Goal: Communication & Community: Answer question/provide support

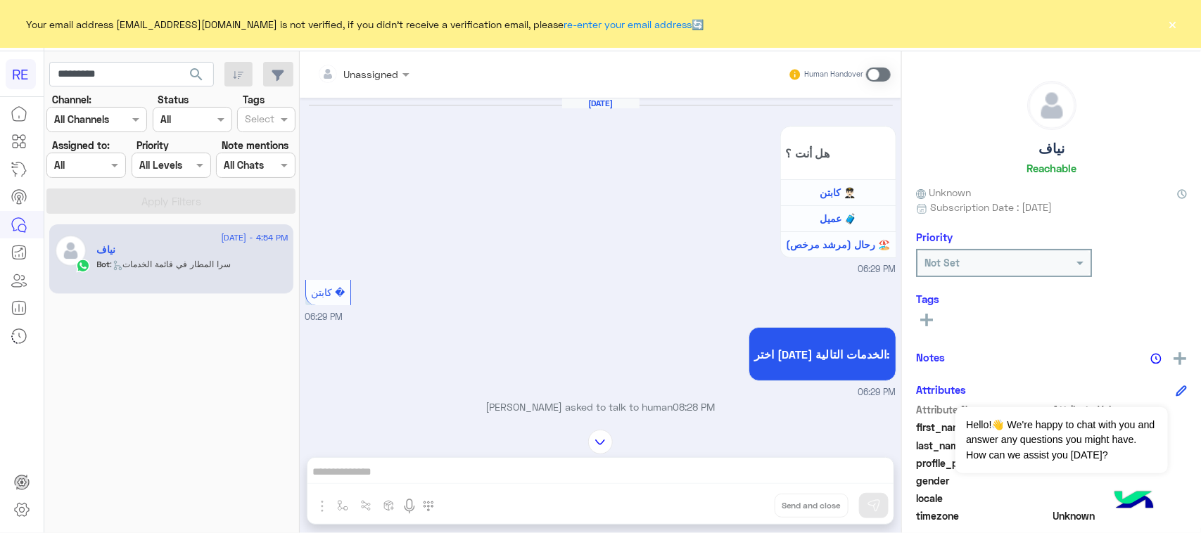
scroll to position [912, 0]
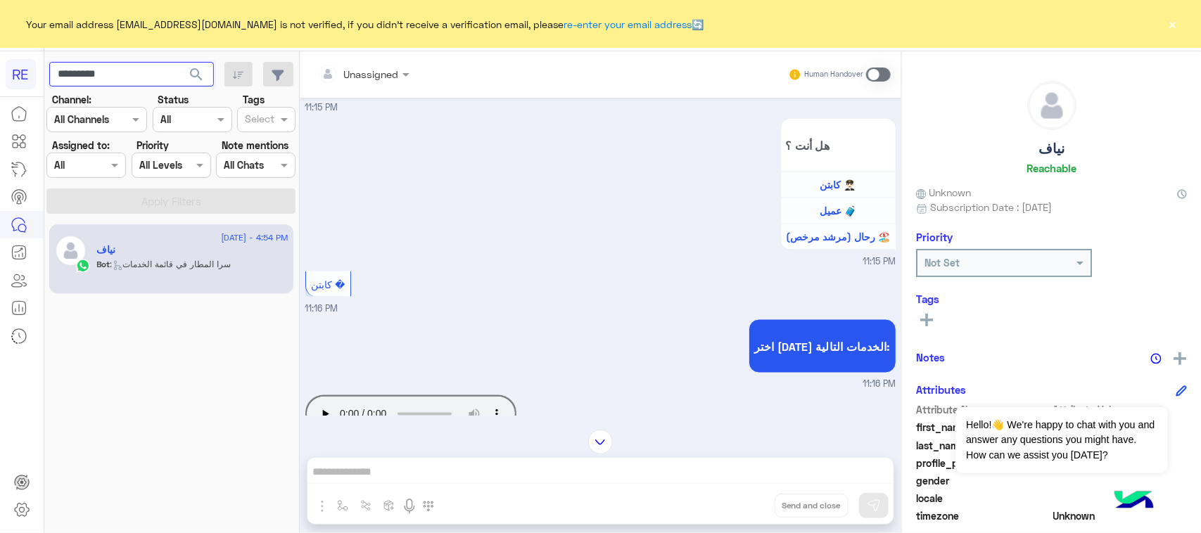
click at [157, 75] on input "*********" at bounding box center [131, 74] width 165 height 25
paste input "text"
type input "*********"
click at [188, 75] on span "search" at bounding box center [196, 74] width 17 height 17
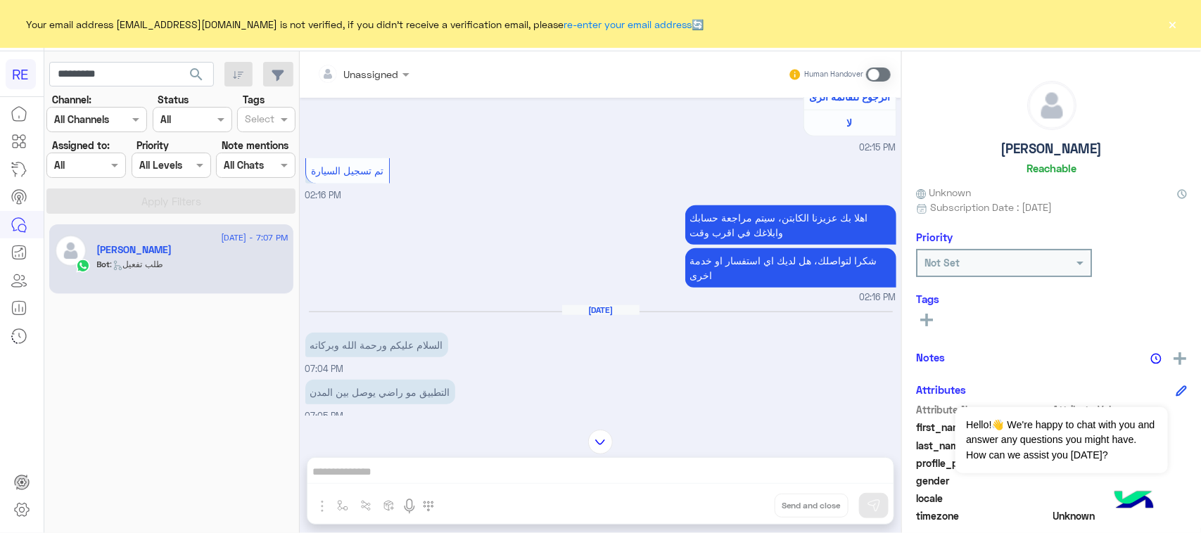
scroll to position [676, 0]
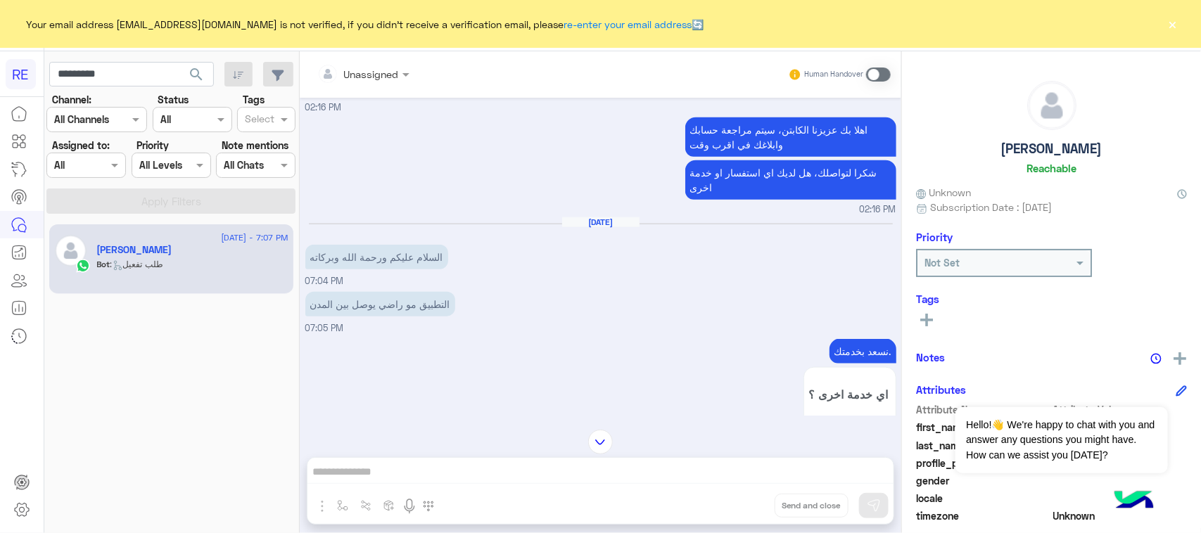
click at [364, 306] on p "التطبيق مو راضي يوصل بين المدن" at bounding box center [380, 304] width 150 height 25
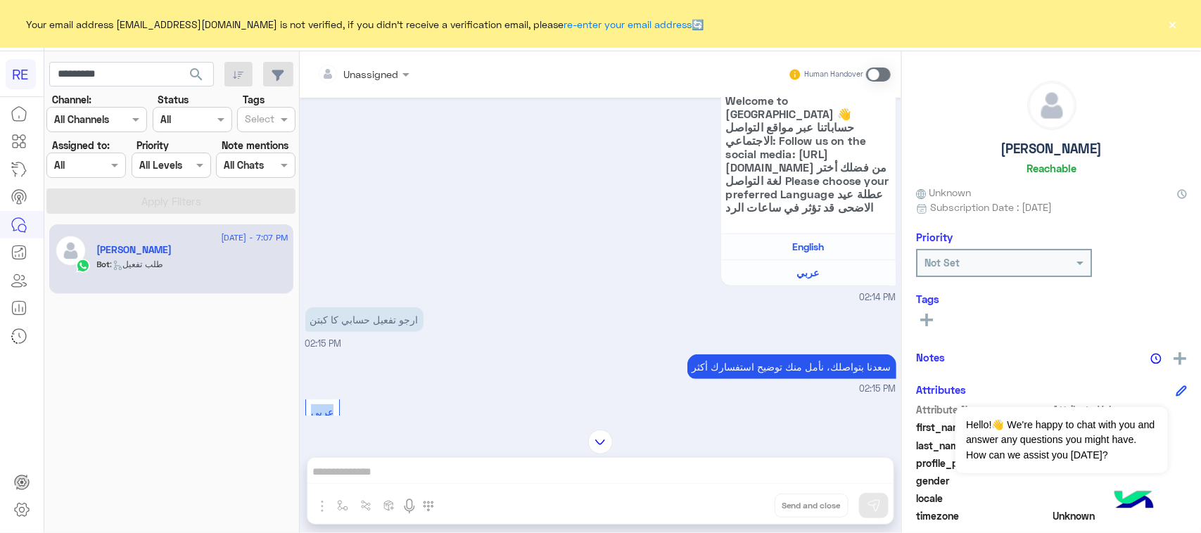
scroll to position [320, 0]
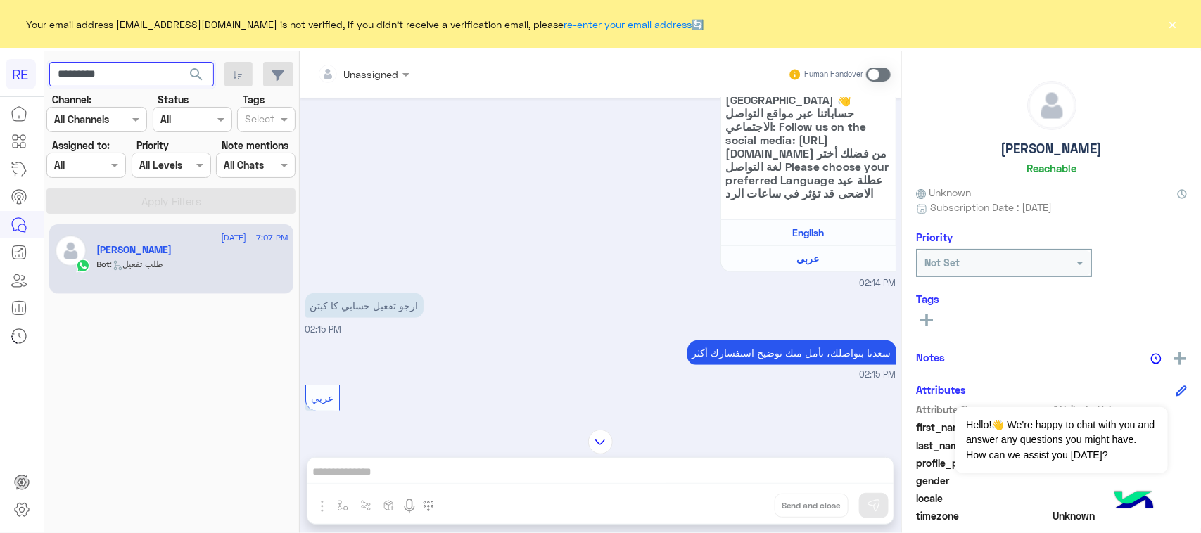
click at [78, 76] on input "*********" at bounding box center [131, 74] width 165 height 25
click at [191, 82] on span "search" at bounding box center [196, 74] width 17 height 17
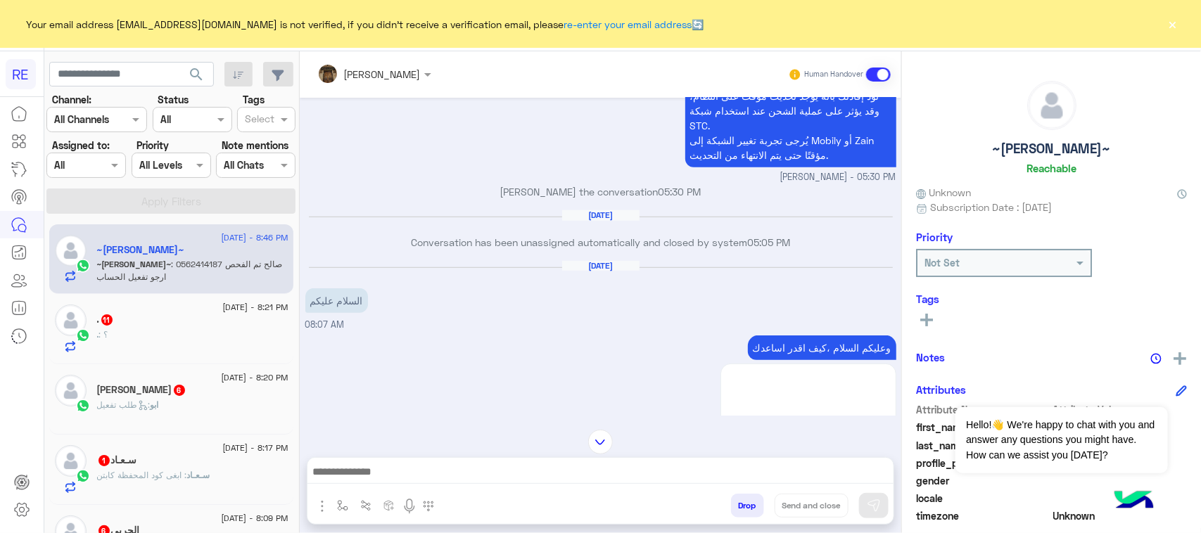
scroll to position [374, 0]
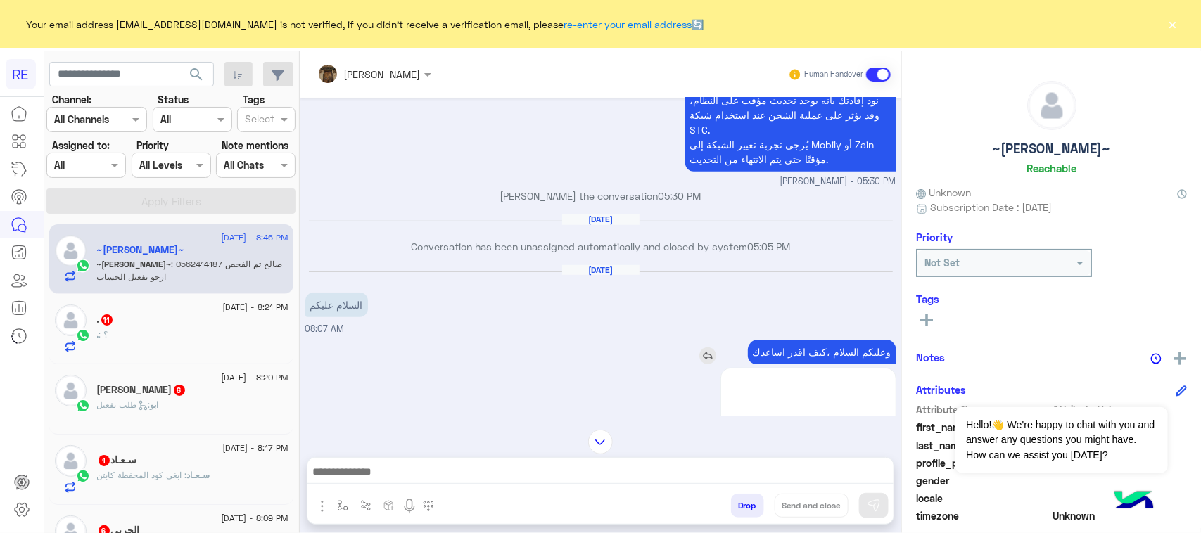
click at [824, 357] on p "وعليكم السلام ،كيف اقدر اساعدك" at bounding box center [822, 352] width 148 height 25
copy app-msgs-text
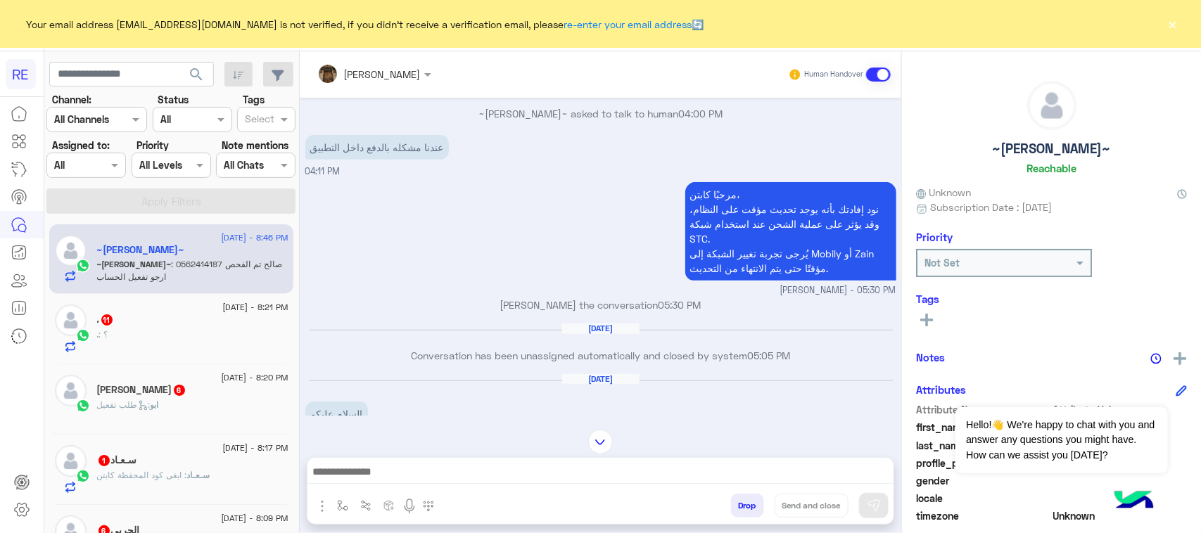
scroll to position [198, 0]
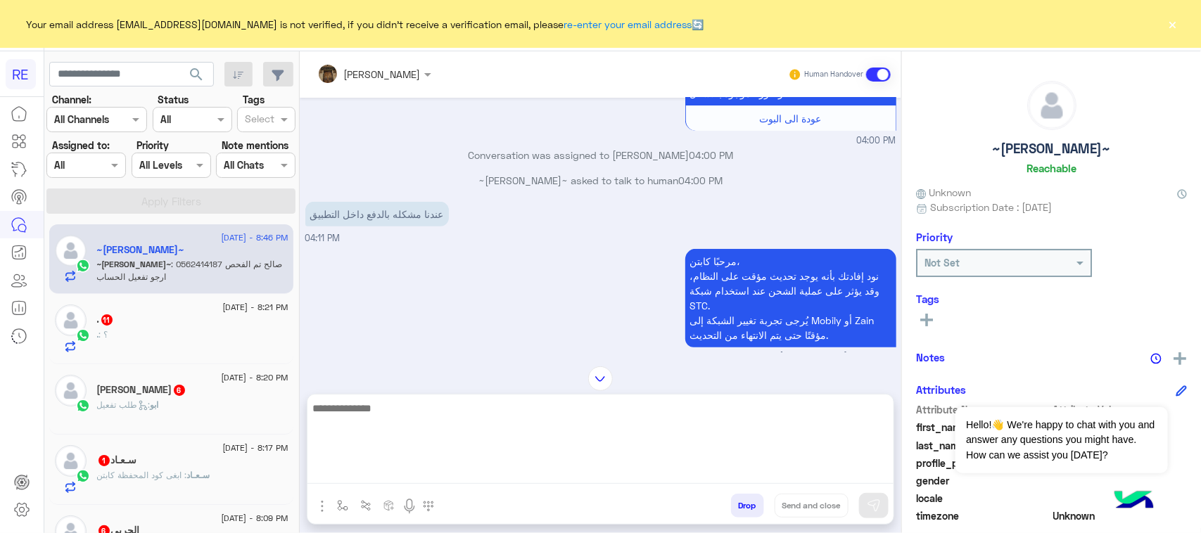
click at [663, 468] on textarea at bounding box center [600, 442] width 586 height 84
paste textarea "**********"
type textarea "**********"
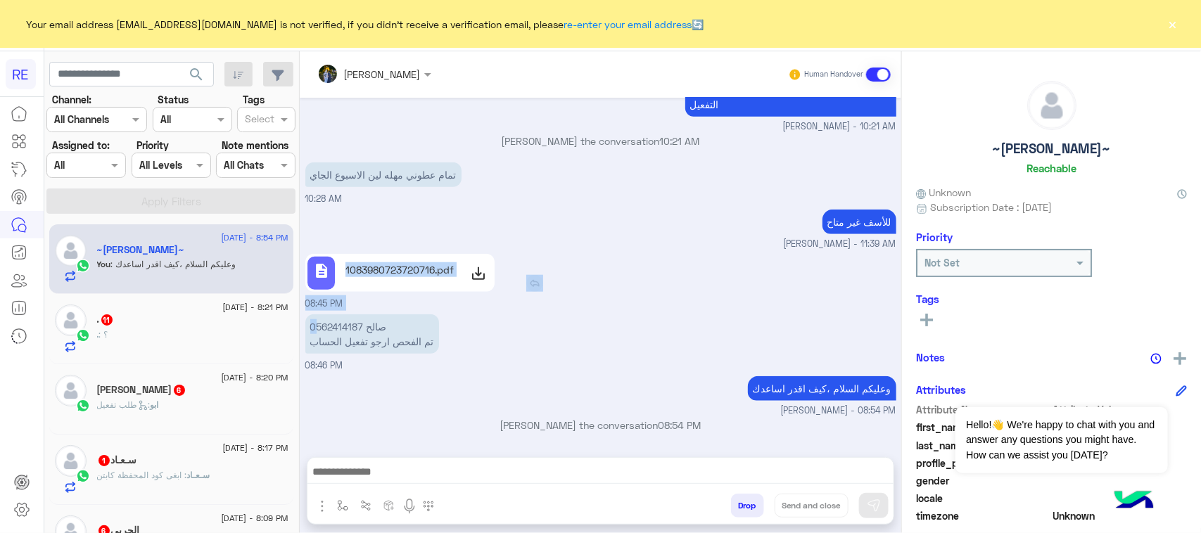
scroll to position [2925, 0]
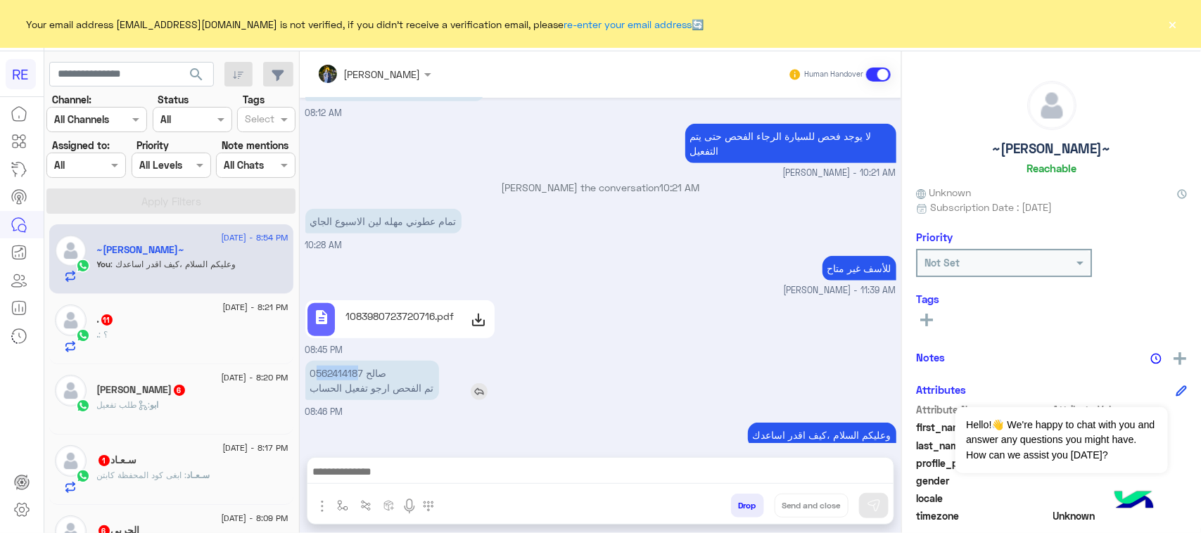
drag, startPoint x: 315, startPoint y: 259, endPoint x: 360, endPoint y: 331, distance: 84.7
click at [360, 361] on p "0562414187 صالح تم الفحص ارجو تفعيل الحساب" at bounding box center [372, 380] width 134 height 39
drag, startPoint x: 317, startPoint y: 327, endPoint x: 363, endPoint y: 328, distance: 46.4
click at [363, 361] on p "0562414187 صالح تم الفحص ارجو تفعيل الحساب" at bounding box center [372, 380] width 134 height 39
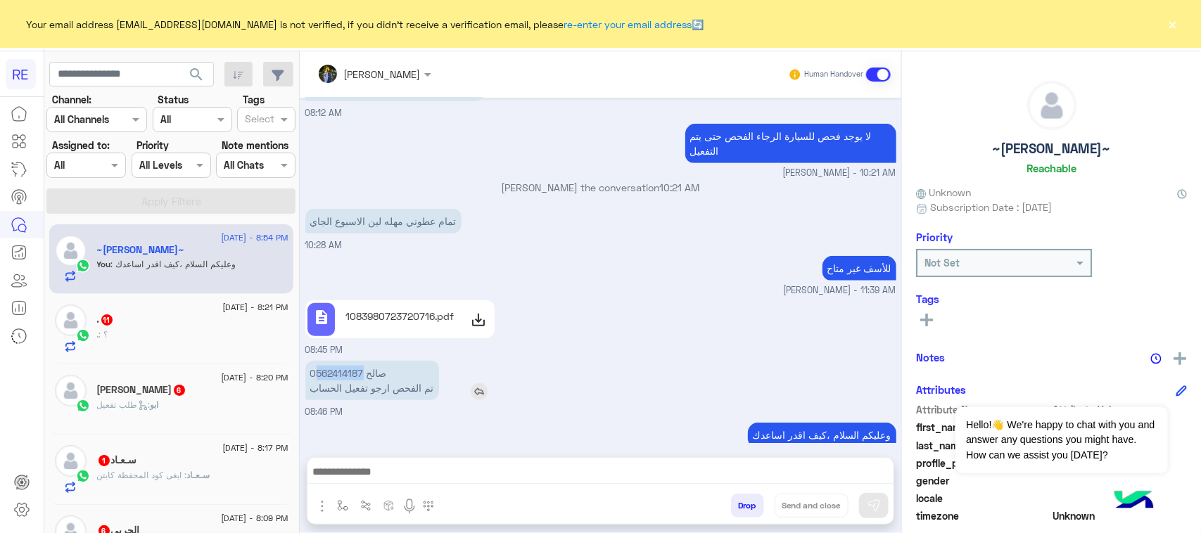
copy p "562414187"
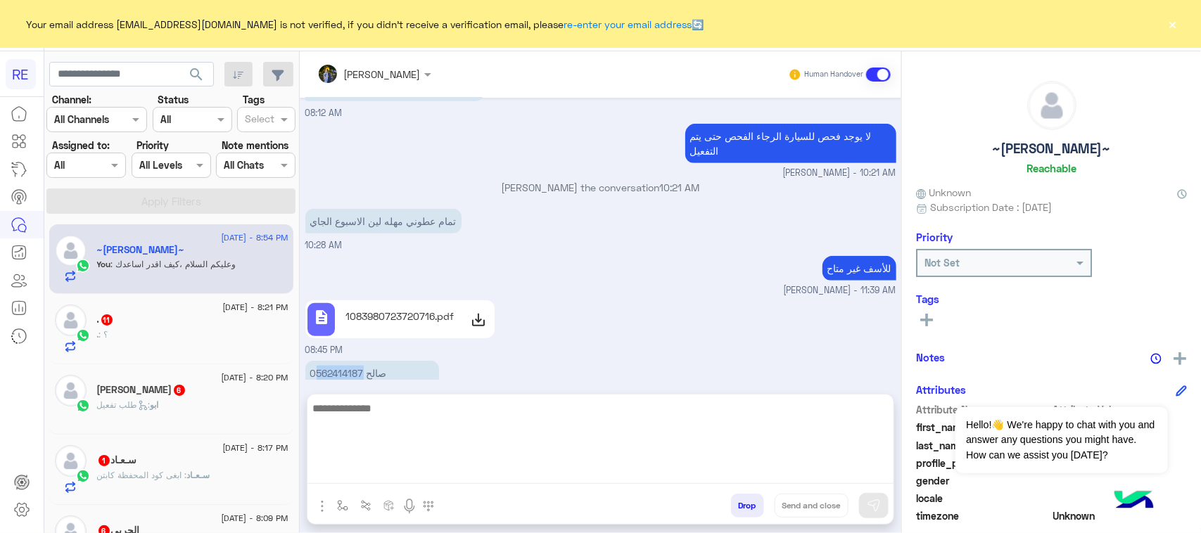
click at [626, 478] on textarea at bounding box center [600, 442] width 586 height 84
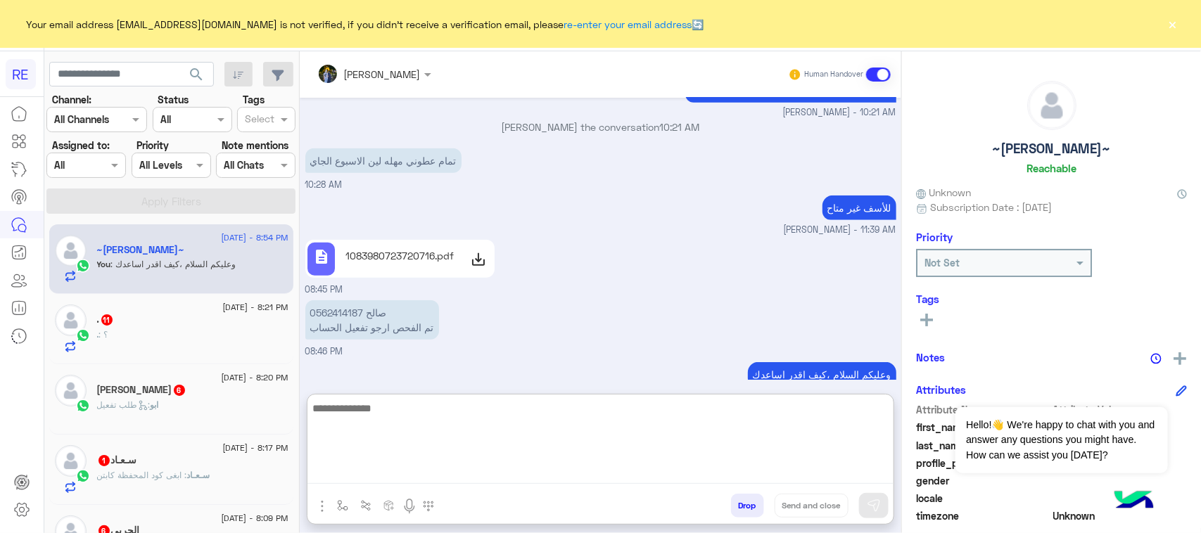
scroll to position [2988, 0]
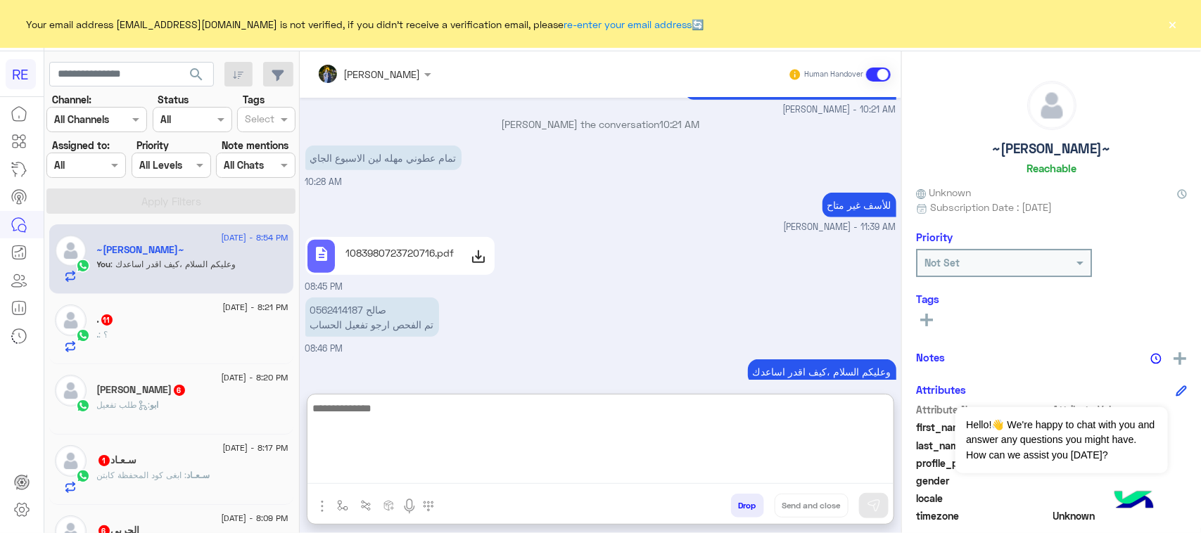
paste textarea "**********"
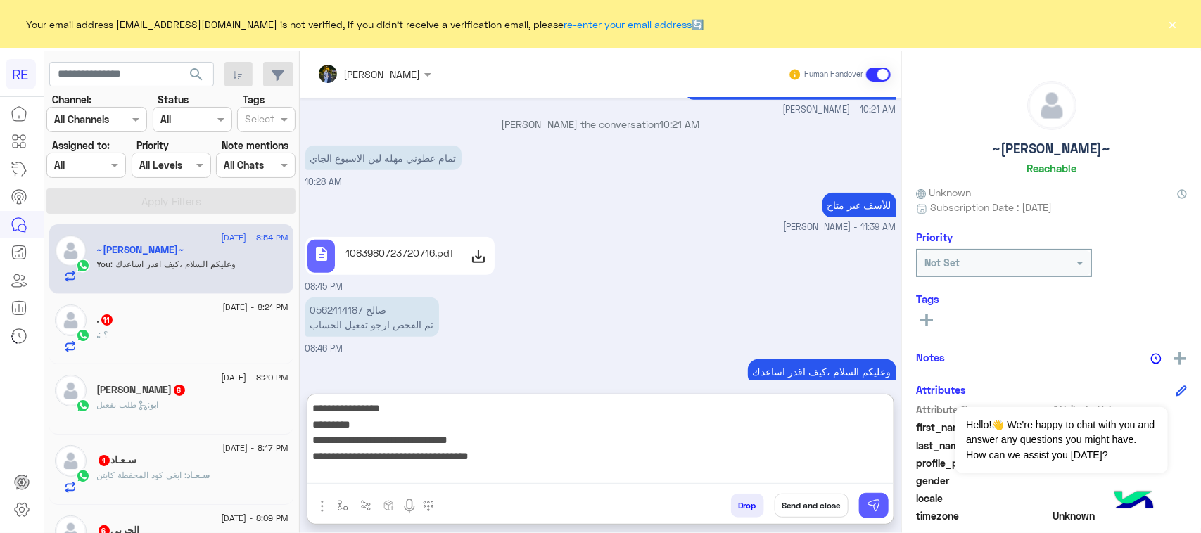
type textarea "**********"
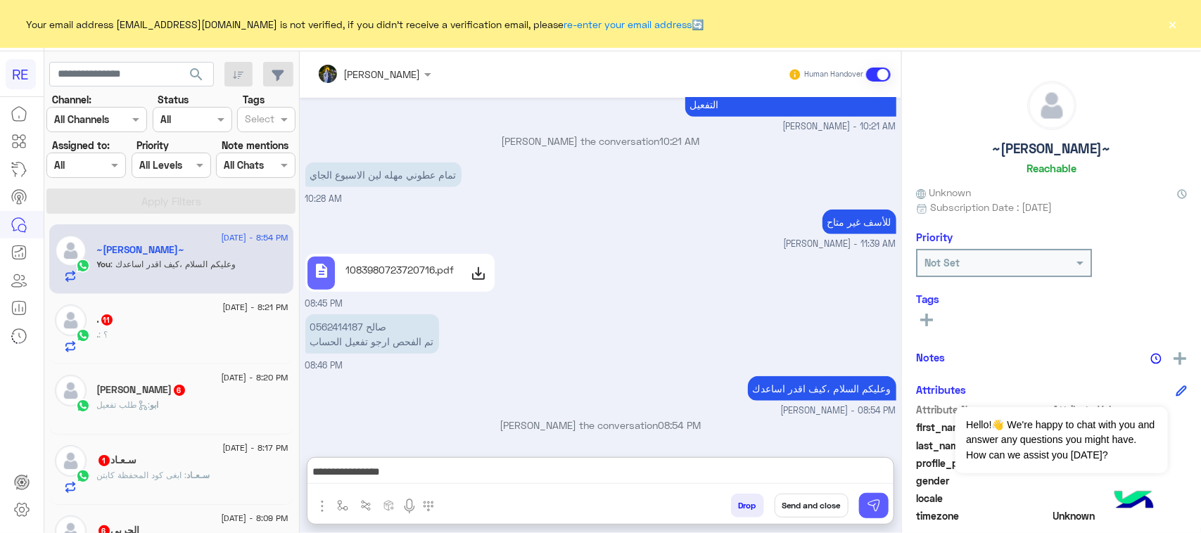
click at [876, 509] on img at bounding box center [874, 506] width 14 height 14
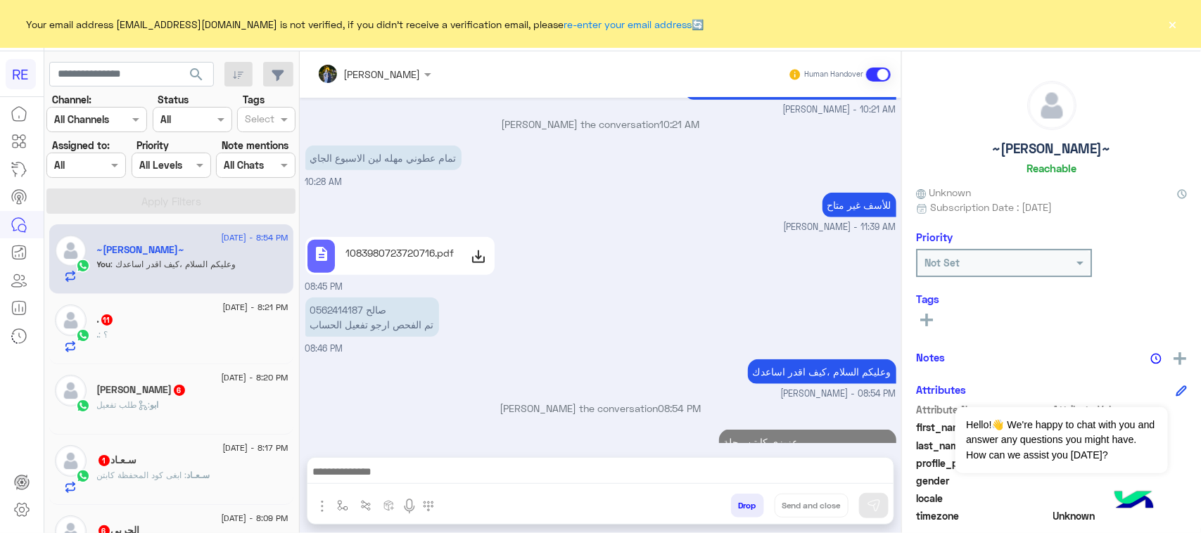
scroll to position [3015, 0]
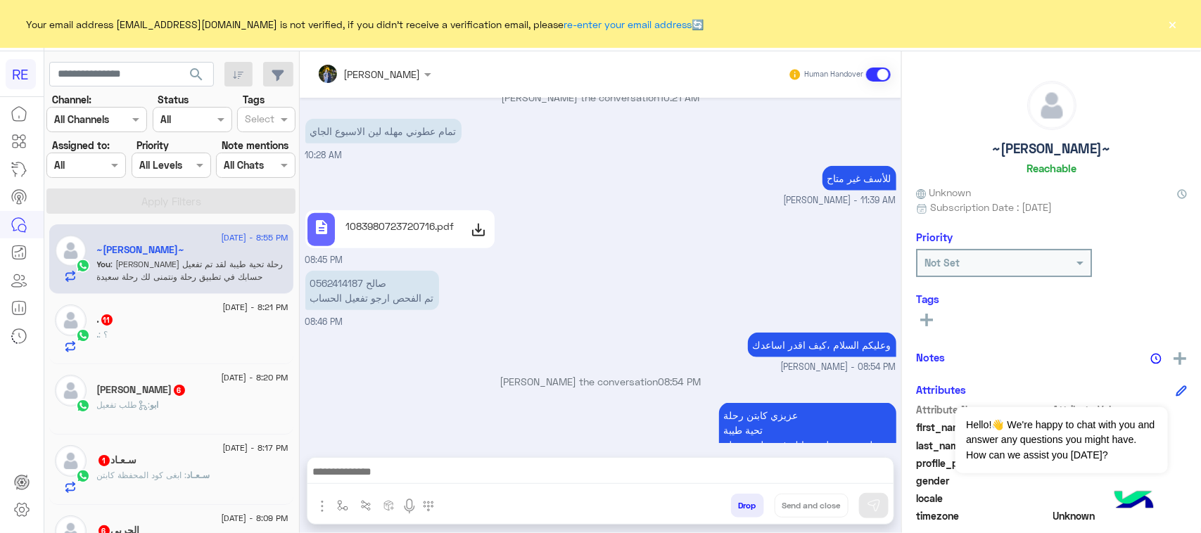
click at [227, 319] on div ". 11" at bounding box center [192, 321] width 191 height 15
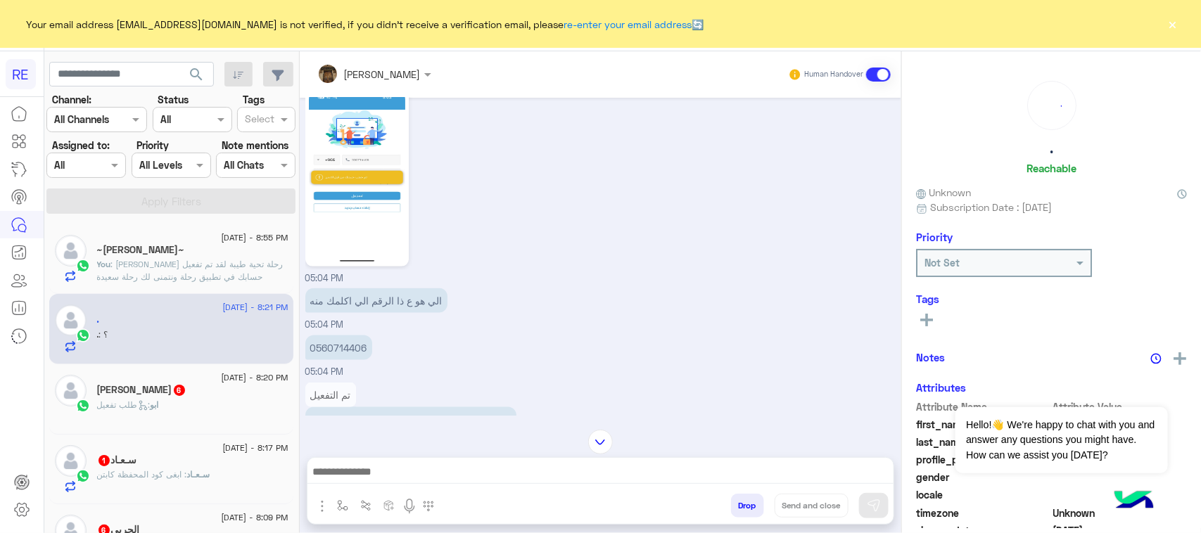
scroll to position [760, 0]
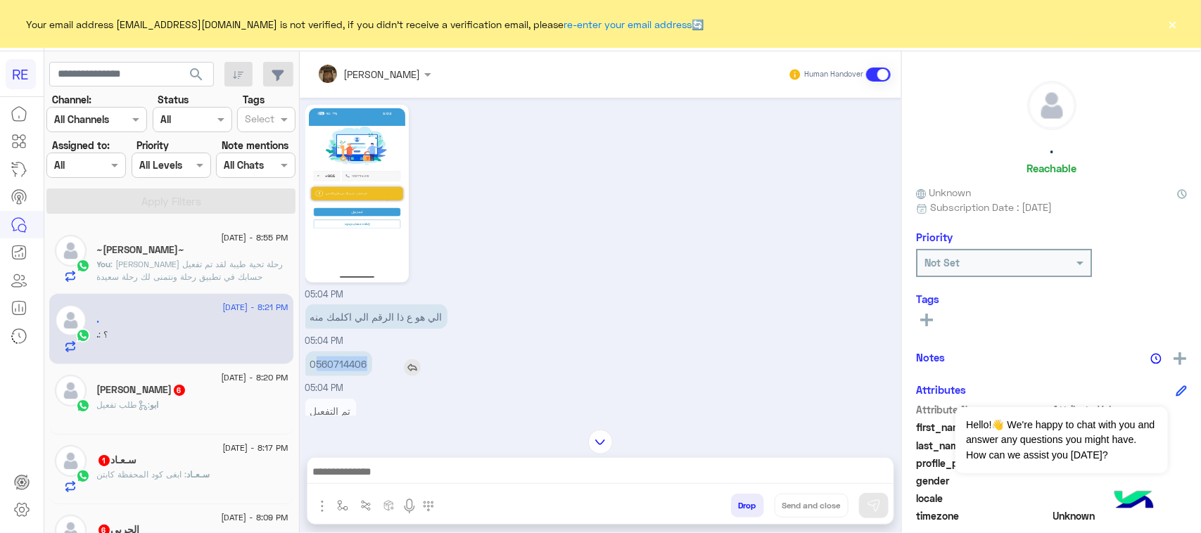
drag, startPoint x: 317, startPoint y: 366, endPoint x: 376, endPoint y: 364, distance: 59.1
click at [376, 364] on div "0560714406" at bounding box center [378, 364] width 147 height 25
copy p "560714406"
drag, startPoint x: 595, startPoint y: 455, endPoint x: 595, endPoint y: 470, distance: 15.5
click at [595, 463] on div "عبير زكريا Human Handover Aug 17, 2025 . left the conversation 04:08 PM 0545034…" at bounding box center [601, 295] width 602 height 488
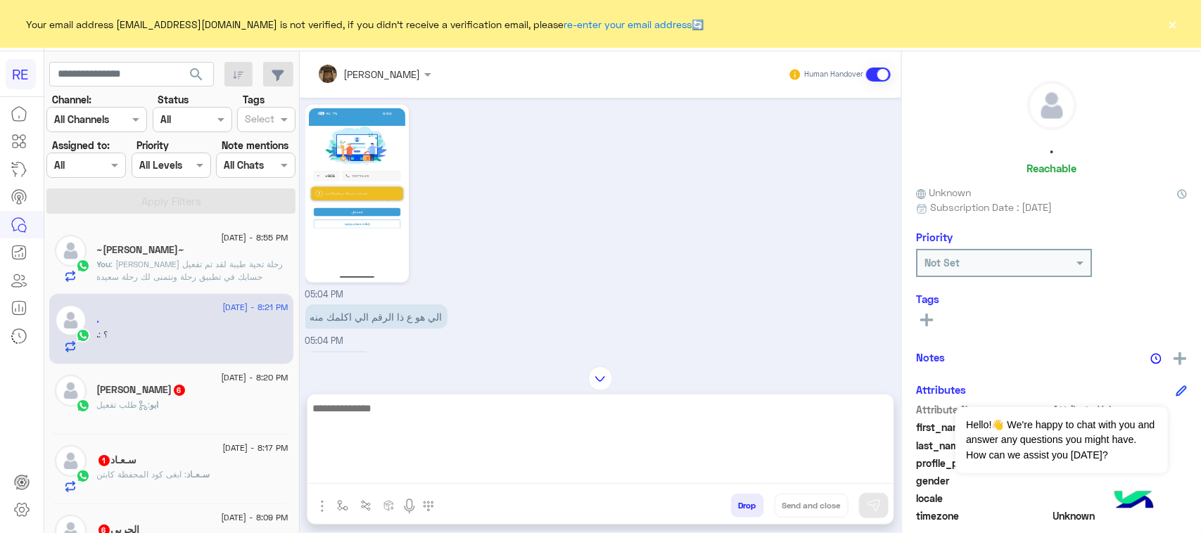
click at [595, 470] on textarea at bounding box center [600, 442] width 586 height 84
paste textarea "**********"
drag, startPoint x: 870, startPoint y: 481, endPoint x: 887, endPoint y: 500, distance: 25.4
click at [876, 484] on div "**********" at bounding box center [600, 444] width 586 height 99
type textarea "**********"
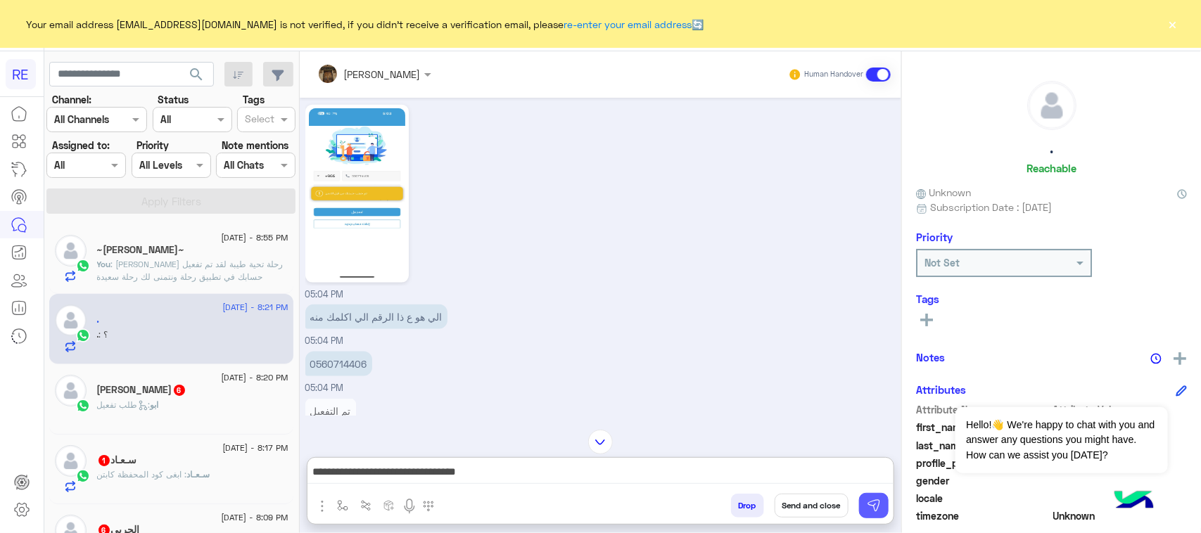
click at [887, 500] on button at bounding box center [874, 505] width 30 height 25
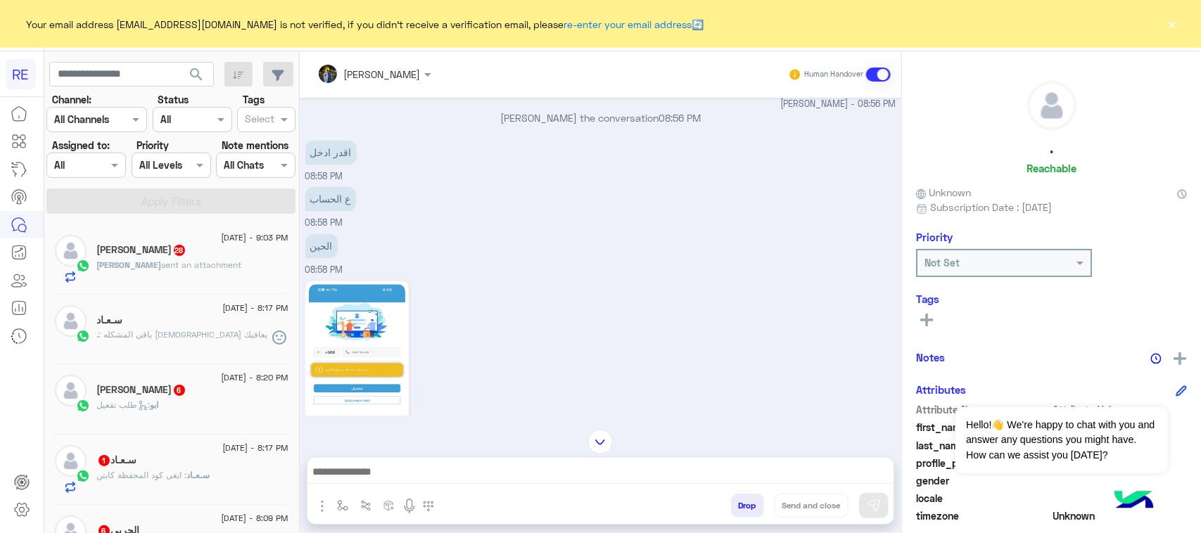
scroll to position [1305, 0]
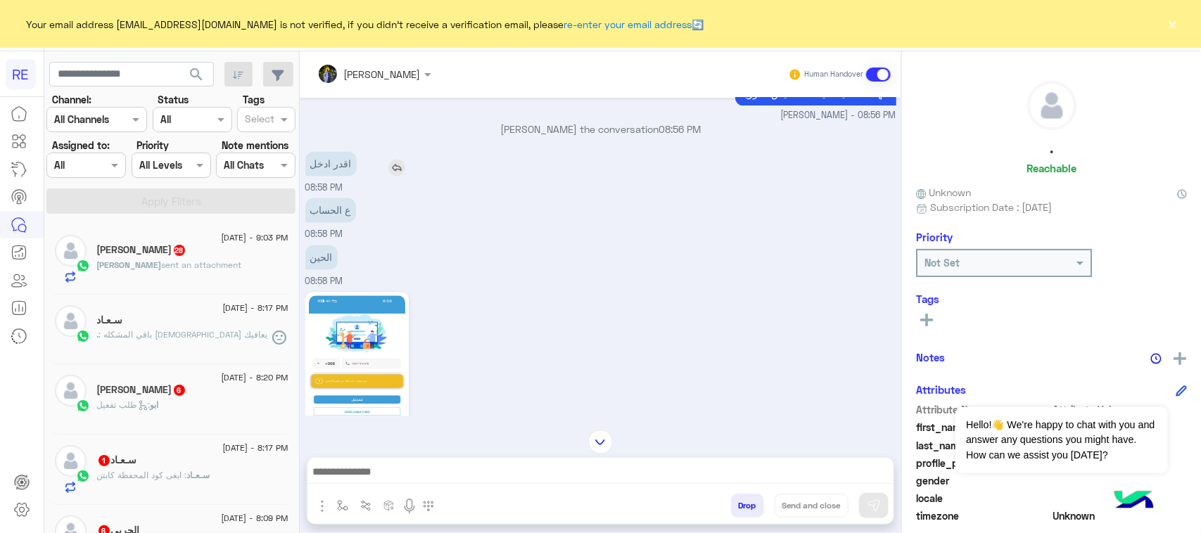
click at [314, 165] on p "اقدر ادخل" at bounding box center [330, 163] width 51 height 25
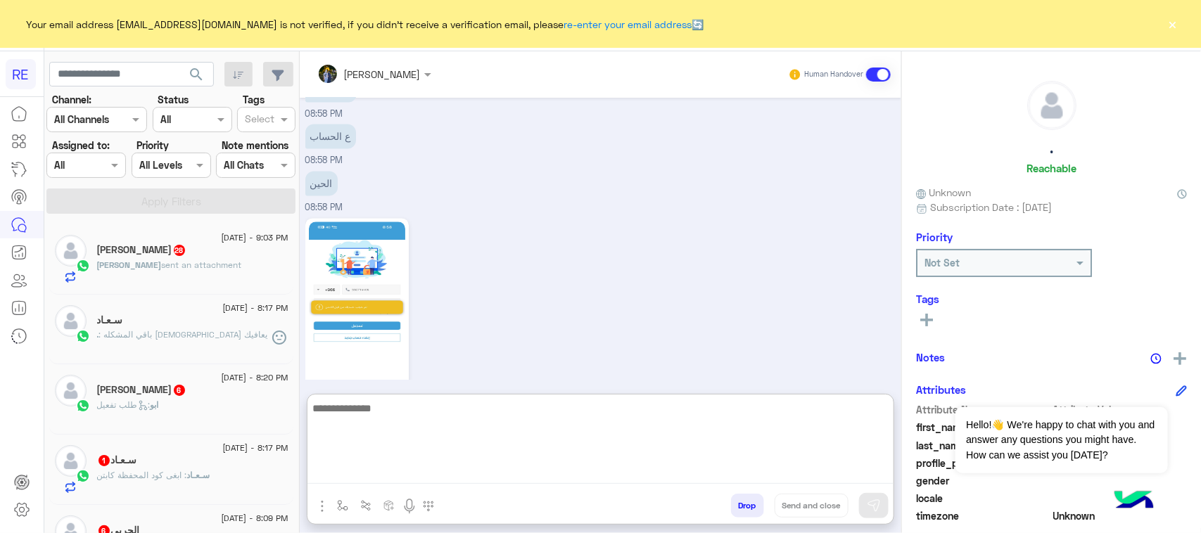
click at [447, 472] on textarea at bounding box center [600, 442] width 586 height 84
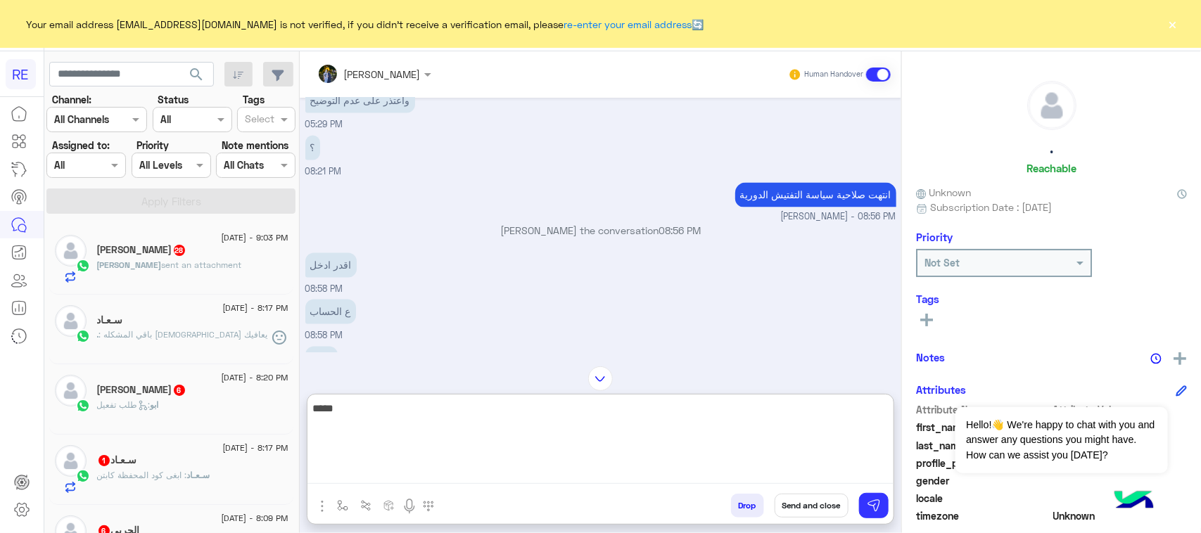
scroll to position [1193, 0]
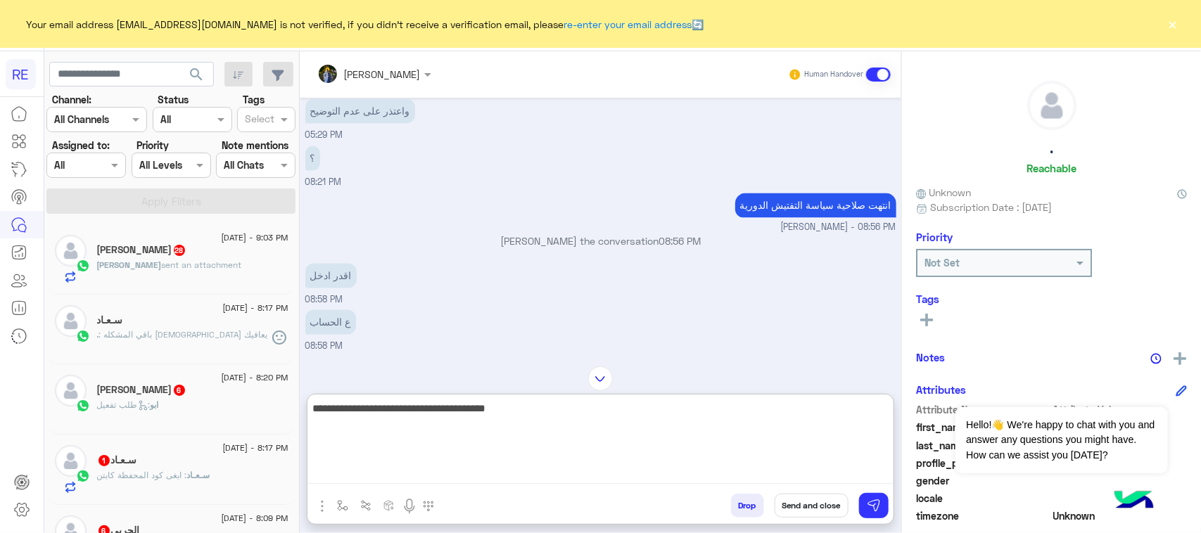
type textarea "**********"
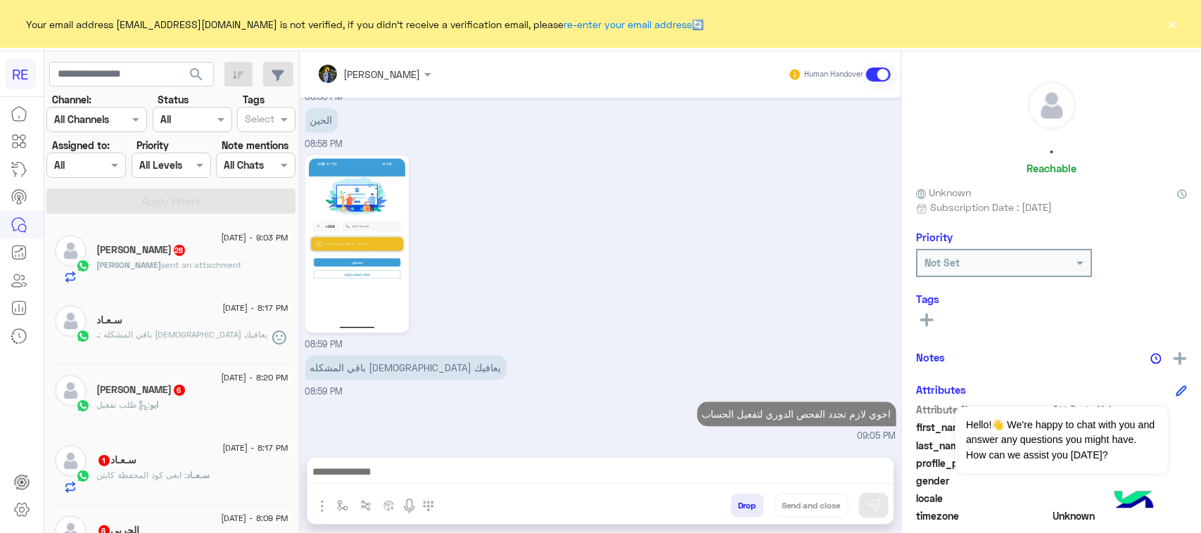
scroll to position [1468, 0]
click at [220, 276] on div "MOHAMMAD sent an attachment" at bounding box center [192, 271] width 191 height 25
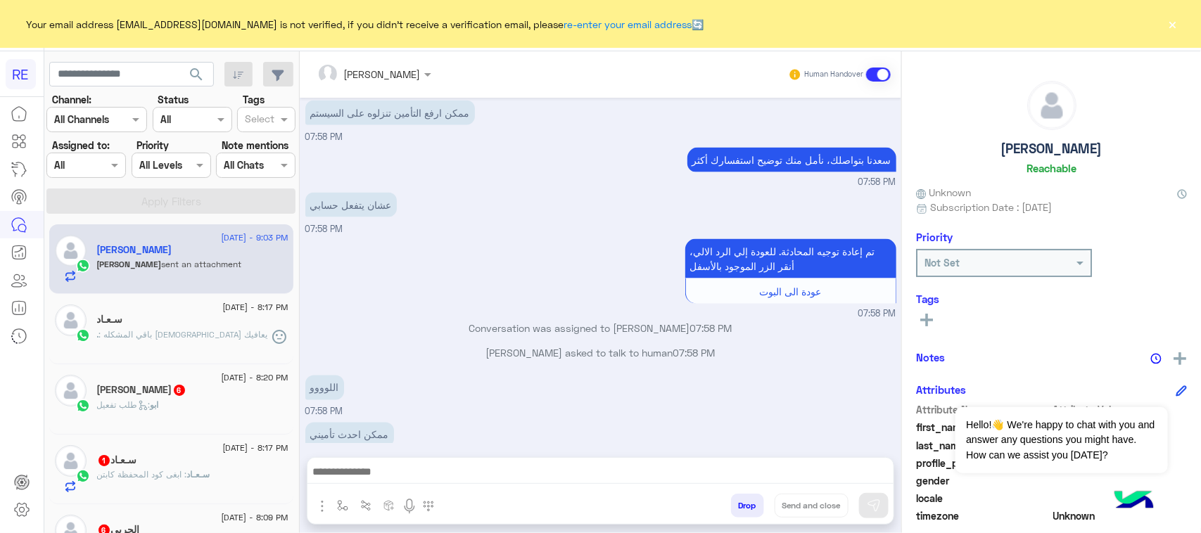
scroll to position [1050, 0]
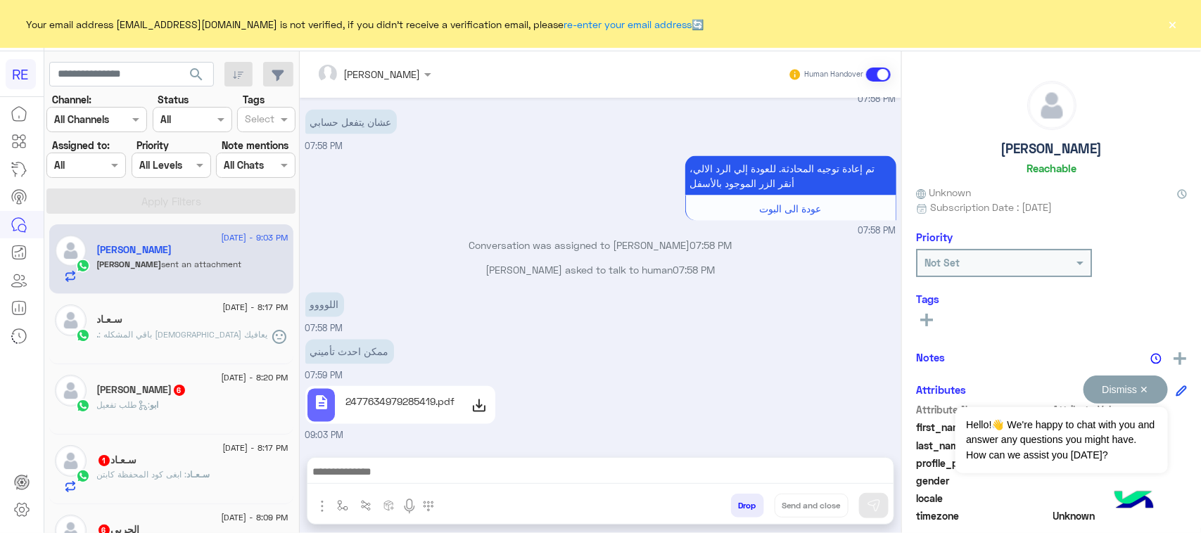
click at [1134, 387] on button "Dismiss ✕" at bounding box center [1126, 390] width 84 height 28
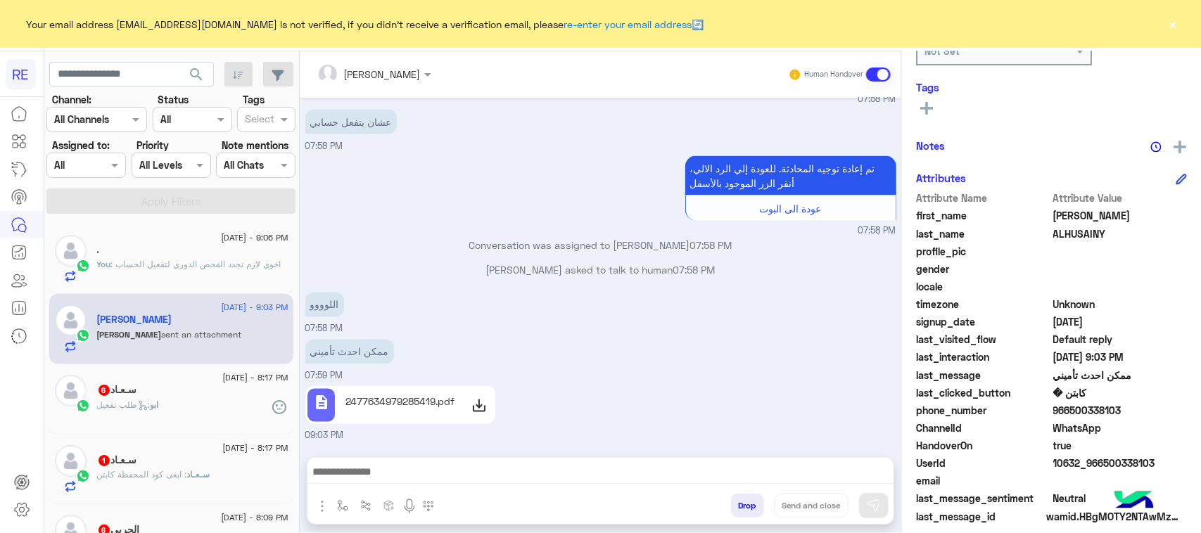
scroll to position [223, 0]
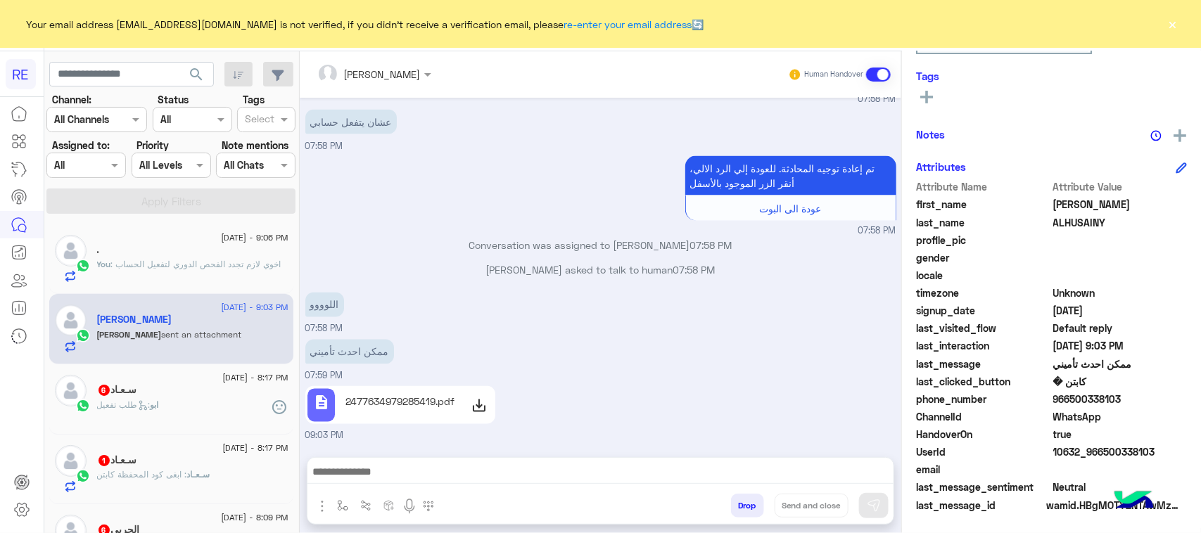
drag, startPoint x: 1129, startPoint y: 398, endPoint x: 1070, endPoint y: 400, distance: 59.1
click at [1070, 400] on span "966500338103" at bounding box center [1120, 399] width 134 height 15
copy span "500338103"
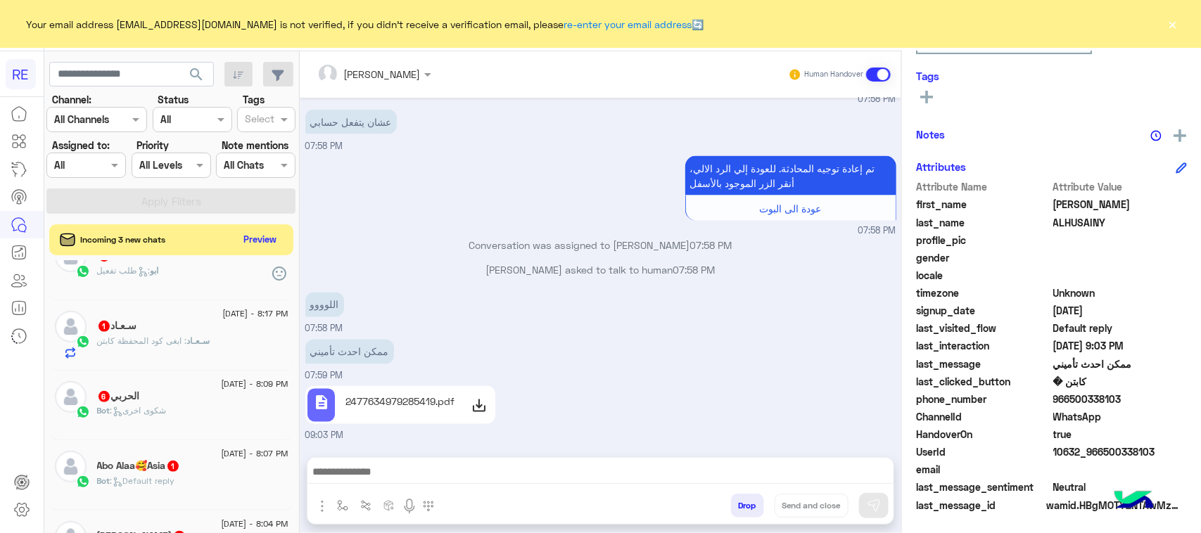
scroll to position [0, 0]
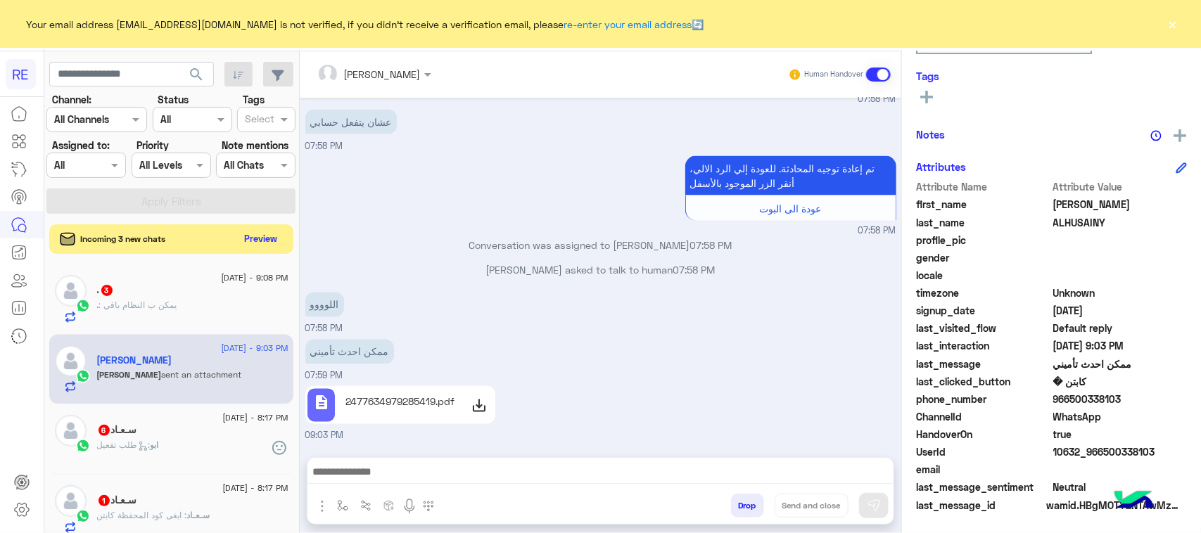
click at [250, 239] on button "Preview" at bounding box center [261, 238] width 44 height 19
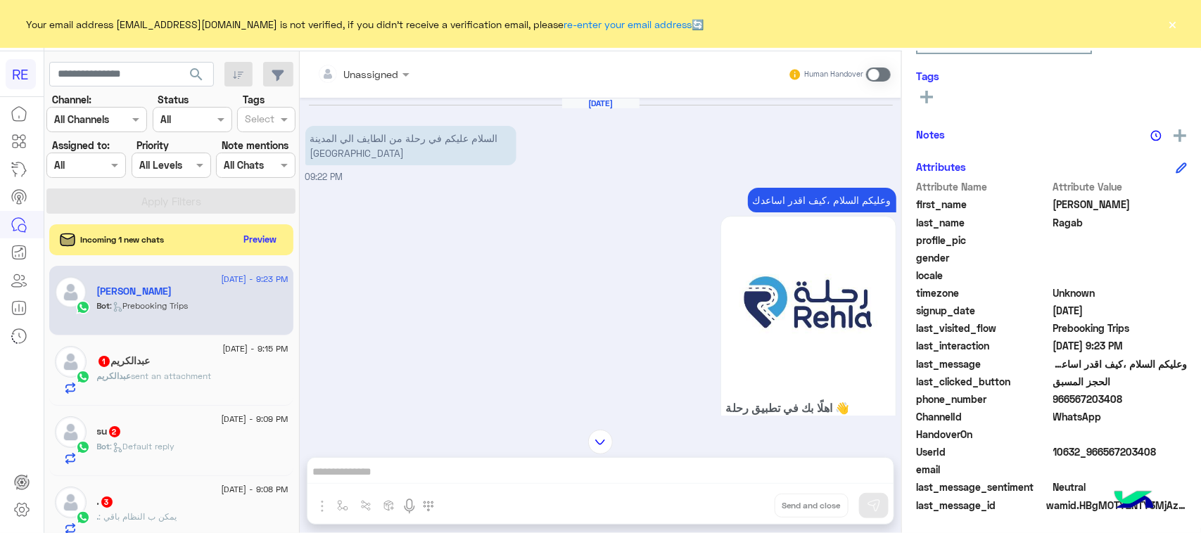
click at [577, 475] on div "Unassigned Human Handover Aug 17, 2025 السلام عليكم في رحلة من الطايف الي المدي…" at bounding box center [601, 295] width 602 height 488
click at [875, 74] on span at bounding box center [878, 75] width 25 height 14
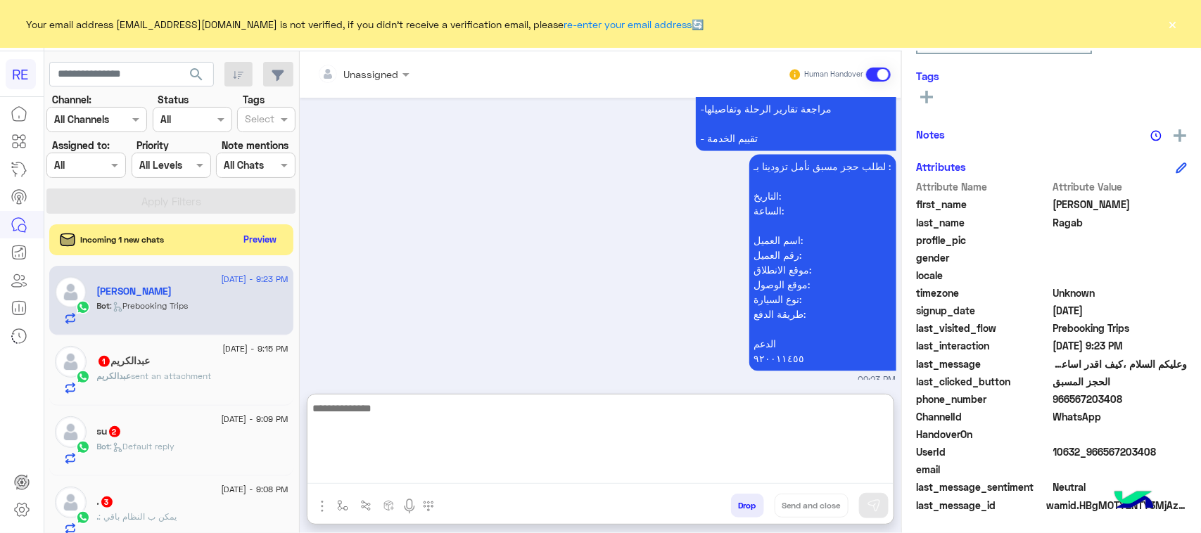
click at [388, 472] on textarea at bounding box center [600, 442] width 586 height 84
paste textarea "**********"
type textarea "**********"
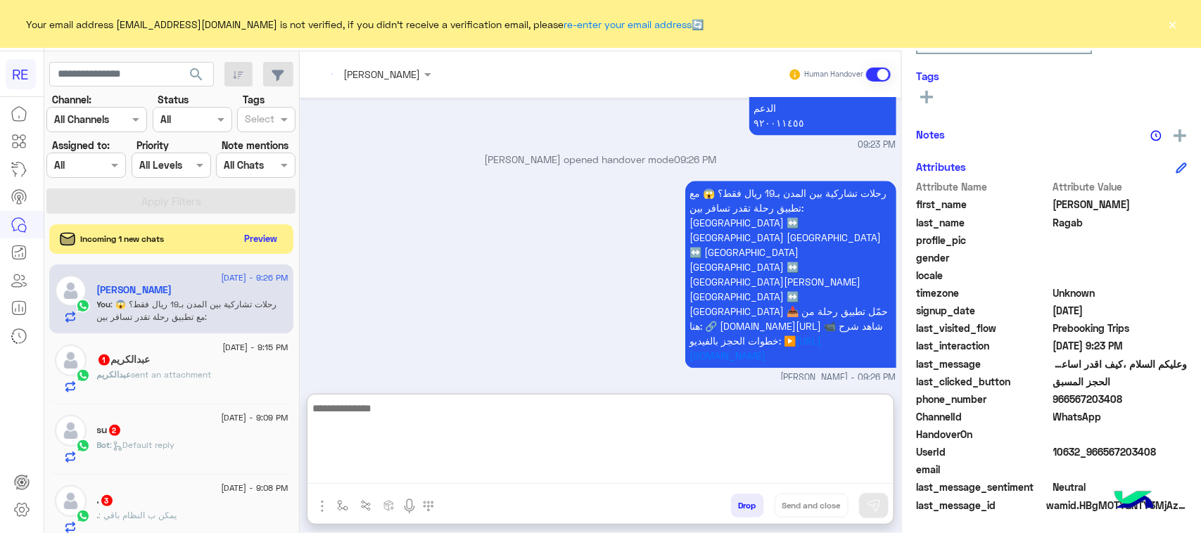
click at [265, 236] on button "Preview" at bounding box center [261, 238] width 44 height 19
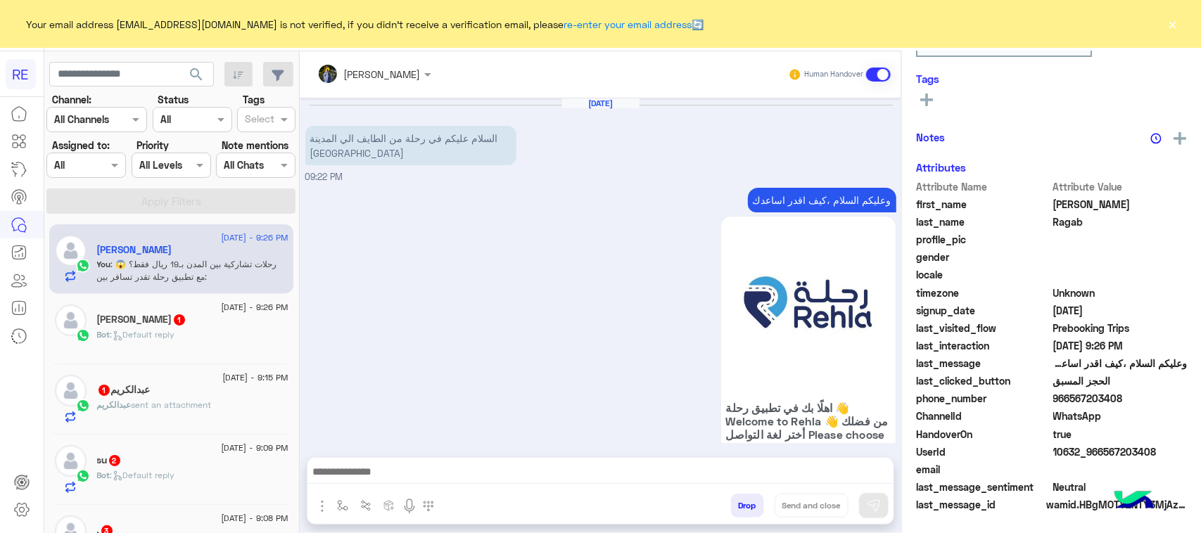
scroll to position [1434, 0]
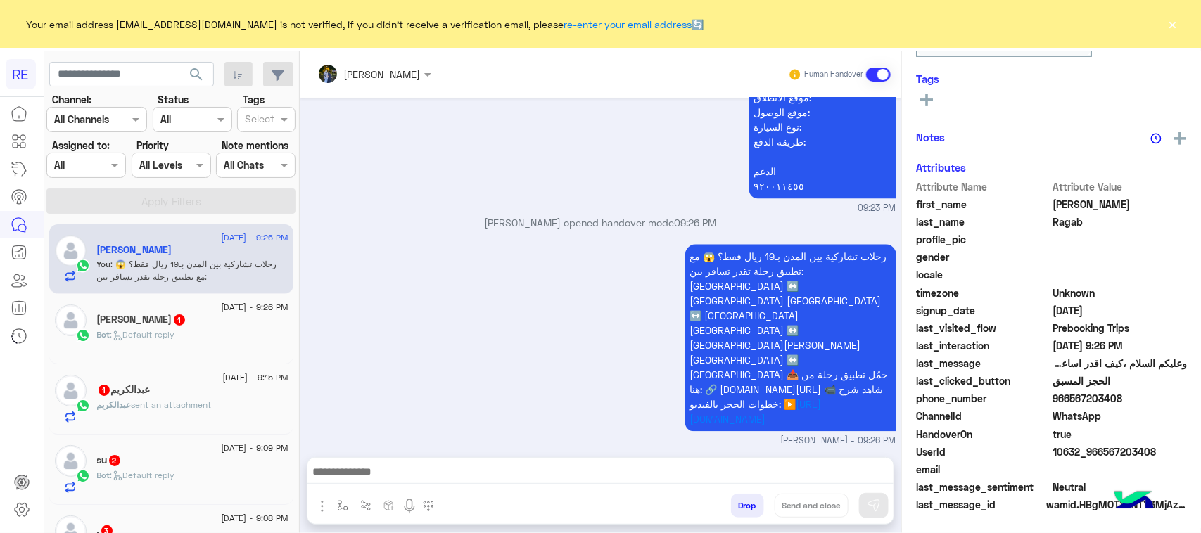
click at [232, 340] on div "Bot : Default reply" at bounding box center [192, 341] width 191 height 25
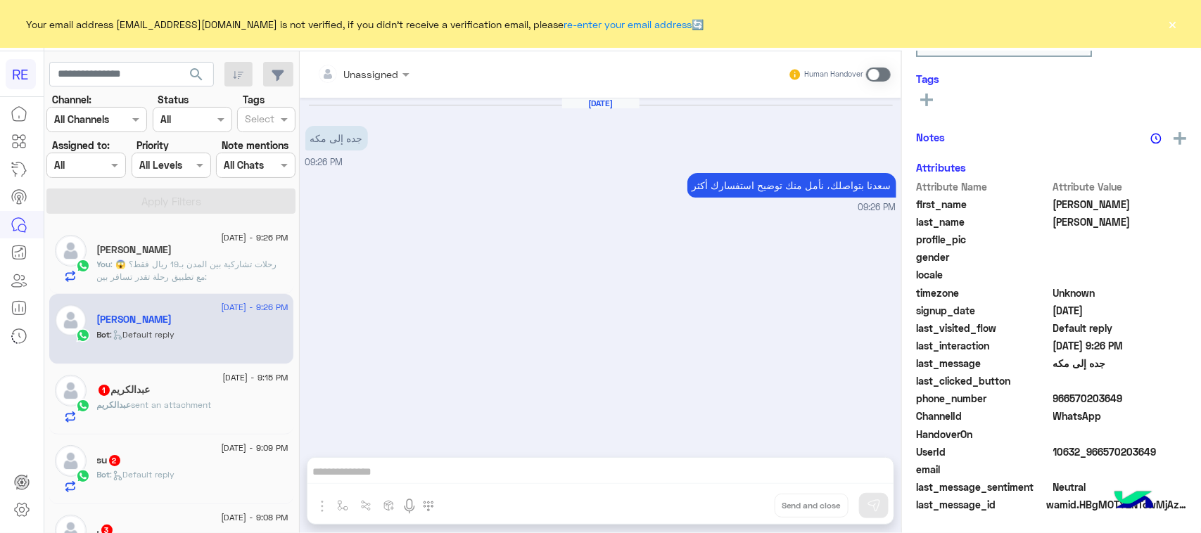
scroll to position [223, 0]
click at [888, 64] on div "Human Handover" at bounding box center [839, 74] width 103 height 25
click at [880, 72] on span at bounding box center [878, 75] width 25 height 14
click at [535, 466] on textarea at bounding box center [600, 473] width 586 height 21
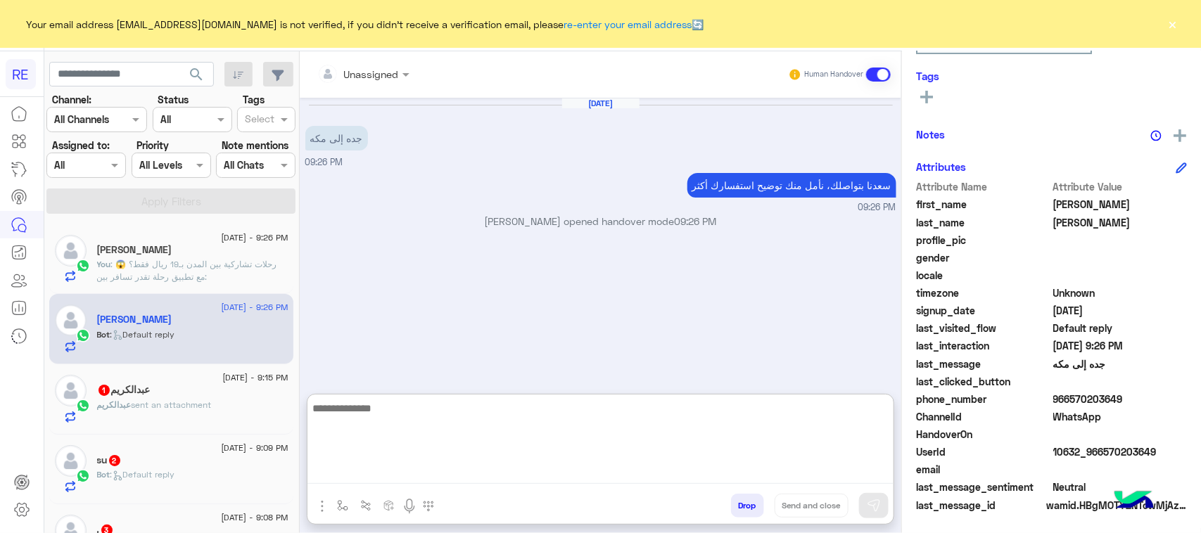
paste textarea "**********"
type textarea "**********"
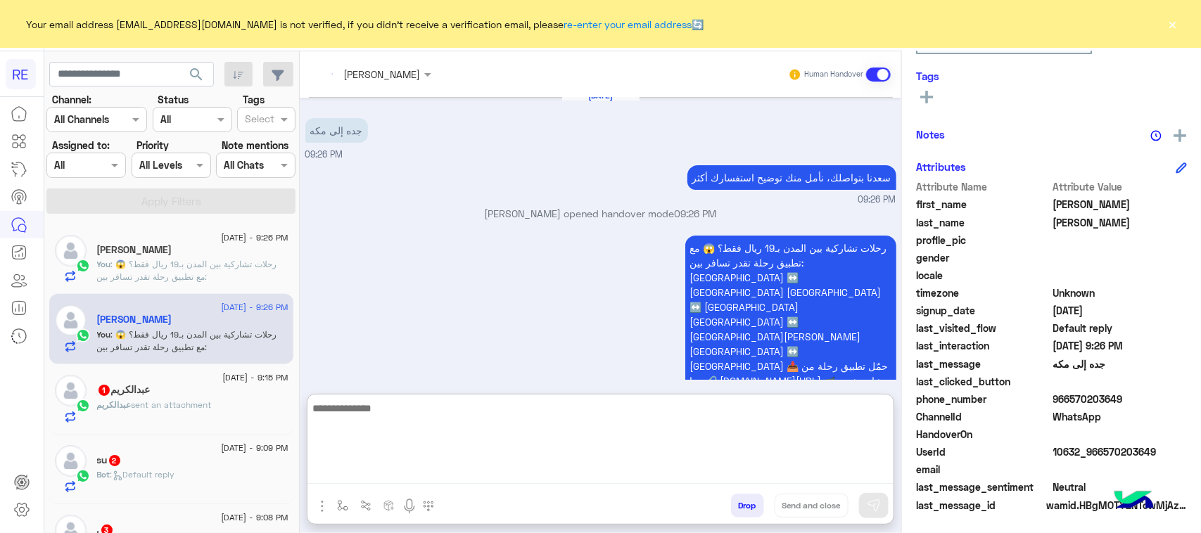
scroll to position [33, 0]
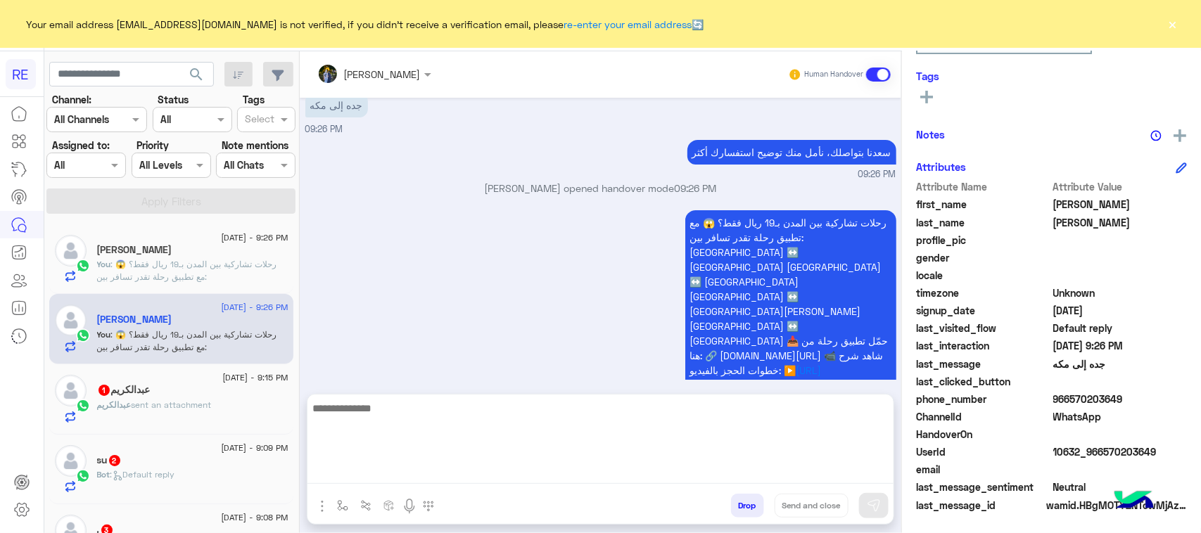
click at [229, 400] on div "search Channel: Channel All Channels Status Channel All Tags Select Assigned to…" at bounding box center [171, 295] width 255 height 488
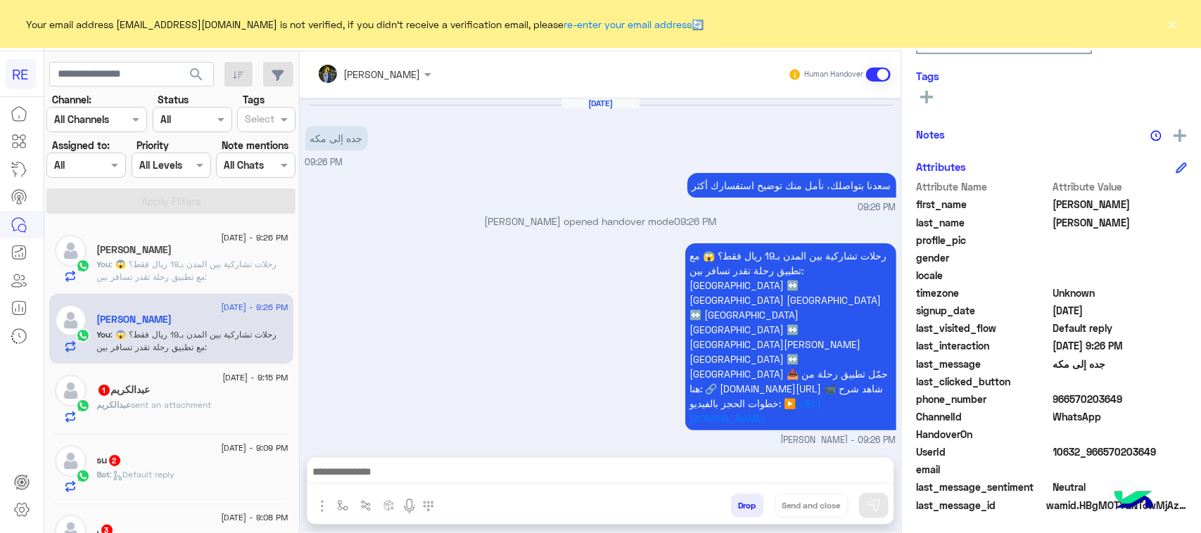
click at [229, 400] on div "عبدالكريم sent an attachment" at bounding box center [192, 411] width 191 height 25
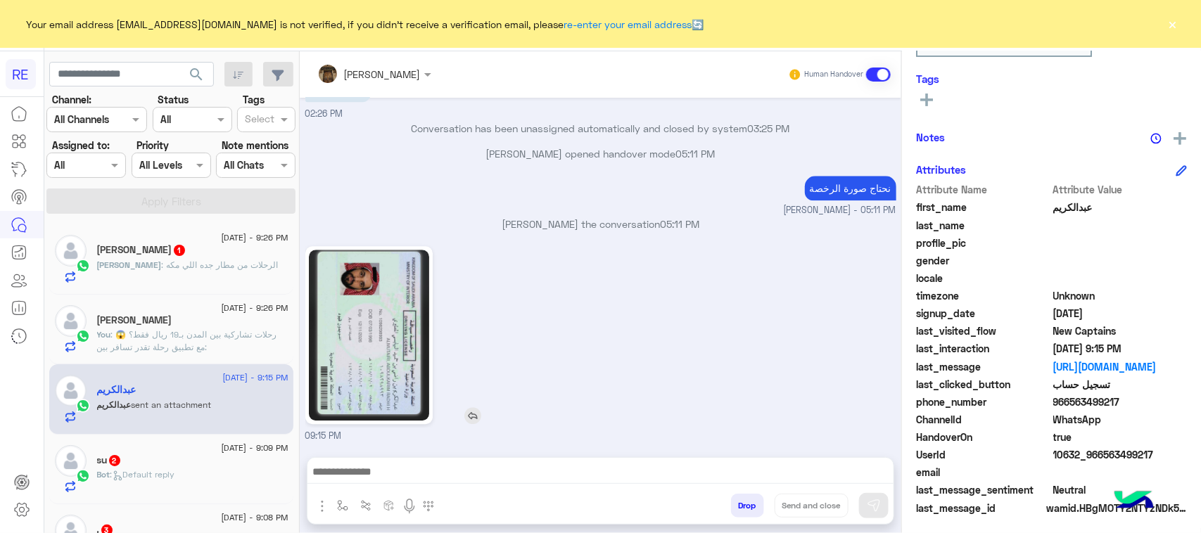
scroll to position [223, 0]
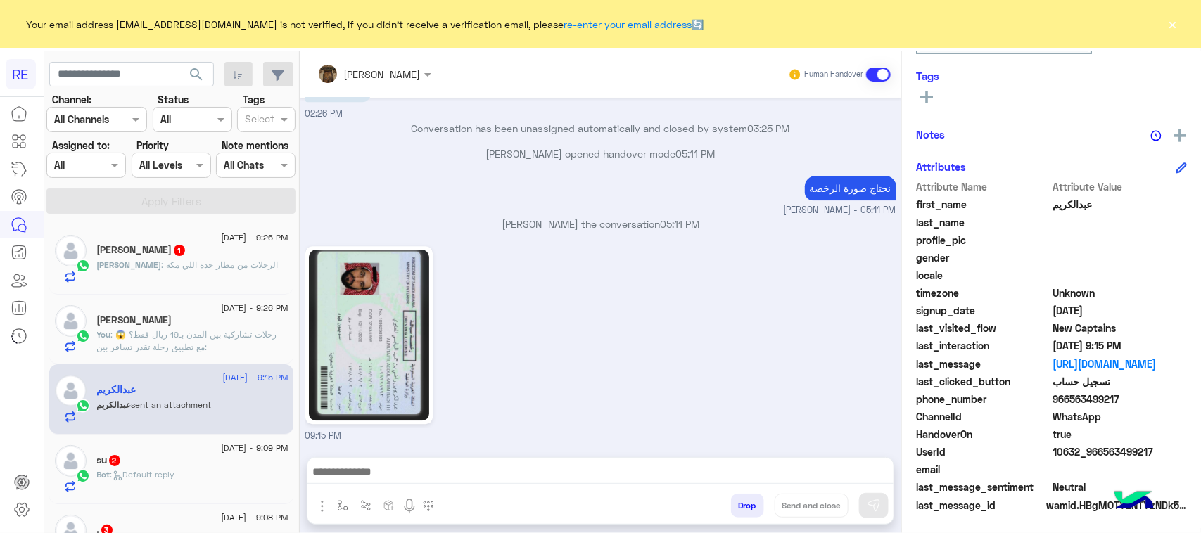
click at [184, 279] on div "Ahmed : الرحلات من مطار جده اللي مكه" at bounding box center [192, 271] width 191 height 25
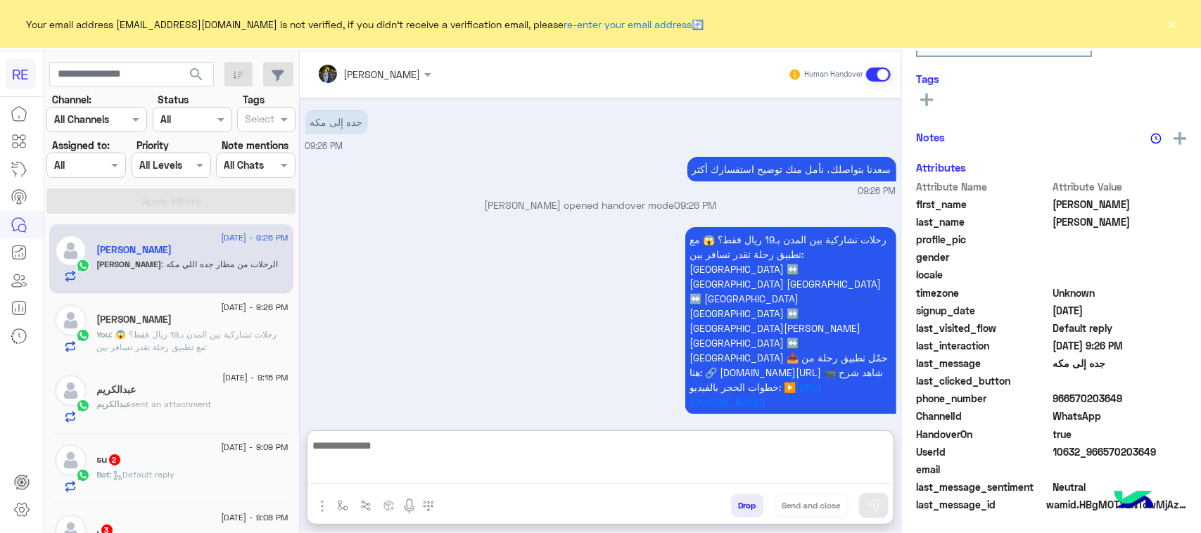
click at [398, 482] on textarea at bounding box center [600, 460] width 586 height 47
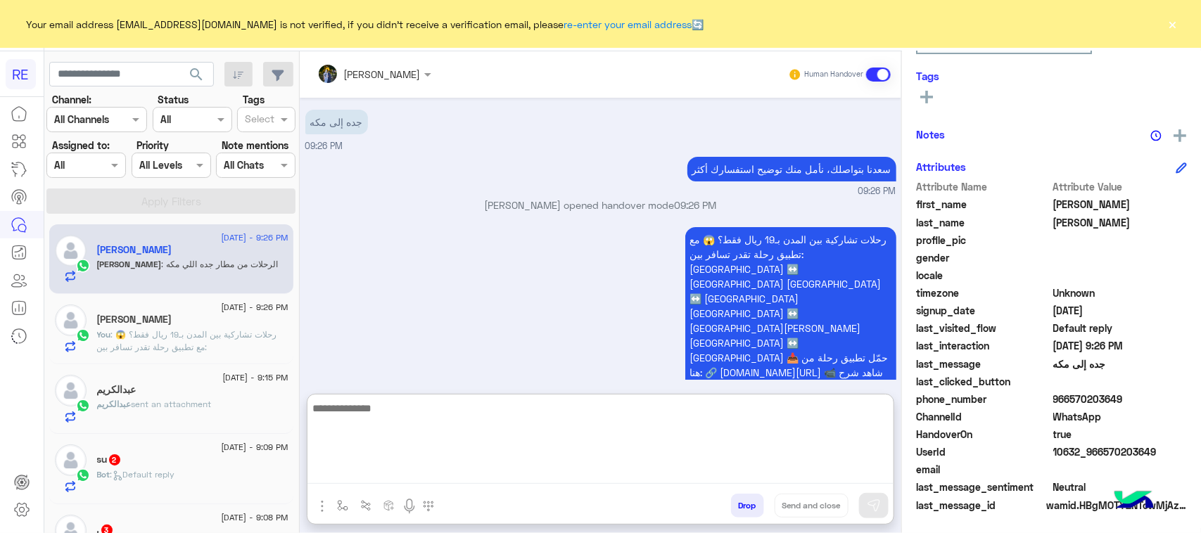
paste textarea "**********"
type textarea "**********"
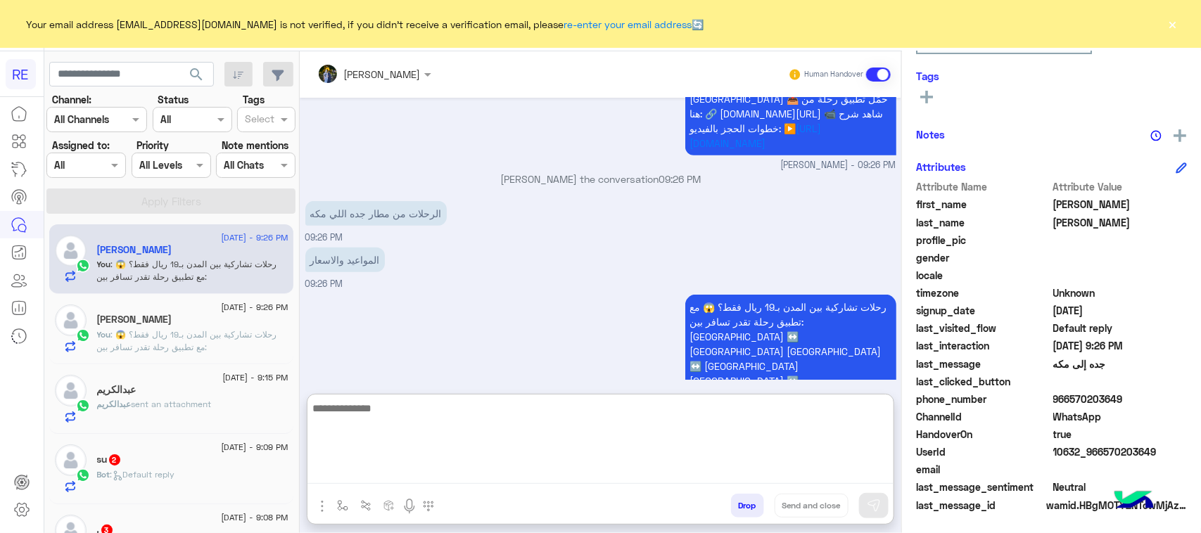
click at [184, 400] on span "sent an attachment" at bounding box center [172, 404] width 80 height 11
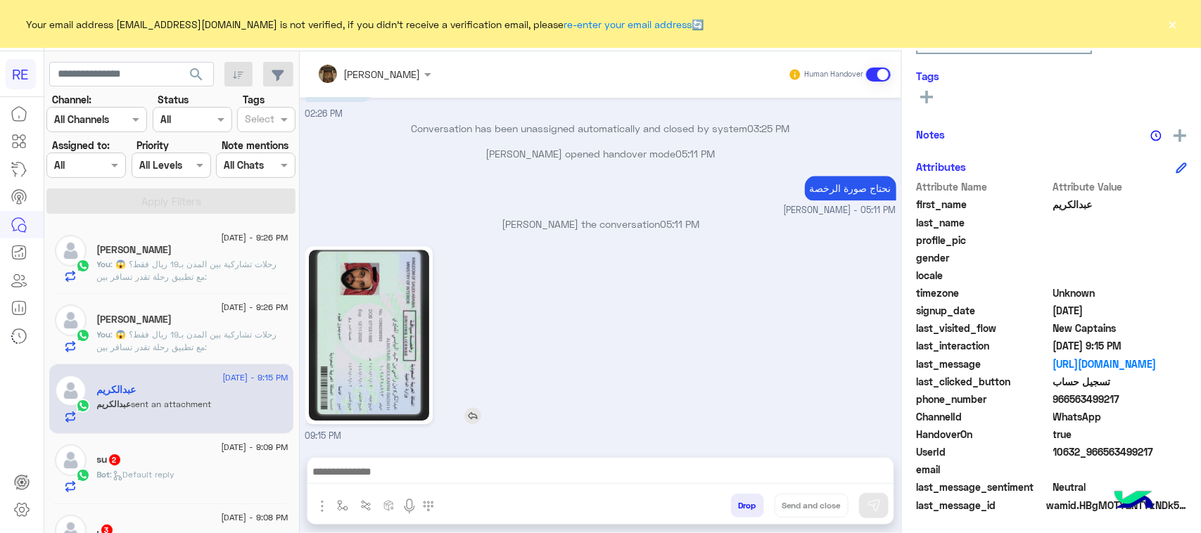
click at [352, 348] on img at bounding box center [369, 335] width 120 height 171
drag, startPoint x: 1180, startPoint y: 452, endPoint x: 1099, endPoint y: 454, distance: 80.9
click at [1099, 454] on span "10632_966563499217" at bounding box center [1120, 452] width 134 height 15
drag, startPoint x: 1124, startPoint y: 462, endPoint x: 1169, endPoint y: 445, distance: 48.5
click at [1155, 417] on span "WhatsApp" at bounding box center [1120, 417] width 134 height 15
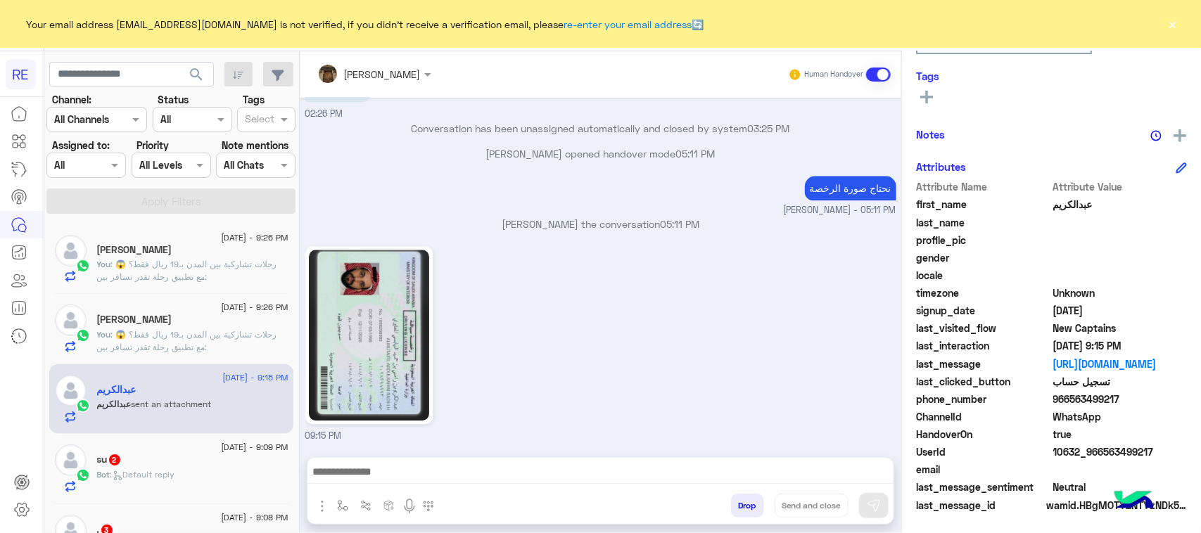
drag, startPoint x: 1162, startPoint y: 455, endPoint x: 1103, endPoint y: 451, distance: 60.0
click at [1103, 451] on span "10632_966563499217" at bounding box center [1120, 452] width 134 height 15
copy span "563499217"
click at [612, 466] on div at bounding box center [600, 475] width 586 height 35
click at [612, 466] on textarea at bounding box center [600, 473] width 586 height 21
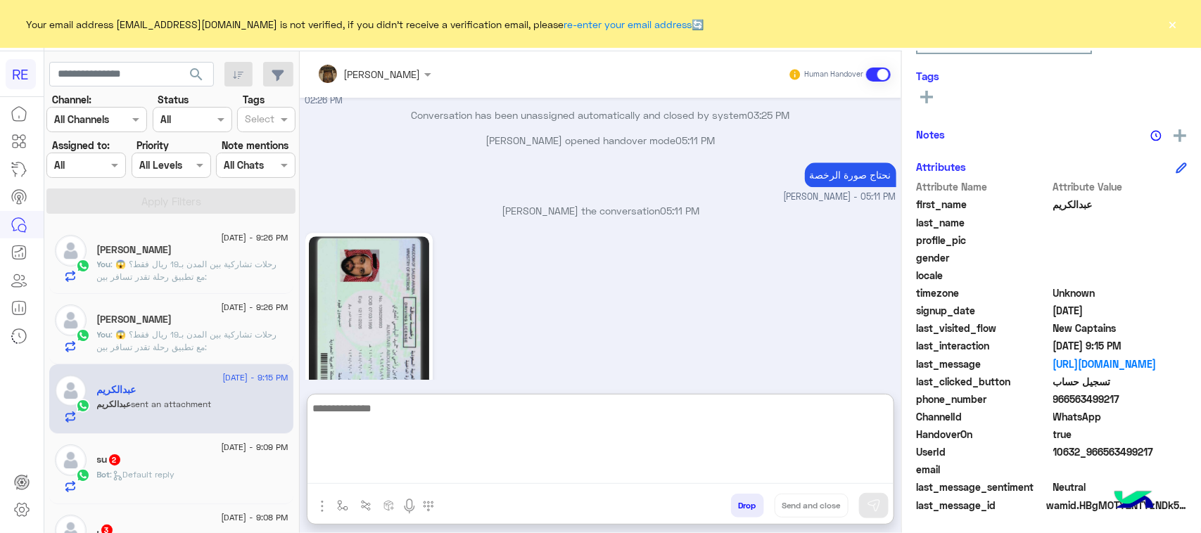
paste textarea "**********"
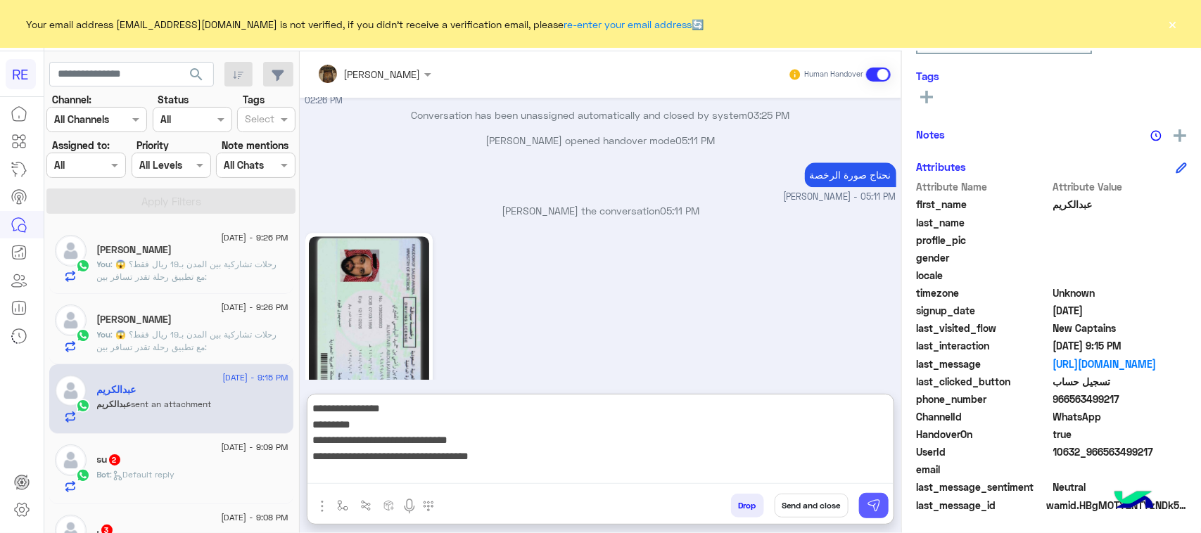
type textarea "**********"
click at [880, 504] on img at bounding box center [874, 506] width 14 height 14
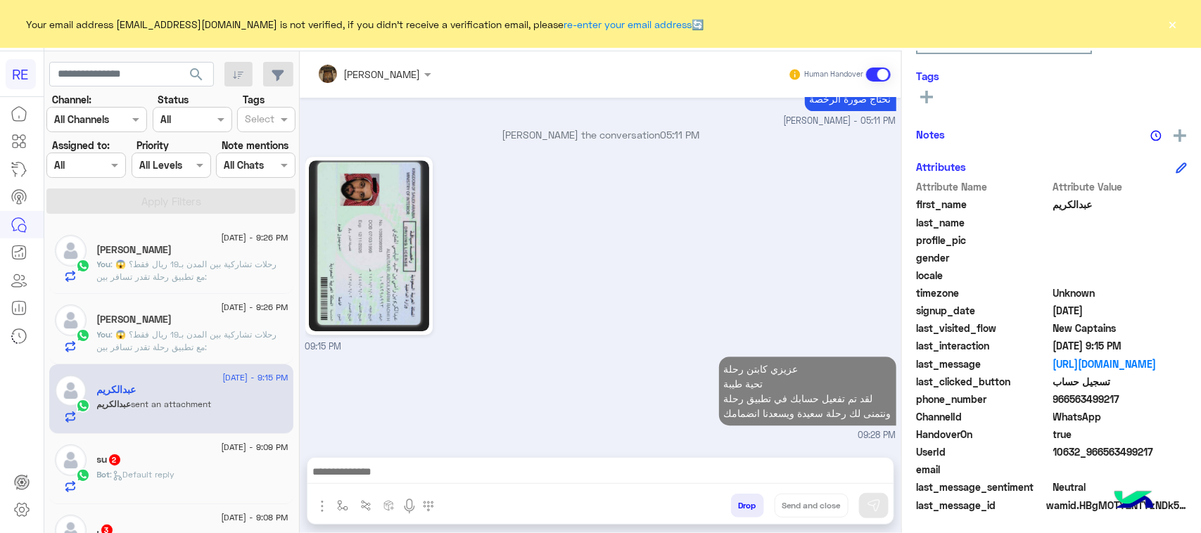
scroll to position [1788, 0]
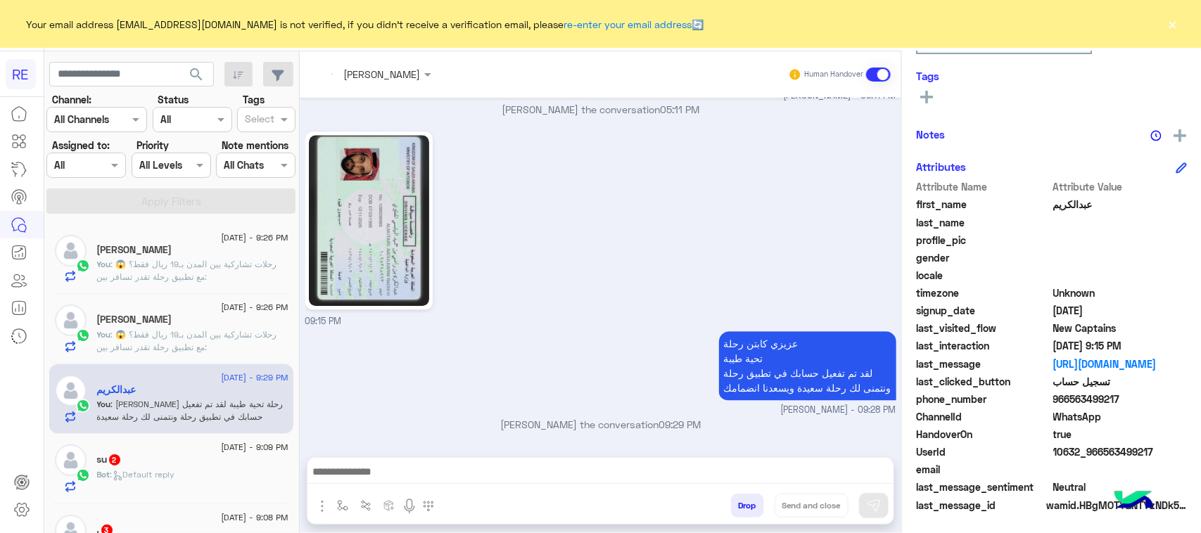
click at [208, 476] on div "Bot : Default reply" at bounding box center [192, 481] width 191 height 25
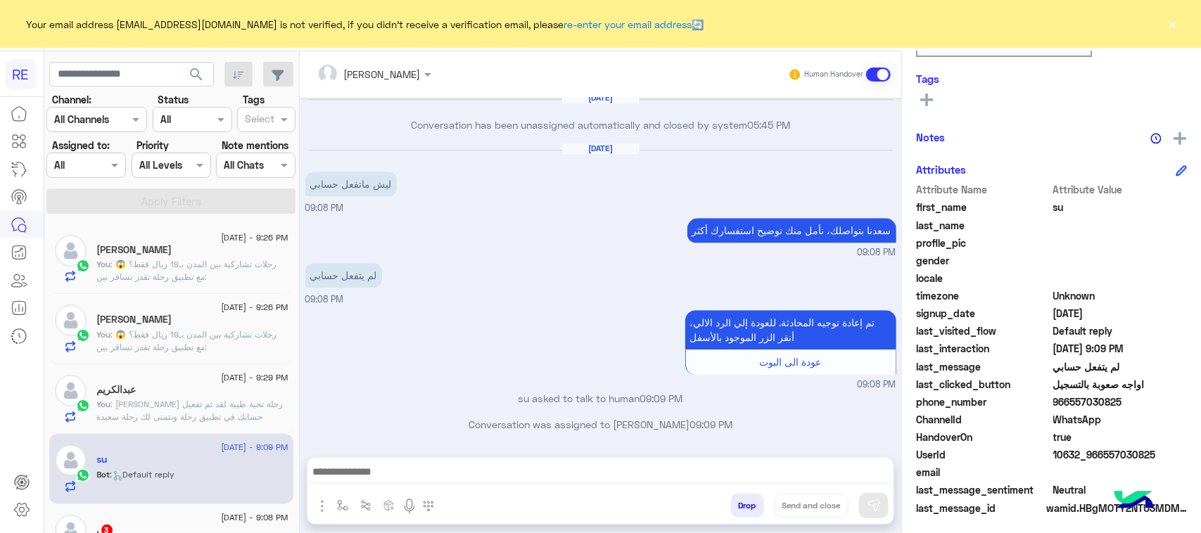
scroll to position [223, 0]
drag, startPoint x: 1164, startPoint y: 455, endPoint x: 1103, endPoint y: 458, distance: 62.0
click at [1103, 458] on span "10632_966557030825" at bounding box center [1120, 452] width 134 height 15
copy span "557030825"
click at [495, 483] on textarea at bounding box center [600, 473] width 586 height 21
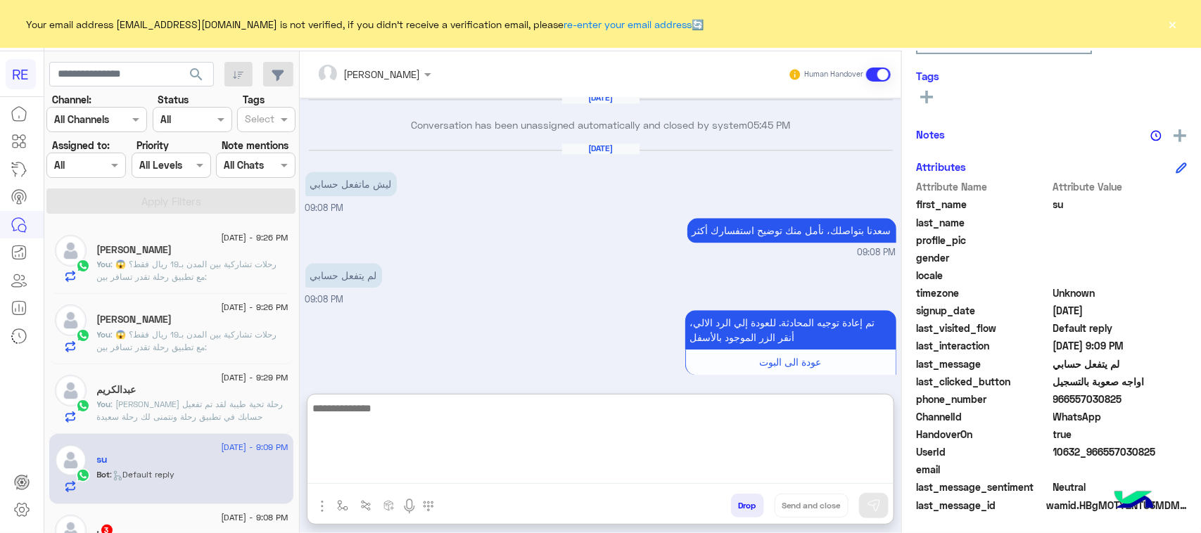
paste textarea "**********"
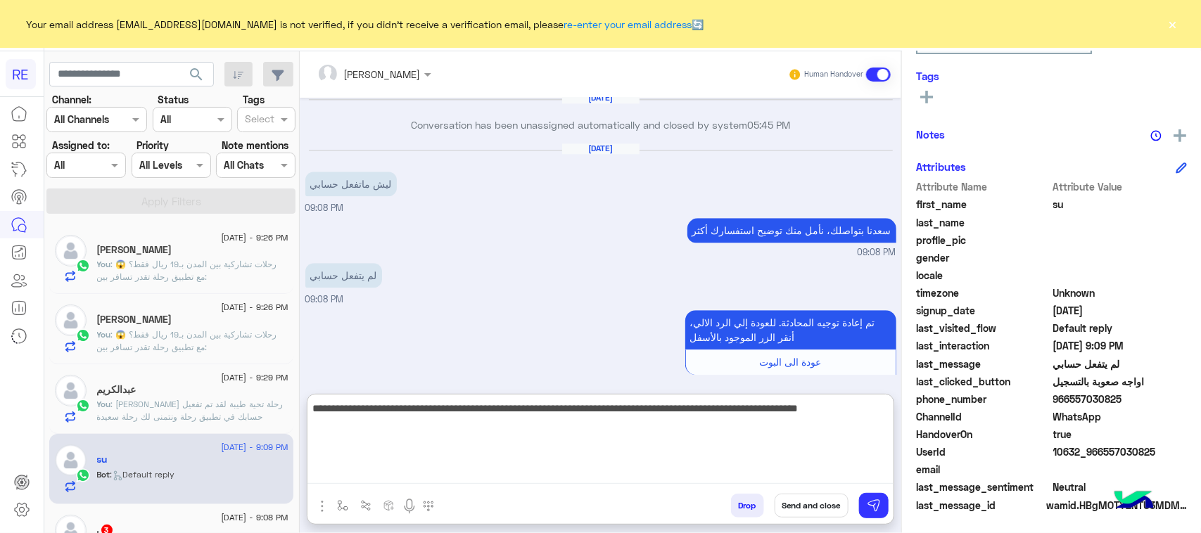
type textarea "**********"
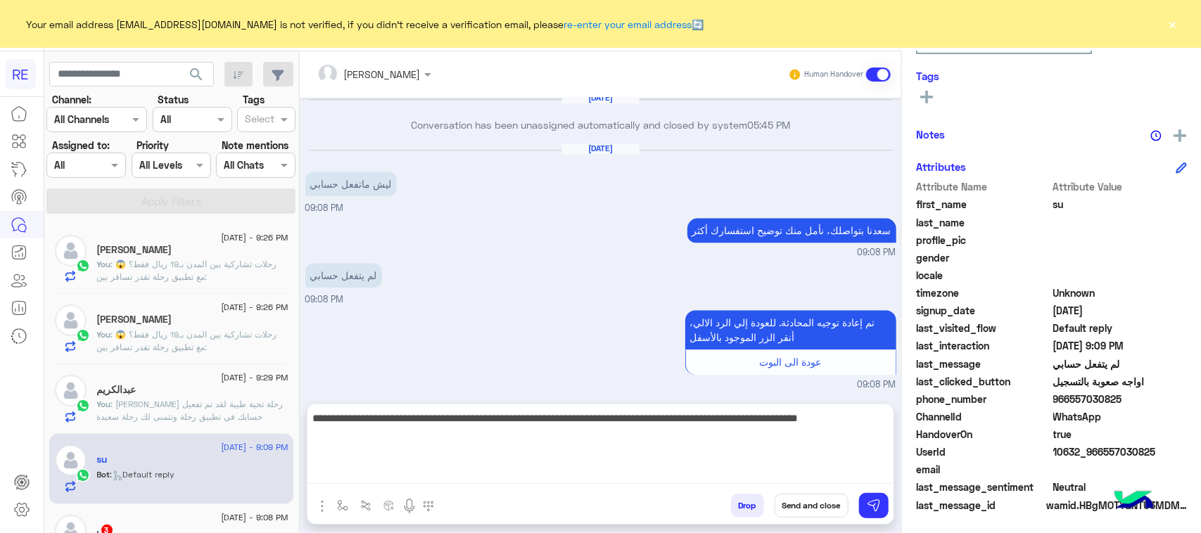
click at [880, 521] on div "Drop Send and close" at bounding box center [669, 508] width 449 height 31
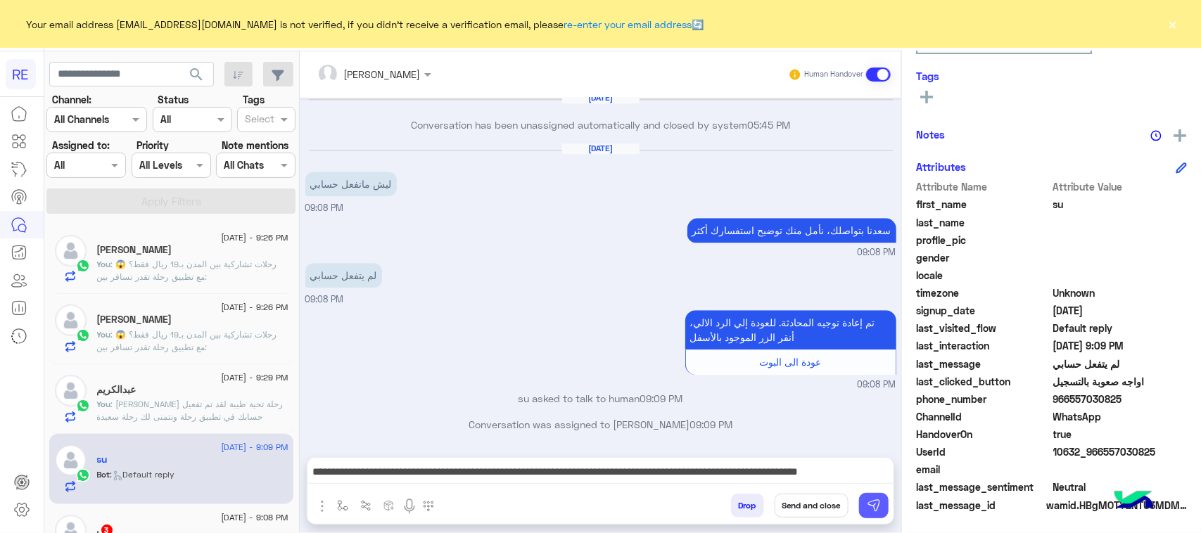
click at [871, 505] on img at bounding box center [874, 506] width 14 height 14
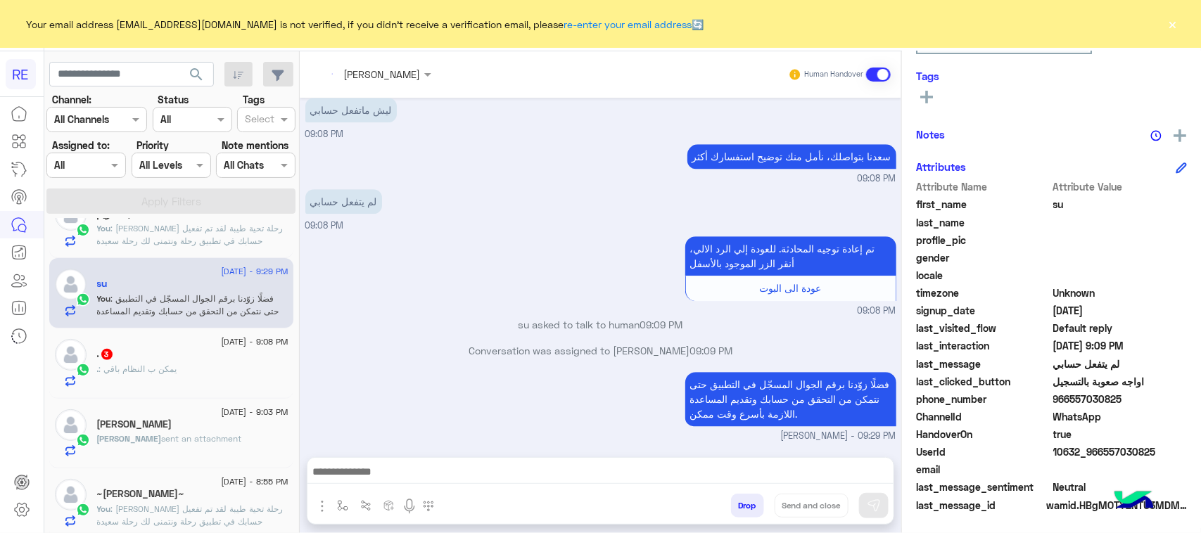
scroll to position [1785, 0]
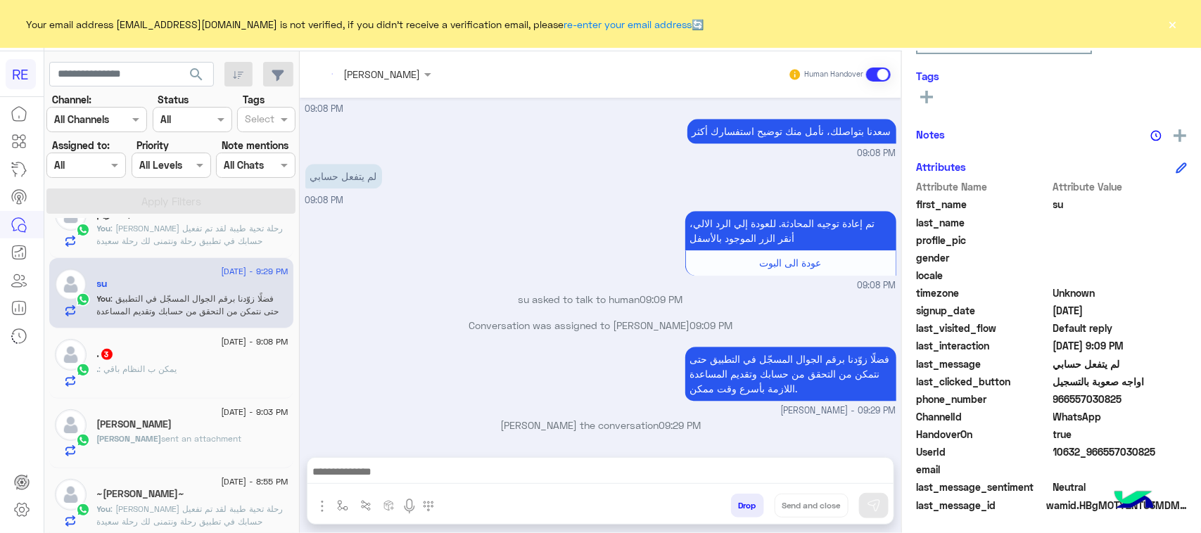
click at [227, 380] on div ". : يمكن ب النظام باقي" at bounding box center [192, 375] width 191 height 25
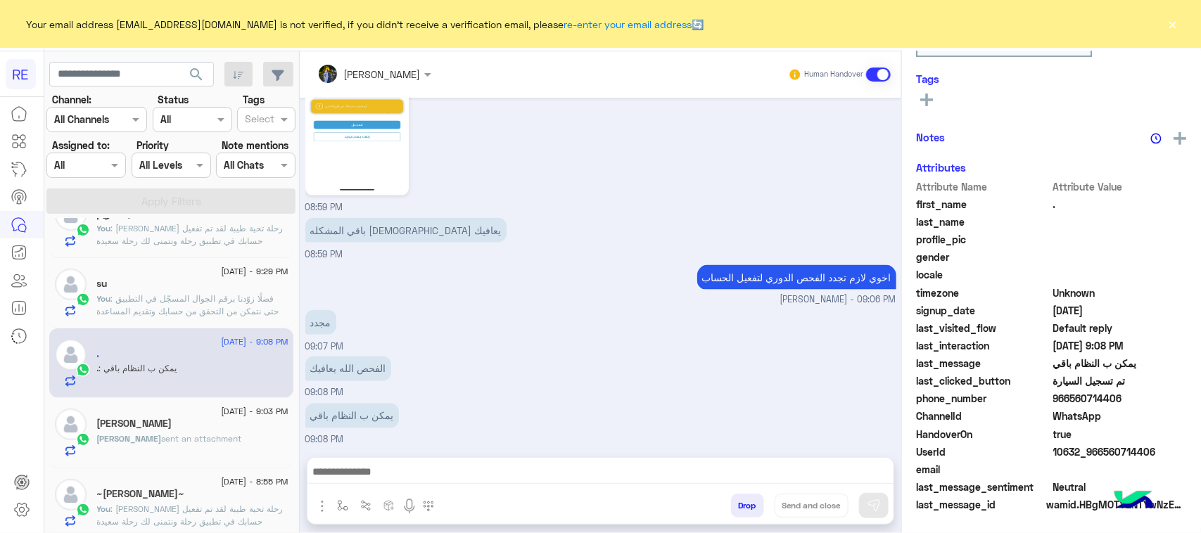
scroll to position [223, 0]
click at [667, 486] on div at bounding box center [600, 475] width 586 height 35
click at [666, 481] on textarea at bounding box center [600, 473] width 586 height 21
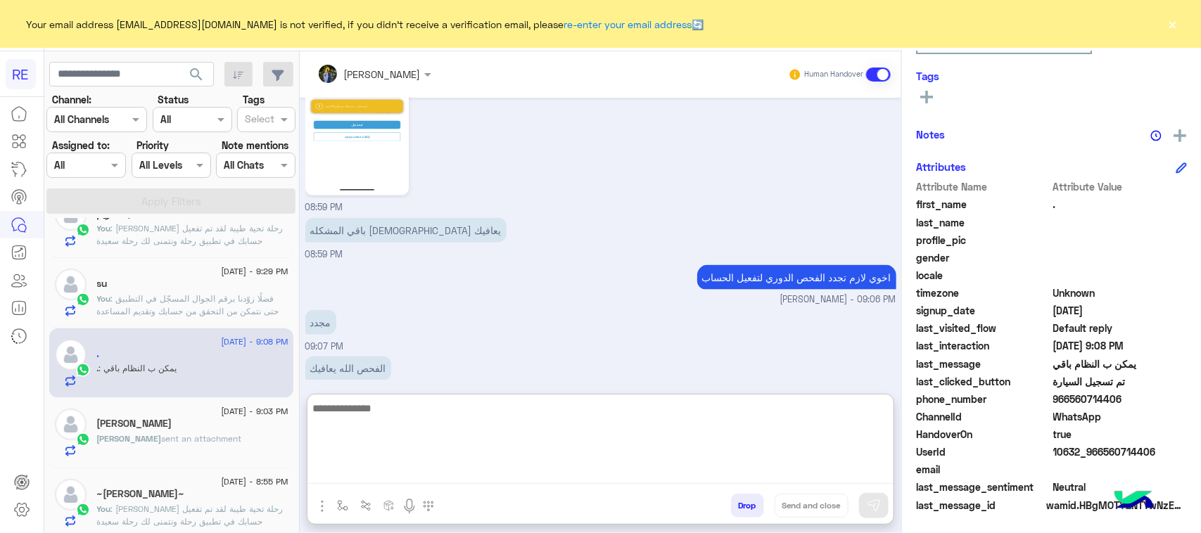
paste textarea "**********"
type textarea "**********"
click at [871, 494] on button at bounding box center [874, 505] width 30 height 25
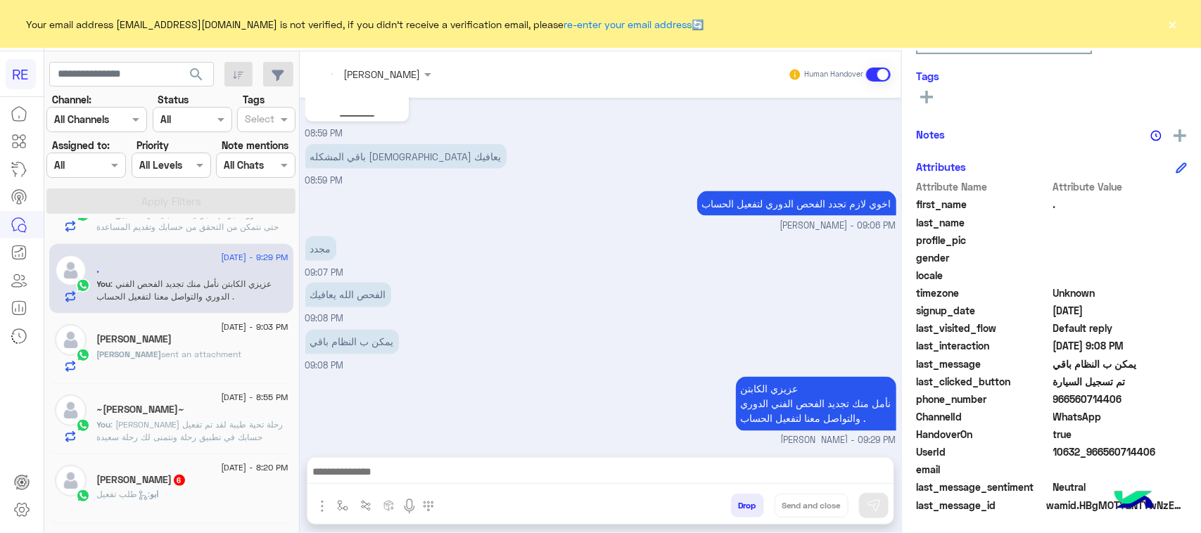
scroll to position [264, 0]
click at [208, 360] on div "MOHAMMAD sent an attachment" at bounding box center [192, 357] width 191 height 25
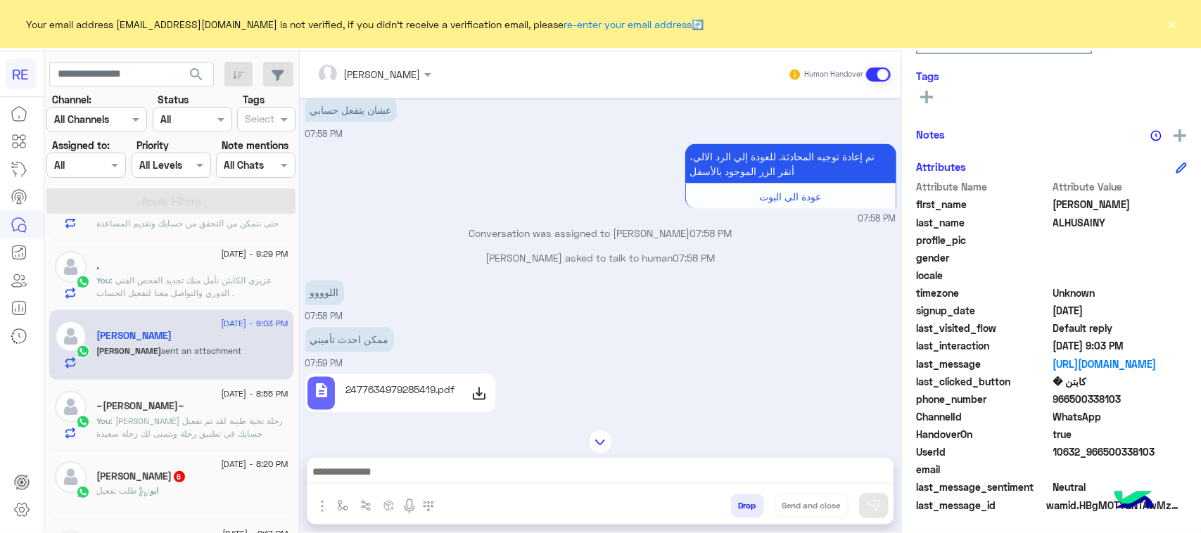
scroll to position [786, 0]
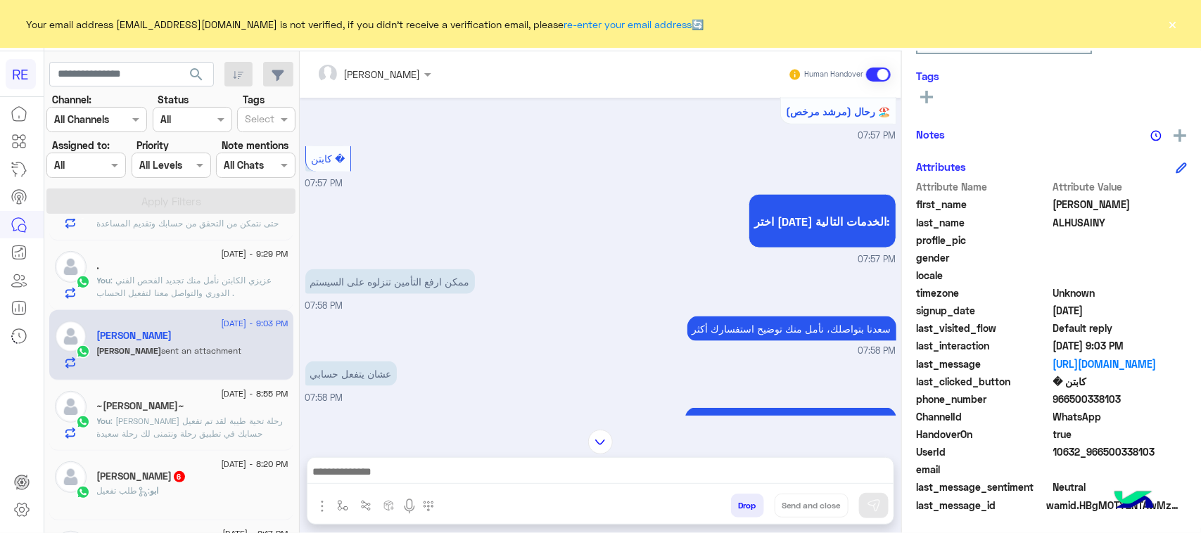
drag, startPoint x: 1169, startPoint y: 445, endPoint x: 1100, endPoint y: 455, distance: 70.4
click at [1100, 455] on span "10632_966500338103" at bounding box center [1120, 452] width 134 height 15
copy span "500338103"
click at [569, 458] on div at bounding box center [600, 475] width 586 height 35
drag, startPoint x: 569, startPoint y: 458, endPoint x: 456, endPoint y: 486, distance: 116.0
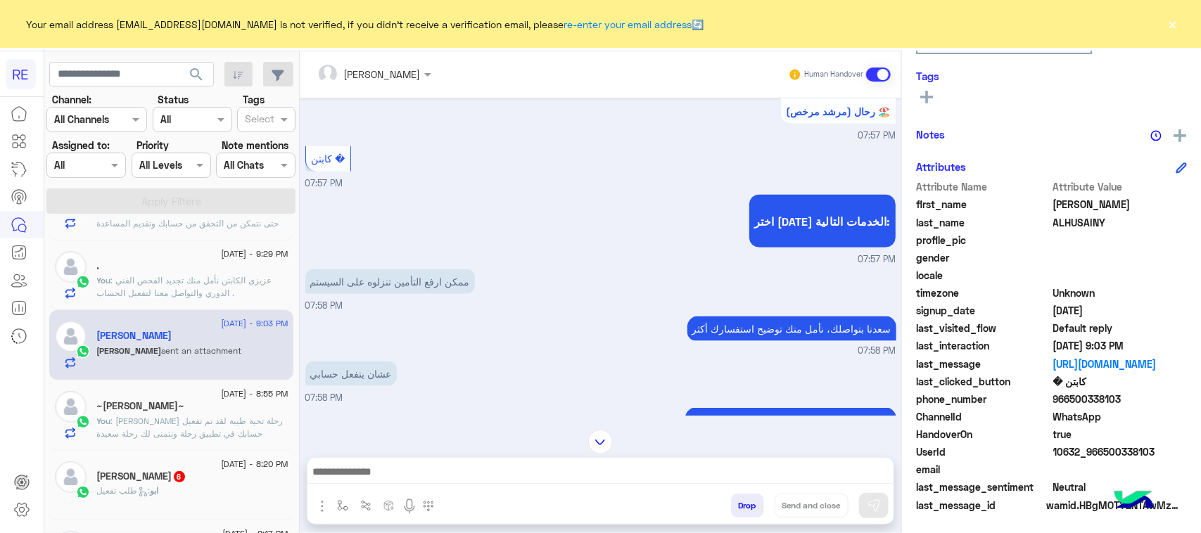
click at [456, 486] on div at bounding box center [600, 475] width 586 height 35
click at [452, 479] on textarea at bounding box center [600, 473] width 586 height 21
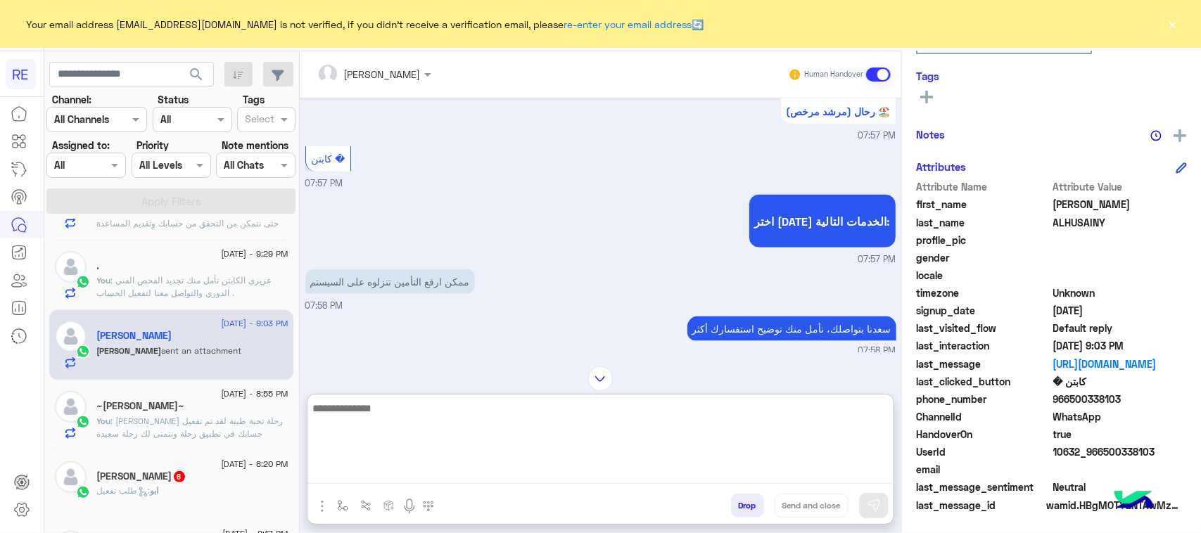
paste textarea "**********"
type textarea "**********"
click at [875, 508] on img at bounding box center [874, 506] width 14 height 14
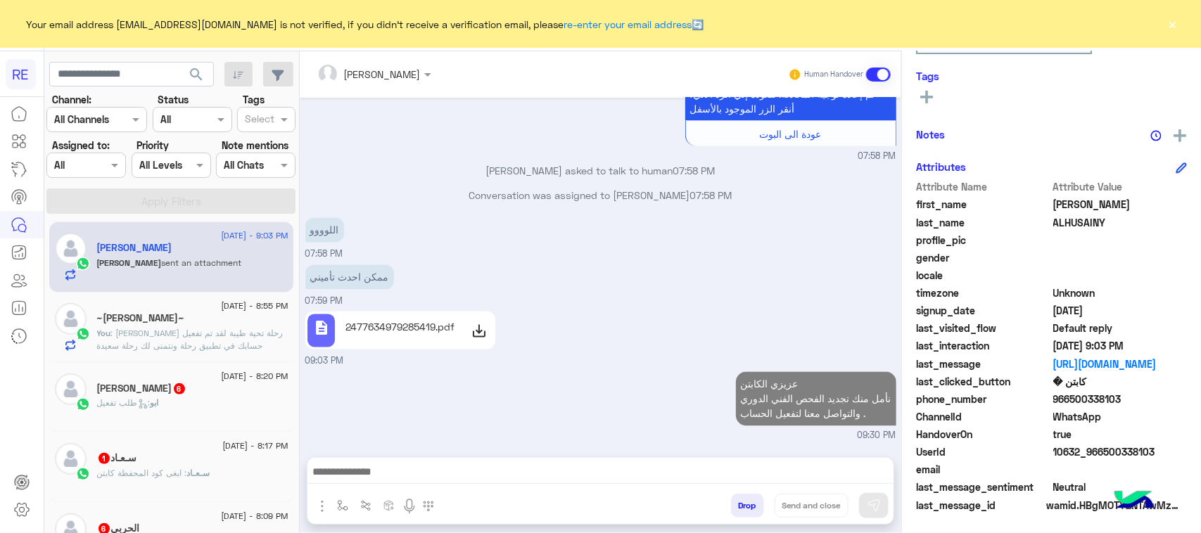
scroll to position [1150, 0]
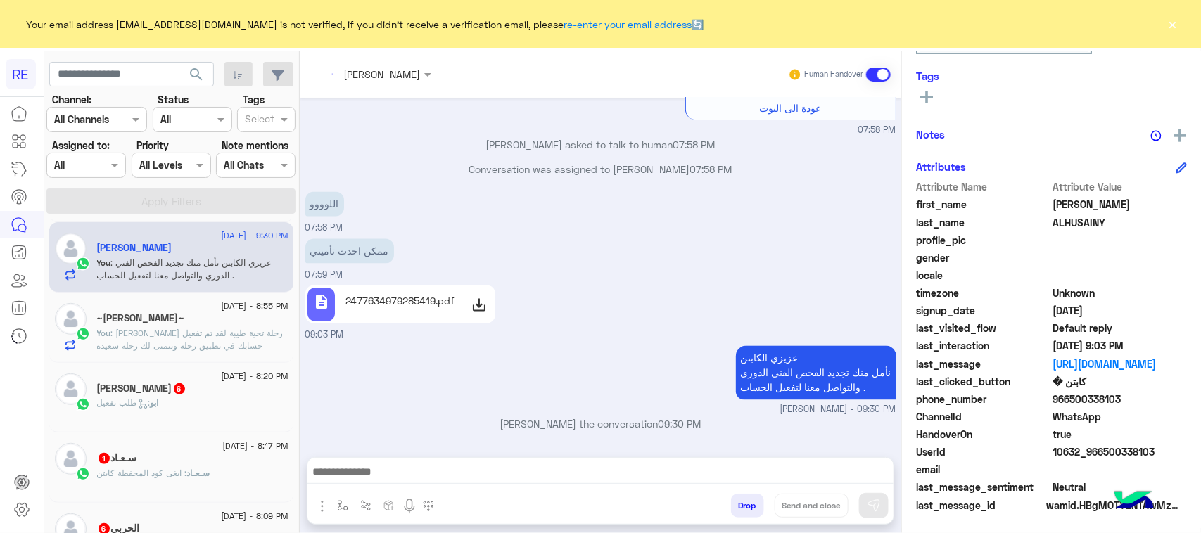
click at [204, 394] on div "ابو حميد 6" at bounding box center [192, 390] width 191 height 15
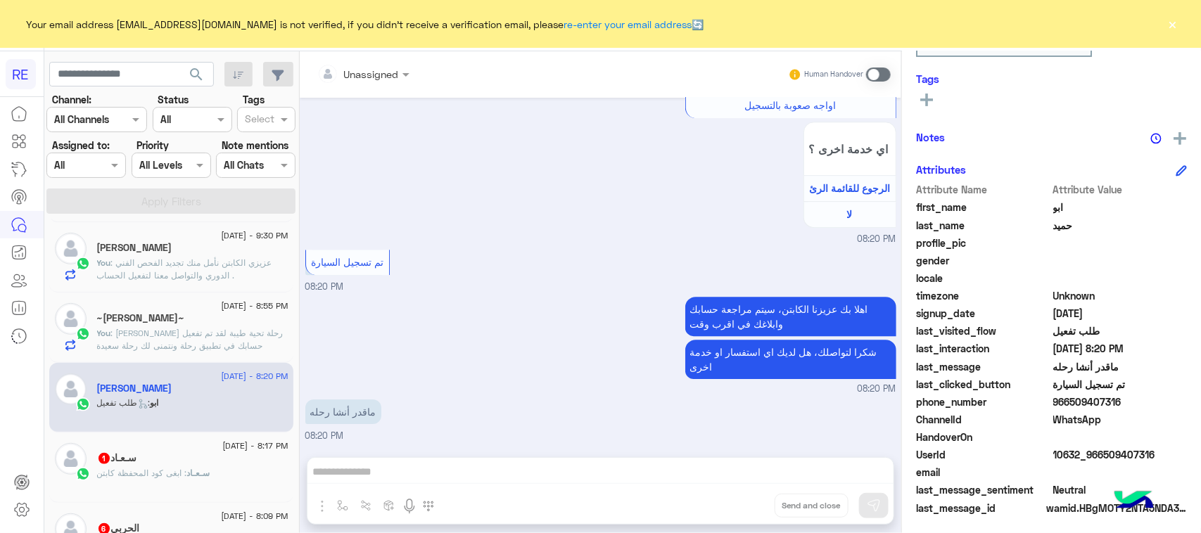
scroll to position [223, 0]
click at [875, 72] on span at bounding box center [878, 75] width 25 height 14
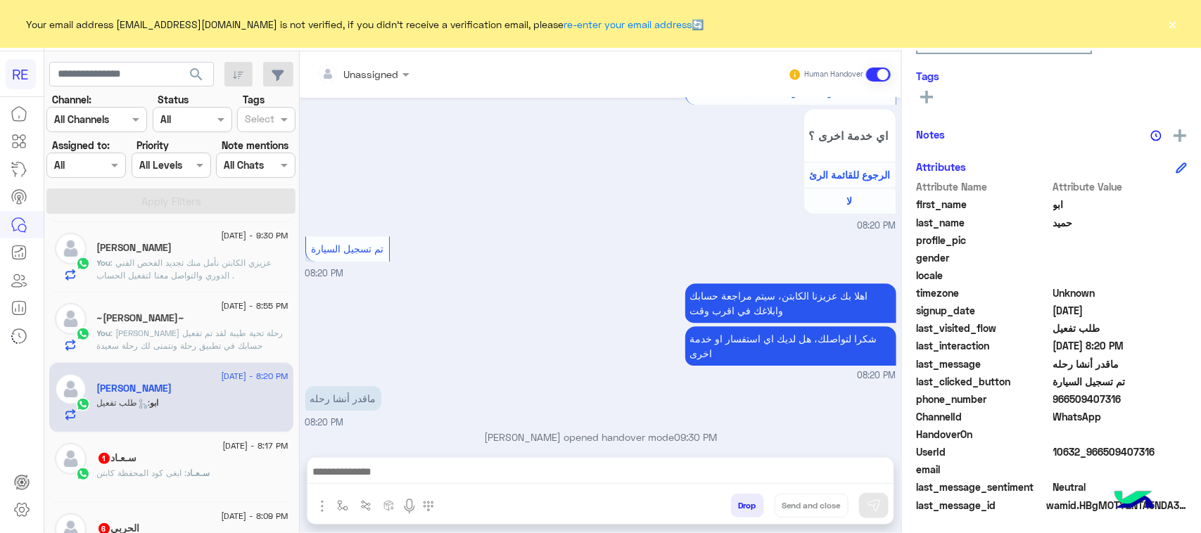
scroll to position [1898, 0]
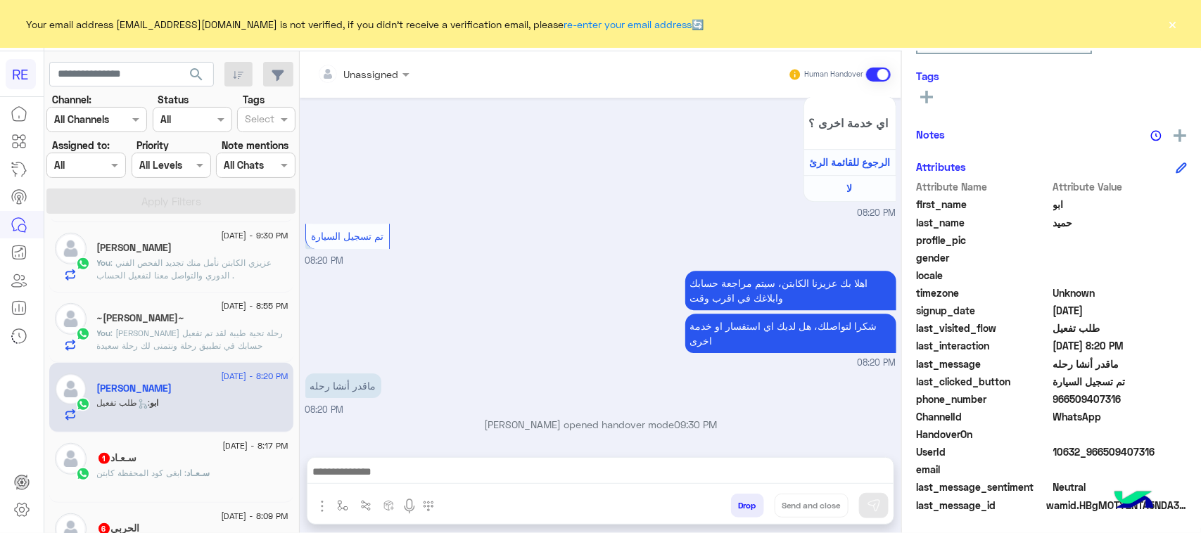
click at [574, 466] on textarea at bounding box center [600, 473] width 586 height 21
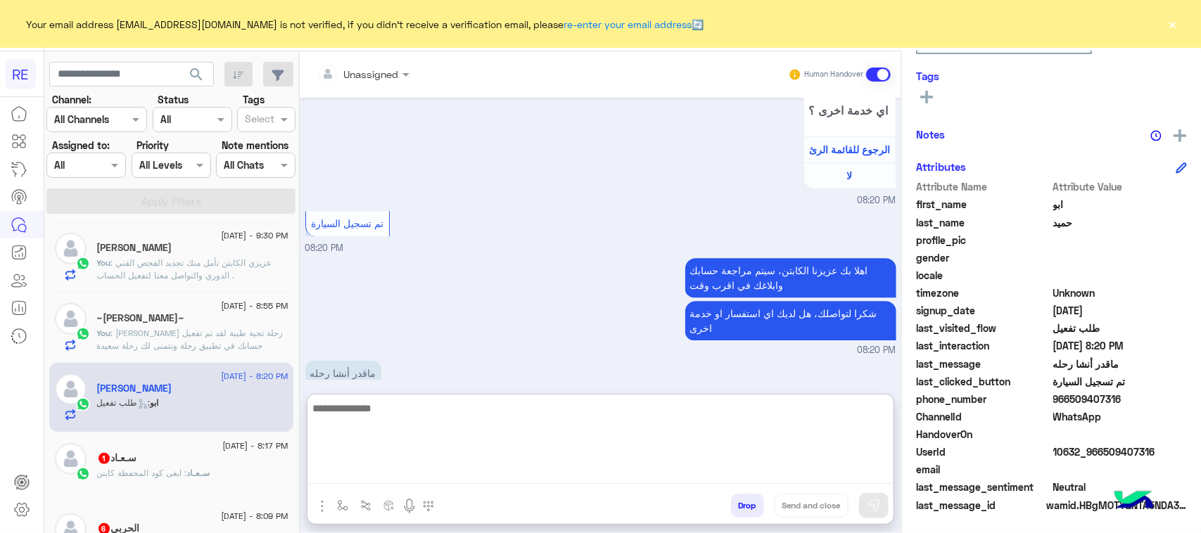
paste textarea "**********"
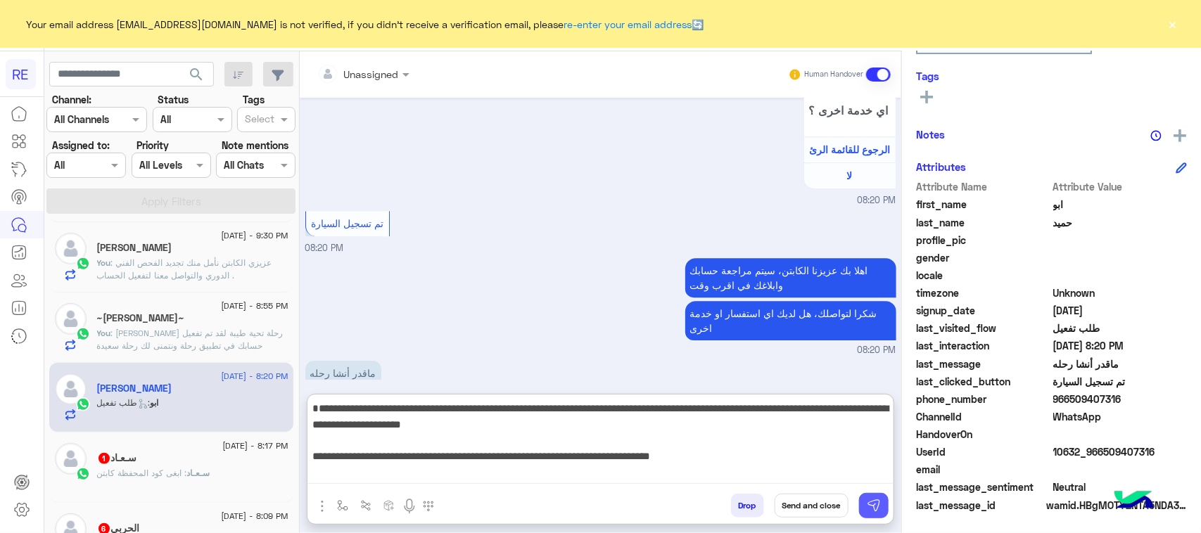
type textarea "**********"
click at [870, 504] on img at bounding box center [874, 506] width 14 height 14
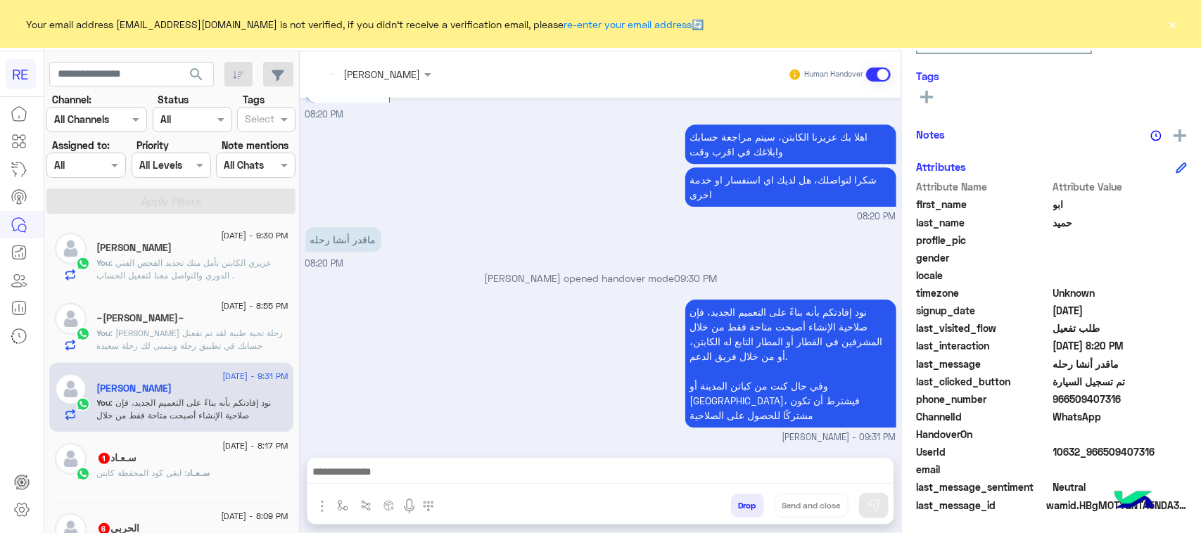
scroll to position [2058, 0]
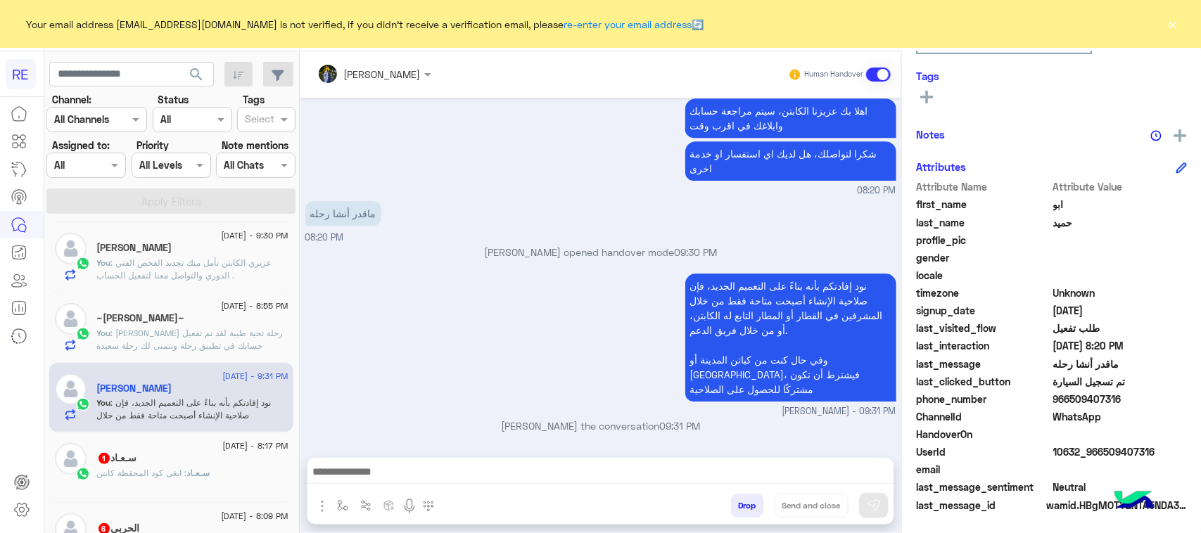
click at [196, 469] on p "سـعـاد : ابغى كود المحفظة كابتن" at bounding box center [153, 473] width 113 height 13
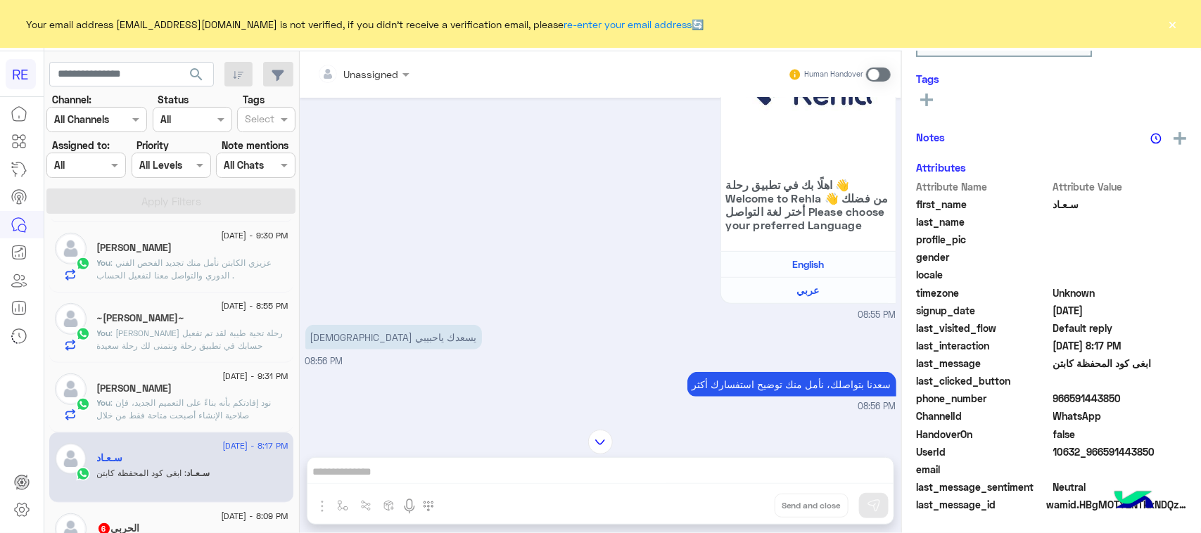
scroll to position [223, 0]
click at [694, 469] on div "Unassigned Human Handover Aug 16, 2025 سلام عليكم 08:55 PM وعليكم السلام ،كيف ا…" at bounding box center [601, 295] width 602 height 488
click at [883, 68] on span at bounding box center [878, 75] width 25 height 14
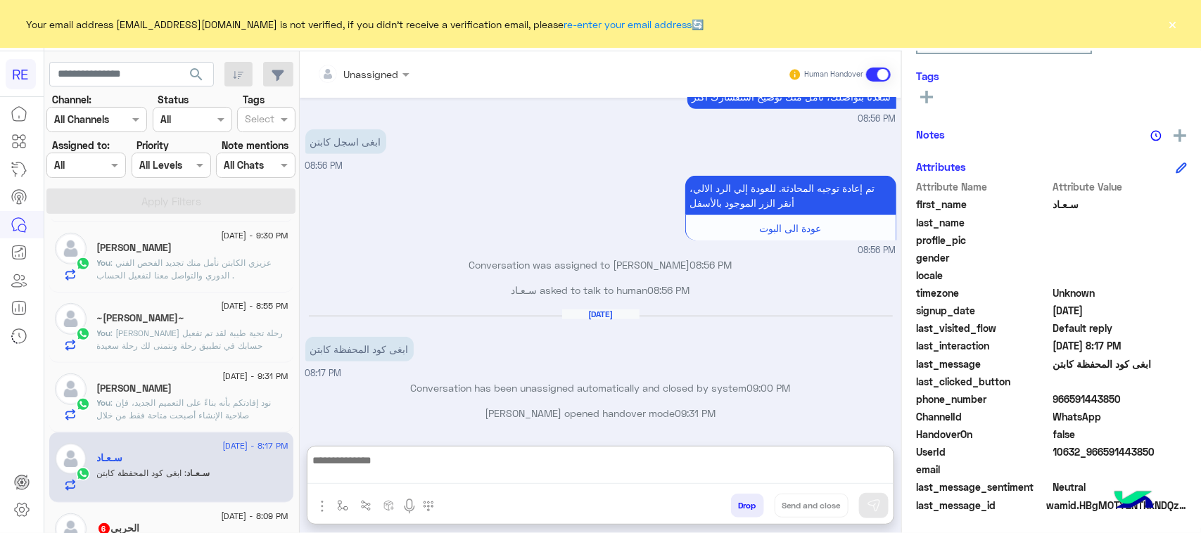
click at [722, 466] on textarea at bounding box center [600, 468] width 586 height 32
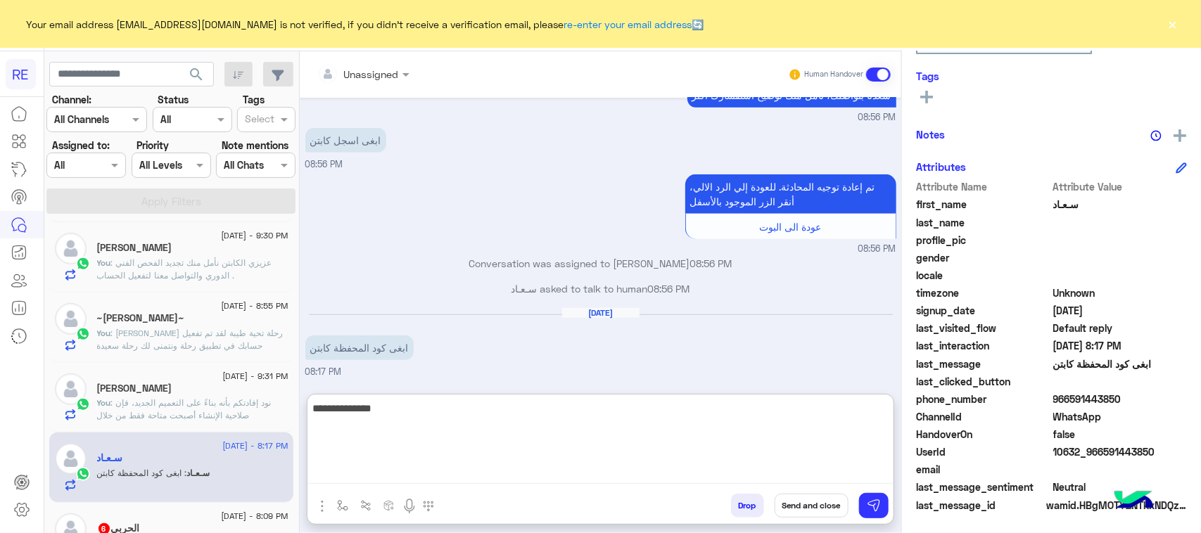
type textarea "**********"
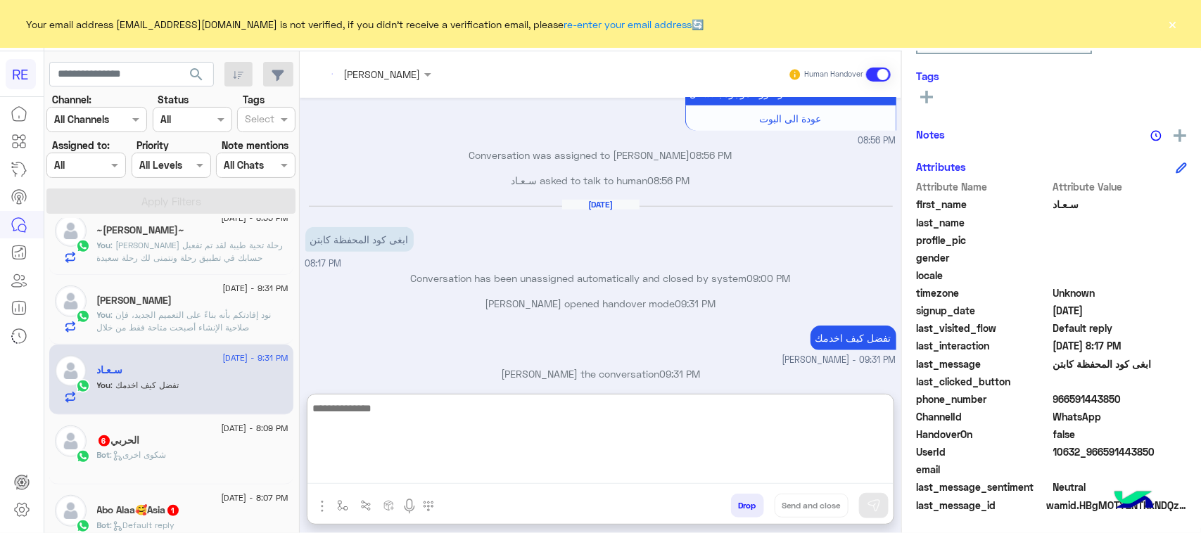
scroll to position [631, 0]
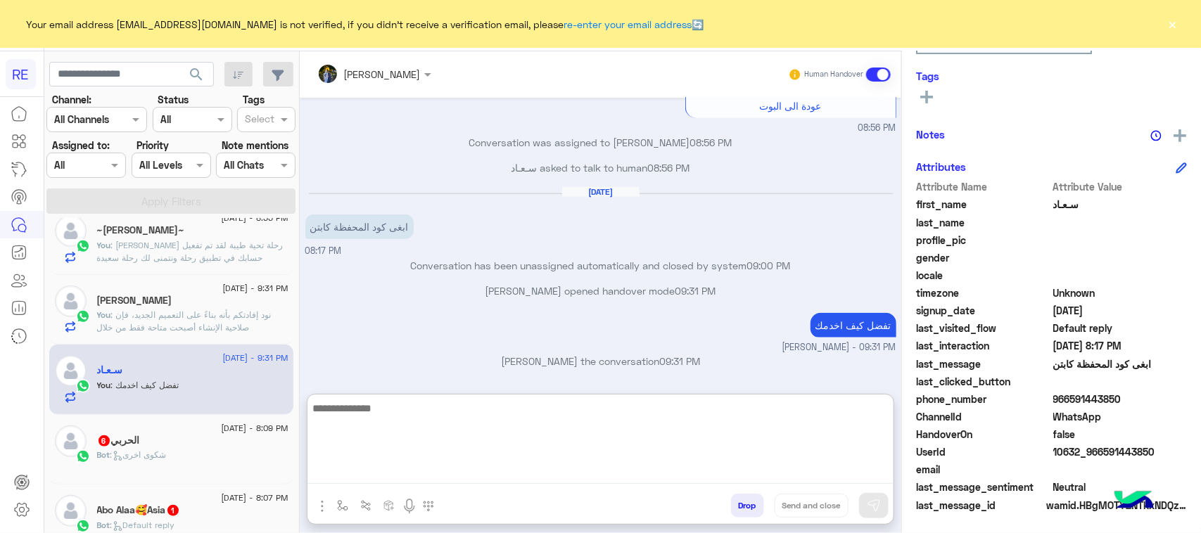
click at [216, 440] on div "الحربي 6" at bounding box center [192, 442] width 191 height 15
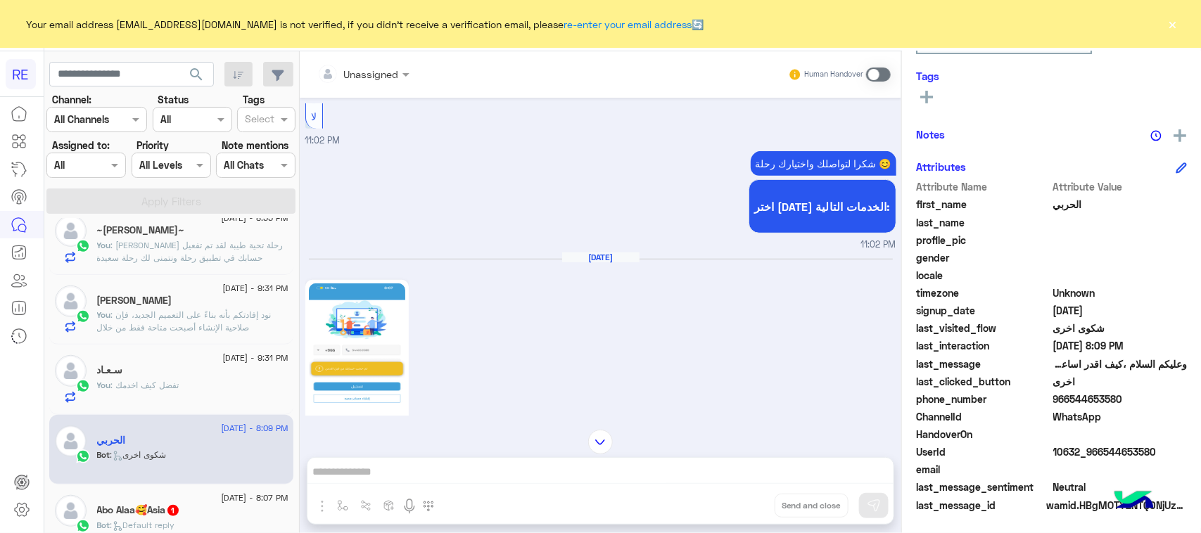
scroll to position [535, 0]
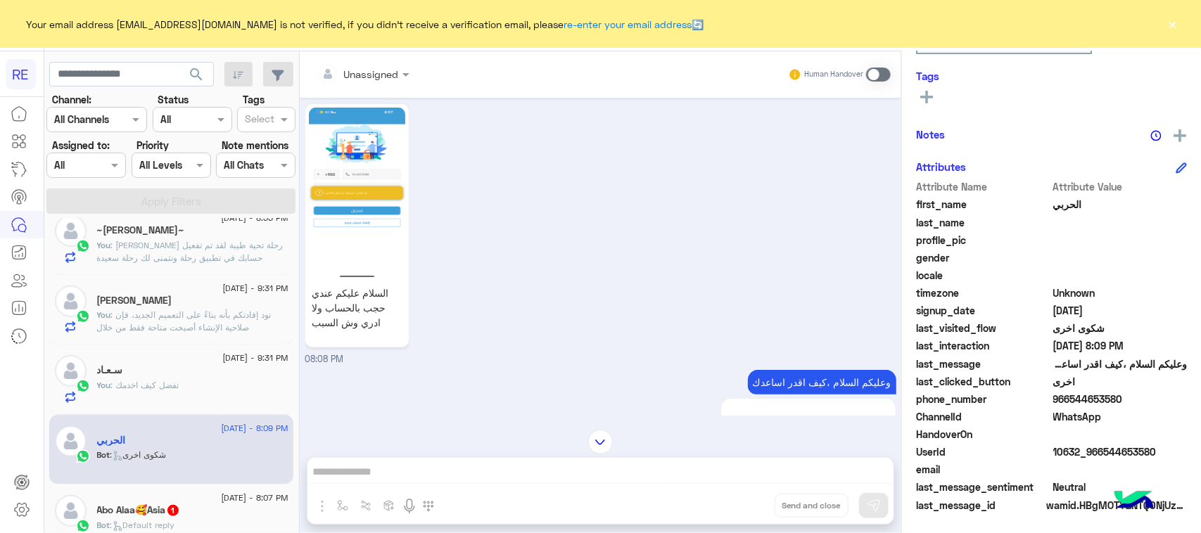
drag, startPoint x: 1166, startPoint y: 457, endPoint x: 1115, endPoint y: 451, distance: 51.1
click at [1105, 451] on span "10632_966544653580" at bounding box center [1120, 452] width 134 height 15
click at [1124, 448] on span "10632_966544653580" at bounding box center [1120, 452] width 134 height 15
drag, startPoint x: 1155, startPoint y: 457, endPoint x: 1103, endPoint y: 455, distance: 52.1
click at [1103, 455] on span "10632_966544653580" at bounding box center [1120, 452] width 134 height 15
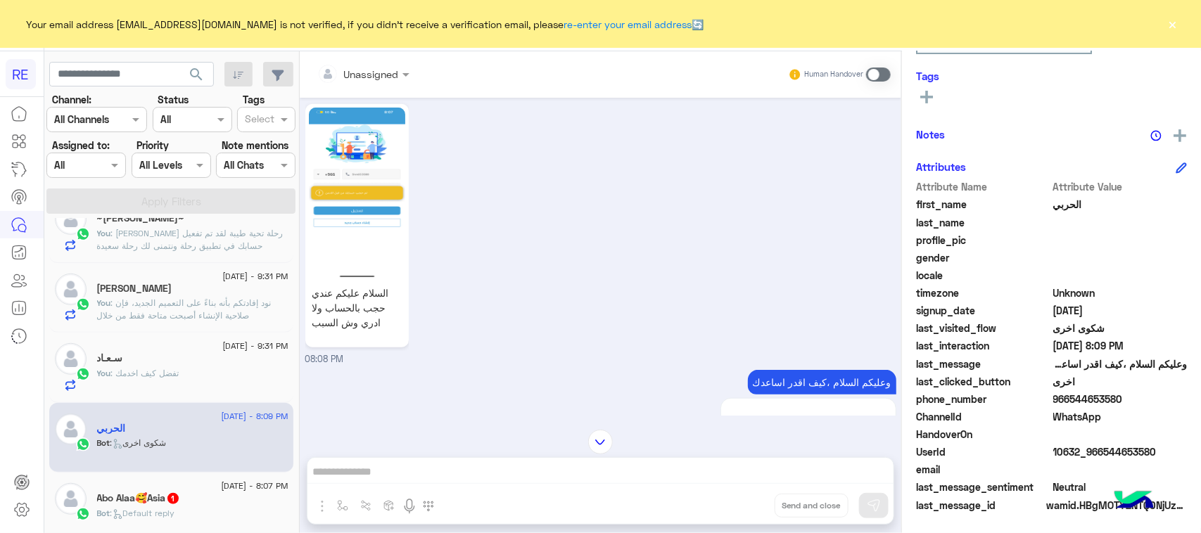
scroll to position [528, 0]
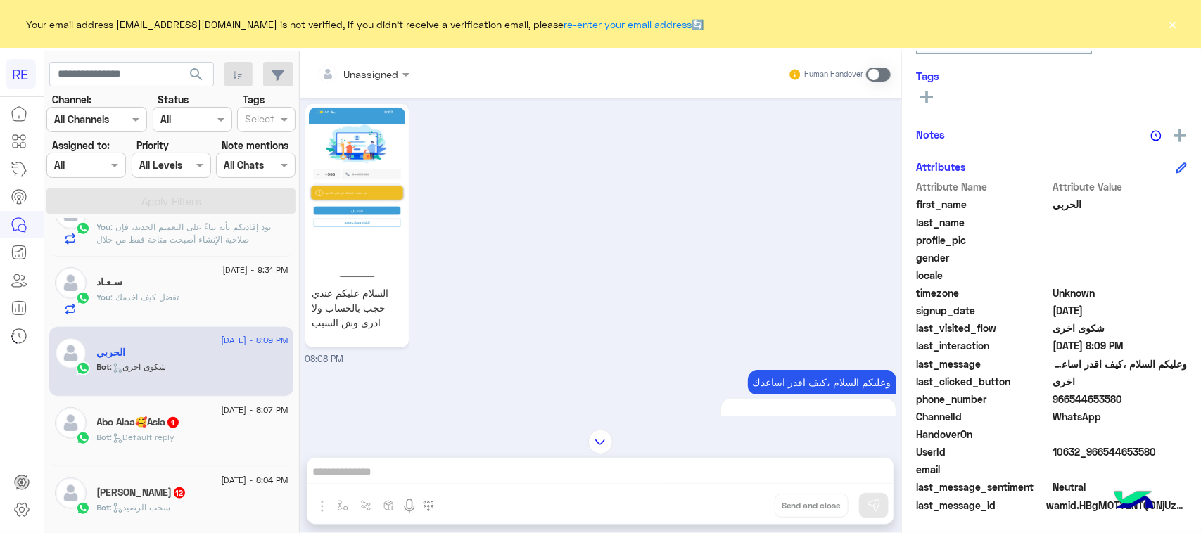
click at [875, 74] on span at bounding box center [878, 75] width 25 height 14
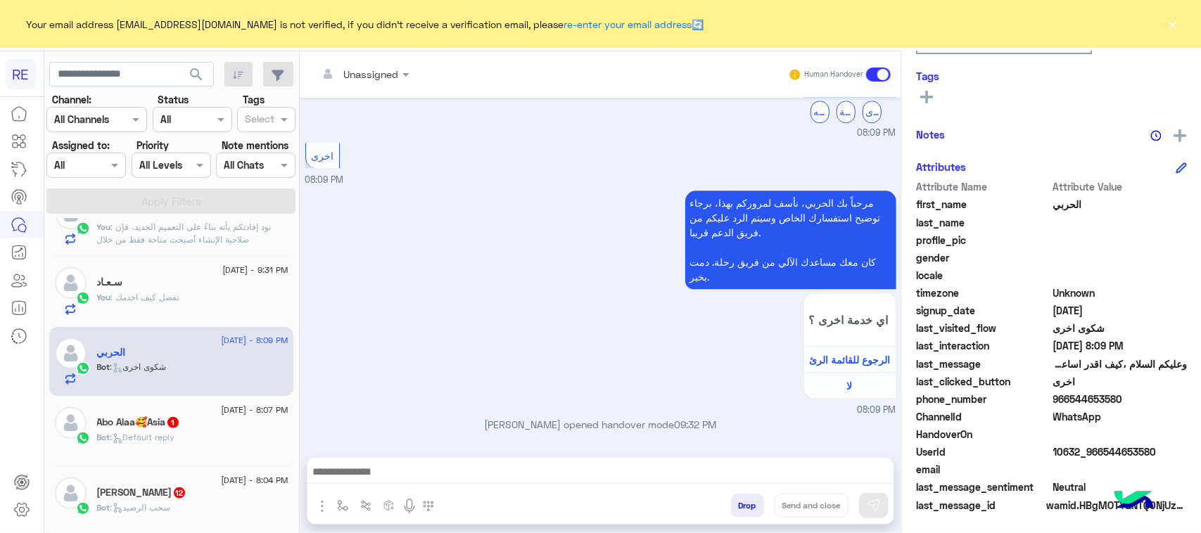
click at [539, 472] on textarea at bounding box center [600, 473] width 586 height 21
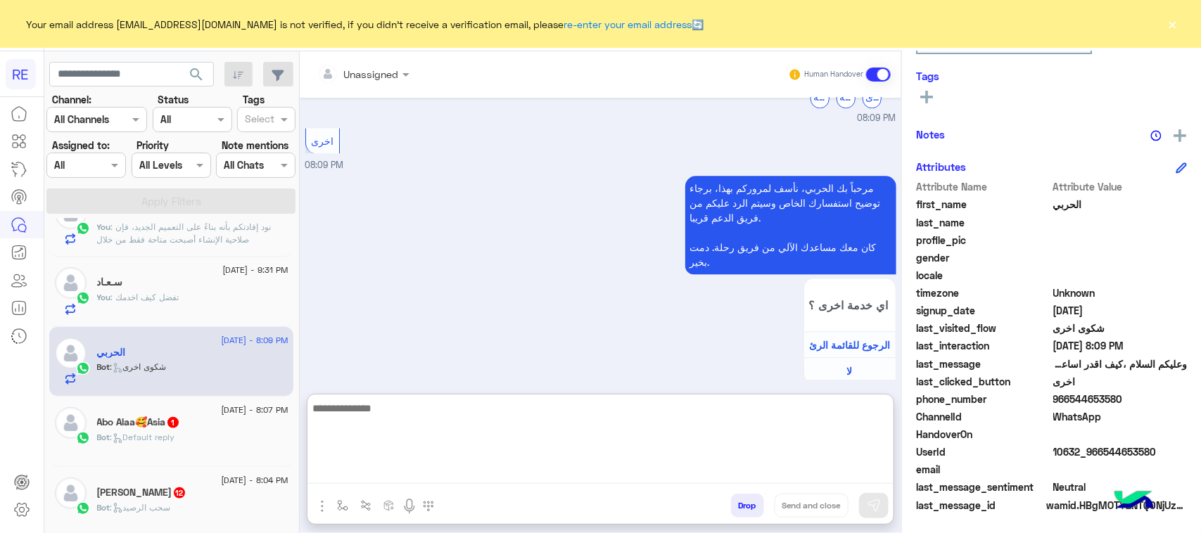
paste textarea "**********"
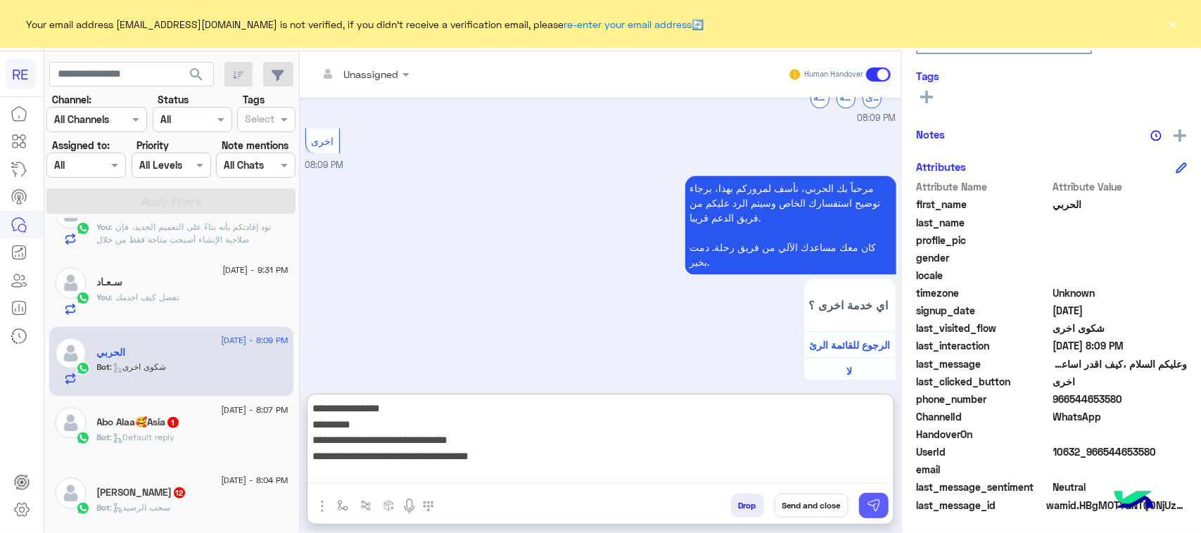
type textarea "**********"
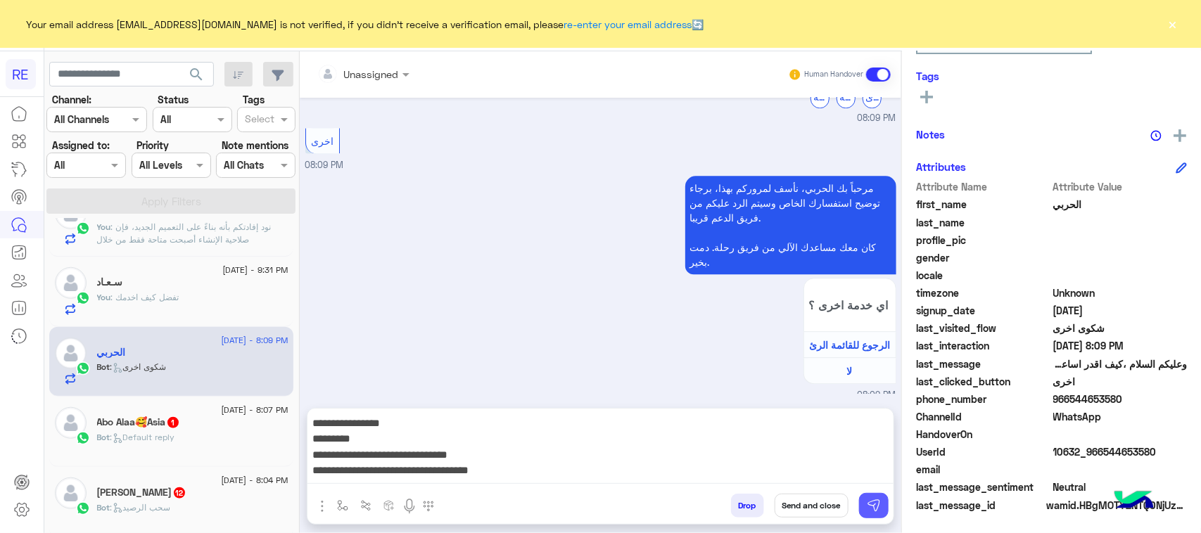
click at [867, 500] on img at bounding box center [874, 506] width 14 height 14
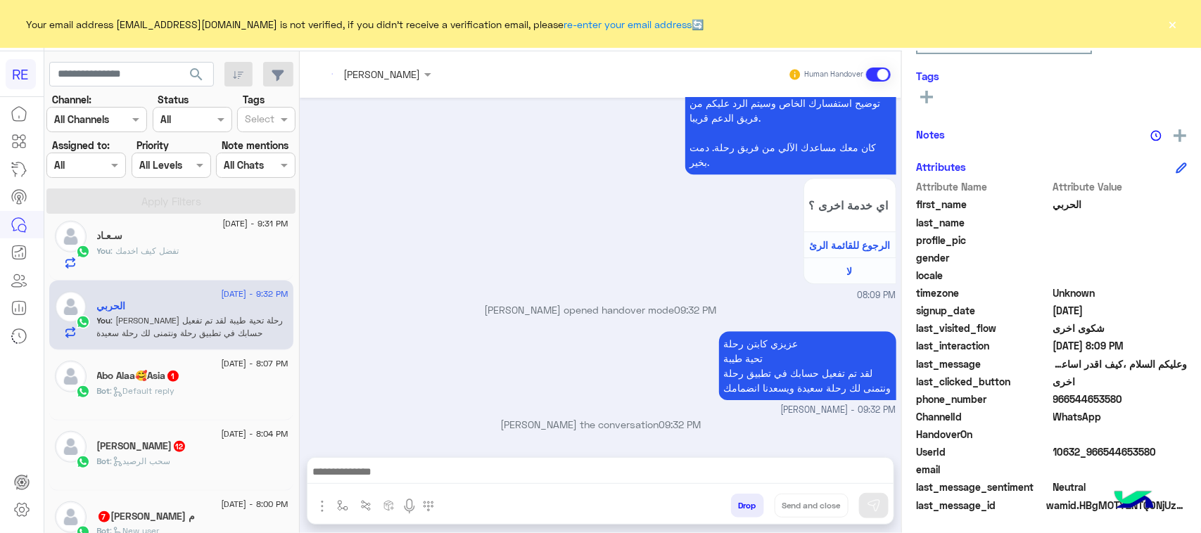
scroll to position [616, 0]
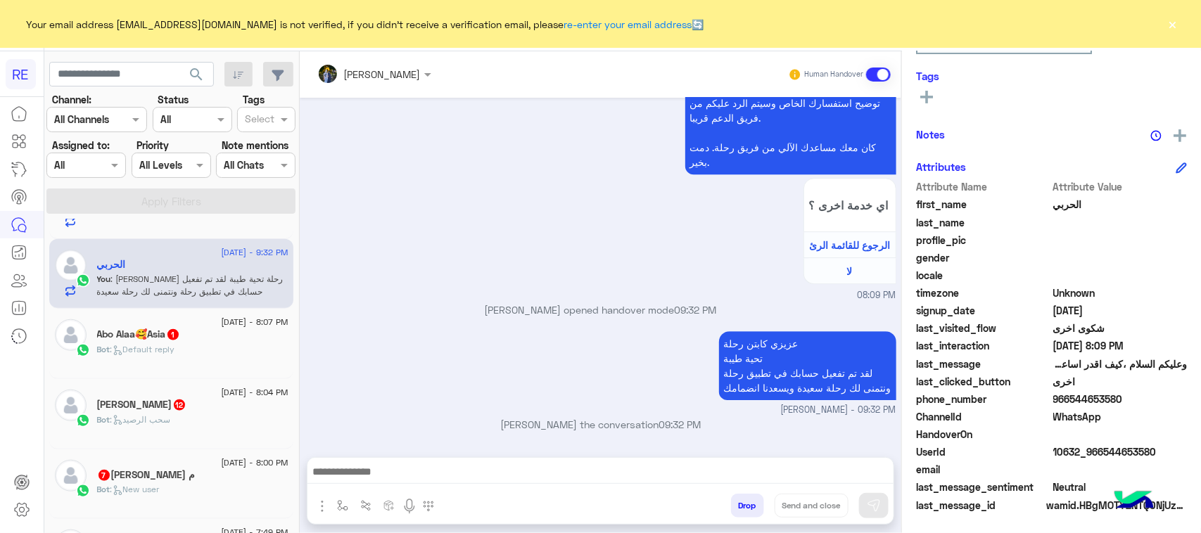
click at [204, 348] on div "Bot : Default reply" at bounding box center [192, 355] width 191 height 25
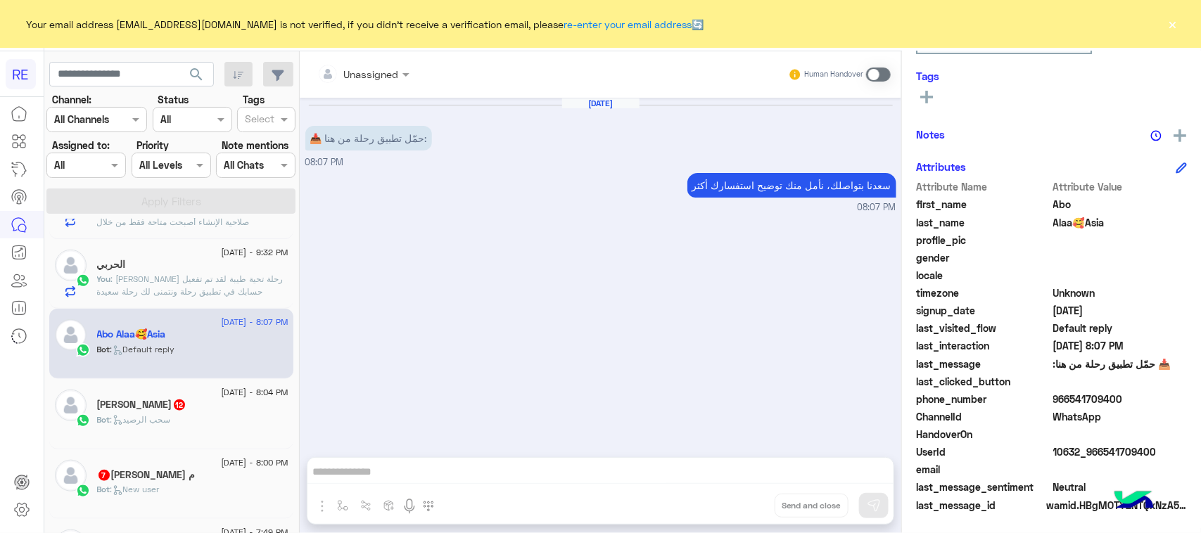
scroll to position [617, 0]
click at [887, 68] on span at bounding box center [878, 75] width 25 height 14
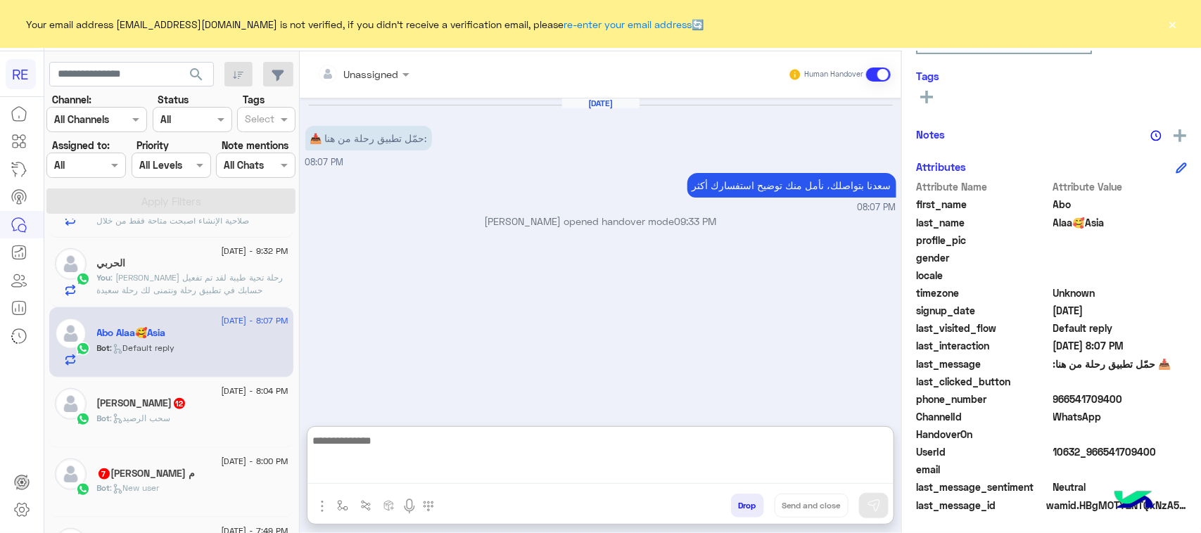
click at [444, 464] on textarea at bounding box center [600, 458] width 586 height 52
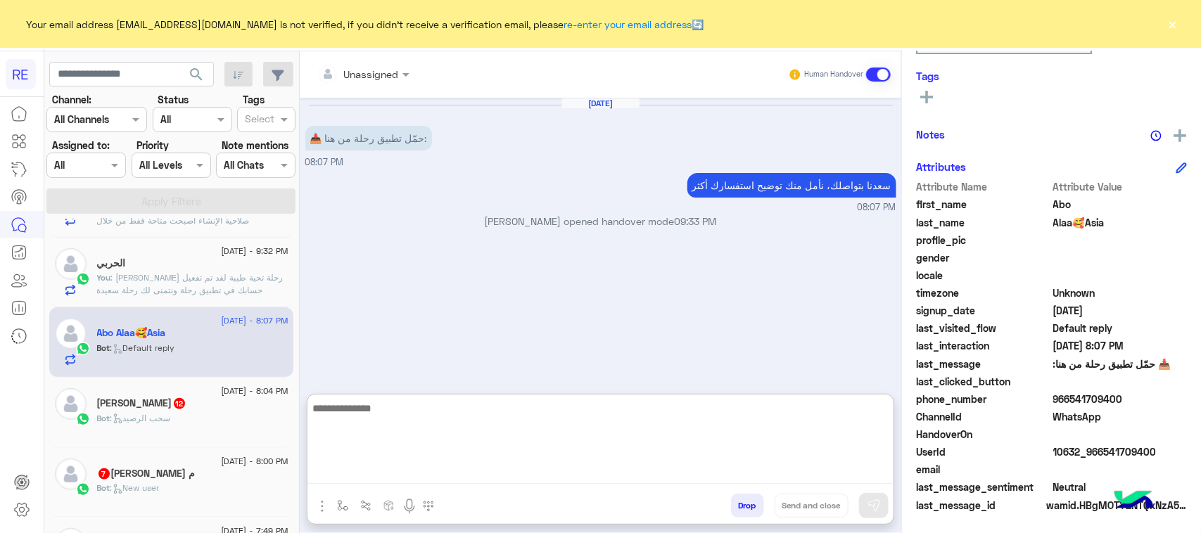
paste textarea "**********"
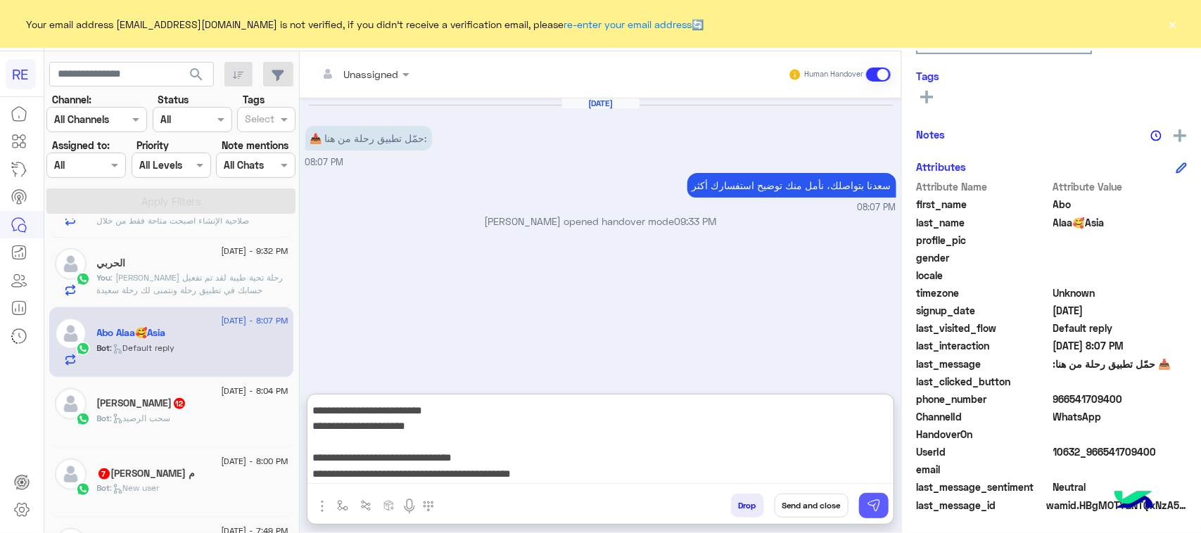
type textarea "**********"
click at [868, 507] on img at bounding box center [874, 506] width 14 height 14
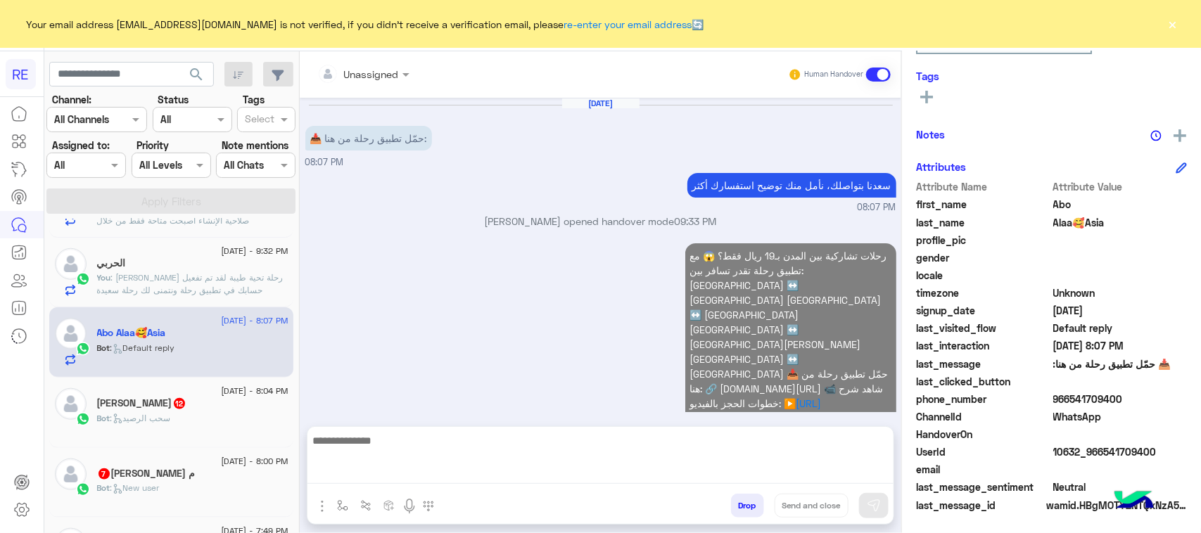
scroll to position [0, 0]
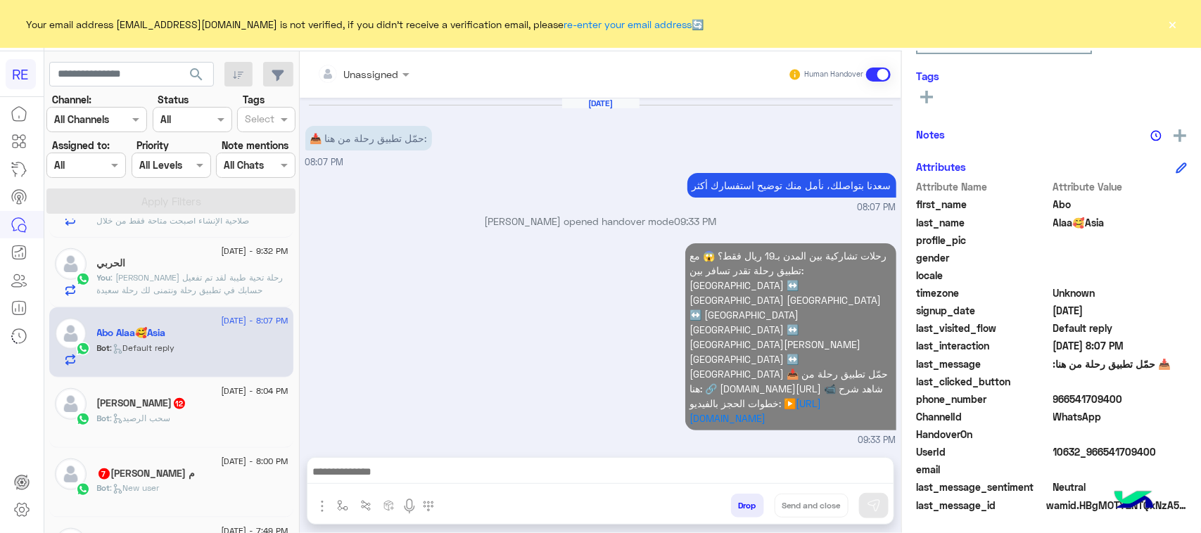
click at [185, 491] on div "Bot : New user" at bounding box center [192, 494] width 191 height 25
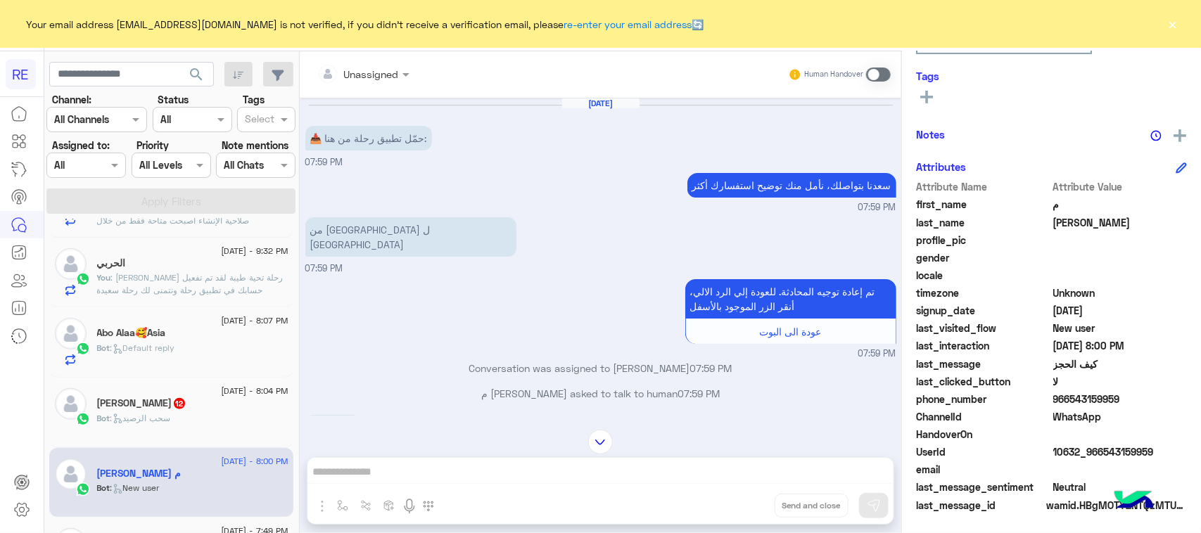
click at [880, 68] on span at bounding box center [878, 75] width 25 height 14
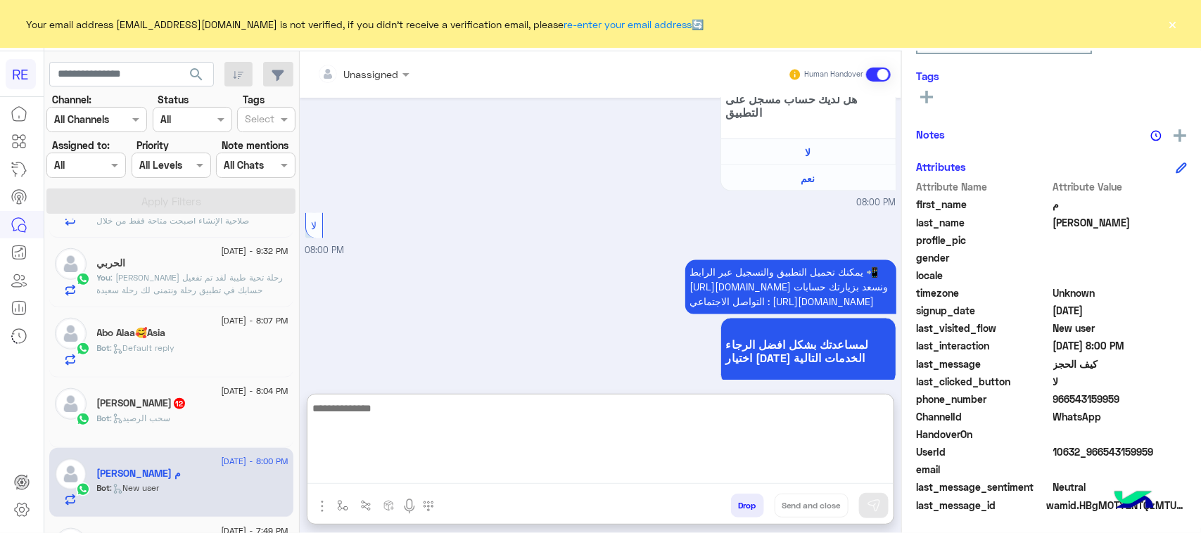
paste textarea "**********"
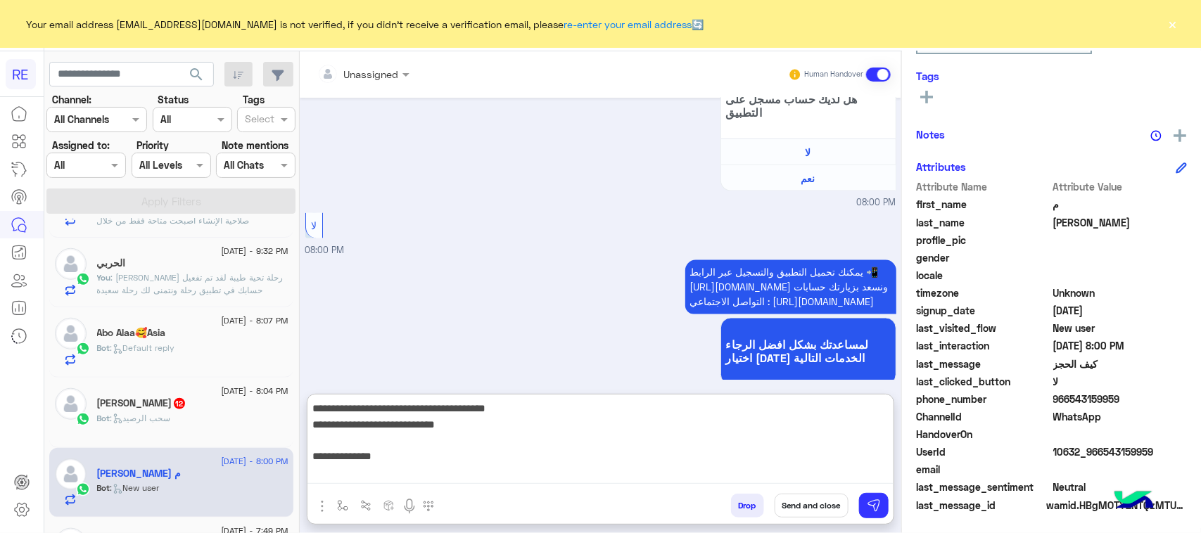
scroll to position [217, 0]
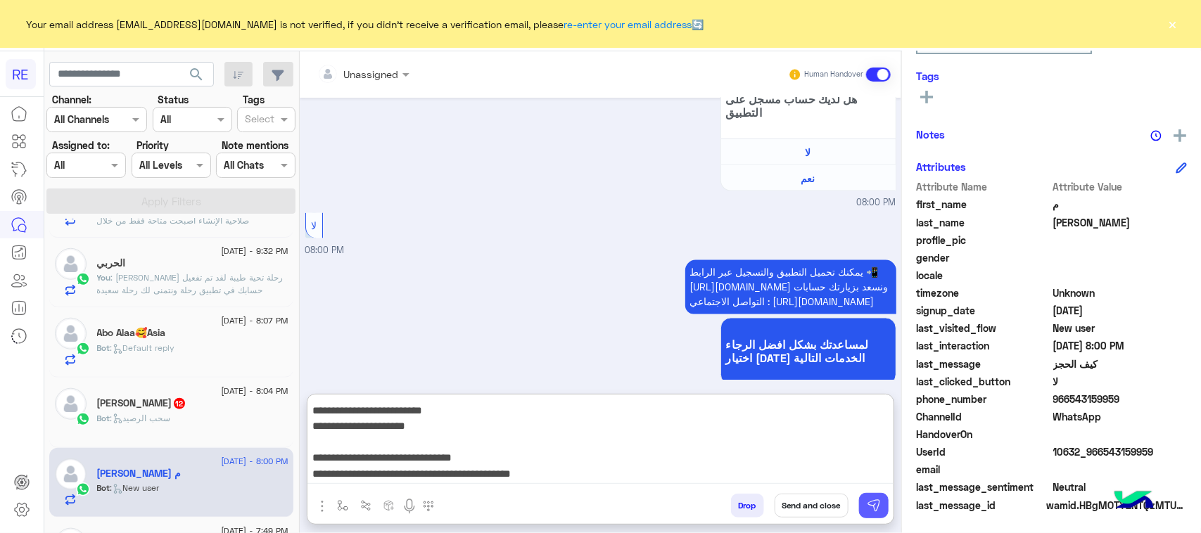
type textarea "**********"
click at [880, 495] on button at bounding box center [874, 505] width 30 height 25
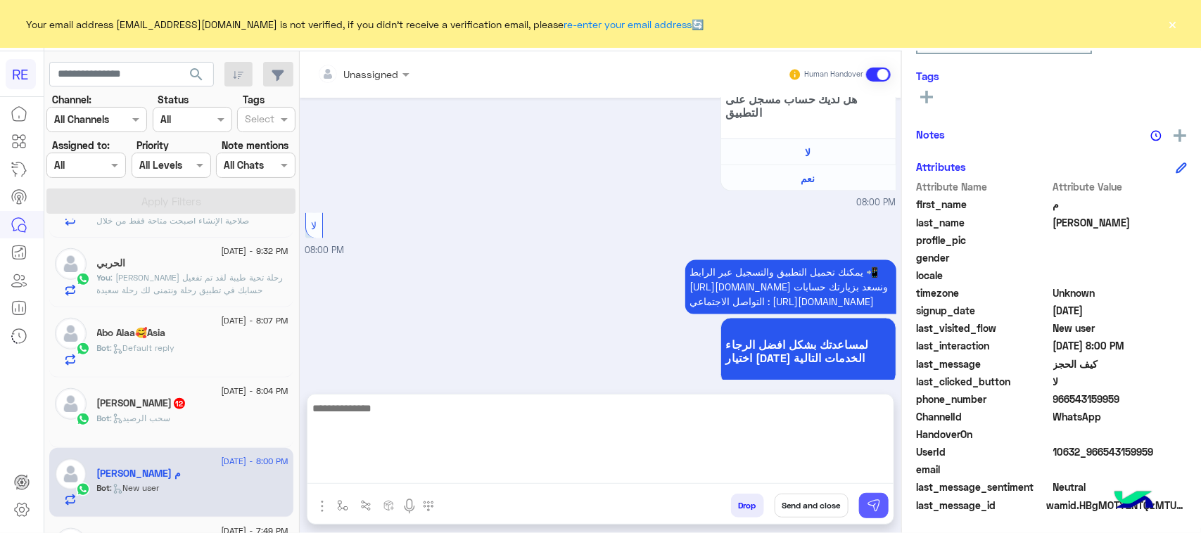
scroll to position [1194, 0]
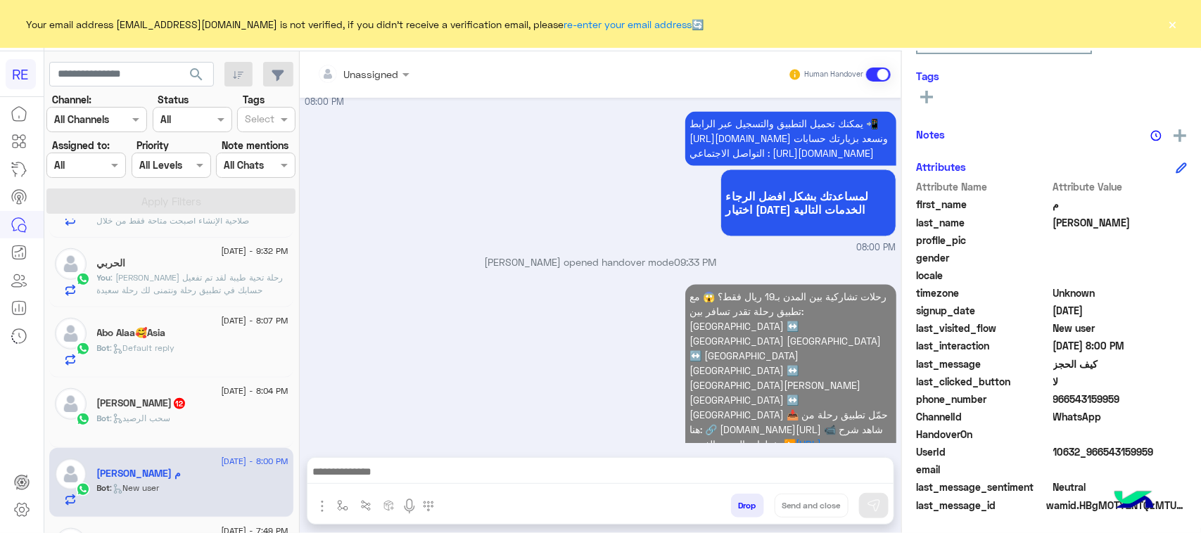
click at [229, 423] on div "Bot : سحب الرصيد" at bounding box center [192, 424] width 191 height 25
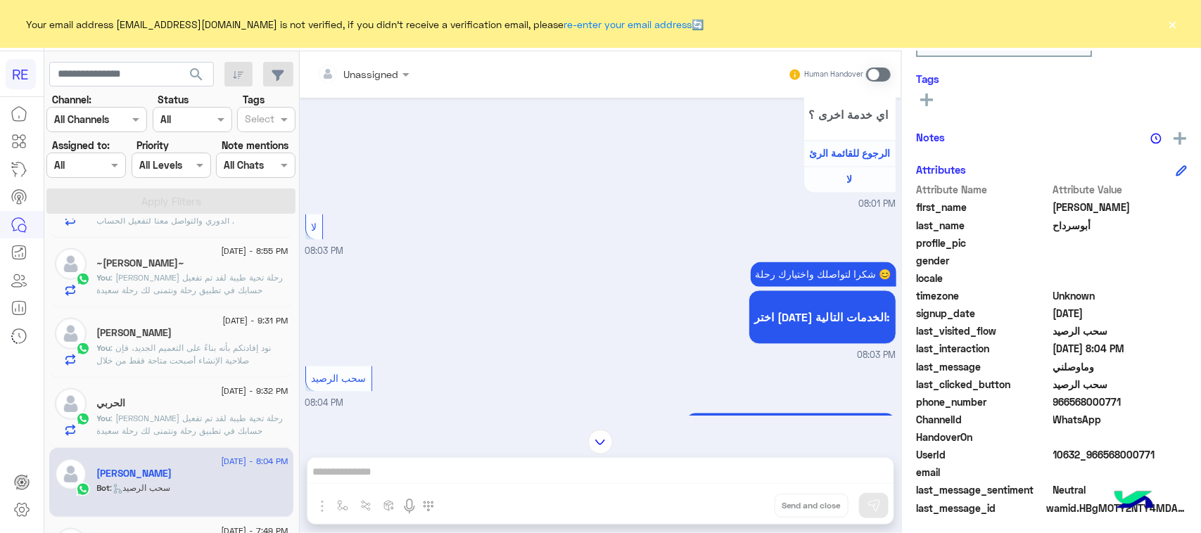
scroll to position [223, 0]
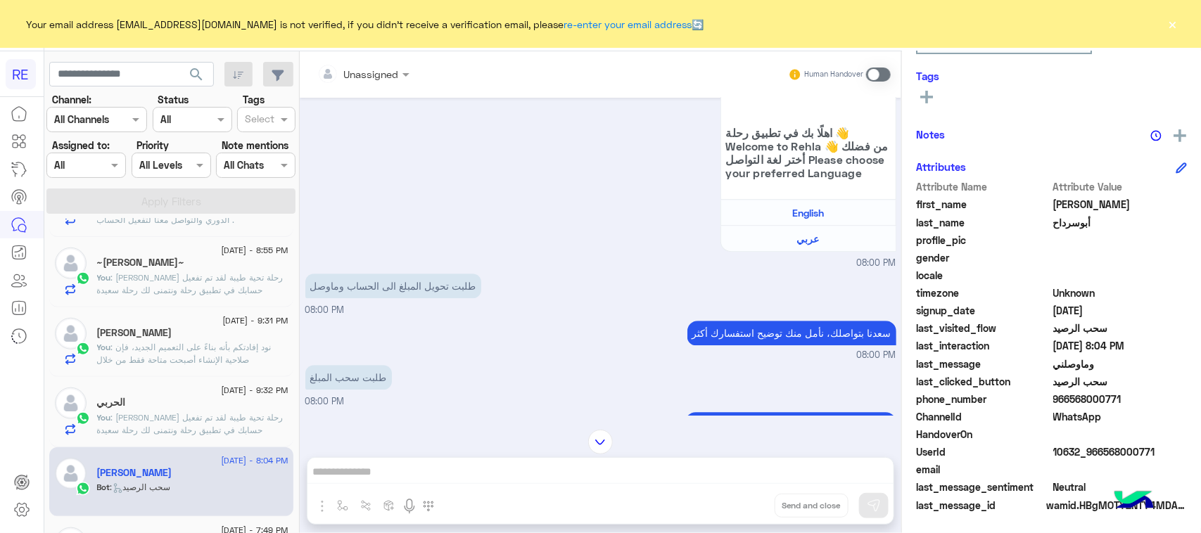
click at [876, 78] on span at bounding box center [878, 75] width 25 height 14
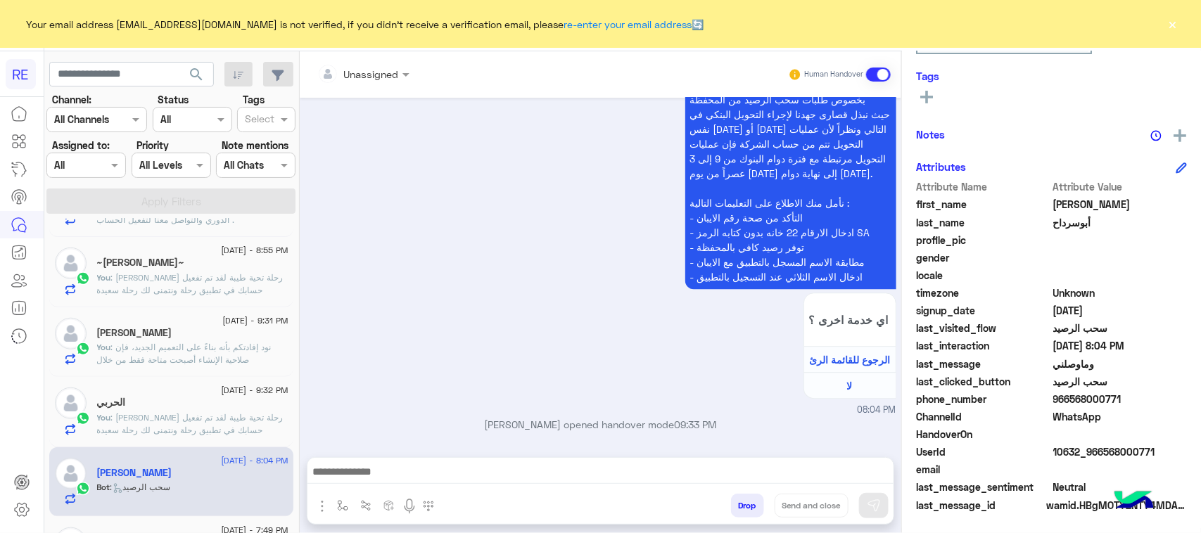
click at [474, 479] on textarea at bounding box center [600, 473] width 586 height 21
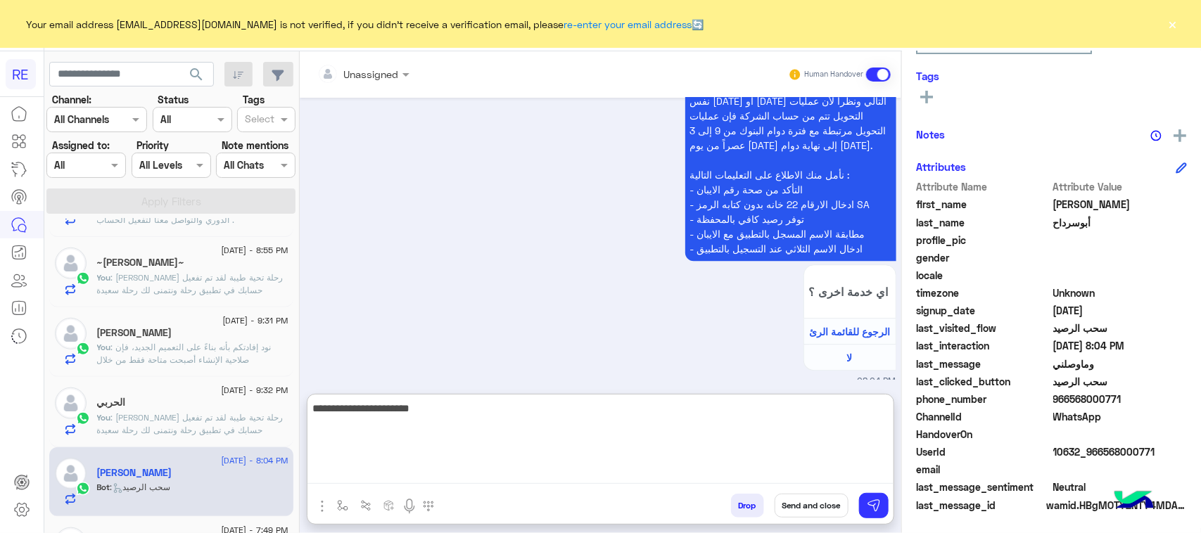
type textarea "**********"
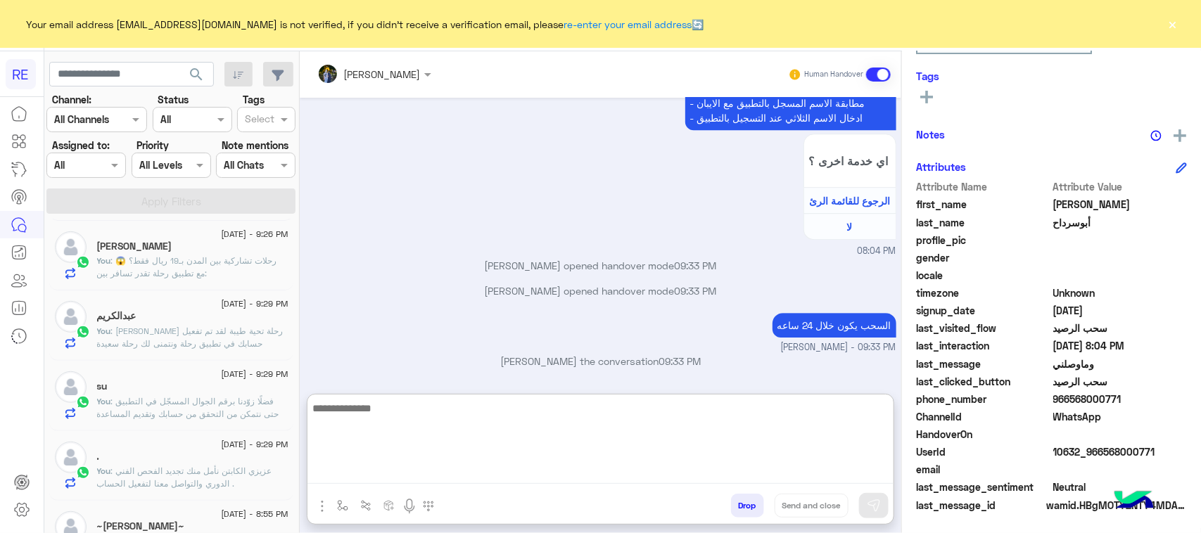
scroll to position [0, 0]
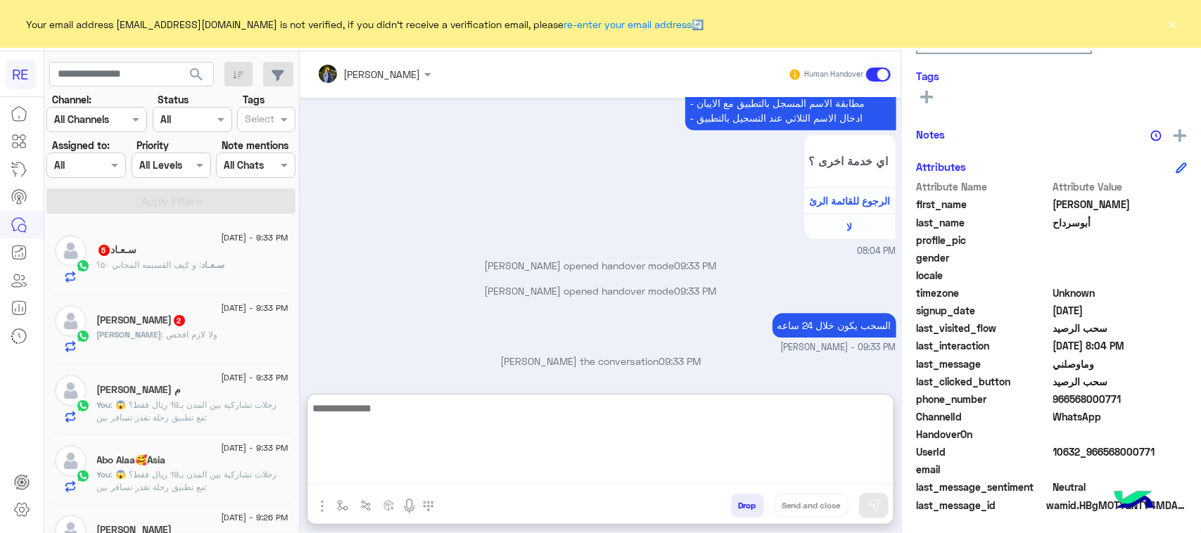
click at [232, 332] on div "MOHAMMAD : ولا لازم افحص" at bounding box center [192, 341] width 191 height 25
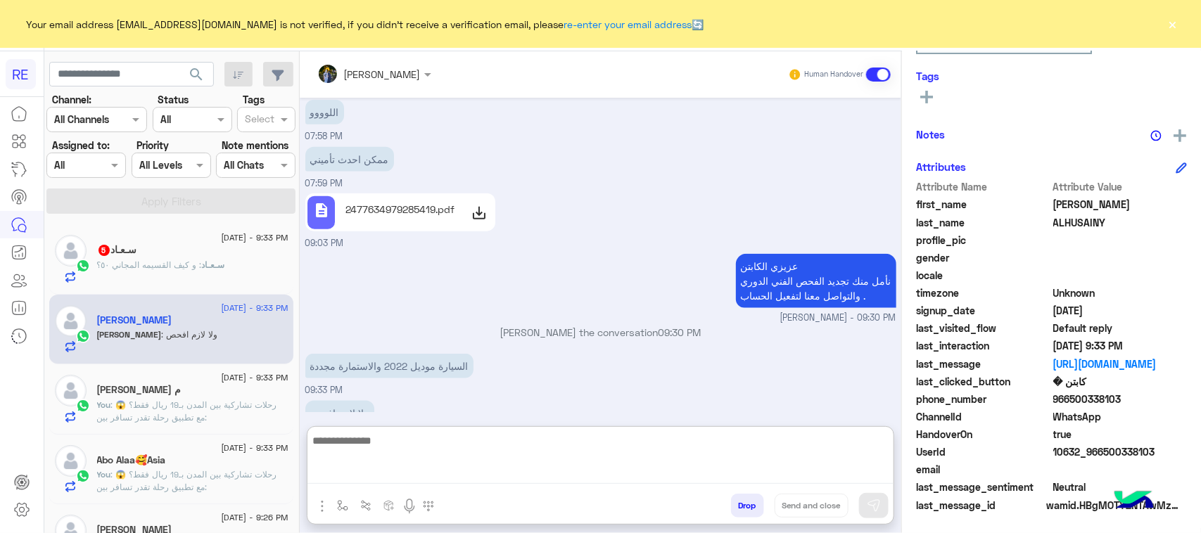
click at [443, 480] on textarea at bounding box center [600, 458] width 586 height 52
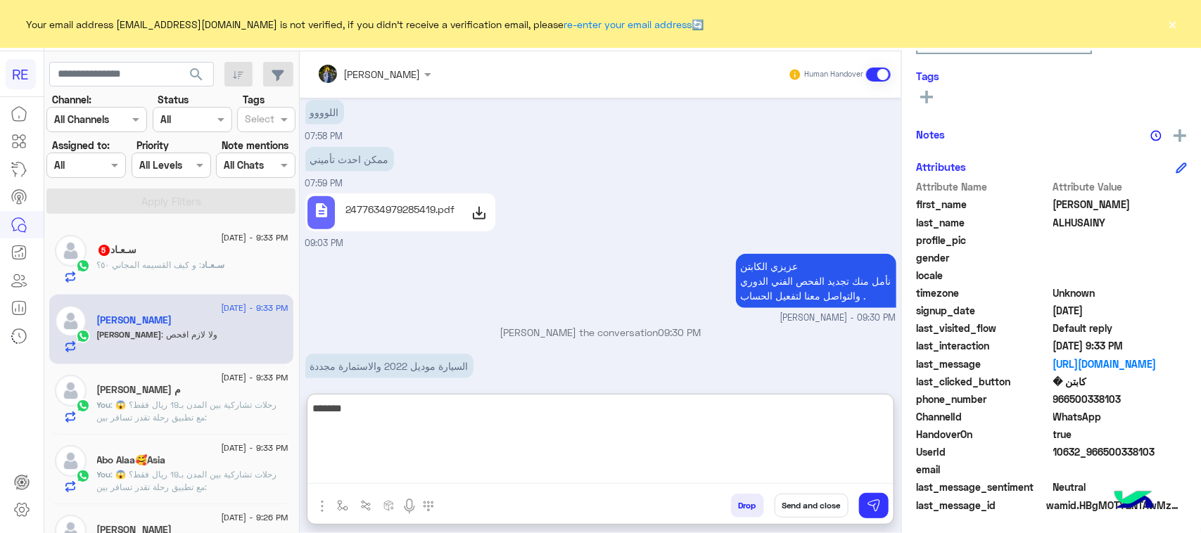
type textarea "********"
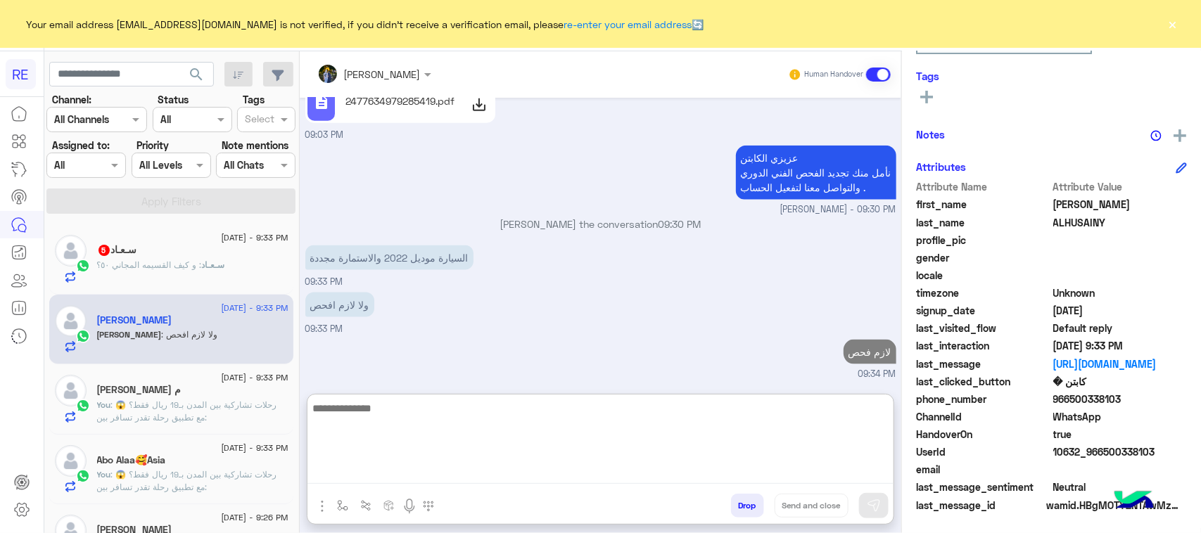
click at [193, 246] on div "سـعـاد 5" at bounding box center [192, 251] width 191 height 15
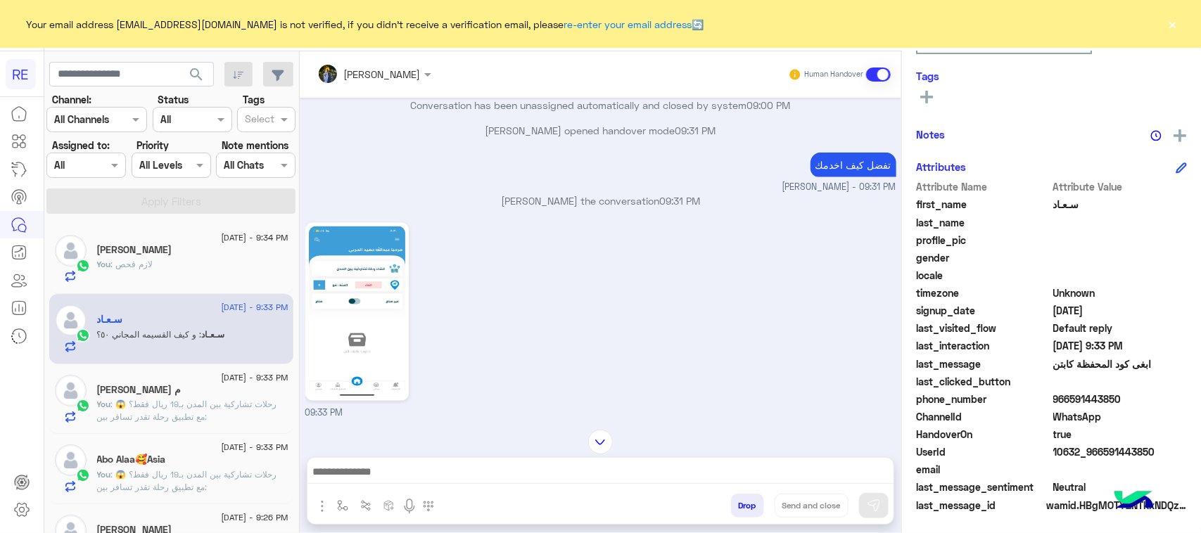
scroll to position [955, 0]
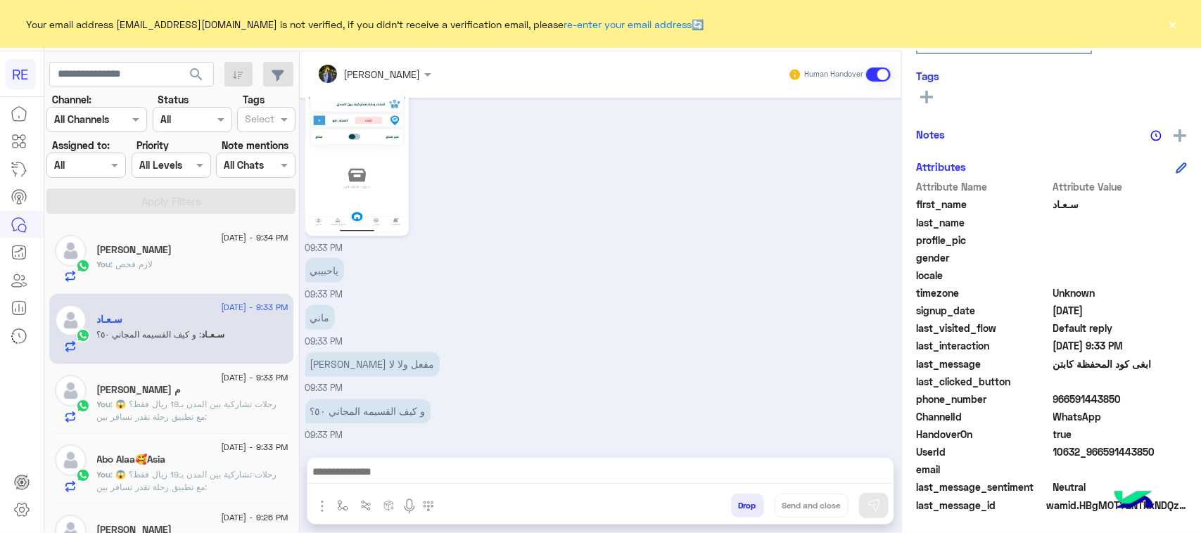
click at [383, 381] on div "عارف انا مفعل ولا لا 09:33 PM" at bounding box center [600, 372] width 591 height 47
click at [447, 455] on div "مروه احمد Human Handover Aug 16, 2025 سلام عليكم 08:55 PM وعليكم السلام ،كيف اق…" at bounding box center [601, 295] width 602 height 488
drag, startPoint x: 447, startPoint y: 455, endPoint x: 422, endPoint y: 475, distance: 32.5
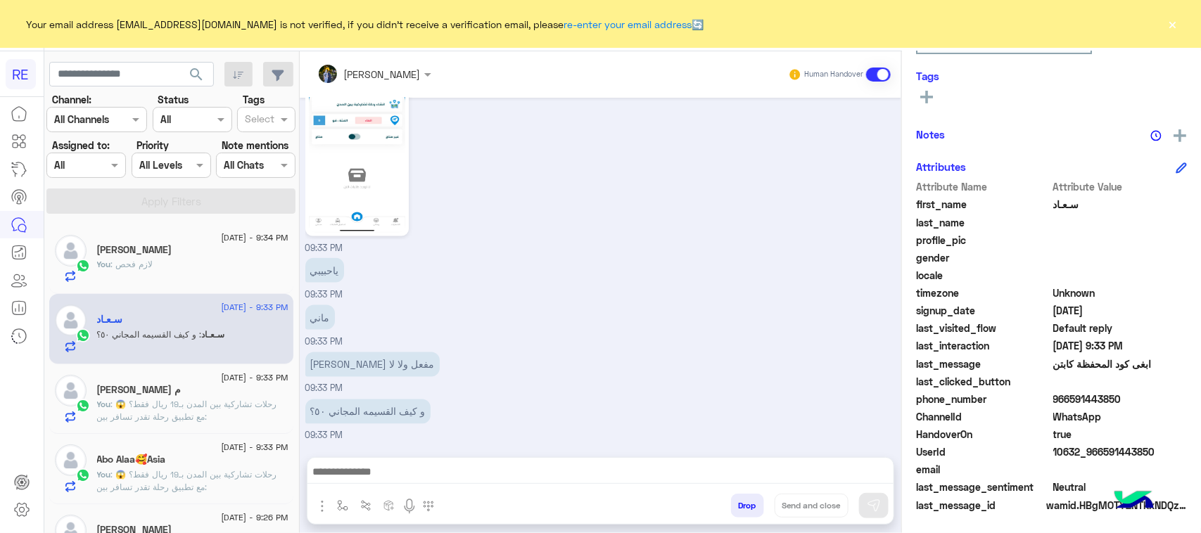
click at [422, 475] on textarea at bounding box center [600, 473] width 586 height 21
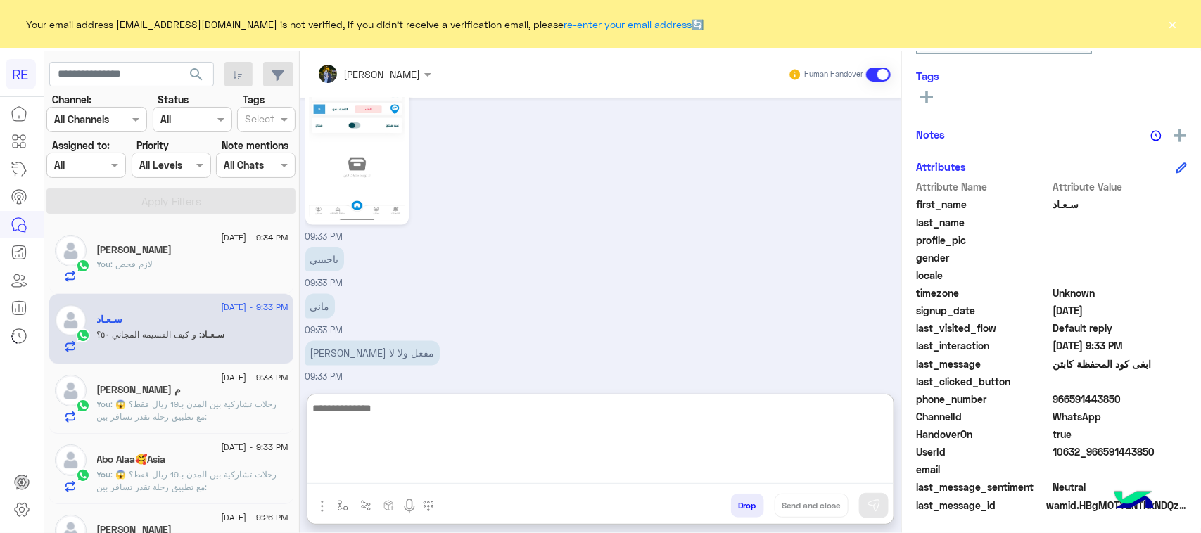
paste textarea "**********"
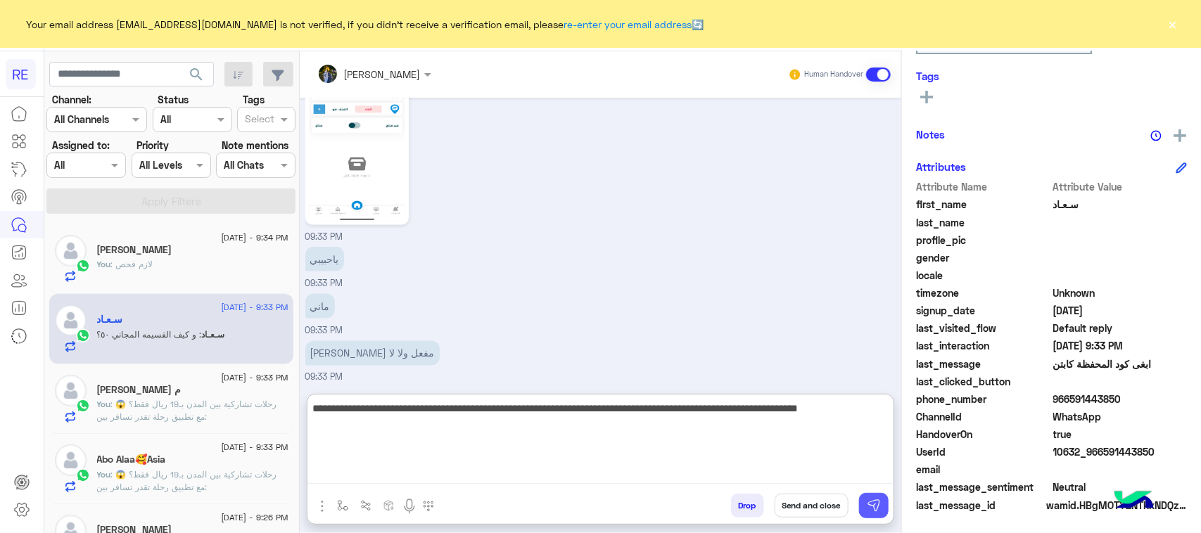
type textarea "**********"
click at [884, 508] on button at bounding box center [874, 505] width 30 height 25
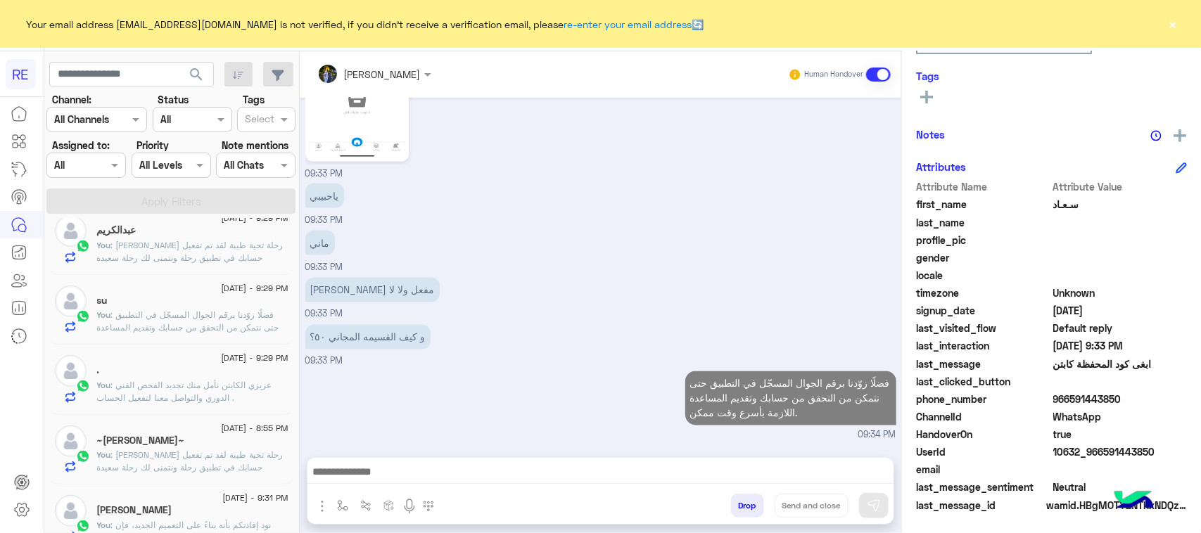
scroll to position [704, 0]
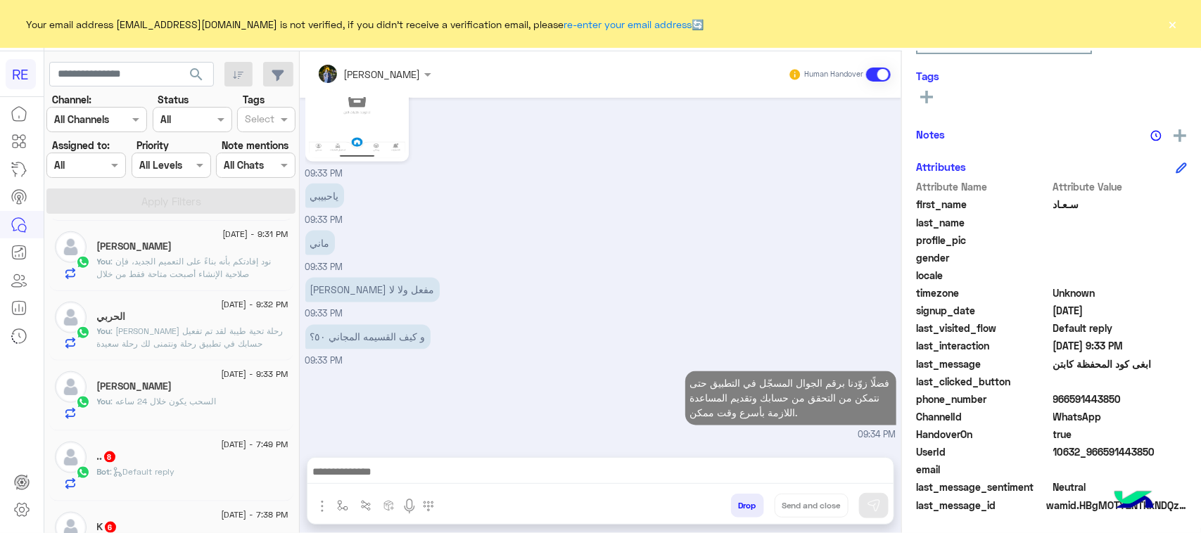
click at [158, 466] on div ".. 8" at bounding box center [192, 458] width 191 height 15
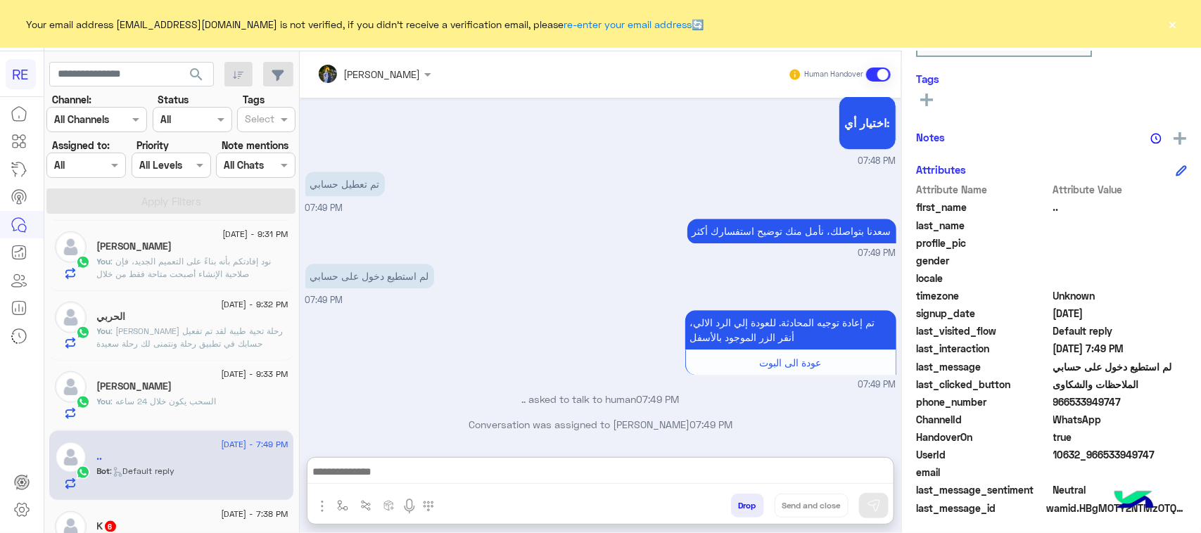
scroll to position [223, 0]
click at [577, 473] on textarea at bounding box center [600, 473] width 586 height 21
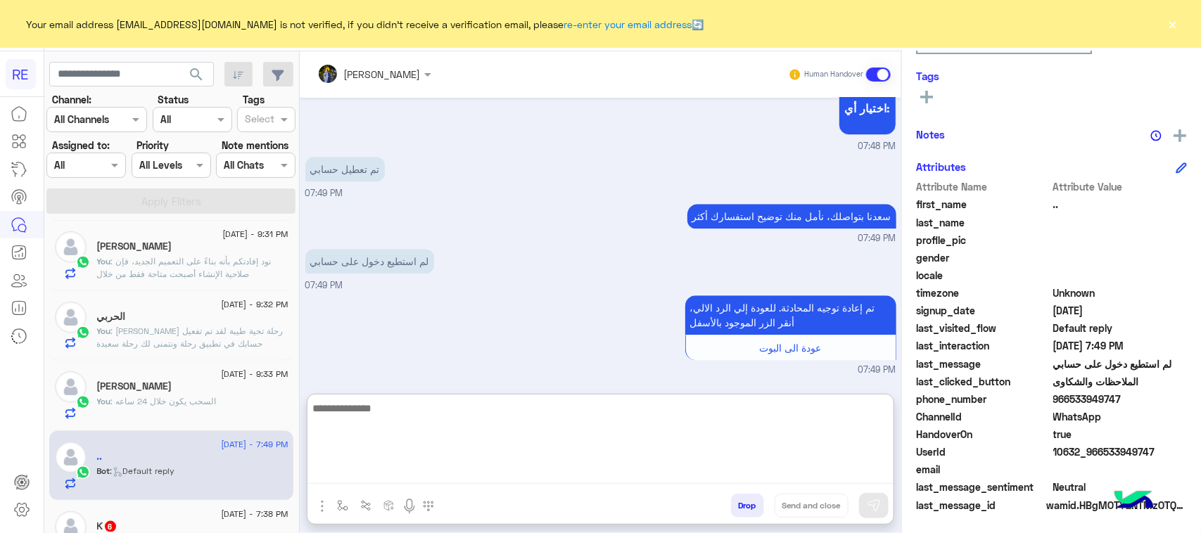
paste textarea "**********"
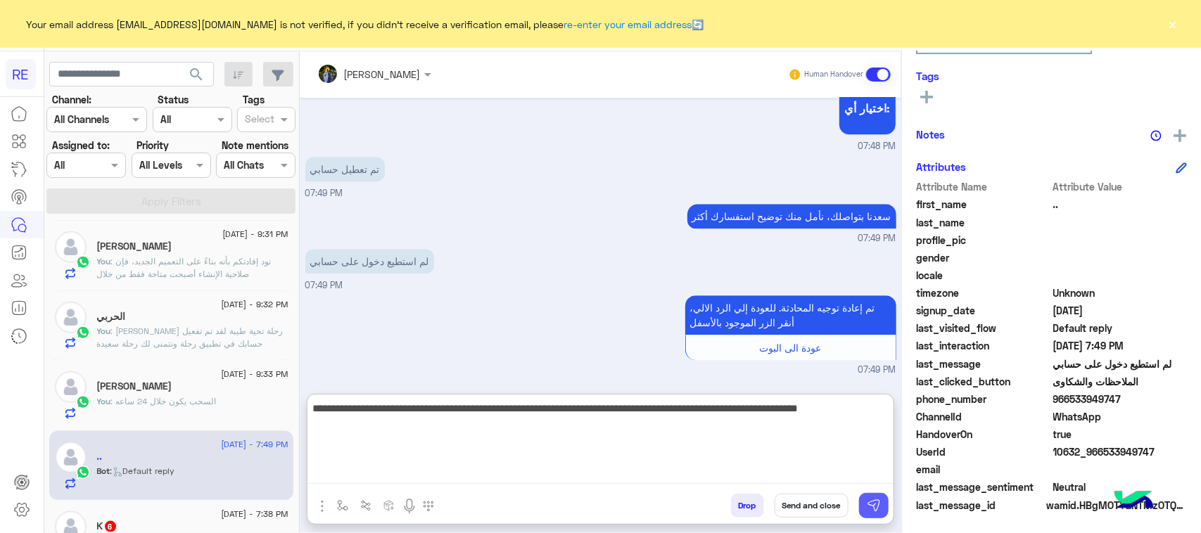
type textarea "**********"
click at [868, 507] on img at bounding box center [874, 506] width 14 height 14
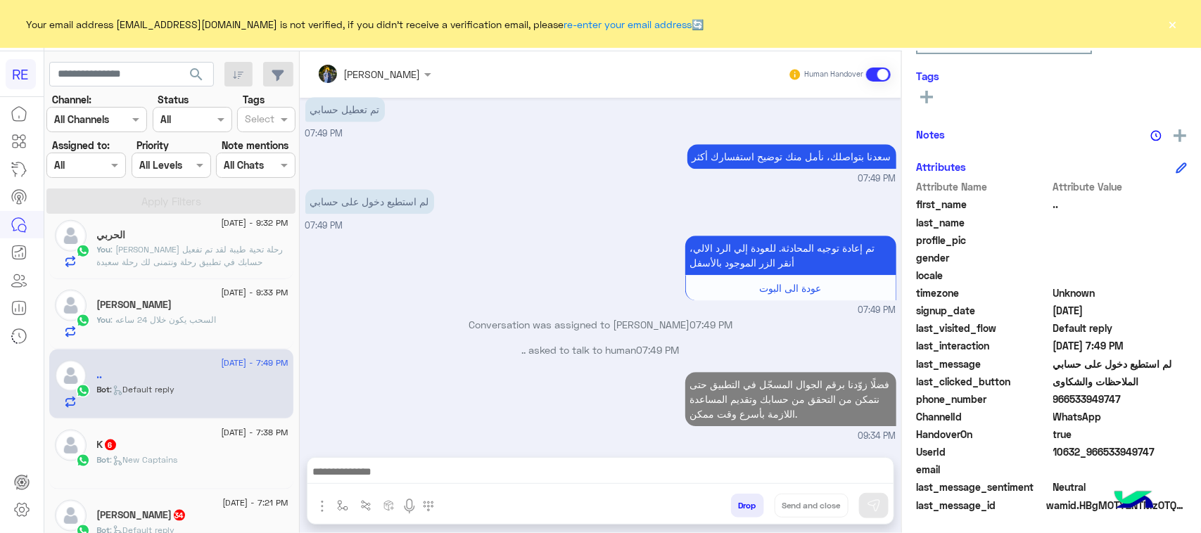
scroll to position [880, 0]
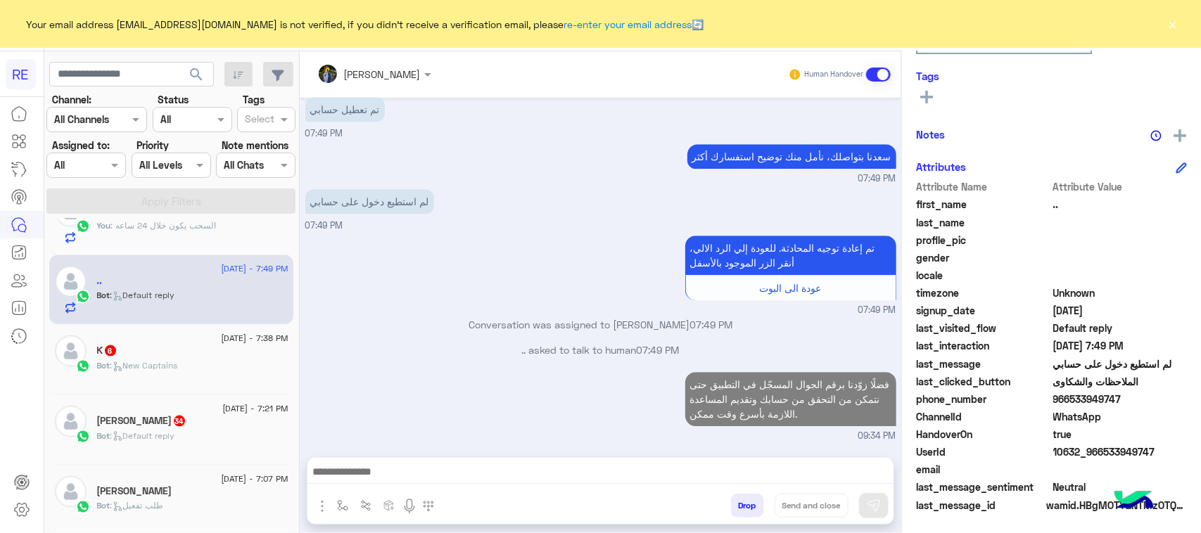
click at [198, 374] on div "Bot : New Captains" at bounding box center [192, 372] width 191 height 25
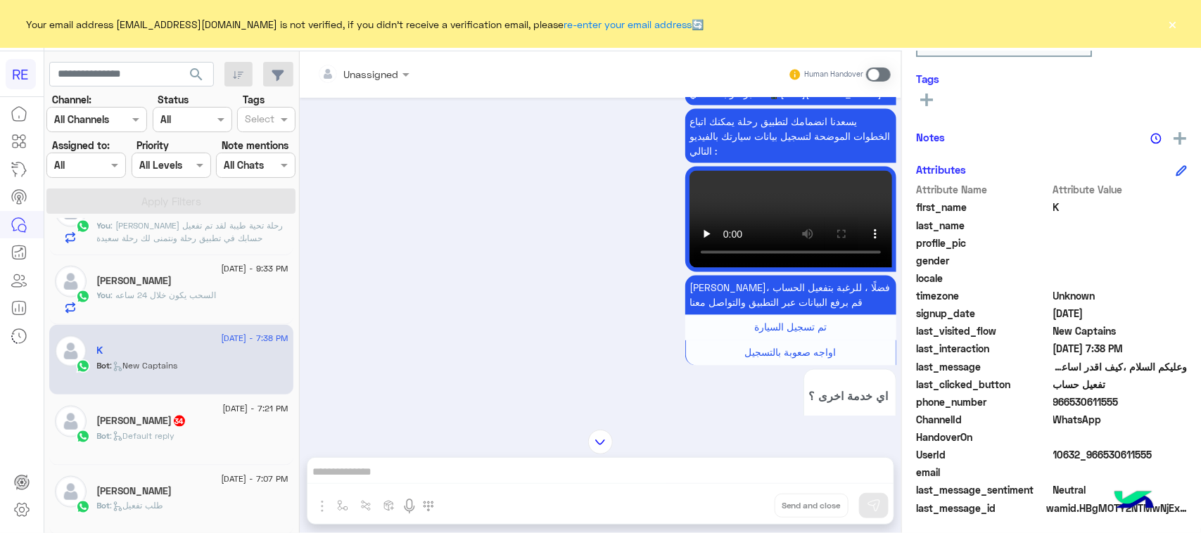
scroll to position [223, 0]
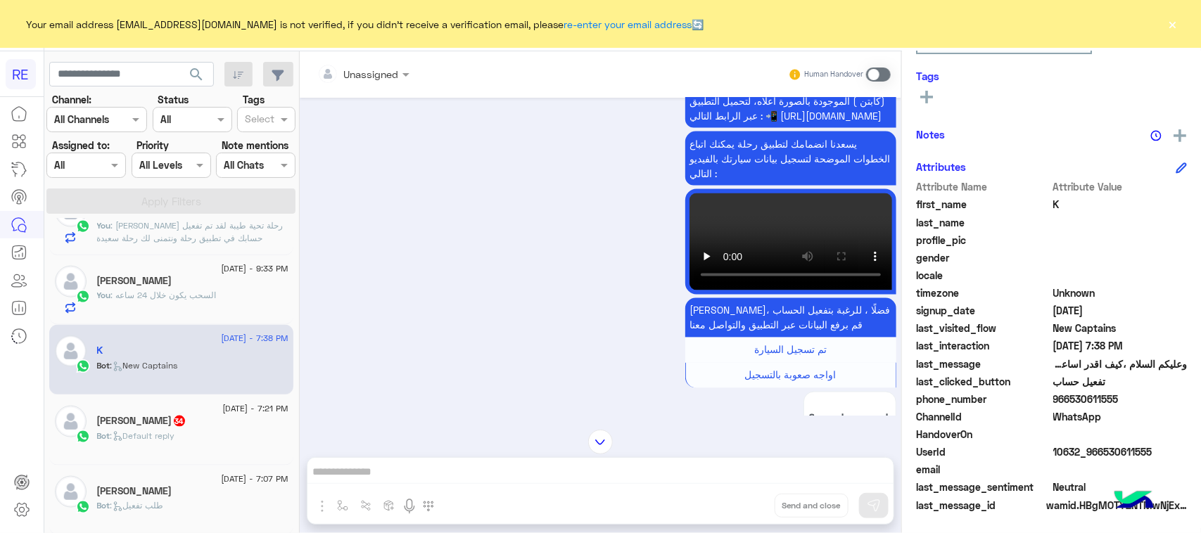
click at [521, 471] on div "Unassigned Human Handover Aug 17, 2025 سلام عليكم 07:36 PM وعليكم السلام ،كيف ا…" at bounding box center [601, 295] width 602 height 488
click at [872, 83] on div "Human Handover" at bounding box center [839, 74] width 103 height 25
click at [872, 82] on div "Human Handover" at bounding box center [839, 74] width 103 height 25
click at [874, 78] on span at bounding box center [878, 75] width 25 height 14
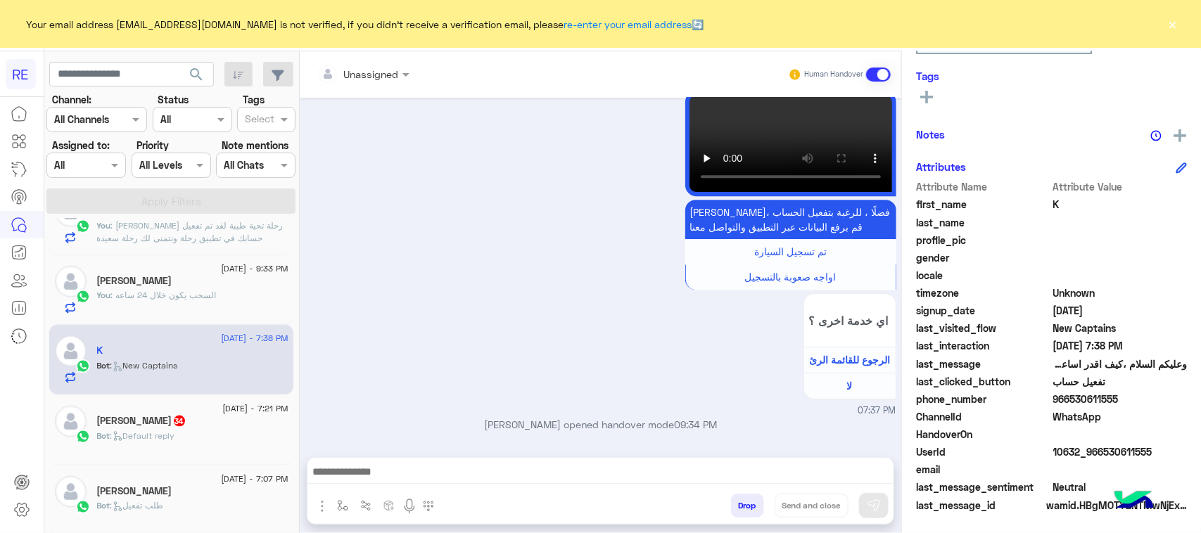
click at [376, 463] on textarea at bounding box center [600, 473] width 586 height 21
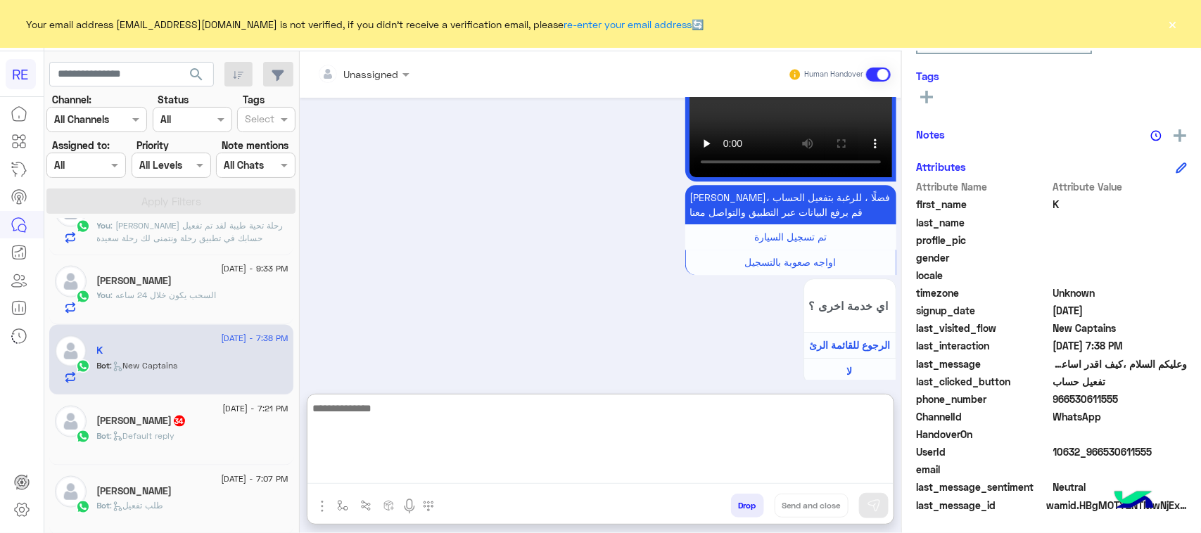
paste textarea "**********"
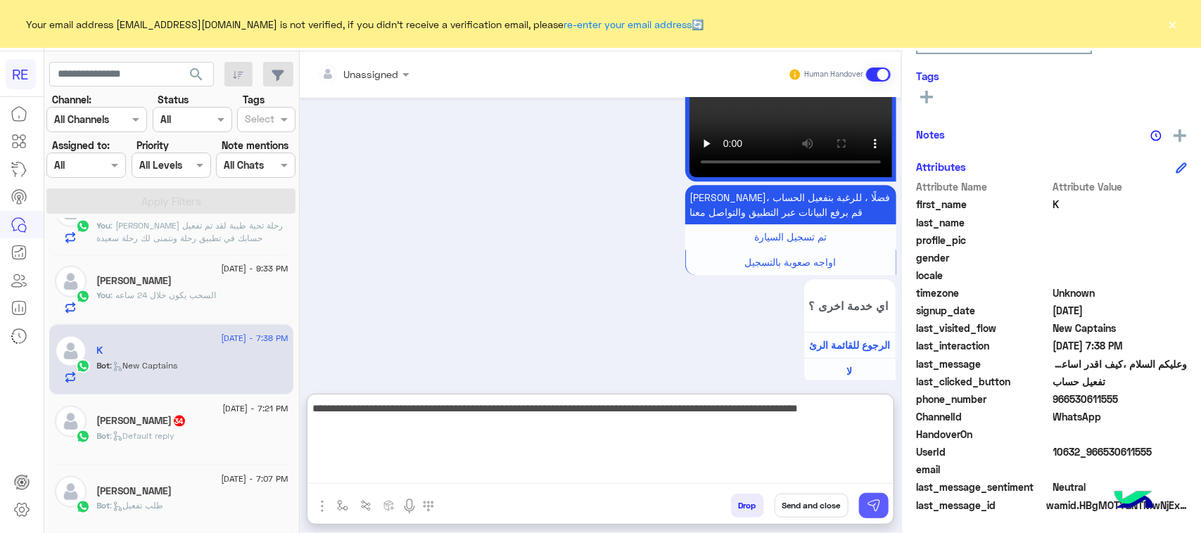
type textarea "**********"
click at [873, 500] on img at bounding box center [874, 506] width 14 height 14
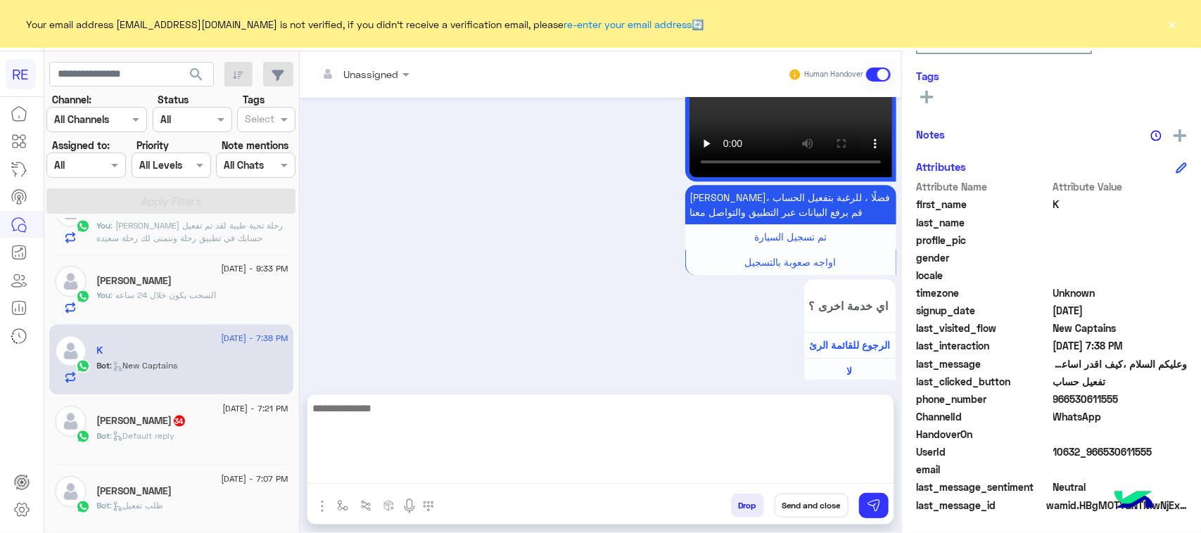
scroll to position [1986, 0]
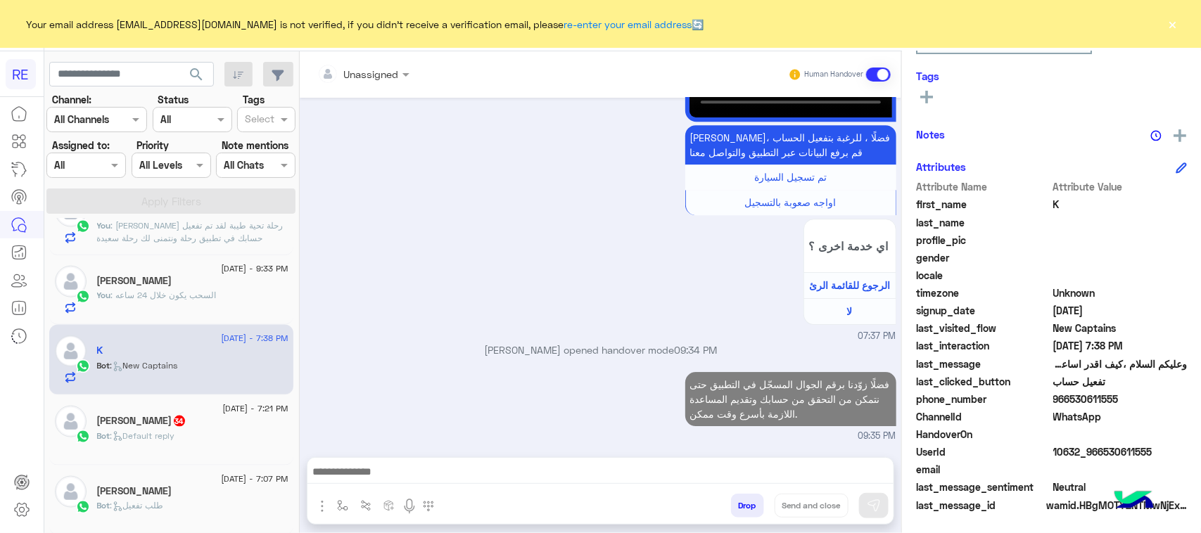
click at [167, 461] on div "17 August - 7:21 PM ابو ماجد 34 Bot : Default reply" at bounding box center [171, 430] width 244 height 70
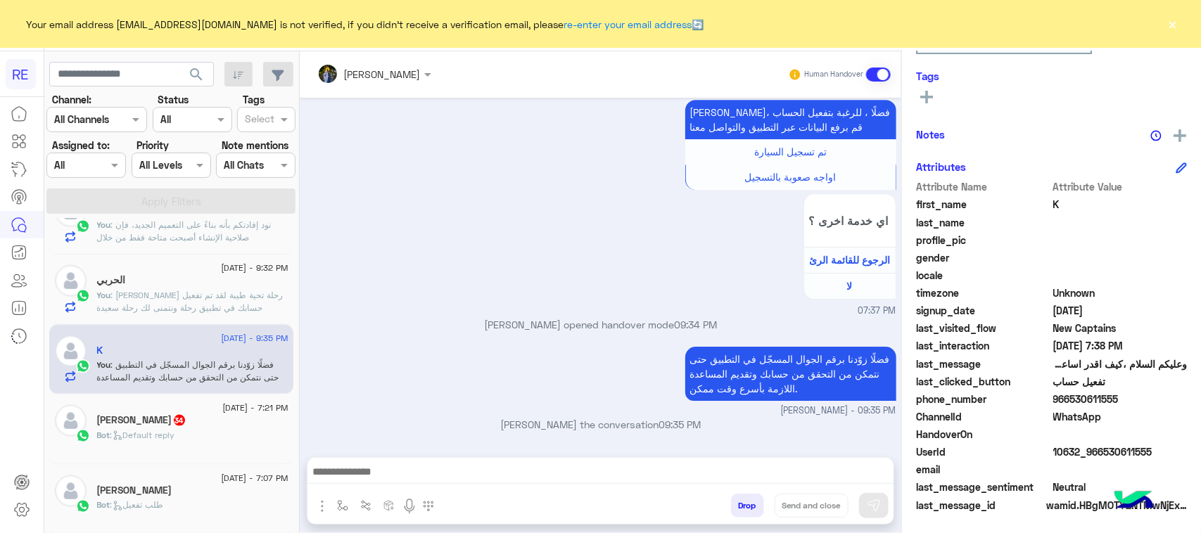
click at [538, 424] on p "مروه احمد joined the conversation 09:35 PM" at bounding box center [600, 424] width 591 height 15
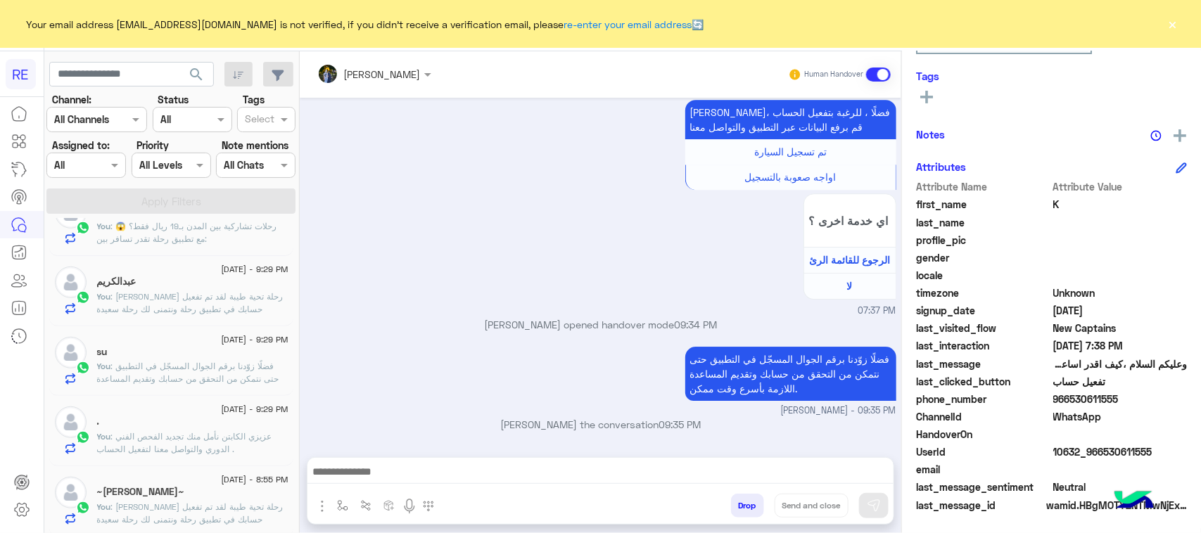
scroll to position [0, 0]
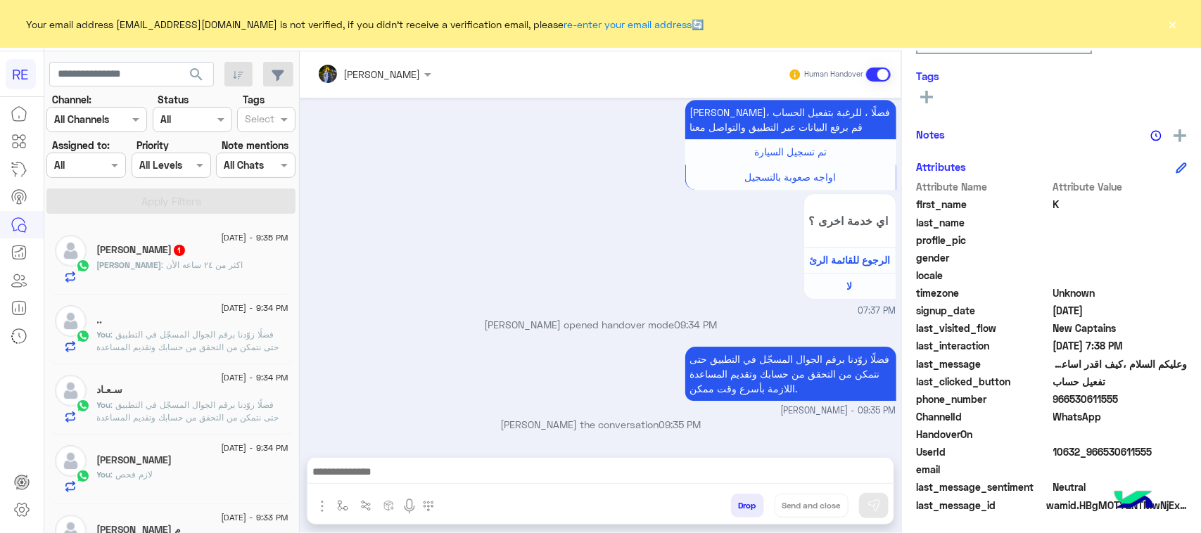
click at [184, 255] on h5 "عبدالإله أبوسرداح 1" at bounding box center [141, 250] width 89 height 12
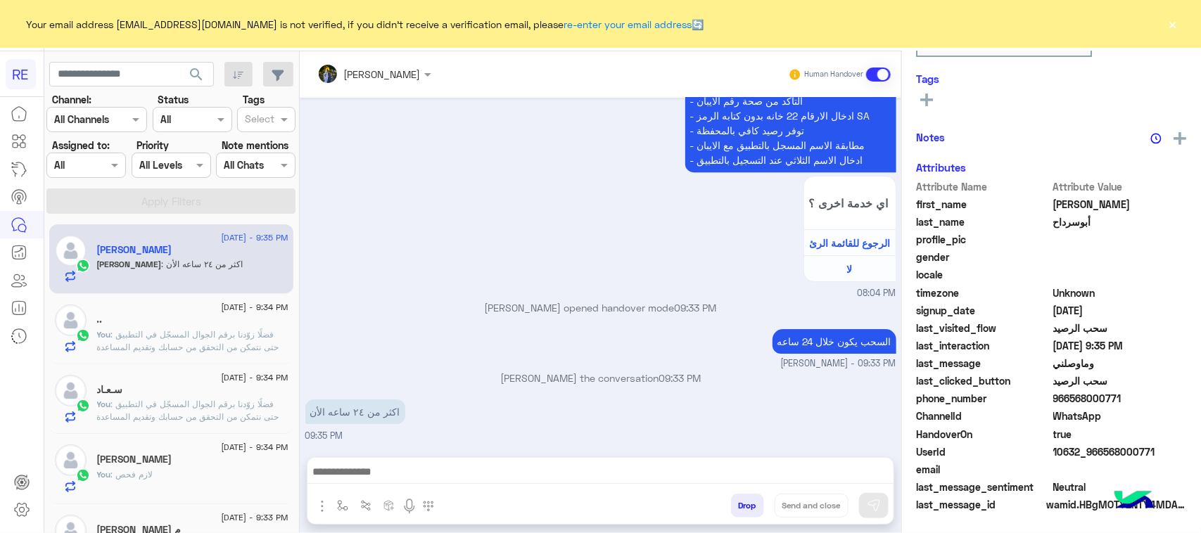
scroll to position [223, 0]
drag, startPoint x: 1173, startPoint y: 458, endPoint x: 1101, endPoint y: 450, distance: 72.2
click at [1101, 450] on span "10632_966568000771" at bounding box center [1120, 452] width 134 height 15
copy span "568000771"
click at [489, 474] on textarea at bounding box center [600, 473] width 586 height 21
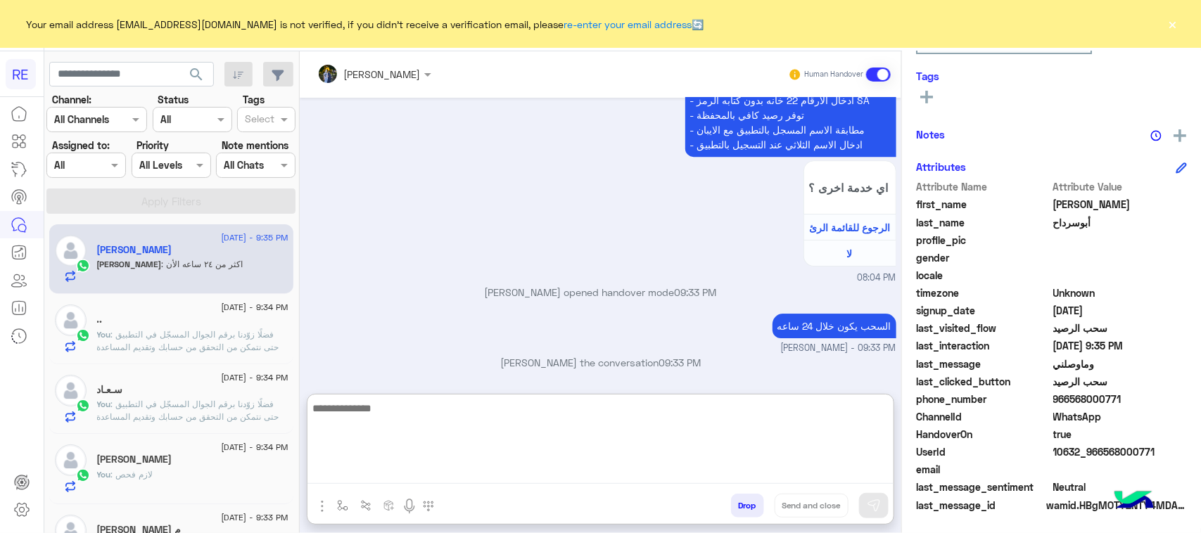
paste textarea "**********"
type textarea "**********"
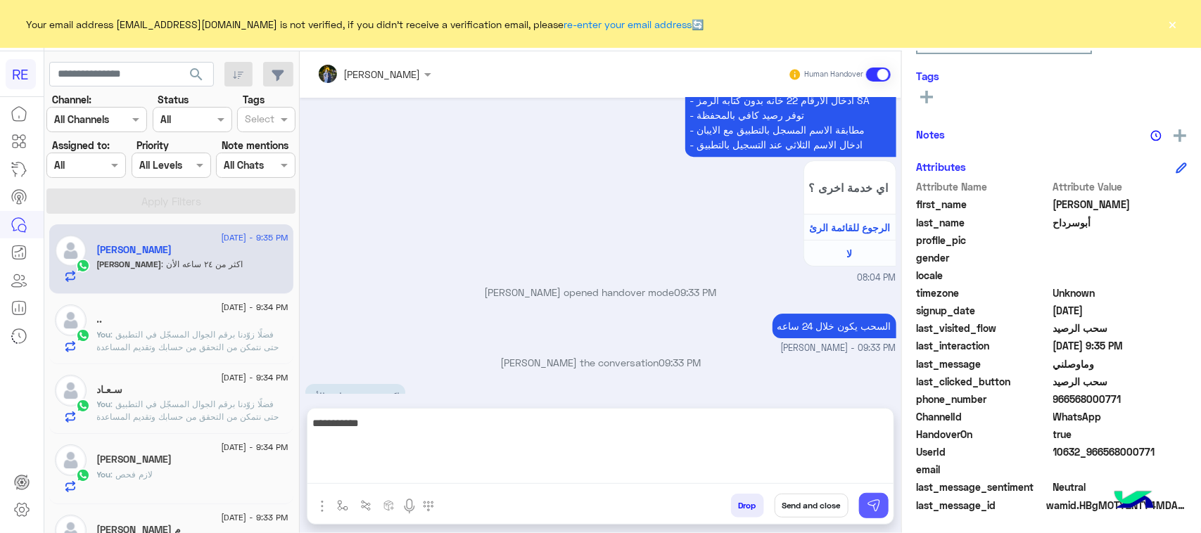
click at [863, 507] on button at bounding box center [874, 505] width 30 height 25
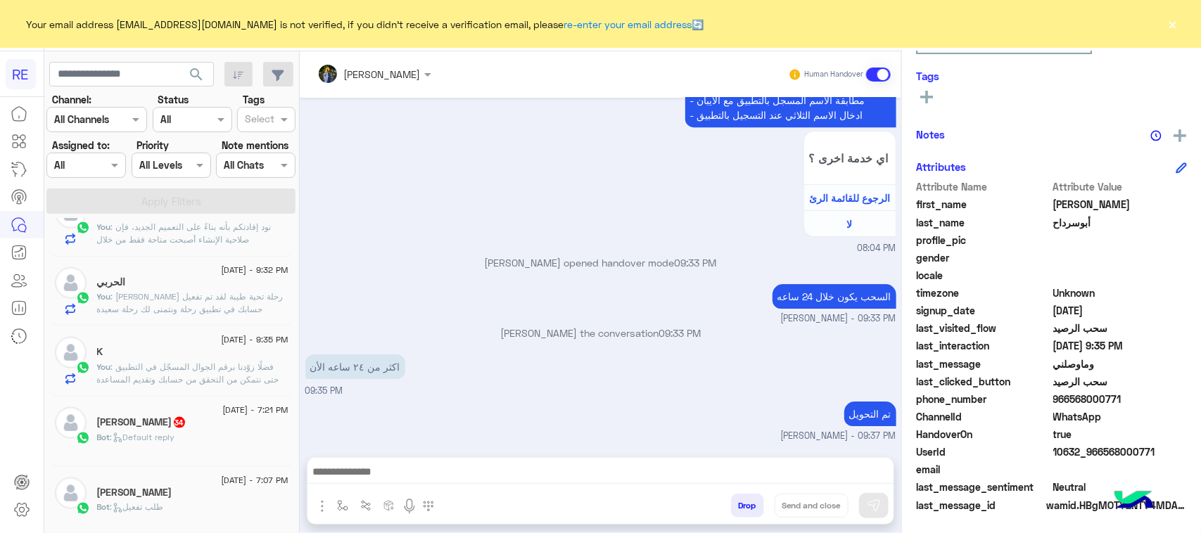
scroll to position [880, 0]
click at [174, 428] on div "ابو ماجد 34" at bounding box center [192, 422] width 191 height 15
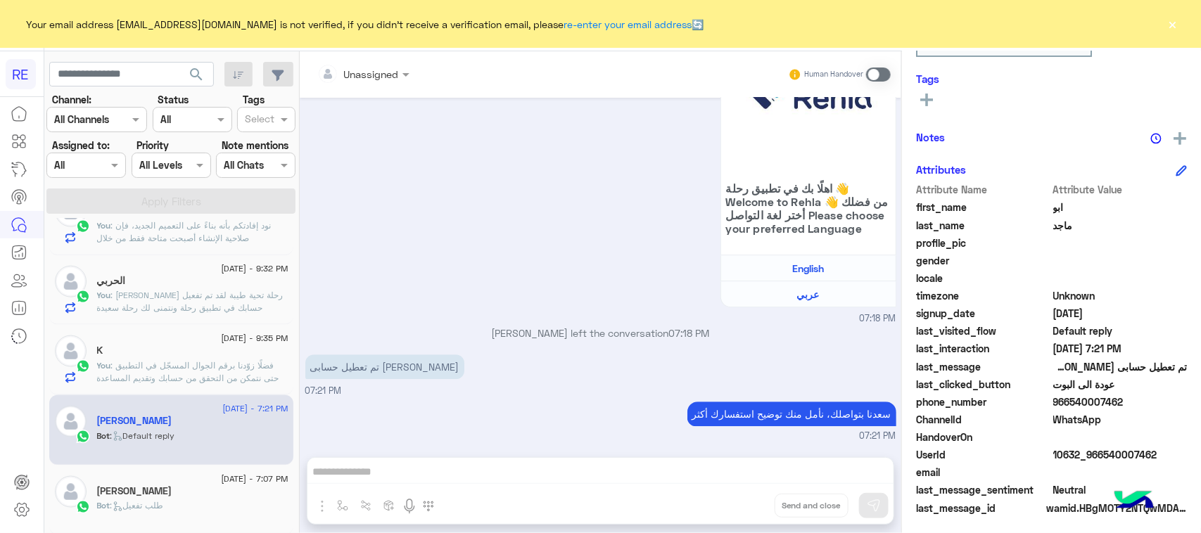
scroll to position [223, 0]
click at [881, 68] on span at bounding box center [878, 75] width 25 height 14
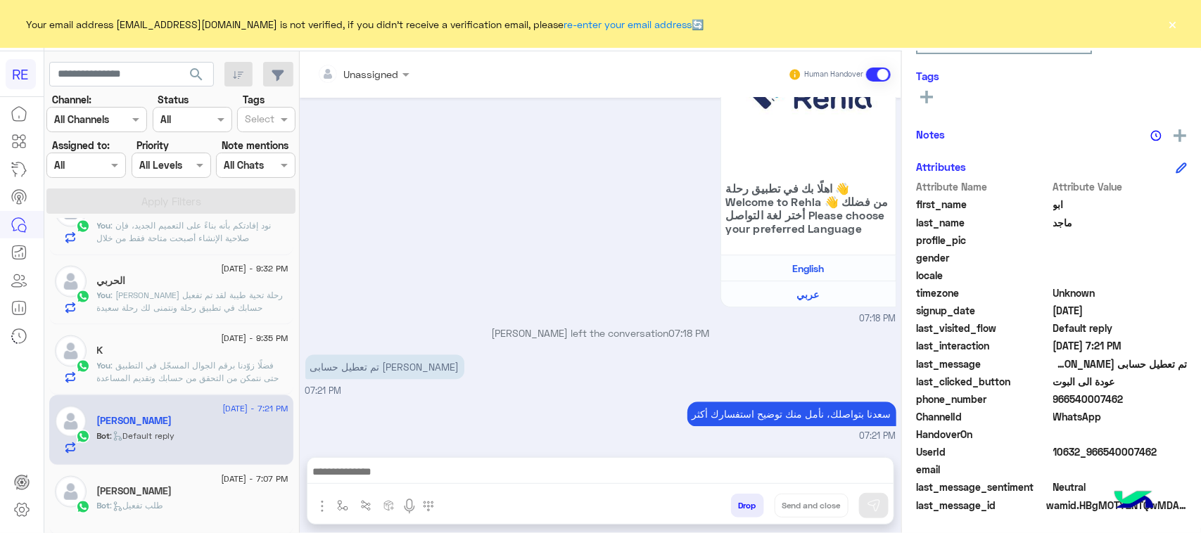
scroll to position [1658, 0]
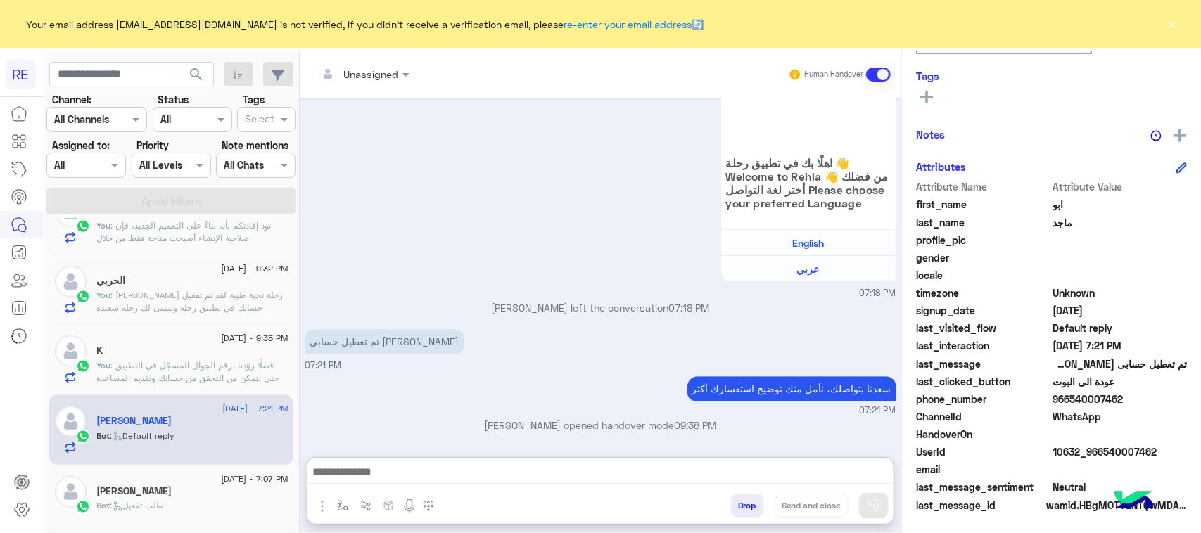
click at [435, 466] on textarea at bounding box center [600, 473] width 586 height 21
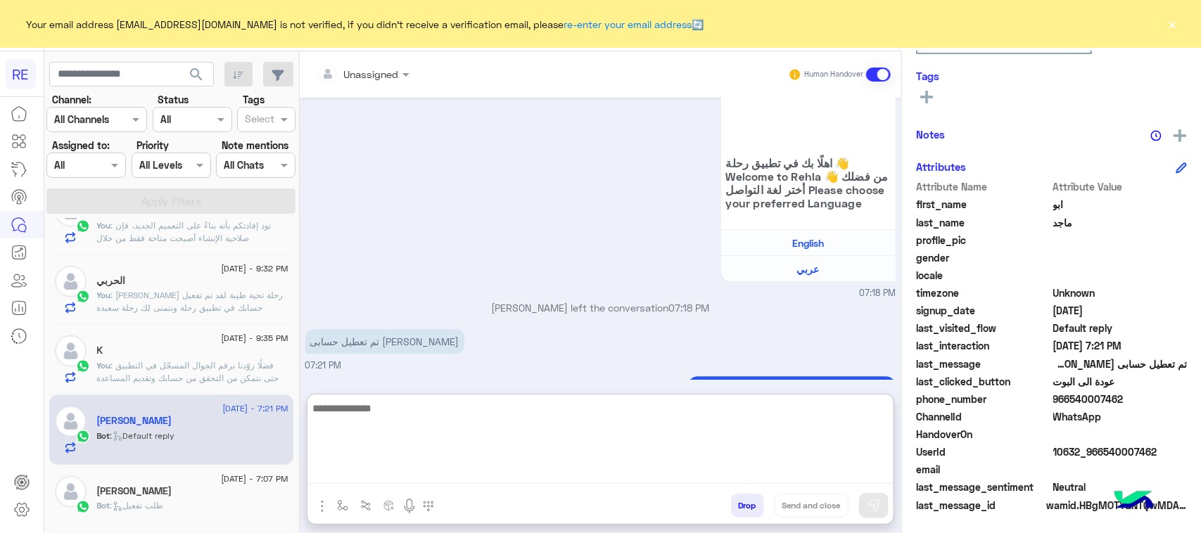
paste textarea "**********"
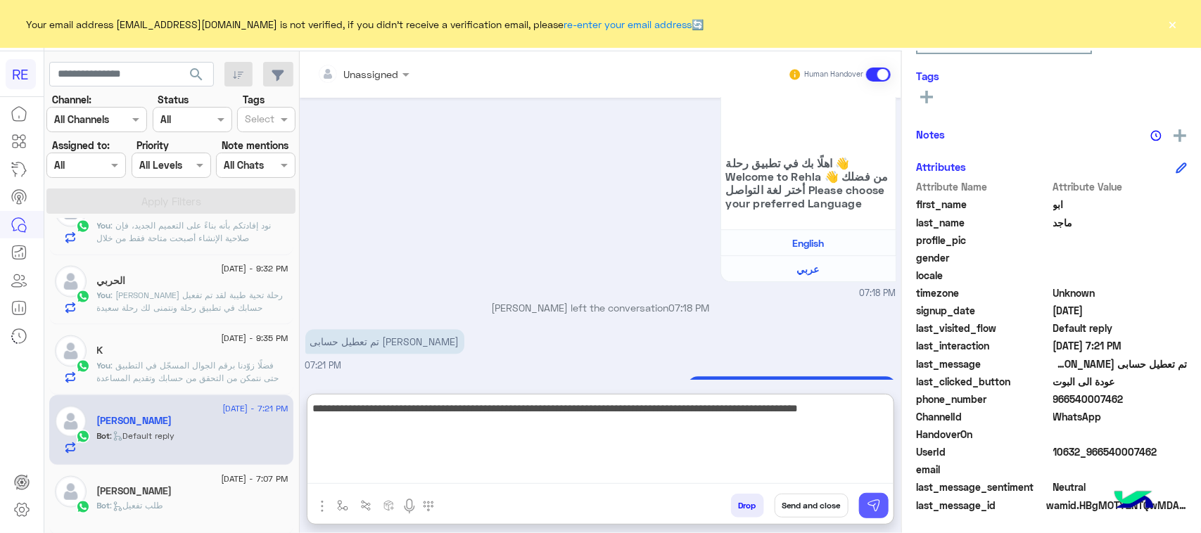
type textarea "**********"
drag, startPoint x: 870, startPoint y: 507, endPoint x: 747, endPoint y: 508, distance: 122.4
click at [870, 507] on img at bounding box center [874, 506] width 14 height 14
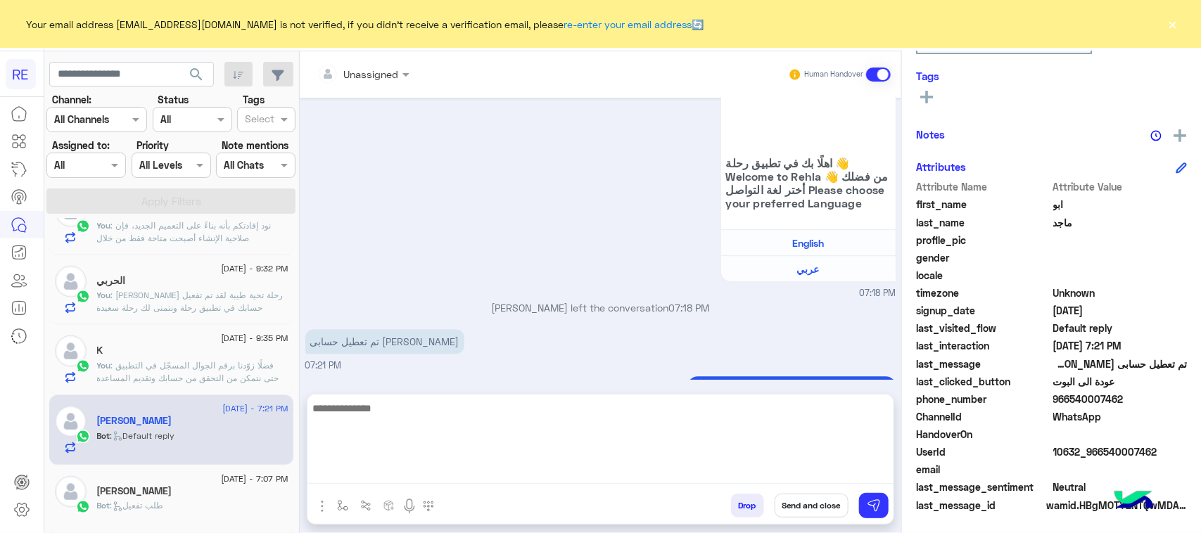
scroll to position [1732, 0]
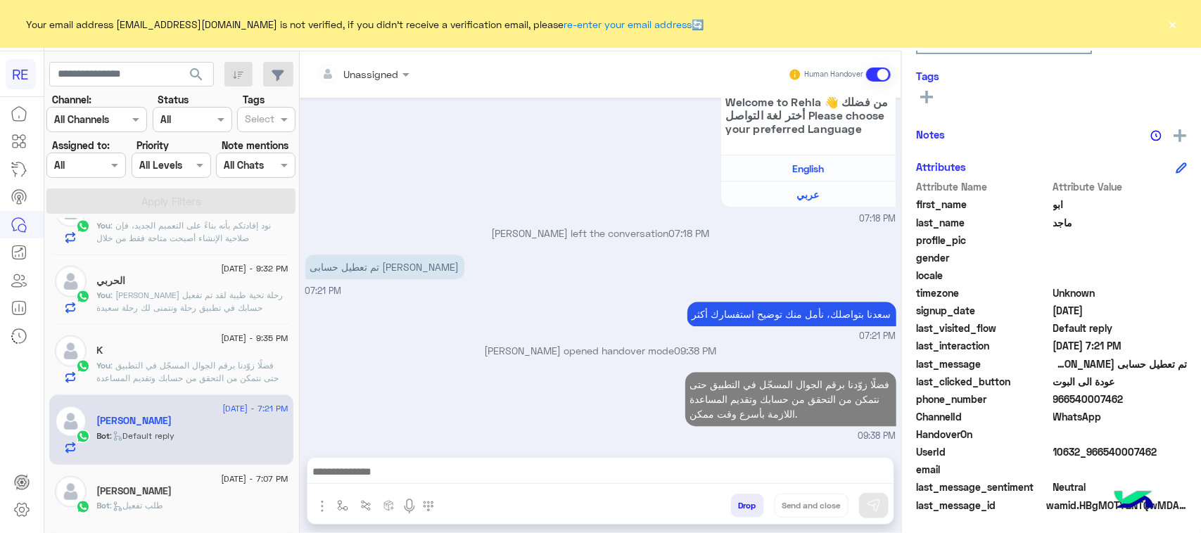
click at [163, 503] on span "Bot : طلب تفعيل" at bounding box center [130, 505] width 67 height 11
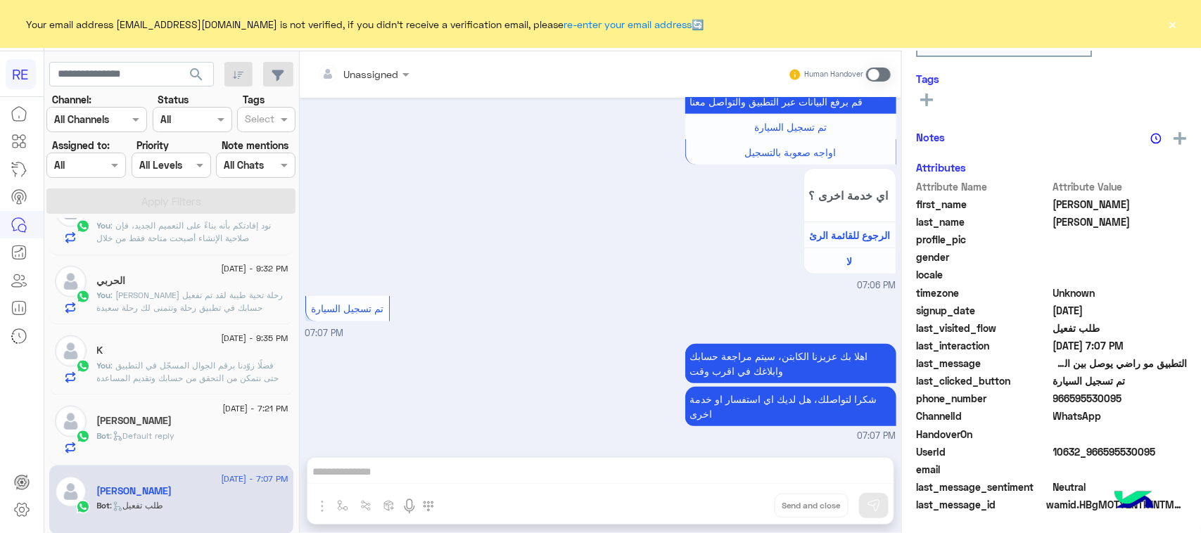
scroll to position [880, 0]
click at [887, 75] on span at bounding box center [878, 75] width 25 height 14
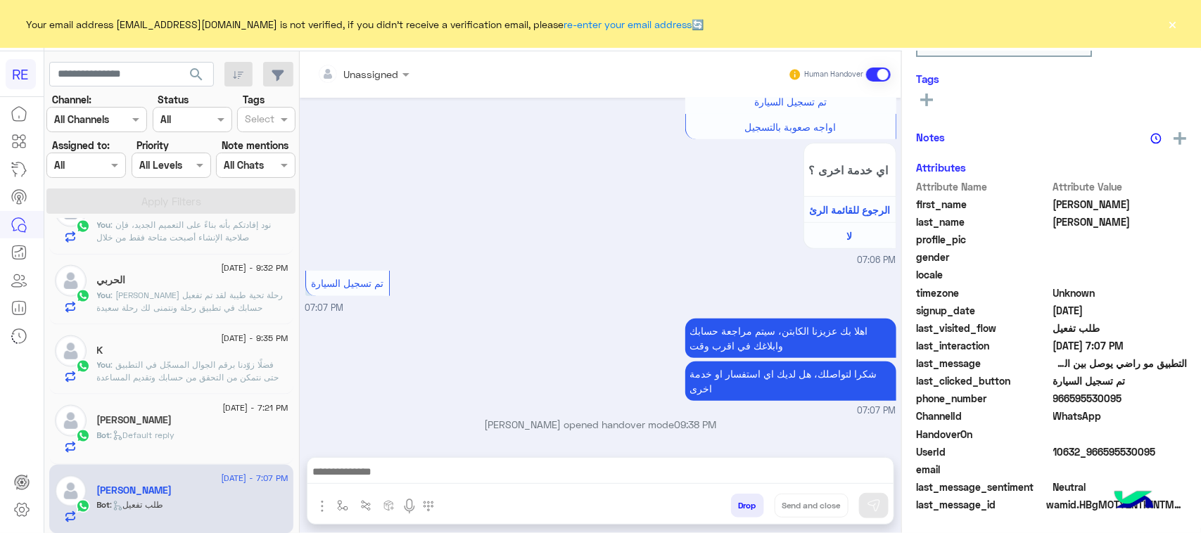
scroll to position [223, 0]
click at [440, 482] on textarea at bounding box center [600, 473] width 586 height 21
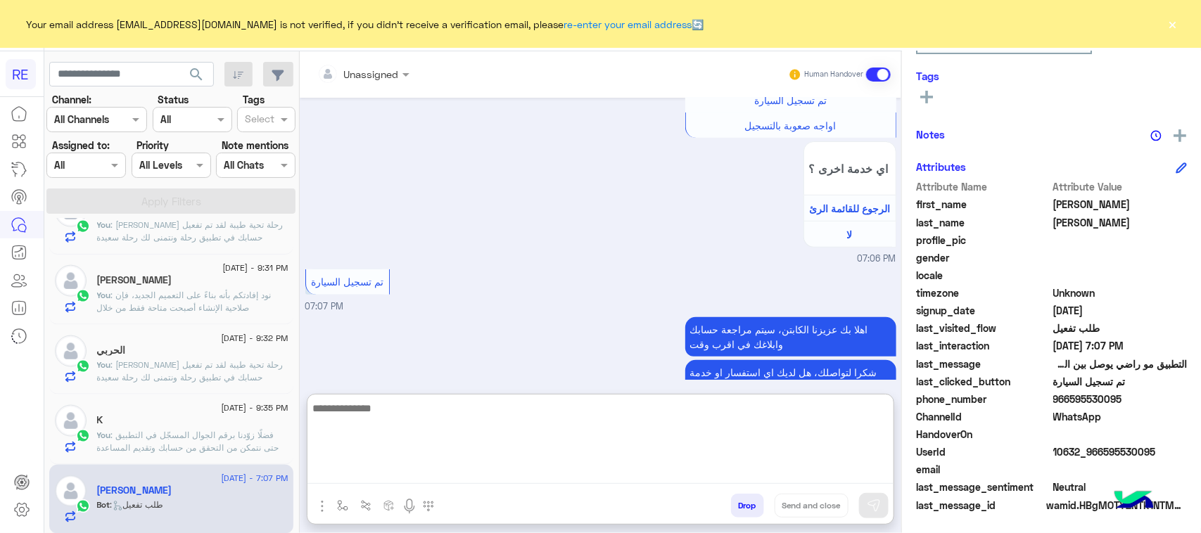
paste textarea "**********"
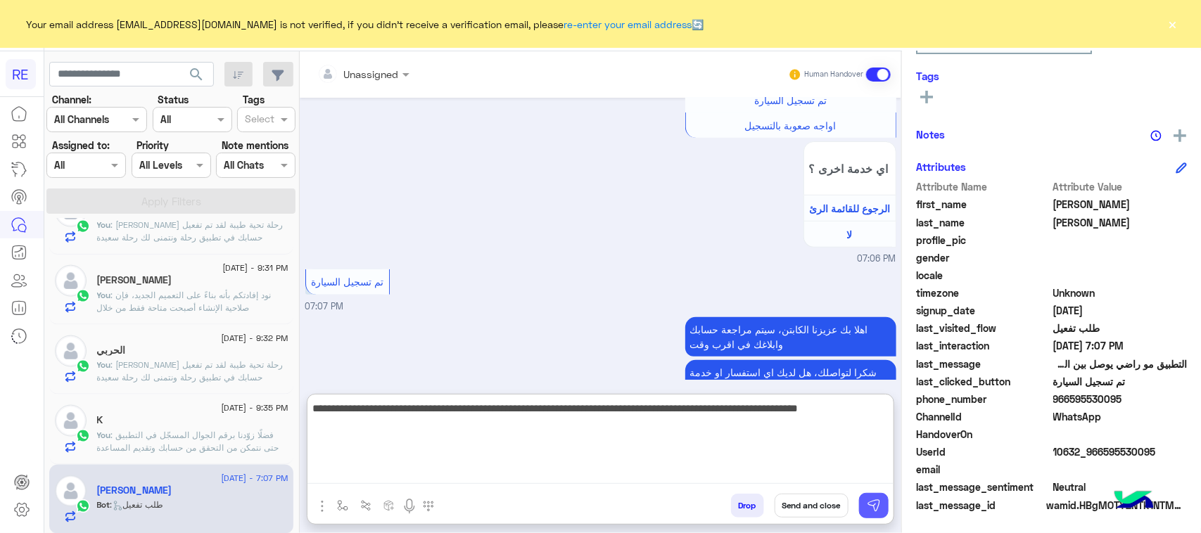
type textarea "**********"
click at [871, 504] on img at bounding box center [874, 506] width 14 height 14
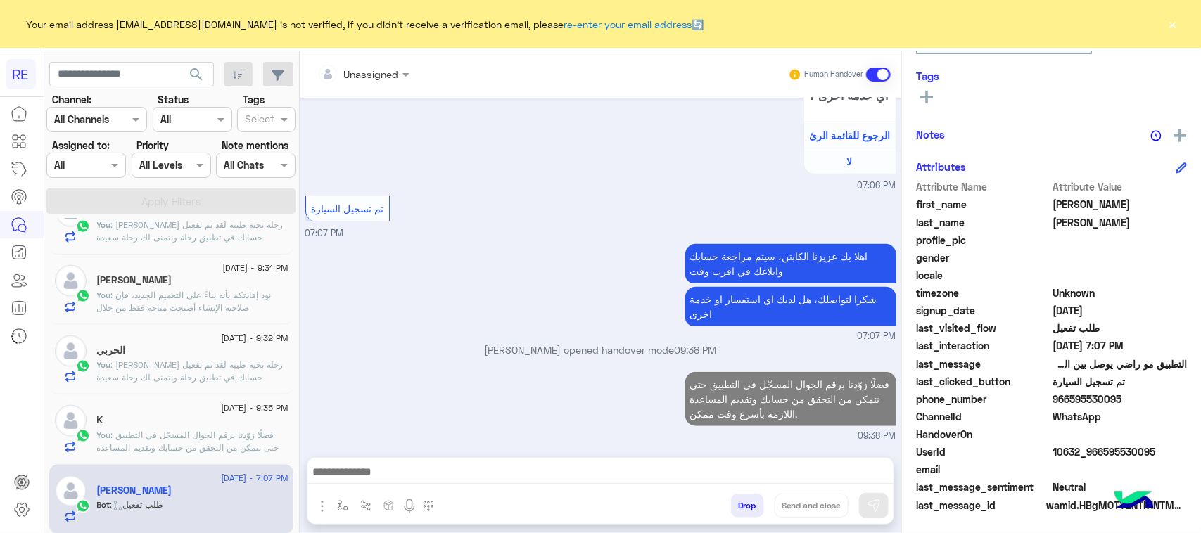
scroll to position [968, 0]
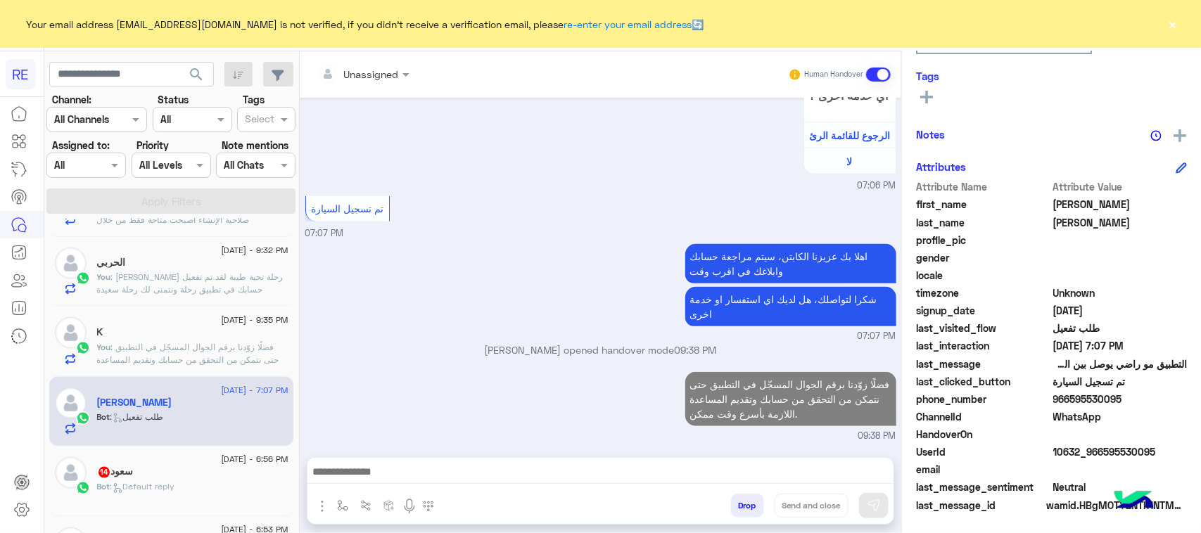
click at [251, 480] on div "‏ سعود 14" at bounding box center [192, 473] width 191 height 15
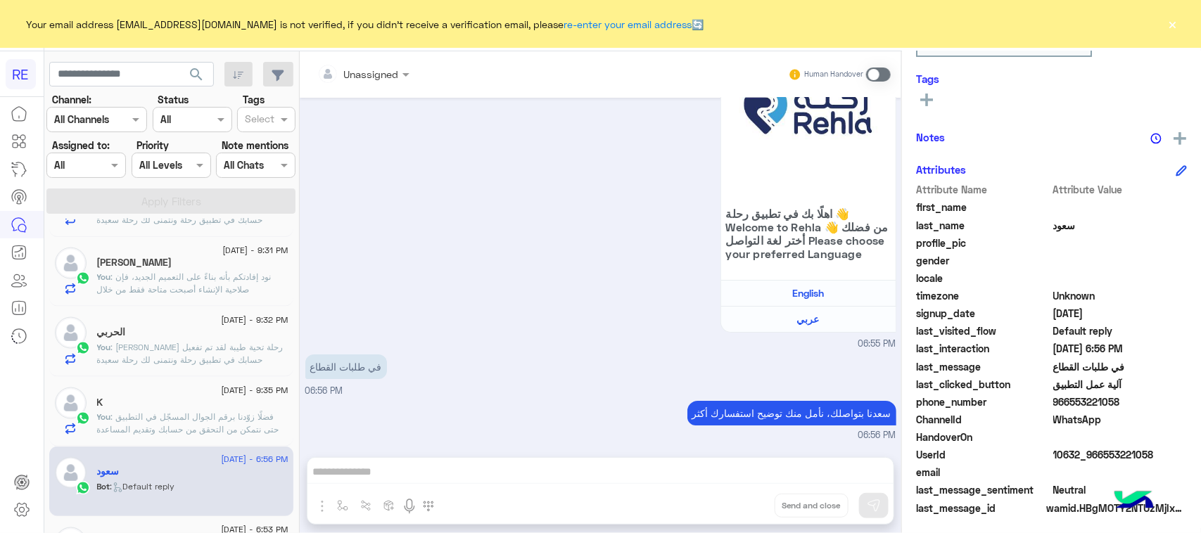
scroll to position [223, 0]
click at [882, 68] on span at bounding box center [878, 75] width 25 height 14
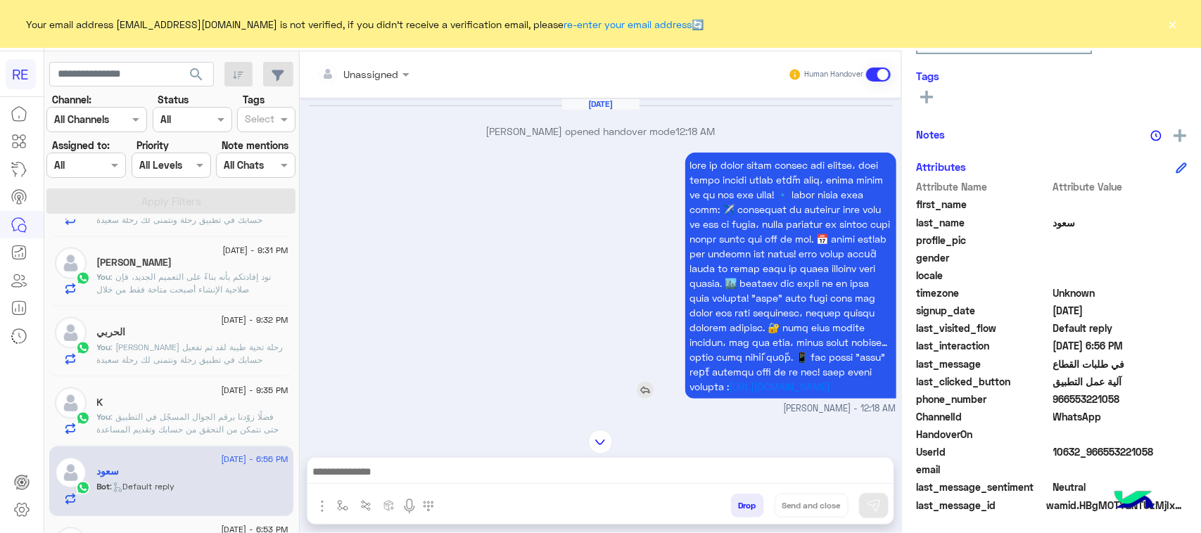
scroll to position [480, 0]
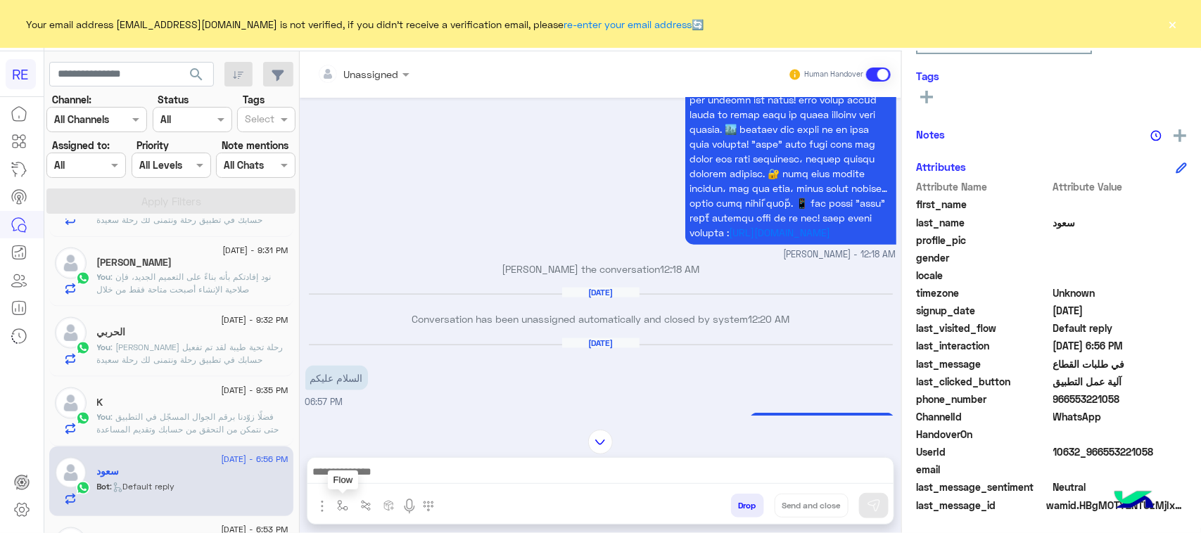
click at [350, 497] on button "button" at bounding box center [342, 505] width 23 height 23
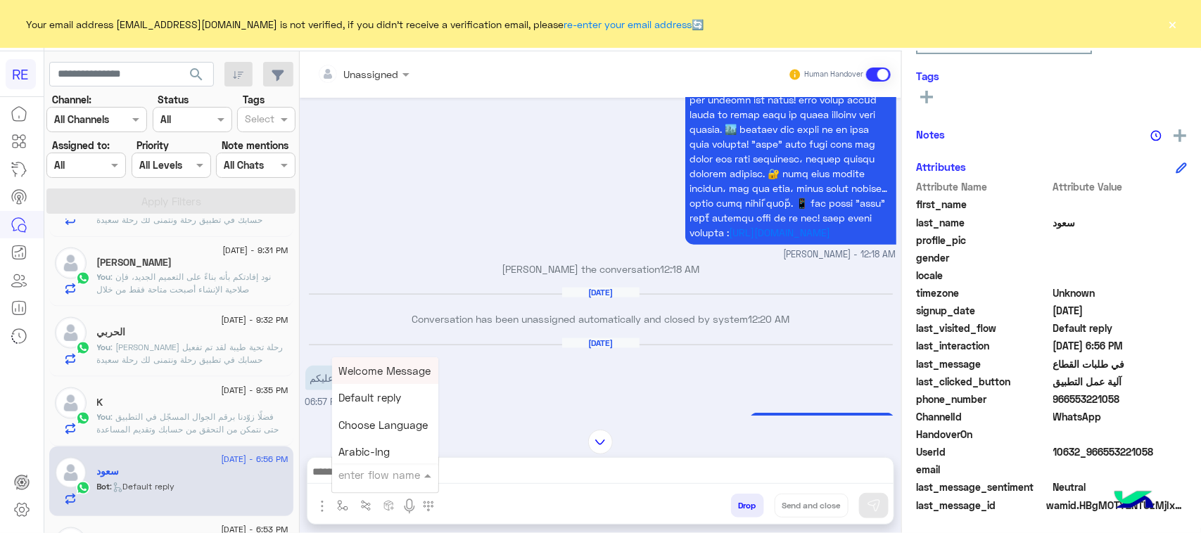
click at [370, 487] on div "enter flow name" at bounding box center [385, 474] width 106 height 25
type input "****"
click at [363, 421] on div "الاليه" at bounding box center [384, 422] width 104 height 27
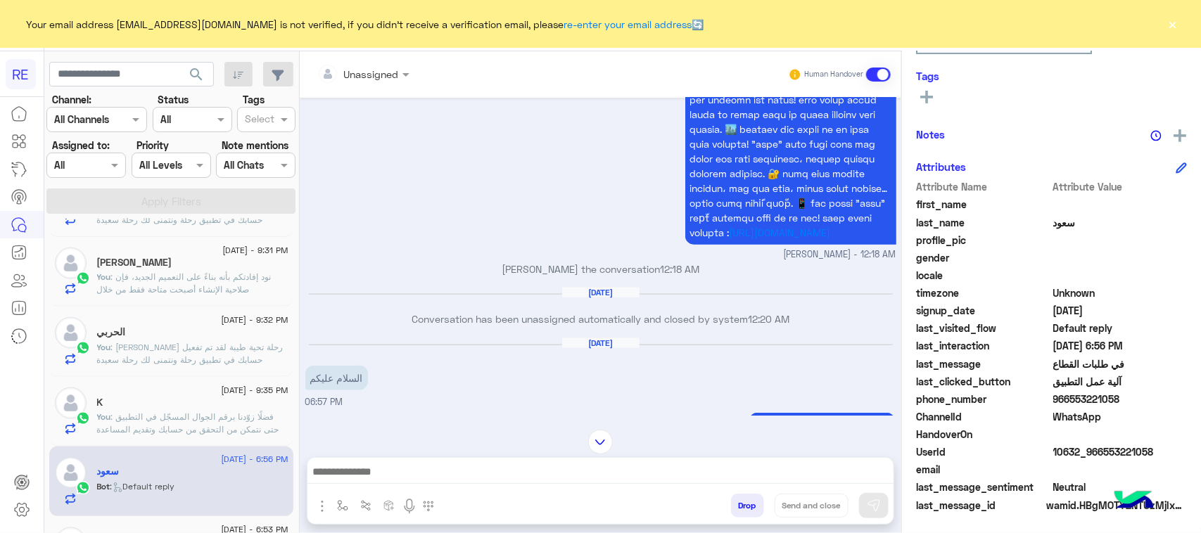
type textarea "**********"
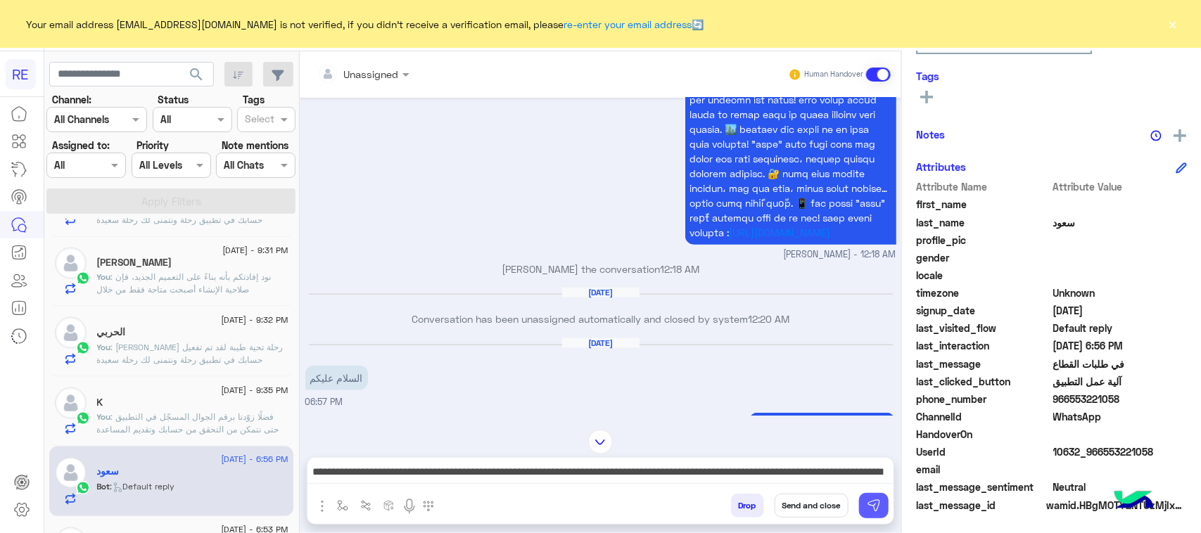
click at [884, 502] on button at bounding box center [874, 505] width 30 height 25
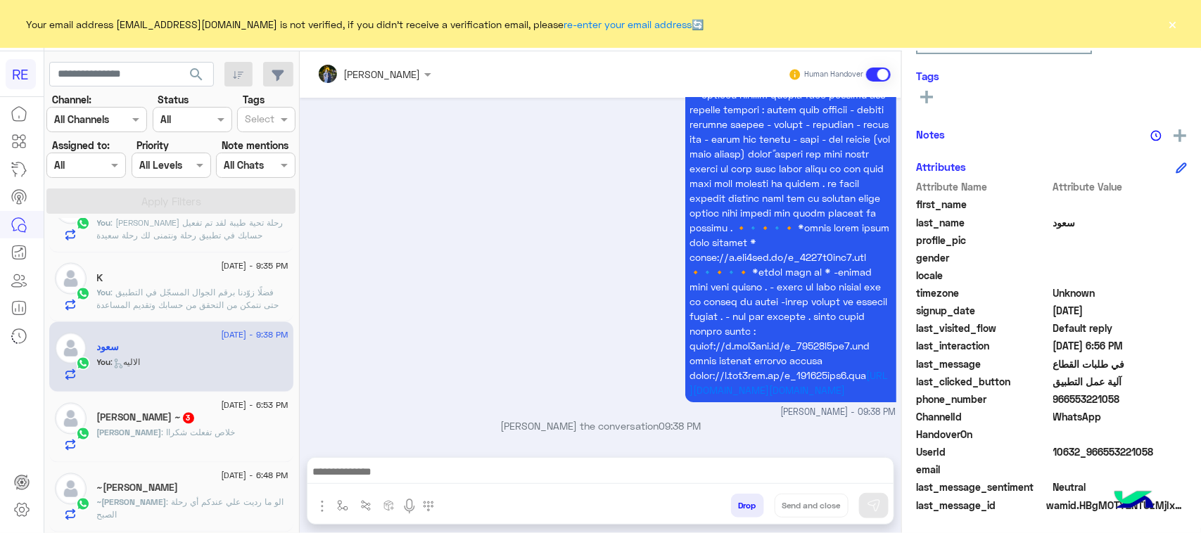
scroll to position [1098, 0]
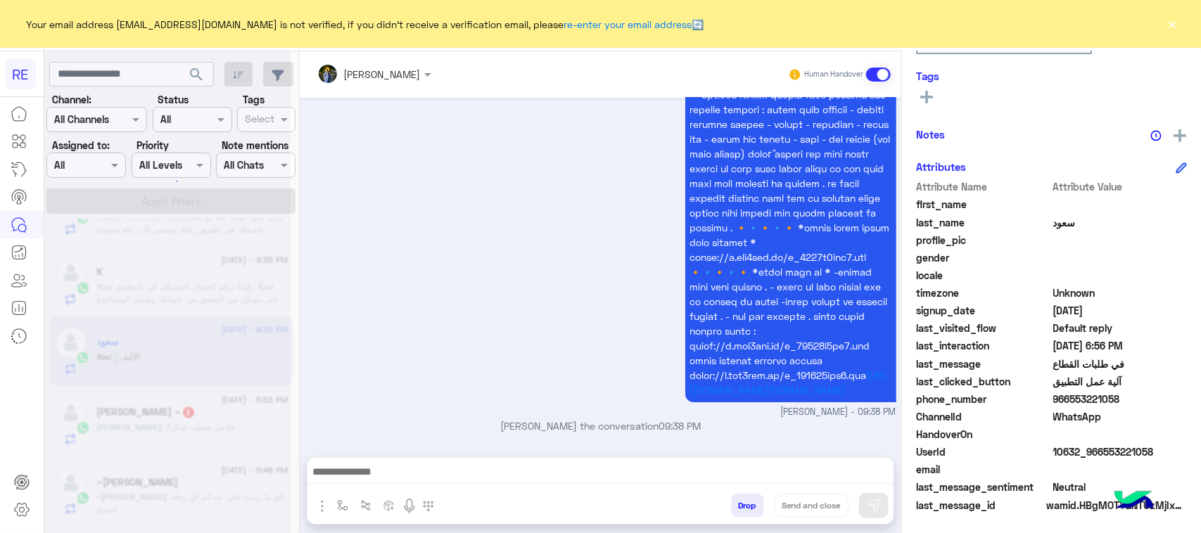
click at [205, 419] on div at bounding box center [167, 272] width 246 height 533
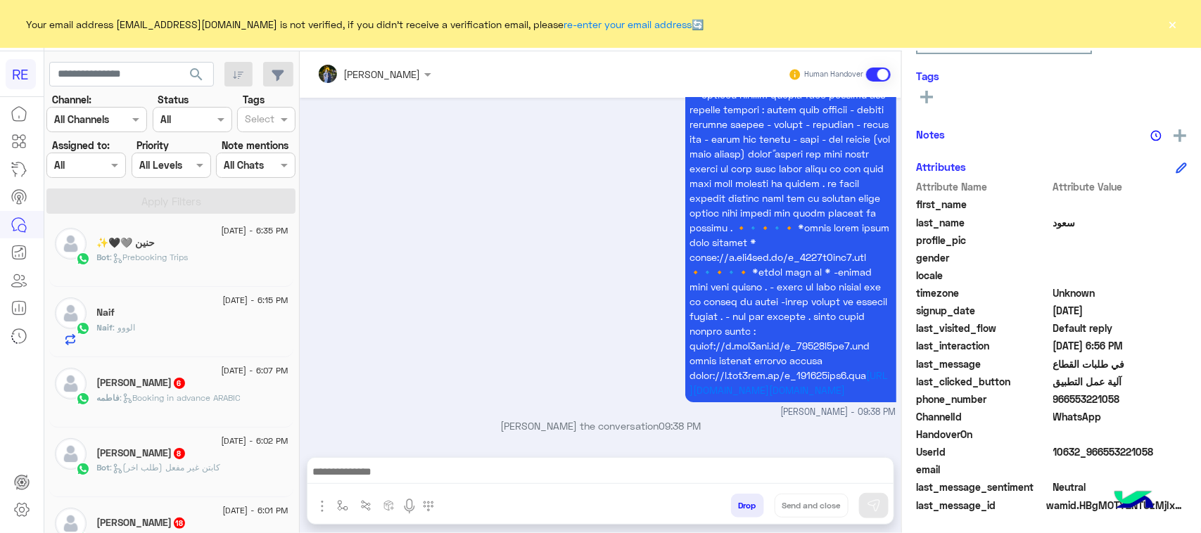
click at [194, 262] on div "Bot : Prebooking Trips" at bounding box center [192, 263] width 191 height 25
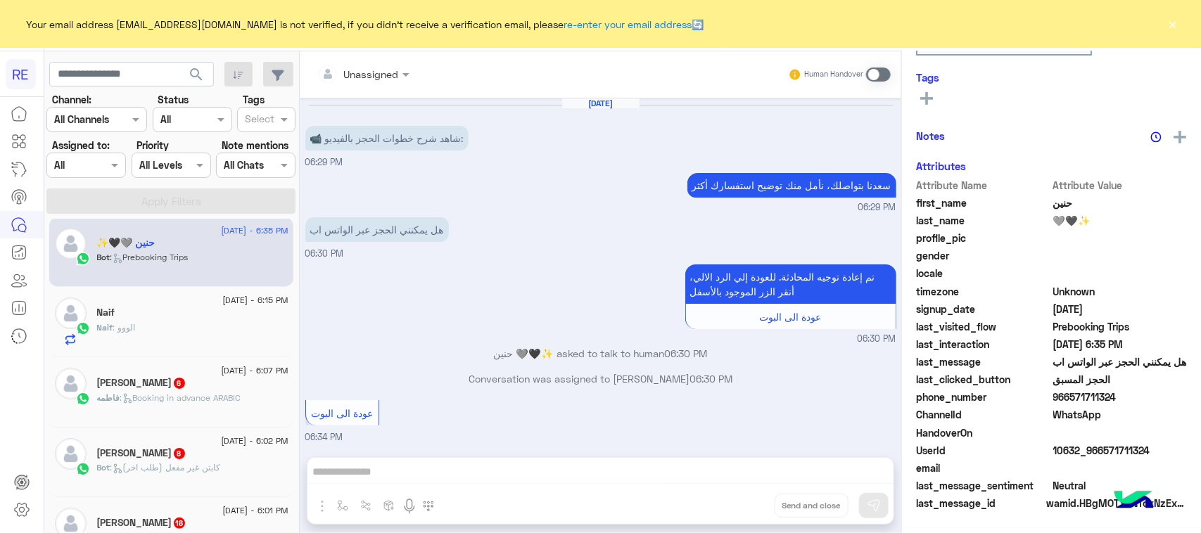
scroll to position [220, 0]
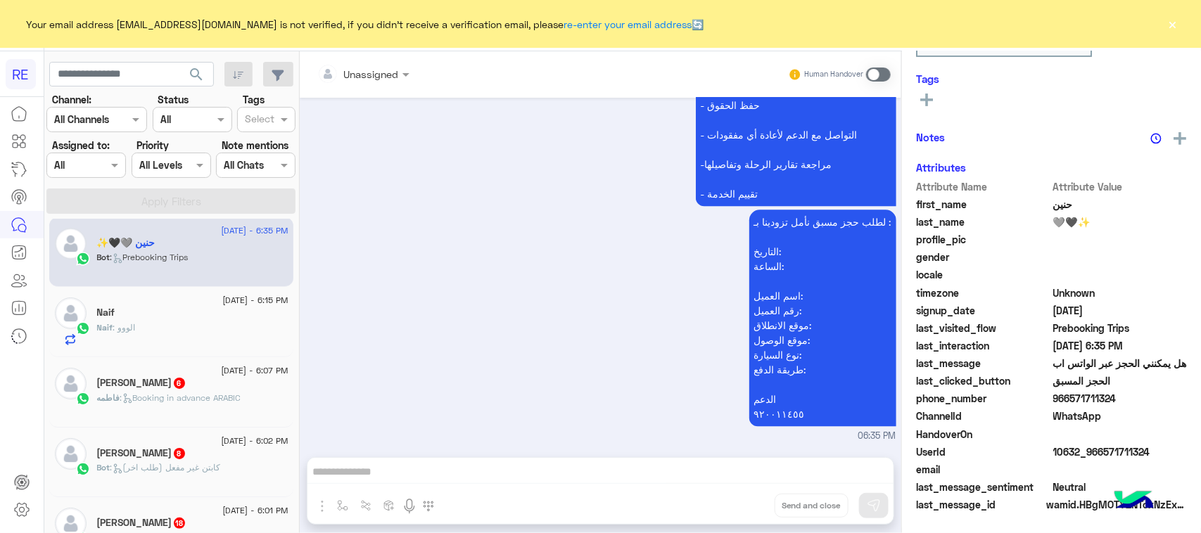
click at [339, 510] on div "Unassigned Human Handover Aug 17, 2025 📹 شاهد شرح خطوات الحجز بالفيديو: 06:29 P…" at bounding box center [601, 295] width 602 height 488
drag, startPoint x: 884, startPoint y: 70, endPoint x: 875, endPoint y: 72, distance: 9.3
click at [882, 70] on span at bounding box center [878, 75] width 25 height 14
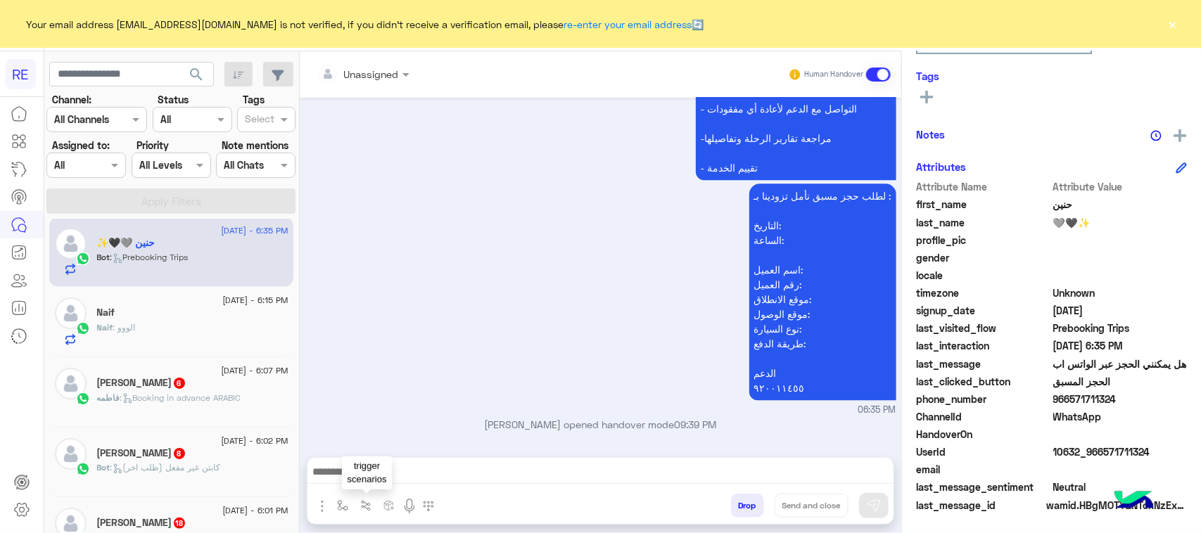
scroll to position [1518, 0]
click at [348, 512] on button "button" at bounding box center [342, 505] width 23 height 23
click at [373, 473] on input "text" at bounding box center [368, 475] width 58 height 16
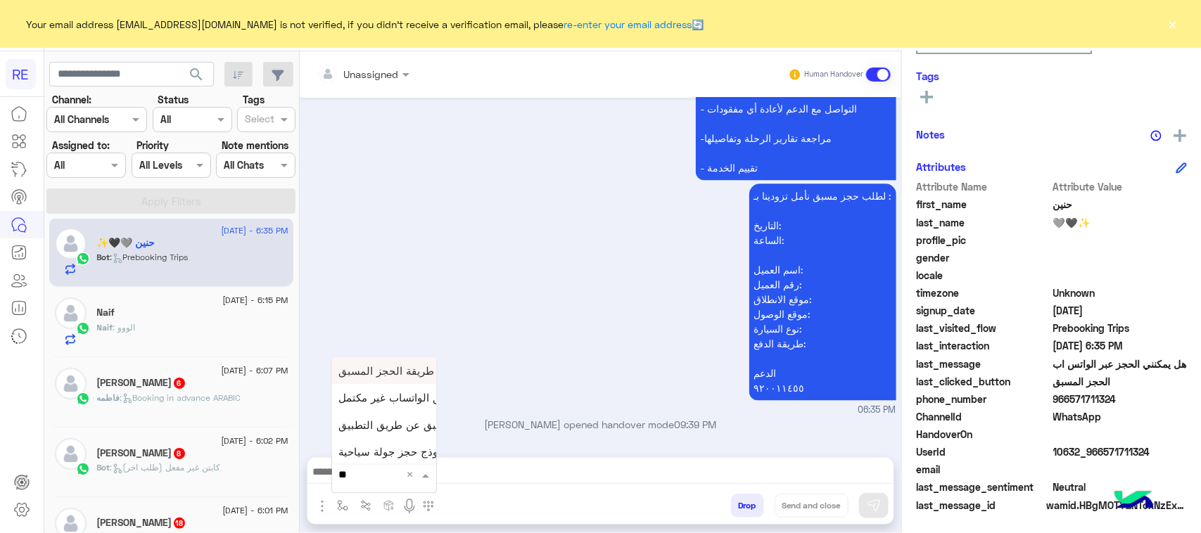
type input "***"
click at [375, 372] on span "طريقة الحجز المسبق" at bounding box center [387, 370] width 96 height 13
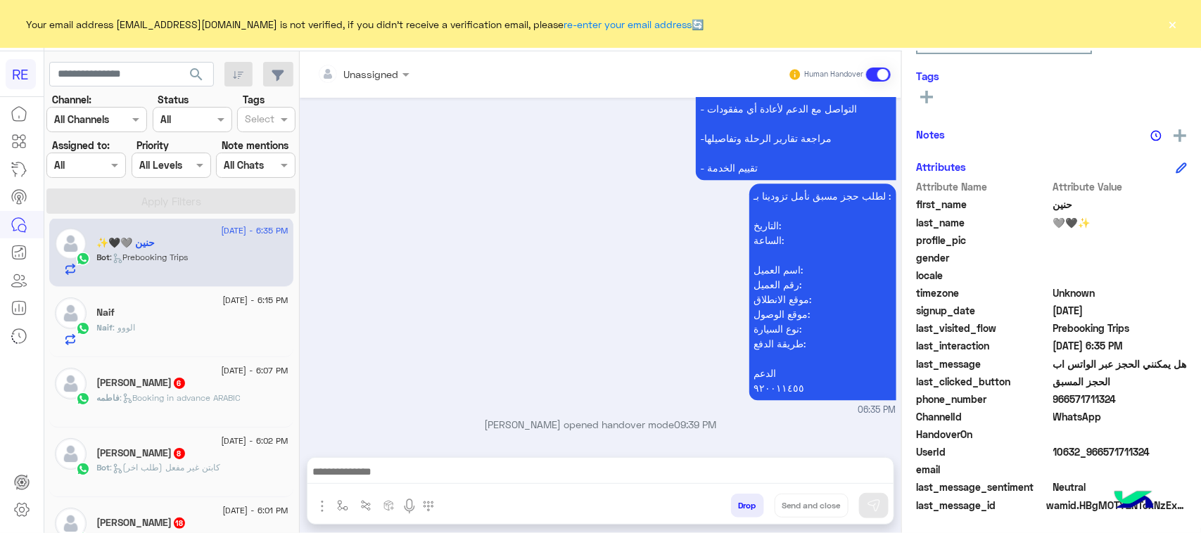
type textarea "**********"
click at [873, 511] on img at bounding box center [874, 506] width 14 height 14
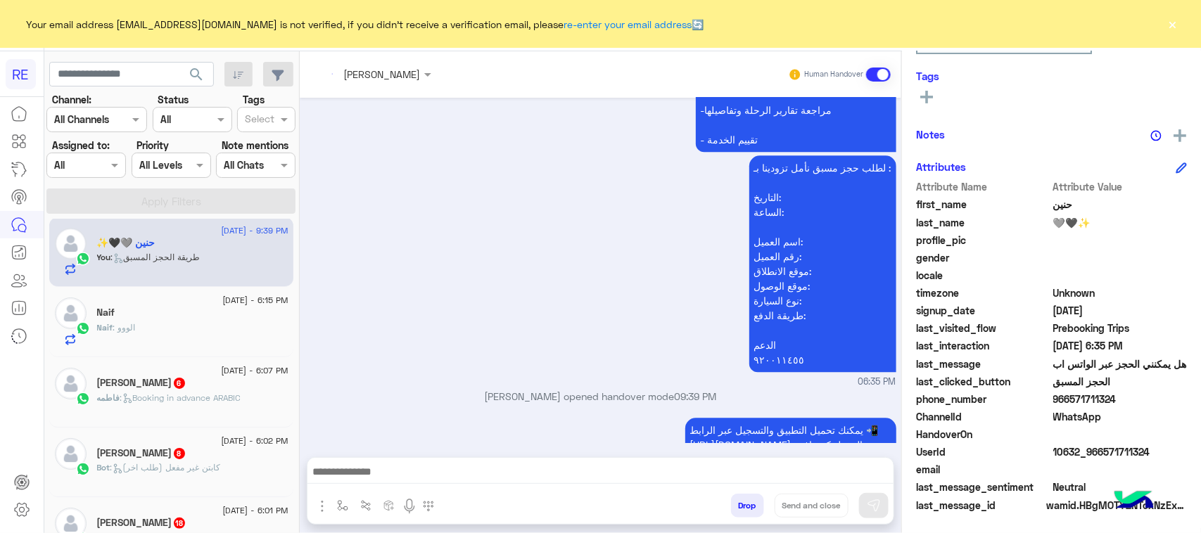
scroll to position [1648, 0]
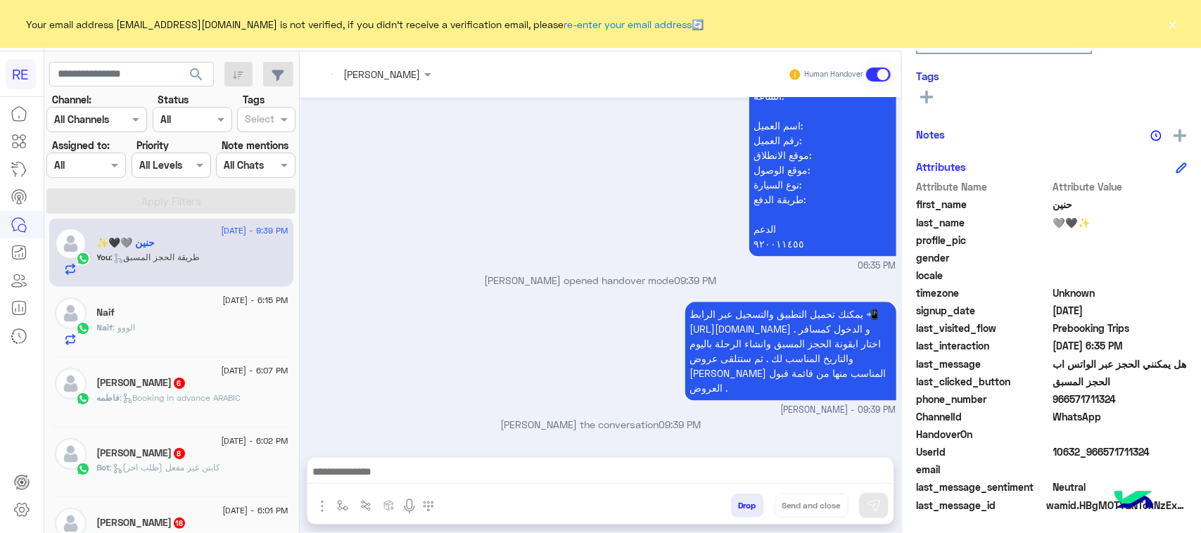
click at [131, 324] on span ": الووو" at bounding box center [124, 327] width 23 height 11
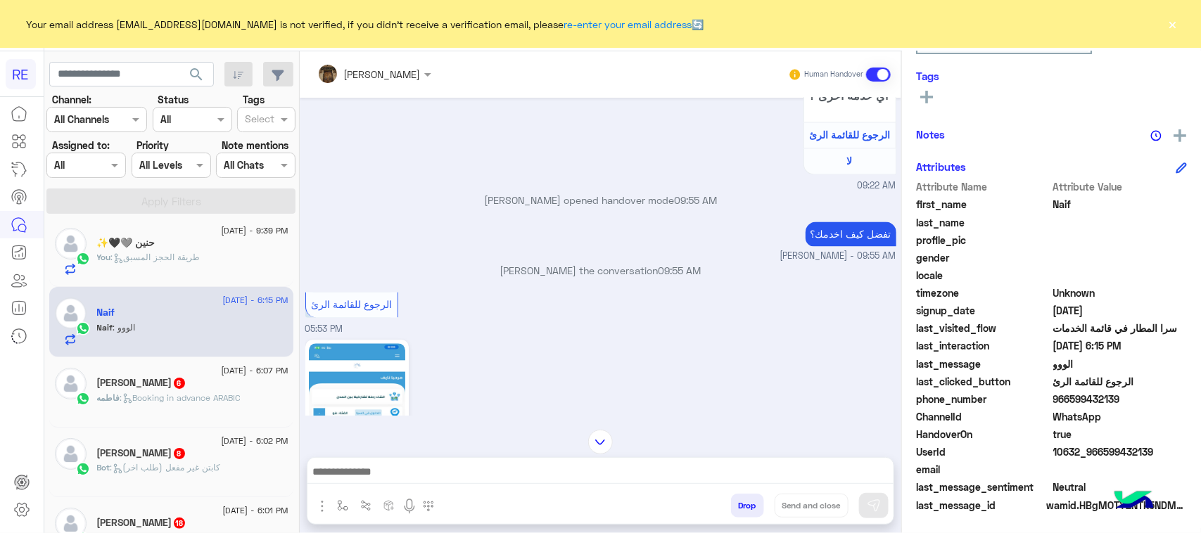
scroll to position [1285, 0]
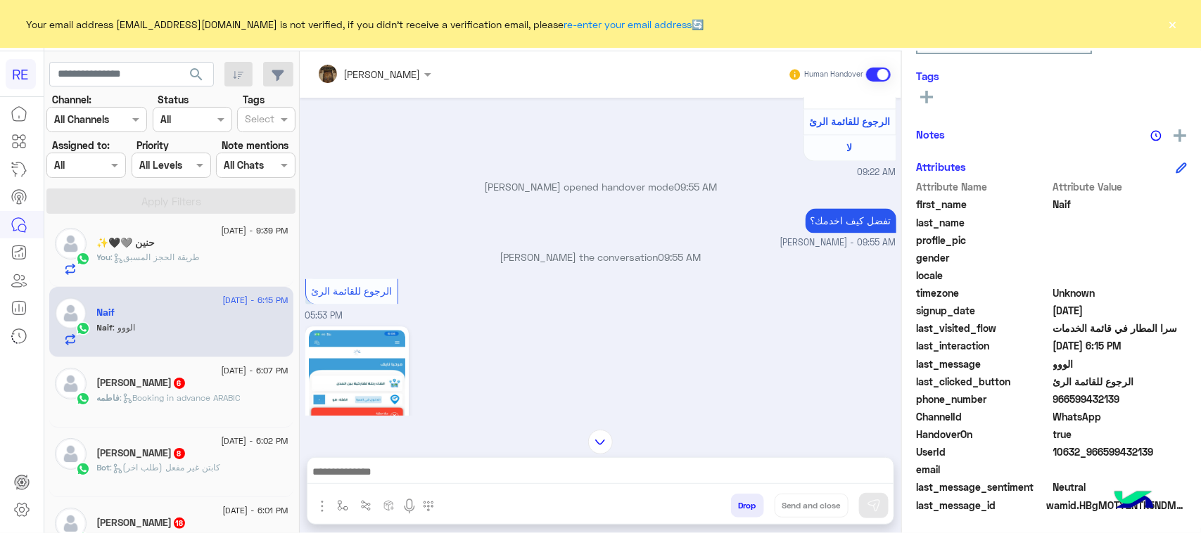
click at [782, 451] on div at bounding box center [601, 442] width 602 height 25
click at [779, 463] on textarea at bounding box center [600, 473] width 586 height 21
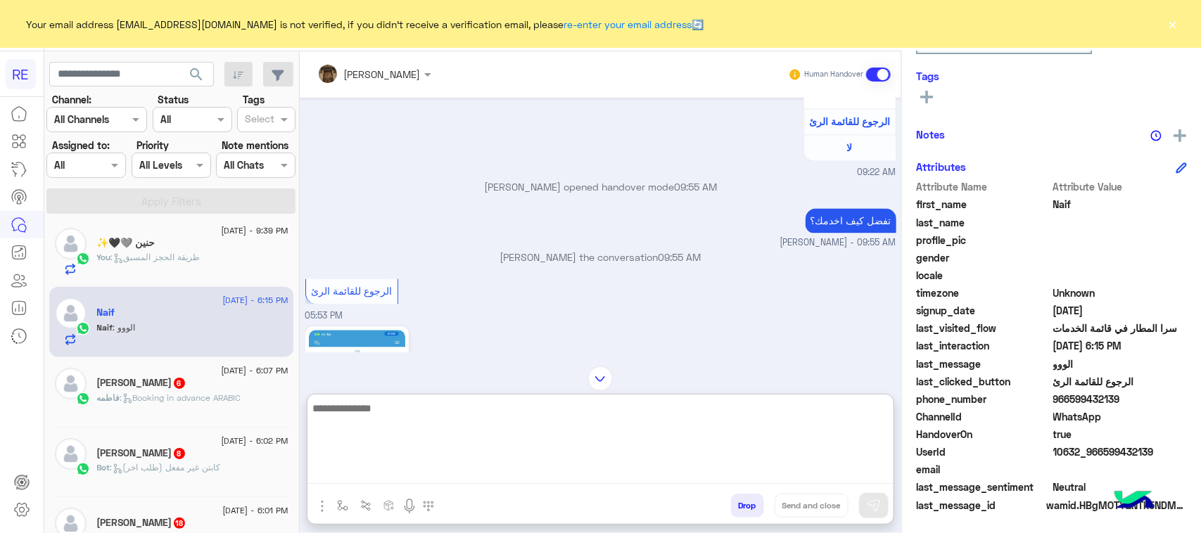
paste textarea "**********"
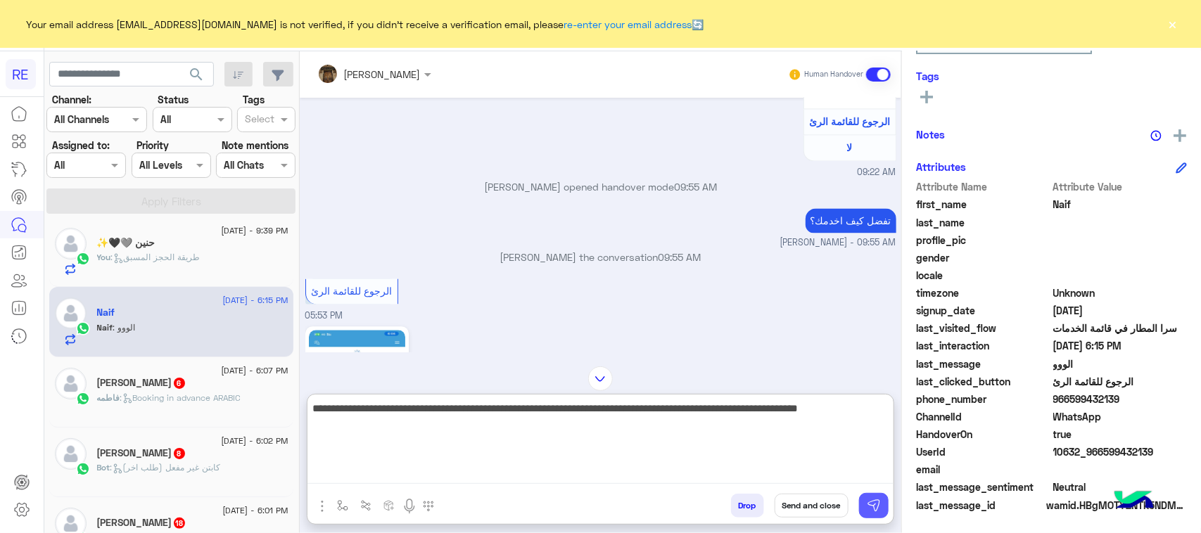
type textarea "**********"
click at [884, 512] on button at bounding box center [874, 505] width 30 height 25
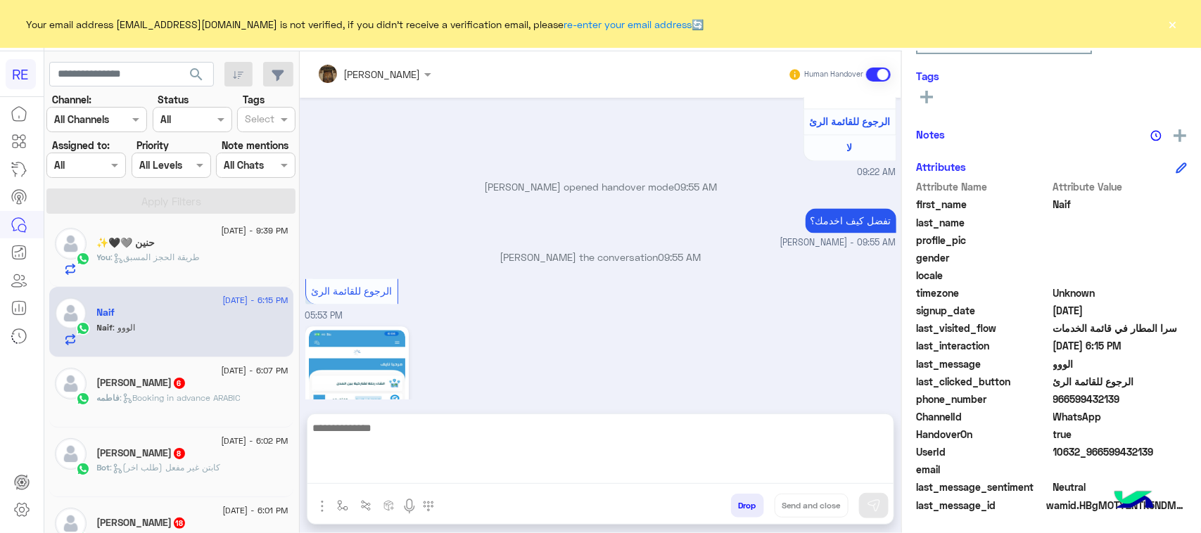
scroll to position [1535, 0]
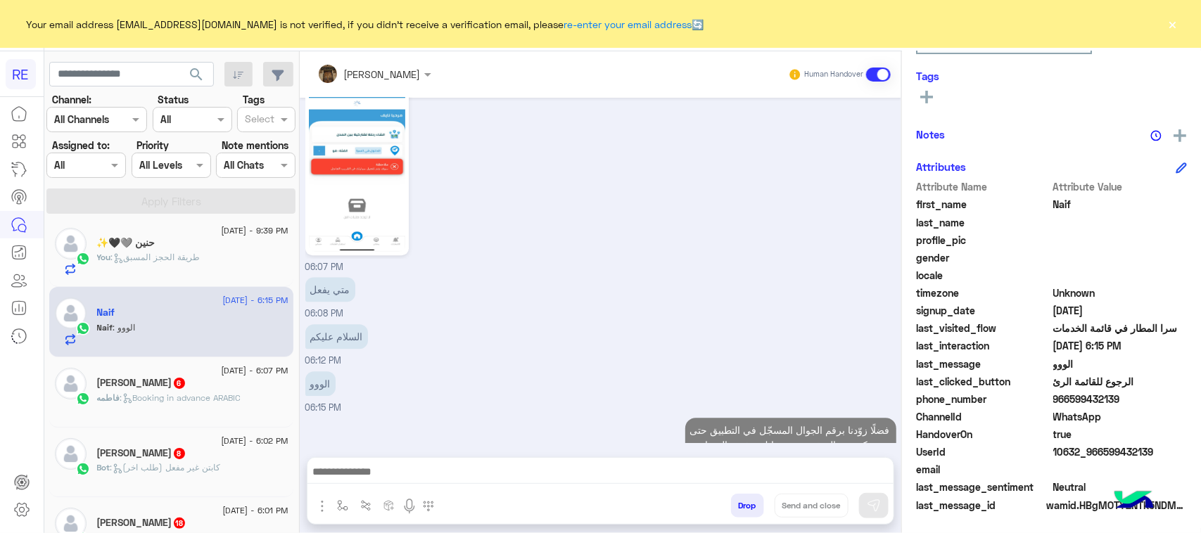
click at [162, 389] on h5 "فاطمه آدم إبراهيم 6" at bounding box center [141, 383] width 89 height 12
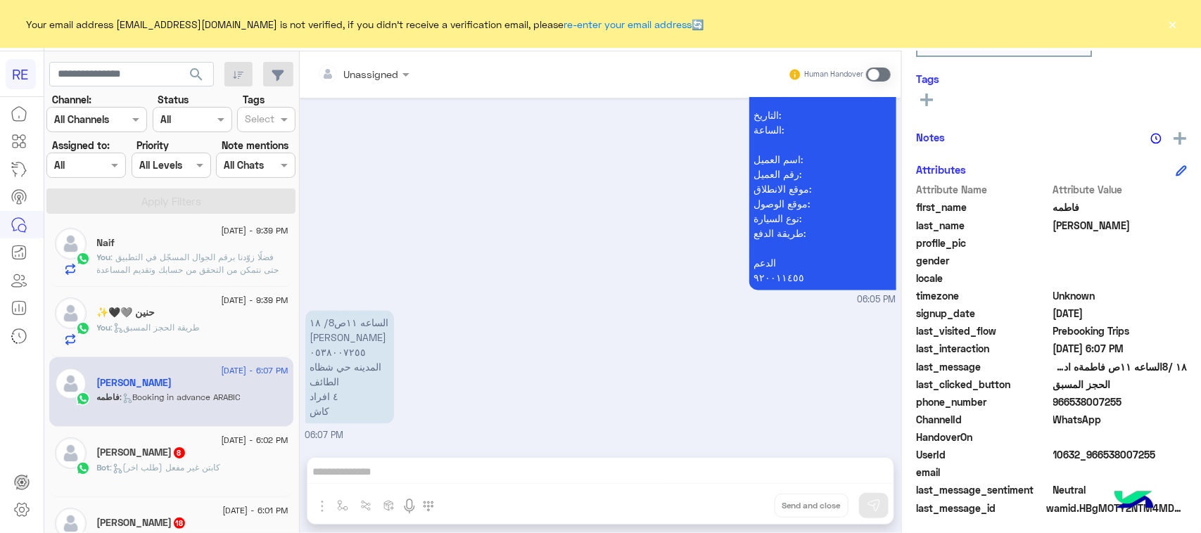
scroll to position [223, 0]
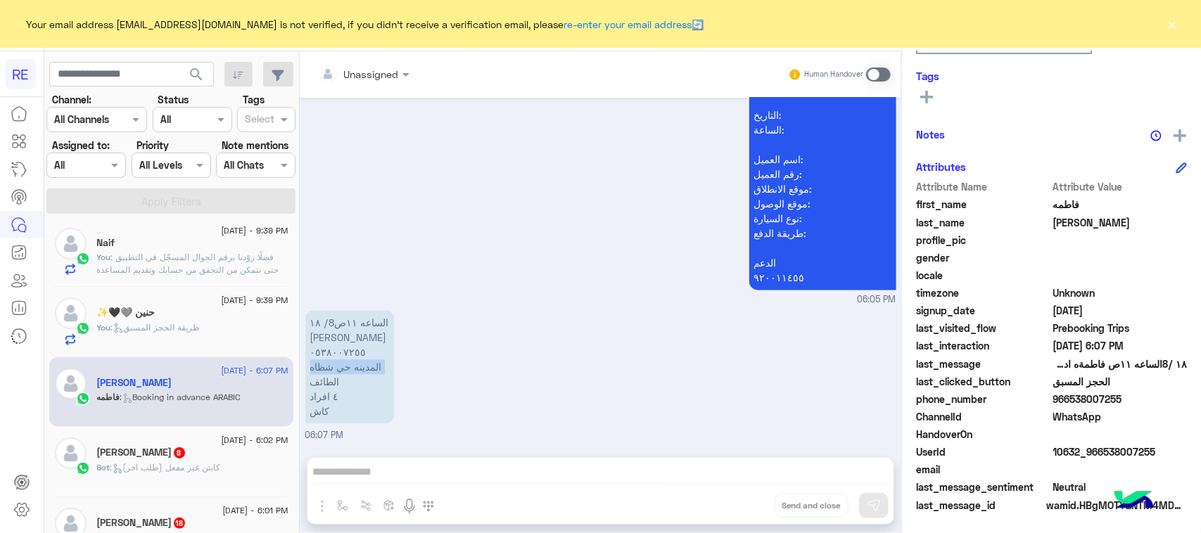
drag, startPoint x: 395, startPoint y: 369, endPoint x: 313, endPoint y: 386, distance: 83.9
click at [312, 386] on div "١٨ /8الساعه ١١ص فاطمةه ادم ٠٥٣٨٠٠٧٢٥٥ المدينه حي شظاه الطائف ٤ افراد كاش 06:07 …" at bounding box center [600, 375] width 591 height 136
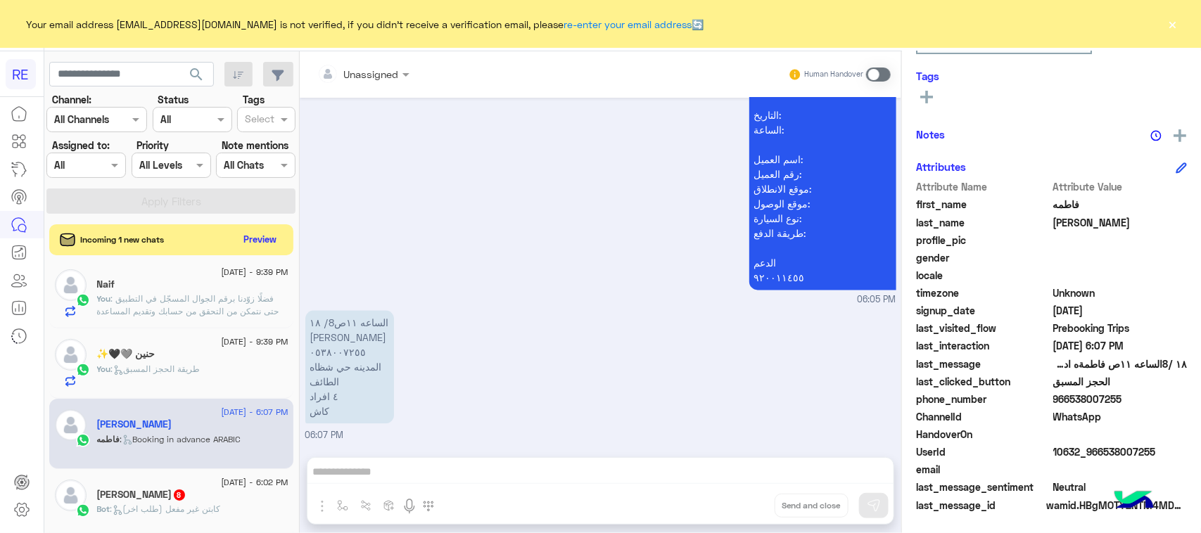
click at [438, 480] on div "Unassigned Human Handover Aug 17, 2025 مرحبا 06:04 PM اهلًا بك في تطبيق رحلة 👋 …" at bounding box center [601, 295] width 602 height 488
click at [436, 476] on div "Unassigned Human Handover Aug 17, 2025 مرحبا 06:04 PM اهلًا بك في تطبيق رحلة 👋 …" at bounding box center [601, 295] width 602 height 488
click at [877, 75] on span at bounding box center [878, 75] width 25 height 14
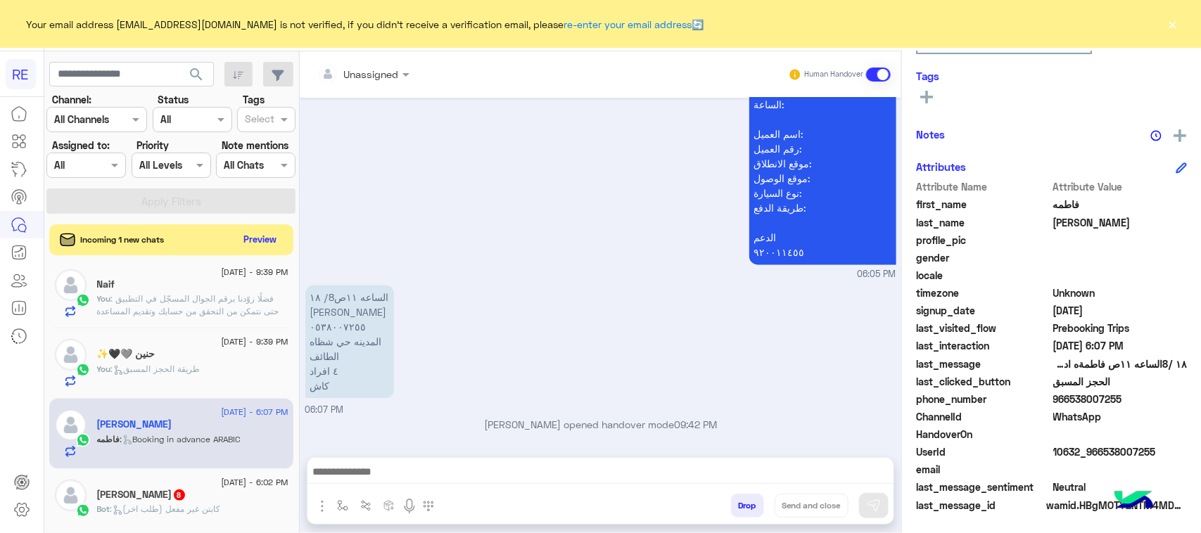
scroll to position [1353, 0]
click at [496, 475] on textarea at bounding box center [600, 473] width 586 height 21
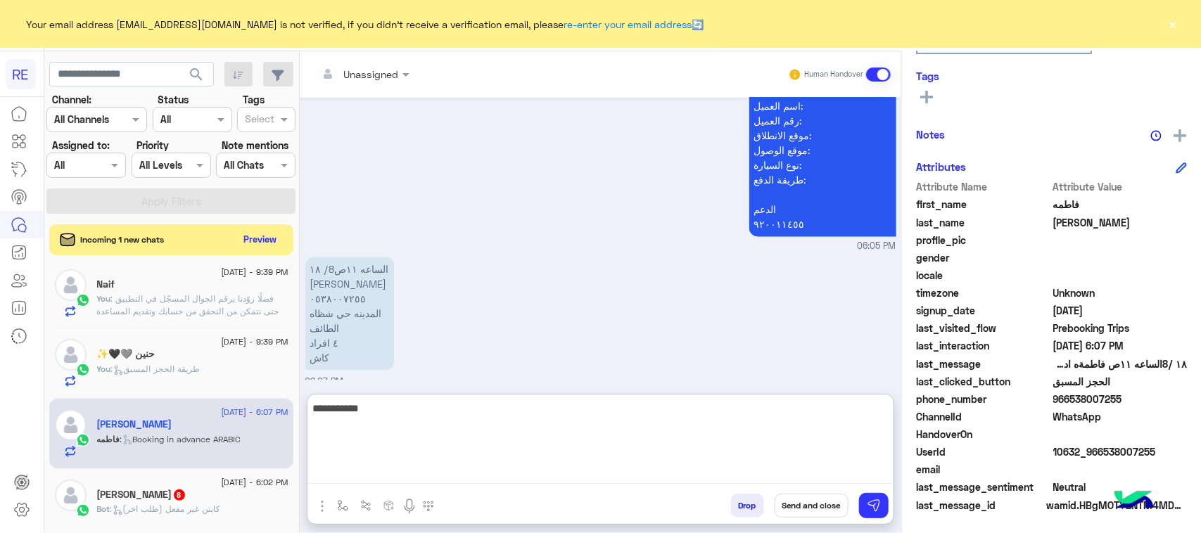
type textarea "**********"
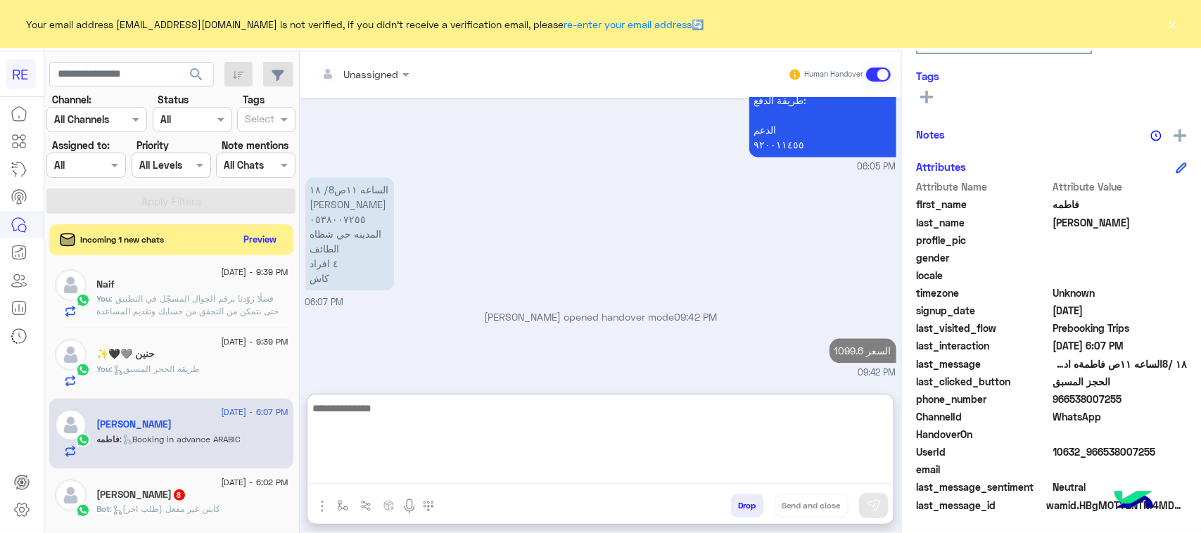
scroll to position [1487, 0]
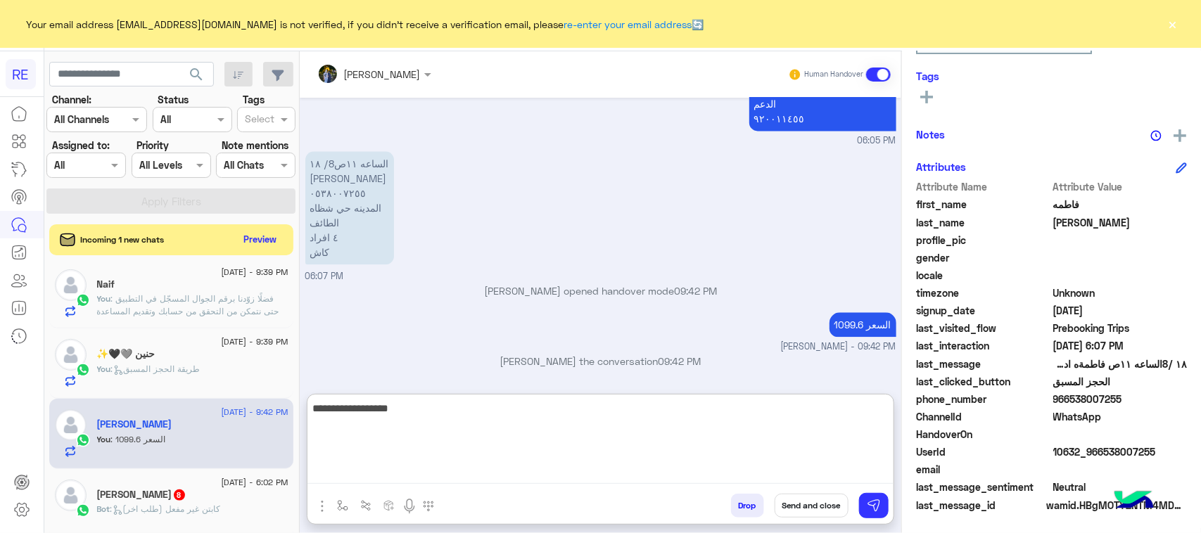
type textarea "**********"
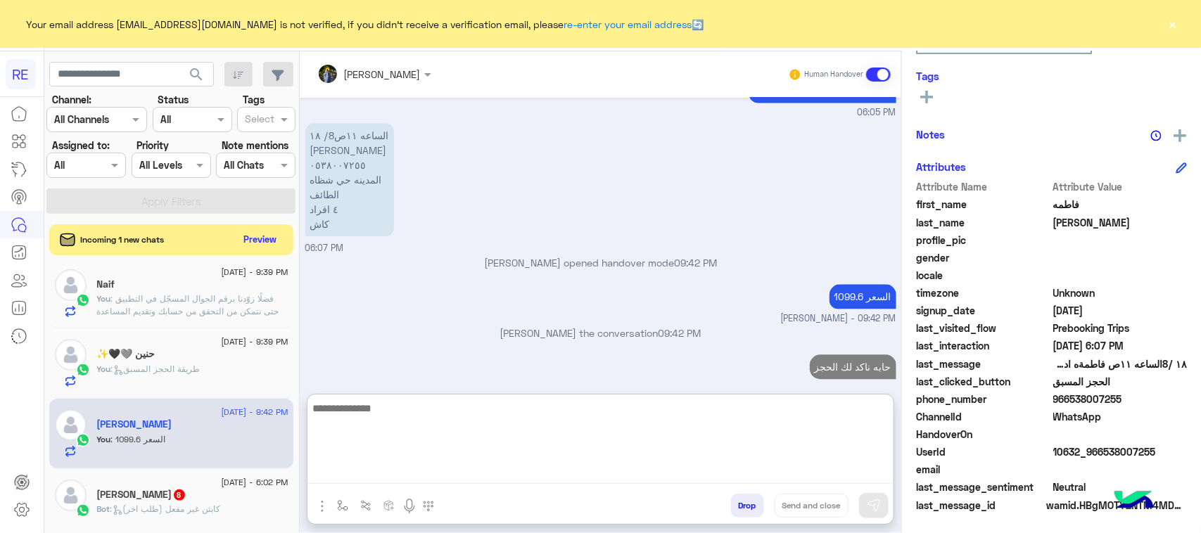
scroll to position [1532, 0]
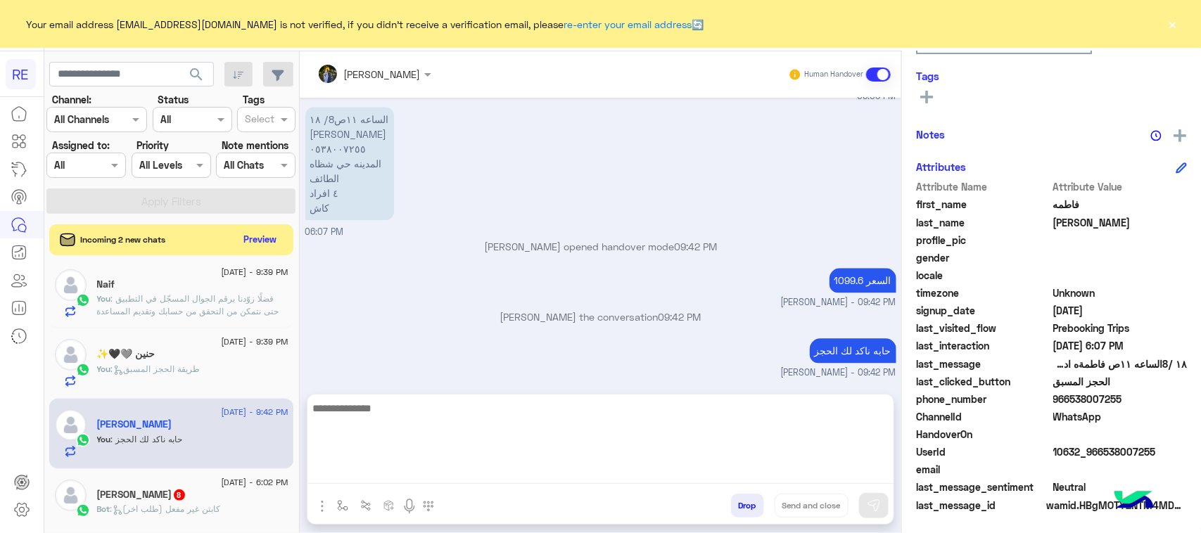
click at [180, 511] on span ": كابتن غير مفعل (طلب اخر)" at bounding box center [165, 509] width 110 height 11
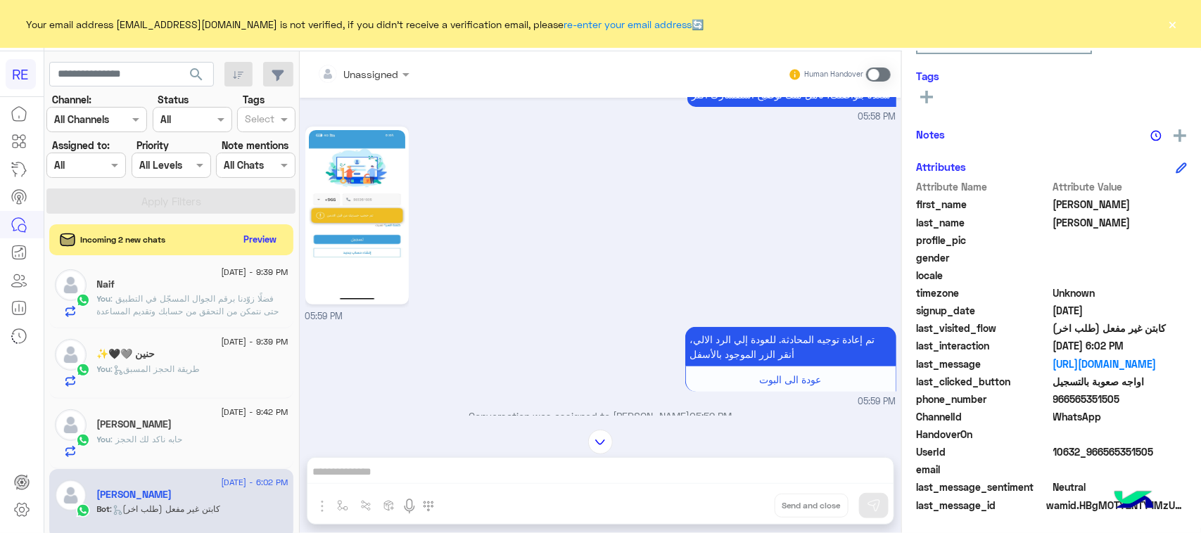
scroll to position [332, 0]
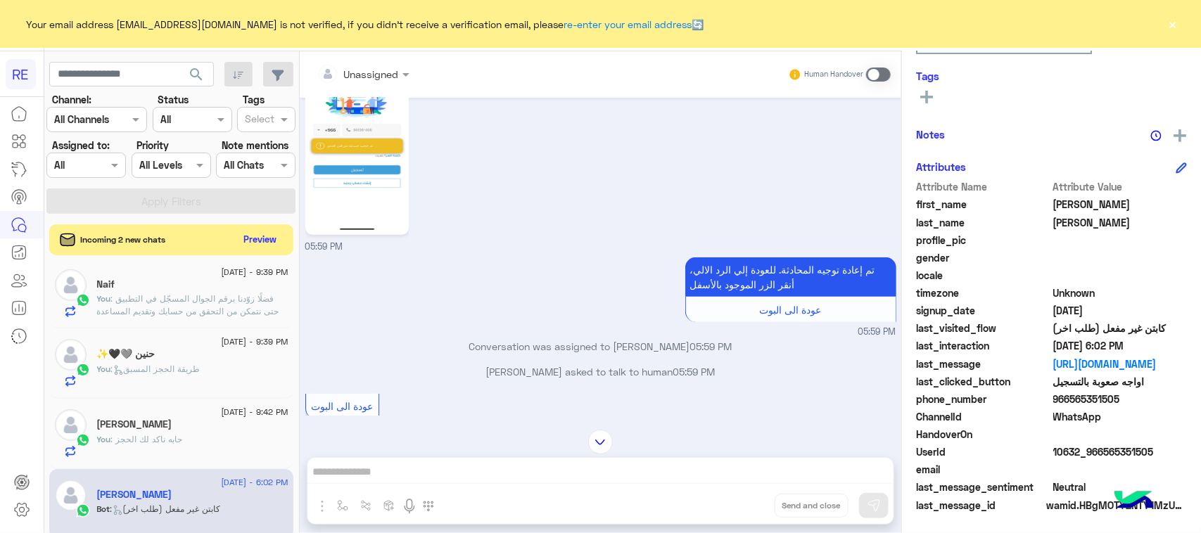
click at [881, 68] on span at bounding box center [878, 75] width 25 height 14
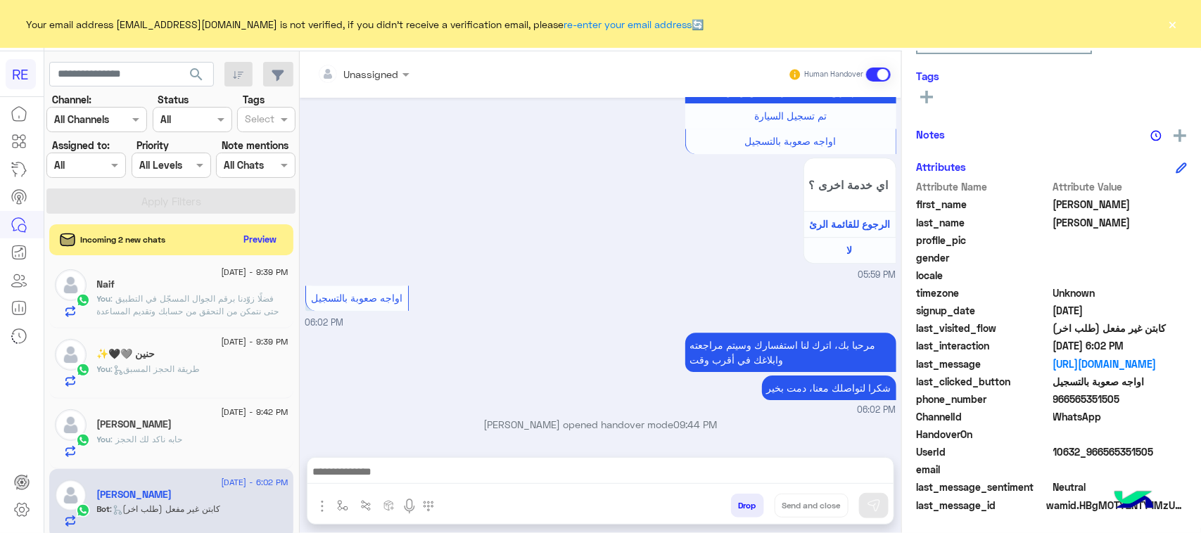
click at [394, 468] on textarea at bounding box center [600, 473] width 586 height 21
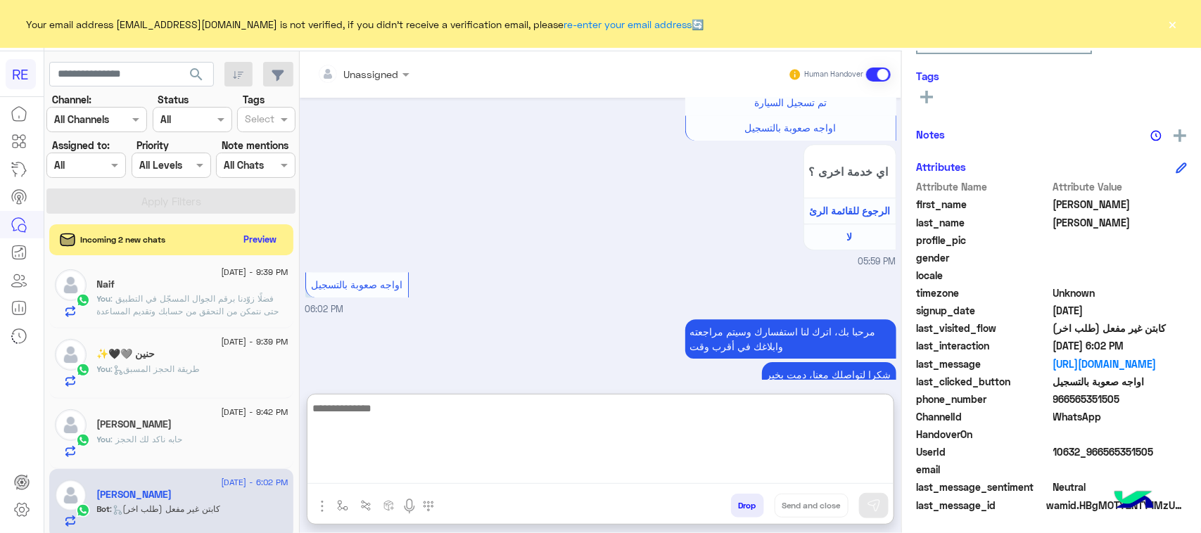
paste textarea "**********"
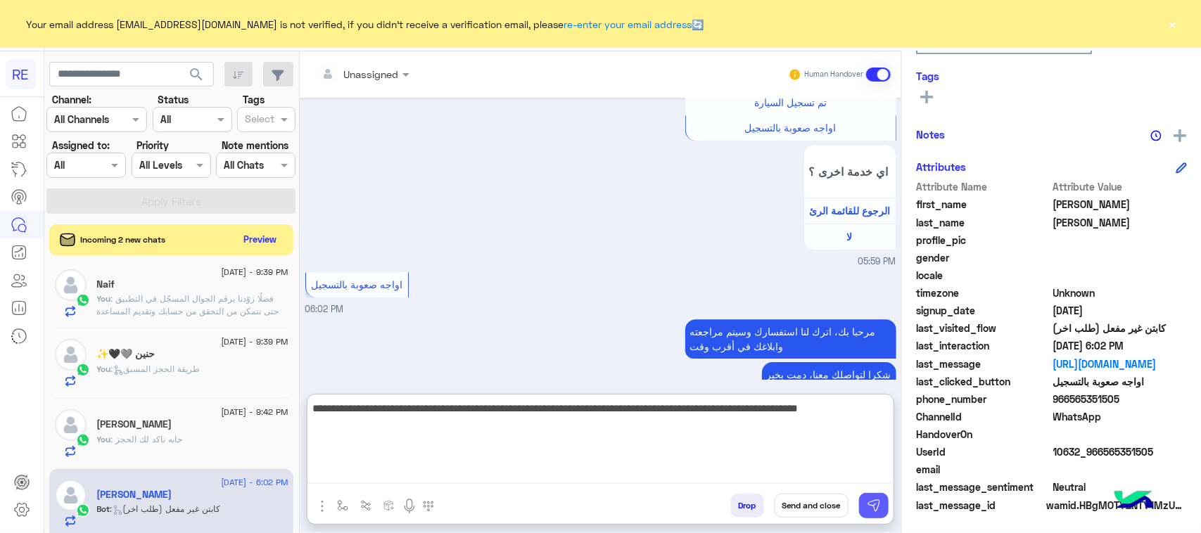
type textarea "**********"
click at [874, 509] on img at bounding box center [874, 506] width 14 height 14
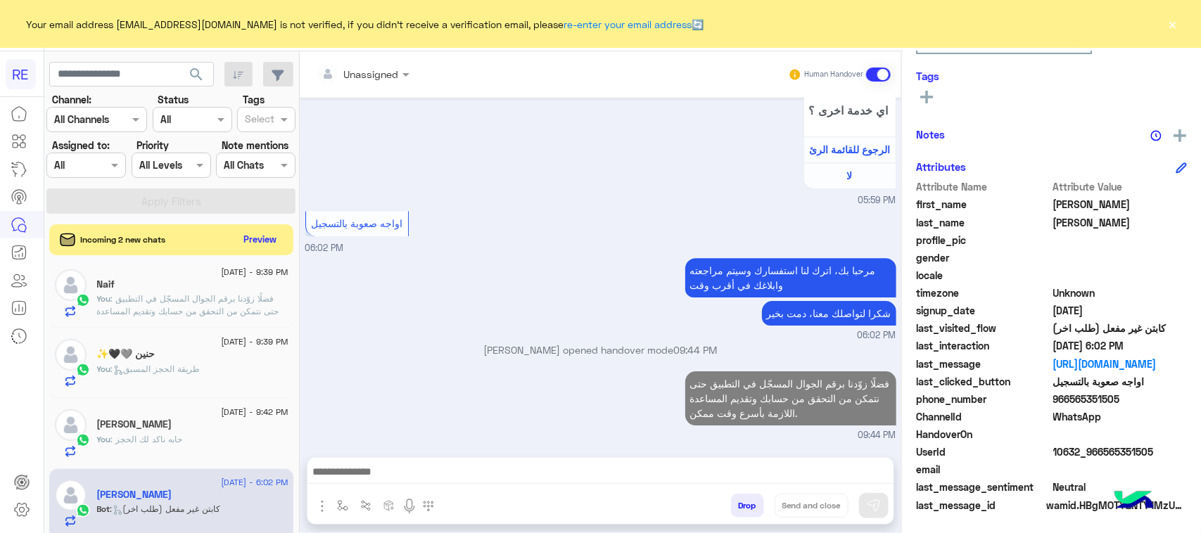
scroll to position [183, 0]
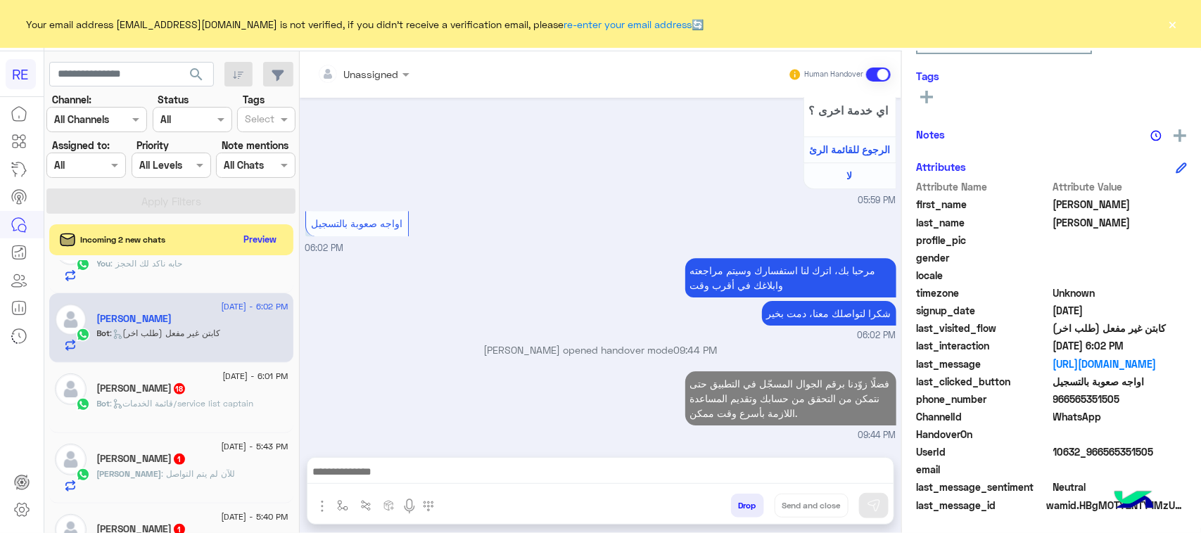
click at [250, 402] on span ": قائمة الخدمات/service list captain" at bounding box center [182, 403] width 144 height 11
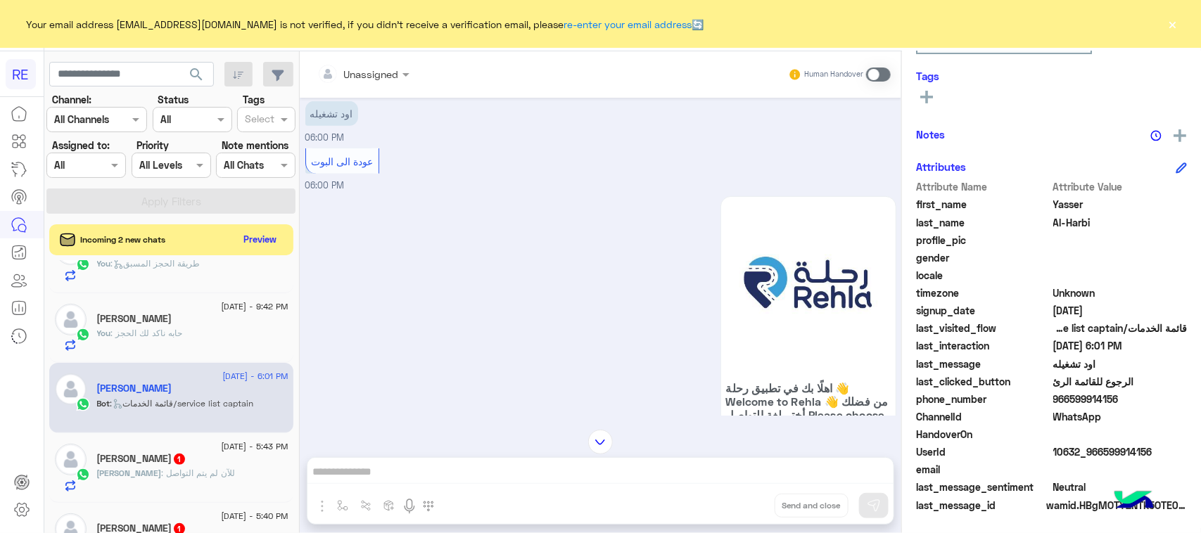
scroll to position [279, 0]
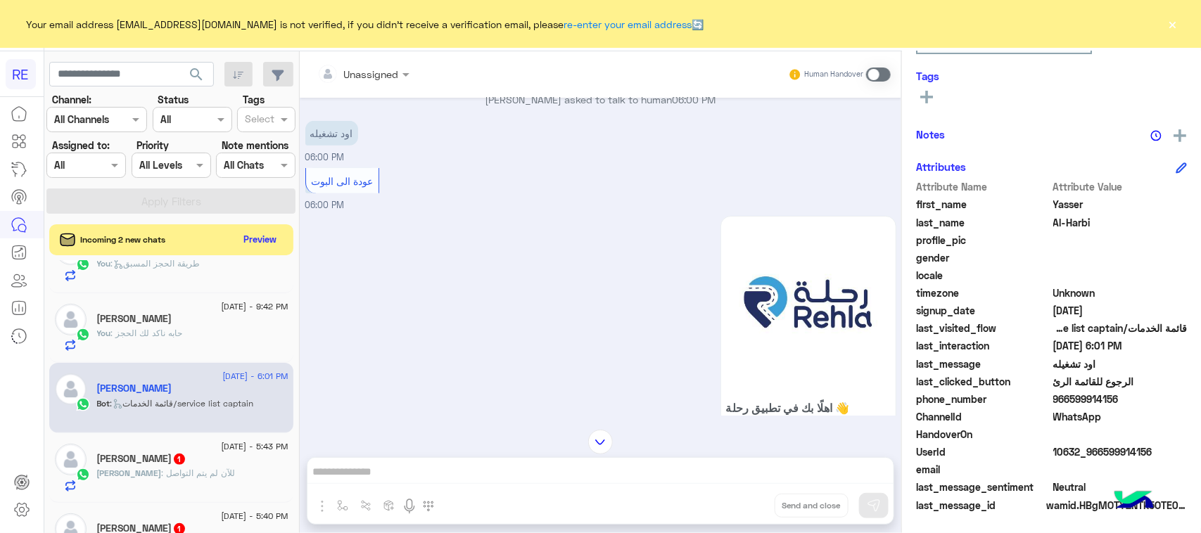
click at [883, 68] on span at bounding box center [878, 75] width 25 height 14
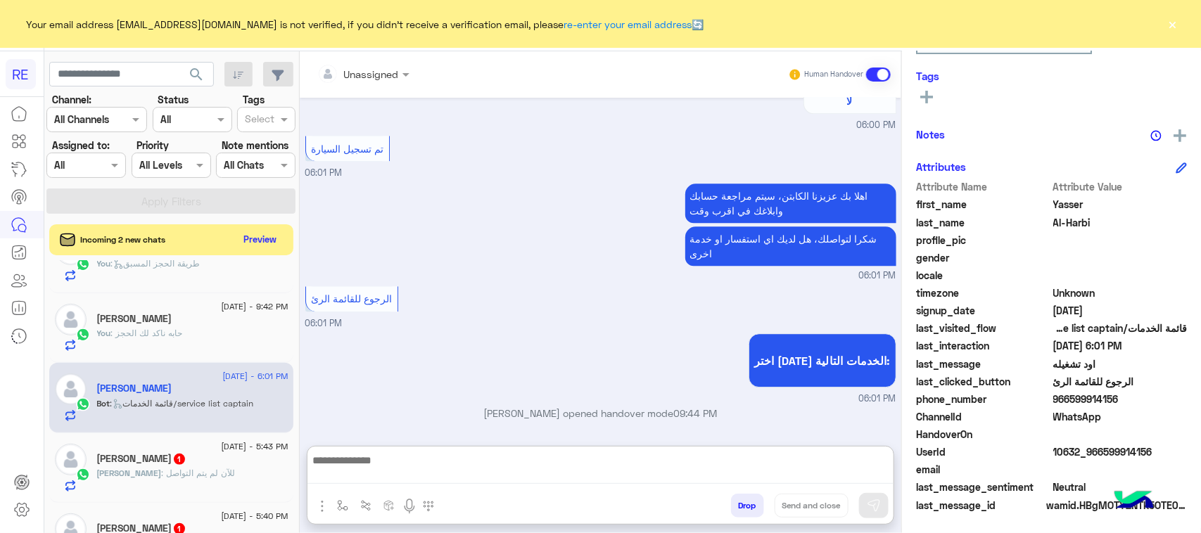
click at [509, 475] on textarea at bounding box center [600, 468] width 586 height 32
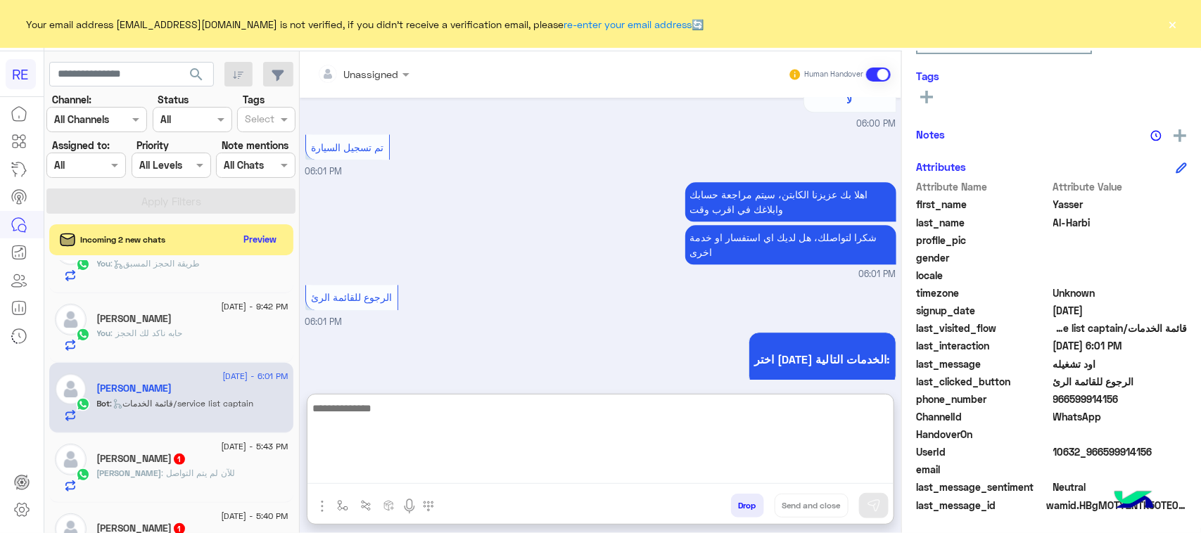
paste textarea "**********"
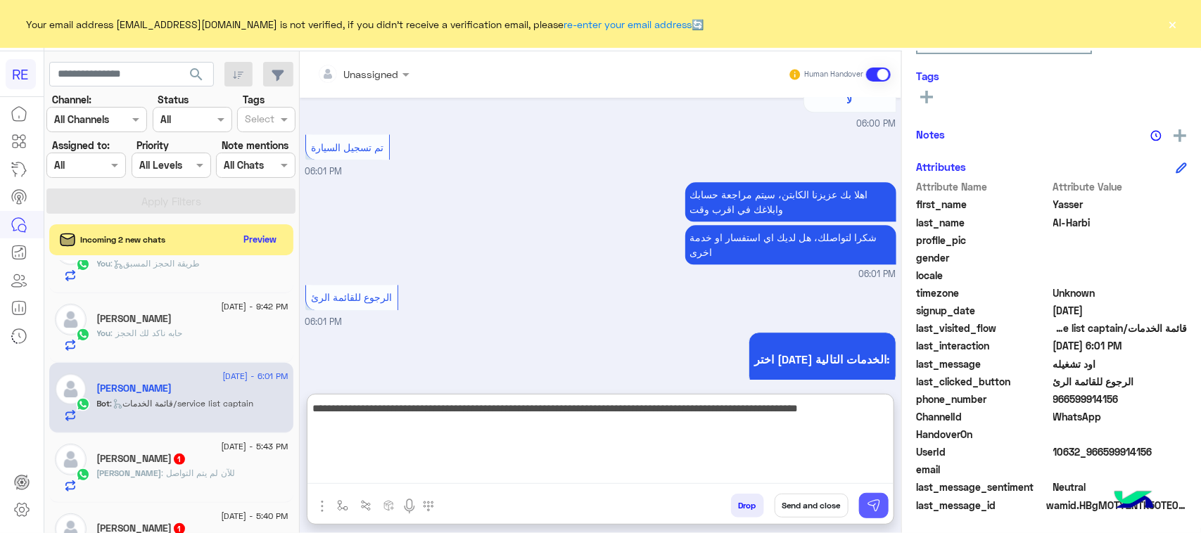
type textarea "**********"
click at [864, 504] on button at bounding box center [874, 505] width 30 height 25
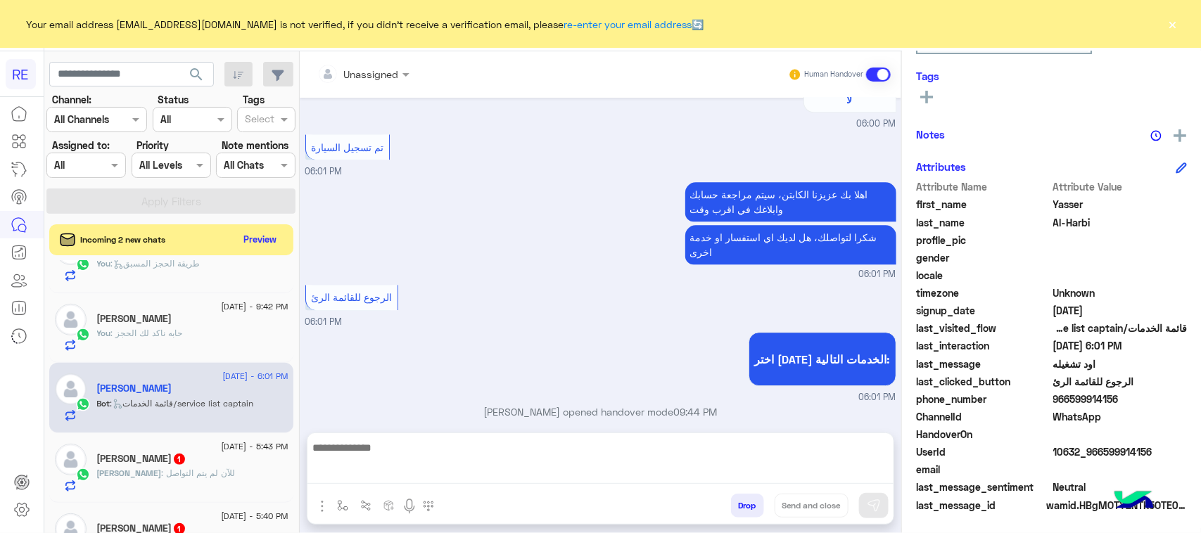
scroll to position [1787, 0]
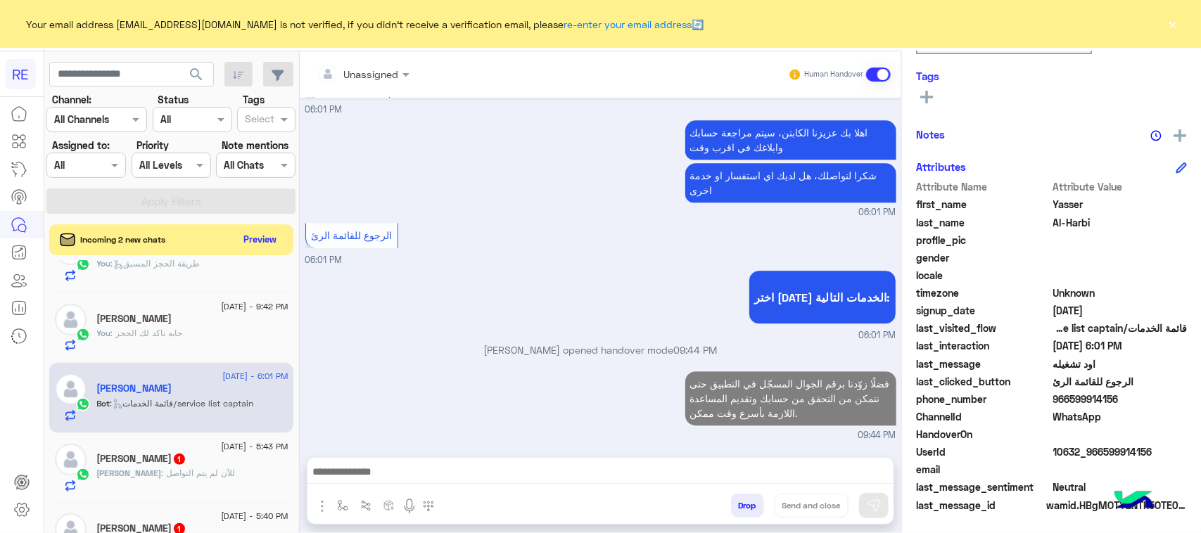
click at [162, 478] on span ": للآن لم يتم التواصل" at bounding box center [199, 473] width 74 height 11
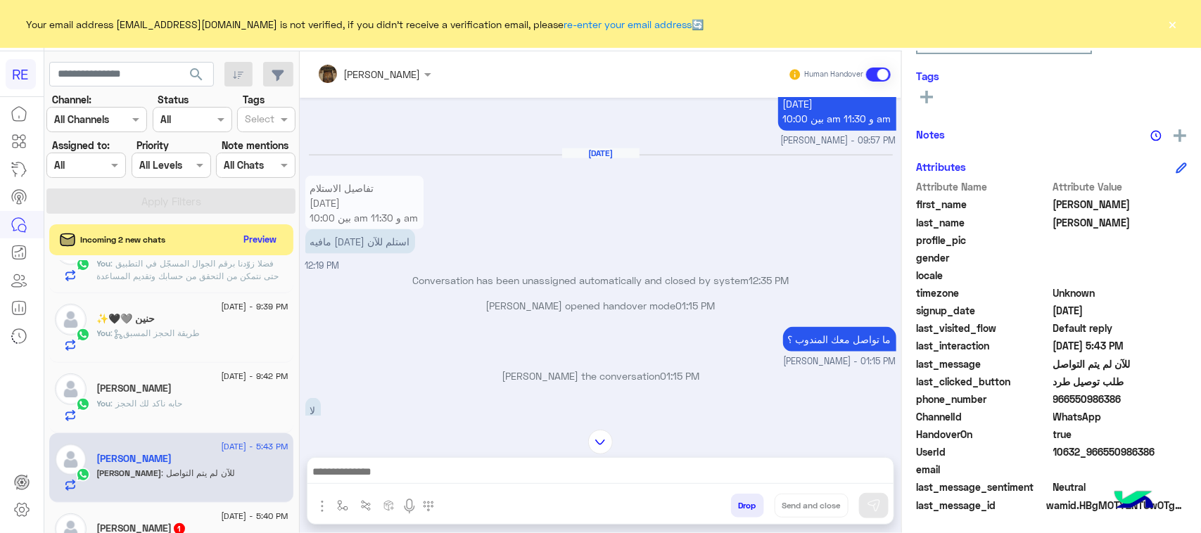
scroll to position [869, 0]
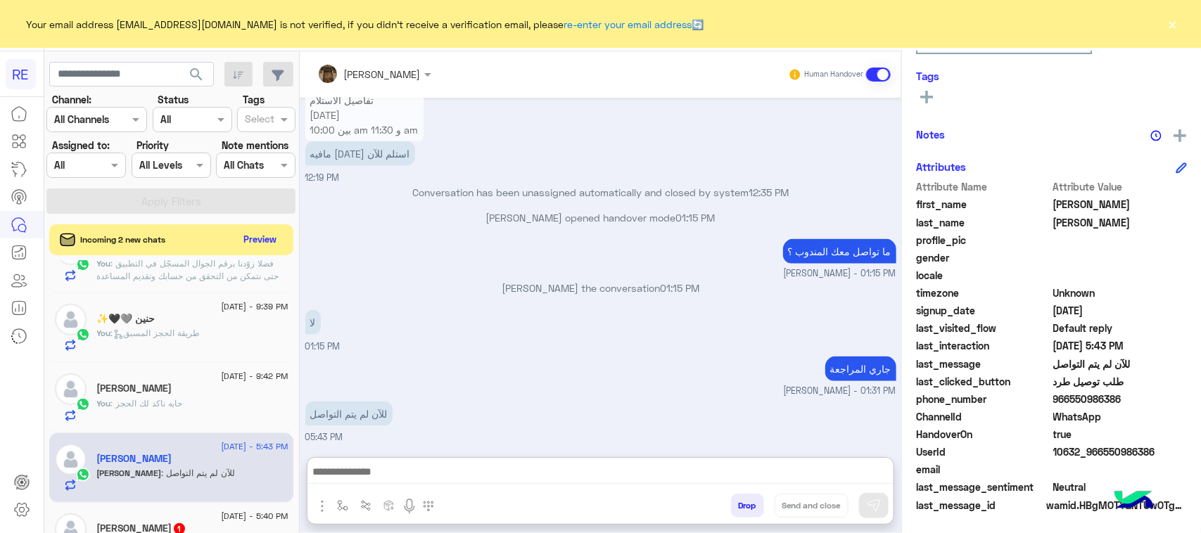
click at [532, 476] on textarea at bounding box center [600, 473] width 586 height 21
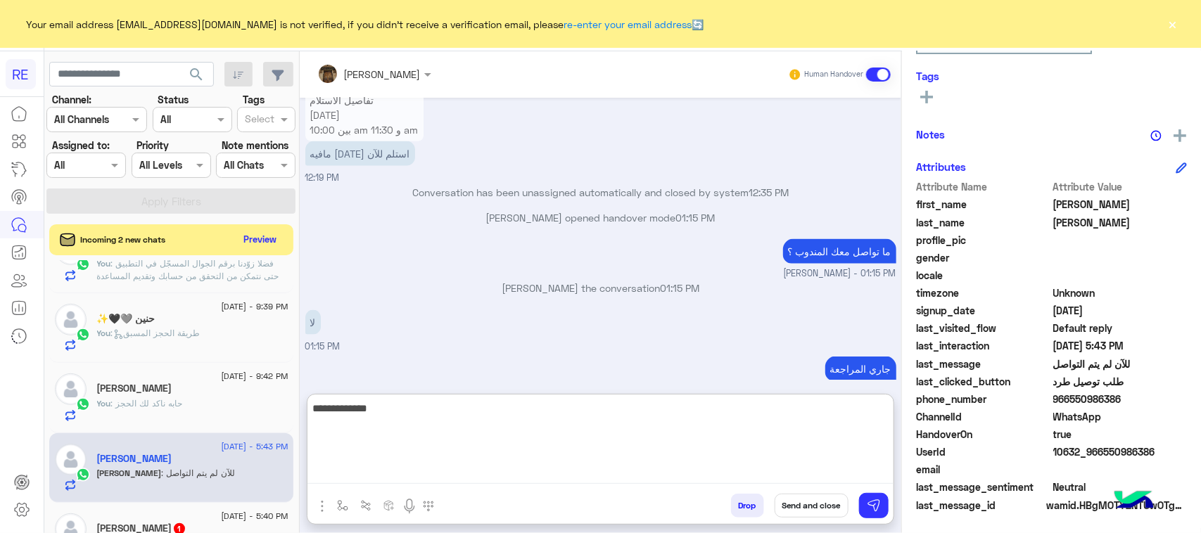
type textarea "**********"
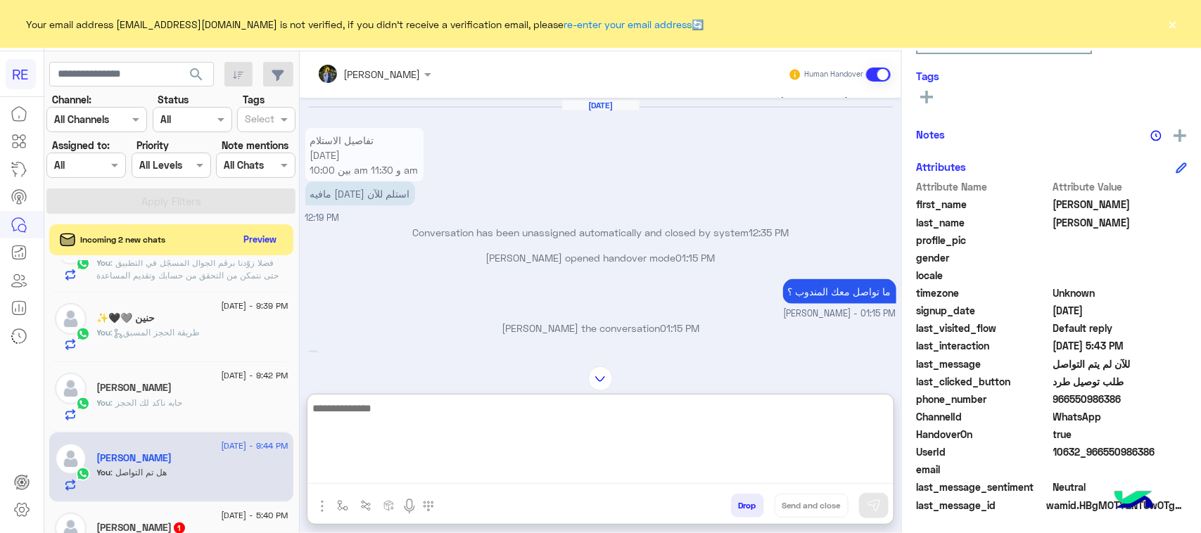
scroll to position [827, 0]
click at [603, 414] on textarea at bounding box center [600, 442] width 586 height 84
click at [571, 280] on div "ما تواصل معك المندوب ؟ عبير زكريا - 01:15 PM" at bounding box center [600, 300] width 591 height 45
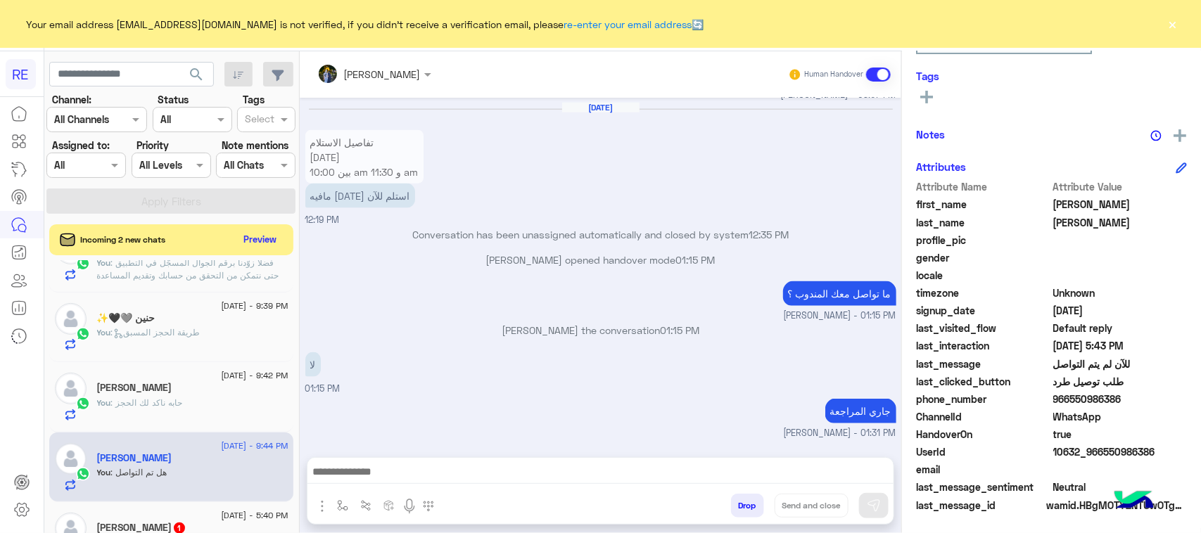
scroll to position [939, 0]
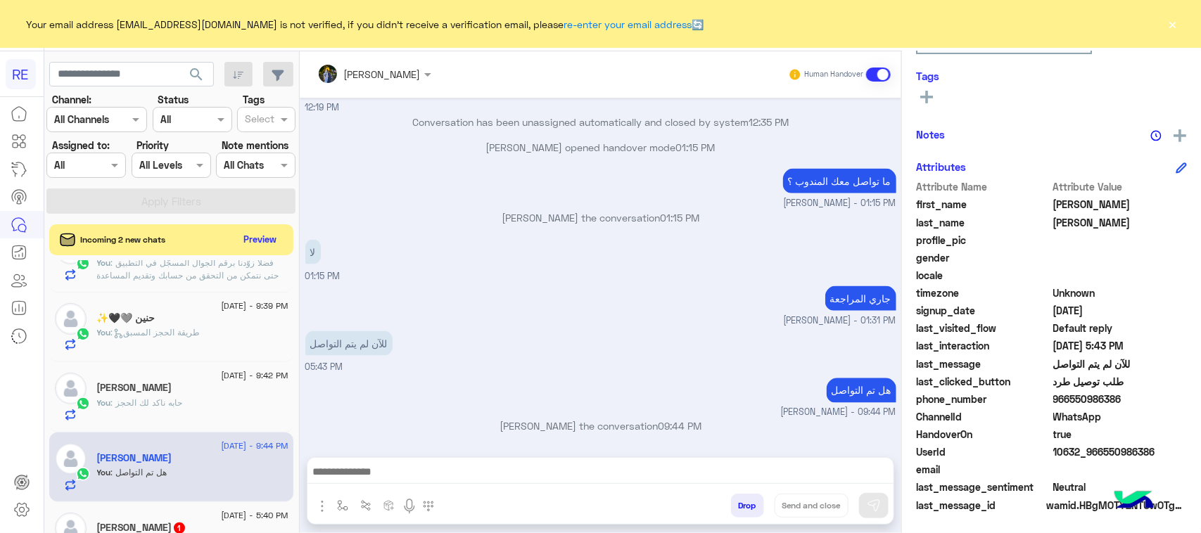
click at [1077, 54] on div "يوسف المهري Reachable Unknown Subscription Date : 08/15/2025 Priority Not Set T…" at bounding box center [1051, 289] width 299 height 477
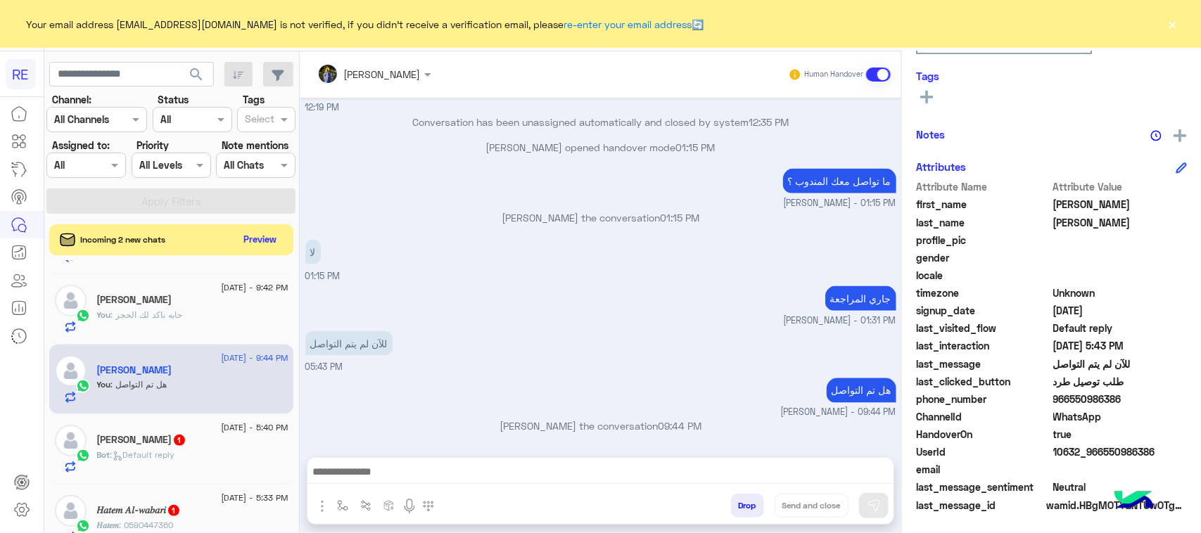
click at [217, 449] on div "Khaled SAQER 1" at bounding box center [192, 441] width 191 height 15
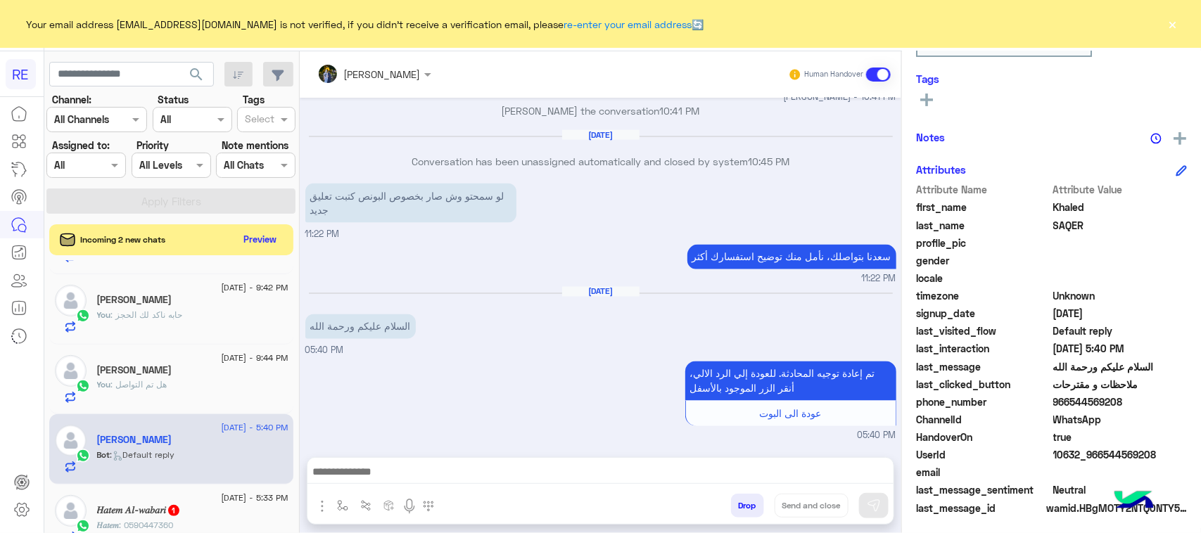
scroll to position [223, 0]
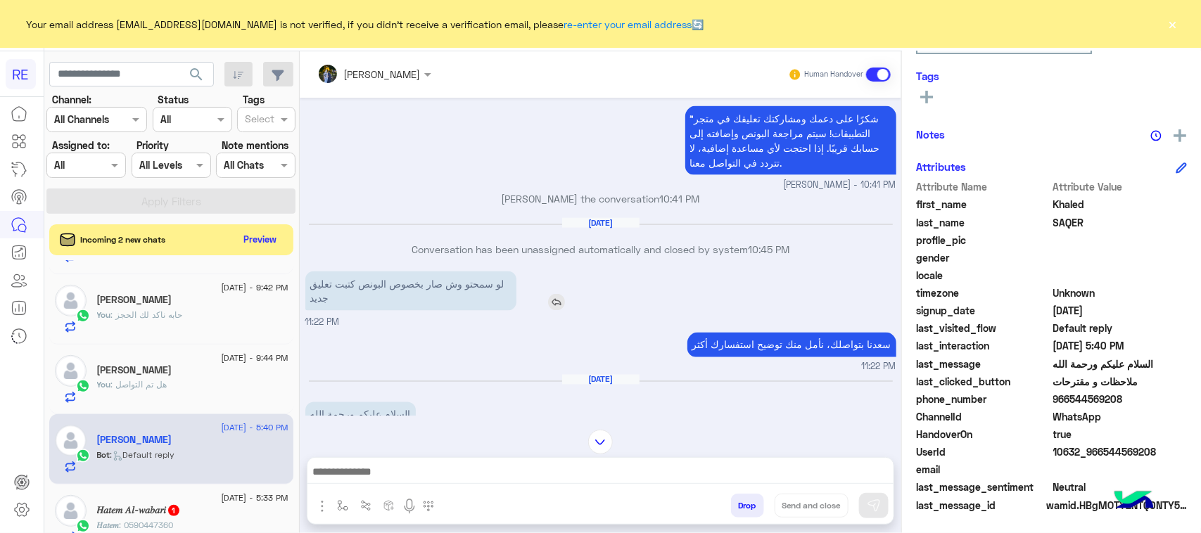
scroll to position [911, 0]
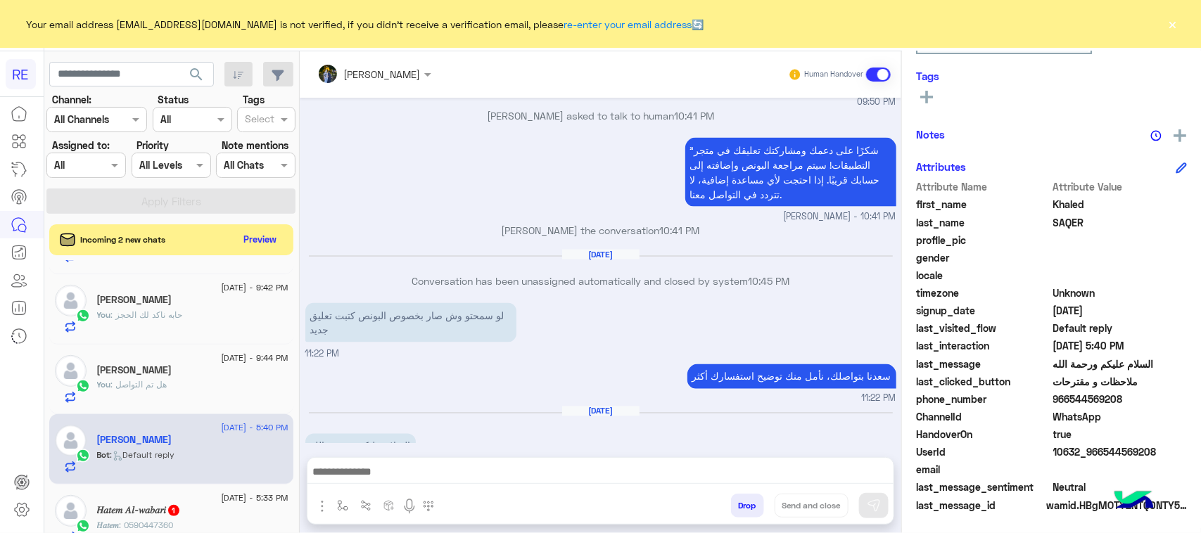
scroll to position [1087, 0]
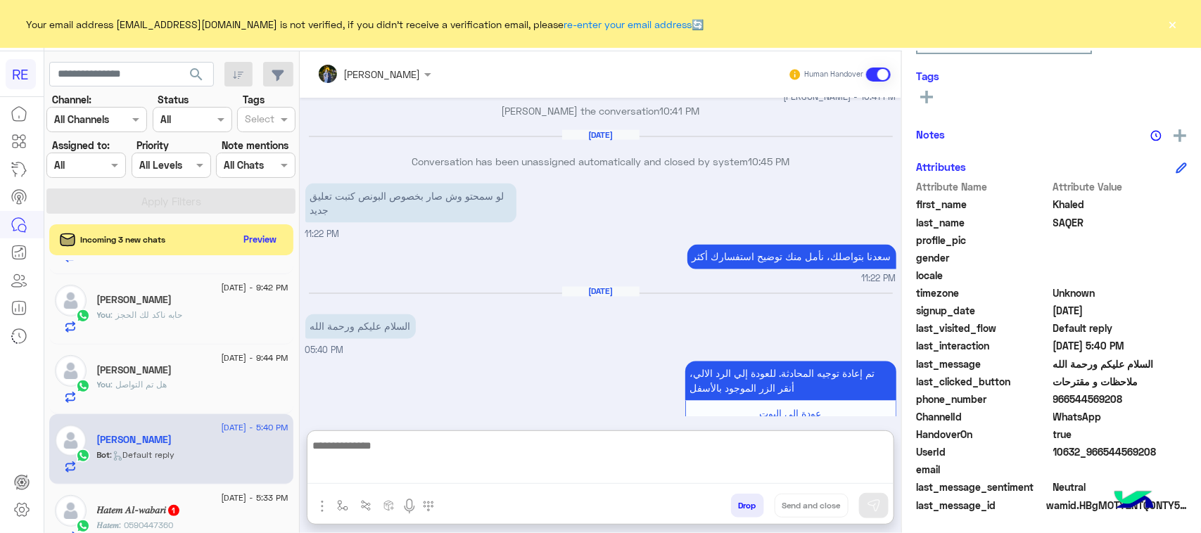
click at [511, 469] on textarea at bounding box center [600, 460] width 586 height 47
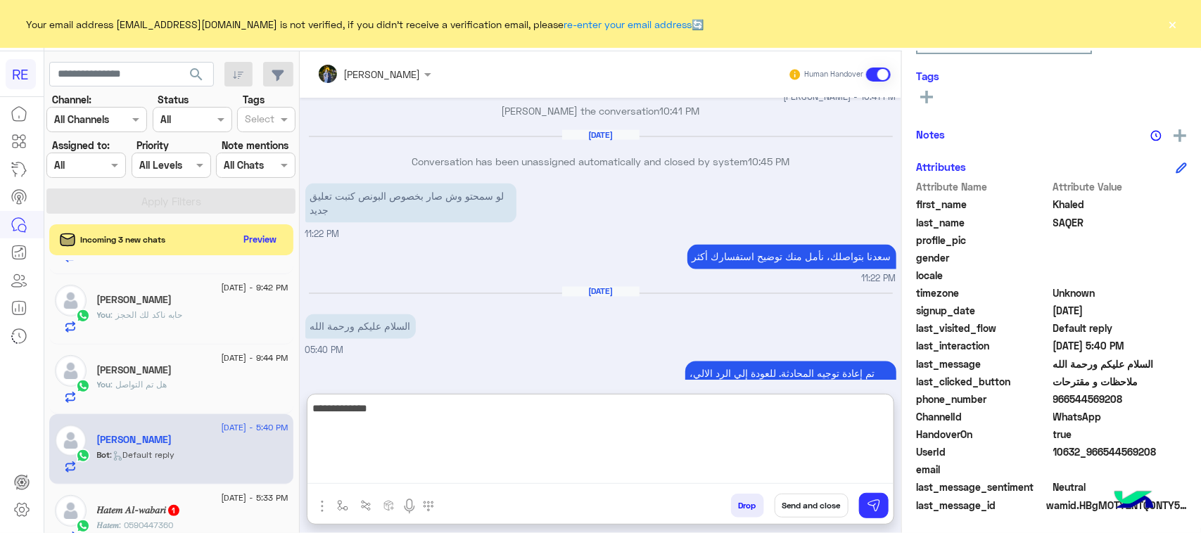
type textarea "**********"
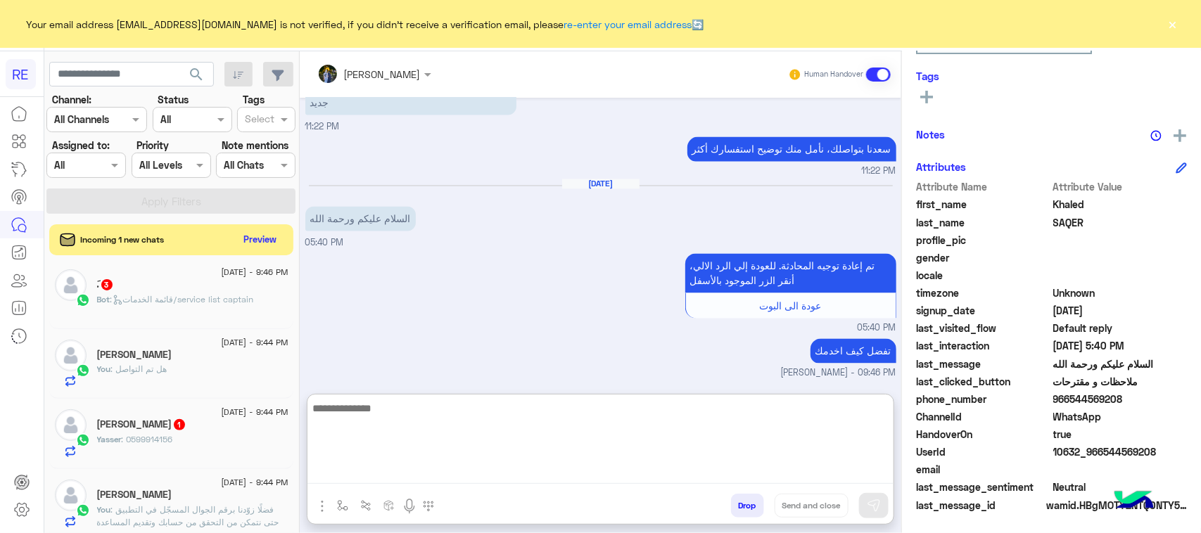
scroll to position [1221, 0]
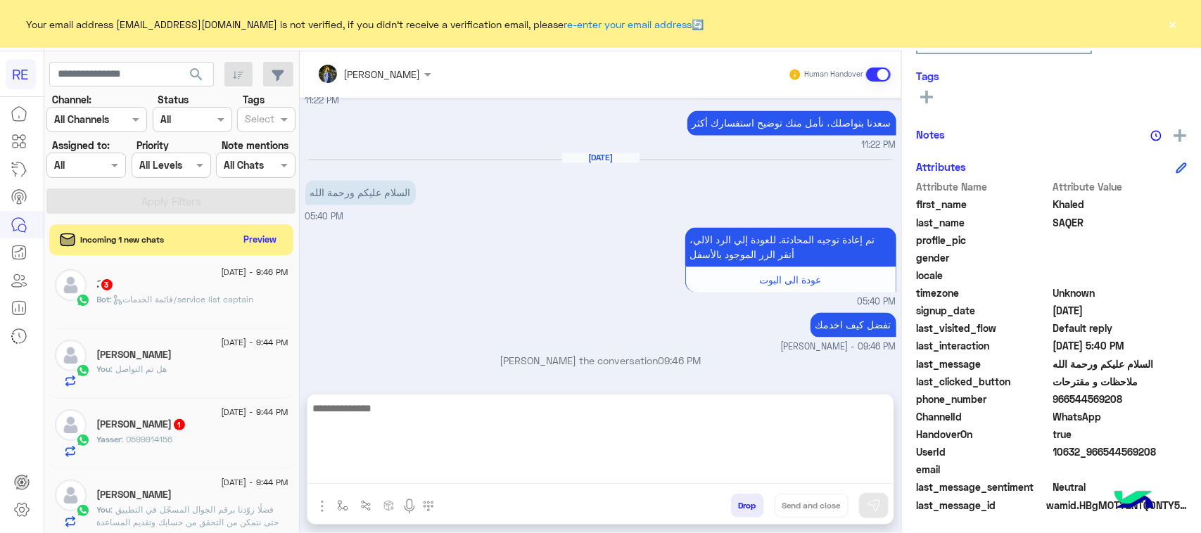
click at [194, 296] on span "Bot : قائمة الخدمات/service list captain" at bounding box center [175, 299] width 157 height 11
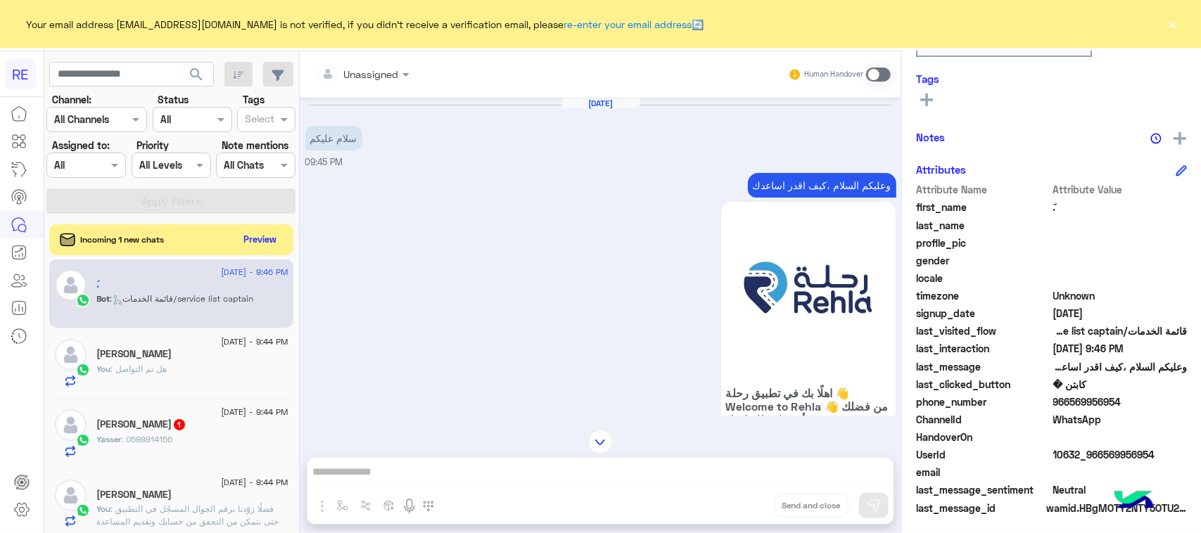
scroll to position [223, 0]
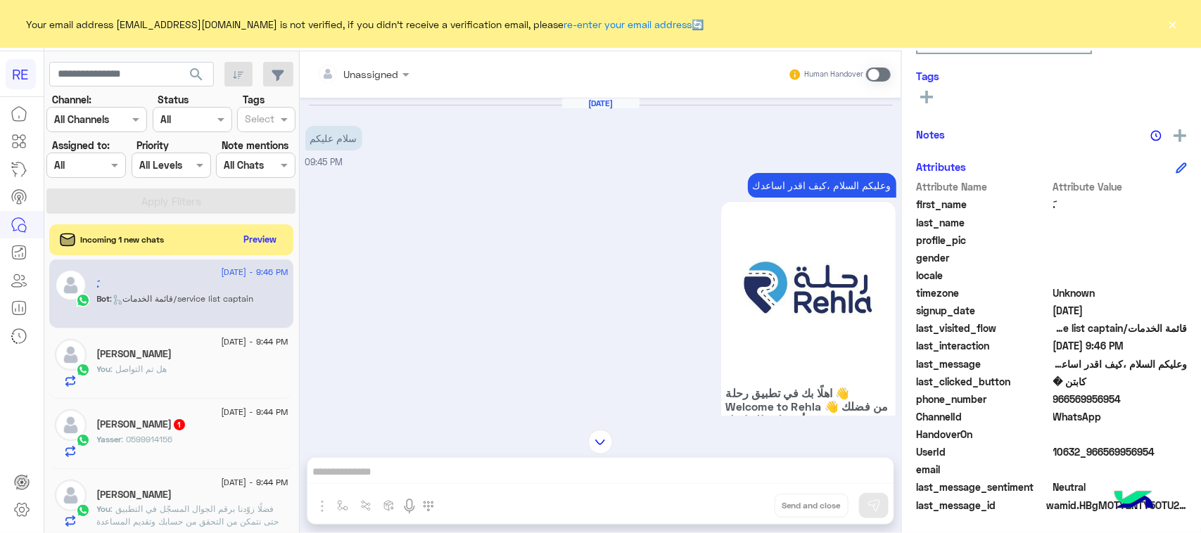
click at [792, 187] on p "وعليكم السلام ،كيف اقدر اساعدك" at bounding box center [822, 185] width 148 height 25
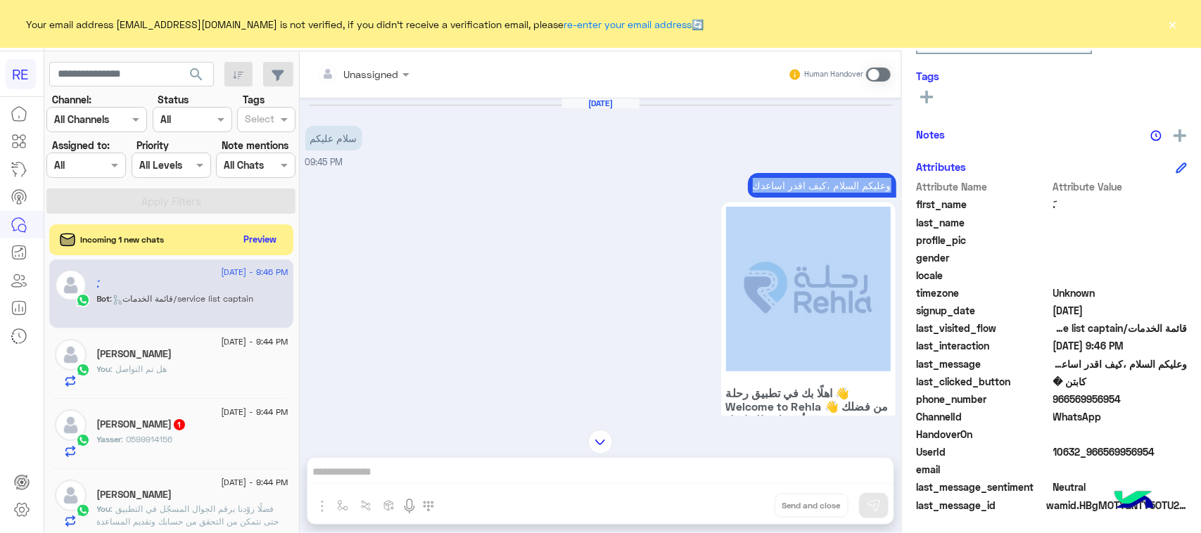
click at [792, 188] on p "وعليكم السلام ،كيف اقدر اساعدك" at bounding box center [822, 185] width 148 height 25
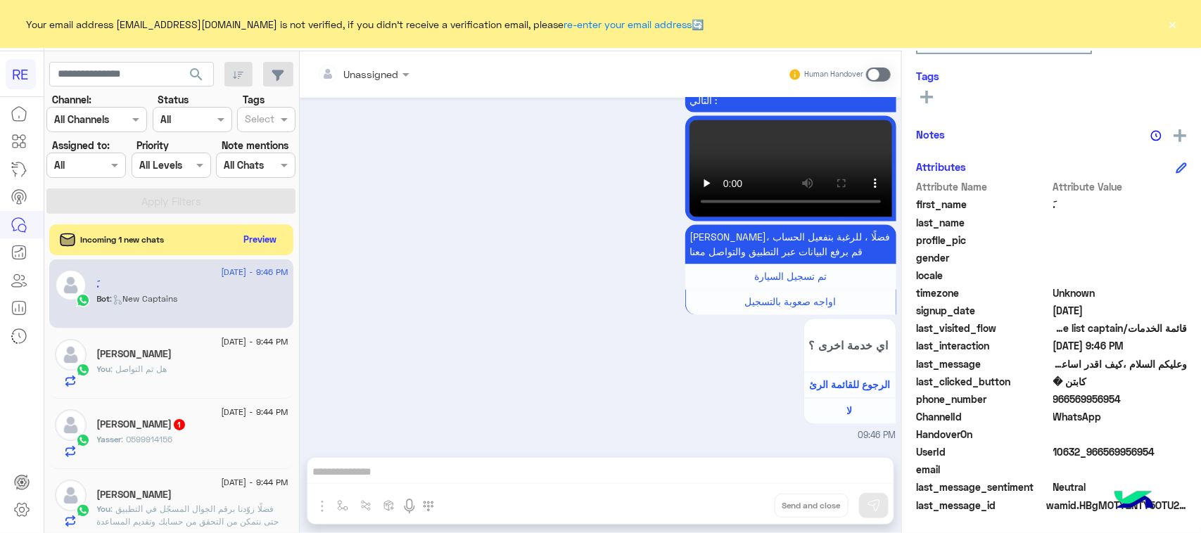
copy div "وعليكم السلام ،كيف اقدر اساعدك"
click at [884, 74] on span at bounding box center [878, 75] width 25 height 14
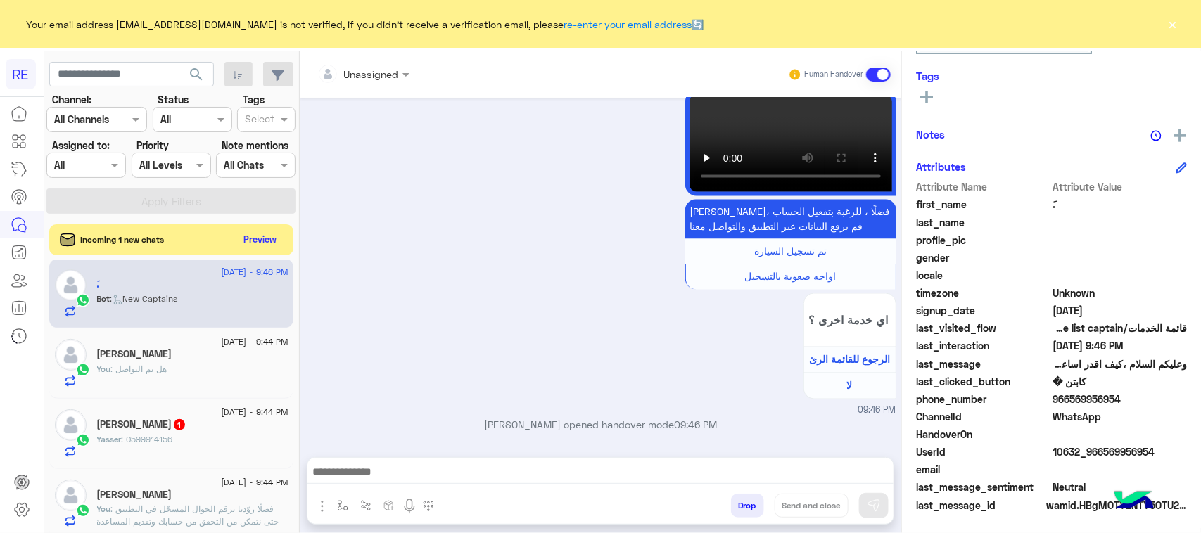
click at [664, 463] on textarea at bounding box center [600, 473] width 586 height 21
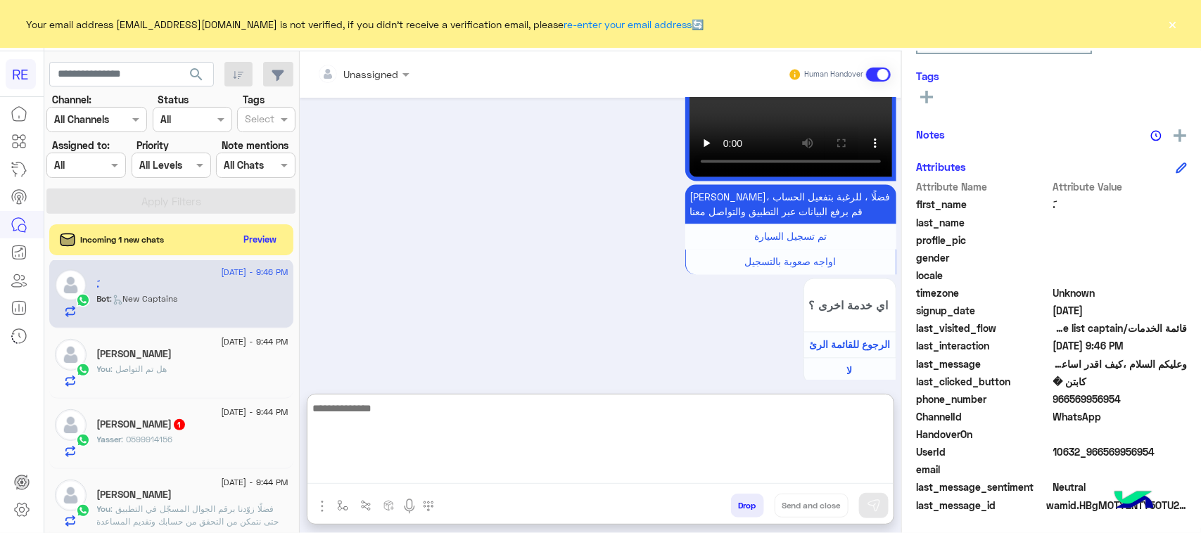
paste textarea "**********"
type textarea "**********"
click at [878, 510] on img at bounding box center [874, 506] width 14 height 14
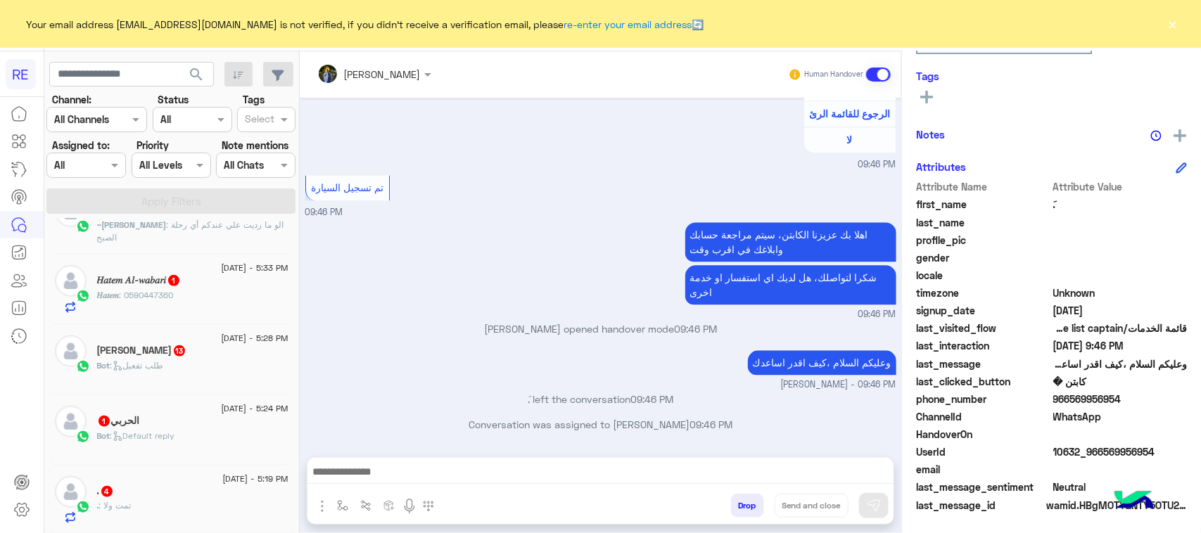
scroll to position [535, 0]
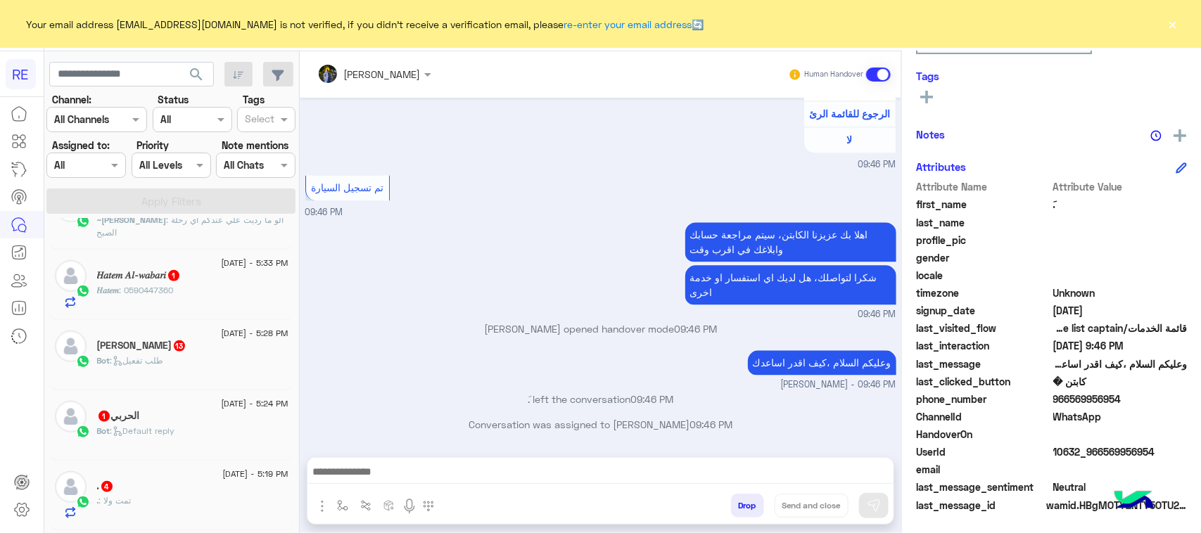
click at [198, 272] on div "𝐻𝑎𝑡𝑒𝑚 𝐴𝑙-𝑤𝑎𝑏𝑎𝑟𝑖 1" at bounding box center [192, 276] width 191 height 15
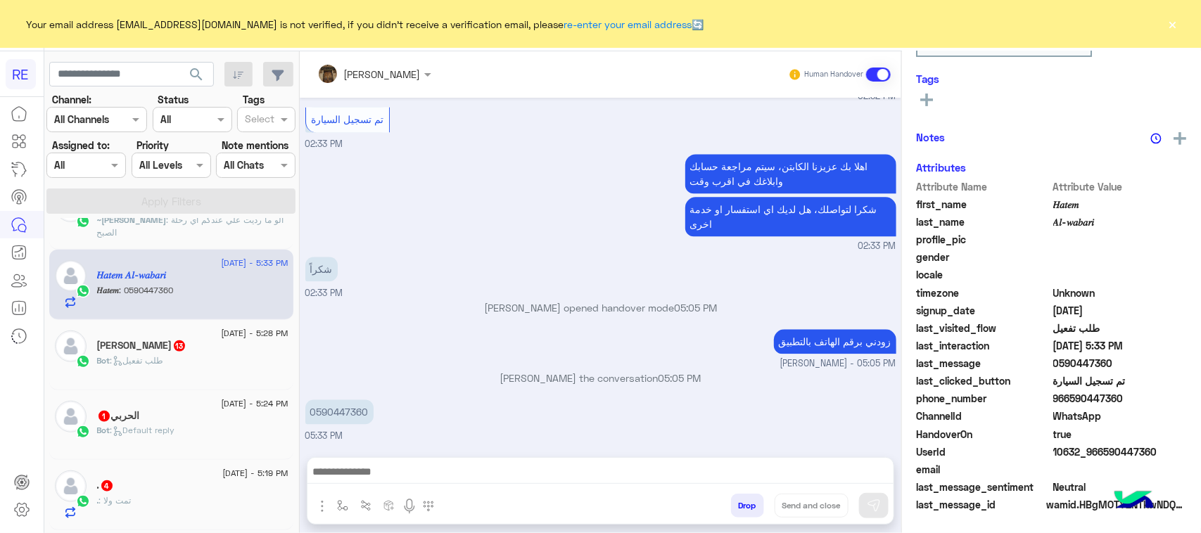
scroll to position [223, 0]
drag, startPoint x: 317, startPoint y: 416, endPoint x: 389, endPoint y: 420, distance: 71.9
click at [389, 420] on div "0590447360" at bounding box center [379, 412] width 148 height 25
copy app-msgs-text "0"
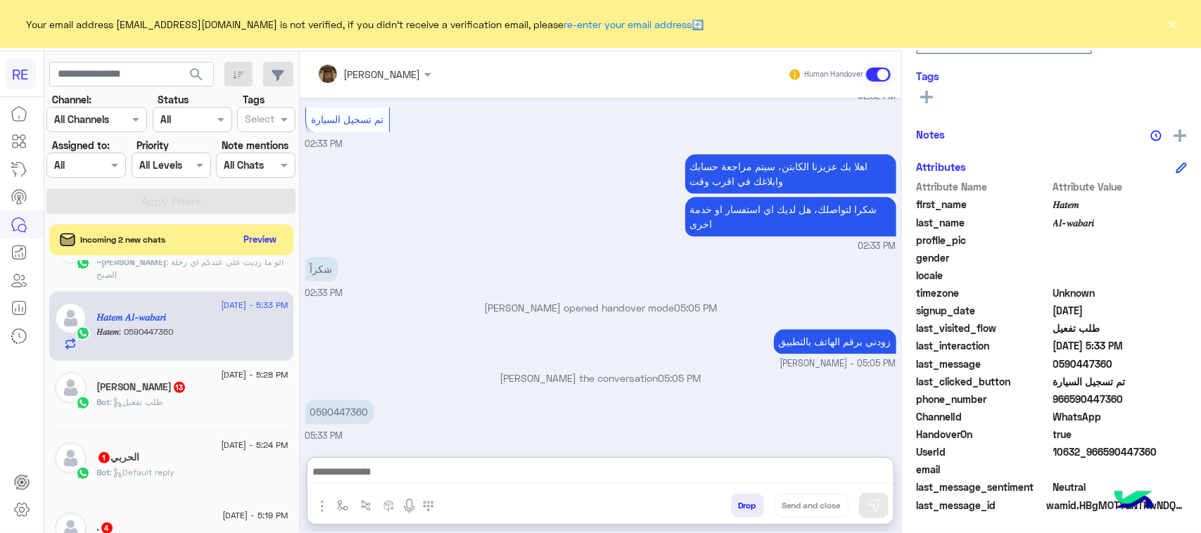
click at [524, 472] on textarea at bounding box center [600, 473] width 586 height 21
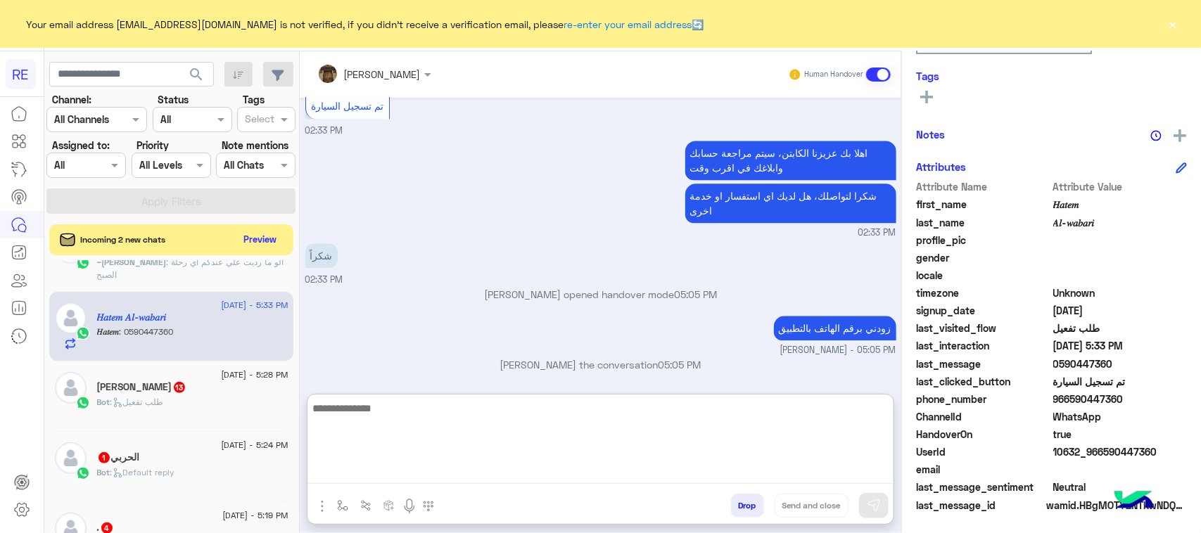
paste textarea "**********"
type textarea "**********"
click at [874, 512] on img at bounding box center [874, 506] width 14 height 14
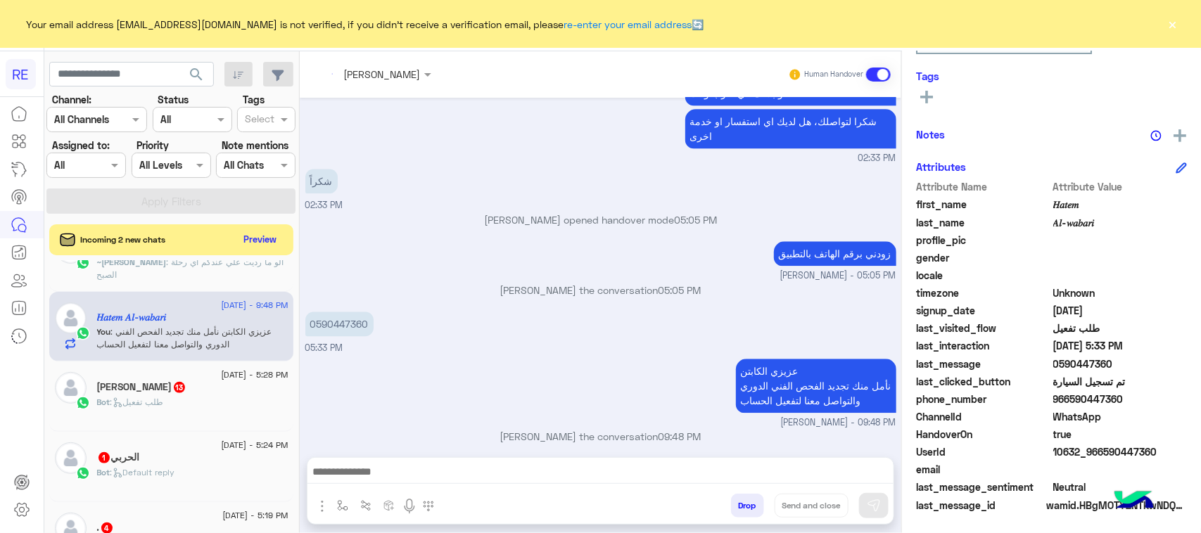
scroll to position [1534, 0]
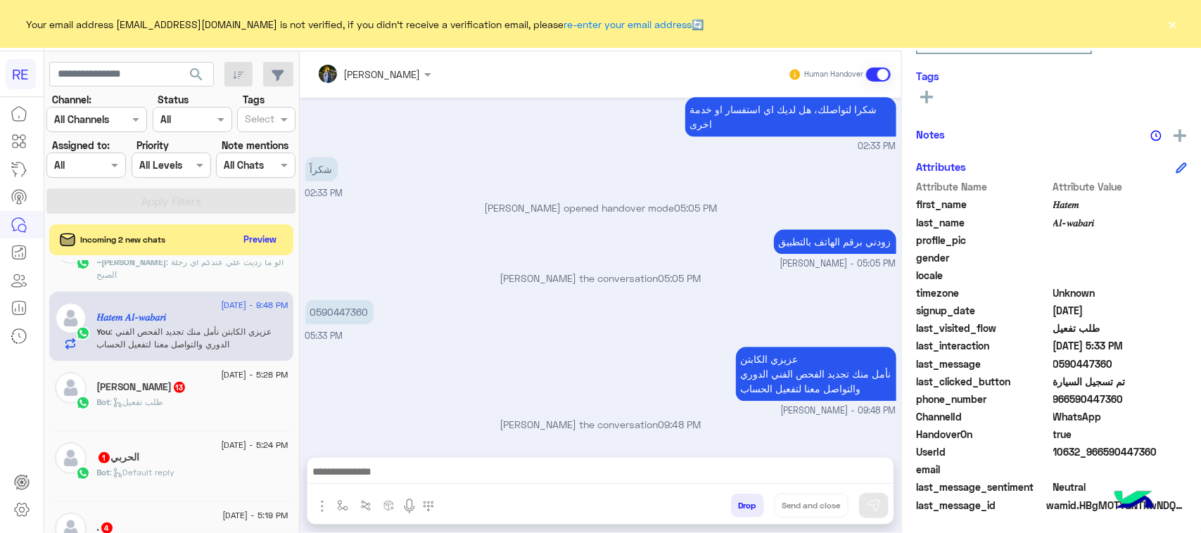
click at [0, 410] on div at bounding box center [22, 317] width 44 height 435
click at [201, 407] on div "Bot : طلب تفعيل" at bounding box center [192, 408] width 191 height 25
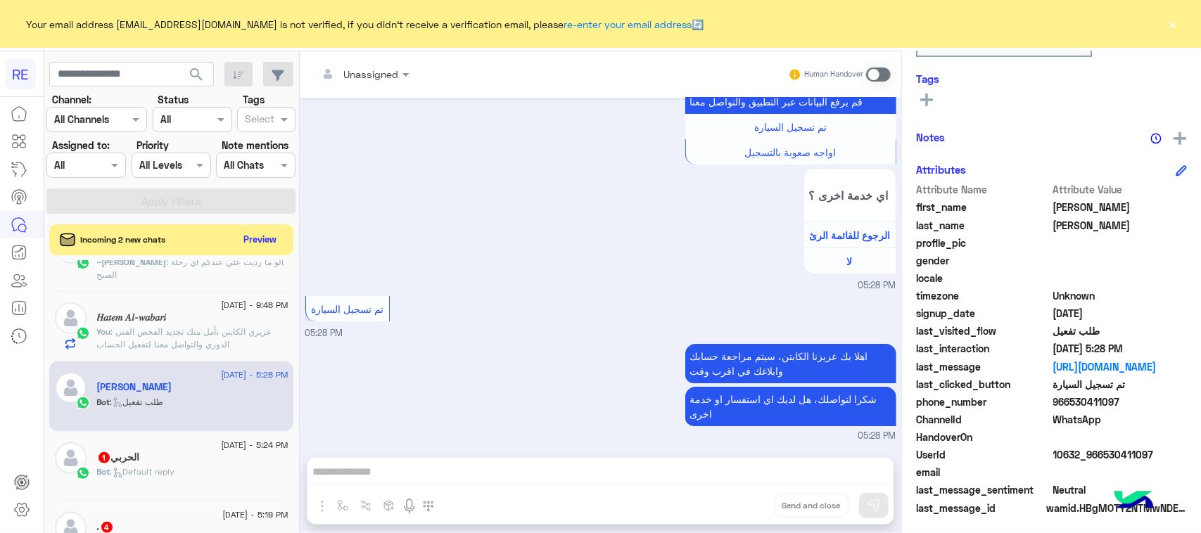
scroll to position [223, 0]
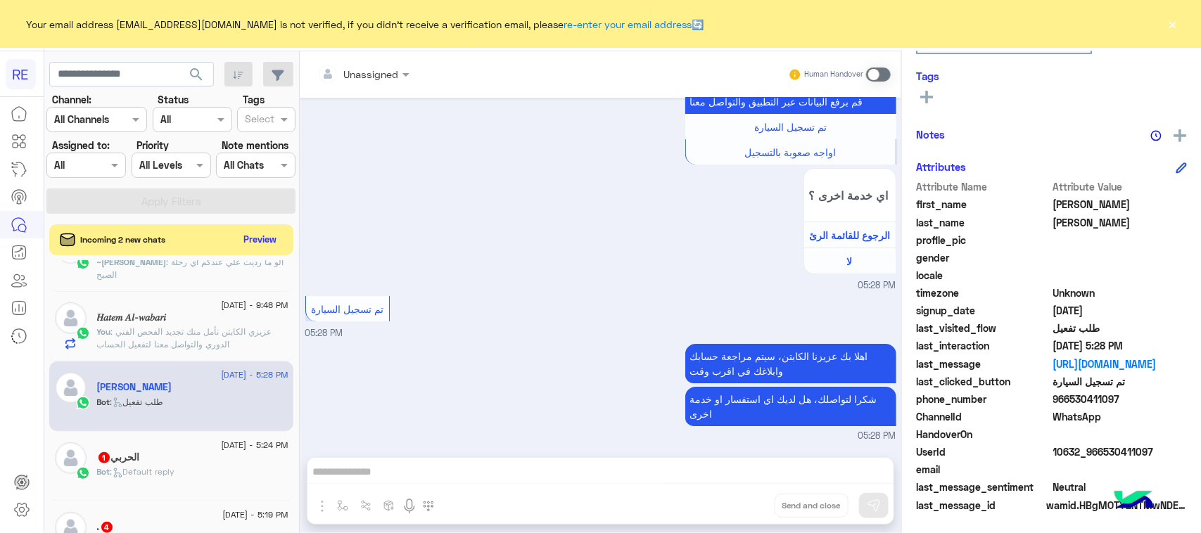
click at [874, 77] on span at bounding box center [878, 75] width 25 height 14
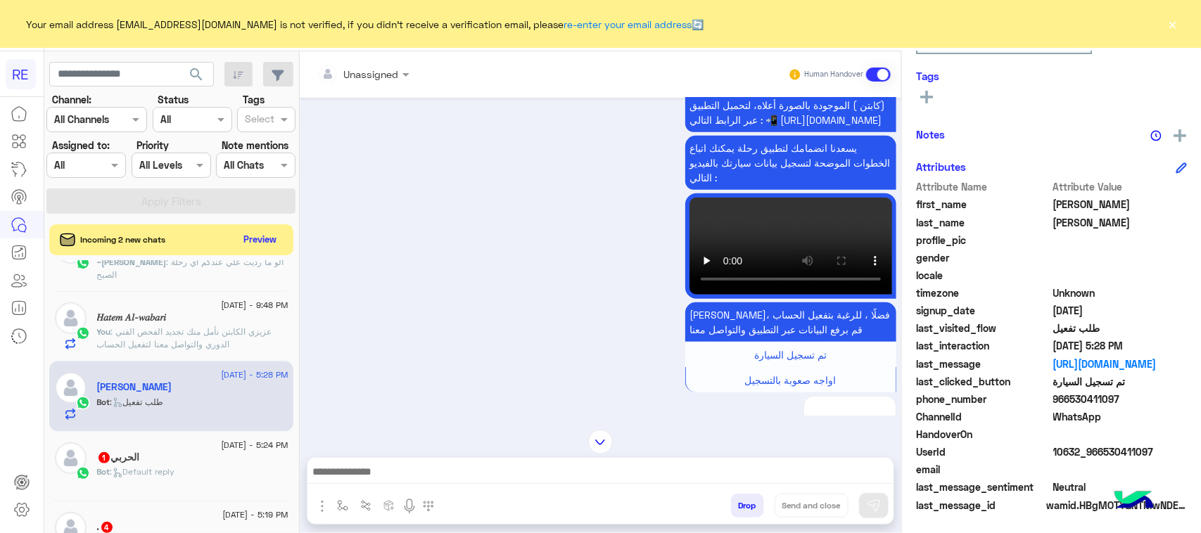
scroll to position [199, 0]
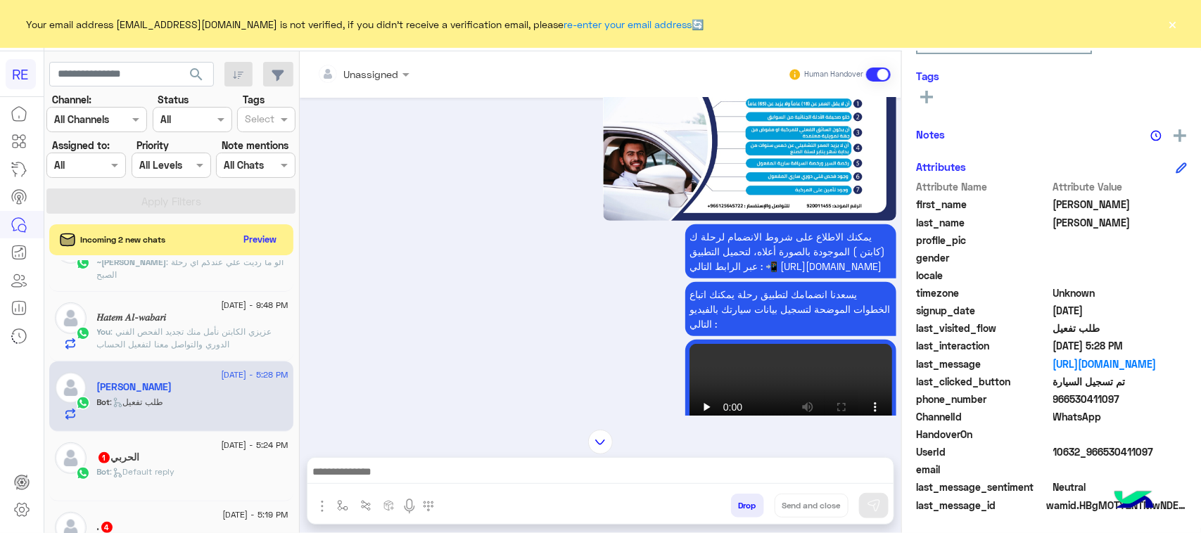
drag, startPoint x: 1173, startPoint y: 451, endPoint x: 1101, endPoint y: 454, distance: 71.8
click at [1101, 454] on span "10632_966530411097" at bounding box center [1120, 452] width 134 height 15
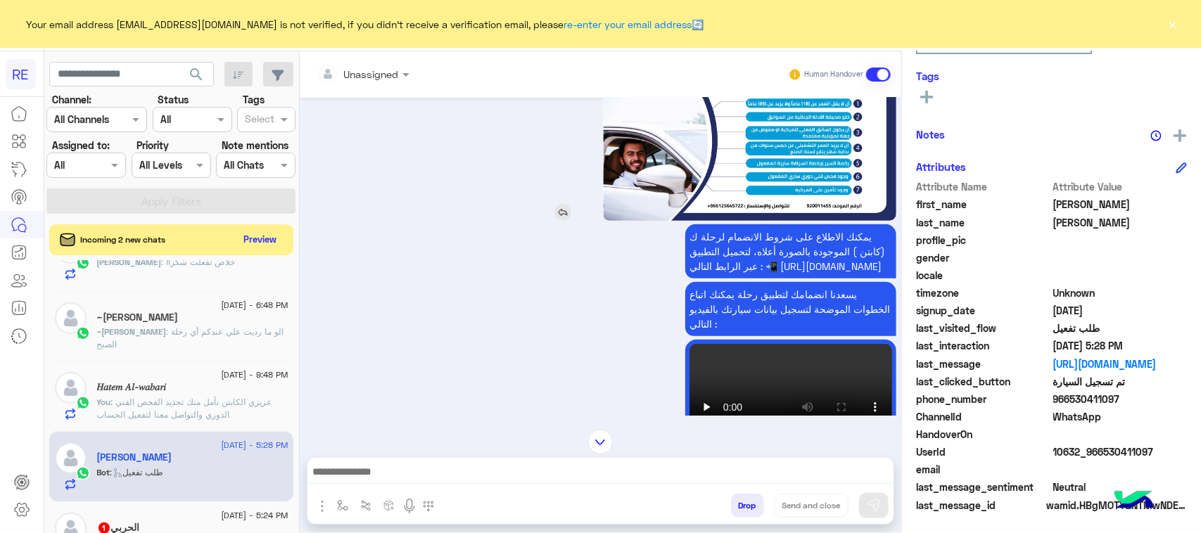
scroll to position [536, 0]
click at [602, 478] on textarea at bounding box center [600, 473] width 586 height 21
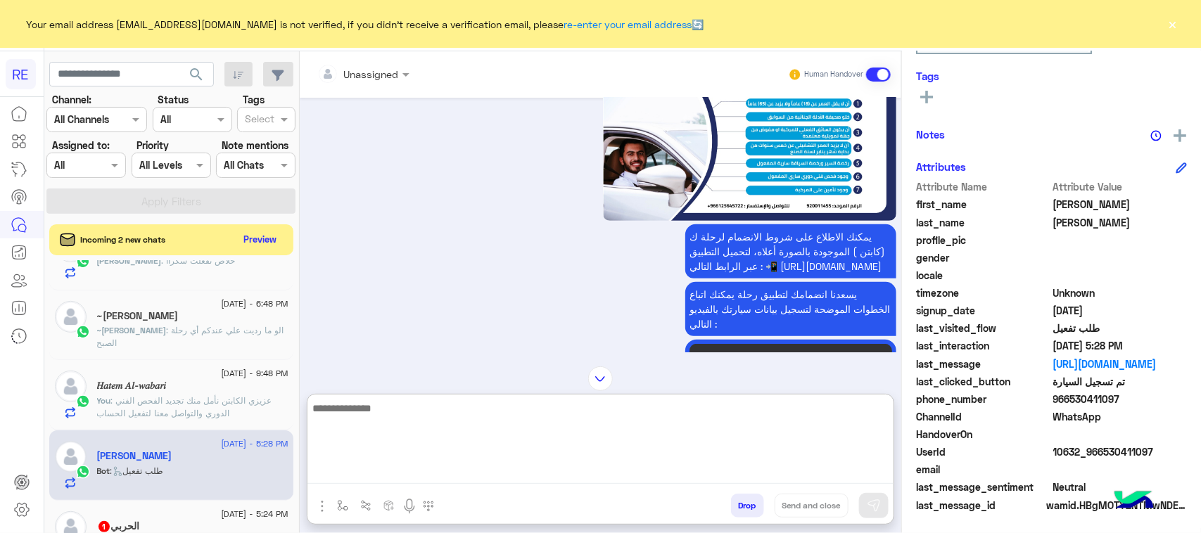
paste textarea "**********"
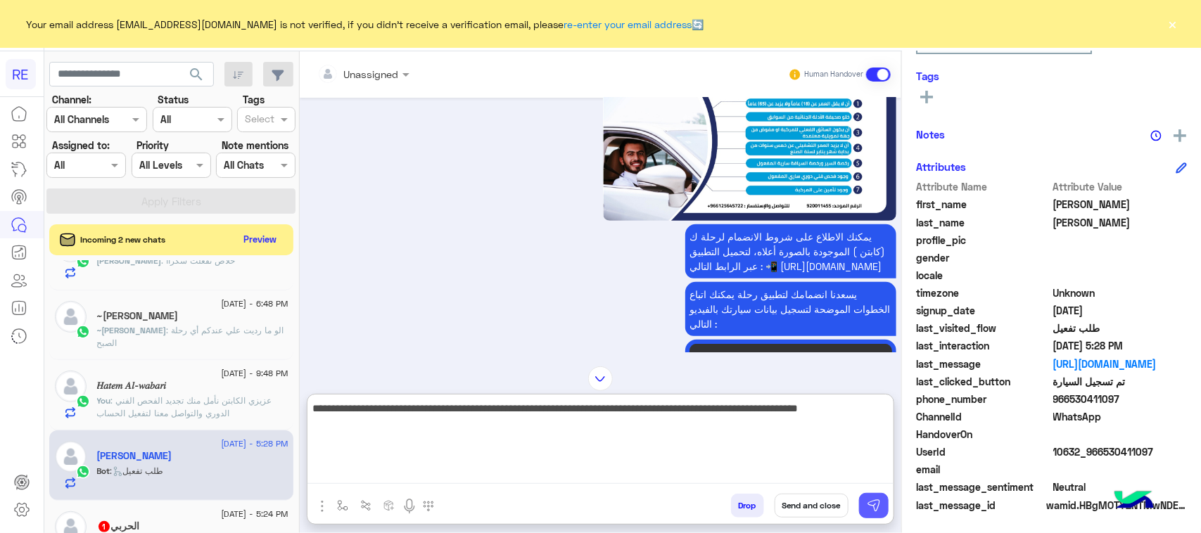
type textarea "**********"
click at [864, 505] on button at bounding box center [874, 505] width 30 height 25
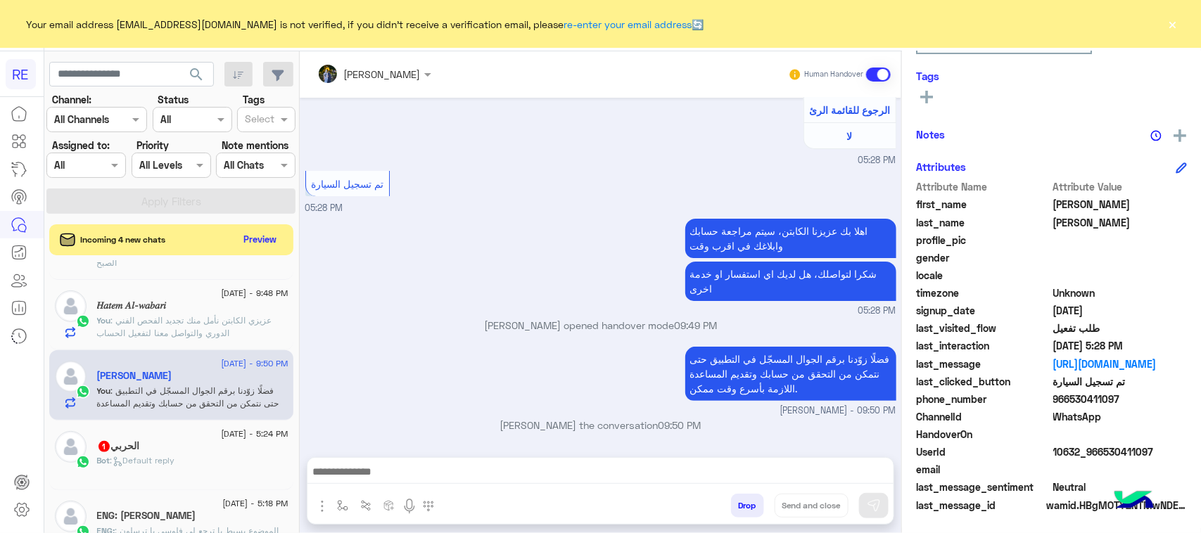
scroll to position [712, 0]
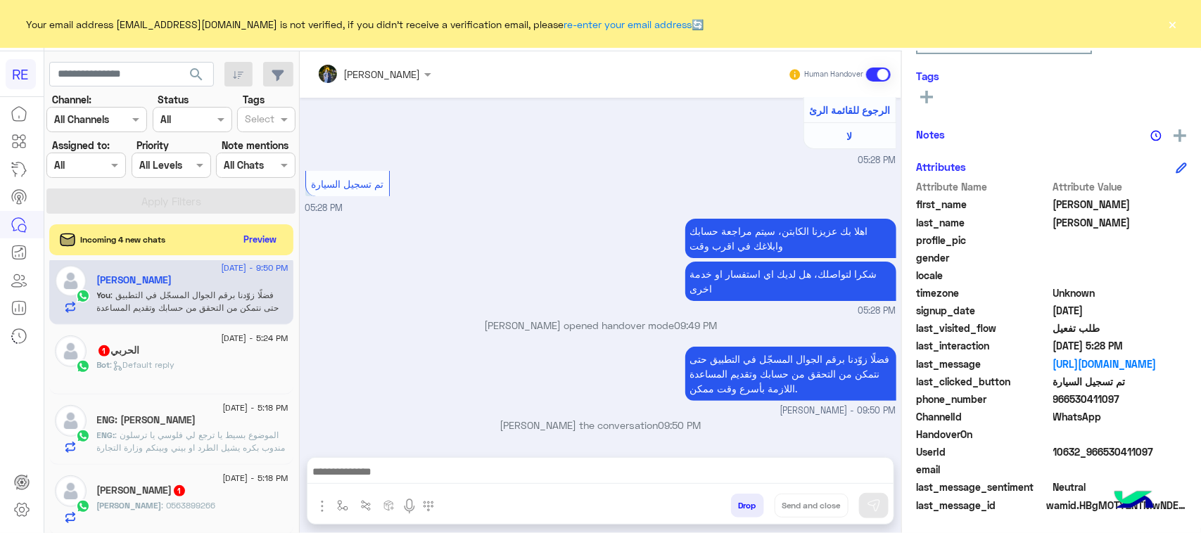
click at [237, 371] on div "Bot : Default reply" at bounding box center [192, 371] width 191 height 25
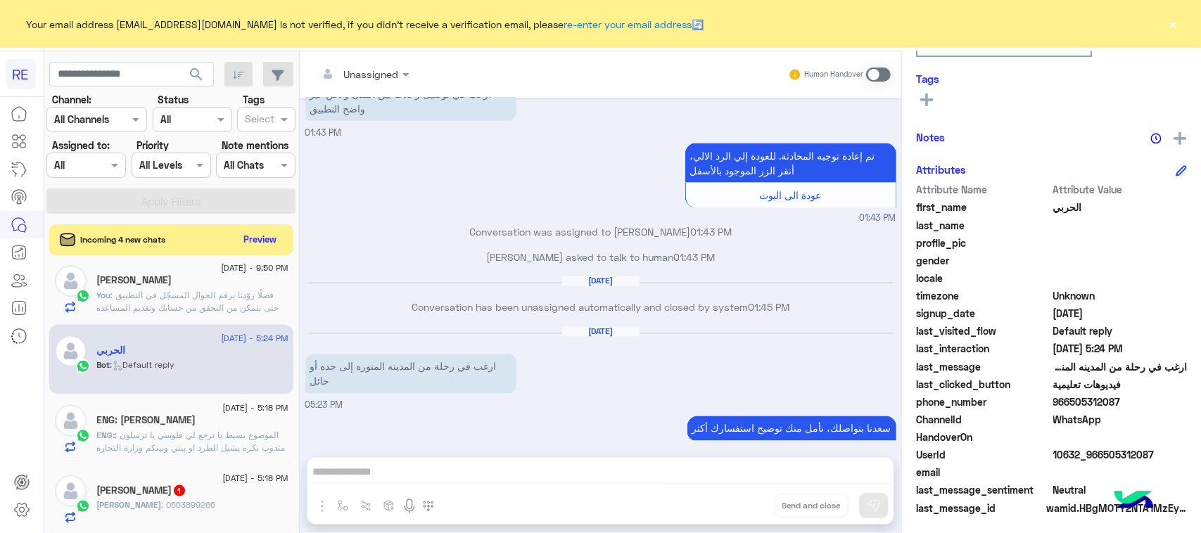
scroll to position [223, 0]
click at [431, 355] on p "ارغب في رحلة من المدينه المنوره إلى جده أو حائل" at bounding box center [410, 374] width 211 height 39
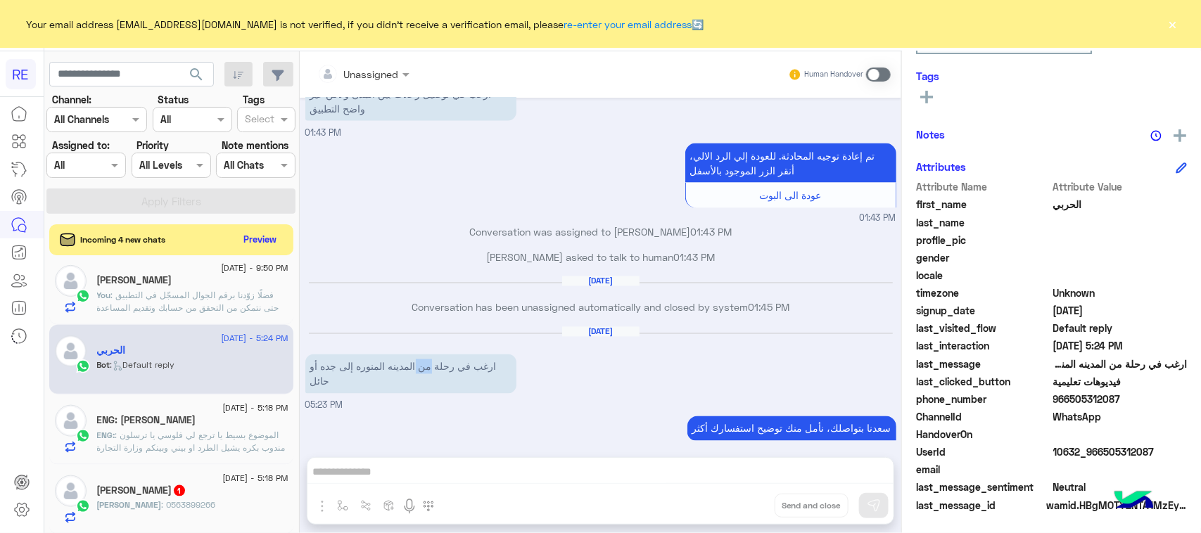
click at [431, 355] on p "ارغب في رحلة من المدينه المنوره إلى جده أو حائل" at bounding box center [410, 374] width 211 height 39
click at [156, 74] on input "text" at bounding box center [131, 74] width 165 height 25
paste input "*********"
type input "*********"
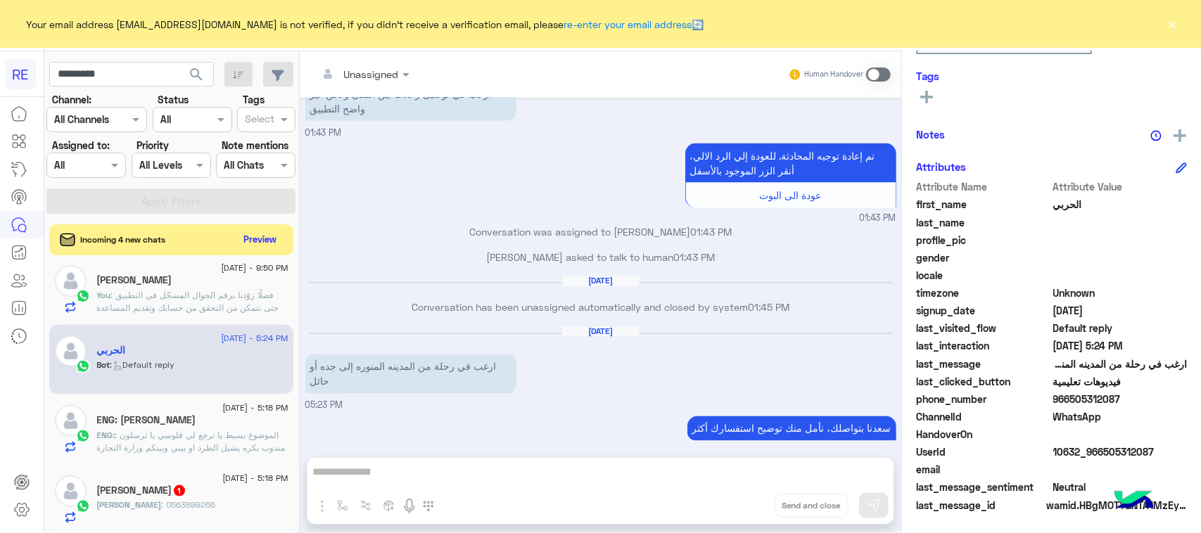
click at [196, 83] on button "search" at bounding box center [196, 77] width 34 height 30
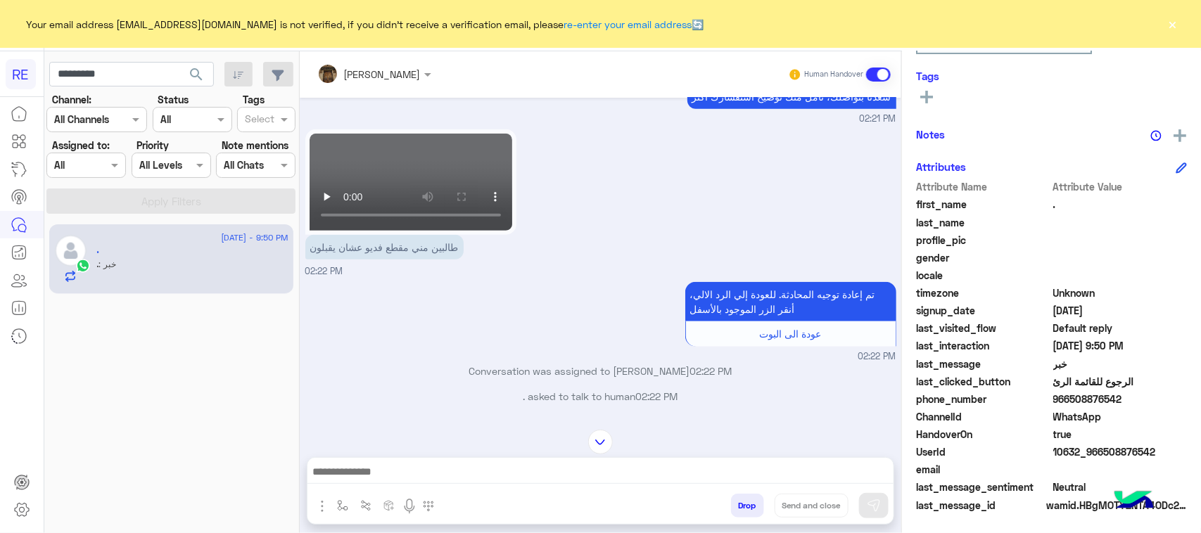
scroll to position [469, 0]
click at [454, 290] on div "تم إعادة توجيه المحادثة. للعودة إلي الرد الالي، أنقر الزر الموجود بالأسفل عودة …" at bounding box center [600, 320] width 591 height 85
click at [402, 155] on video at bounding box center [410, 182] width 211 height 106
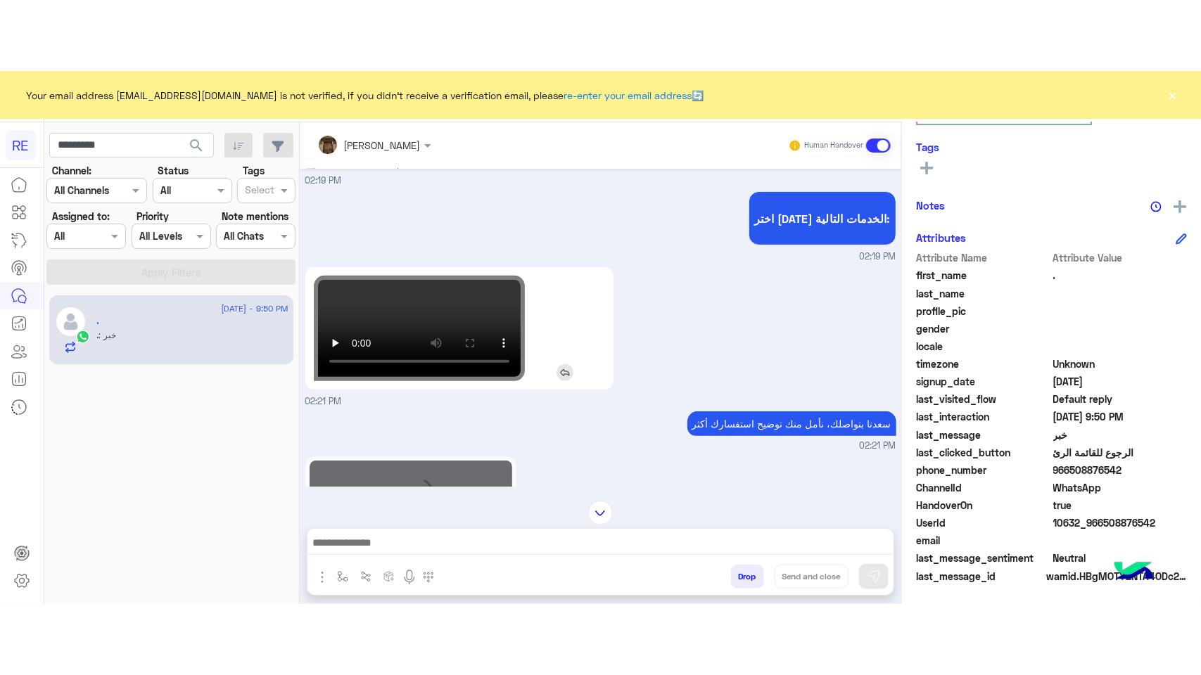
scroll to position [222, 0]
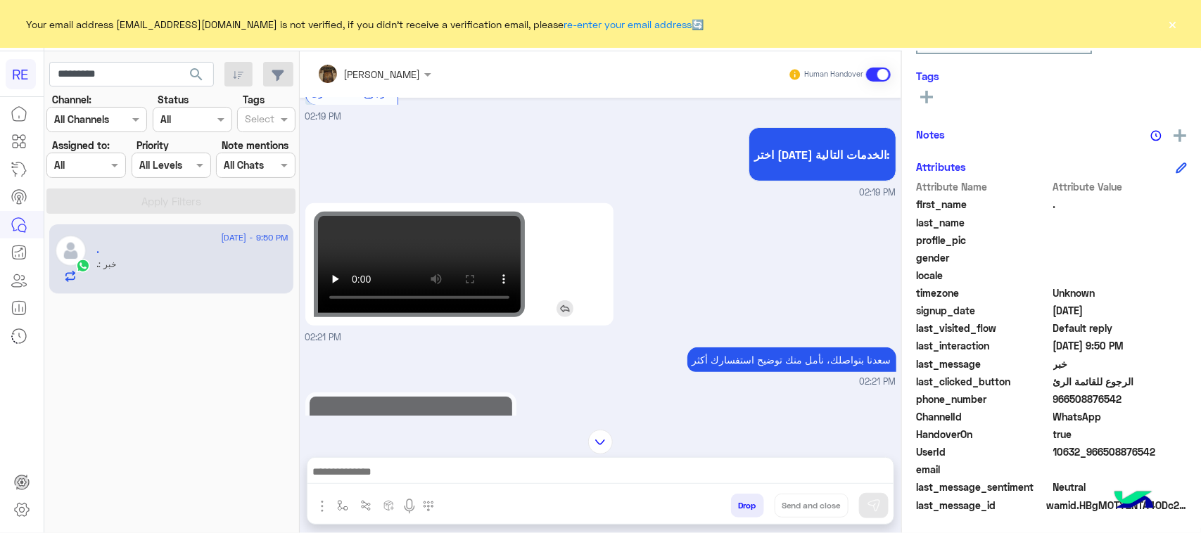
click at [433, 252] on video at bounding box center [419, 265] width 211 height 106
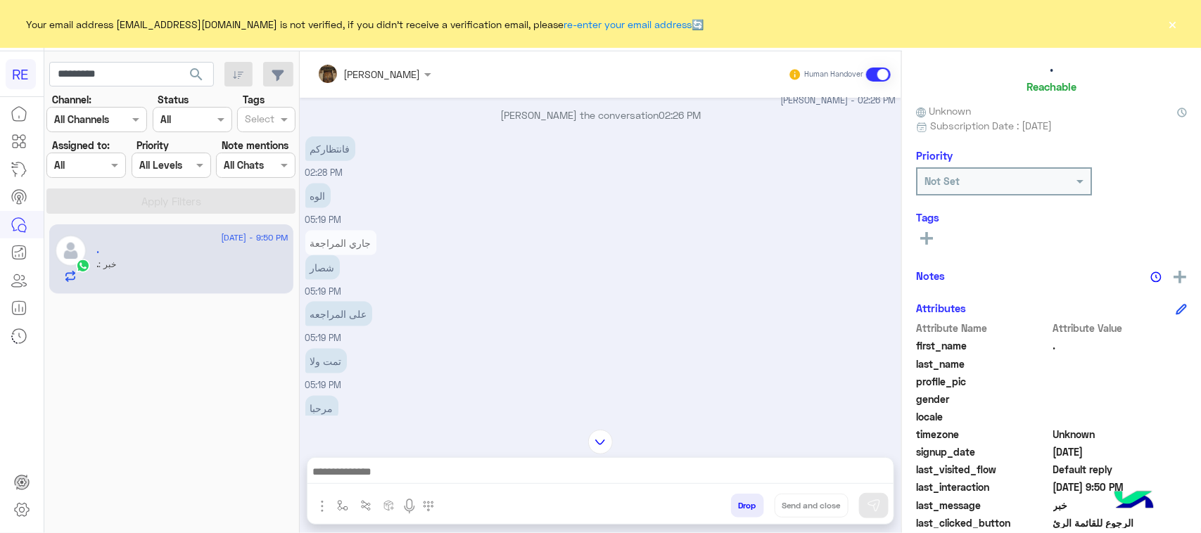
scroll to position [732, 0]
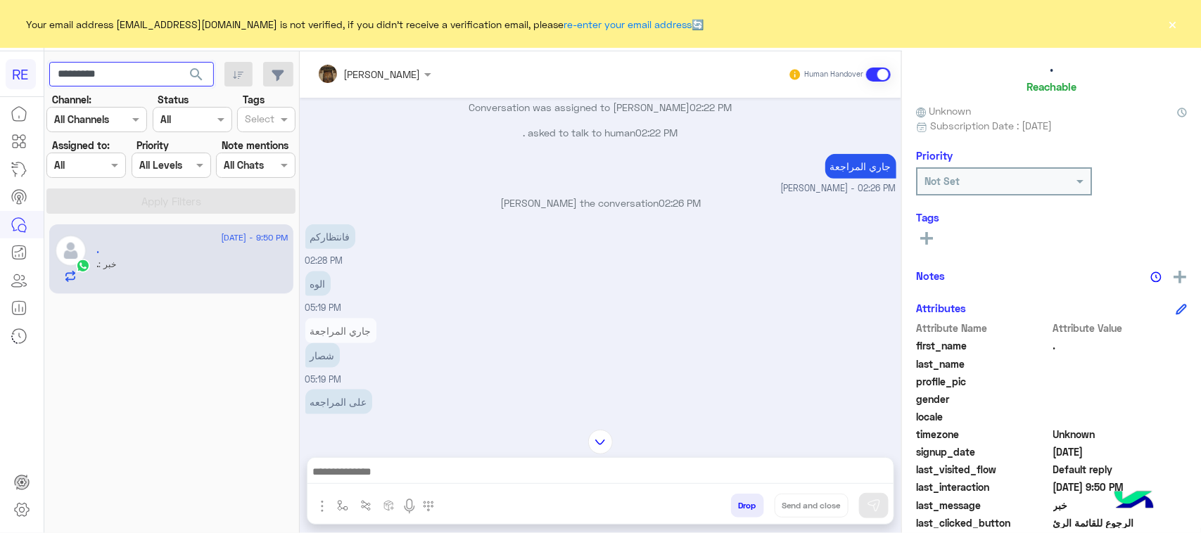
click at [113, 72] on input "*********" at bounding box center [131, 74] width 165 height 25
click at [202, 75] on span "search" at bounding box center [196, 74] width 17 height 17
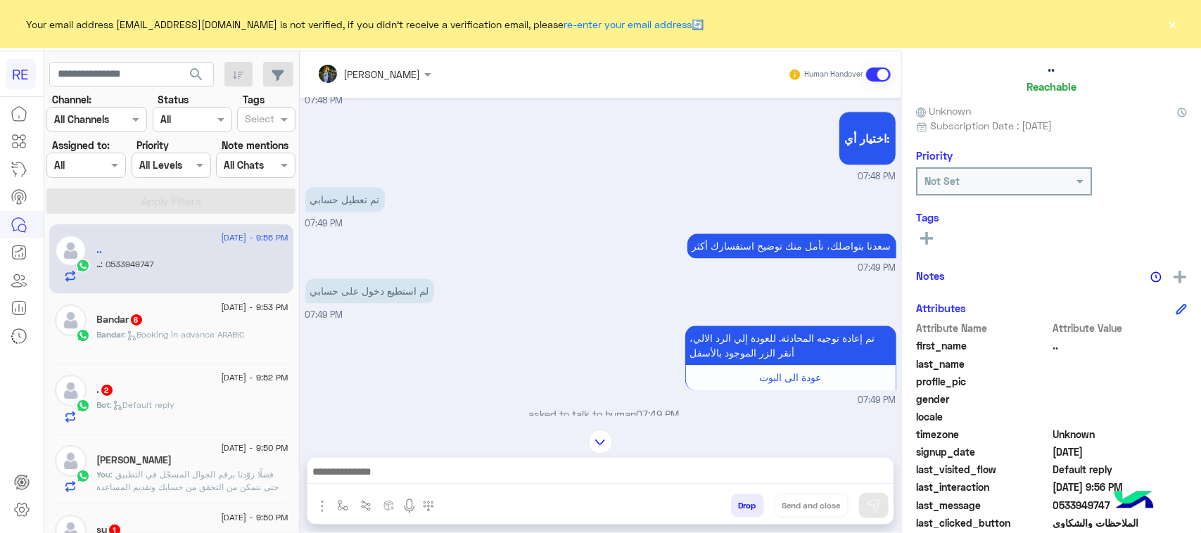
scroll to position [1715, 0]
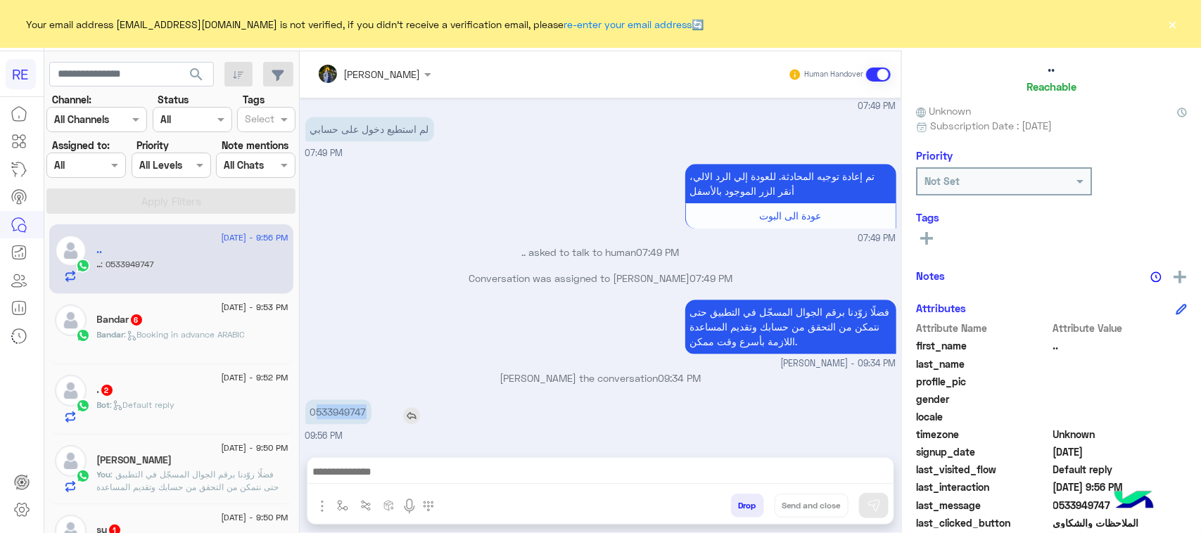
drag, startPoint x: 317, startPoint y: 414, endPoint x: 379, endPoint y: 410, distance: 61.3
click at [379, 410] on div "0533949747" at bounding box center [378, 412] width 146 height 25
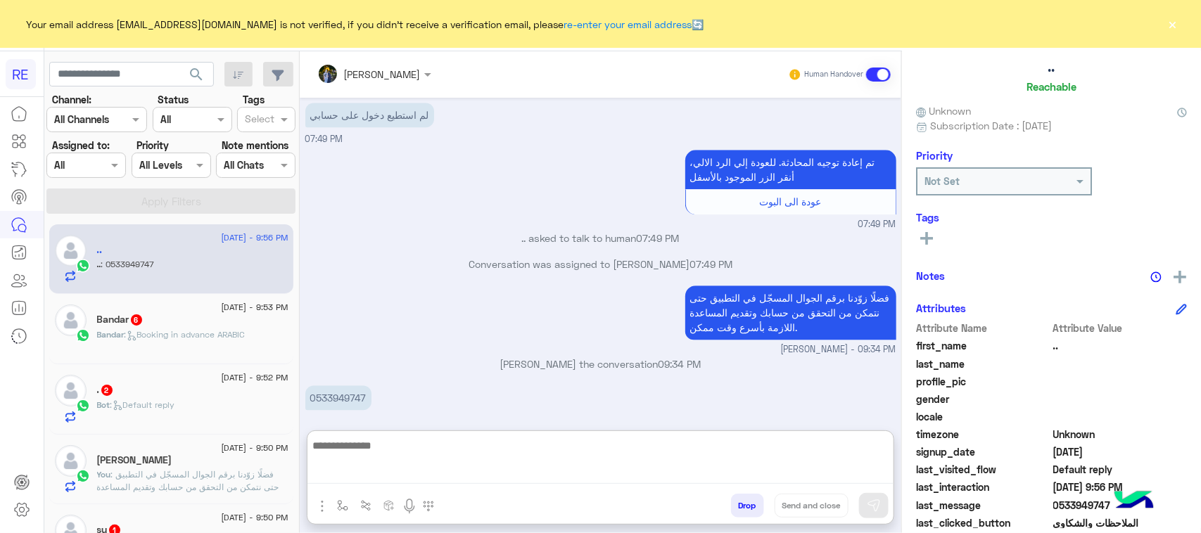
click at [508, 471] on textarea at bounding box center [600, 460] width 586 height 47
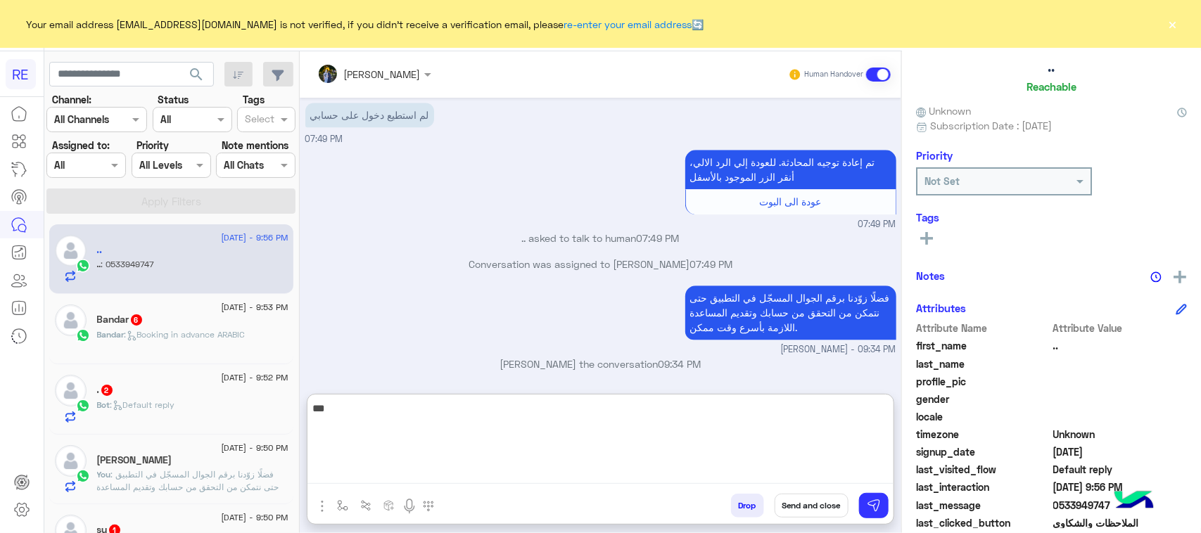
paste textarea "**********"
type textarea "**********"
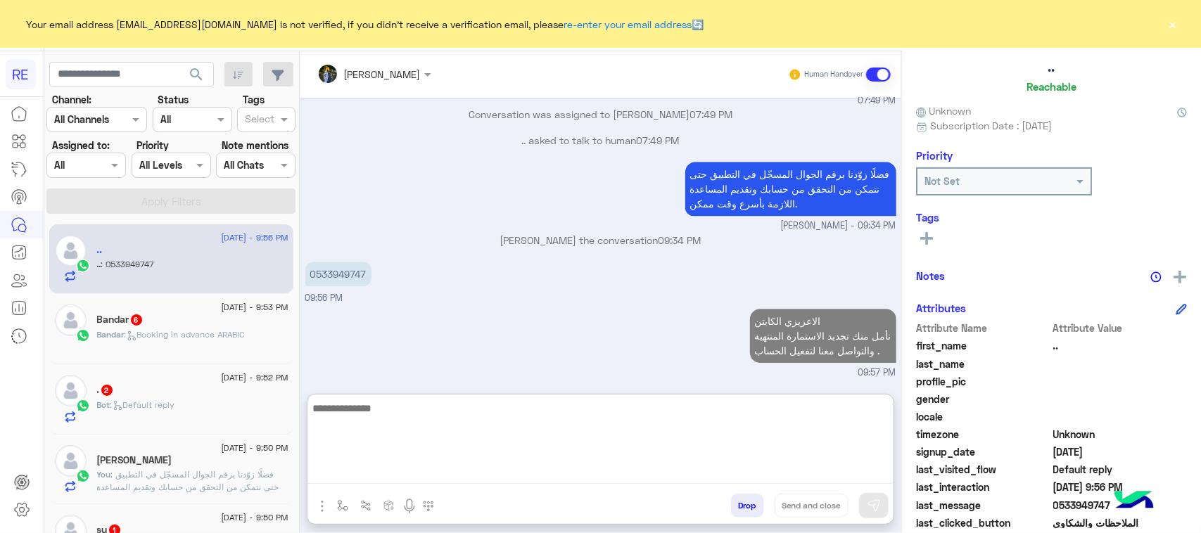
click at [176, 331] on span "Bandar : Booking in advance ARABIC" at bounding box center [171, 334] width 148 height 11
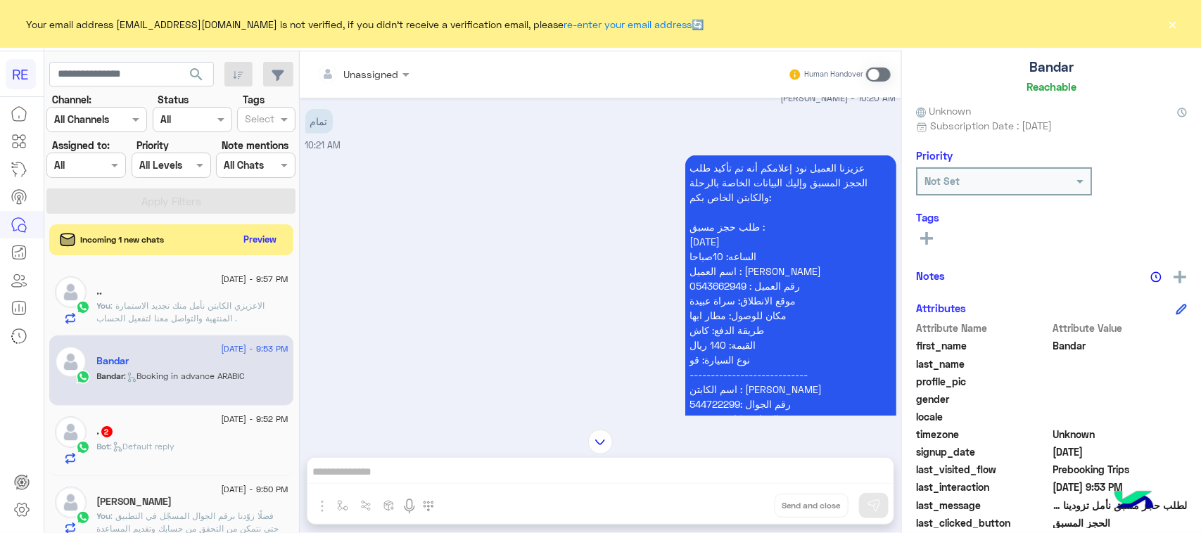
scroll to position [357, 0]
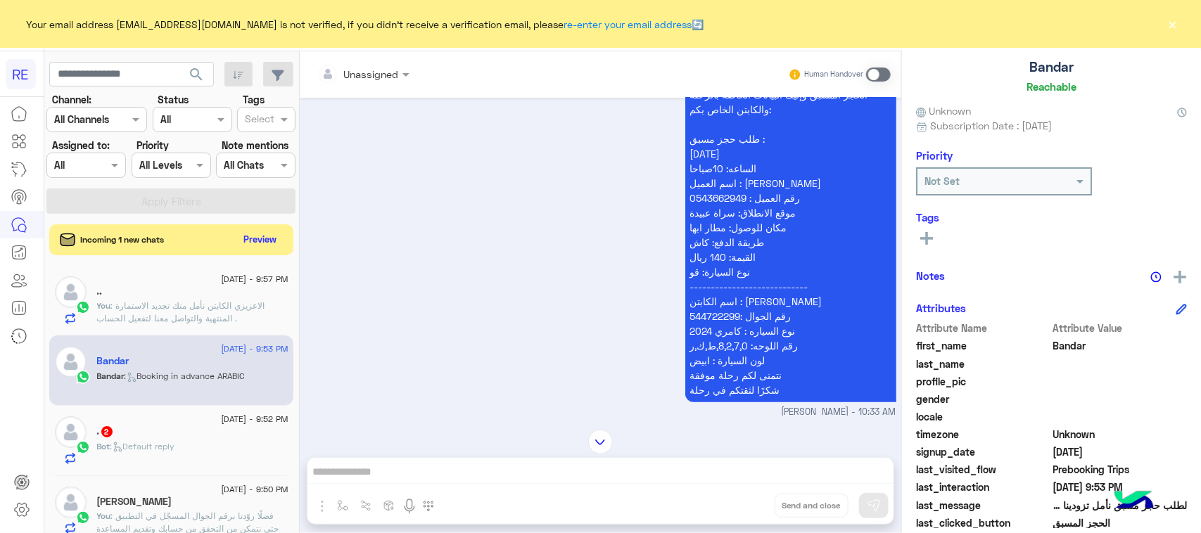
click at [692, 462] on div "Unassigned Human Handover Nov 2, 2024 السلام عليكم عبير زكريا - 09:25 AM عبير ز…" at bounding box center [601, 295] width 602 height 488
click at [694, 482] on div "Unassigned Human Handover Nov 2, 2024 السلام عليكم عبير زكريا - 09:25 AM عبير ز…" at bounding box center [601, 295] width 602 height 488
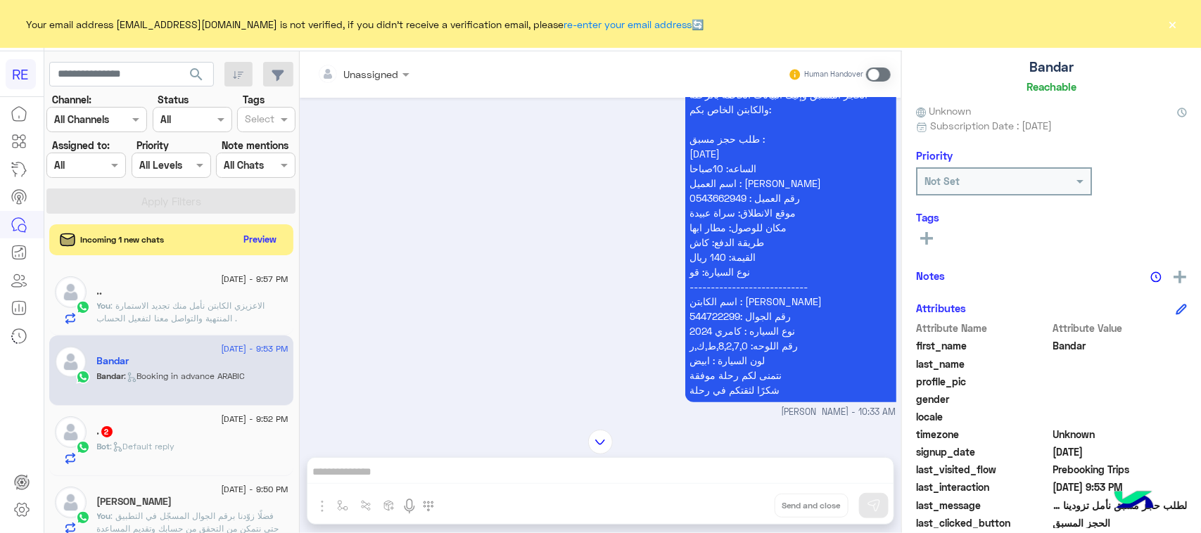
click at [880, 72] on span at bounding box center [878, 75] width 25 height 14
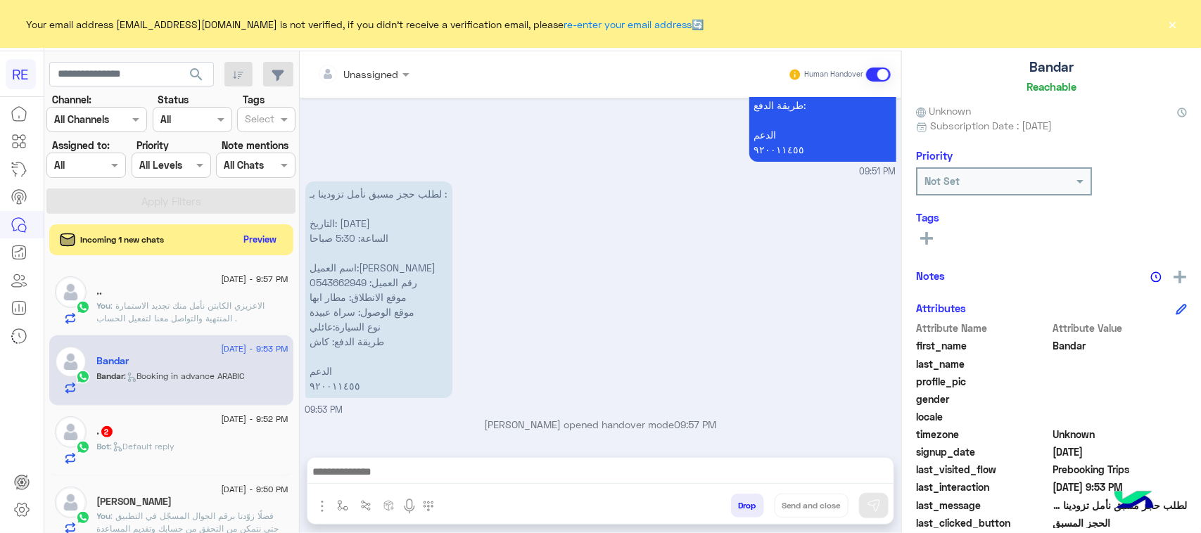
click at [595, 475] on textarea at bounding box center [600, 473] width 586 height 21
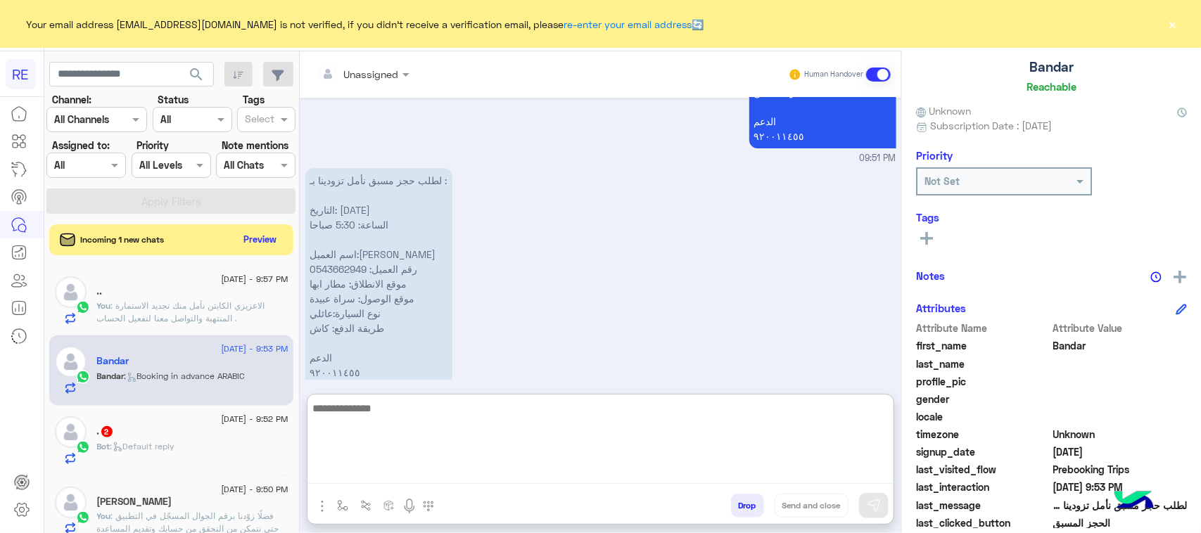
paste textarea "**********"
type textarea "**********"
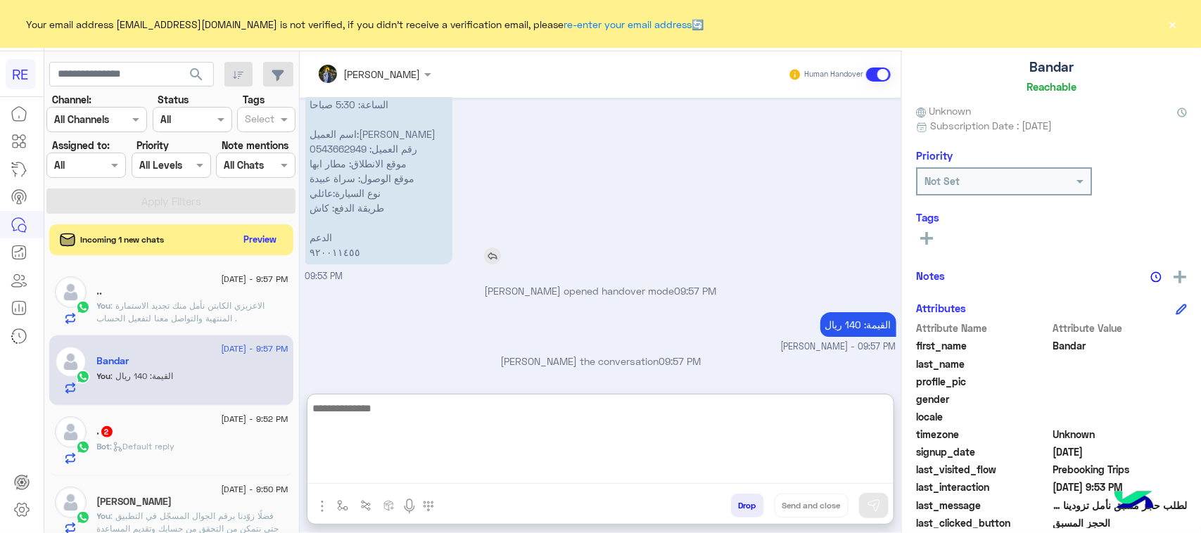
scroll to position [2322, 0]
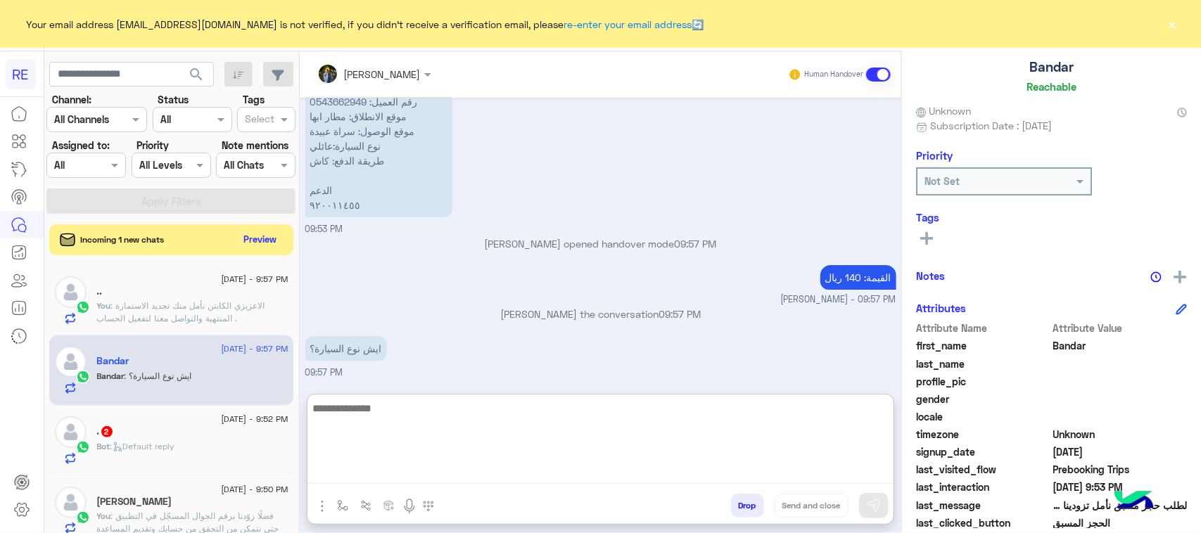
click at [459, 424] on textarea at bounding box center [600, 442] width 586 height 84
type textarea "*****"
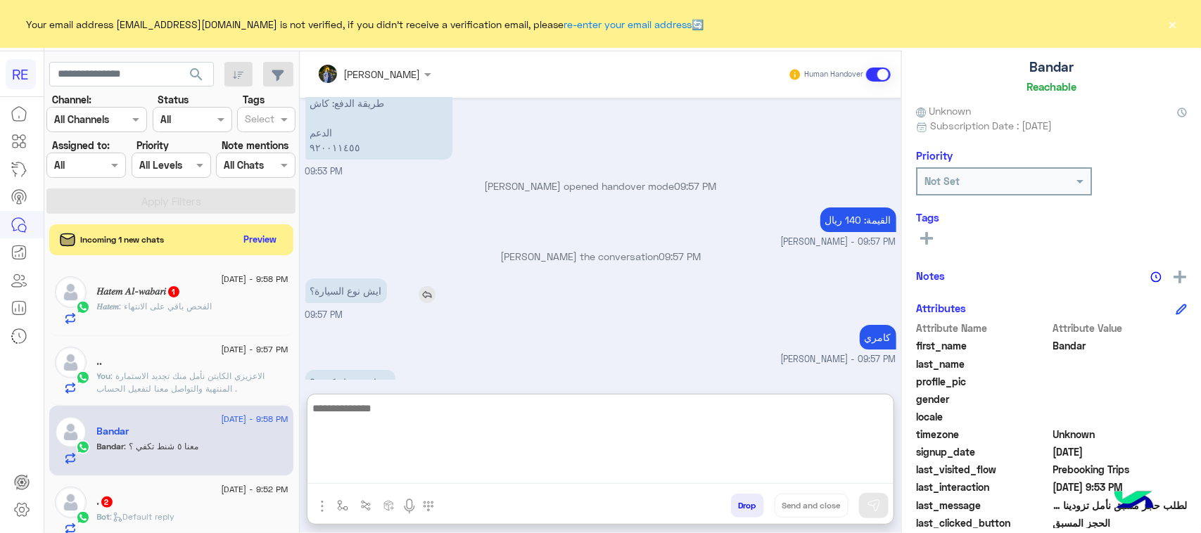
scroll to position [2413, 0]
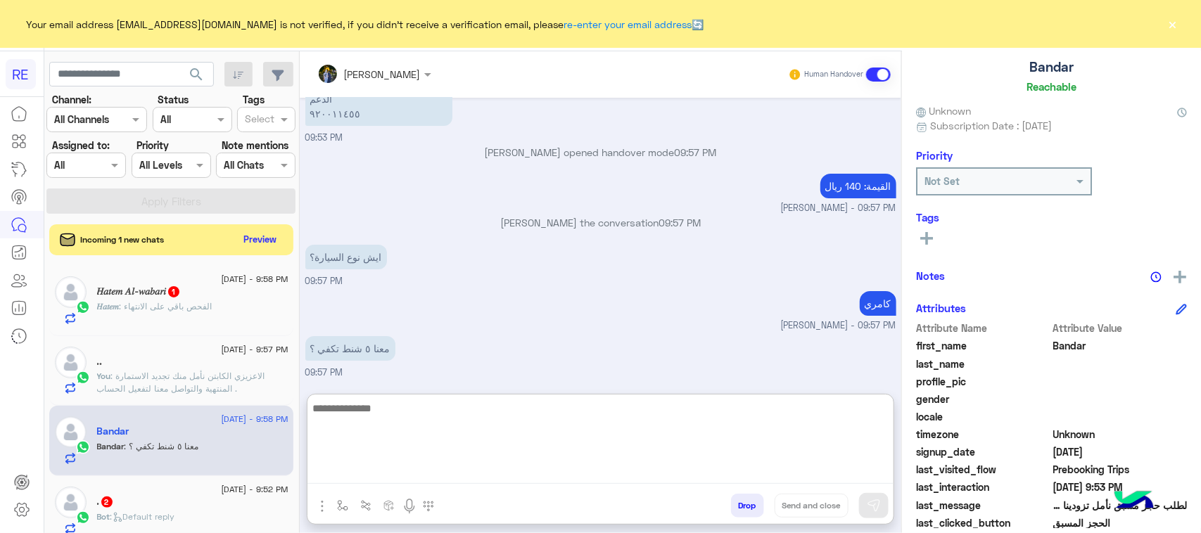
click at [429, 424] on textarea at bounding box center [600, 442] width 586 height 84
type textarea "*"
type textarea "*******"
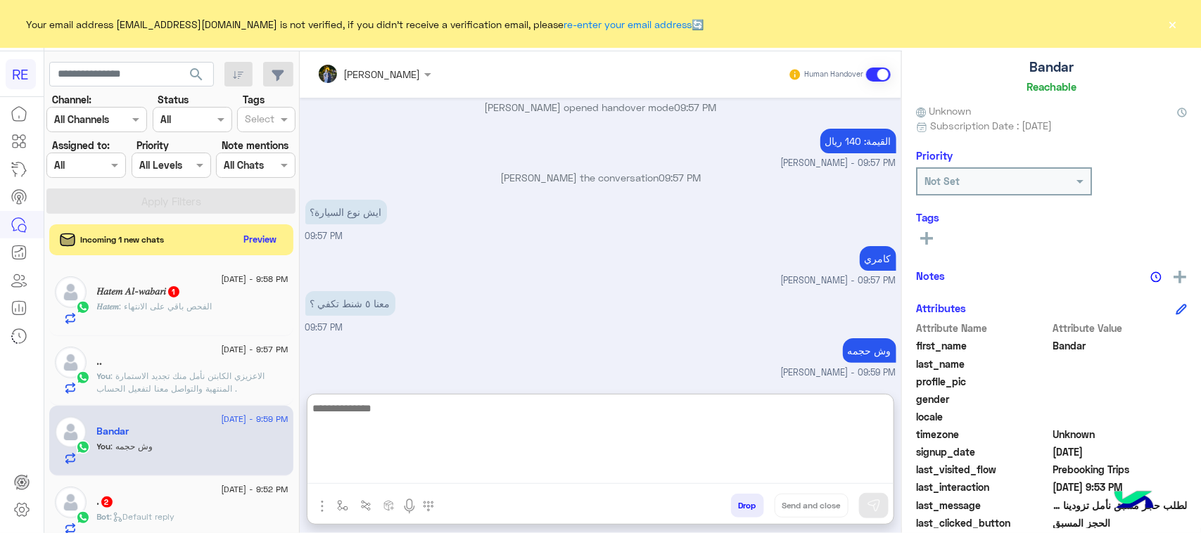
scroll to position [2505, 0]
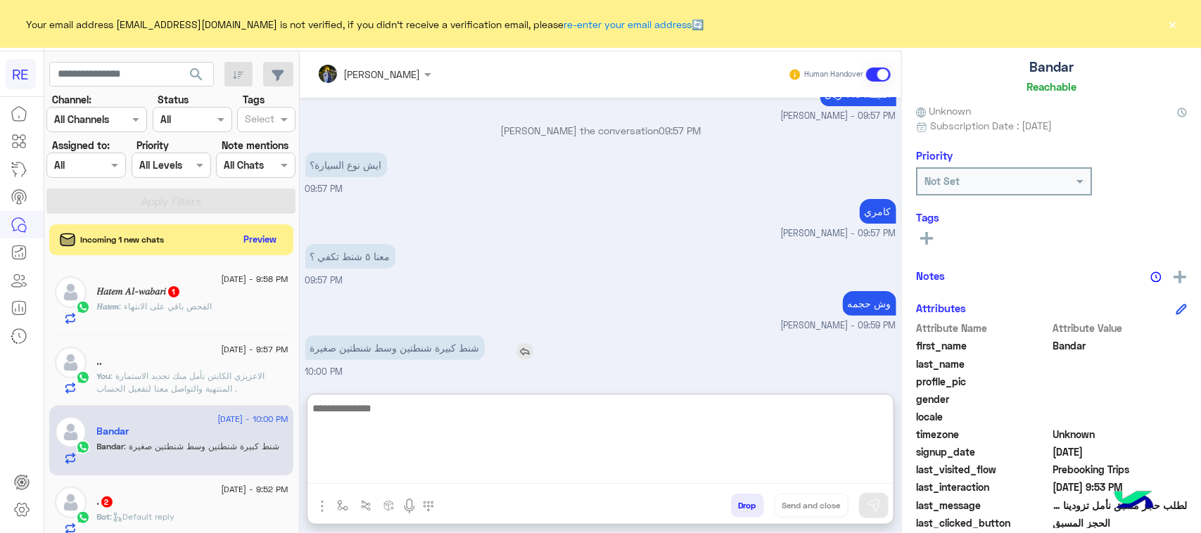
click at [434, 353] on div "Nov 2, 2024 السلام عليكم عبير زكريا - 09:25 AM عبير زكريا joined the conversati…" at bounding box center [601, 239] width 602 height 282
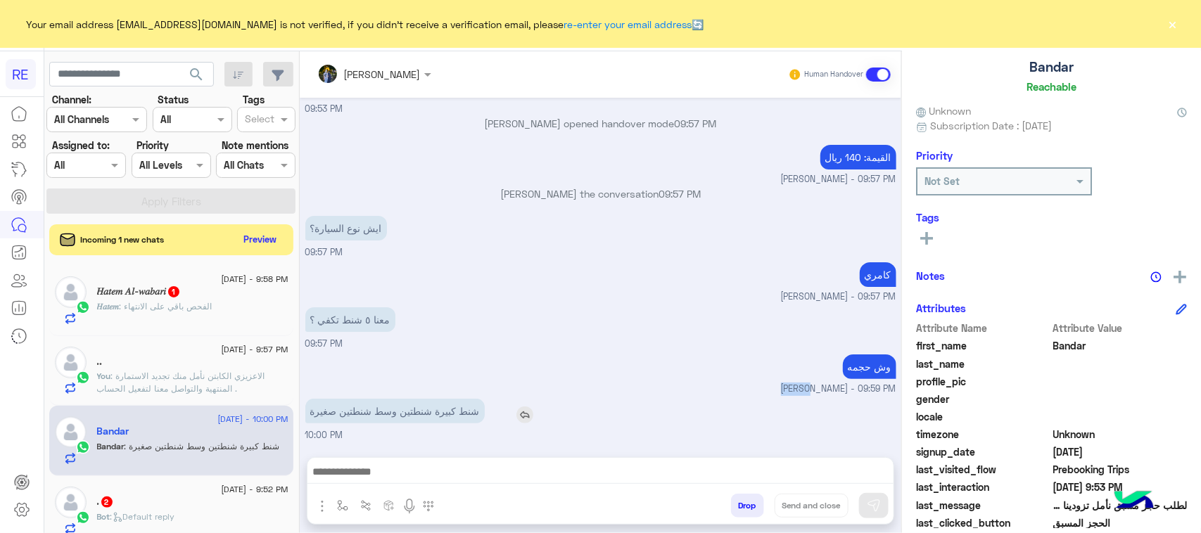
scroll to position [2442, 0]
click at [434, 353] on div "وش حجمه مروه احمد - 09:59 PM" at bounding box center [600, 373] width 591 height 45
click at [409, 433] on div "شنط كبيرة شنطتين وسط شنطتين صغيرة 10:00 PM" at bounding box center [600, 418] width 591 height 47
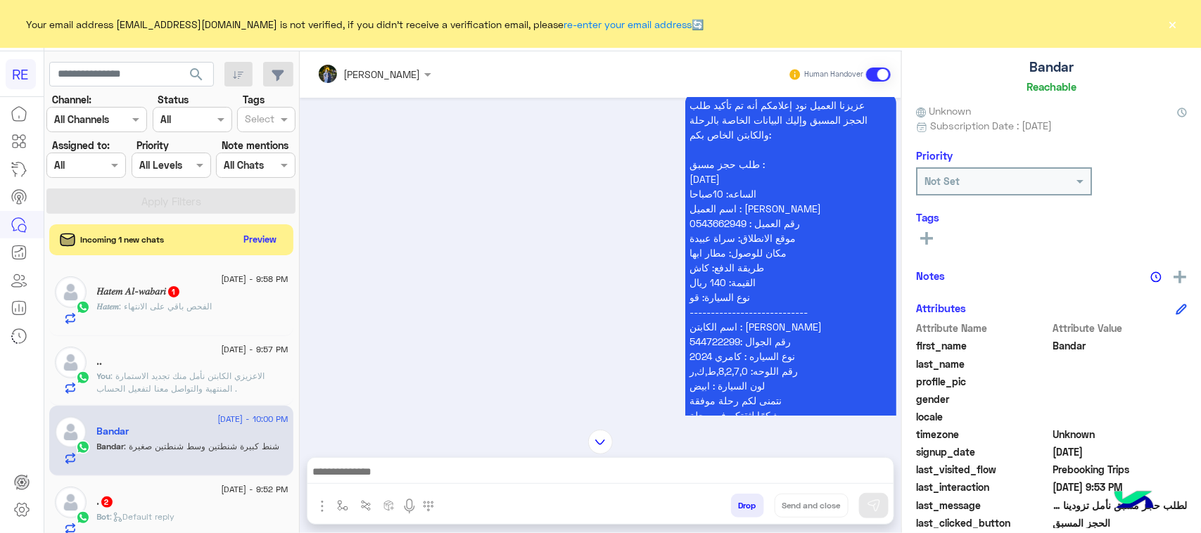
scroll to position [331, 0]
drag, startPoint x: 811, startPoint y: 229, endPoint x: 788, endPoint y: 237, distance: 24.5
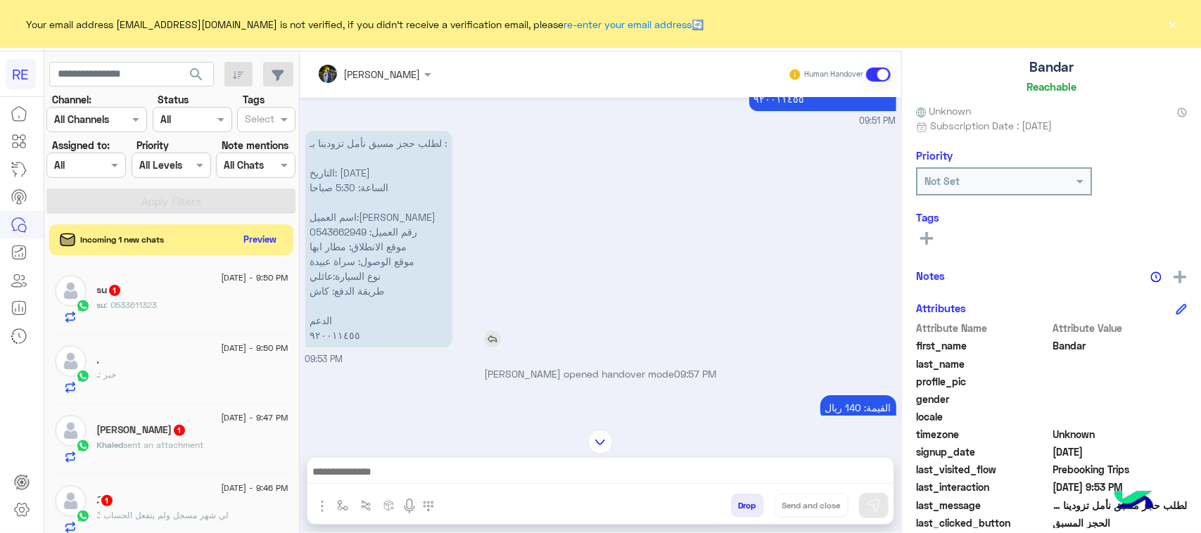
scroll to position [2178, 0]
drag, startPoint x: 423, startPoint y: 255, endPoint x: 315, endPoint y: 278, distance: 110.0
click at [315, 278] on p "لطلب حجز مسبق نأمل تزودينا بـ : التاريخ: 18/8/2025 الساعة: 5:30 صباحا اسم العمي…" at bounding box center [378, 240] width 147 height 217
click at [329, 291] on p "لطلب حجز مسبق نأمل تزودينا بـ : التاريخ: 18/8/2025 الساعة: 5:30 صباحا اسم العمي…" at bounding box center [378, 240] width 147 height 217
drag, startPoint x: 305, startPoint y: 281, endPoint x: 421, endPoint y: 255, distance: 119.0
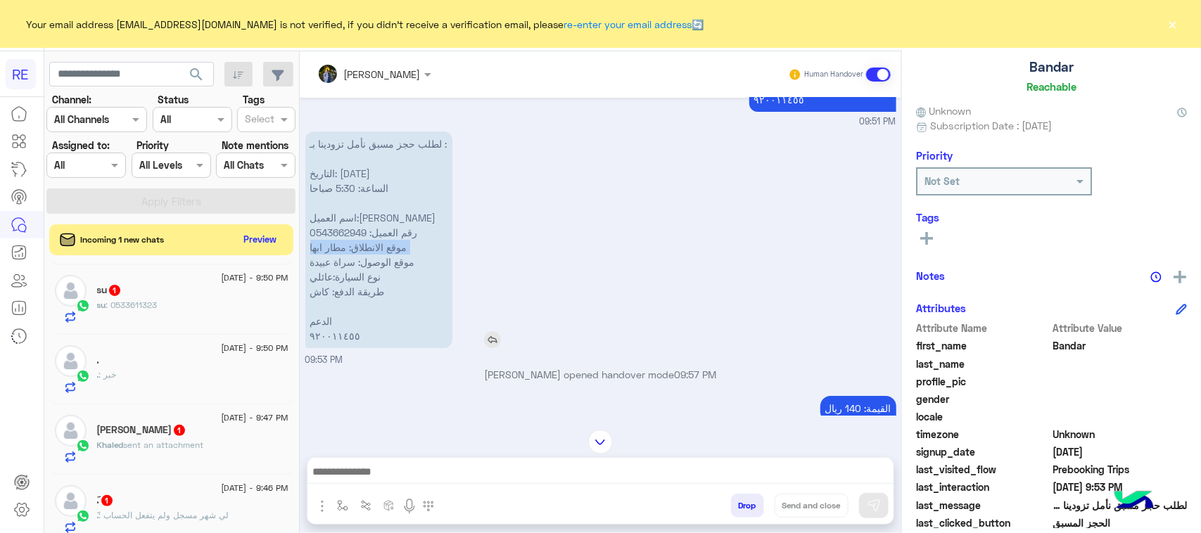
click at [421, 255] on p "لطلب حجز مسبق نأمل تزودينا بـ : التاريخ: 18/8/2025 الساعة: 5:30 صباحا اسم العمي…" at bounding box center [378, 240] width 147 height 217
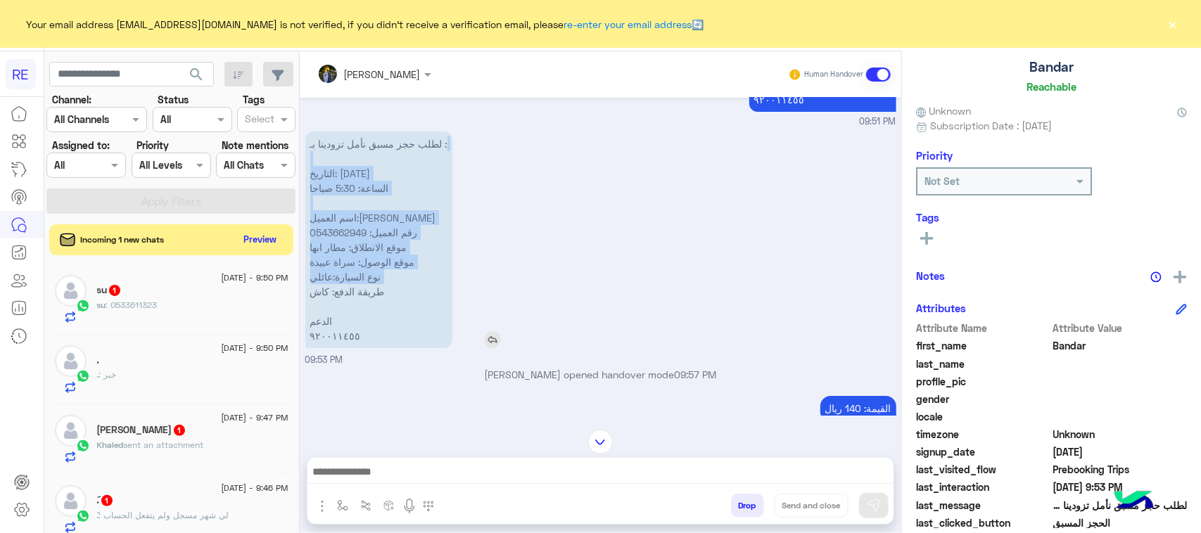
drag, startPoint x: 389, startPoint y: 177, endPoint x: 346, endPoint y: 277, distance: 108.7
click at [317, 299] on p "لطلب حجز مسبق نأمل تزودينا بـ : التاريخ: 18/8/2025 الساعة: 5:30 صباحا اسم العمي…" at bounding box center [378, 240] width 147 height 217
drag, startPoint x: 413, startPoint y: 155, endPoint x: 318, endPoint y: 314, distance: 185.2
click at [318, 314] on p "لطلب حجز مسبق نأمل تزودينا بـ : التاريخ: 18/8/2025 الساعة: 5:30 صباحا اسم العمي…" at bounding box center [378, 240] width 147 height 217
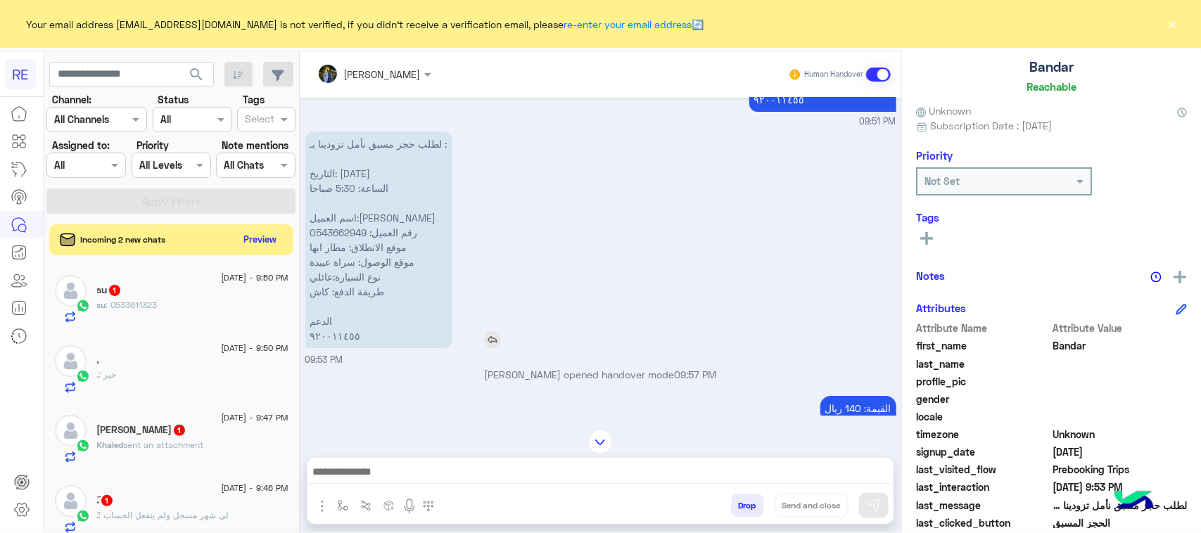
click at [396, 346] on p "لطلب حجز مسبق نأمل تزودينا بـ : التاريخ: 18/8/2025 الساعة: 5:30 صباحا اسم العمي…" at bounding box center [378, 240] width 147 height 217
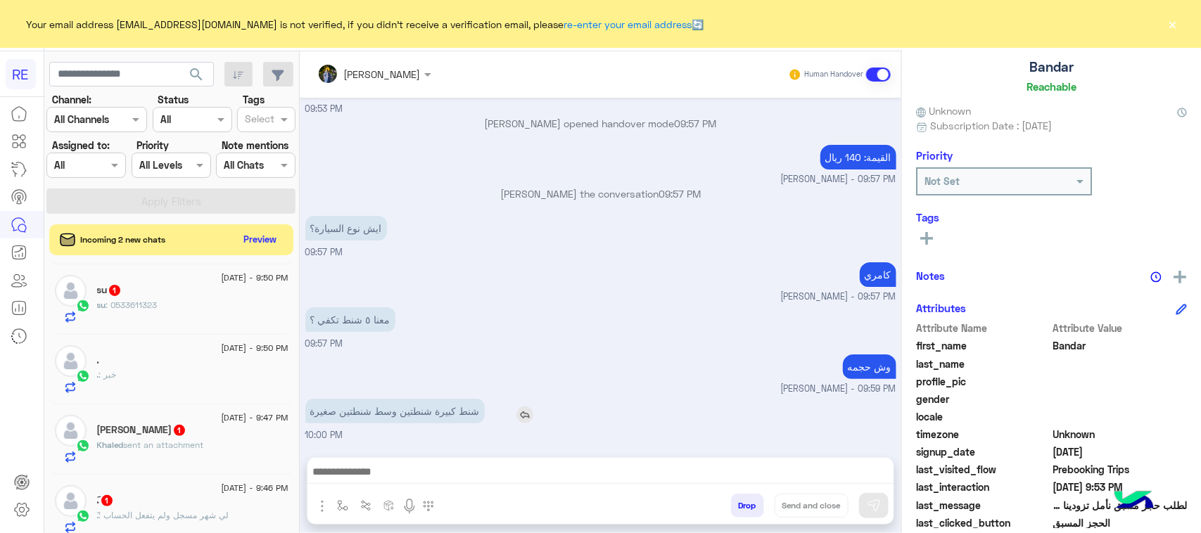
click at [401, 412] on p "شنط كبيرة شنطتين وسط شنطتين صغيرة" at bounding box center [394, 411] width 179 height 25
click at [564, 471] on textarea at bounding box center [600, 473] width 586 height 21
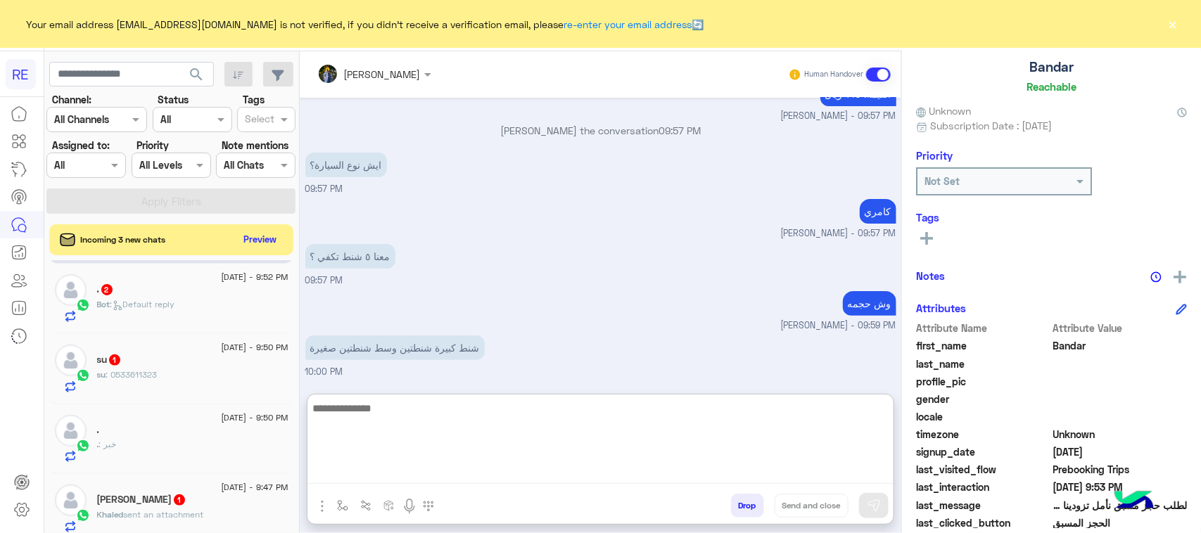
scroll to position [2505, 0]
click at [514, 426] on textarea at bounding box center [600, 442] width 586 height 84
paste textarea "**********"
type textarea "**********"
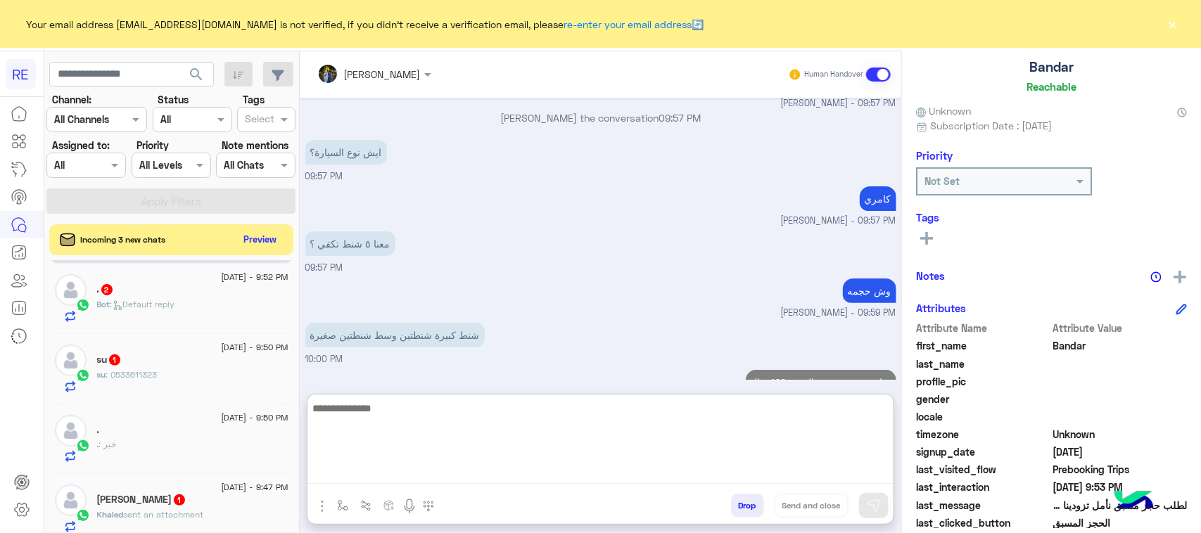
scroll to position [2549, 0]
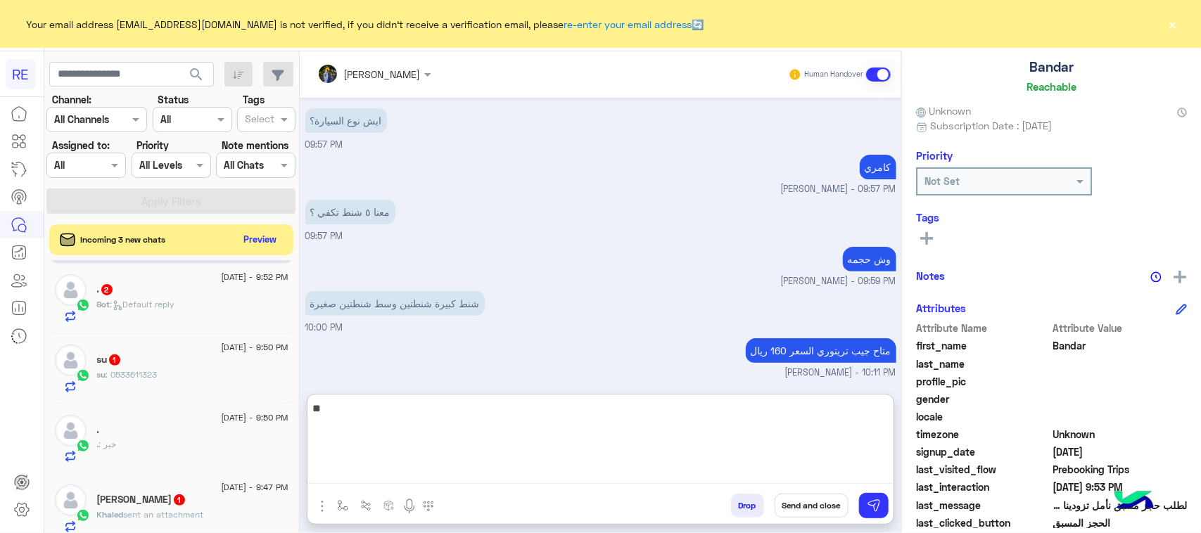
type textarea "*"
paste textarea "**********"
type textarea "**********"
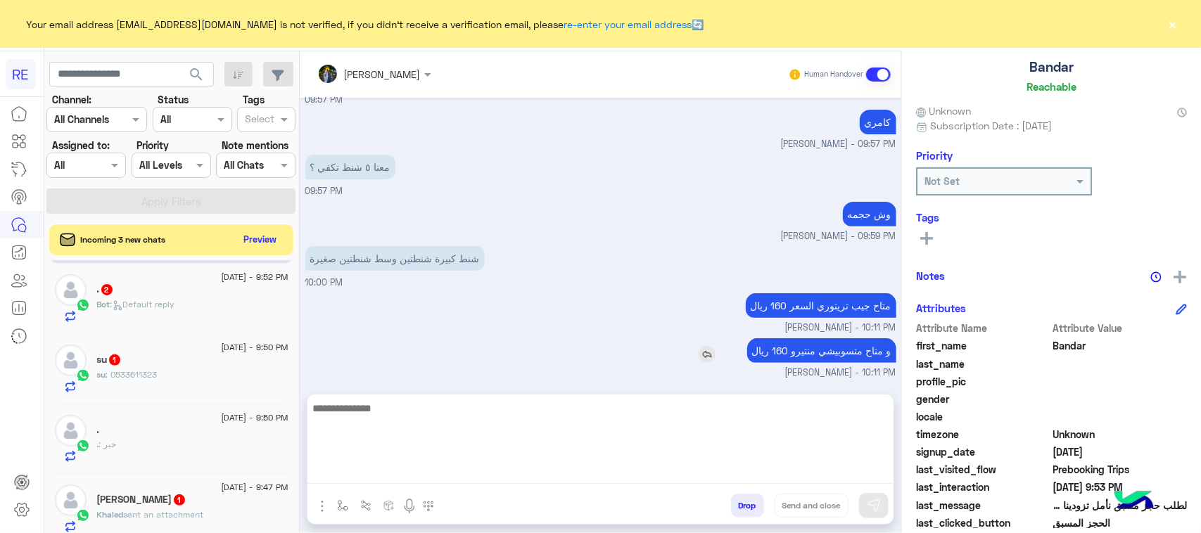
scroll to position [2531, 0]
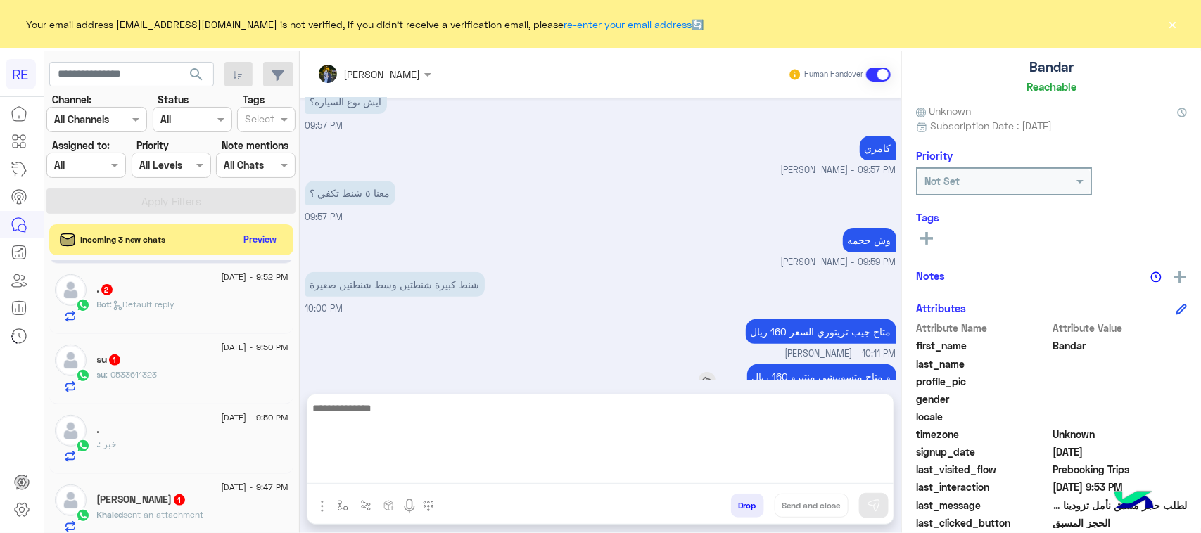
click at [789, 353] on div "Nov 2, 2024 السلام عليكم عبير زكريا - 09:25 AM عبير زكريا joined the conversati…" at bounding box center [601, 239] width 602 height 282
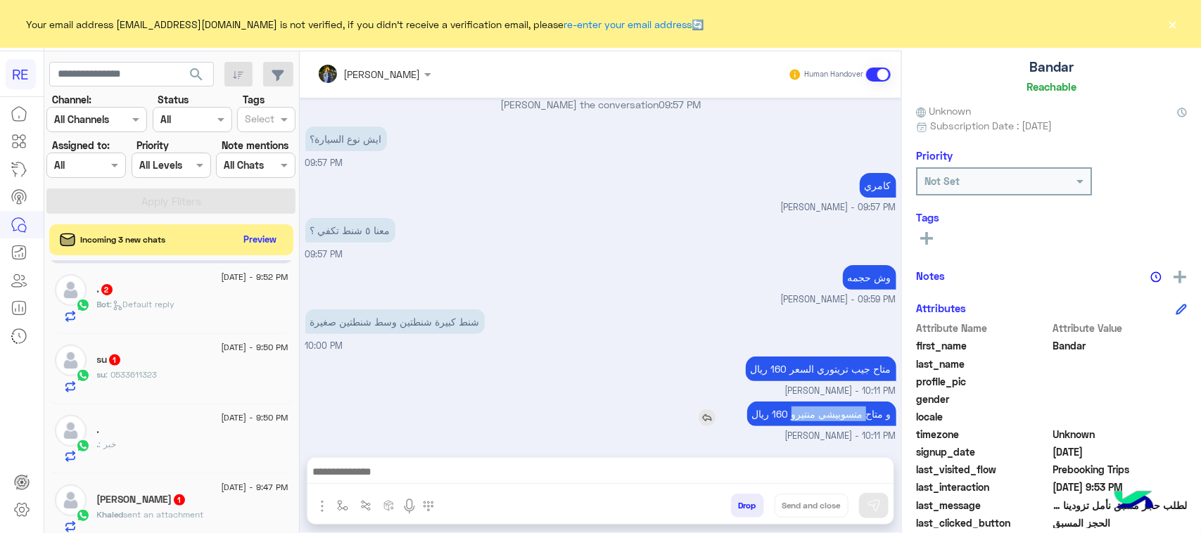
drag, startPoint x: 786, startPoint y: 415, endPoint x: 859, endPoint y: 419, distance: 73.3
click at [859, 419] on p "و متاح متسوبيشي منتيرو 160 ريال" at bounding box center [821, 414] width 149 height 25
drag, startPoint x: 817, startPoint y: 370, endPoint x: 864, endPoint y: 370, distance: 47.1
click at [864, 370] on p "متاح جيب تريتوري السعر 160 ريال" at bounding box center [821, 369] width 151 height 25
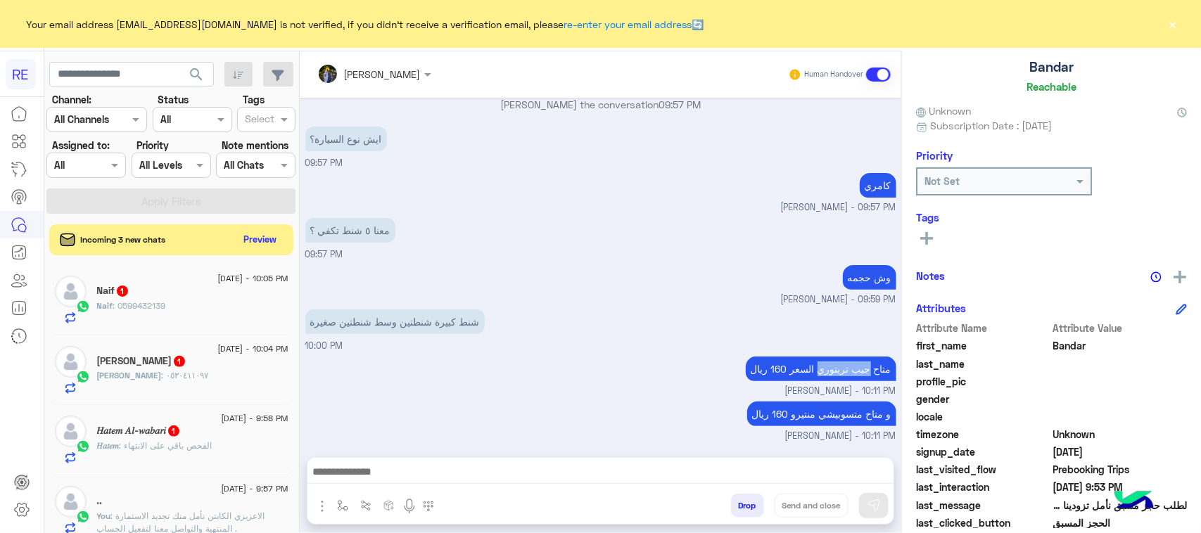
scroll to position [0, 0]
click at [199, 452] on span ": الفحص باقي على الانتهاء" at bounding box center [166, 446] width 93 height 11
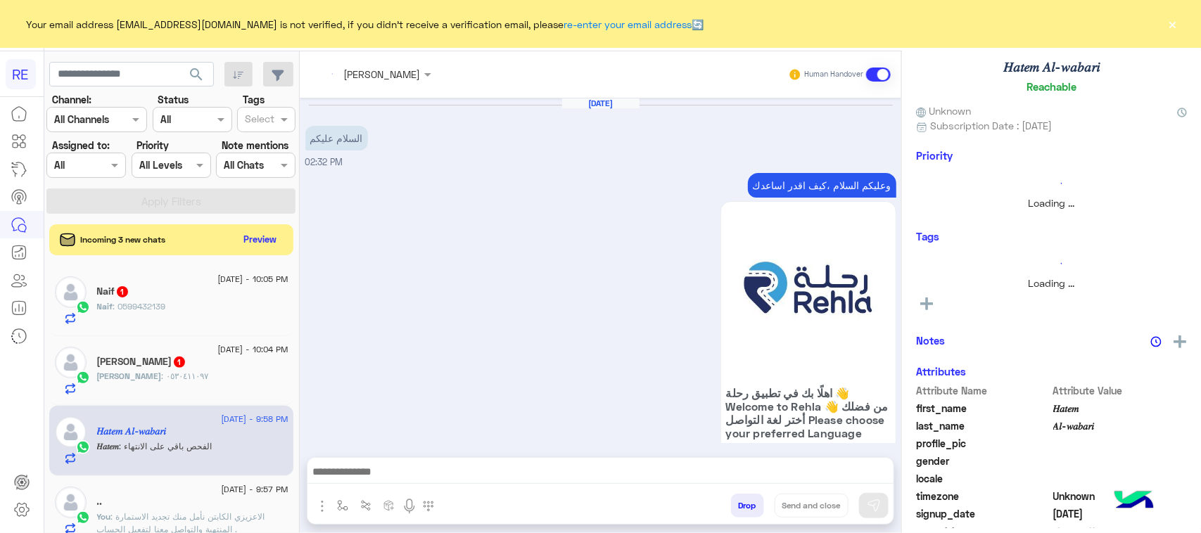
scroll to position [1580, 0]
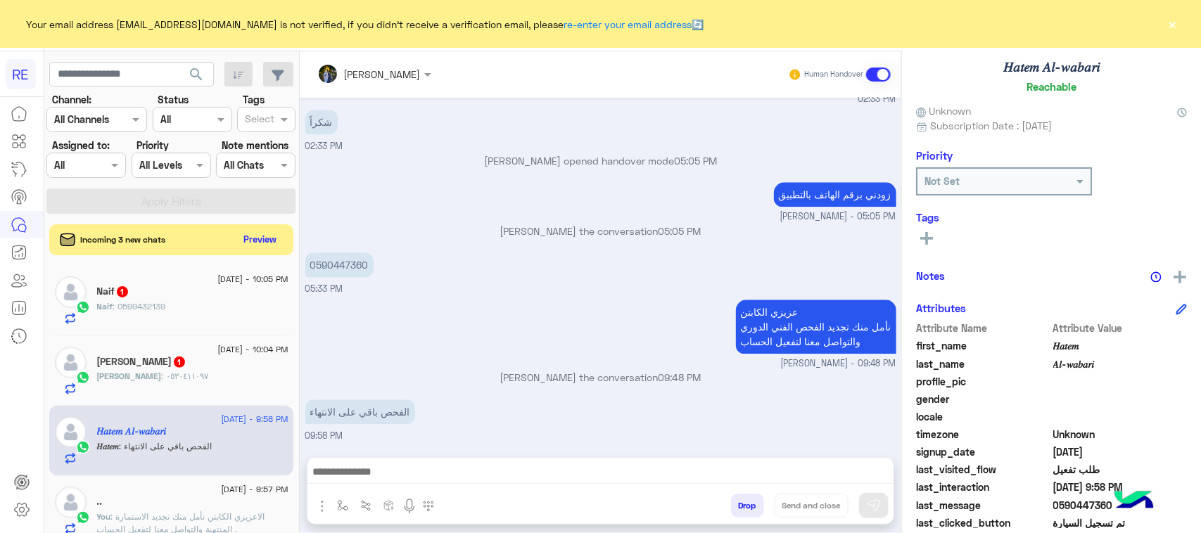
click at [451, 487] on div at bounding box center [600, 475] width 586 height 35
click at [265, 250] on div "Incoming 3 new chats Preview" at bounding box center [171, 239] width 244 height 30
click at [264, 250] on div "Incoming 3 new chats Preview" at bounding box center [171, 239] width 244 height 31
click at [264, 239] on button "Preview" at bounding box center [261, 238] width 44 height 19
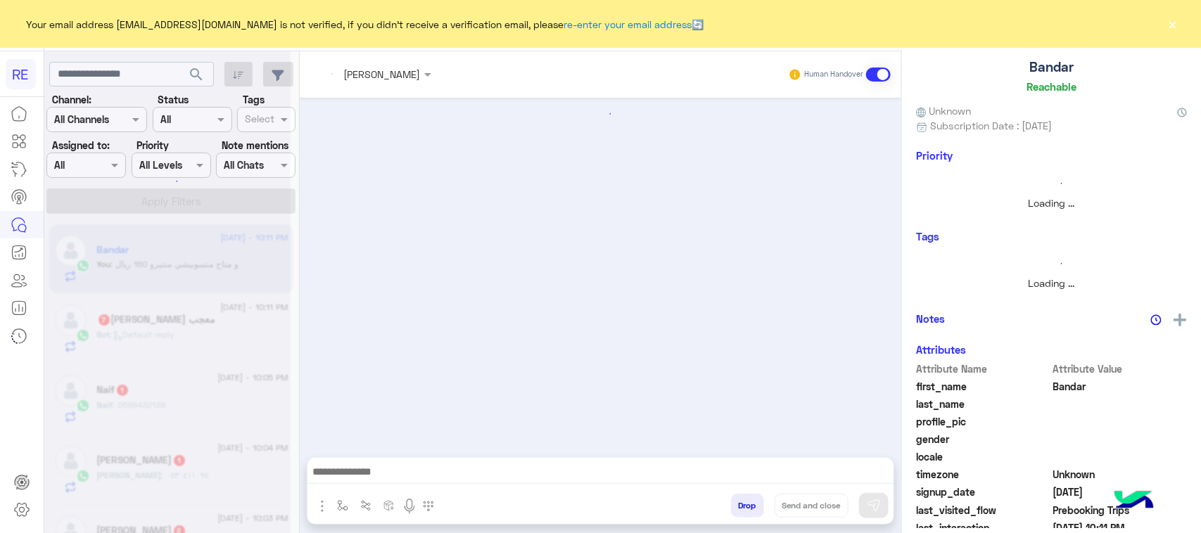
scroll to position [1756, 0]
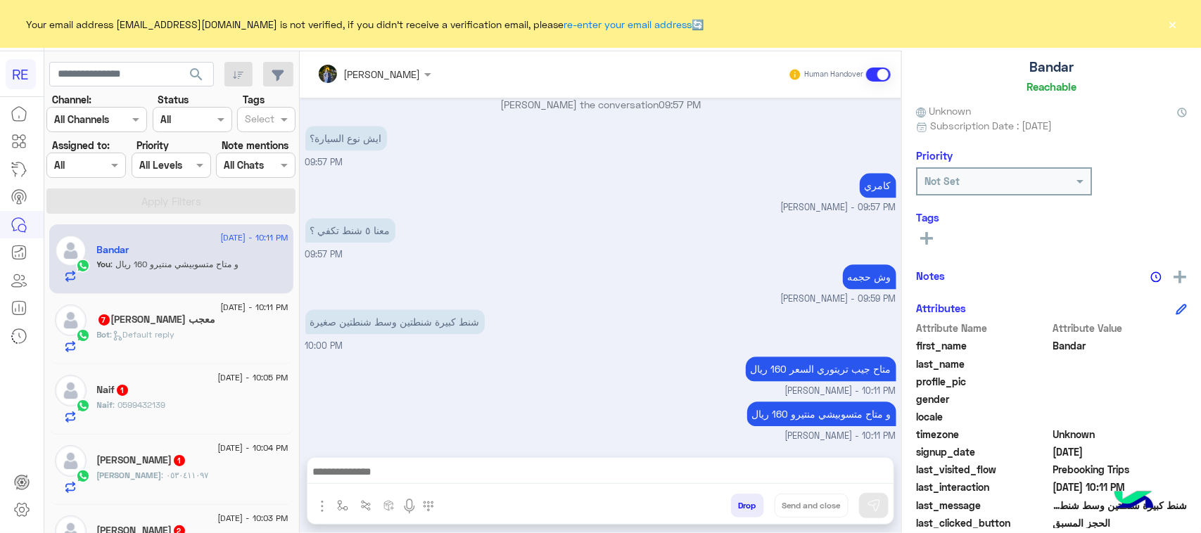
click at [212, 350] on div "Bot : Default reply" at bounding box center [192, 341] width 191 height 25
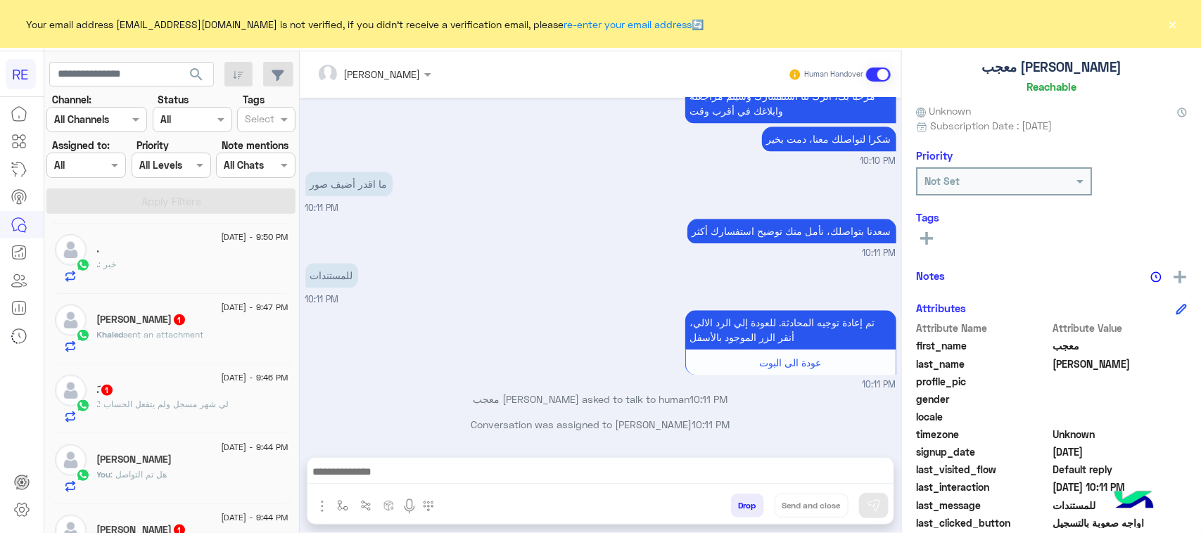
scroll to position [704, 0]
click at [174, 324] on span "1" at bounding box center [179, 317] width 11 height 11
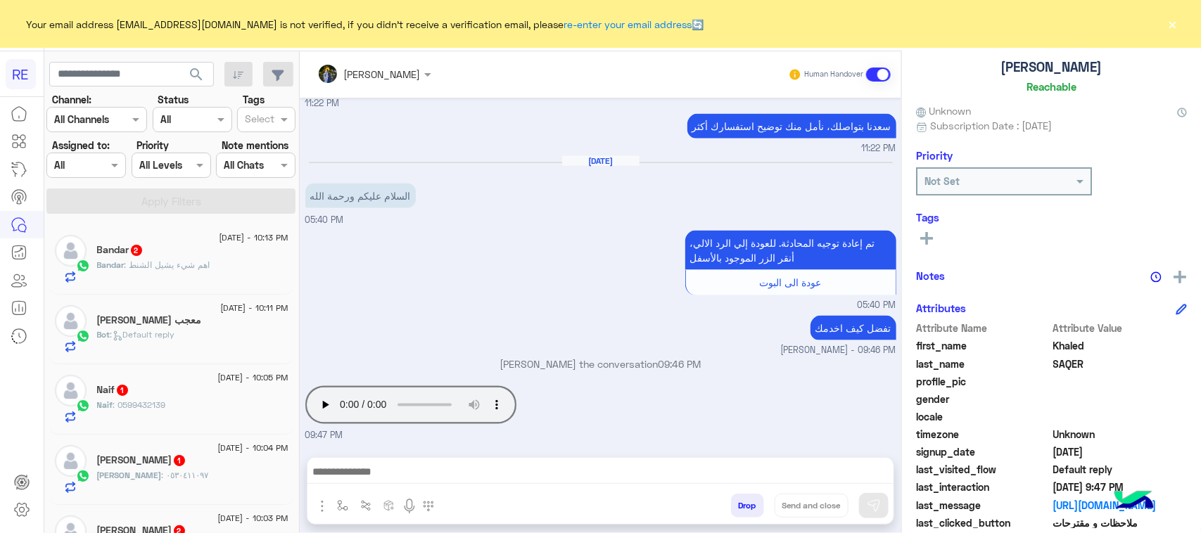
click at [236, 264] on div "Bandar : اهم شيء يشيل الشنط" at bounding box center [192, 271] width 191 height 25
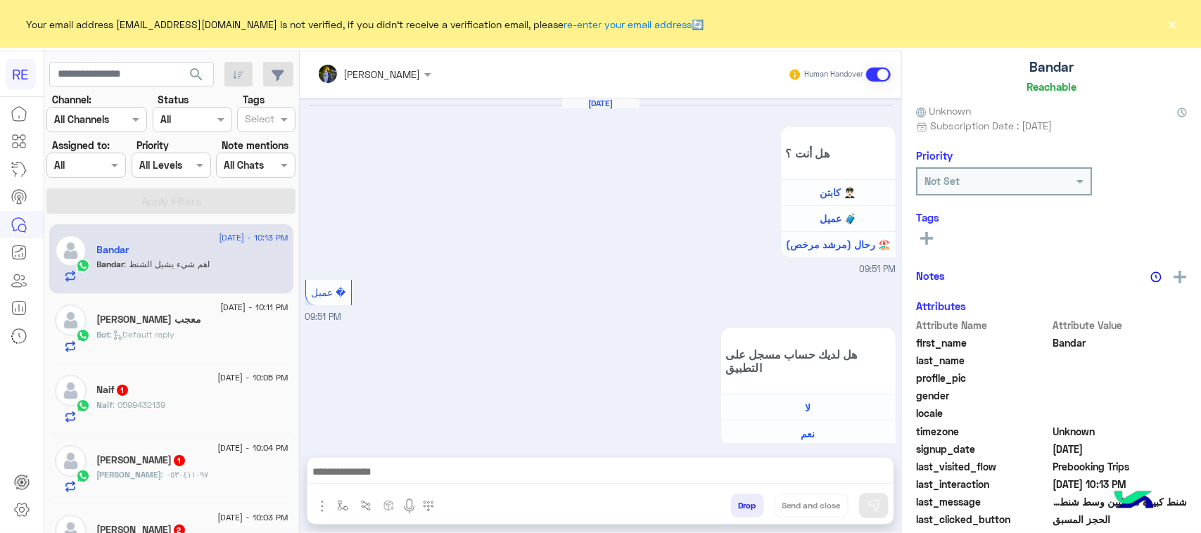
scroll to position [1451, 0]
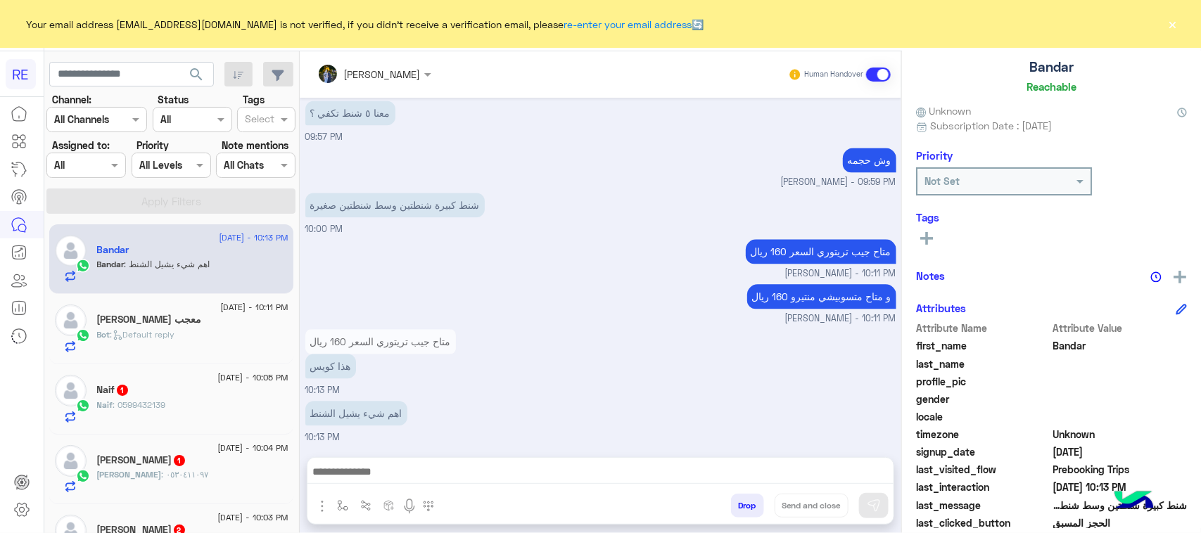
click at [408, 343] on p "متاح جيب تريتوري السعر 160 ريال" at bounding box center [380, 341] width 151 height 25
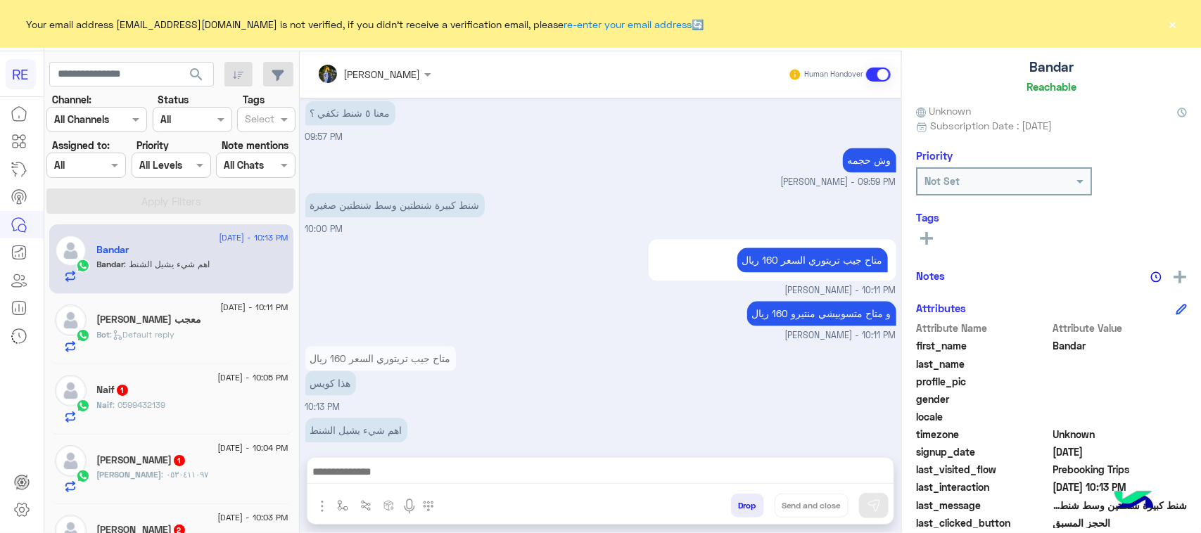
scroll to position [1, 0]
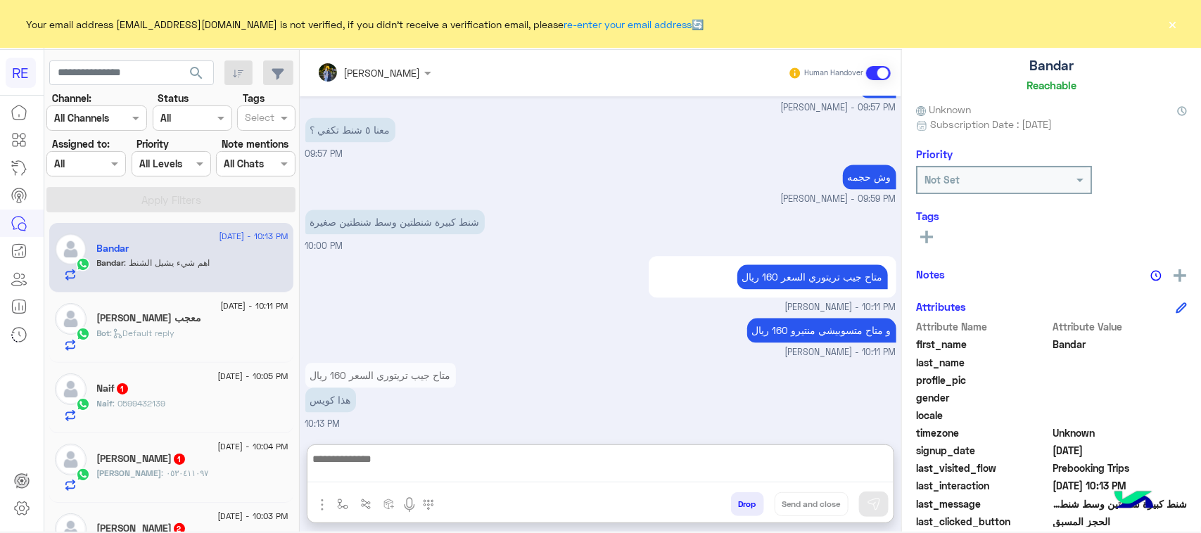
click at [431, 468] on textarea at bounding box center [600, 466] width 586 height 32
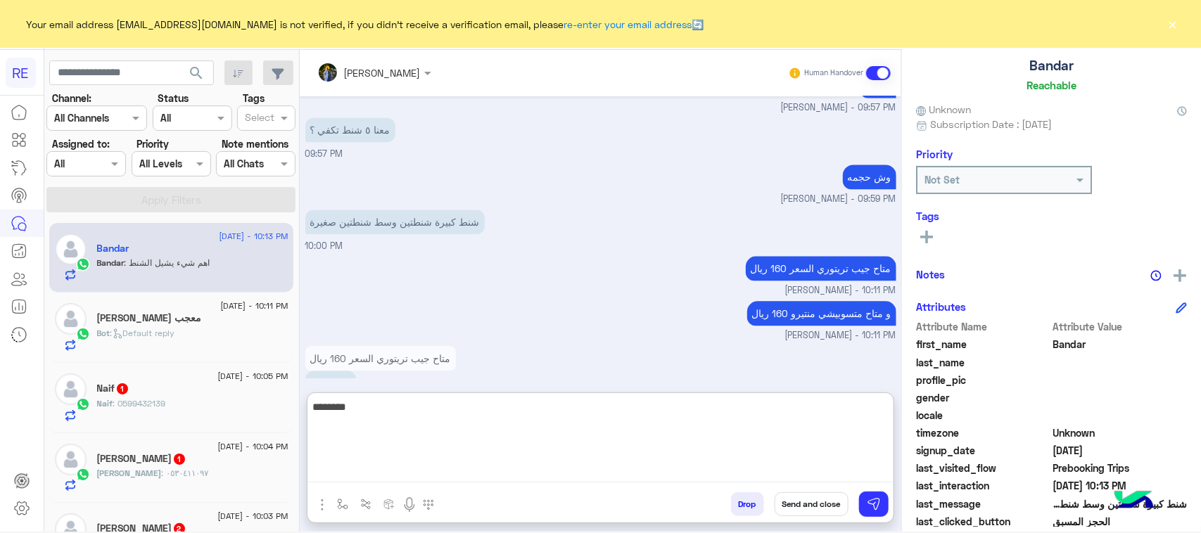
type textarea "********"
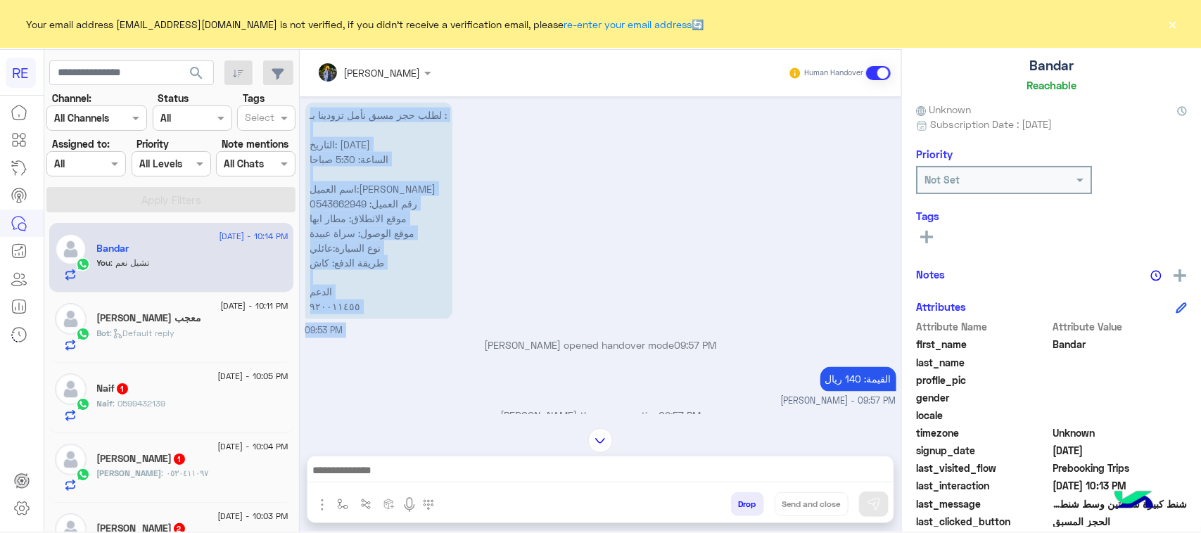
scroll to position [1031, 0]
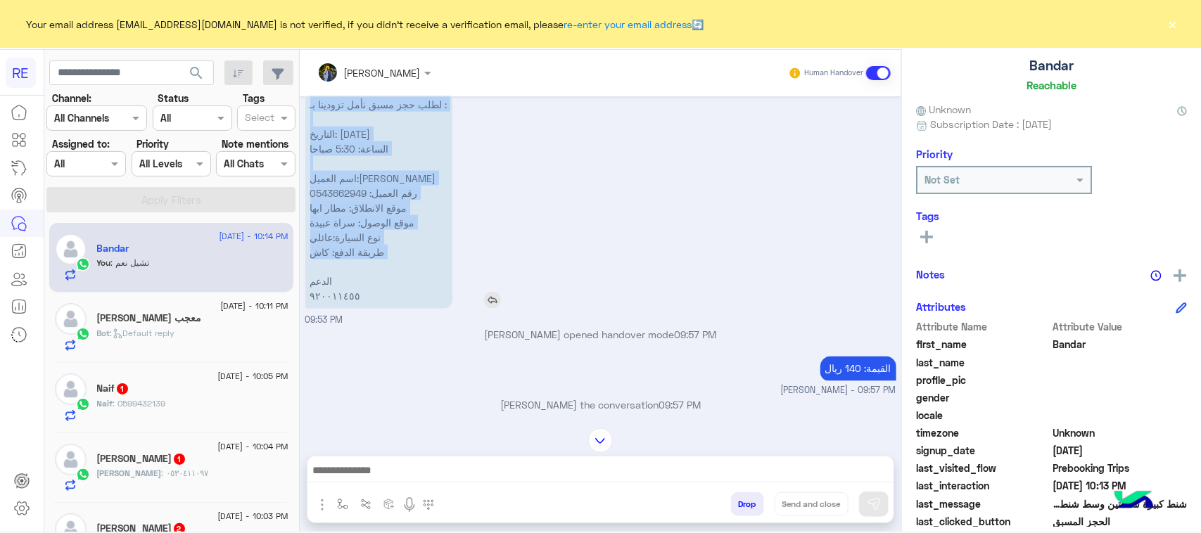
drag, startPoint x: 444, startPoint y: 185, endPoint x: 322, endPoint y: 264, distance: 145.6
click at [322, 264] on p "لطلب حجز مسبق نأمل تزودينا بـ : التاريخ: 18/8/2025 الساعة: 5:30 صباحا اسم العمي…" at bounding box center [378, 200] width 147 height 217
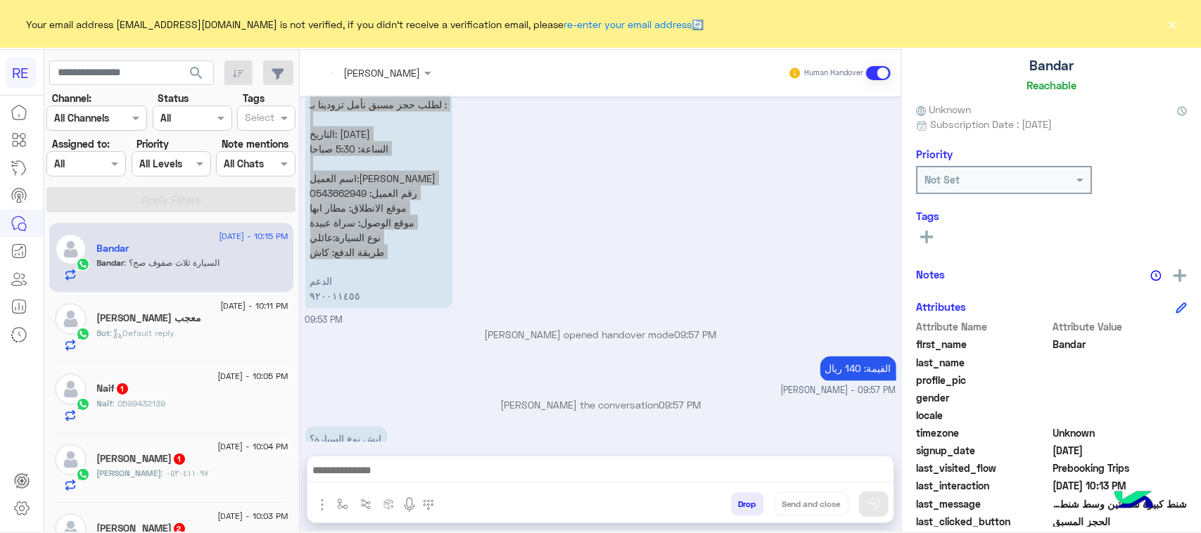
scroll to position [1542, 0]
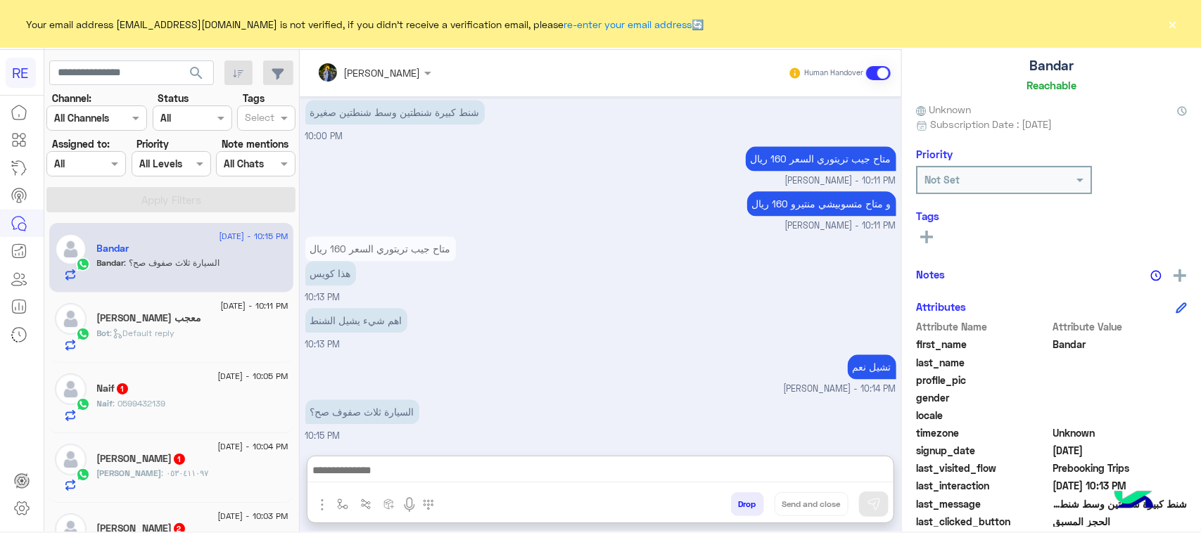
click at [462, 469] on textarea at bounding box center [600, 472] width 586 height 21
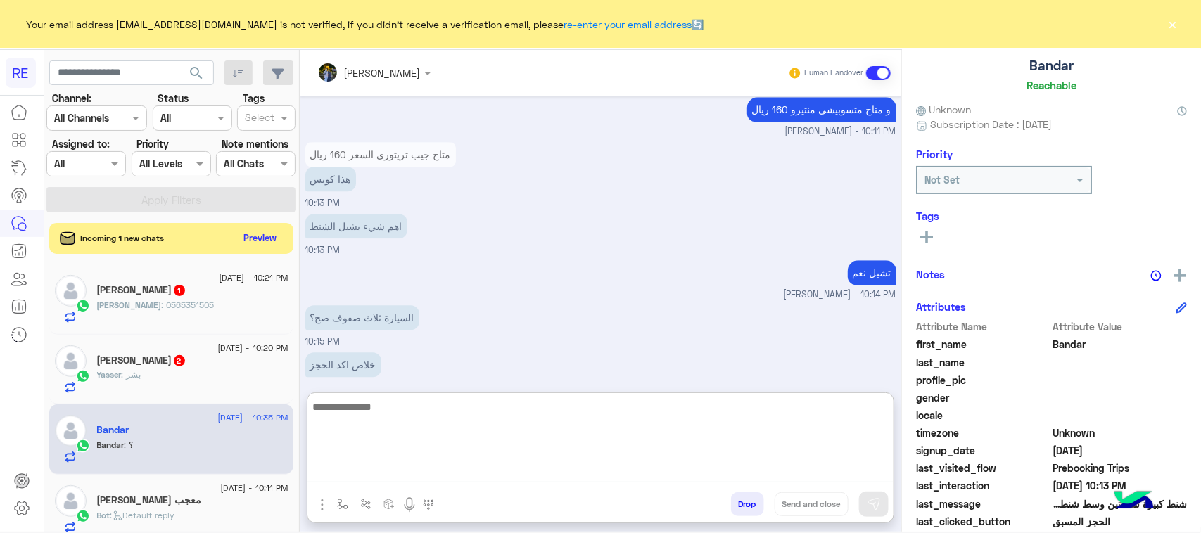
scroll to position [1699, 0]
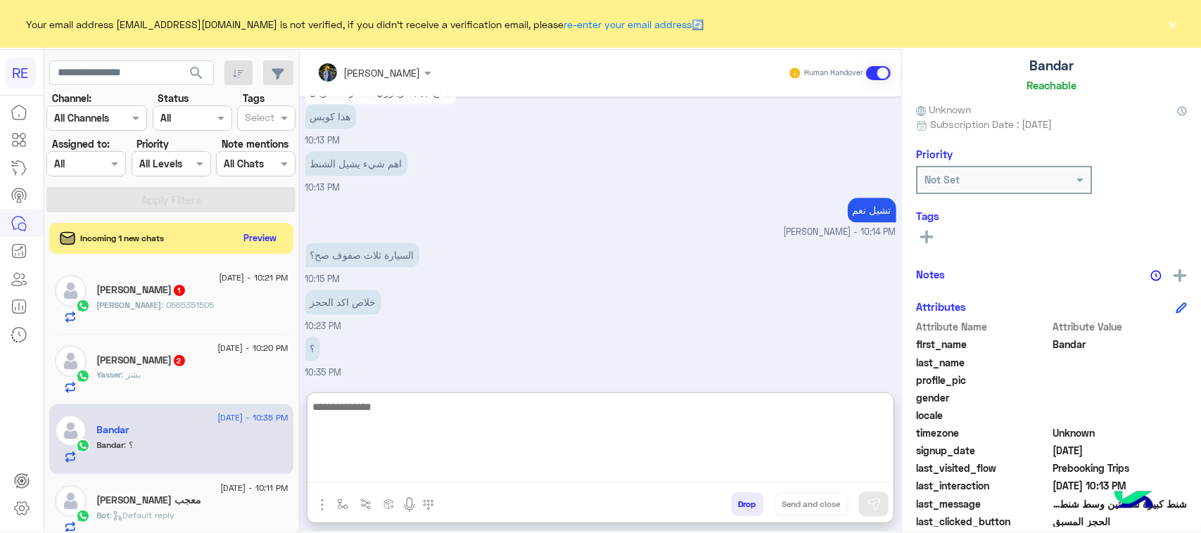
click at [378, 412] on textarea at bounding box center [600, 440] width 586 height 84
type textarea "*"
type textarea "**********"
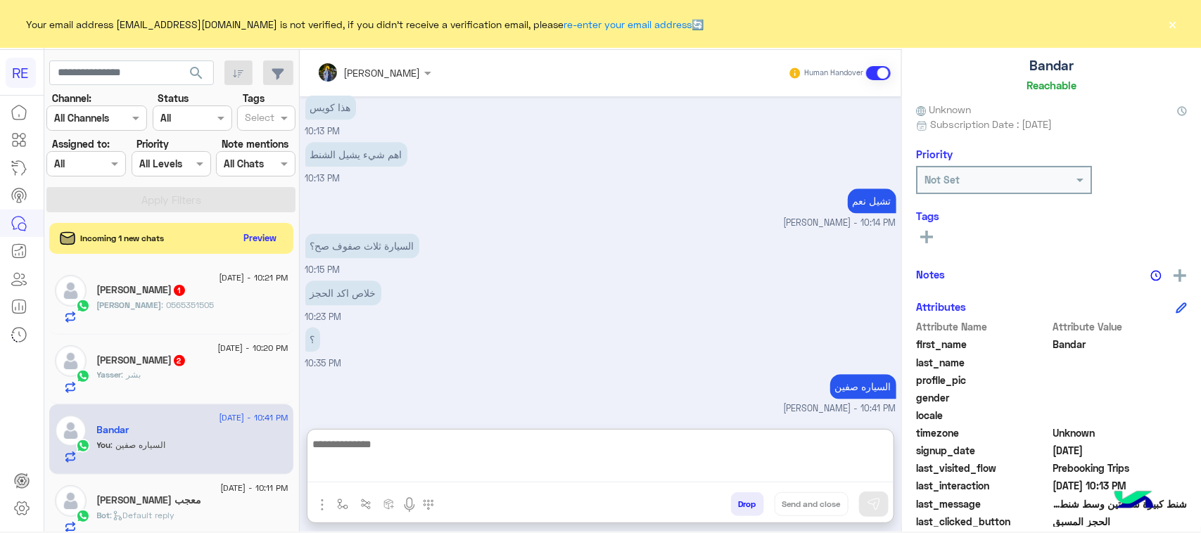
scroll to position [1745, 0]
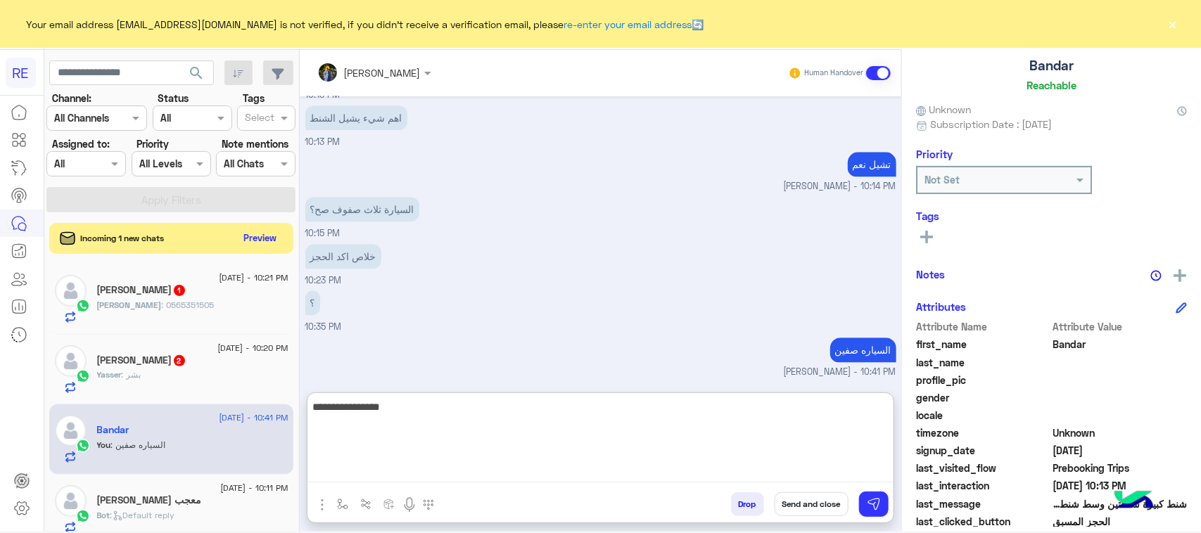
type textarea "**********"
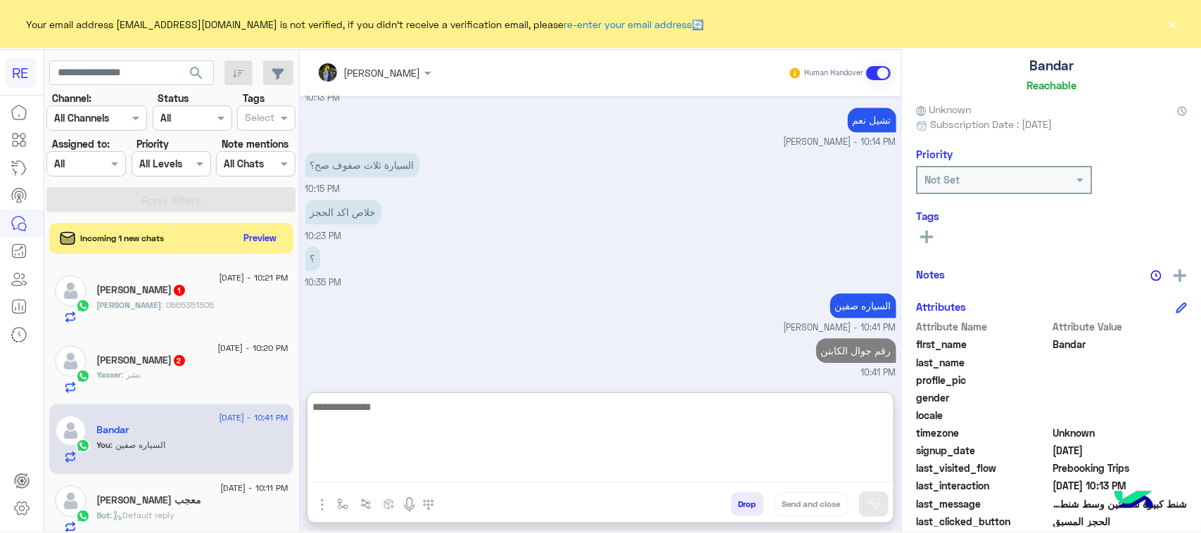
paste textarea "**********"
type textarea "**********"
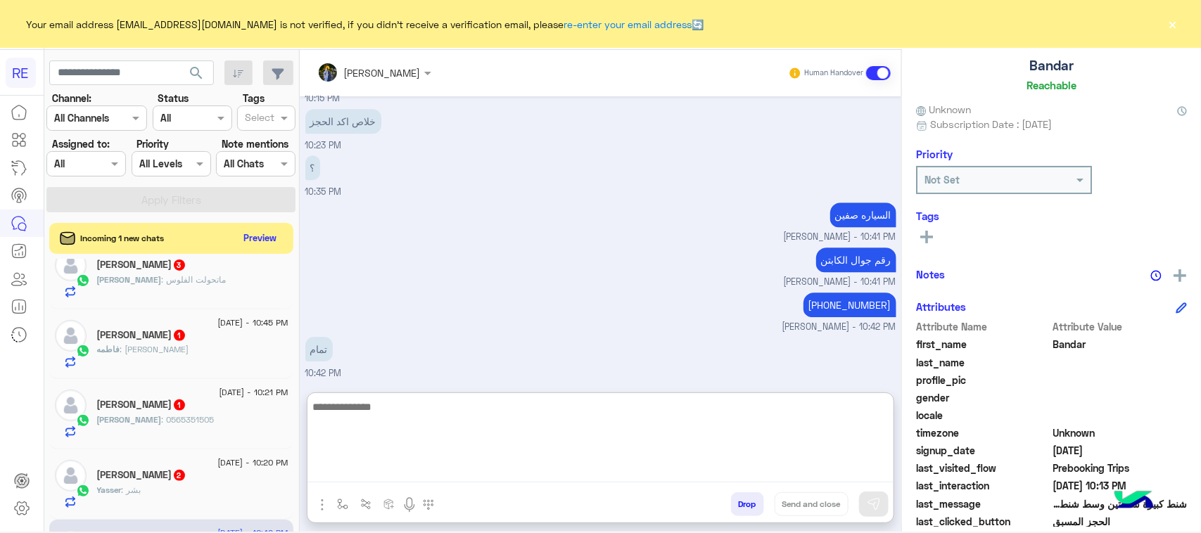
scroll to position [0, 0]
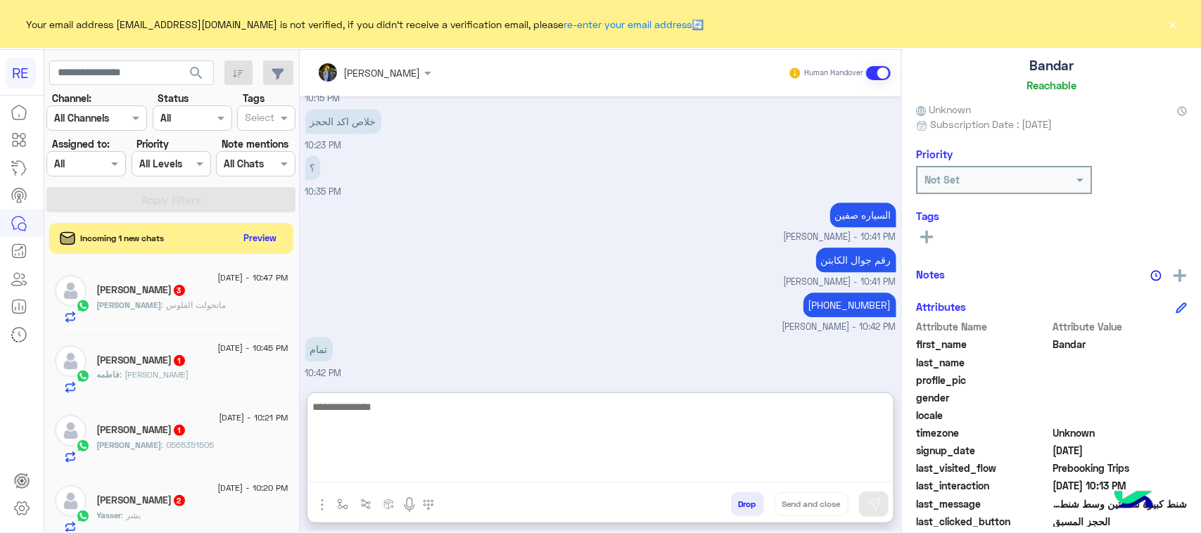
click at [162, 307] on span "[PERSON_NAME]" at bounding box center [129, 305] width 65 height 11
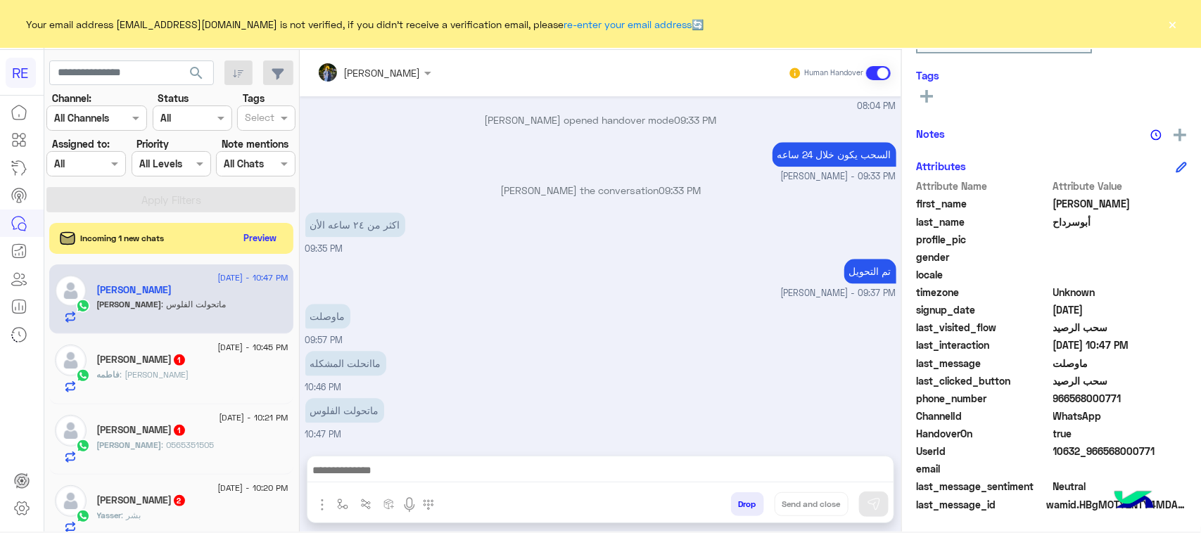
scroll to position [223, 0]
drag, startPoint x: 1162, startPoint y: 445, endPoint x: 1103, endPoint y: 455, distance: 59.3
click at [1103, 455] on span "10632_966568000771" at bounding box center [1120, 450] width 134 height 15
click at [231, 378] on div "فاطمه : لالا" at bounding box center [192, 381] width 191 height 25
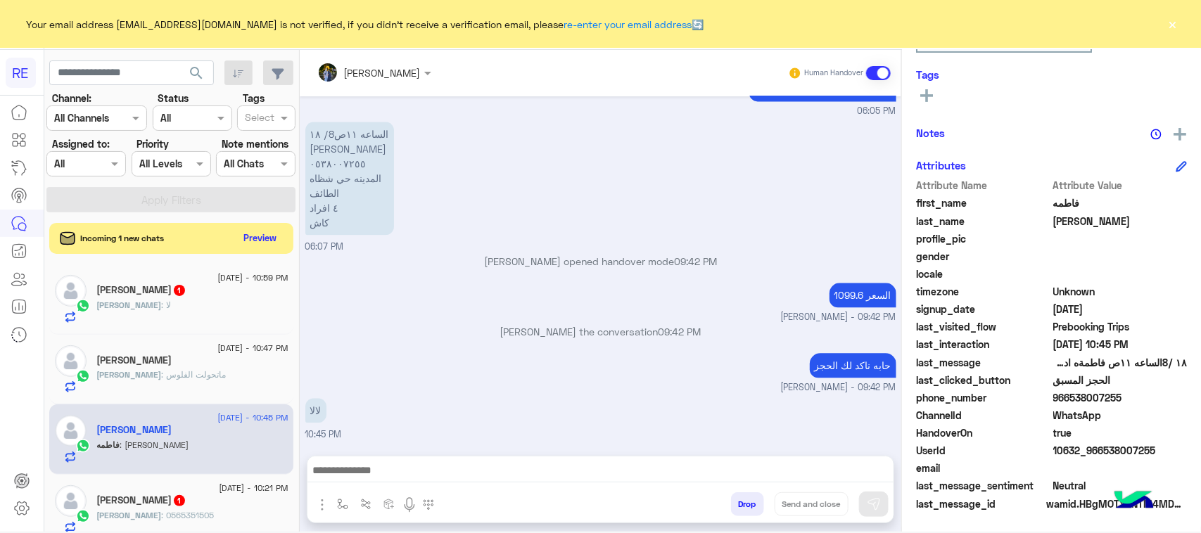
click at [176, 331] on div "17 August - 10:59 PM يوسف المهري 1 يوسف : لا" at bounding box center [171, 300] width 244 height 70
click at [176, 322] on div "يوسف : لا" at bounding box center [192, 311] width 191 height 25
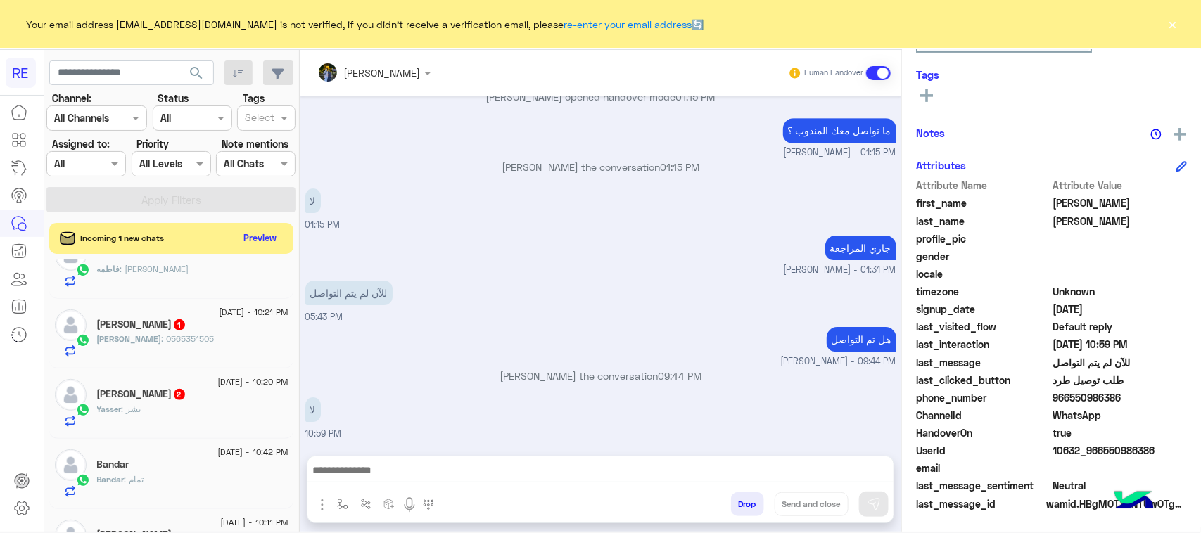
scroll to position [264, 0]
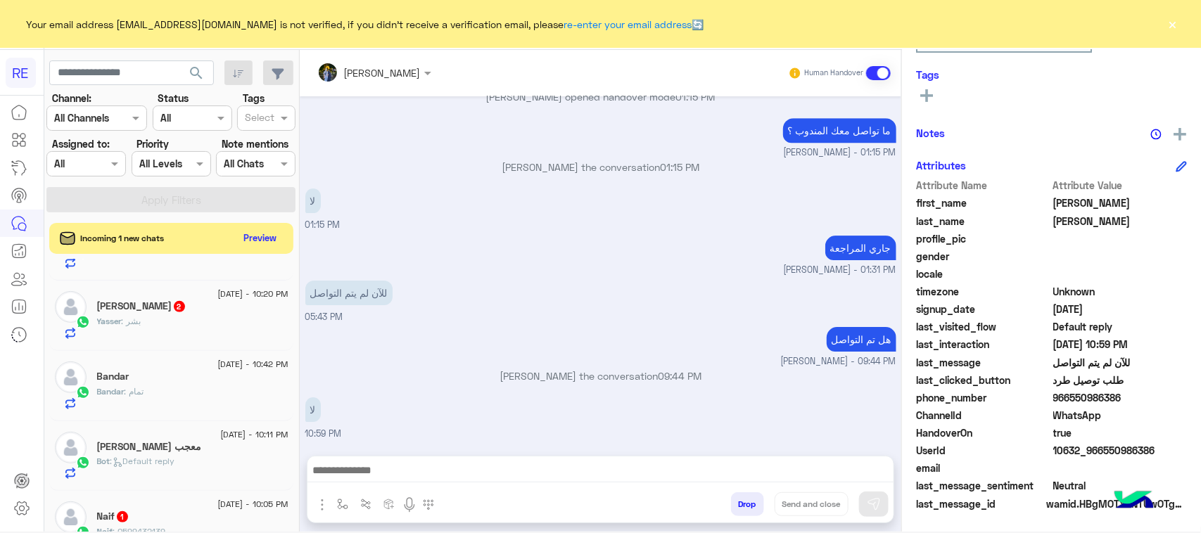
click at [254, 324] on div "Yasser : بشر" at bounding box center [192, 327] width 191 height 25
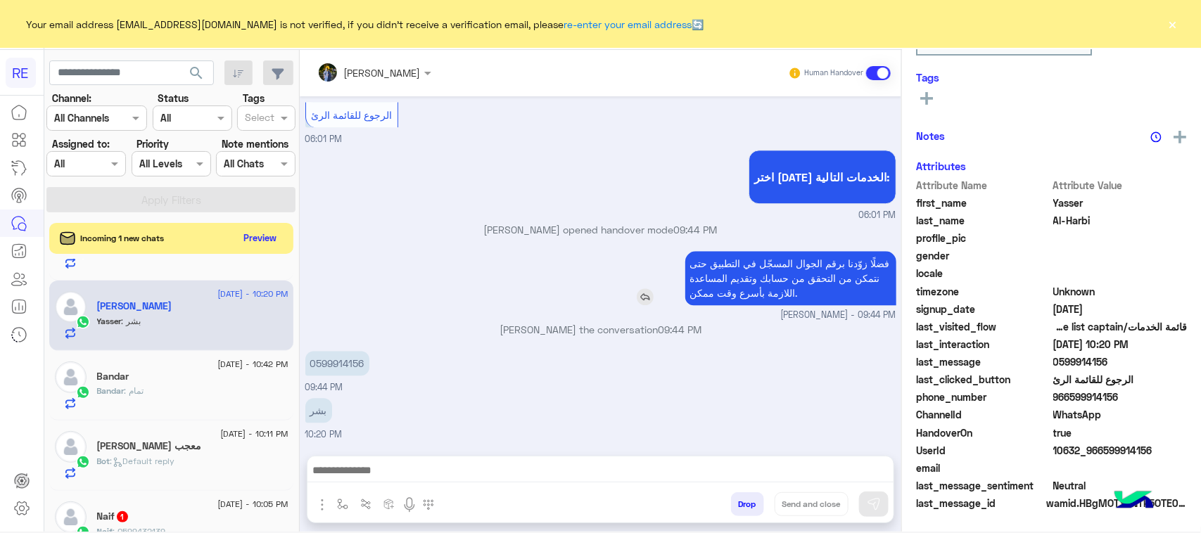
scroll to position [223, 0]
click at [853, 275] on p "فضلًا زوّدنا برقم الجوال المسجّل في التطبيق حتى نتمكن من التحقق من حسابك وتقديم…" at bounding box center [790, 278] width 211 height 54
drag, startPoint x: 320, startPoint y: 363, endPoint x: 383, endPoint y: 369, distance: 63.6
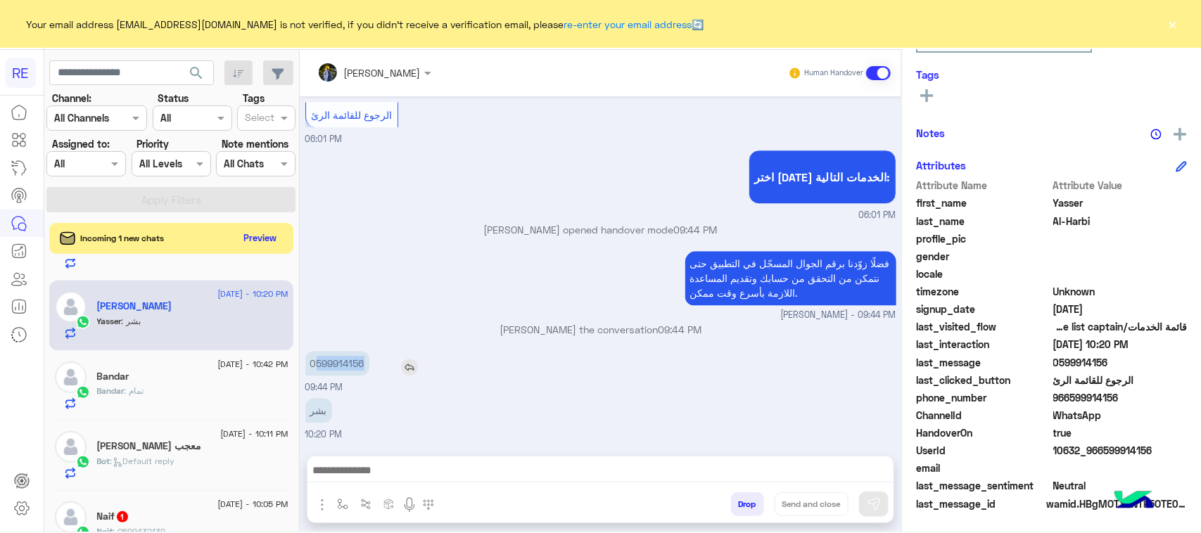
click at [383, 369] on div "0599914156" at bounding box center [377, 363] width 144 height 25
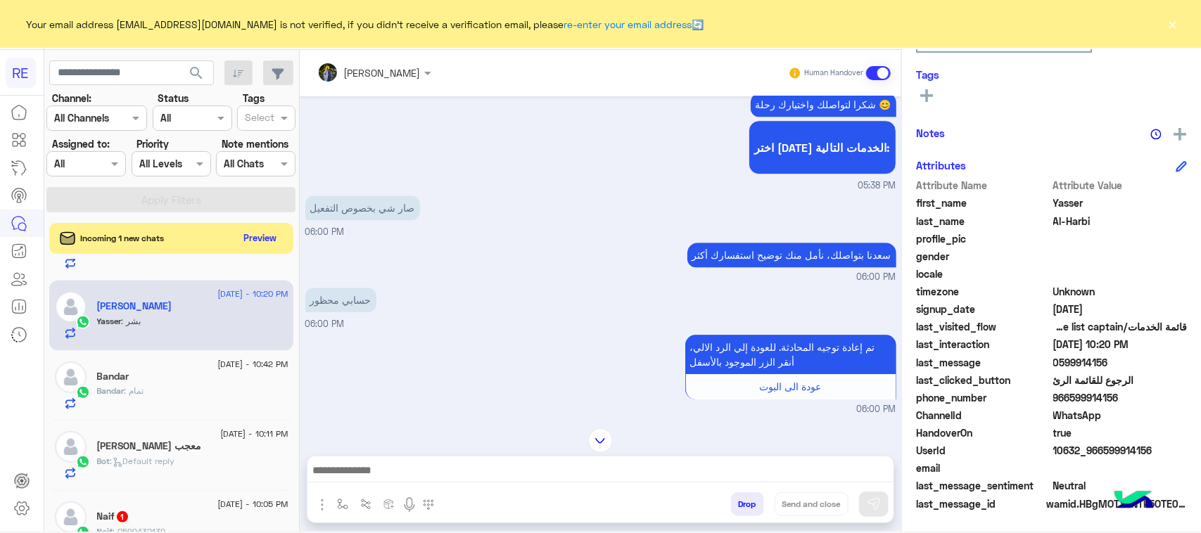
scroll to position [1696, 0]
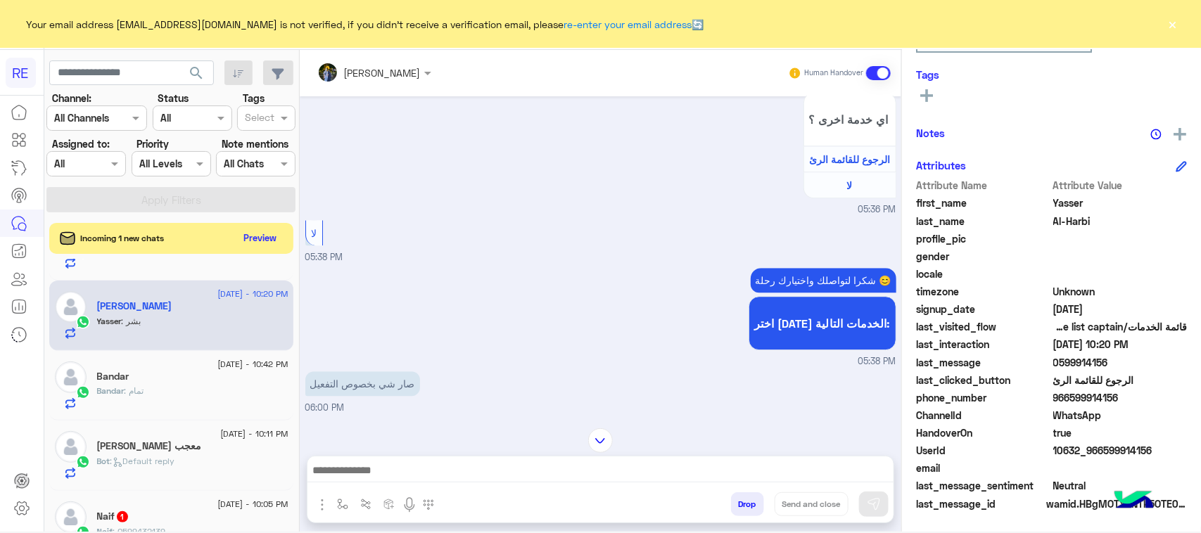
click at [409, 479] on textarea at bounding box center [600, 472] width 586 height 21
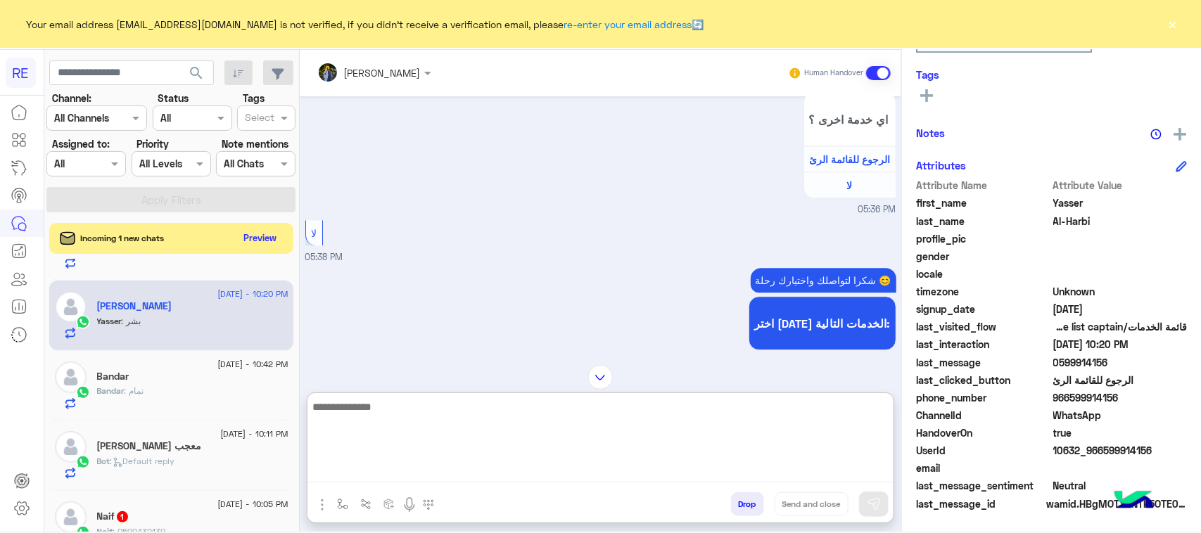
paste textarea "**********"
type textarea "**********"
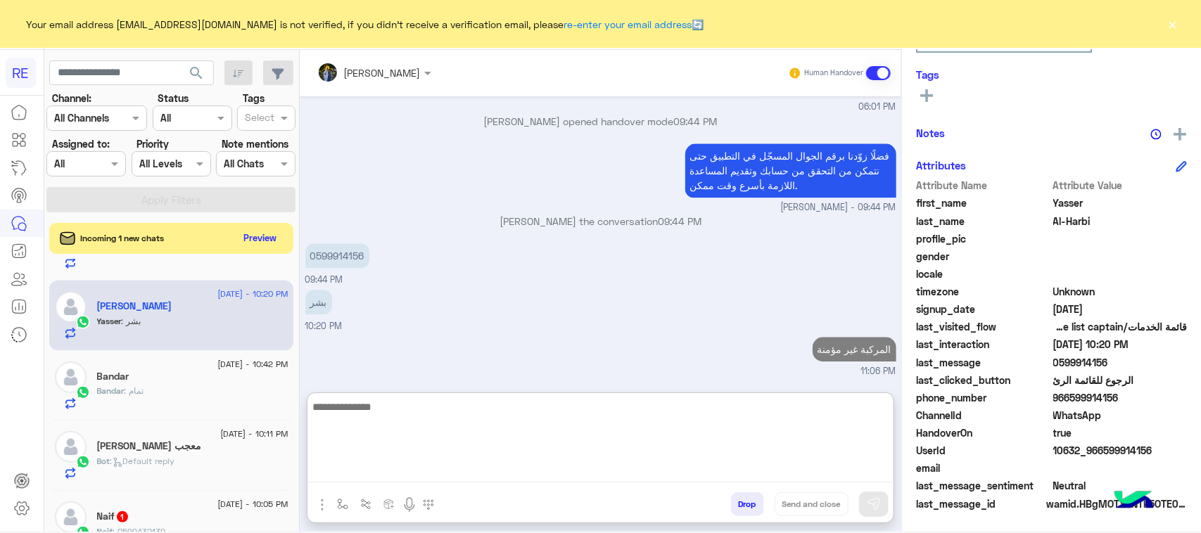
scroll to position [3932, 0]
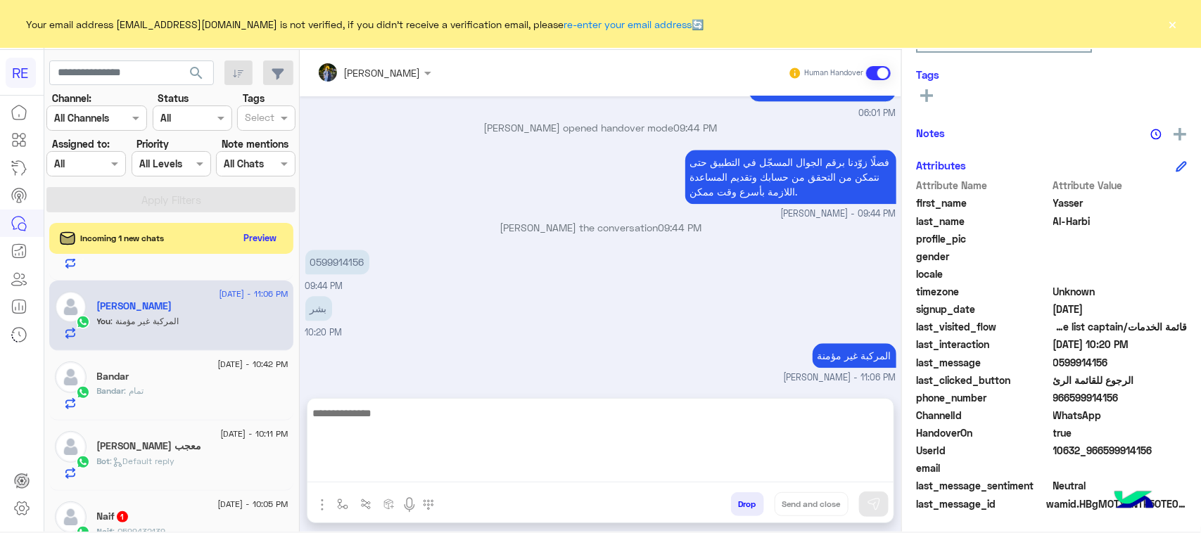
click at [152, 511] on div "17 August - 10:05 PM" at bounding box center [192, 506] width 191 height 9
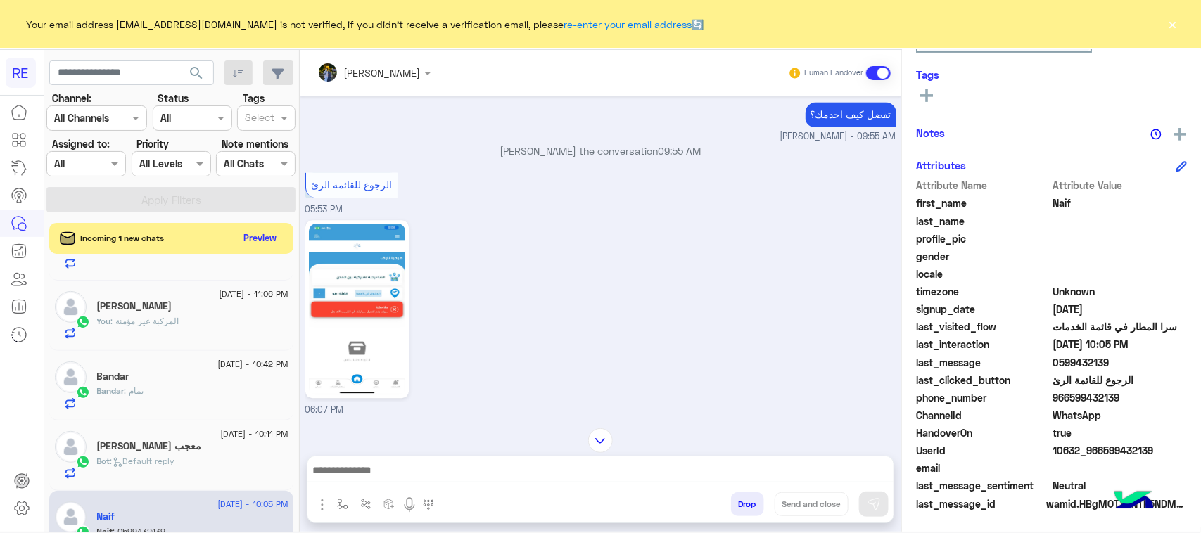
scroll to position [1342, 0]
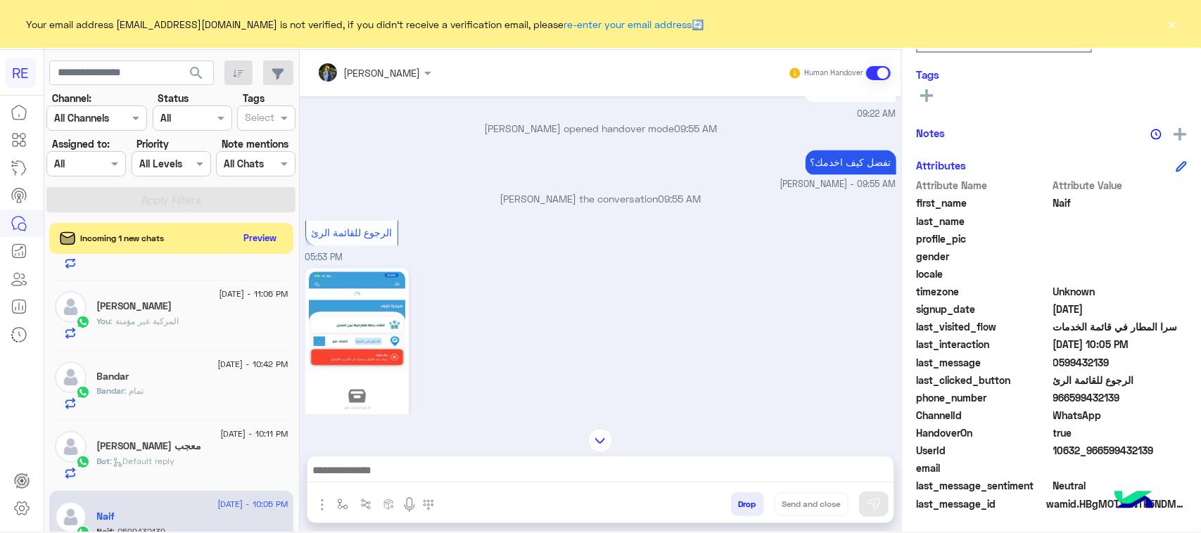
click at [345, 356] on img at bounding box center [357, 357] width 96 height 171
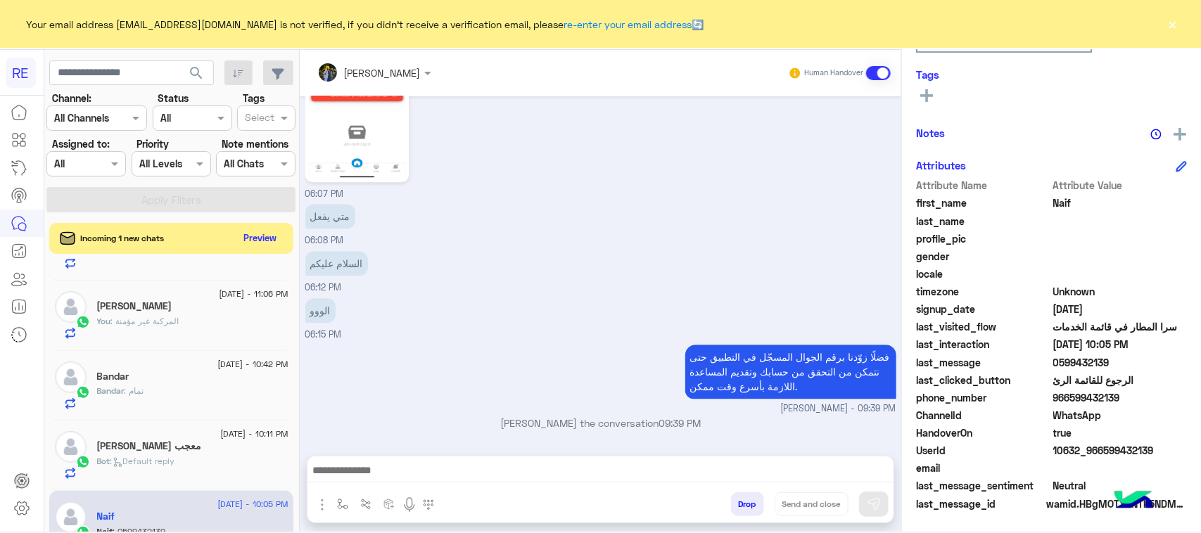
drag, startPoint x: 315, startPoint y: 407, endPoint x: 377, endPoint y: 410, distance: 62.0
click at [377, 445] on div "0599432139" at bounding box center [378, 457] width 146 height 25
click at [457, 478] on textarea at bounding box center [600, 472] width 586 height 21
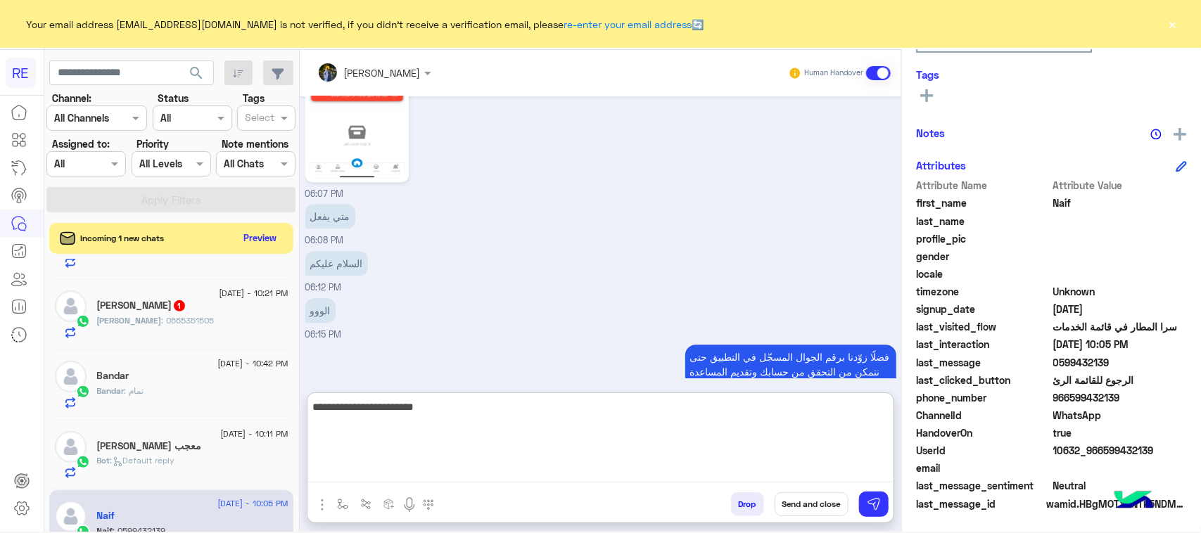
type textarea "**********"
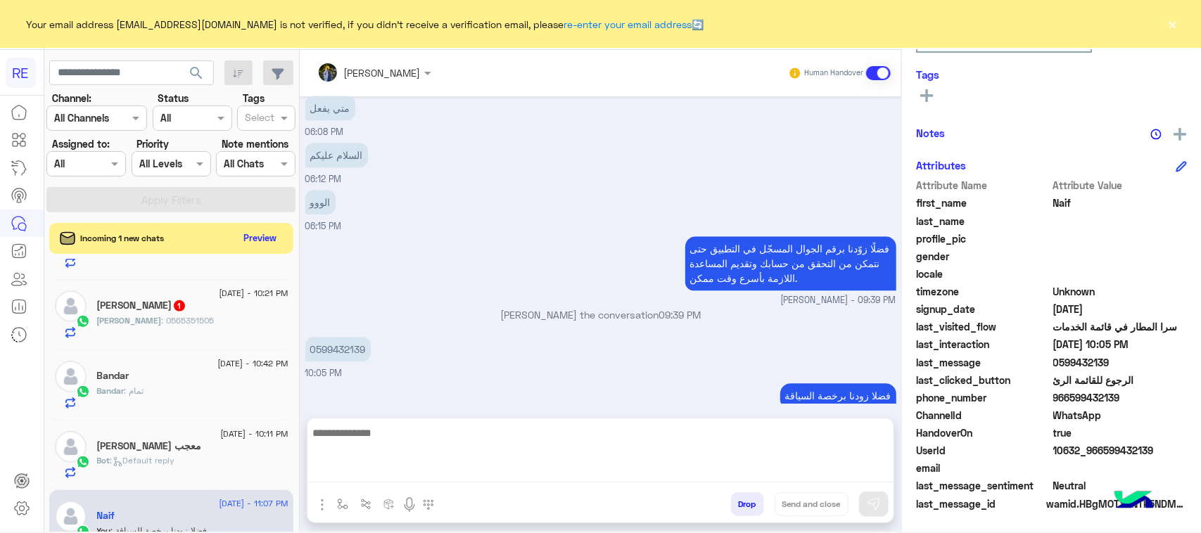
scroll to position [0, 0]
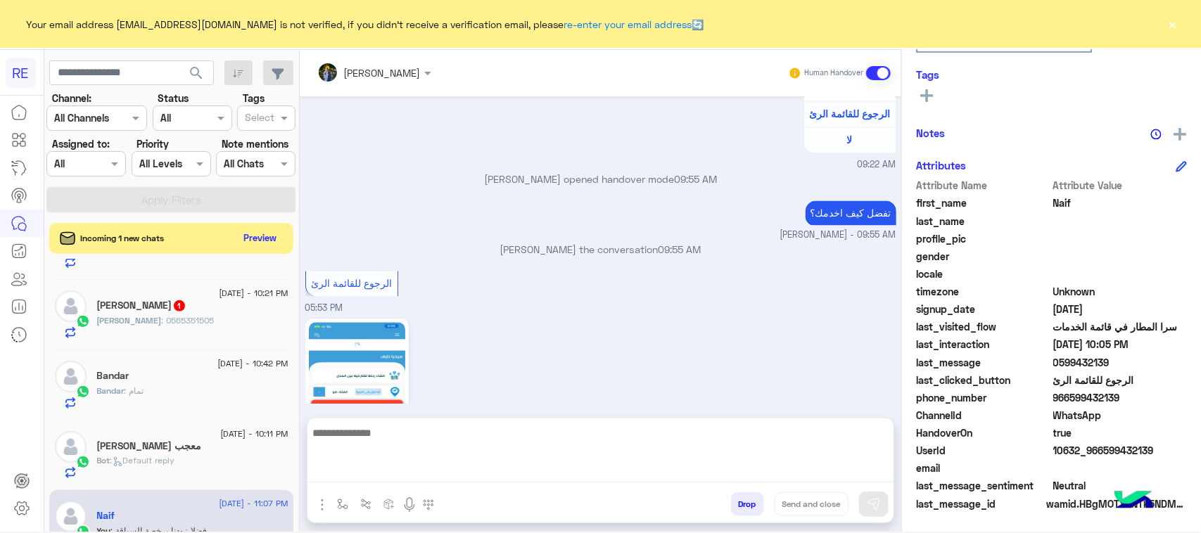
click at [205, 305] on div "احمد العصيمي 1" at bounding box center [192, 307] width 191 height 15
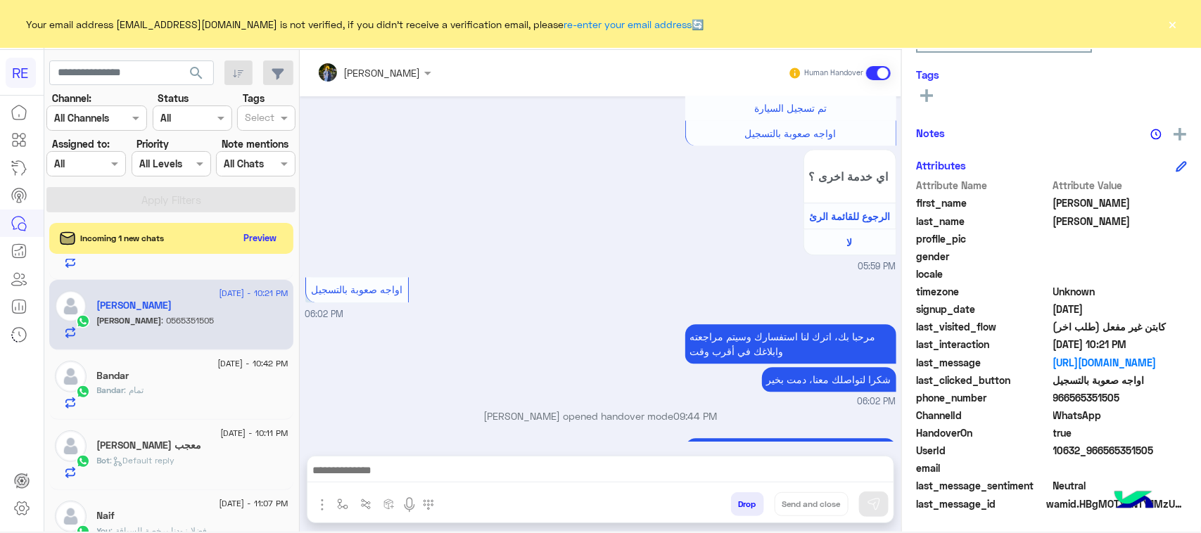
scroll to position [1781, 0]
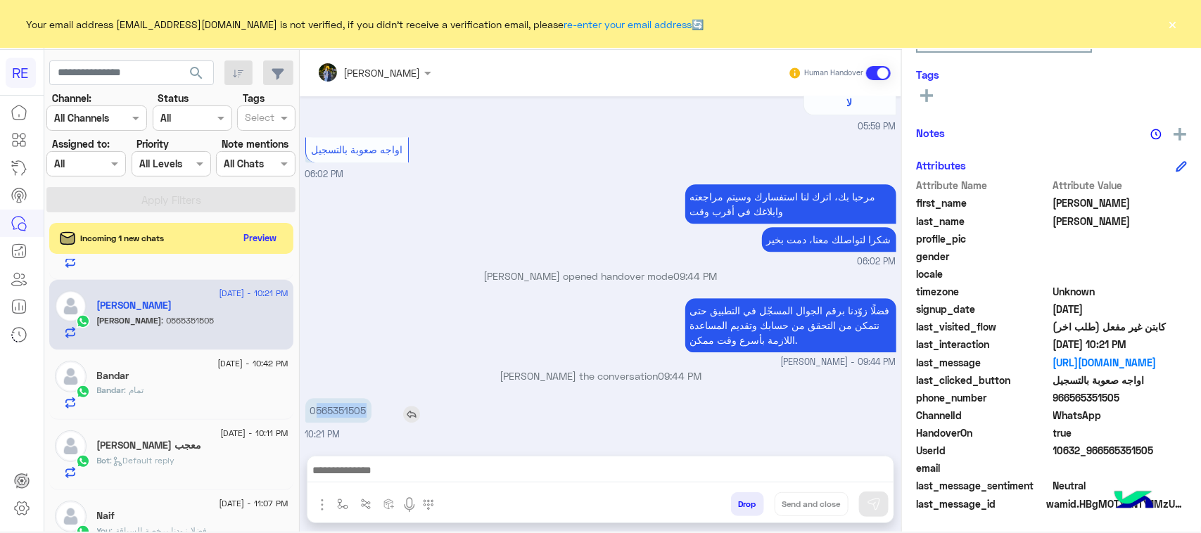
drag, startPoint x: 314, startPoint y: 413, endPoint x: 352, endPoint y: 414, distance: 38.0
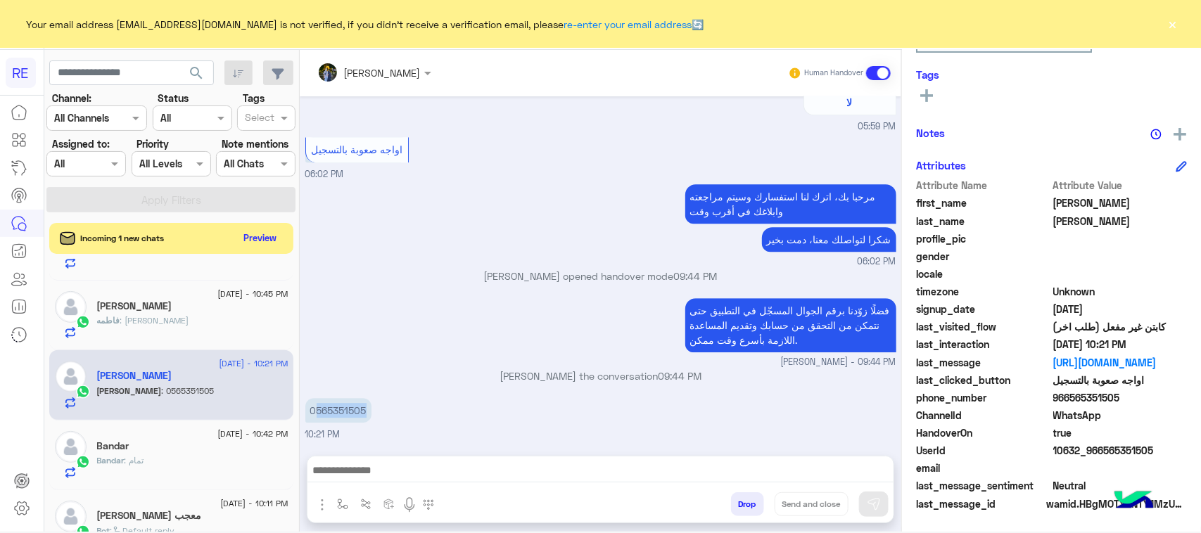
scroll to position [265, 0]
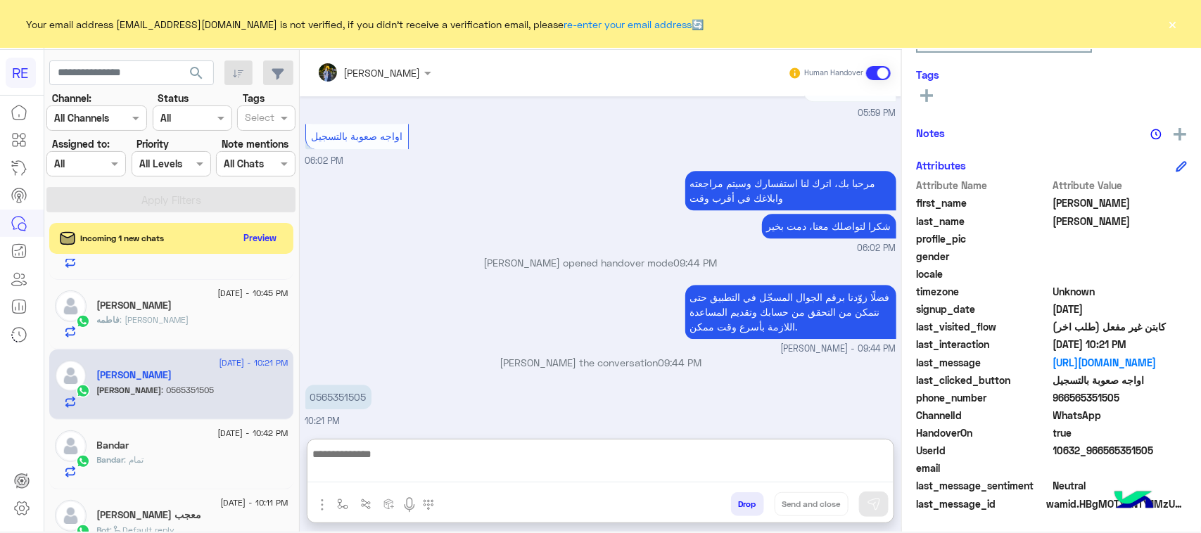
click at [607, 469] on textarea at bounding box center [600, 463] width 586 height 37
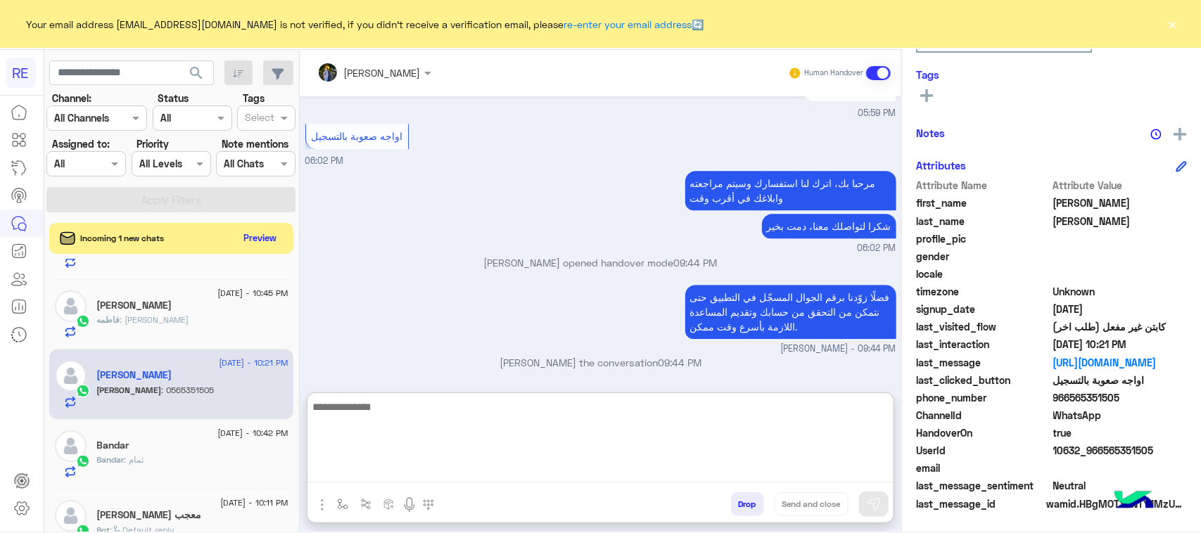
paste textarea "**********"
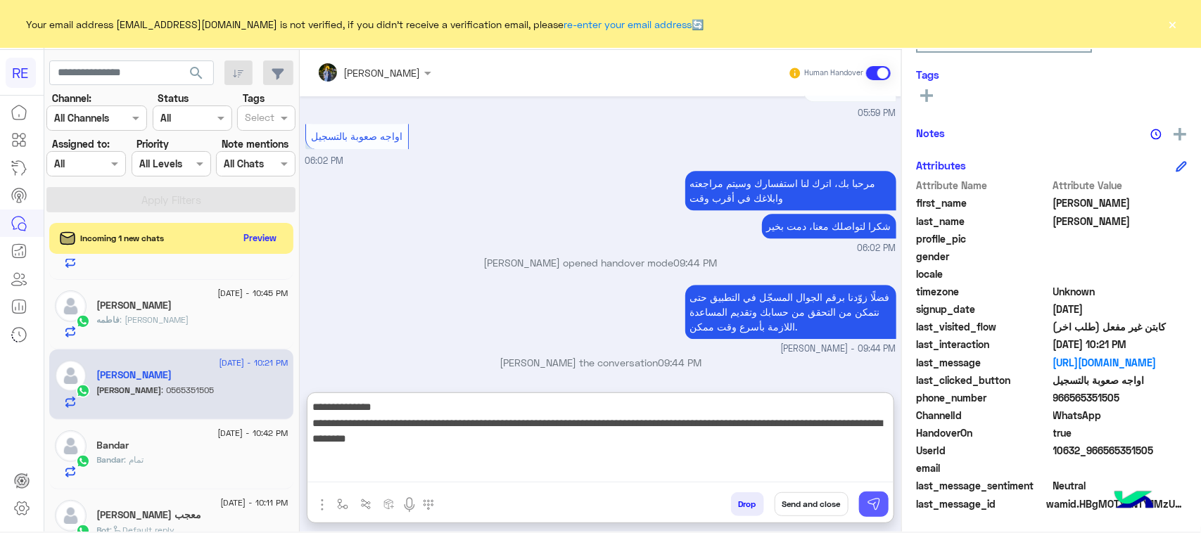
type textarea "**********"
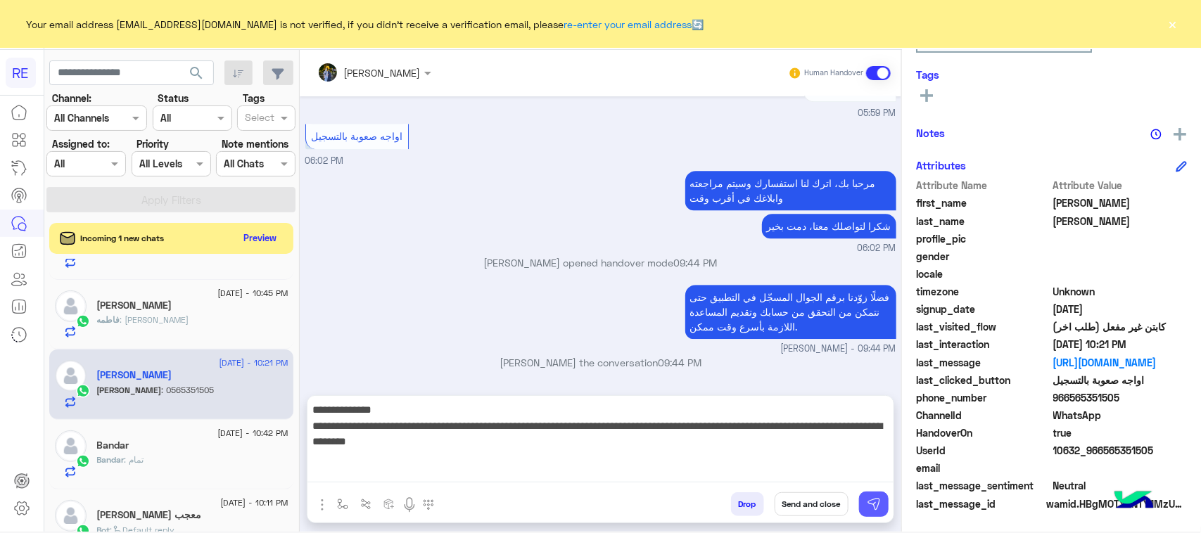
click at [864, 500] on button at bounding box center [874, 504] width 30 height 25
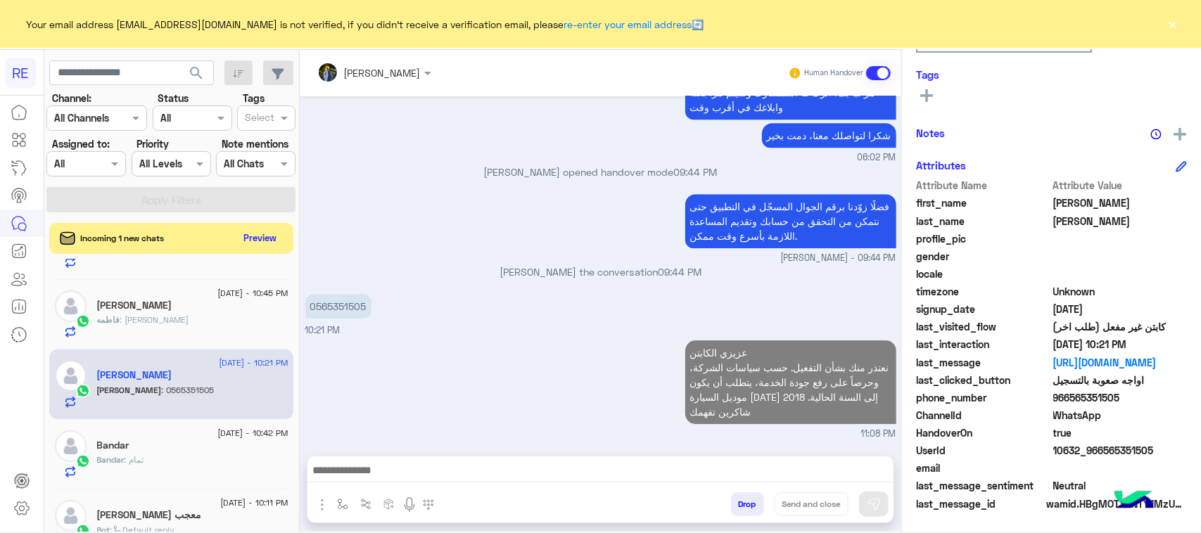
scroll to position [0, 0]
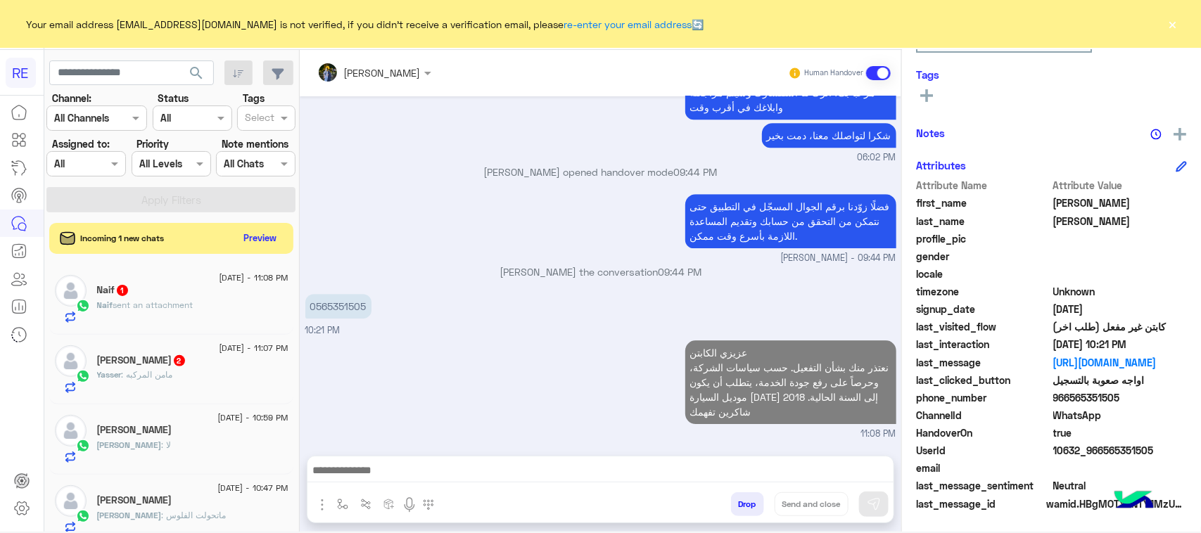
click at [208, 367] on div "Yasser Al-Harbi 2" at bounding box center [192, 362] width 191 height 15
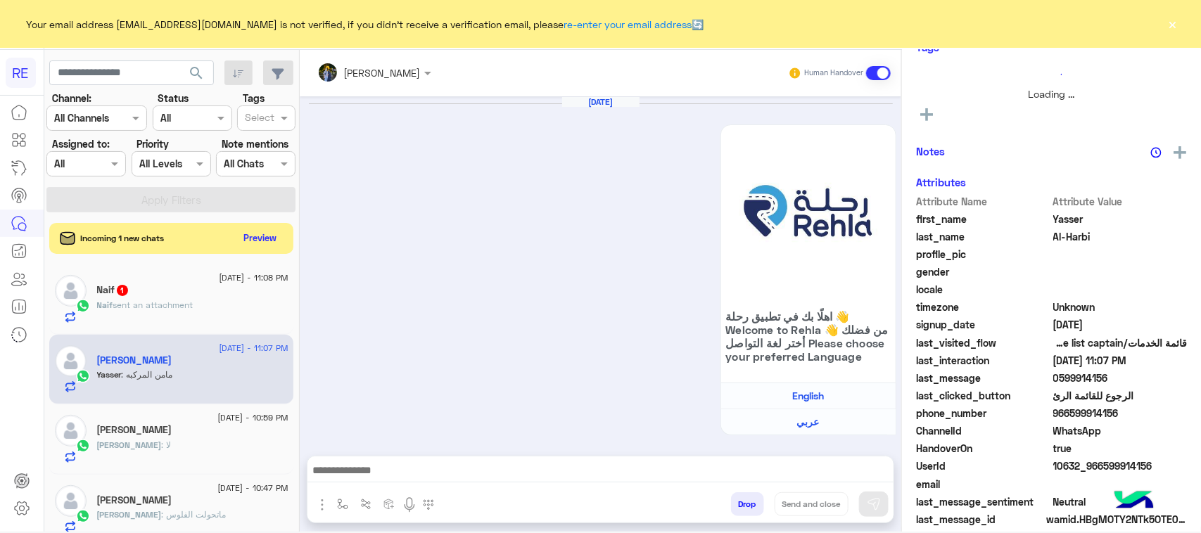
scroll to position [1829, 0]
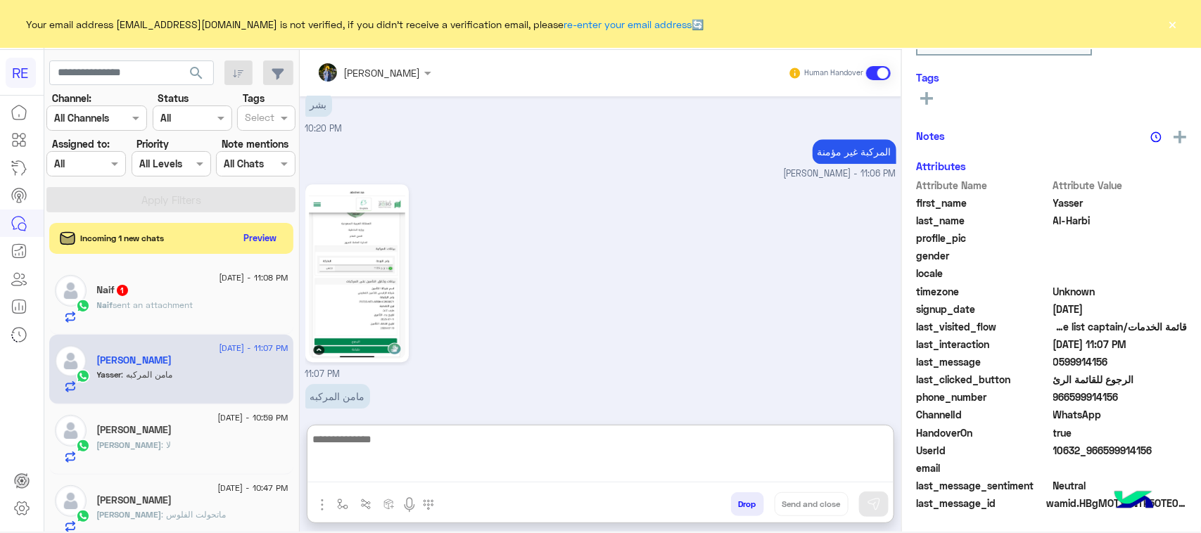
click at [450, 476] on textarea at bounding box center [600, 457] width 586 height 52
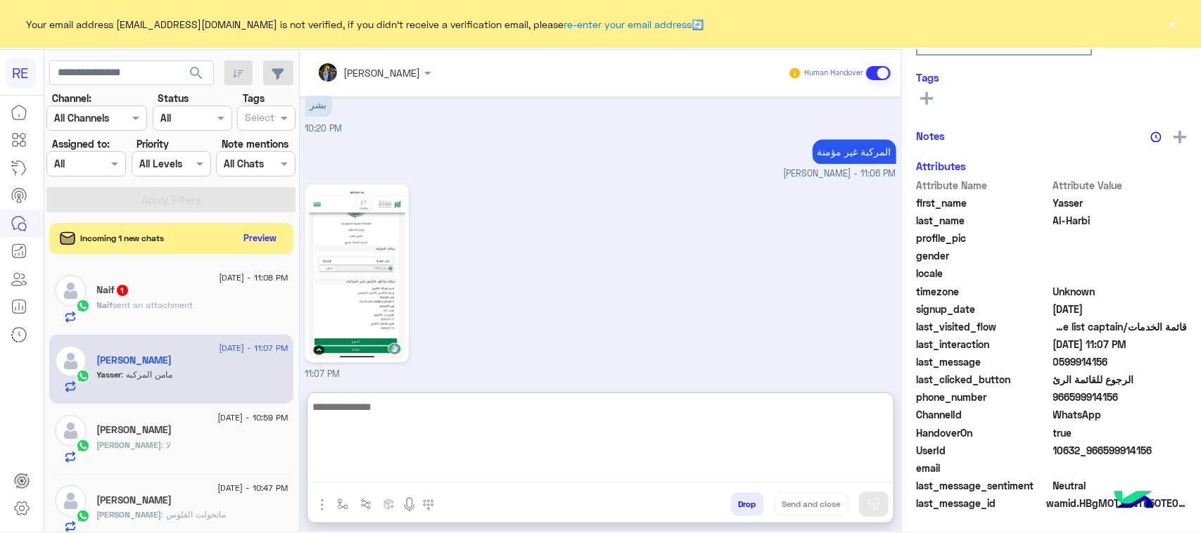
scroll to position [223, 0]
type textarea "**********"
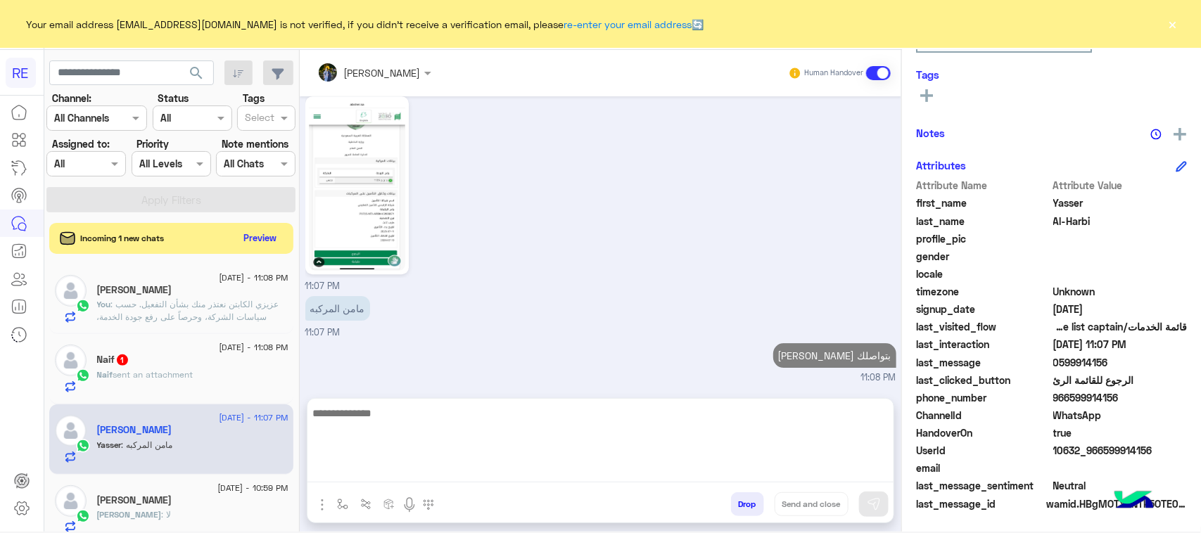
scroll to position [0, 0]
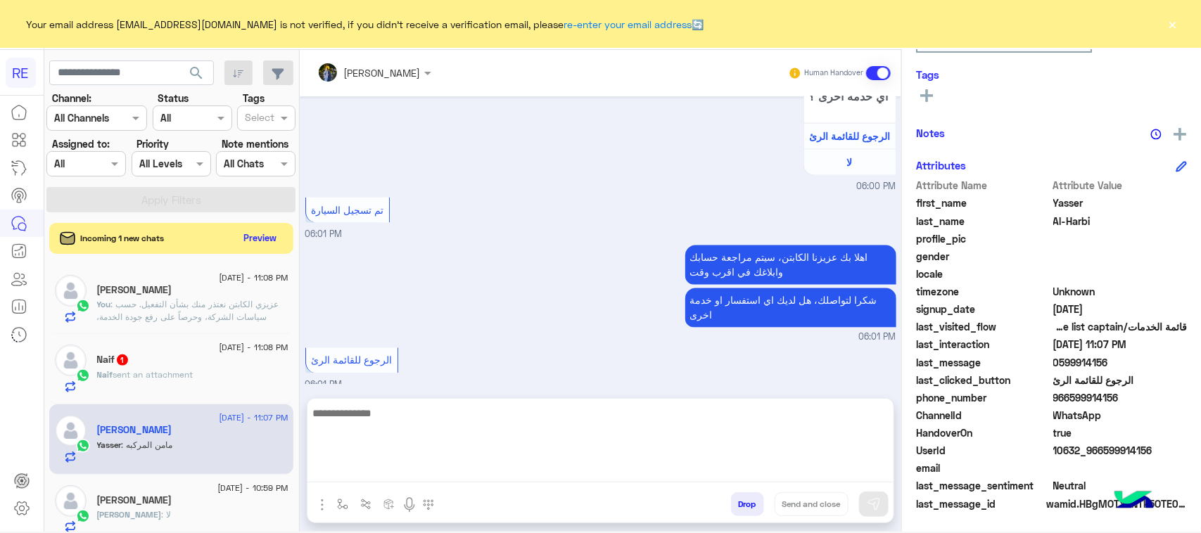
click at [176, 350] on div "[DATE] - 11:08 PM" at bounding box center [192, 349] width 191 height 9
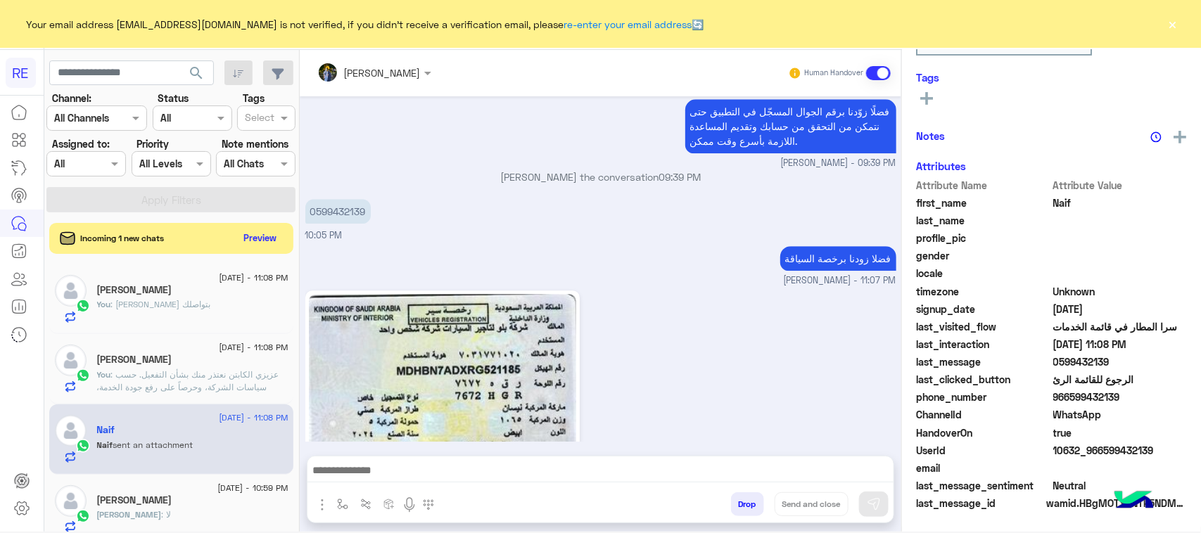
scroll to position [223, 0]
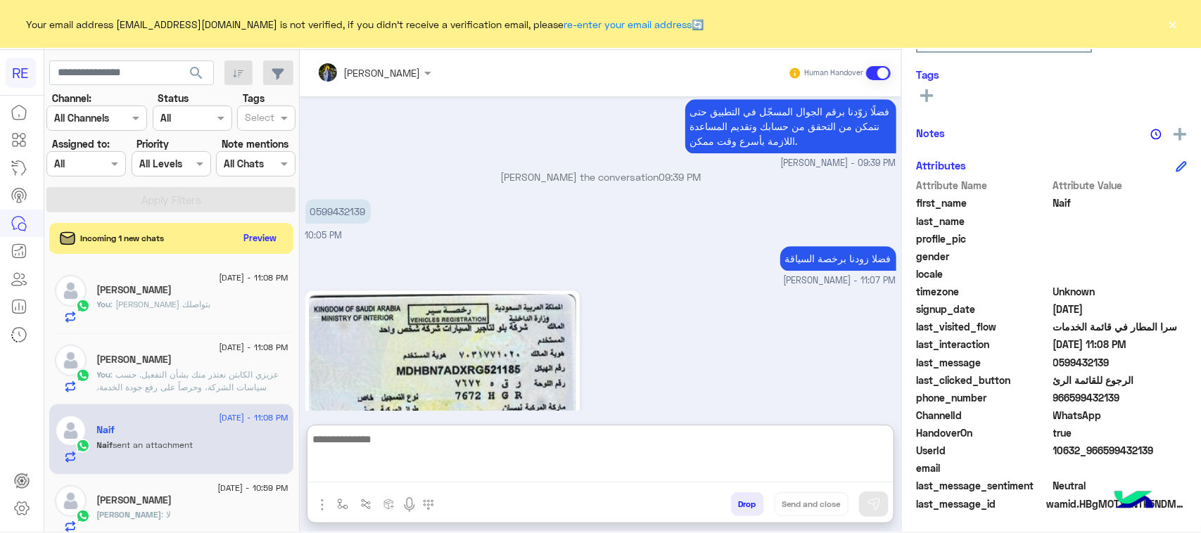
click at [447, 466] on textarea at bounding box center [600, 457] width 586 height 52
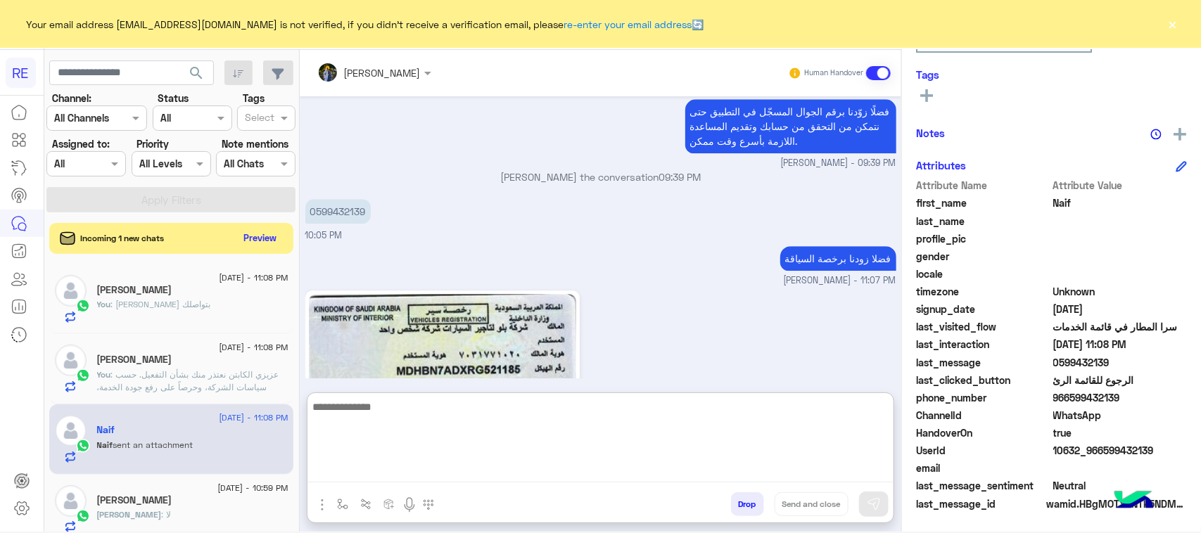
type textarea "*"
type textarea "**********"
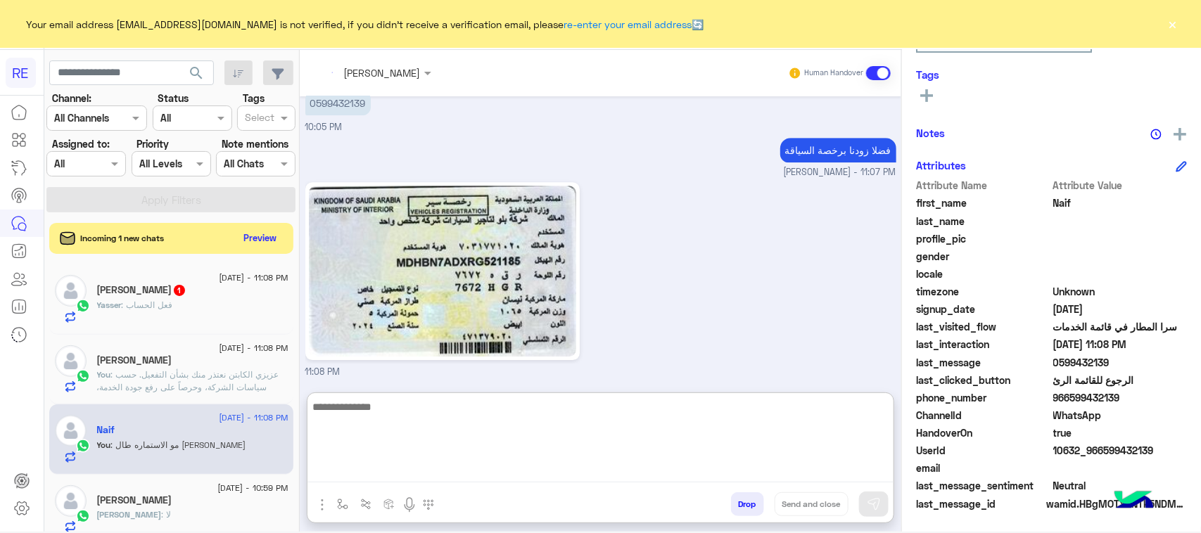
click at [159, 317] on div "Yasser : فعل الحساب" at bounding box center [192, 311] width 191 height 25
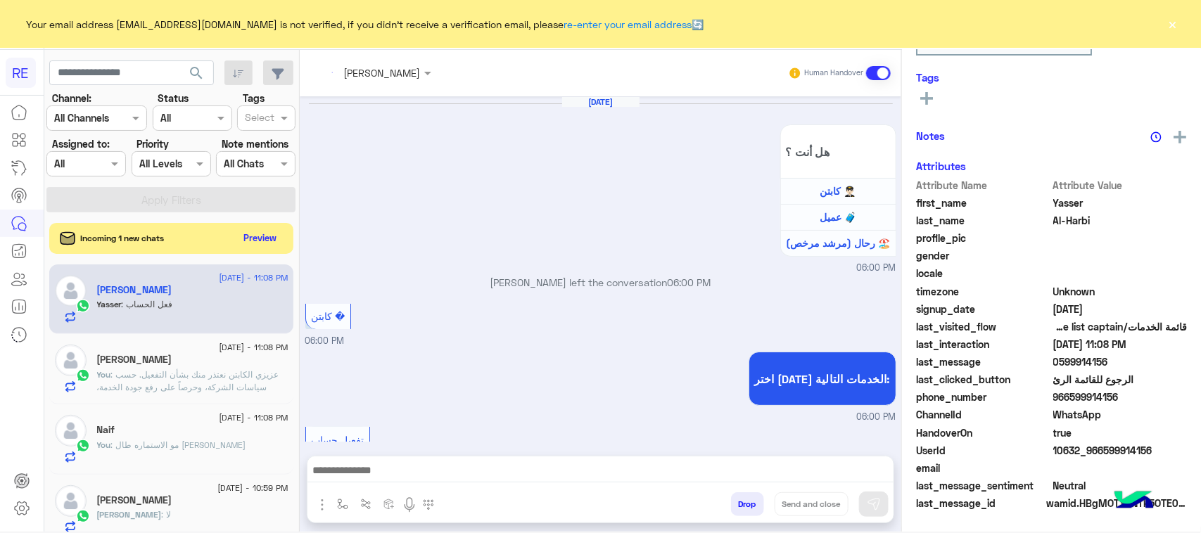
scroll to position [1527, 0]
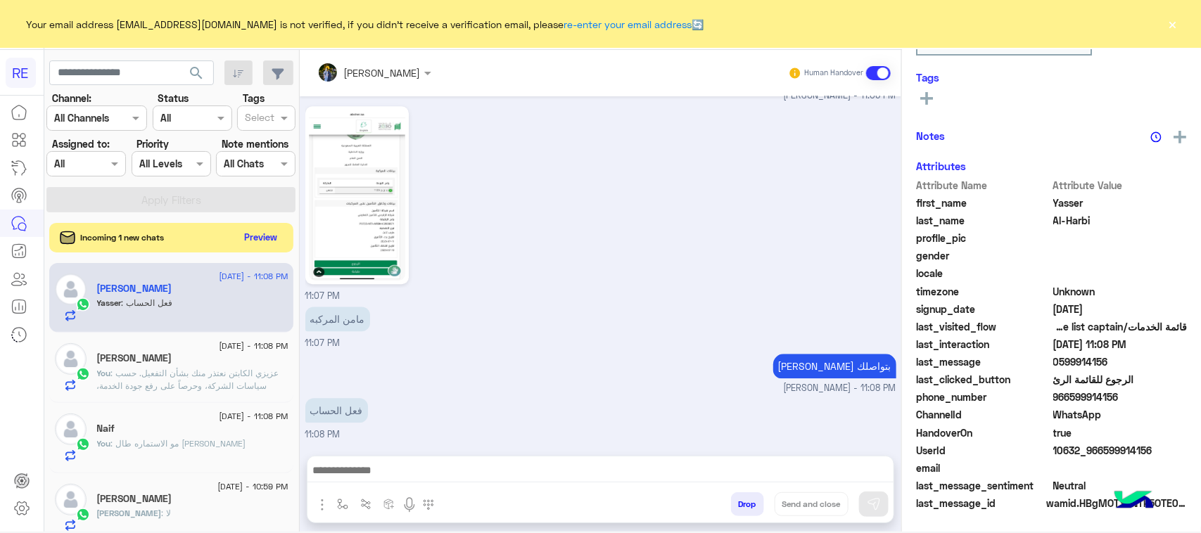
click at [259, 244] on button "Preview" at bounding box center [261, 237] width 44 height 19
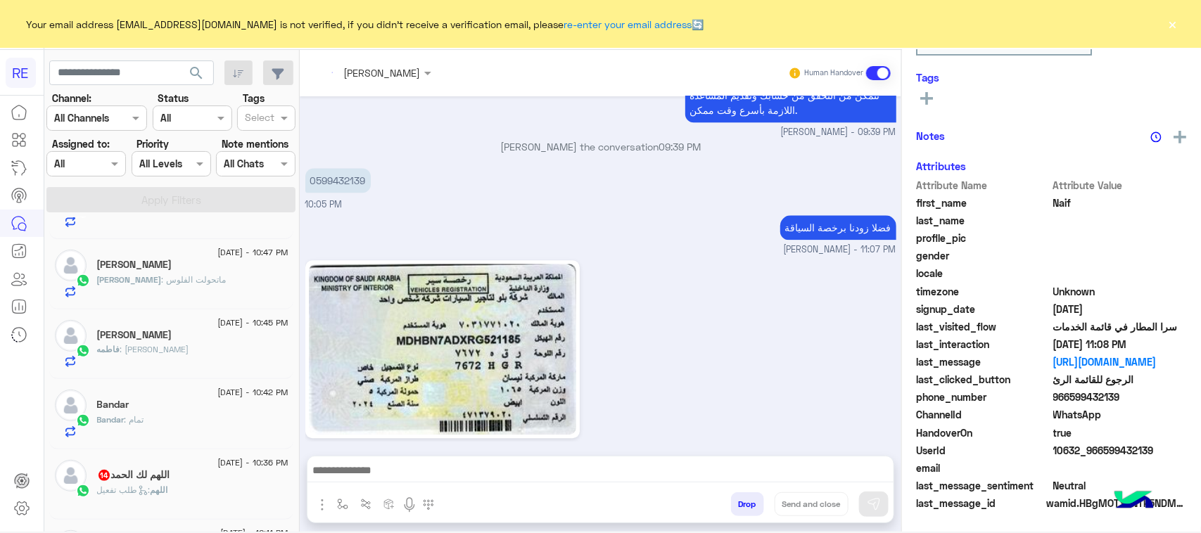
scroll to position [265, 0]
click at [210, 483] on div "اللهم لك الحمد 14" at bounding box center [192, 476] width 191 height 15
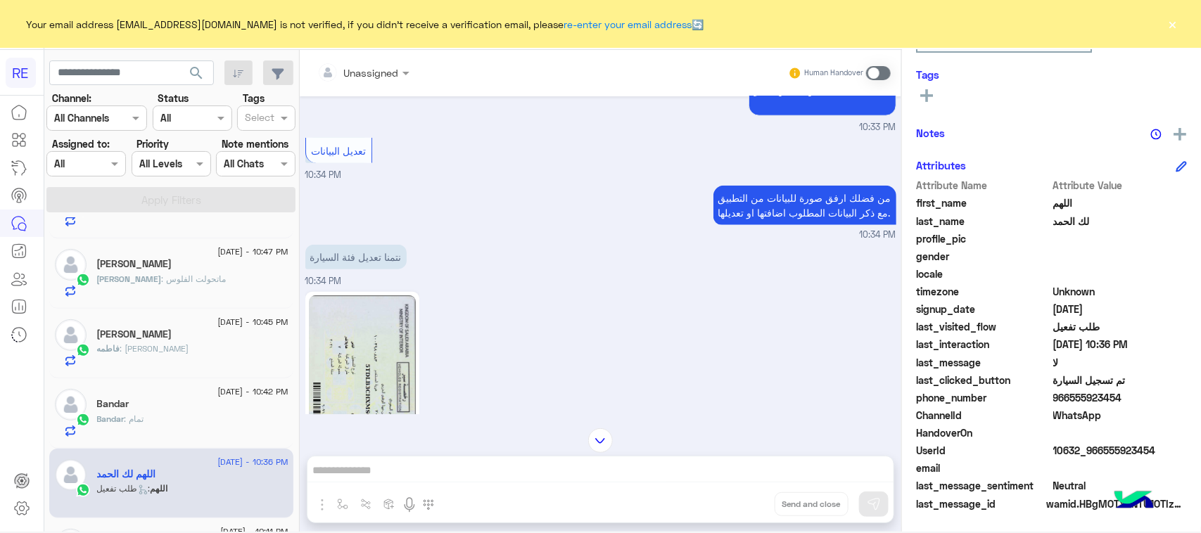
scroll to position [782, 0]
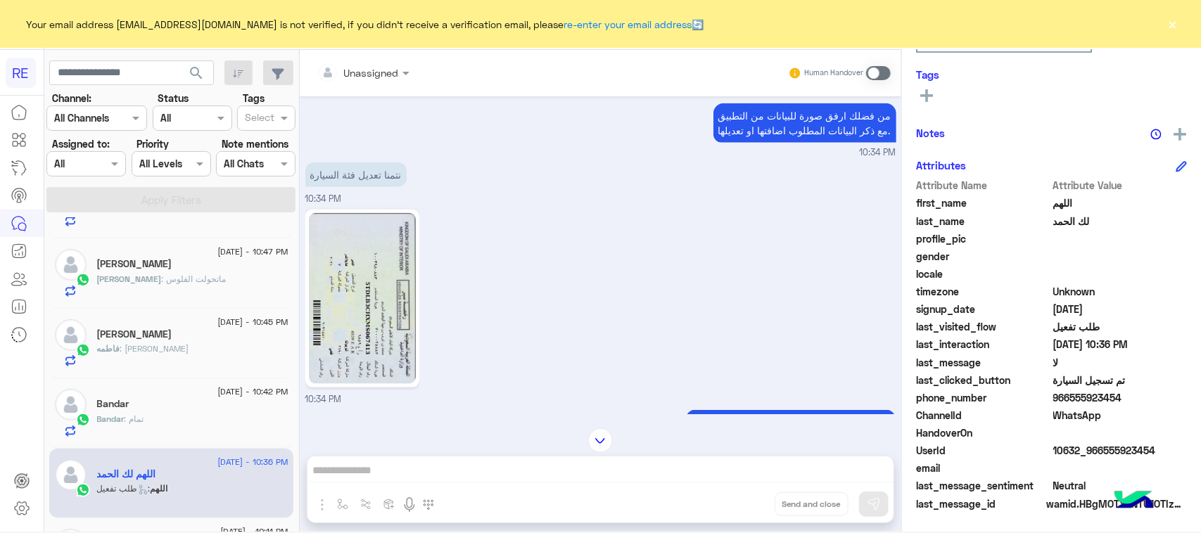
click at [885, 72] on span at bounding box center [878, 73] width 25 height 14
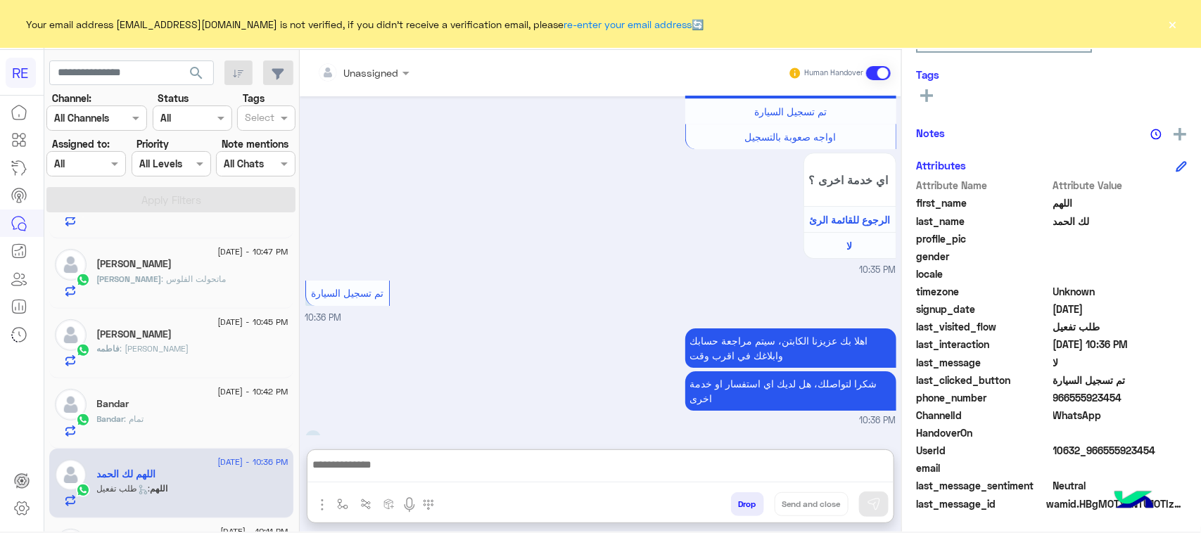
click at [592, 464] on textarea at bounding box center [600, 469] width 586 height 27
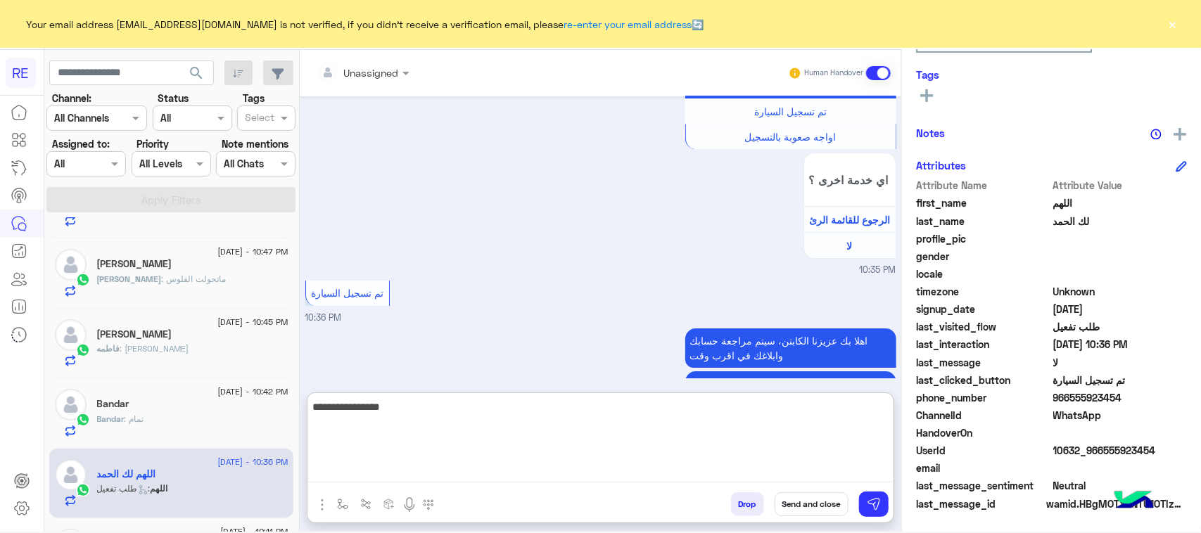
type textarea "**********"
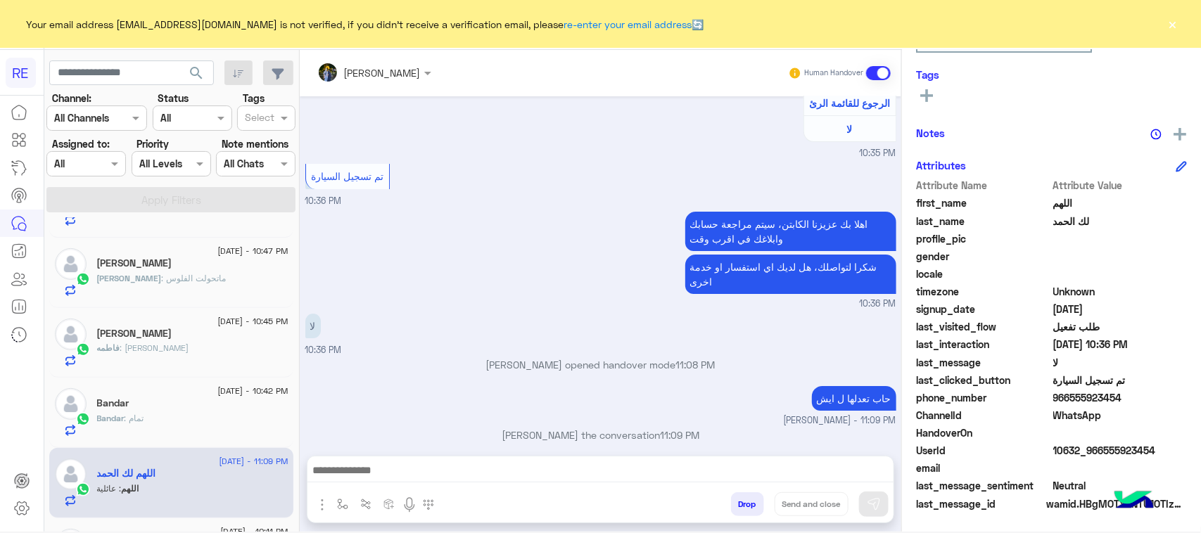
scroll to position [2157, 0]
drag, startPoint x: 1167, startPoint y: 443, endPoint x: 1100, endPoint y: 455, distance: 67.9
click at [1100, 455] on span "10632_966555923454" at bounding box center [1120, 450] width 134 height 15
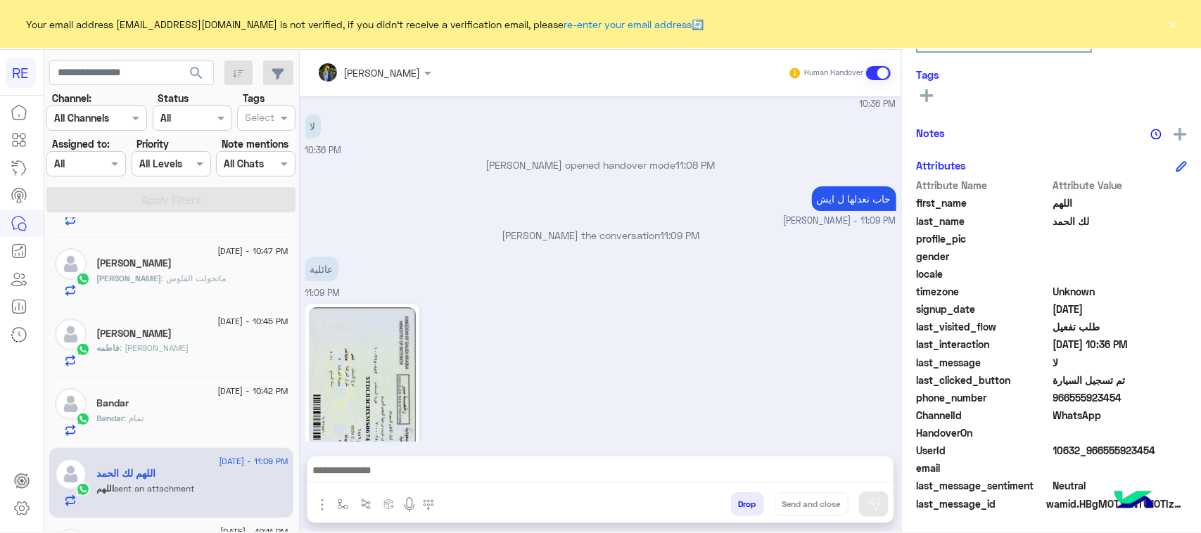
click at [338, 307] on img at bounding box center [363, 392] width 108 height 171
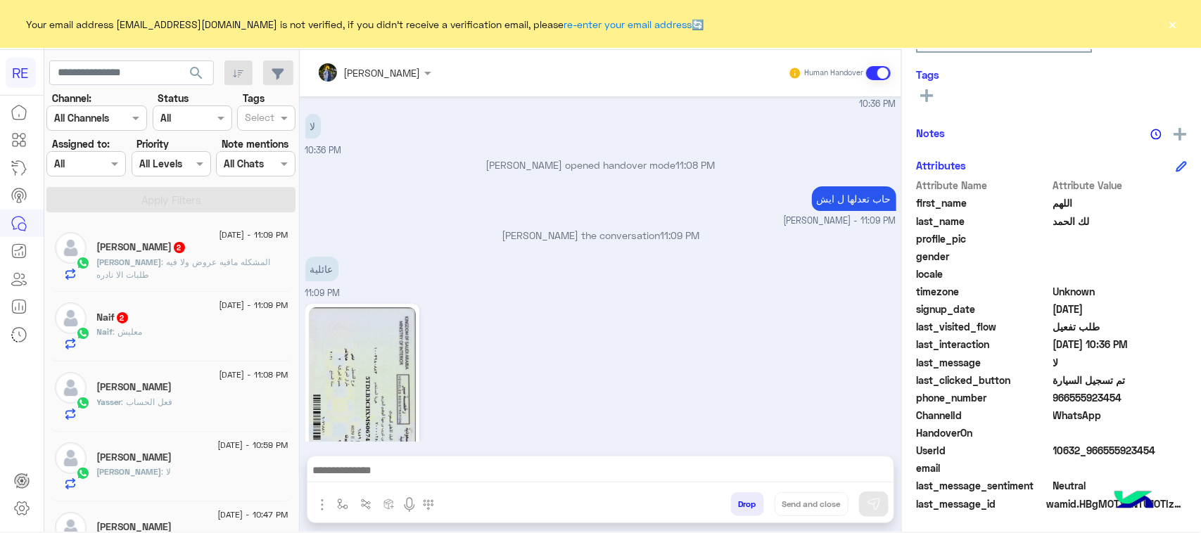
scroll to position [0, 0]
click at [400, 463] on textarea at bounding box center [600, 472] width 586 height 21
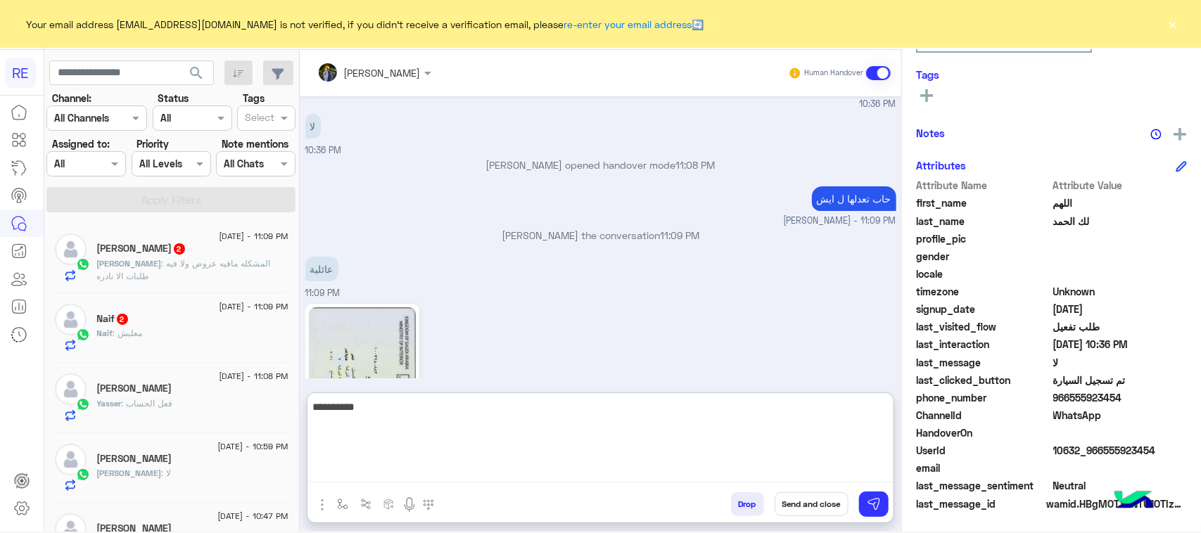
type textarea "**********"
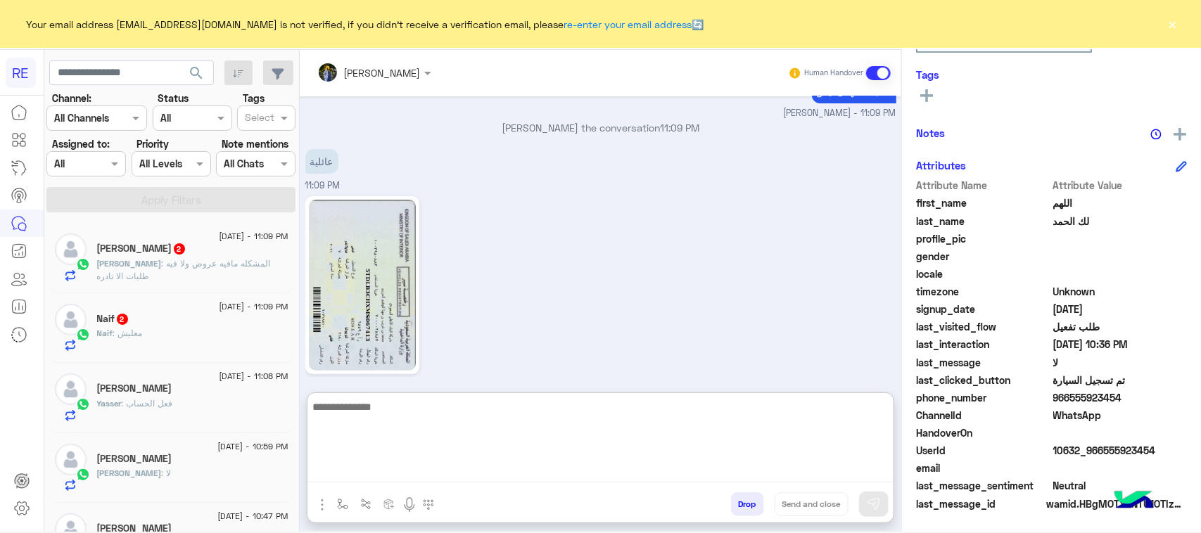
click at [139, 338] on span ": معليش" at bounding box center [128, 333] width 30 height 11
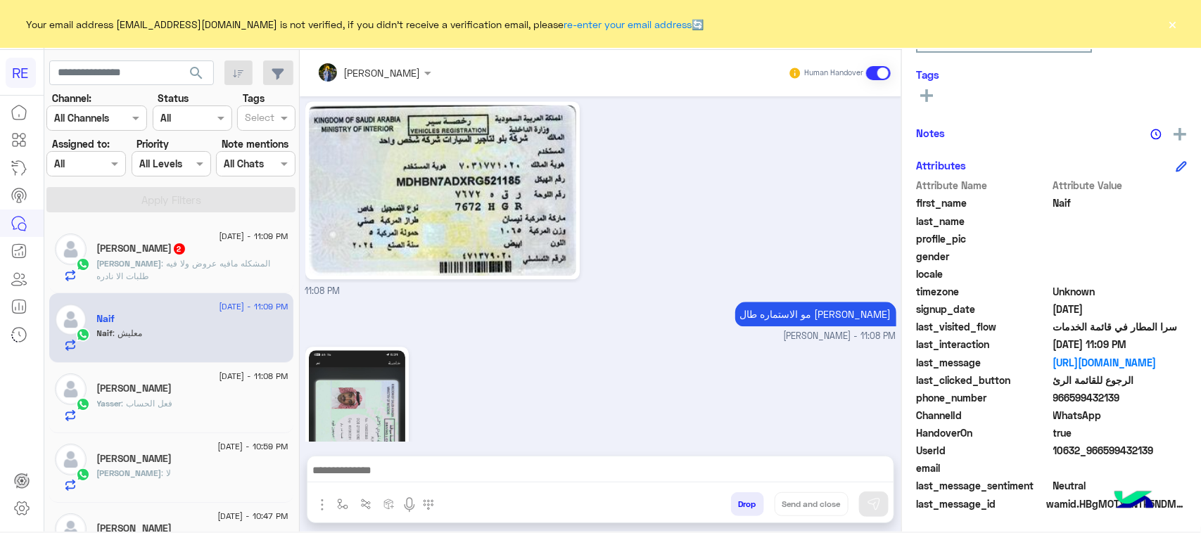
scroll to position [1549, 0]
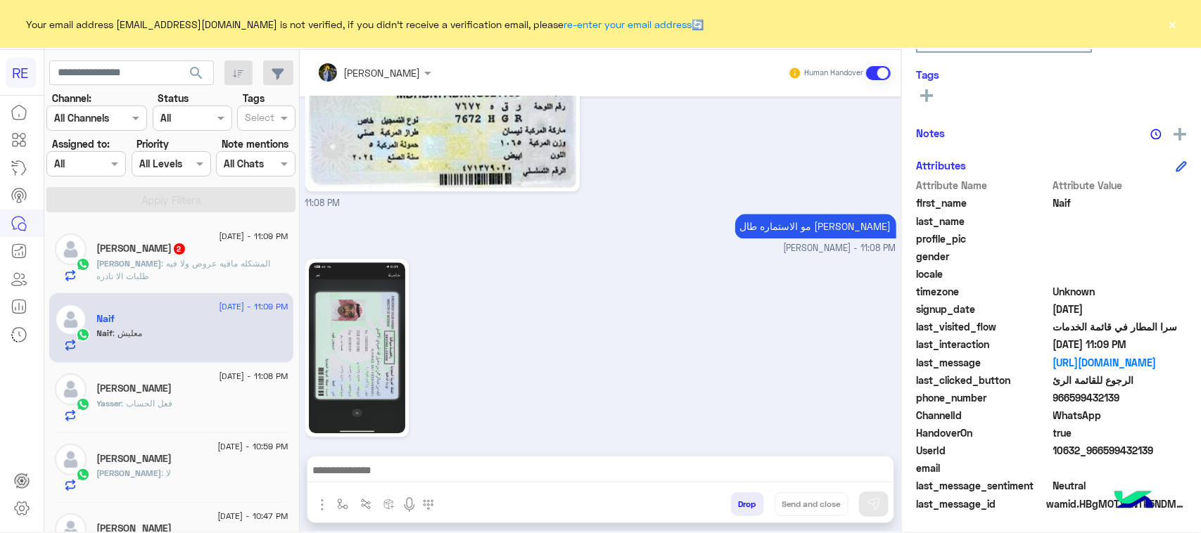
drag, startPoint x: 1158, startPoint y: 447, endPoint x: 1101, endPoint y: 450, distance: 57.1
click at [1101, 450] on span "10632_966599432139" at bounding box center [1120, 450] width 134 height 15
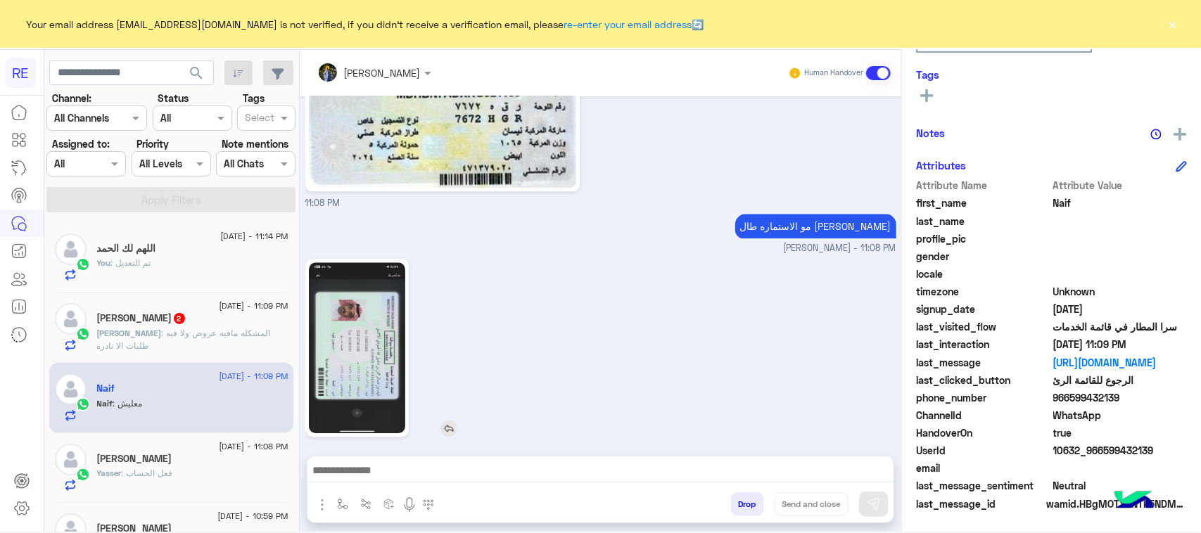
click at [368, 283] on img at bounding box center [357, 347] width 96 height 171
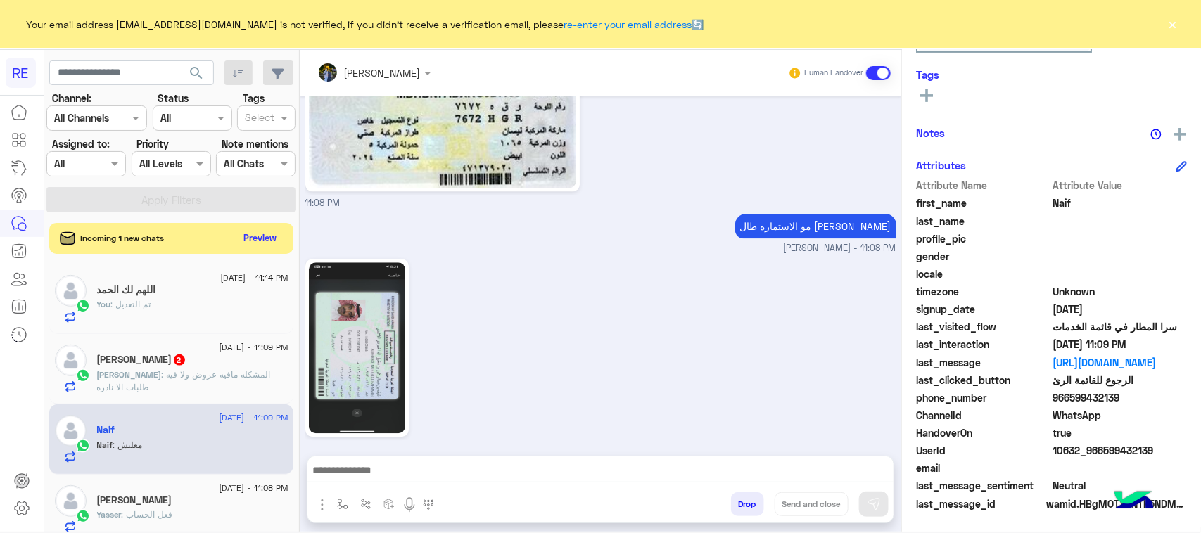
click at [493, 469] on textarea at bounding box center [600, 472] width 586 height 21
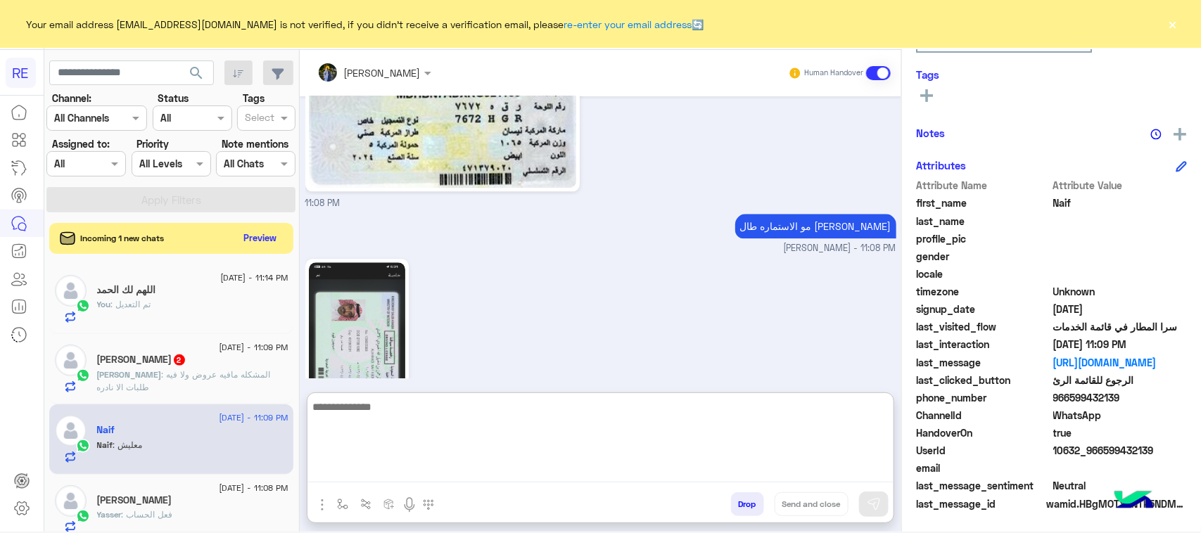
paste textarea "**********"
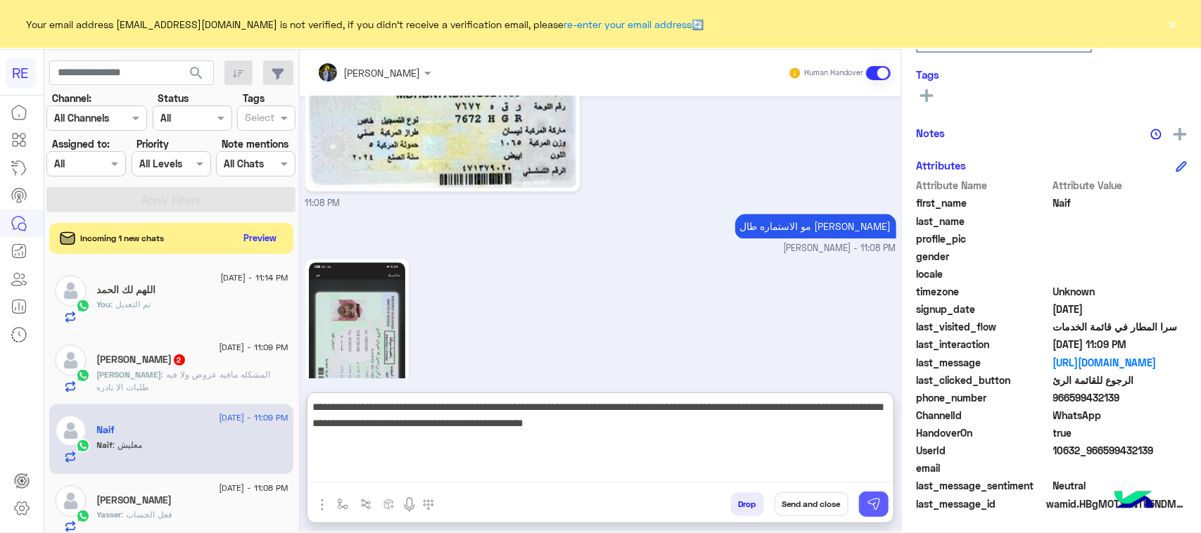
type textarea "**********"
click at [864, 512] on button at bounding box center [874, 504] width 30 height 25
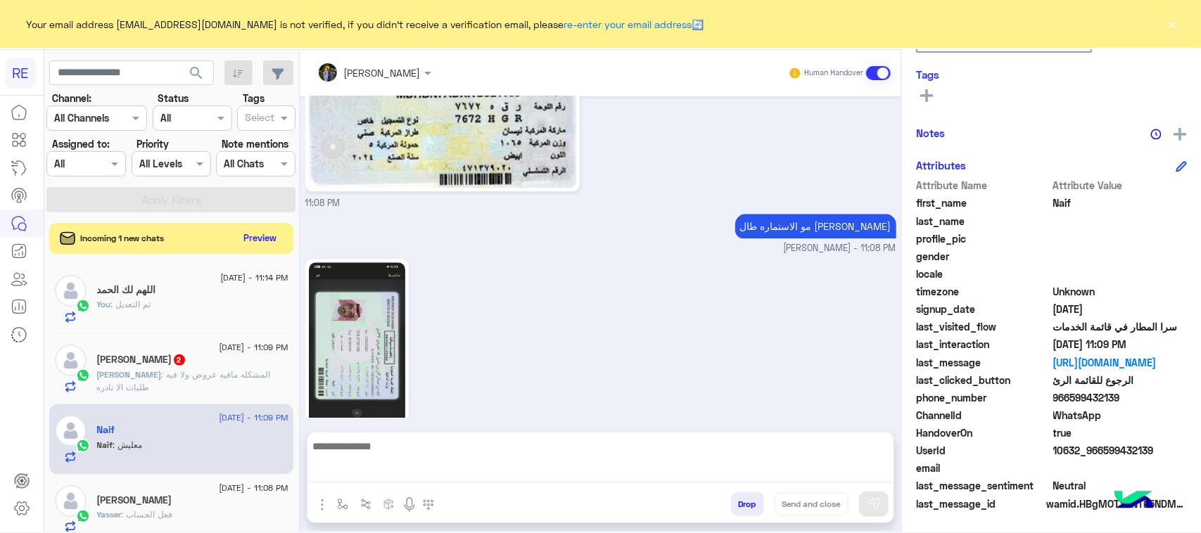
scroll to position [1652, 0]
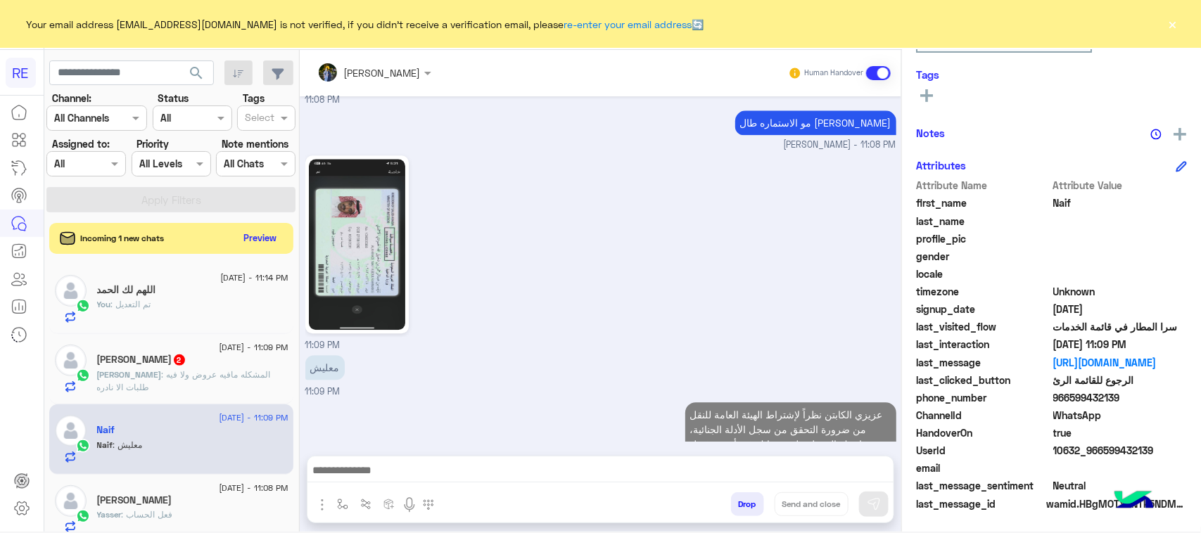
click at [202, 371] on span ": المشكله مافيه عروض ولا فيه طلبات الا نادره" at bounding box center [184, 380] width 174 height 23
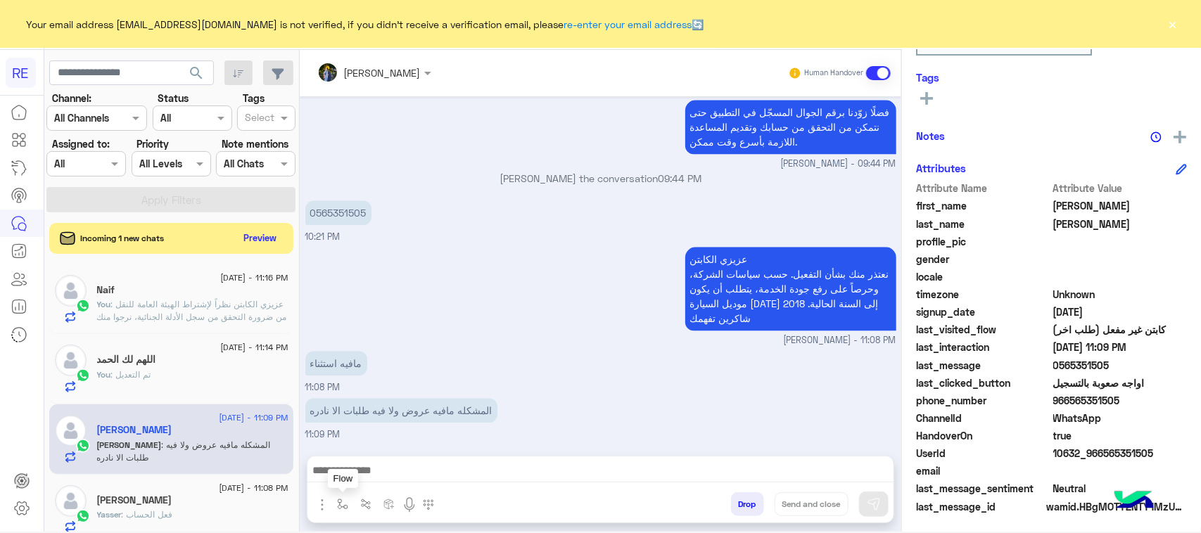
scroll to position [223, 0]
click at [339, 501] on img "button" at bounding box center [342, 504] width 11 height 11
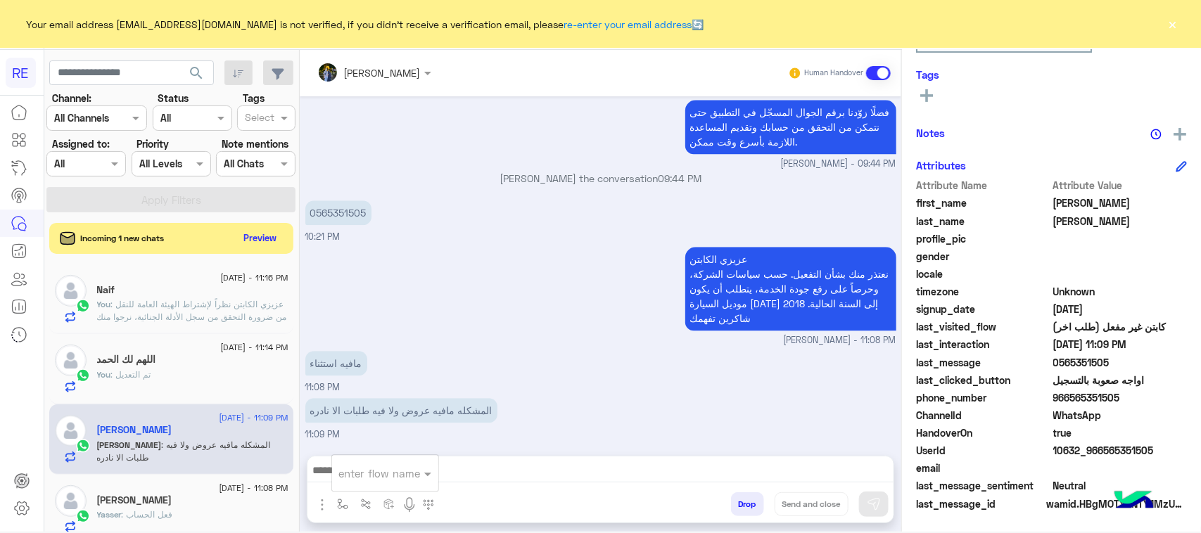
click at [275, 241] on button "Preview" at bounding box center [261, 237] width 44 height 19
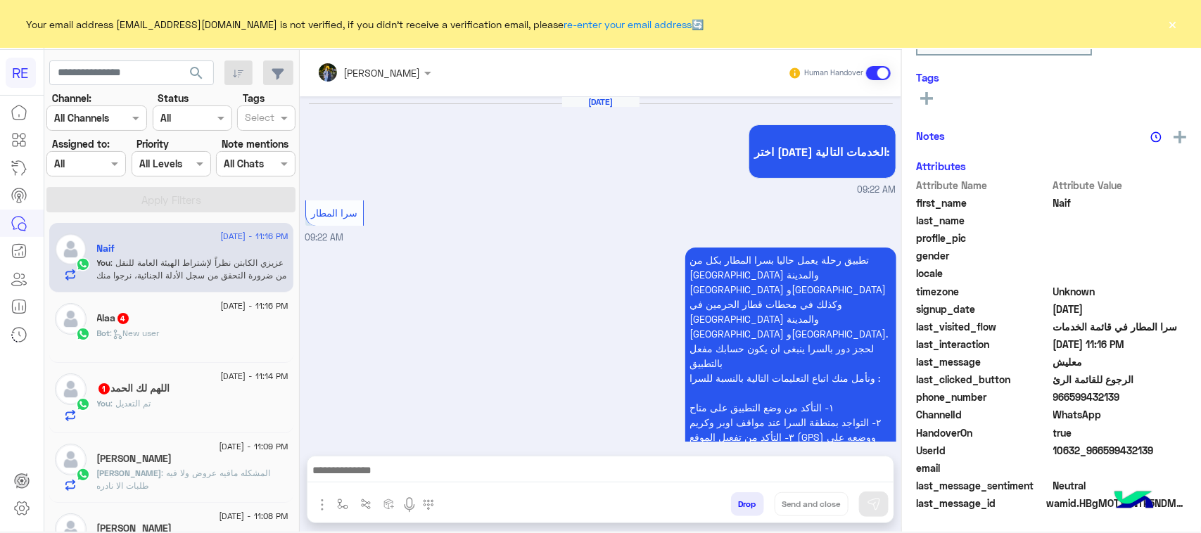
scroll to position [1605, 0]
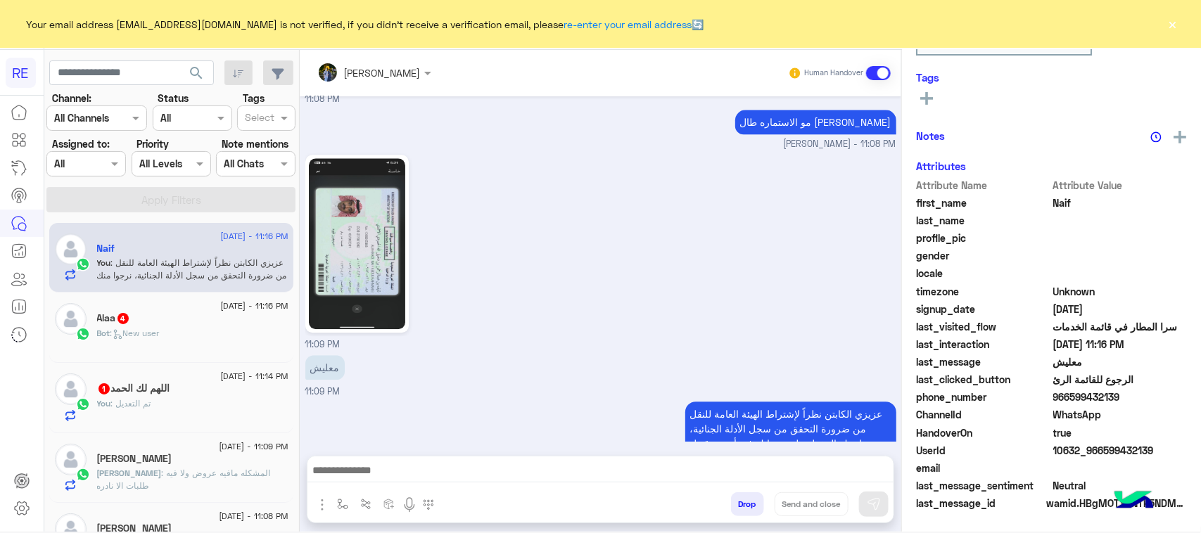
click at [213, 335] on div "Bot : New user" at bounding box center [192, 339] width 191 height 25
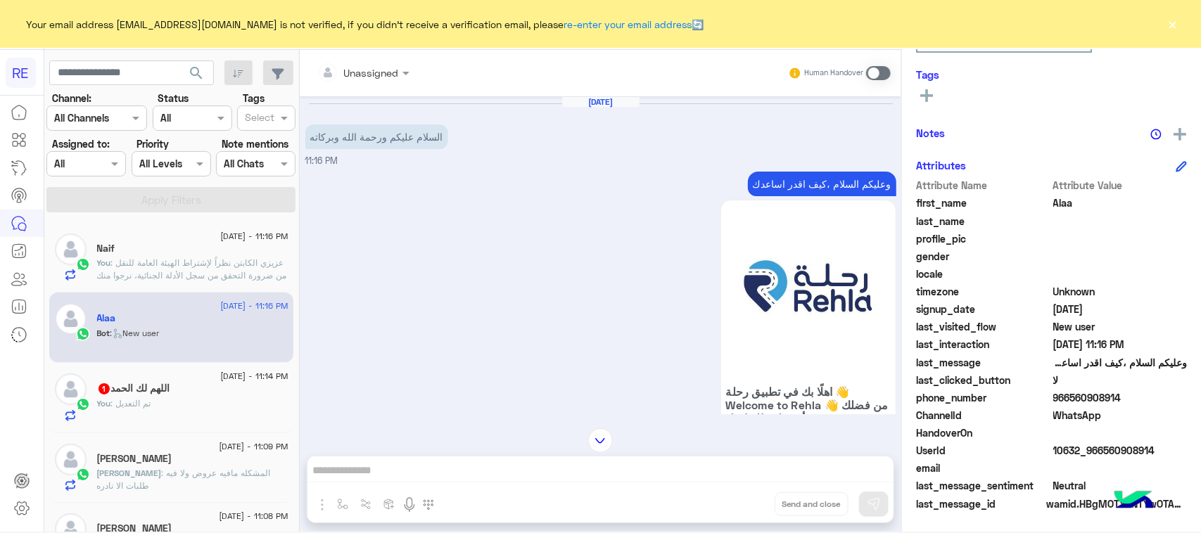
click at [774, 187] on p "وعليكم السلام ،كيف اقدر اساعدك" at bounding box center [822, 184] width 148 height 25
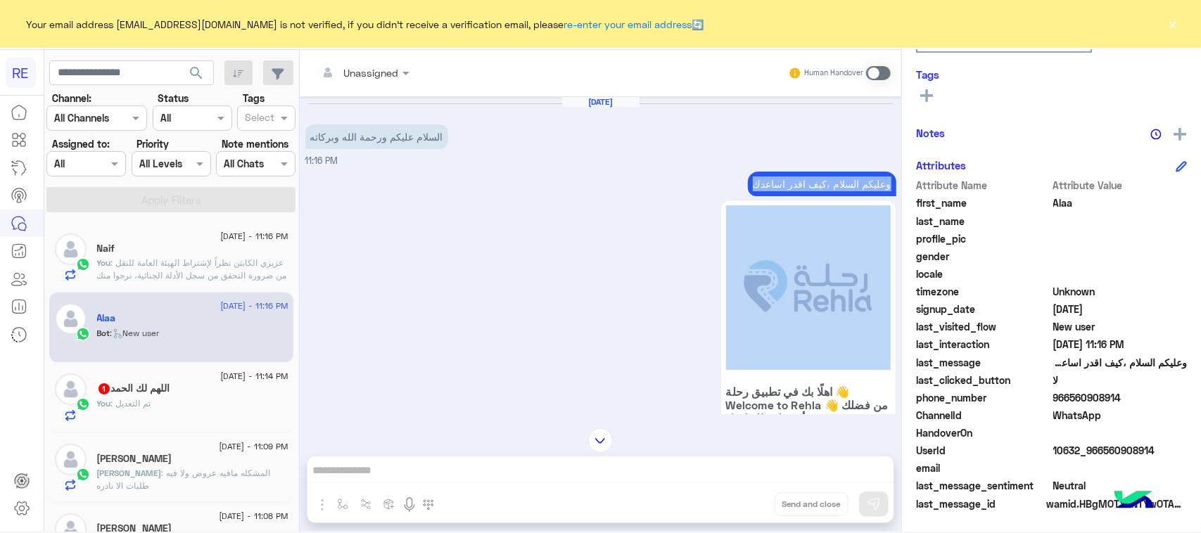
click at [774, 187] on p "وعليكم السلام ،كيف اقدر اساعدك" at bounding box center [822, 184] width 148 height 25
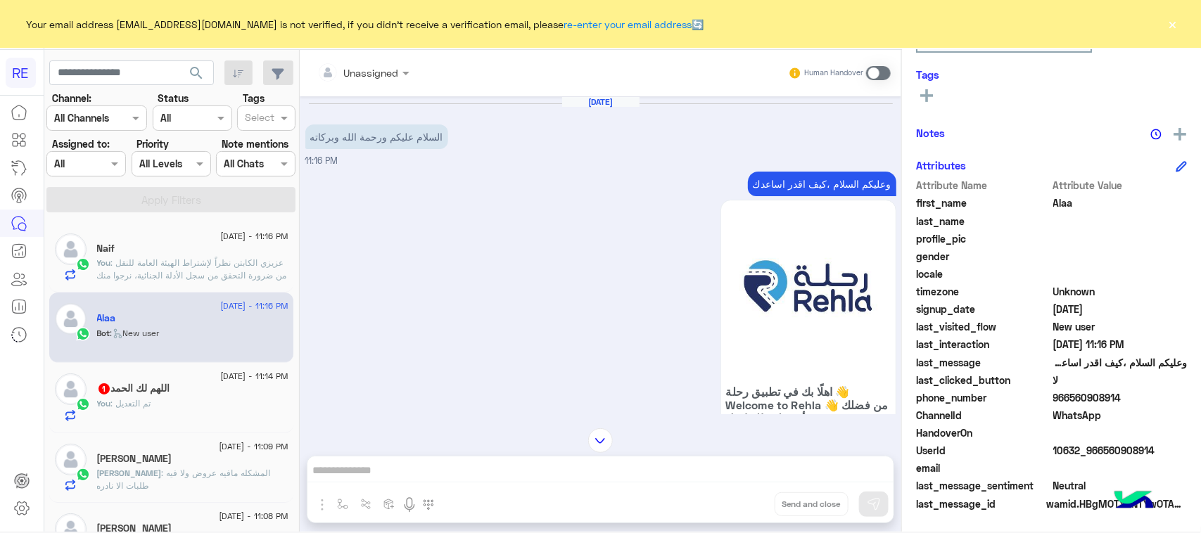
click at [878, 61] on div "Human Handover" at bounding box center [839, 73] width 103 height 25
click at [877, 66] on span at bounding box center [878, 73] width 25 height 14
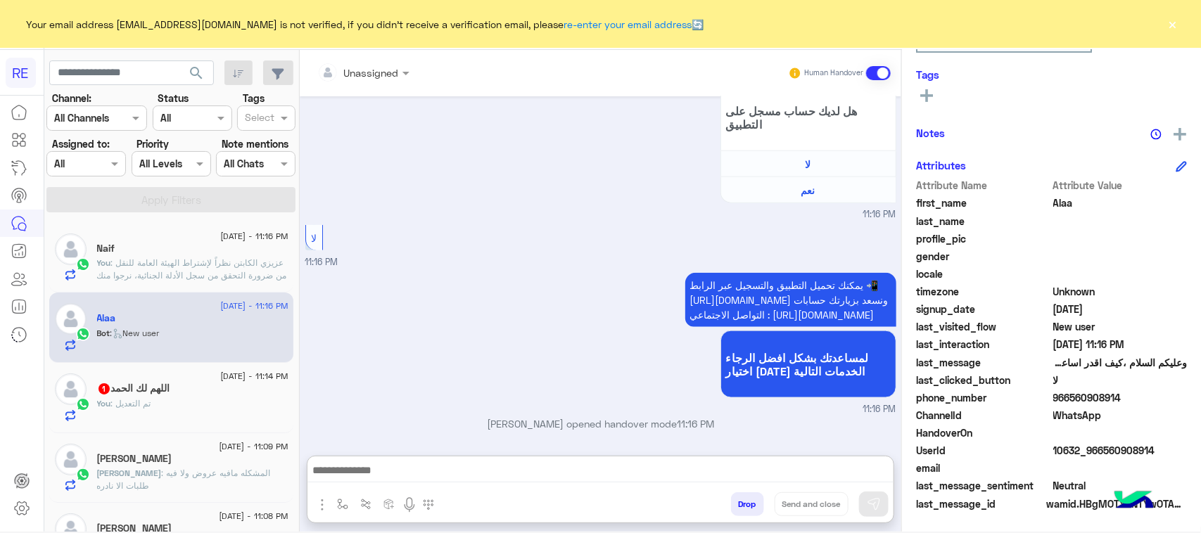
click at [447, 480] on textarea at bounding box center [600, 472] width 586 height 21
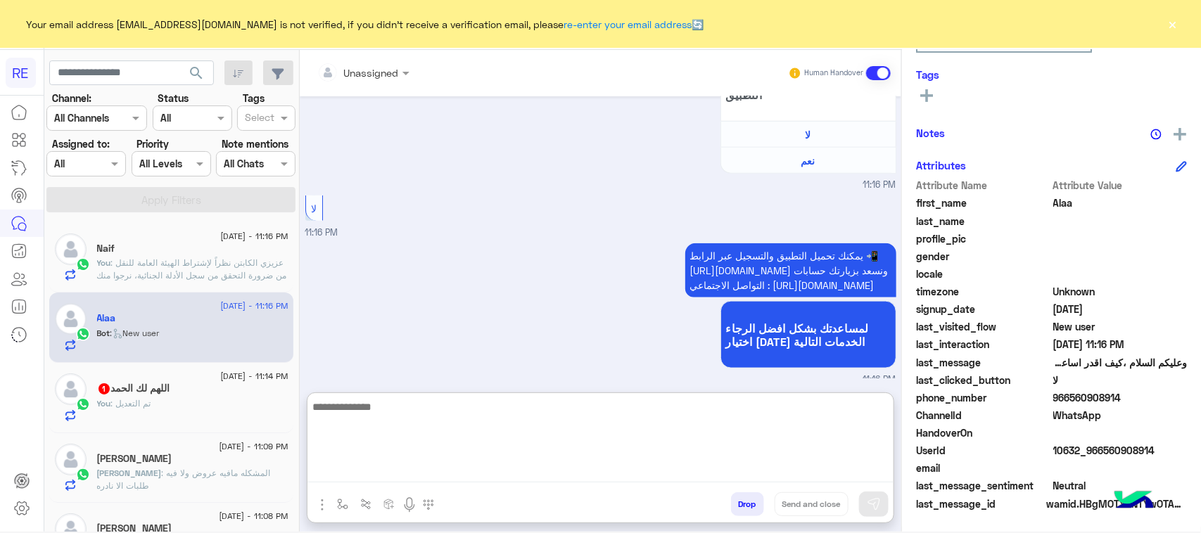
paste textarea "**********"
type textarea "**********"
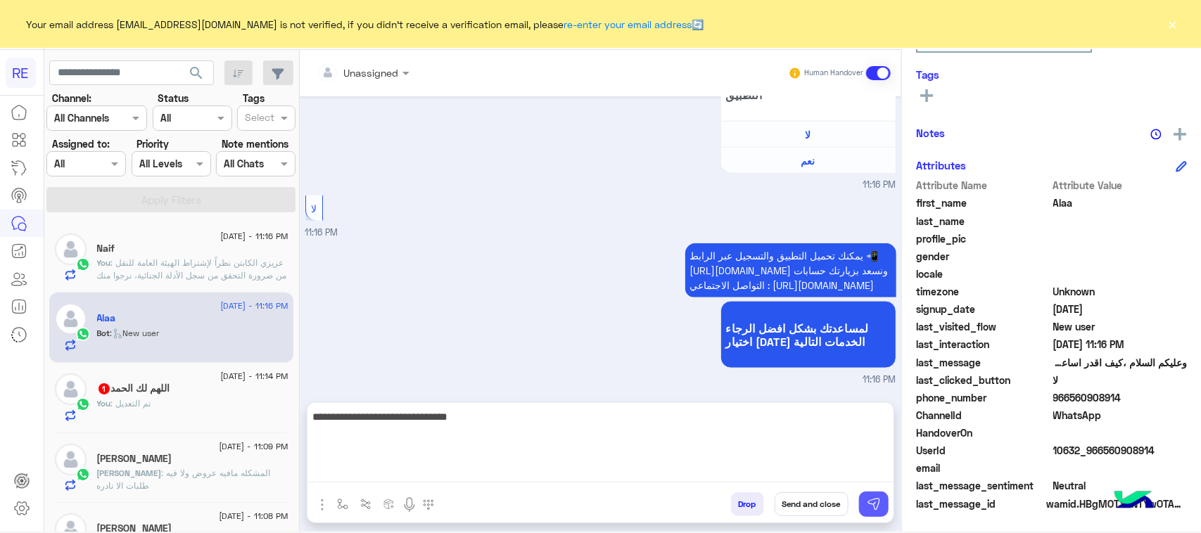
click at [870, 504] on img at bounding box center [874, 504] width 14 height 14
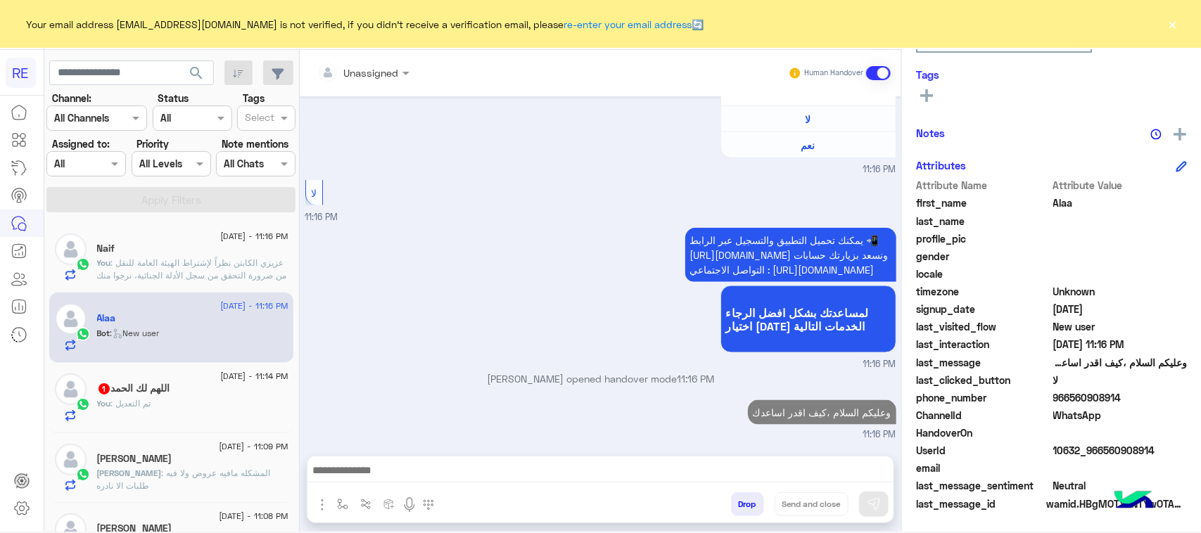
click at [204, 395] on div "اللهم لك الحمد 1" at bounding box center [192, 390] width 191 height 15
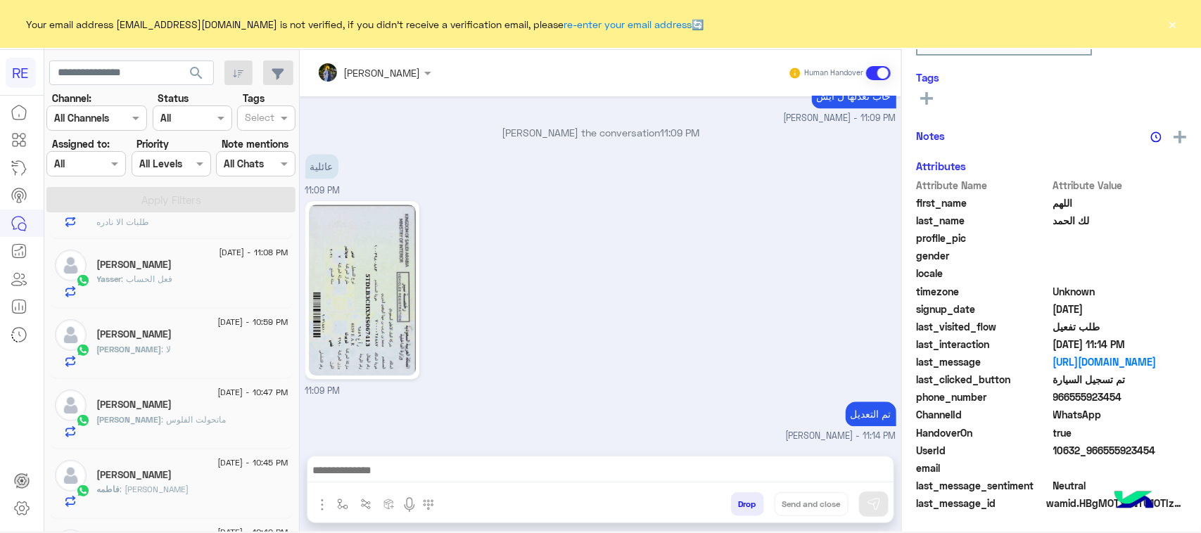
scroll to position [528, 0]
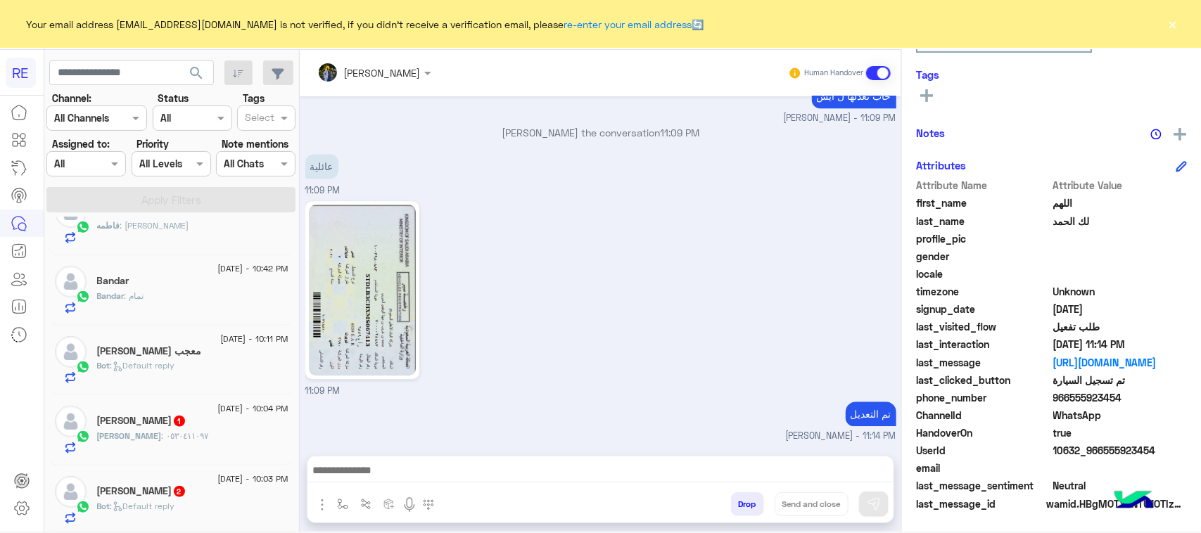
click at [197, 436] on div "عبدالرحمن : ٠٥٣٠٤١١٠٩٧" at bounding box center [192, 442] width 191 height 25
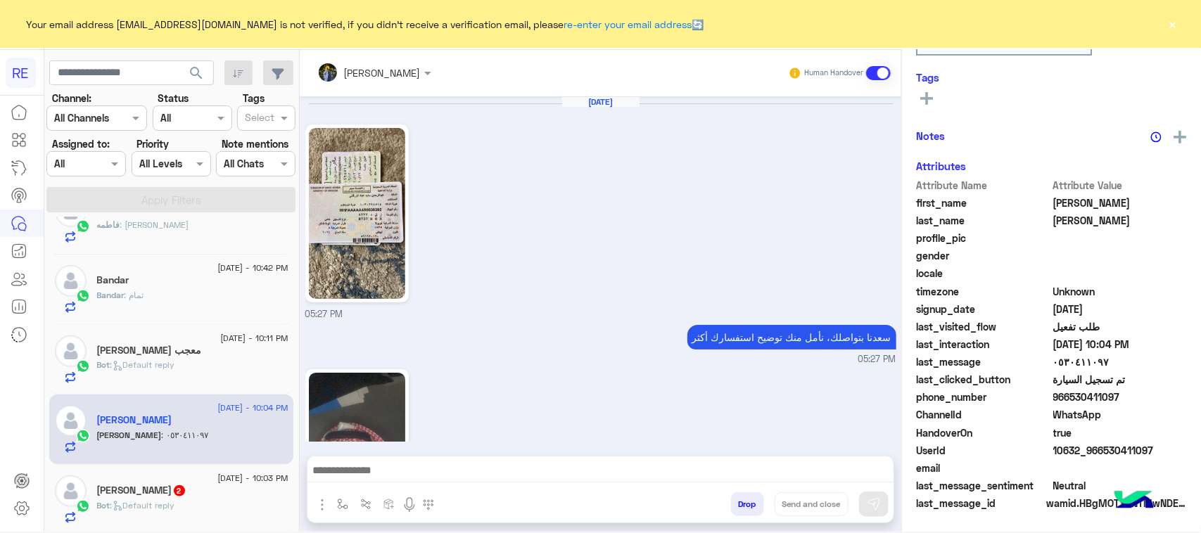
scroll to position [1599, 0]
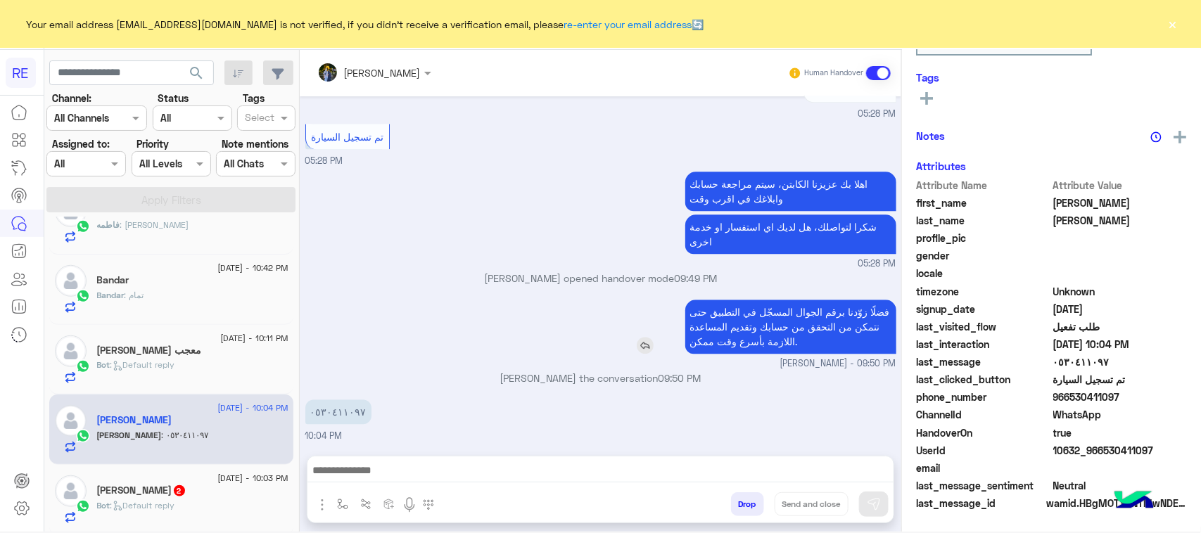
click at [797, 329] on p "فضلًا زوّدنا برقم الجوال المسجّل في التطبيق حتى نتمكن من التحقق من حسابك وتقديم…" at bounding box center [790, 327] width 211 height 54
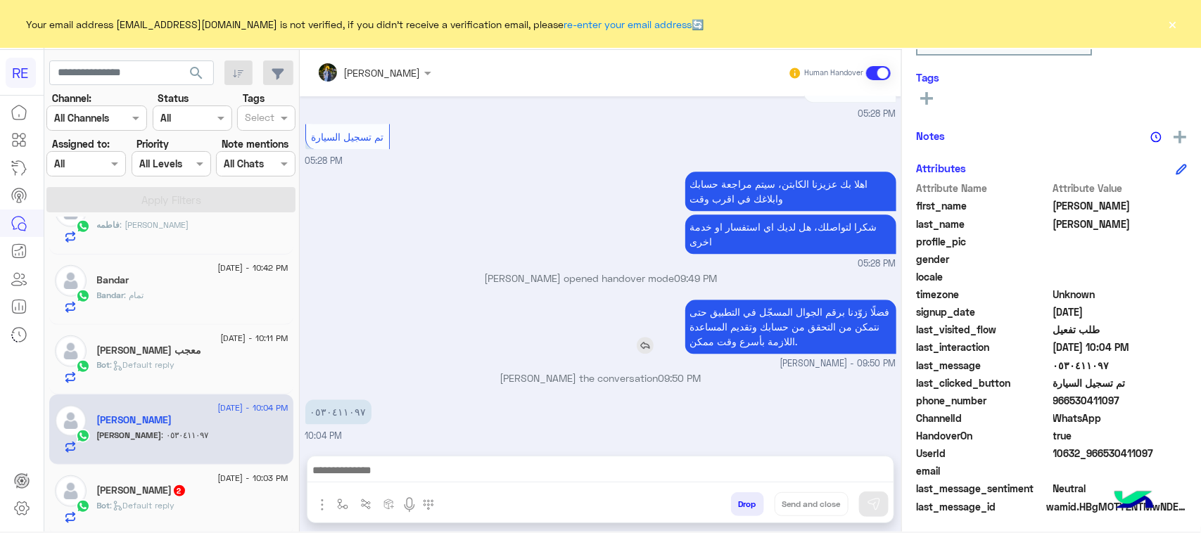
scroll to position [223, 0]
click at [721, 475] on textarea at bounding box center [600, 472] width 586 height 21
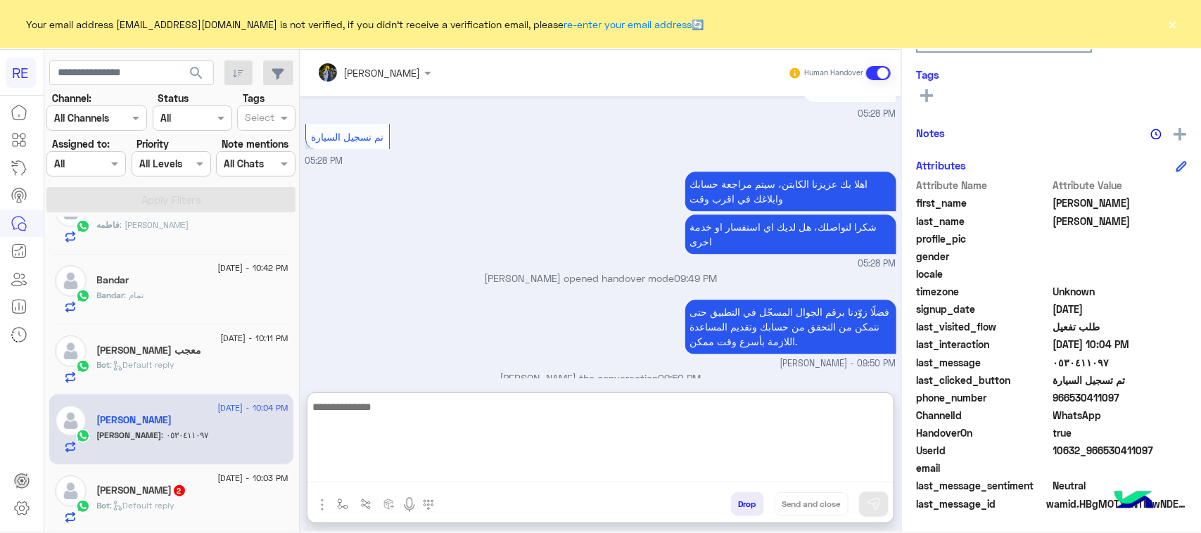
paste textarea "**********"
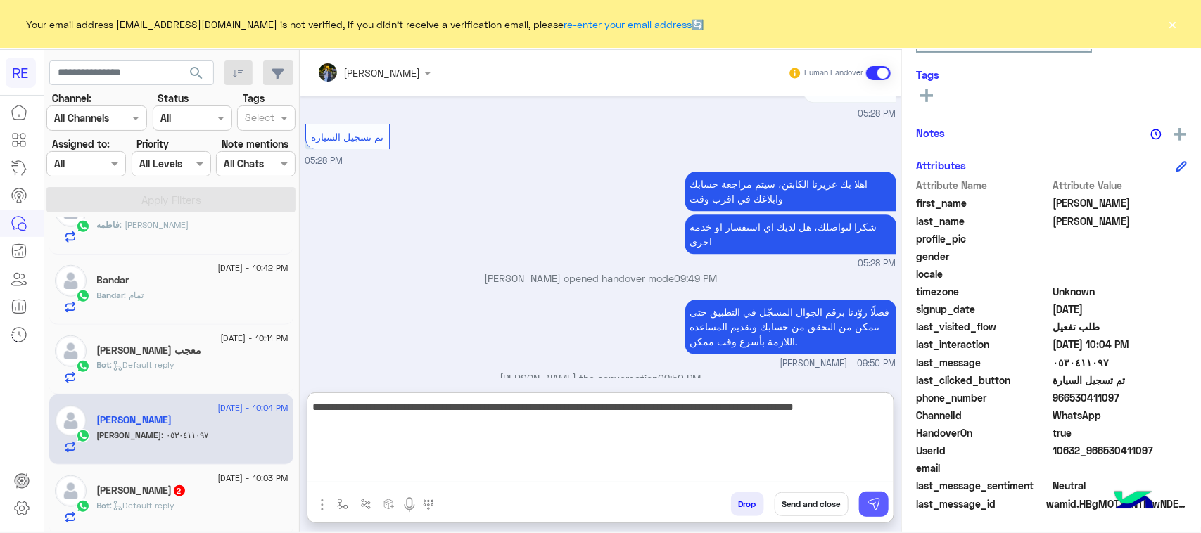
type textarea "**********"
click at [869, 508] on img at bounding box center [874, 504] width 14 height 14
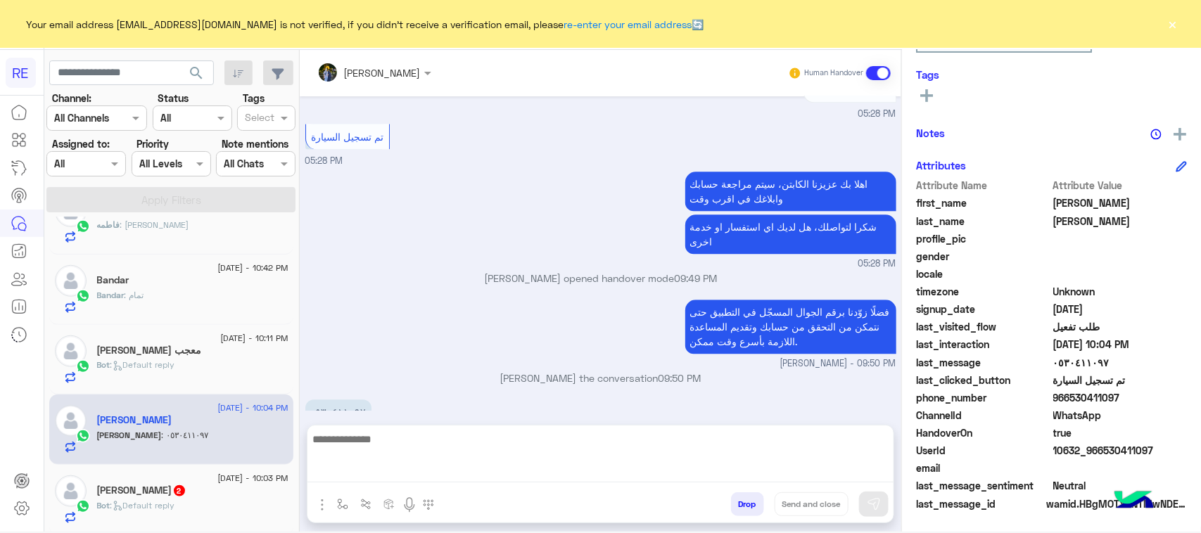
scroll to position [1675, 0]
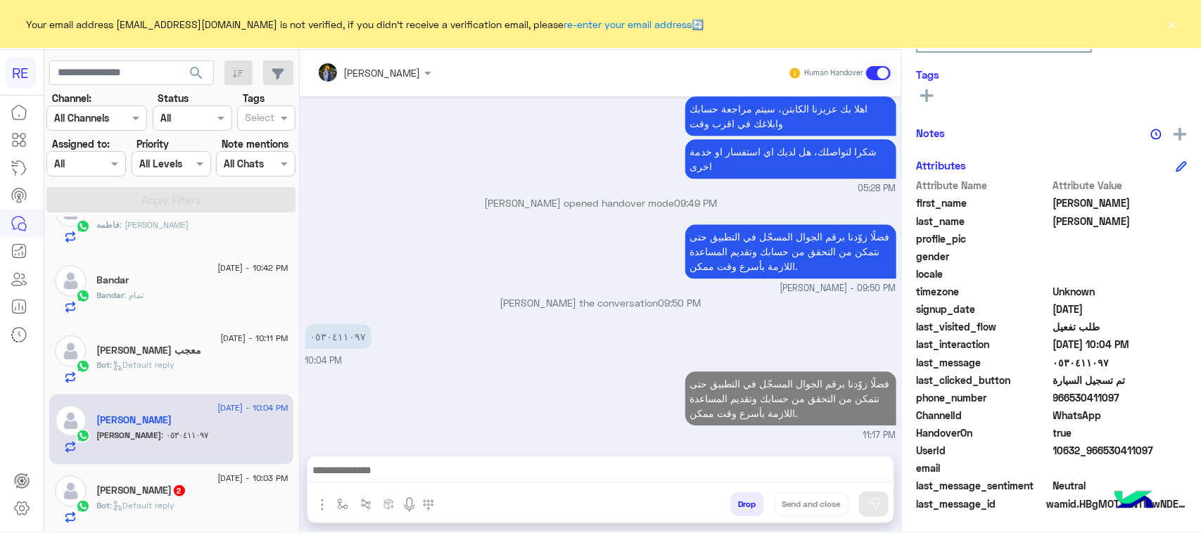
click at [217, 484] on span "17 August - 10:03 PM" at bounding box center [252, 478] width 70 height 13
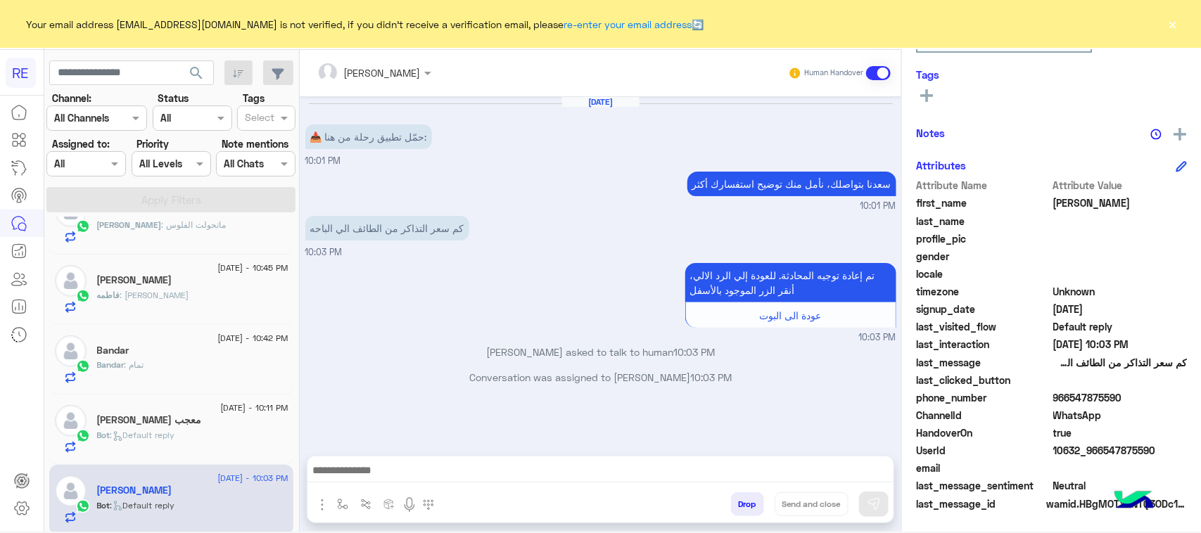
click at [599, 473] on textarea at bounding box center [600, 472] width 586 height 21
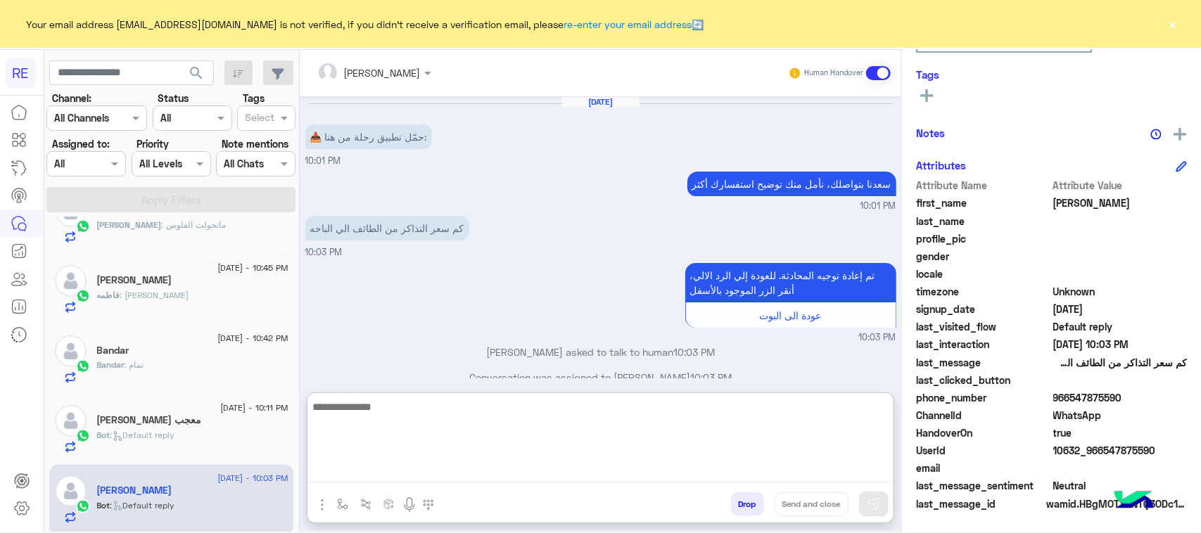
paste textarea "**********"
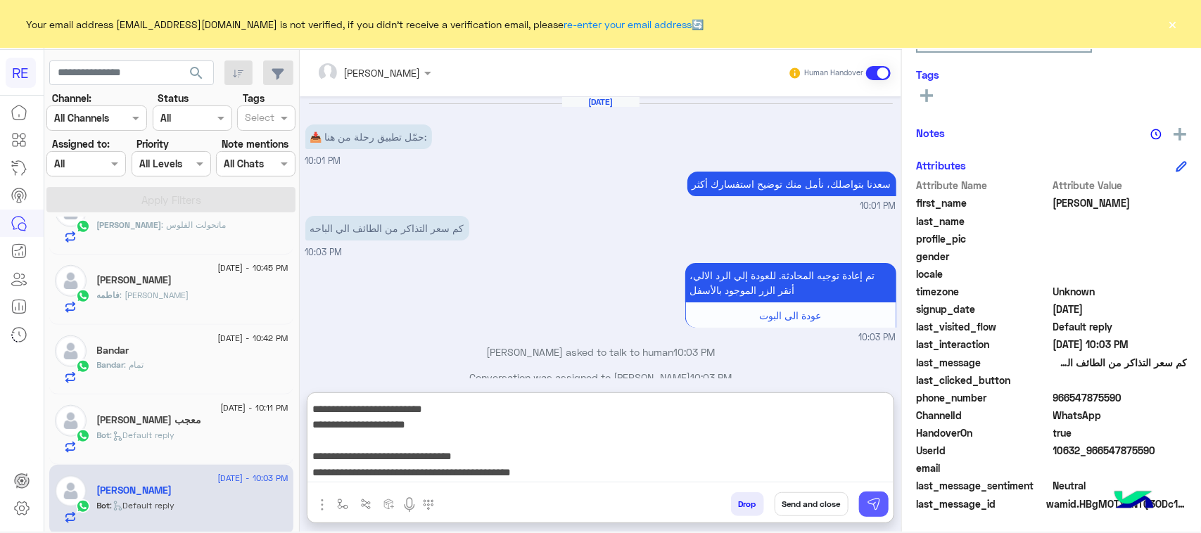
type textarea "**********"
click at [869, 500] on img at bounding box center [874, 504] width 14 height 14
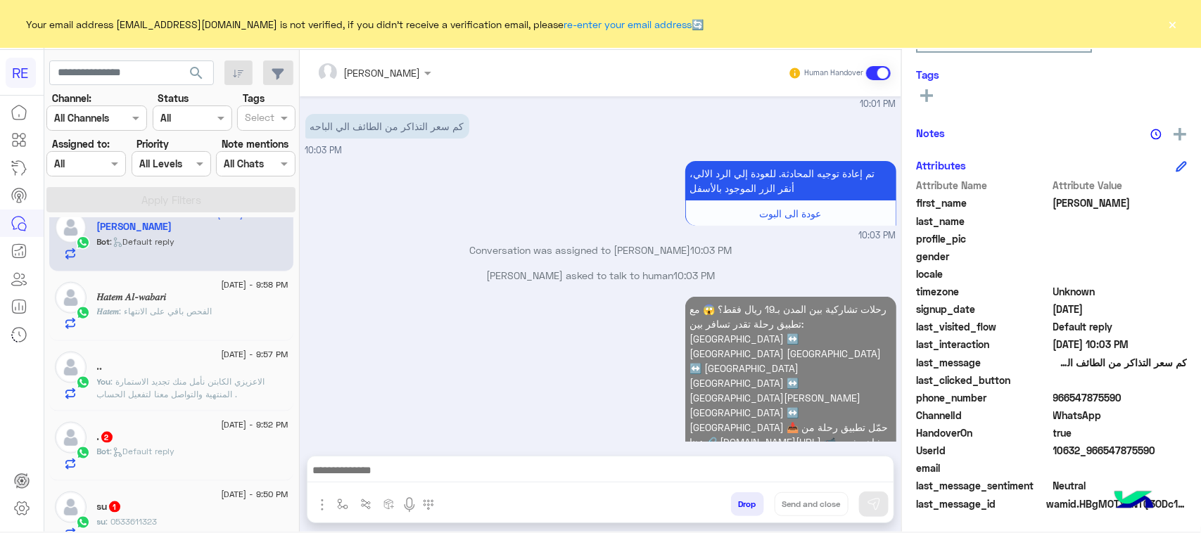
click at [213, 438] on div ". 2" at bounding box center [192, 438] width 191 height 15
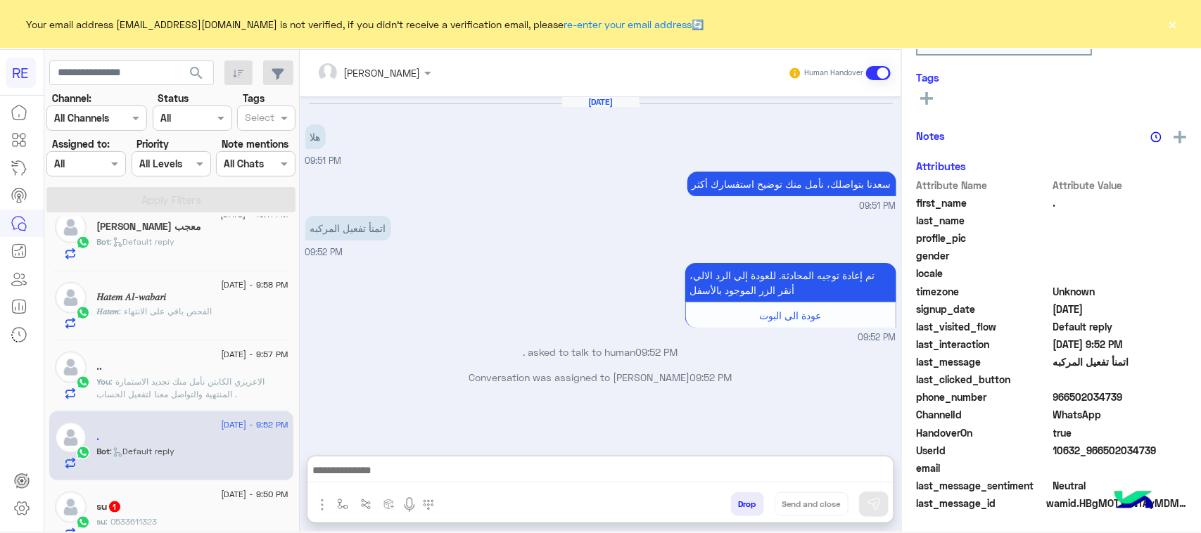
click at [440, 462] on textarea at bounding box center [600, 472] width 586 height 21
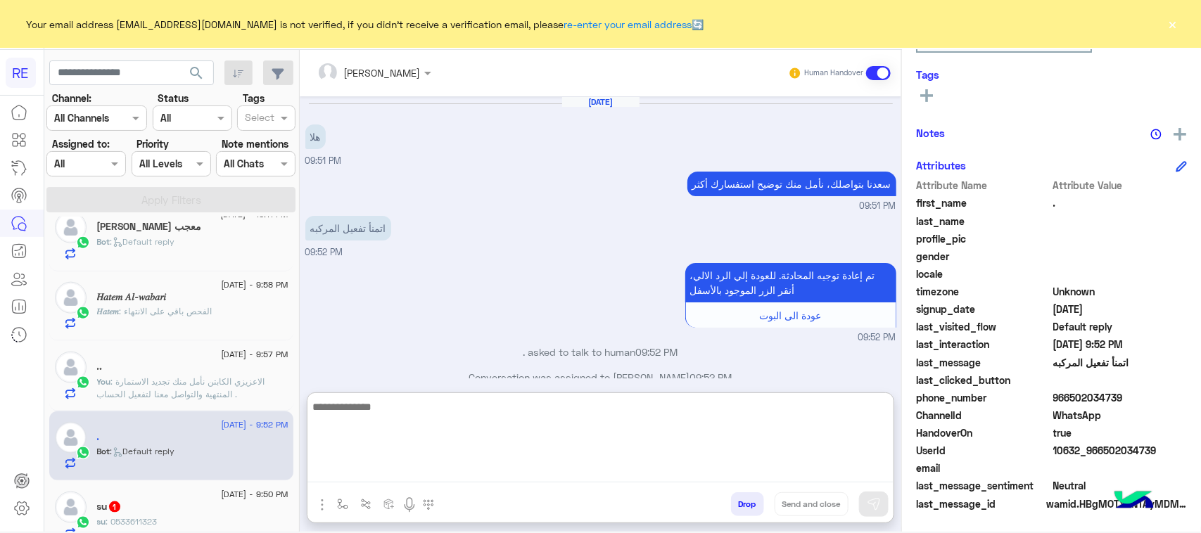
paste textarea "**********"
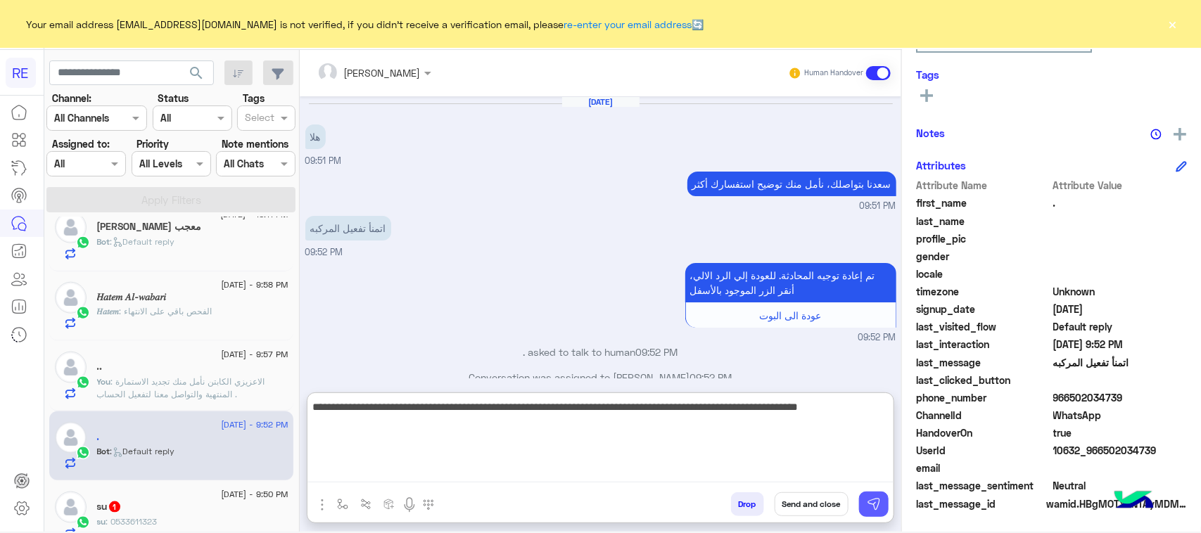
type textarea "**********"
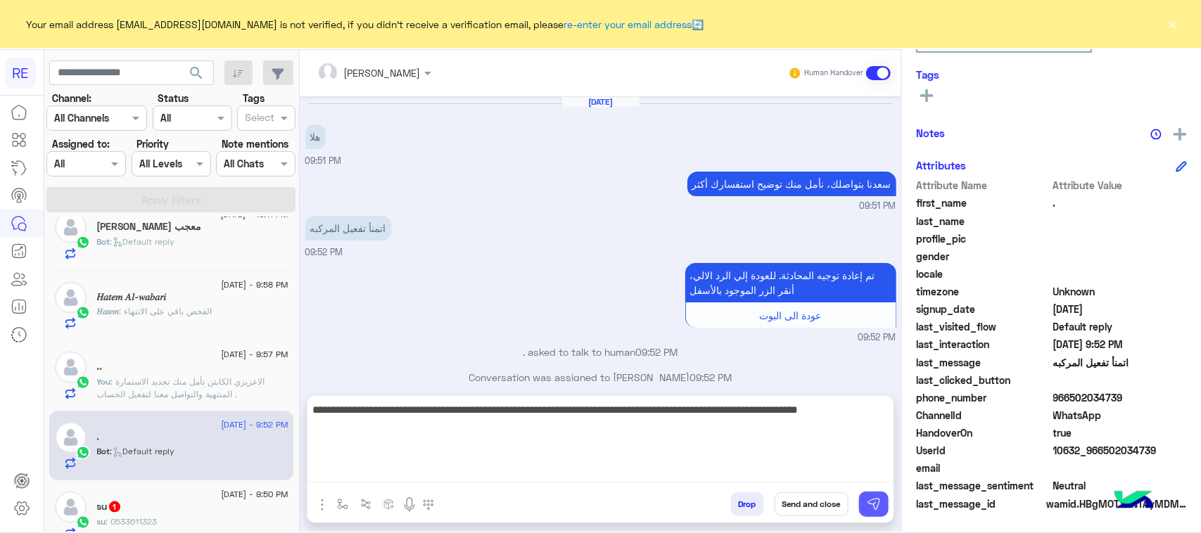
click at [865, 503] on button at bounding box center [874, 504] width 30 height 25
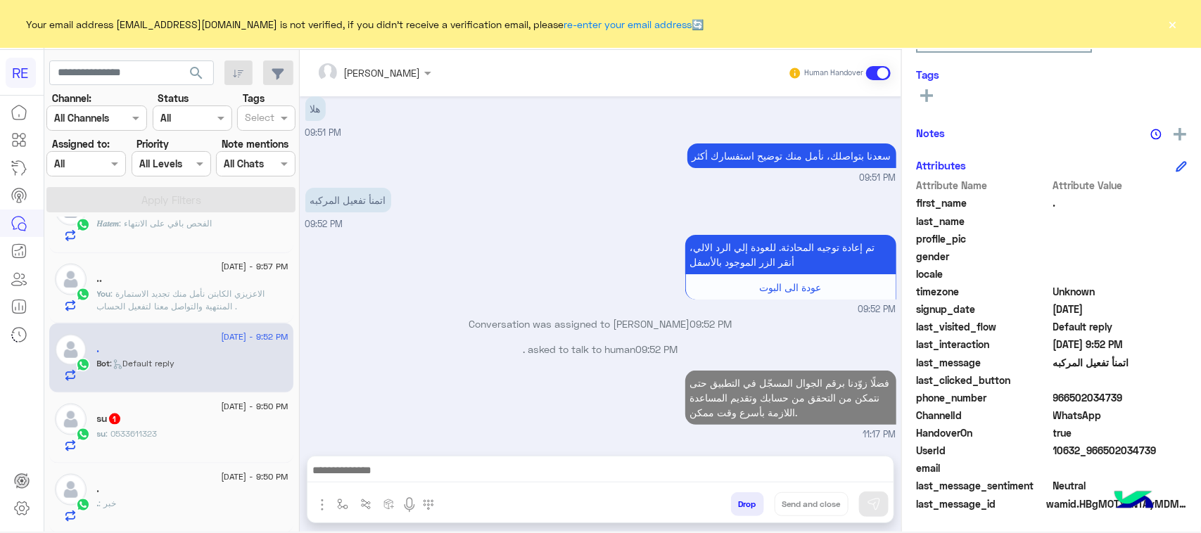
click at [201, 445] on div "su : 0533611323" at bounding box center [192, 440] width 191 height 25
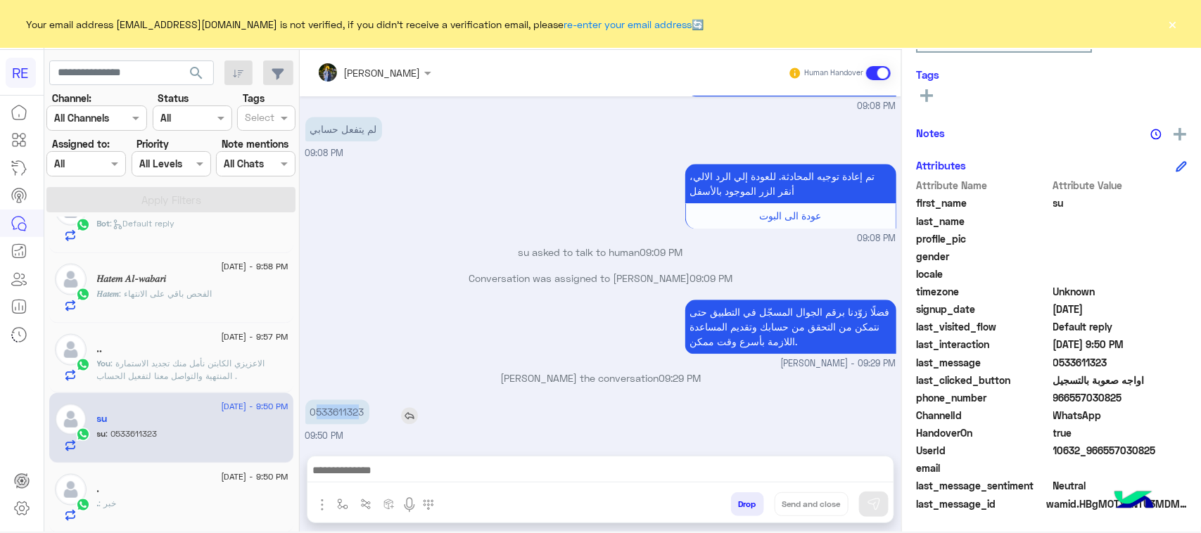
drag, startPoint x: 318, startPoint y: 413, endPoint x: 361, endPoint y: 413, distance: 42.9
click at [361, 413] on p "0533611323" at bounding box center [337, 412] width 64 height 25
click at [347, 413] on p "0533611323" at bounding box center [337, 412] width 64 height 25
drag, startPoint x: 315, startPoint y: 408, endPoint x: 370, endPoint y: 412, distance: 55.0
click at [370, 412] on div "0533611323" at bounding box center [377, 412] width 144 height 25
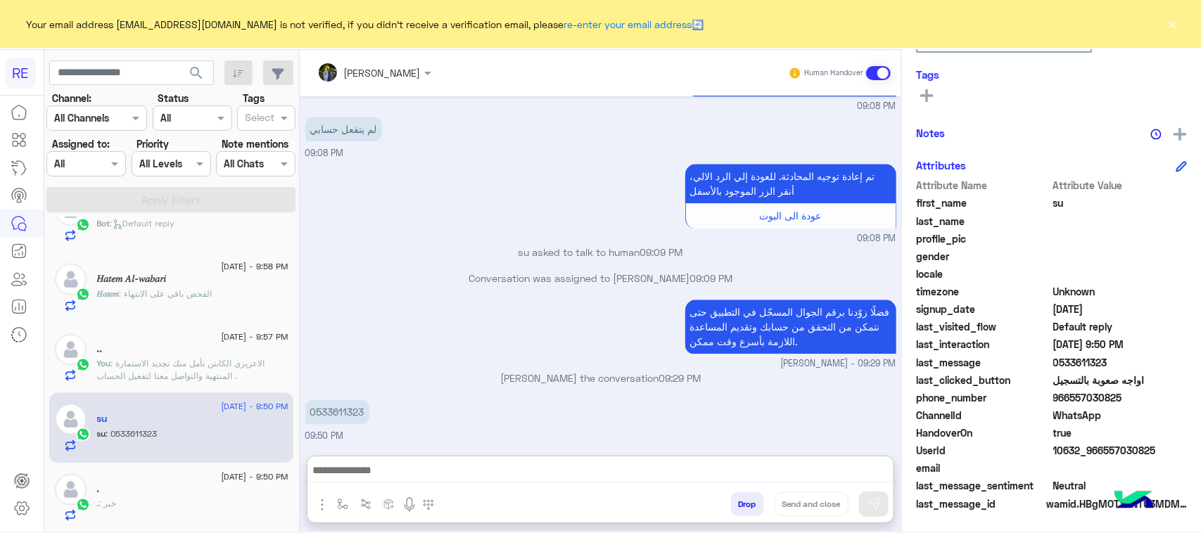
click at [517, 469] on textarea at bounding box center [600, 472] width 586 height 21
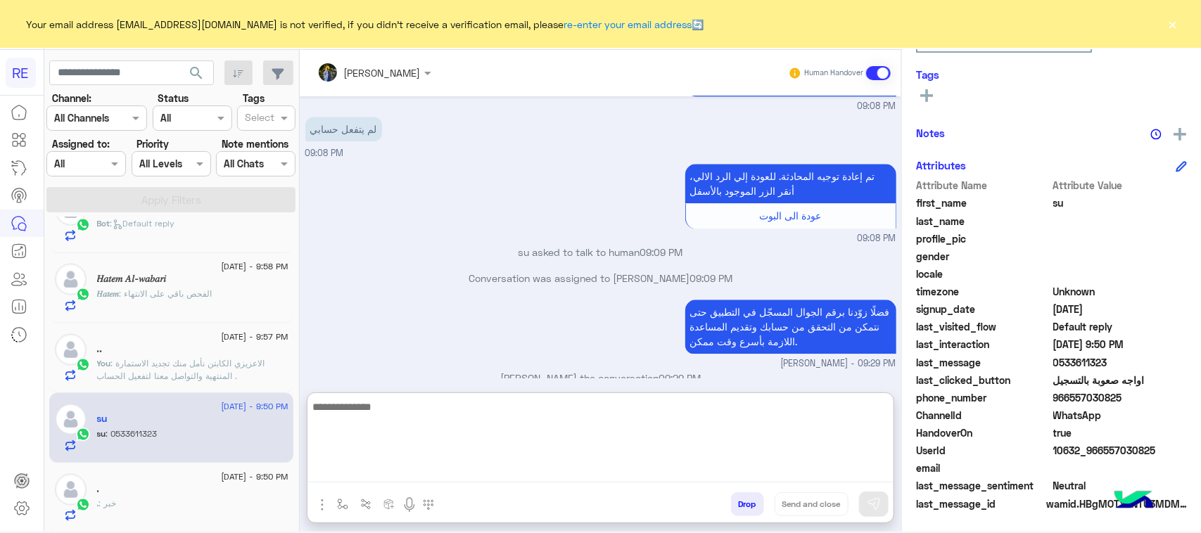
paste textarea "**********"
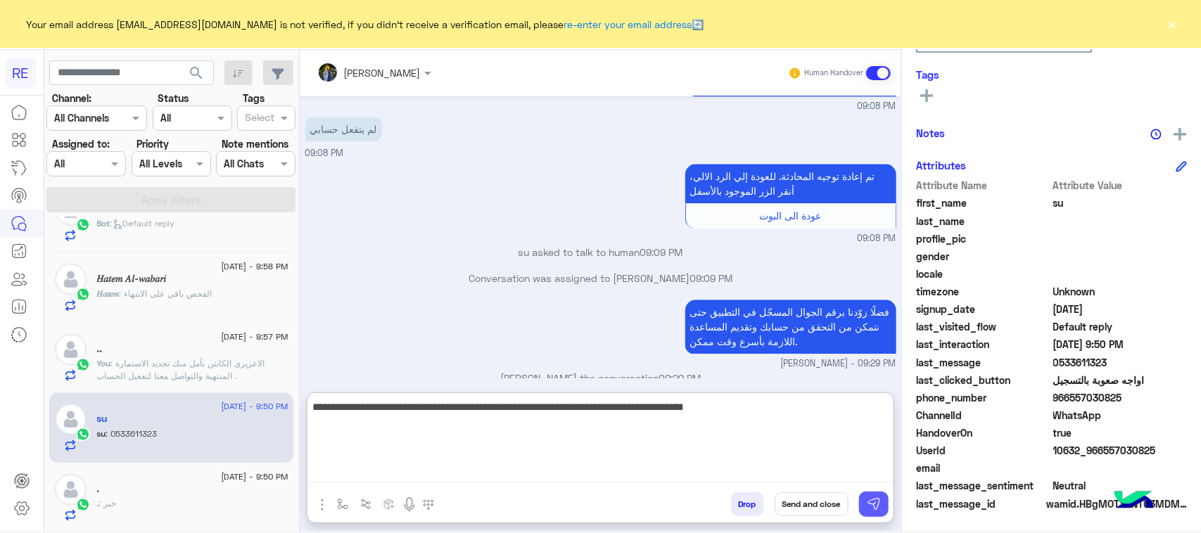
type textarea "**********"
click at [884, 500] on button at bounding box center [874, 504] width 30 height 25
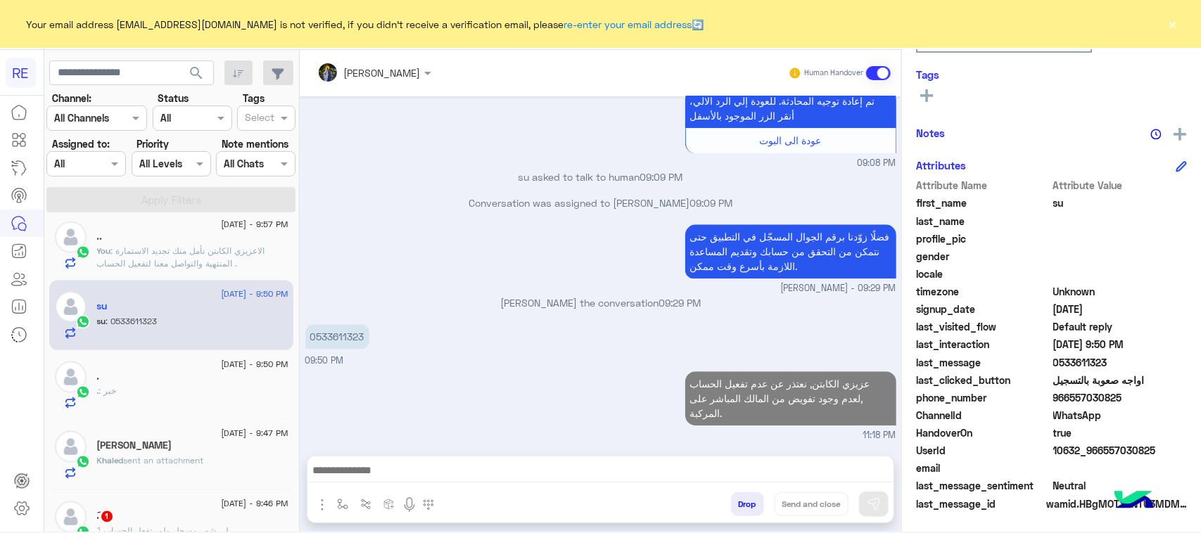
scroll to position [1056, 0]
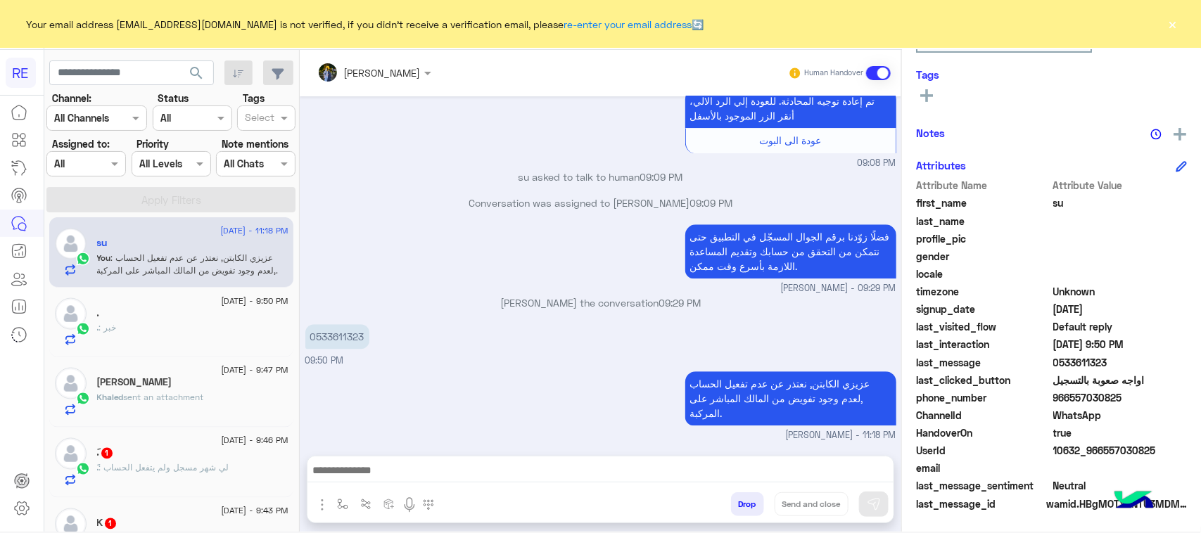
click at [165, 475] on p "َ. : لي شهر مسجل ولم يتفعل الحساب" at bounding box center [163, 468] width 132 height 13
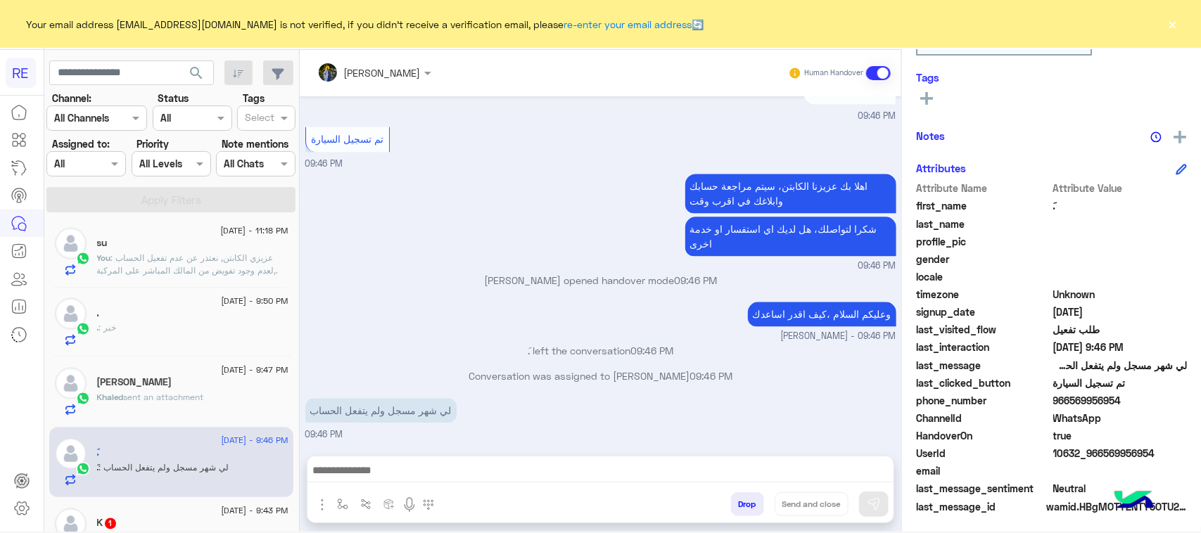
scroll to position [1057, 0]
click at [505, 462] on textarea at bounding box center [600, 472] width 586 height 21
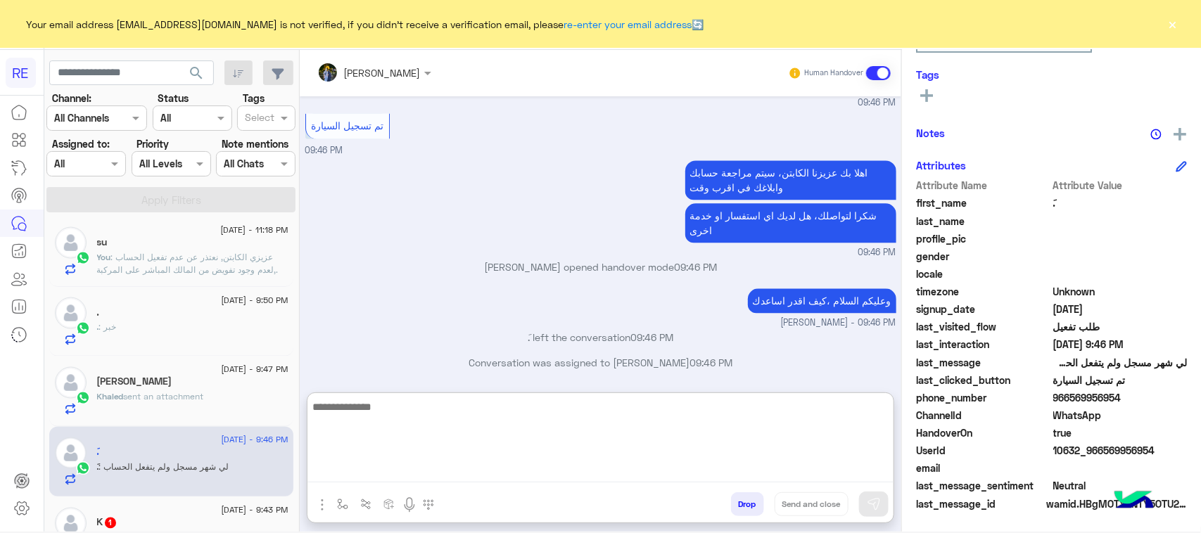
paste textarea "**********"
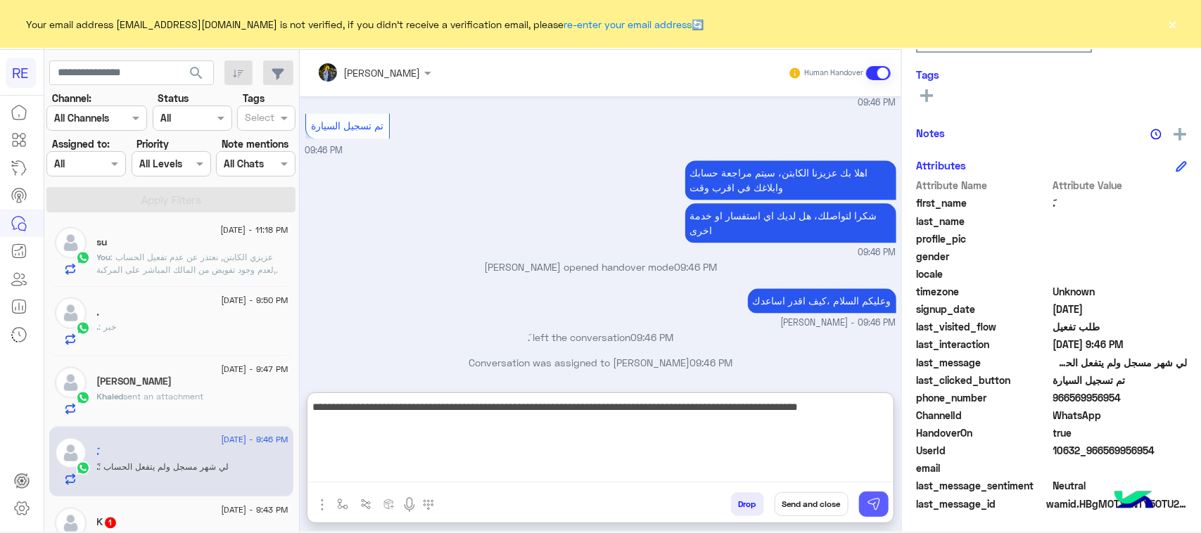
type textarea "**********"
click at [874, 512] on button at bounding box center [874, 504] width 30 height 25
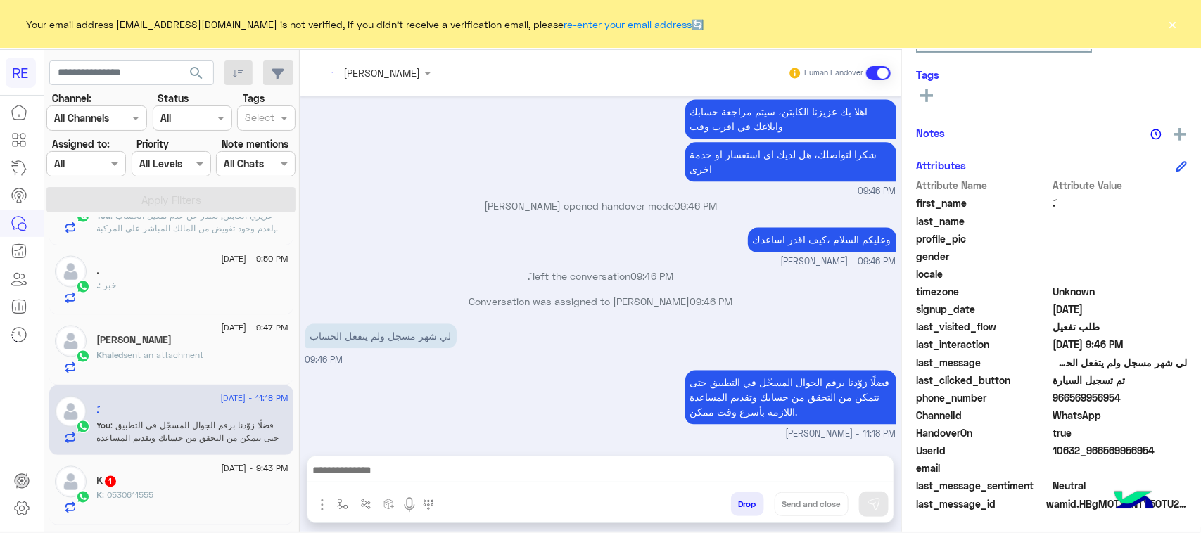
scroll to position [7, 0]
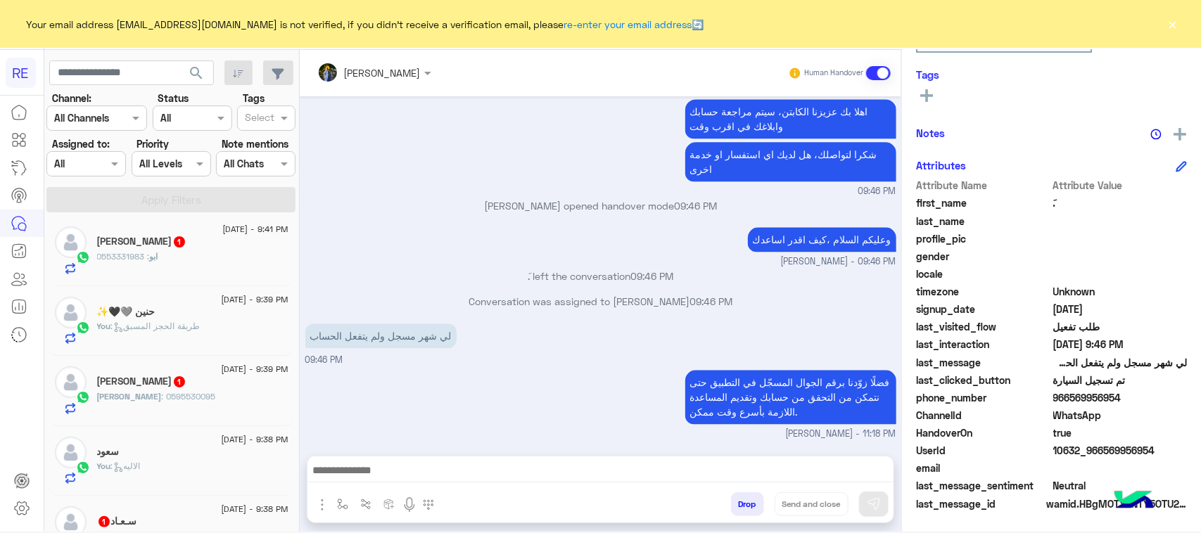
click at [188, 271] on div "ابو : 0553331983" at bounding box center [192, 262] width 191 height 25
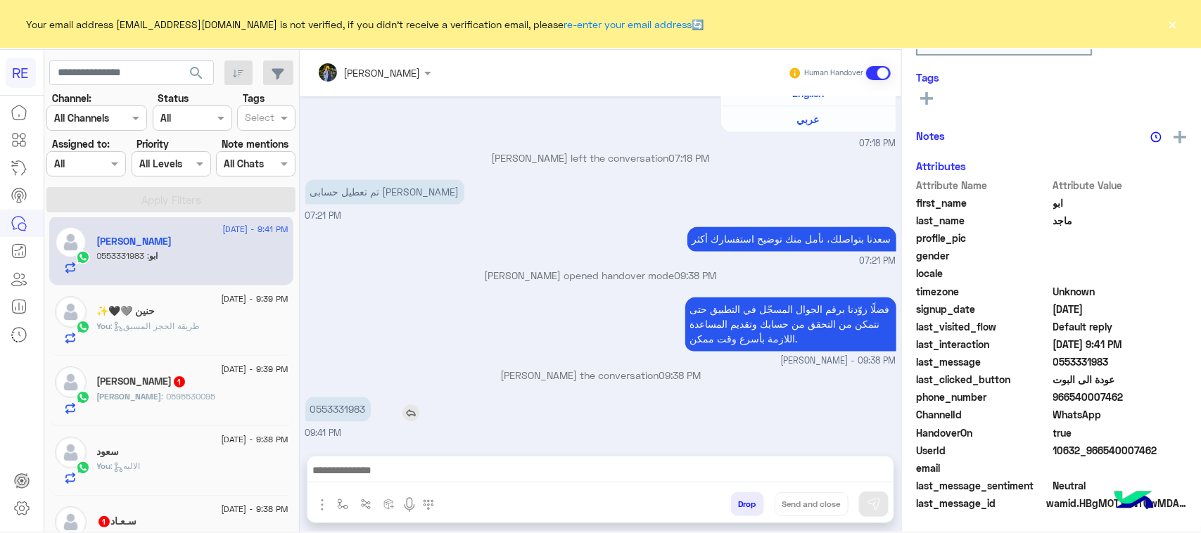
scroll to position [223, 0]
drag, startPoint x: 319, startPoint y: 415, endPoint x: 374, endPoint y: 410, distance: 55.8
click at [374, 410] on div "0553331983" at bounding box center [378, 410] width 146 height 25
click at [381, 402] on div "0553331983" at bounding box center [378, 410] width 146 height 25
click at [319, 409] on p "0553331983" at bounding box center [337, 410] width 65 height 25
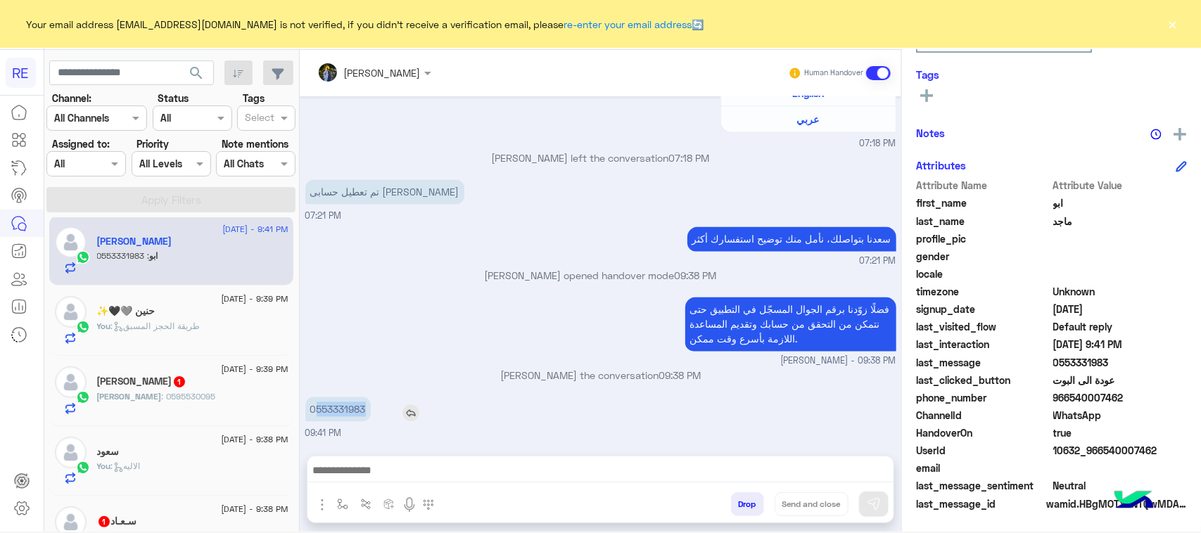
drag, startPoint x: 315, startPoint y: 412, endPoint x: 380, endPoint y: 413, distance: 64.7
click at [380, 413] on div "0553331983" at bounding box center [378, 410] width 146 height 25
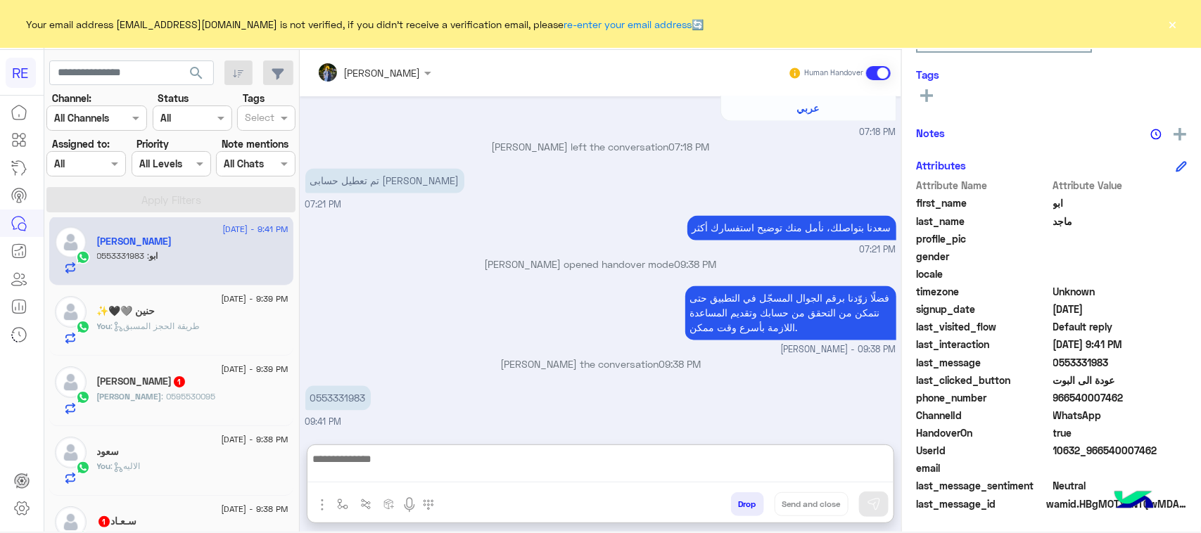
click at [547, 463] on textarea at bounding box center [600, 466] width 586 height 32
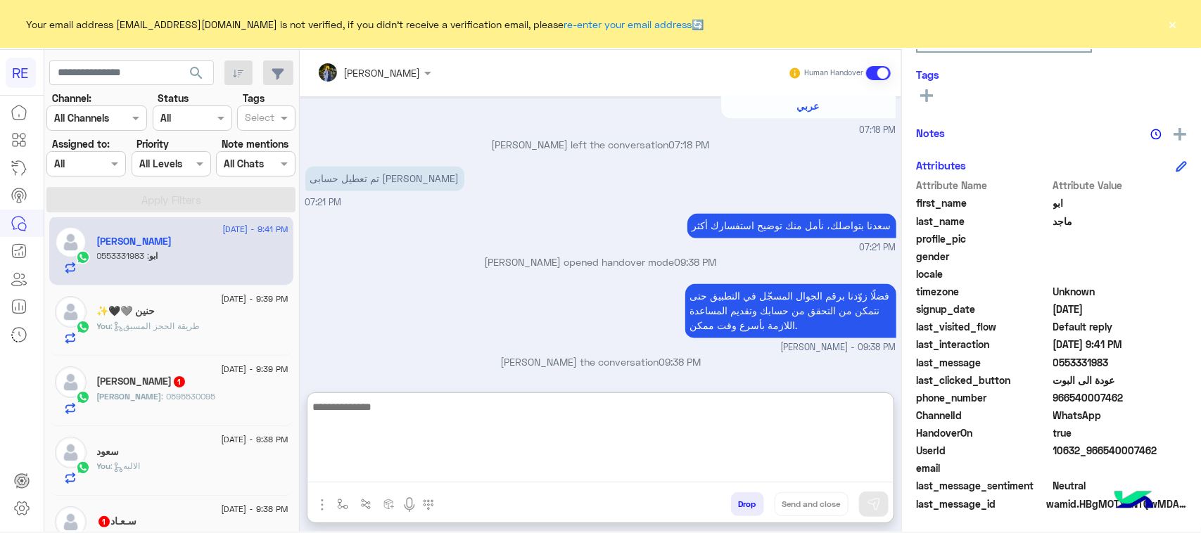
paste textarea "**********"
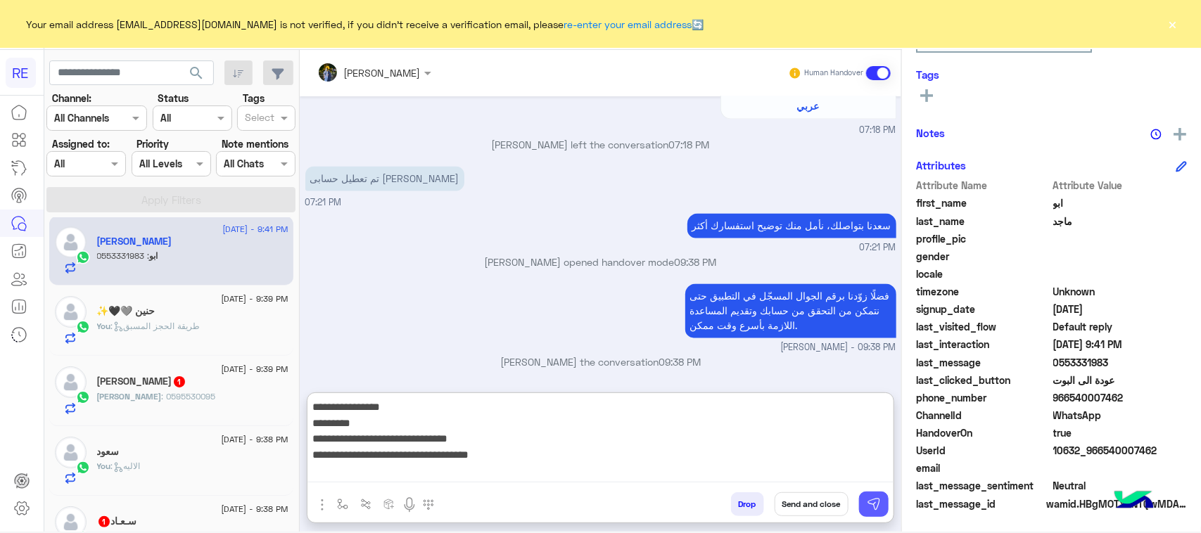
type textarea "**********"
click at [876, 514] on button at bounding box center [874, 504] width 30 height 25
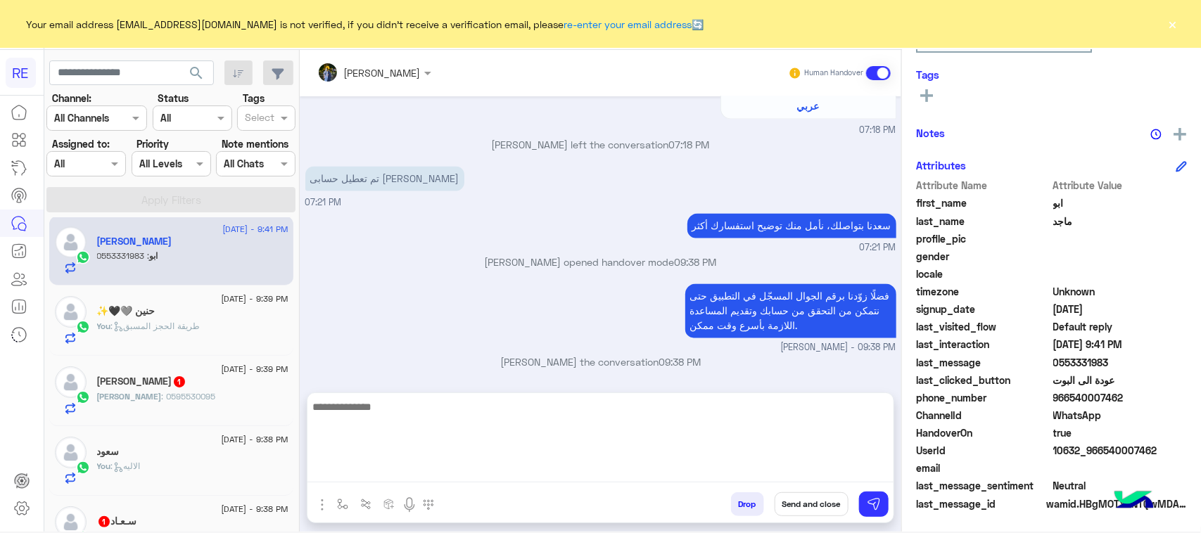
scroll to position [1328, 0]
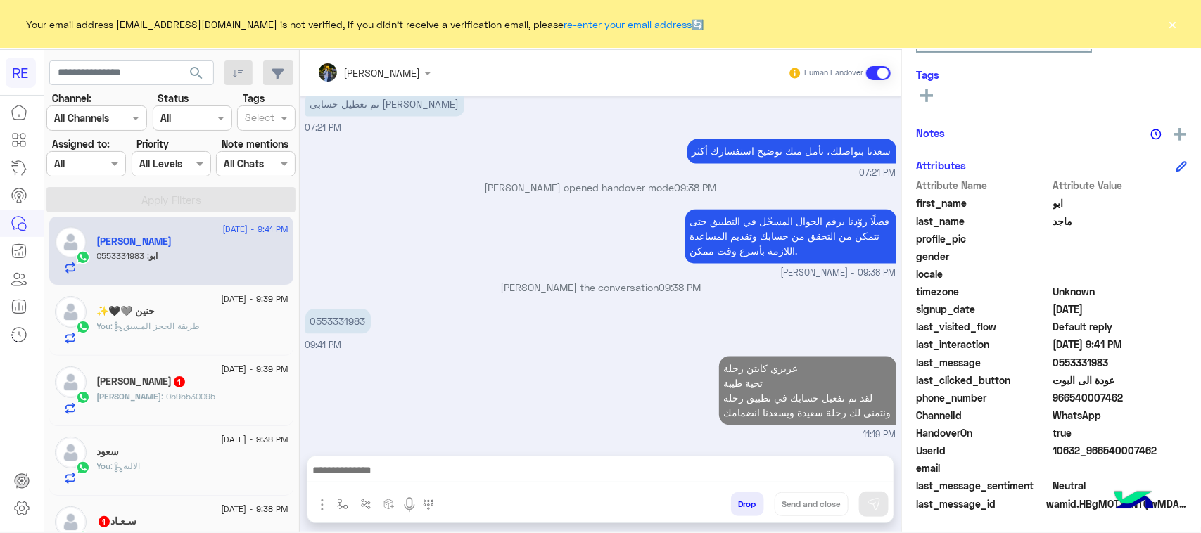
click at [162, 398] on span ": 0595530095" at bounding box center [189, 396] width 54 height 11
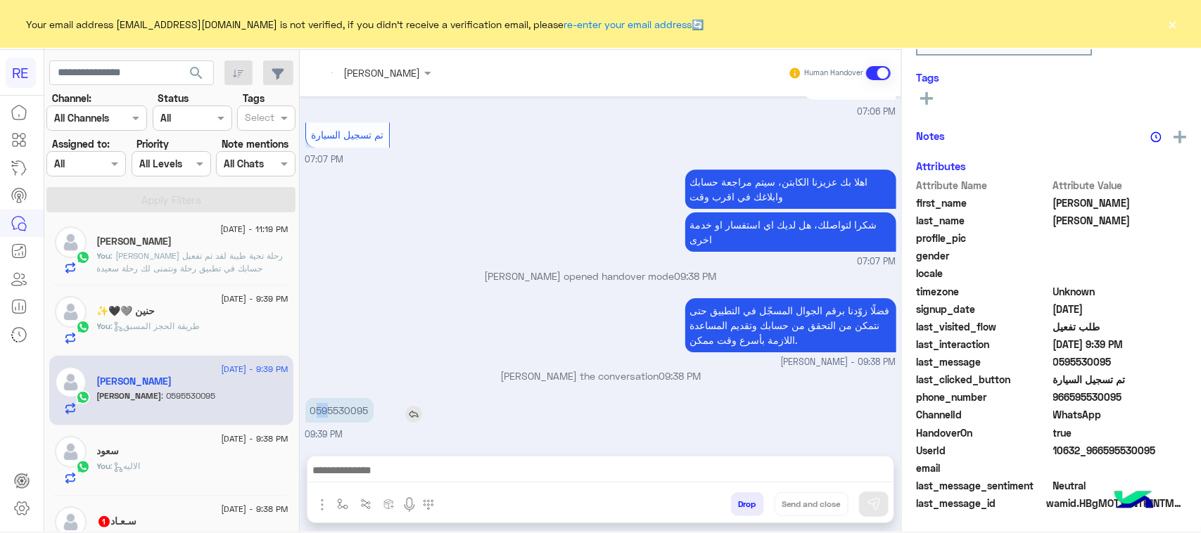
scroll to position [223, 0]
drag, startPoint x: 315, startPoint y: 412, endPoint x: 383, endPoint y: 417, distance: 69.1
click at [383, 417] on div "0595530095" at bounding box center [379, 410] width 148 height 25
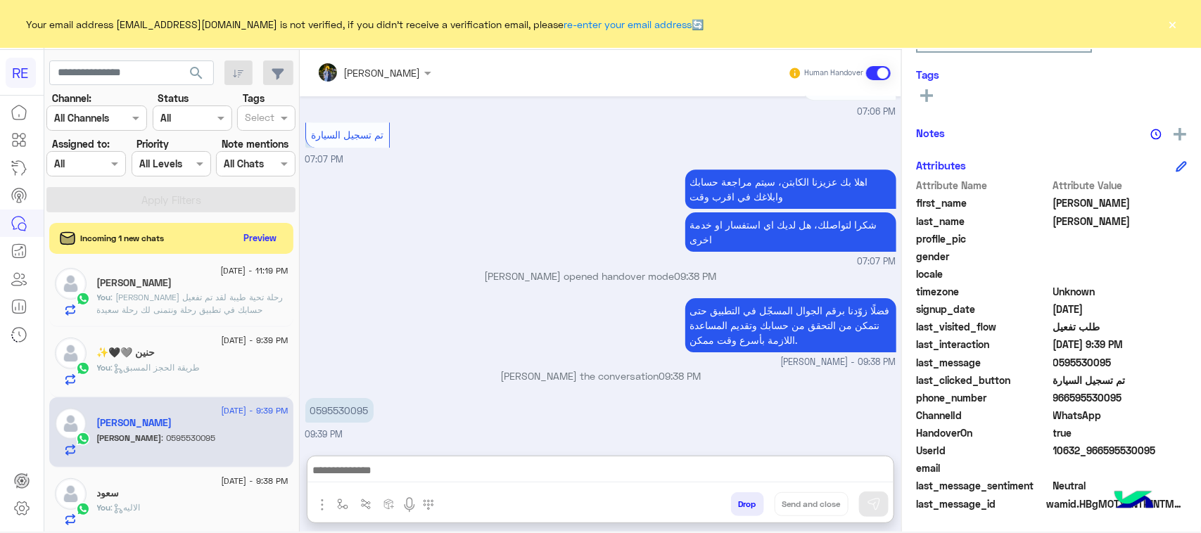
click at [509, 478] on textarea at bounding box center [600, 472] width 586 height 21
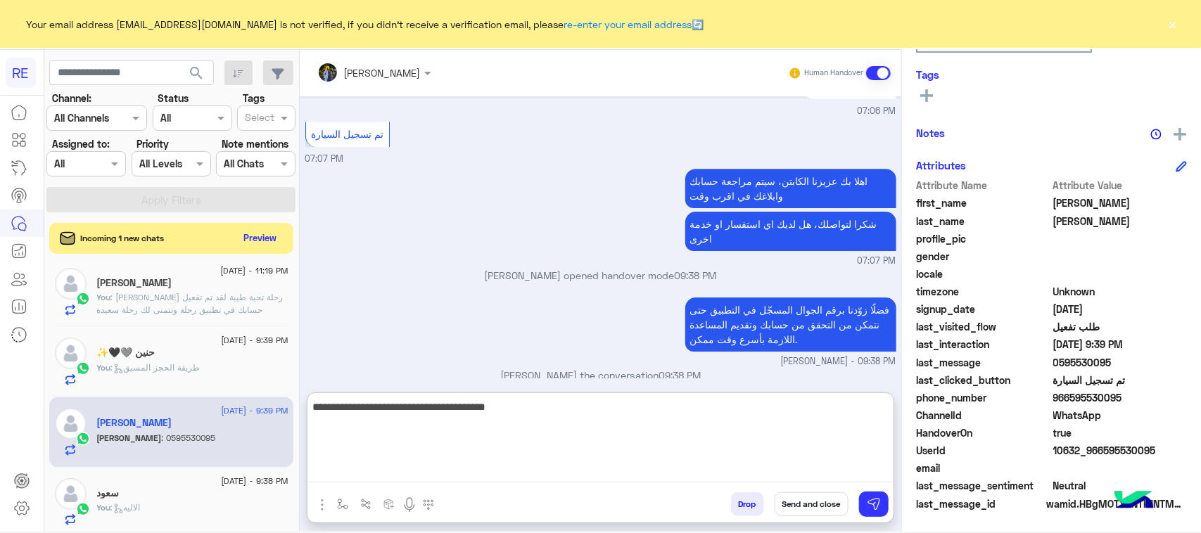
type textarea "**********"
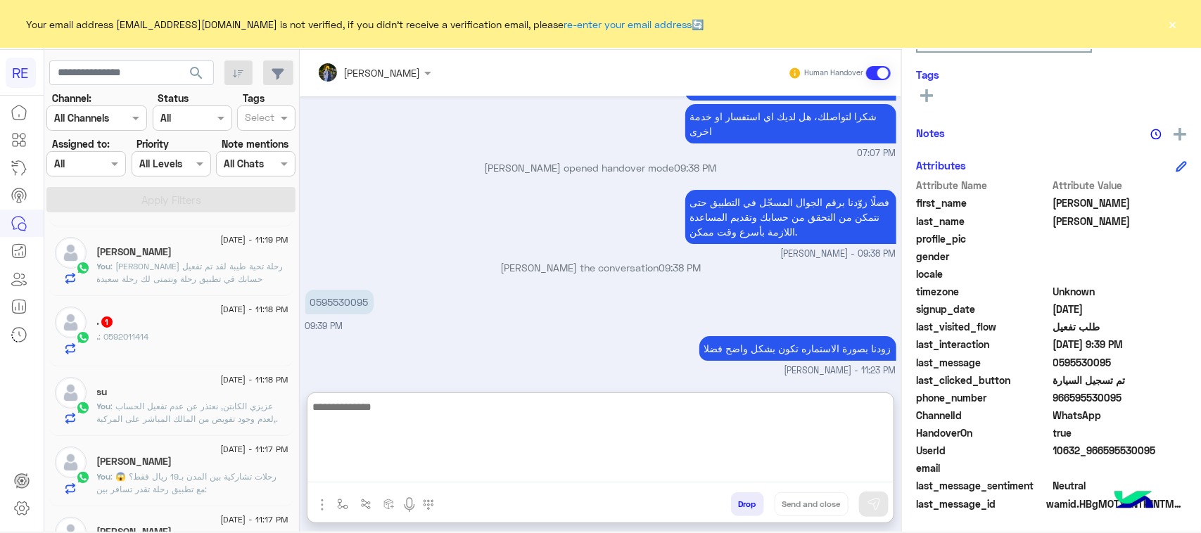
scroll to position [95, 0]
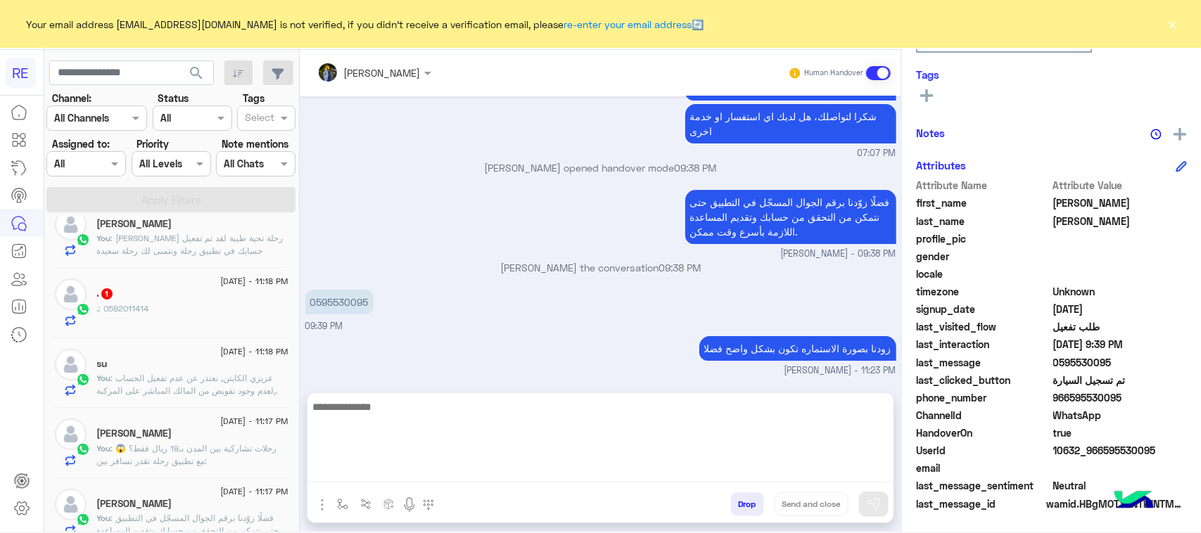
click at [208, 315] on div ". : 0592011414" at bounding box center [192, 315] width 191 height 25
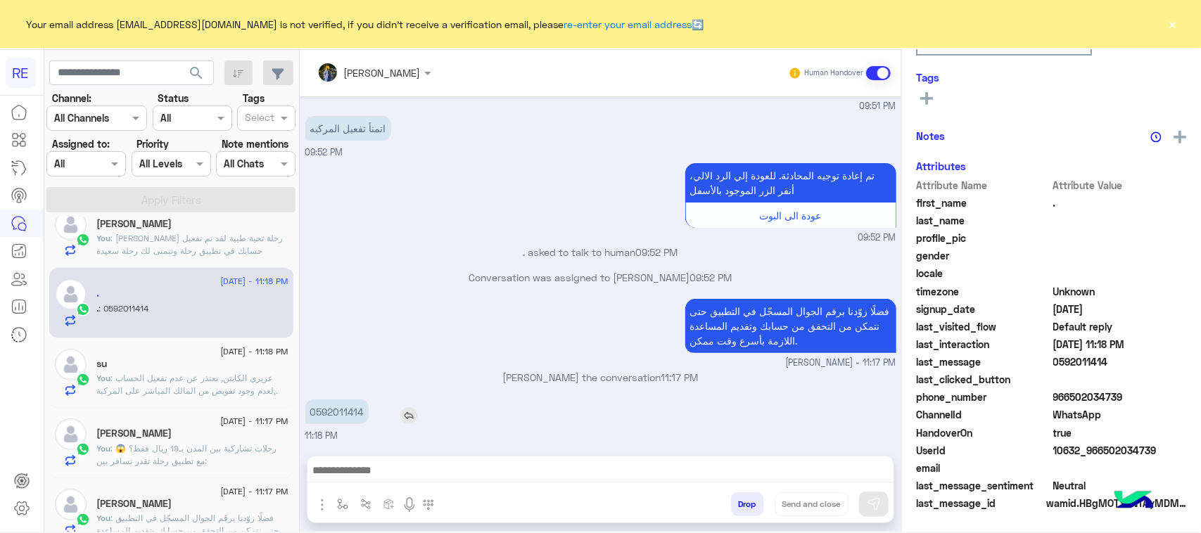
scroll to position [223, 0]
drag, startPoint x: 315, startPoint y: 416, endPoint x: 374, endPoint y: 427, distance: 59.5
click at [374, 427] on div "0592011414 11:18 PM" at bounding box center [600, 419] width 591 height 47
click at [359, 416] on p "0592011414" at bounding box center [336, 412] width 63 height 25
drag, startPoint x: 315, startPoint y: 410, endPoint x: 371, endPoint y: 417, distance: 56.7
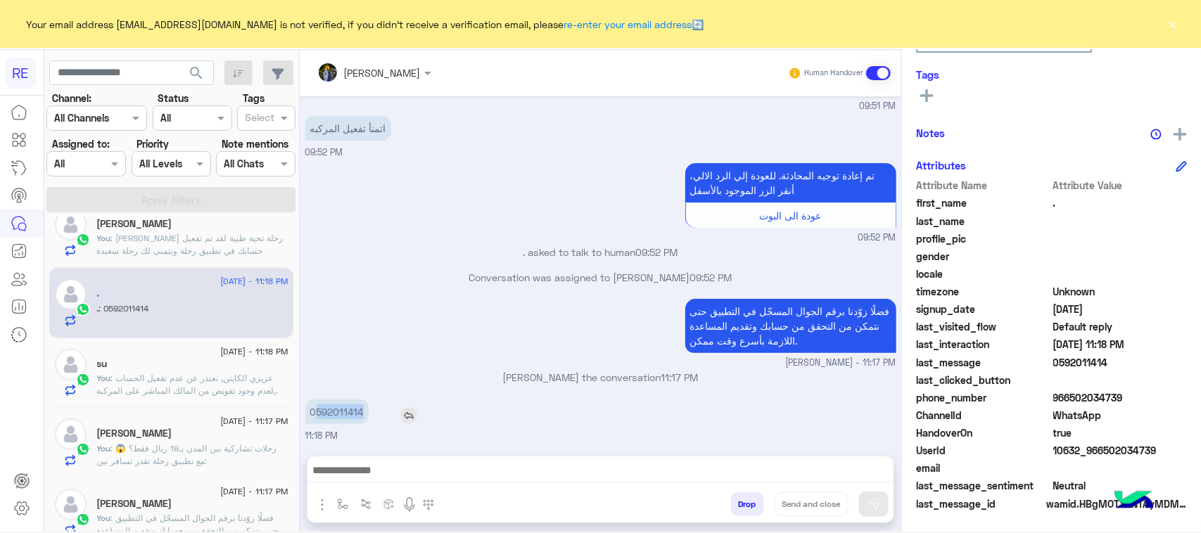
click at [372, 417] on div "0592011414" at bounding box center [377, 412] width 144 height 25
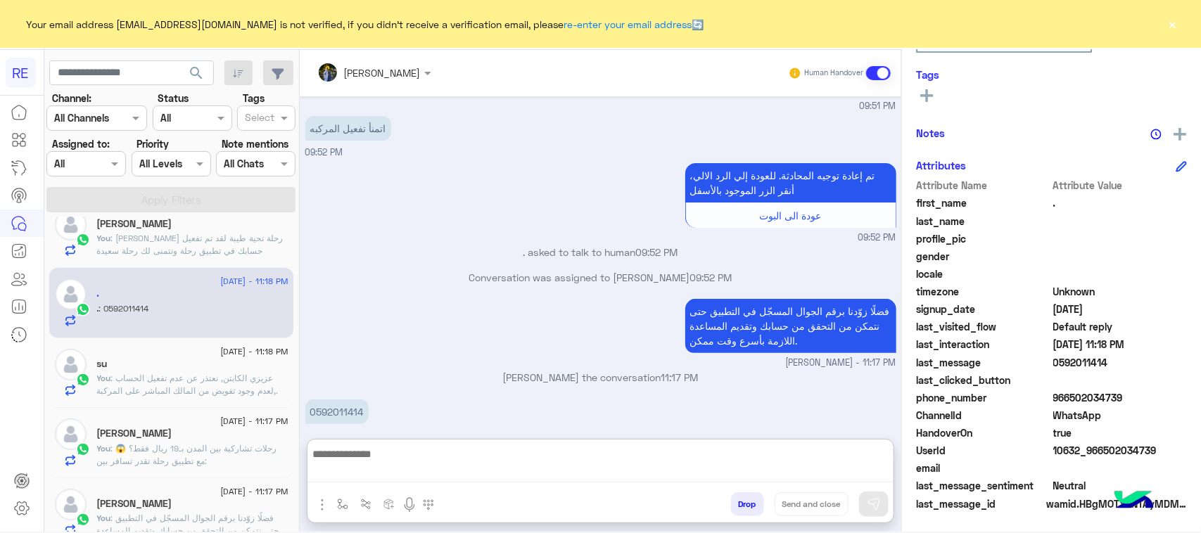
click at [461, 472] on textarea at bounding box center [600, 463] width 586 height 37
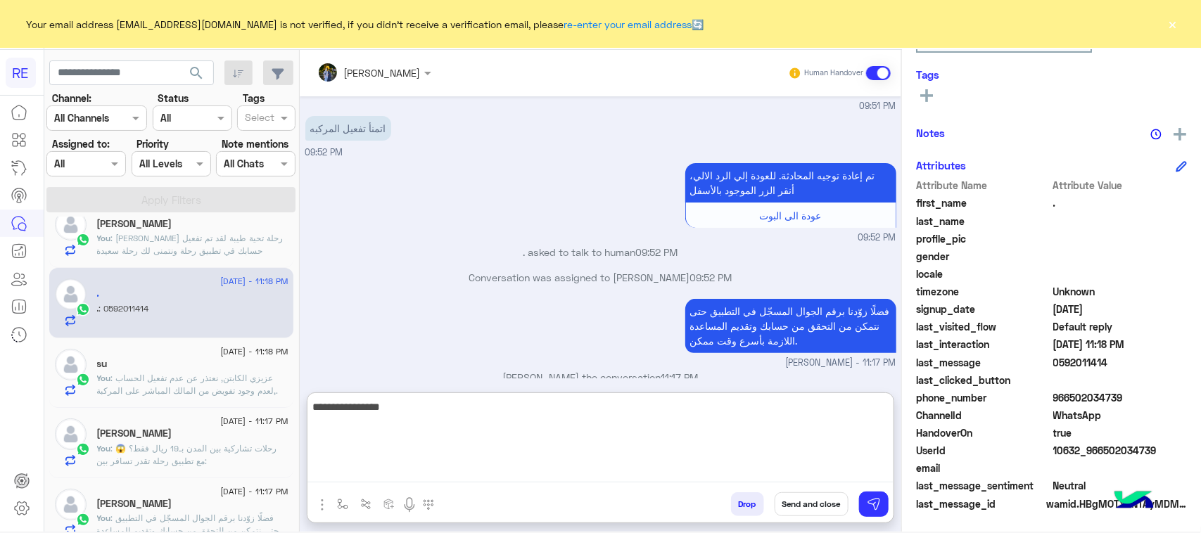
type textarea "**********"
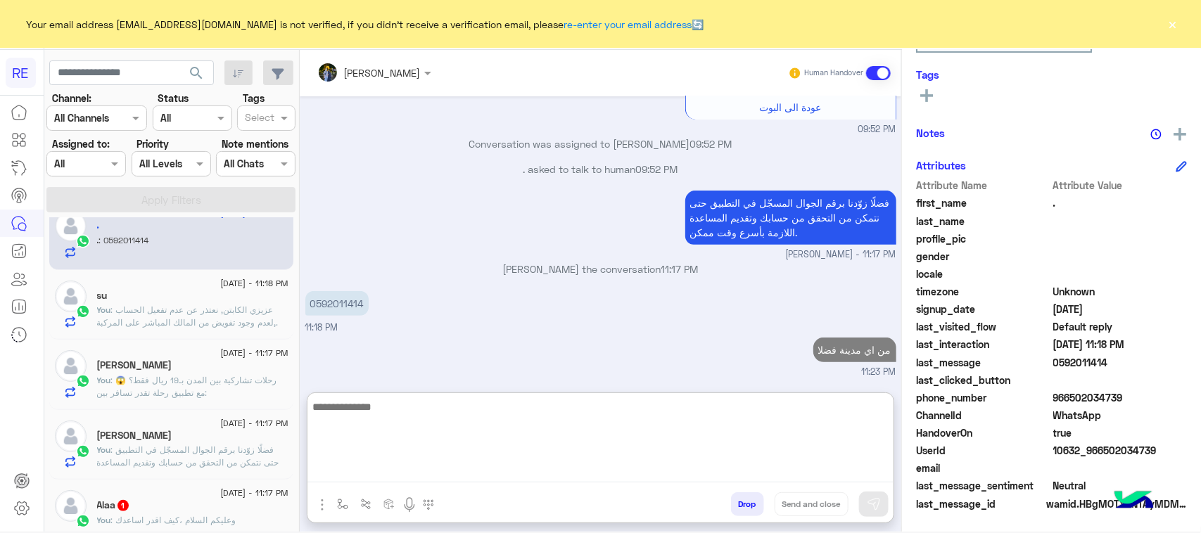
scroll to position [183, 0]
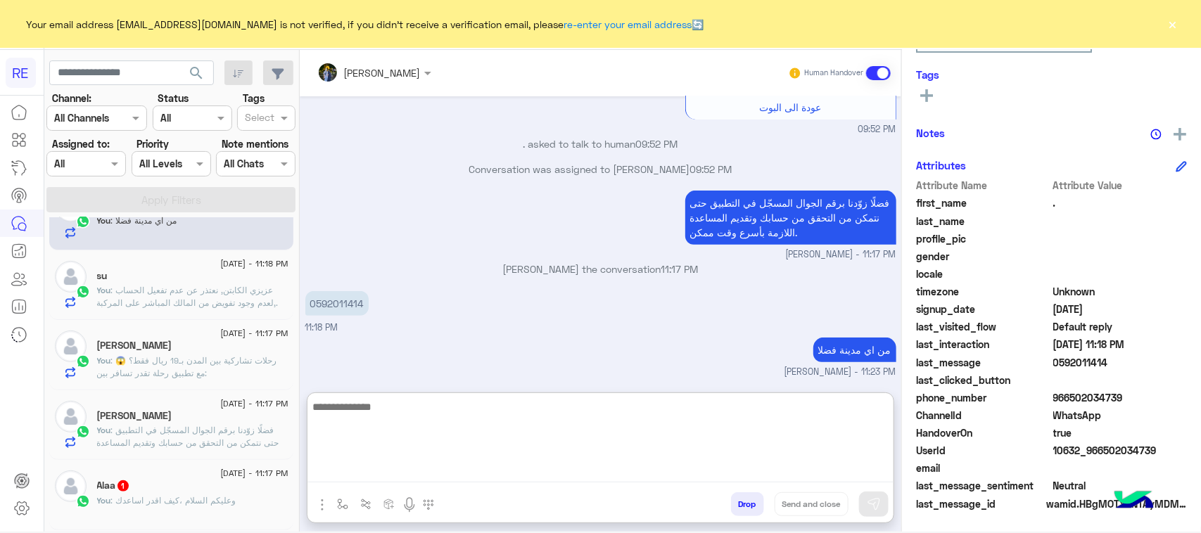
click at [218, 500] on span ": وعليكم السلام ،كيف اقدر اساعدك" at bounding box center [173, 500] width 125 height 11
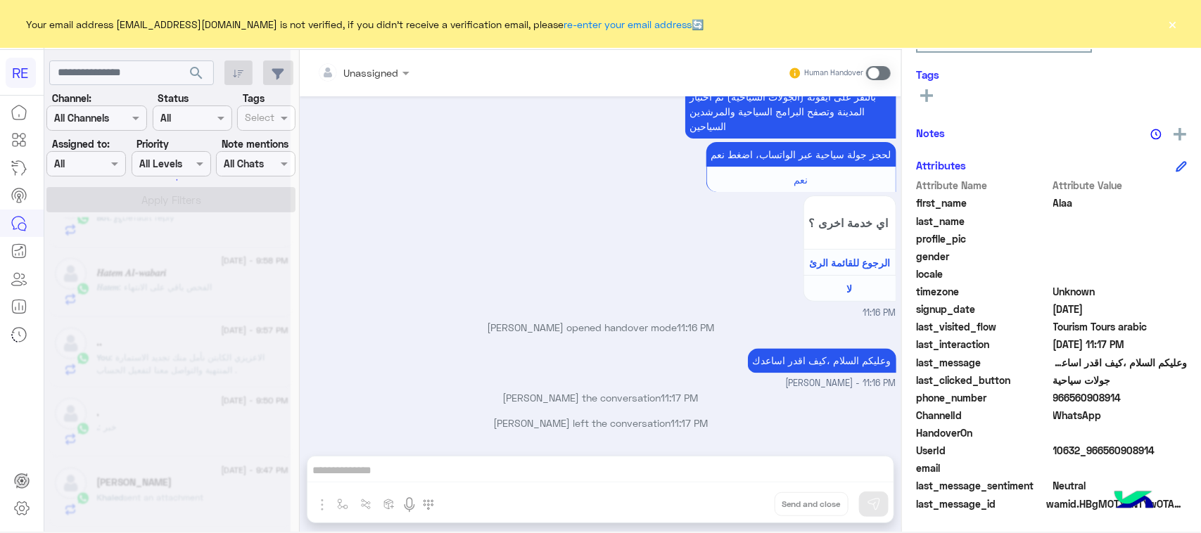
scroll to position [7, 0]
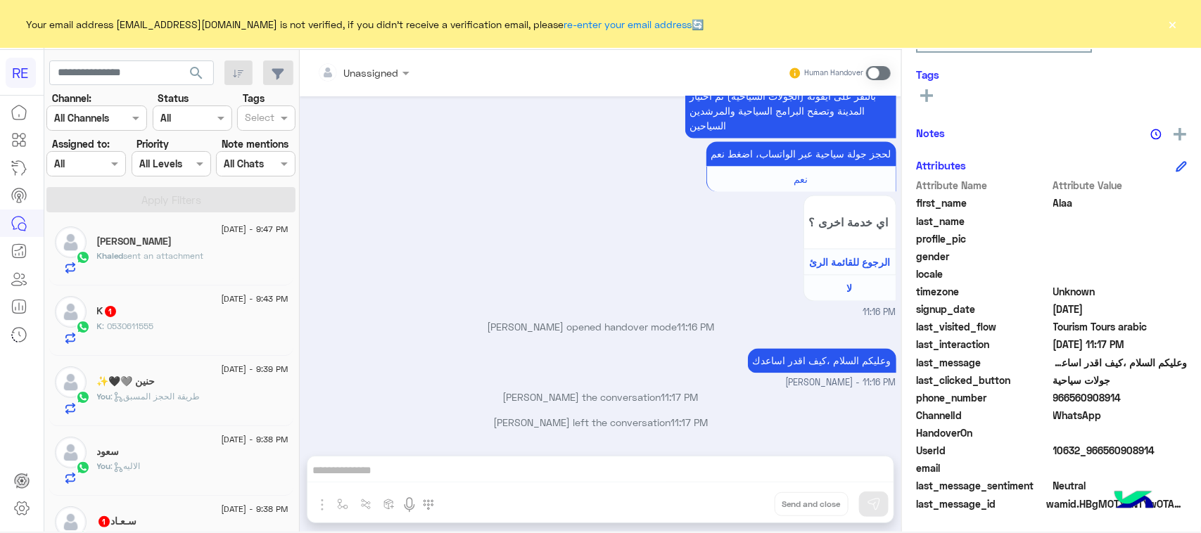
click at [138, 326] on span ": 0530611555" at bounding box center [128, 326] width 51 height 11
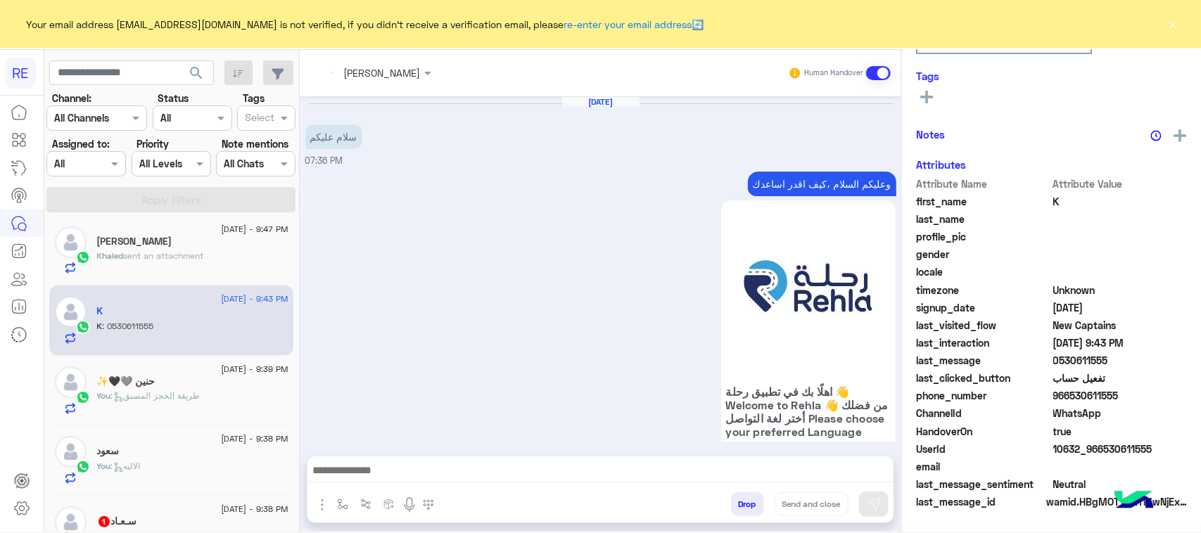
scroll to position [220, 0]
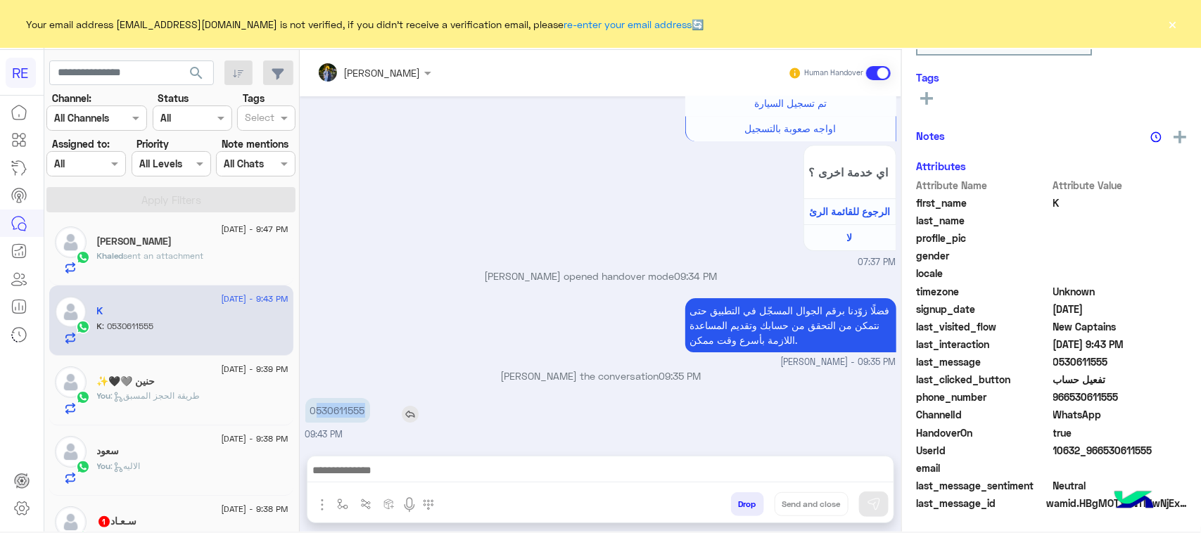
drag, startPoint x: 318, startPoint y: 413, endPoint x: 378, endPoint y: 417, distance: 59.9
click at [378, 417] on div "0530611555" at bounding box center [377, 410] width 145 height 25
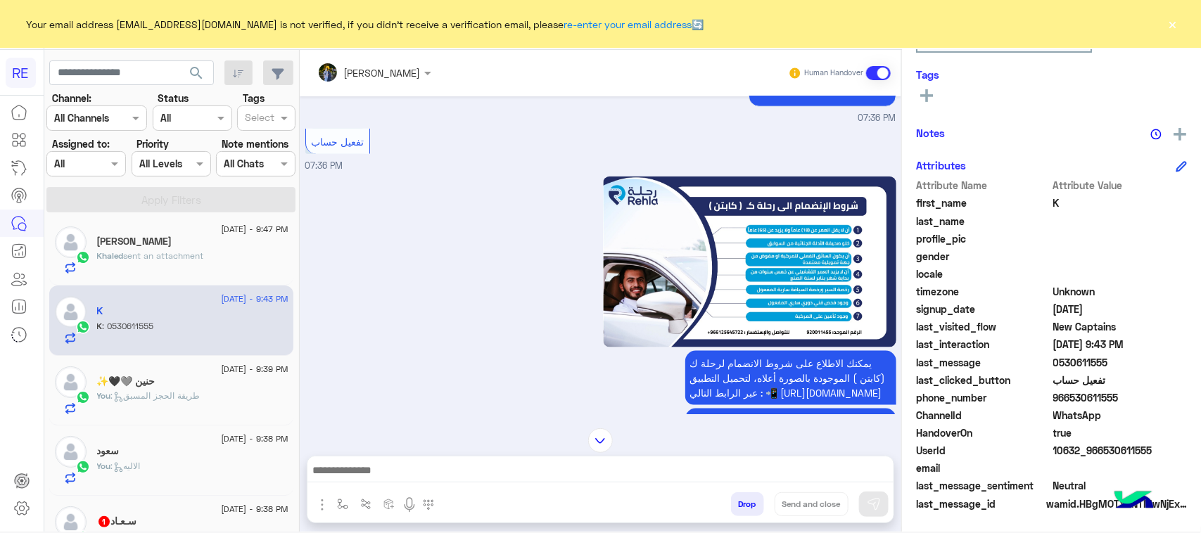
scroll to position [652, 0]
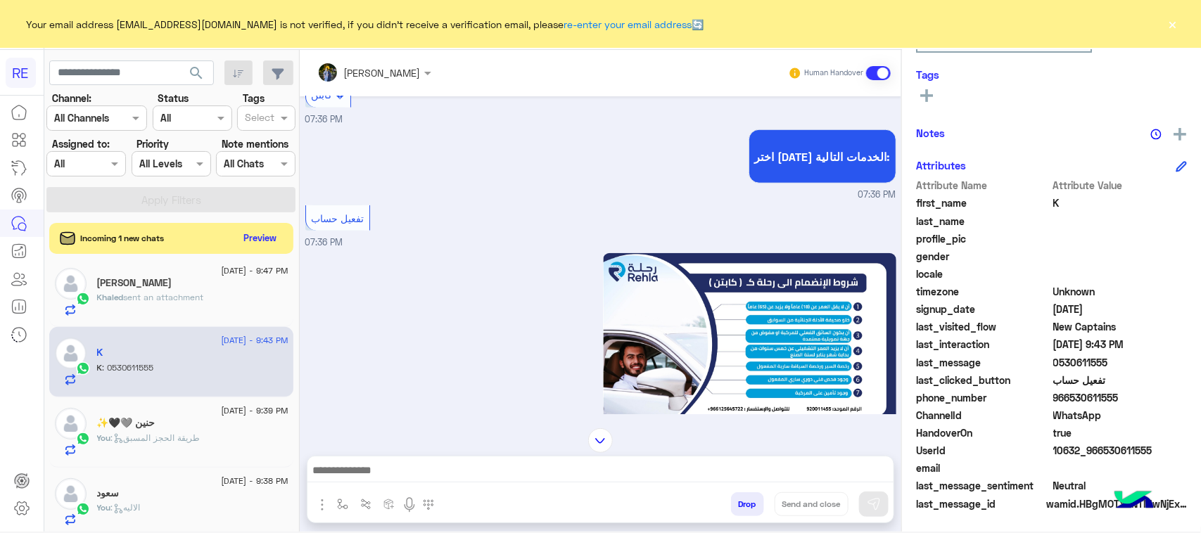
click at [516, 459] on div at bounding box center [600, 474] width 586 height 35
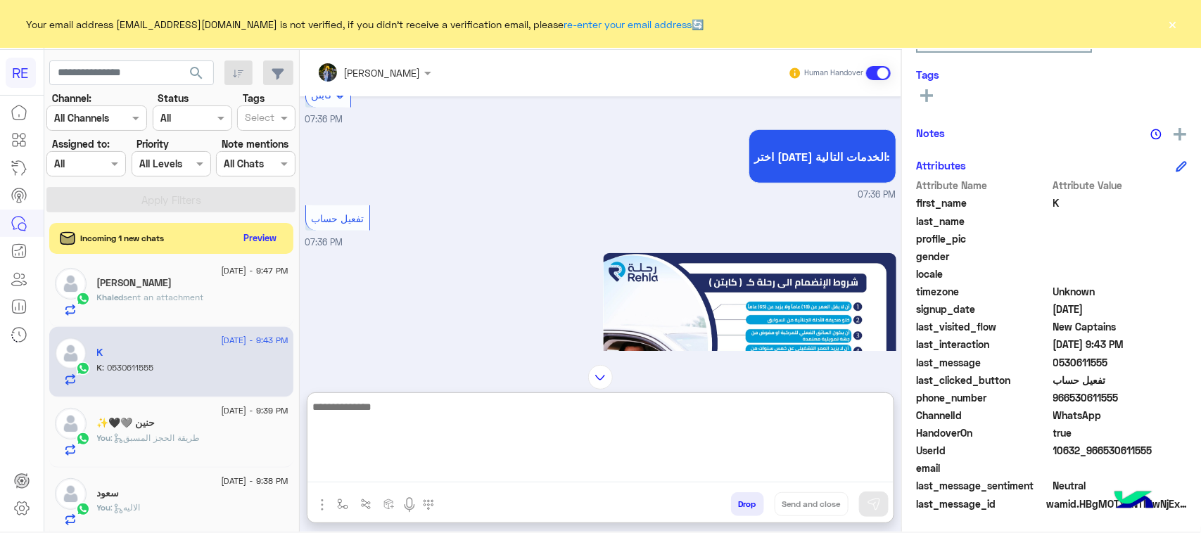
paste textarea "**********"
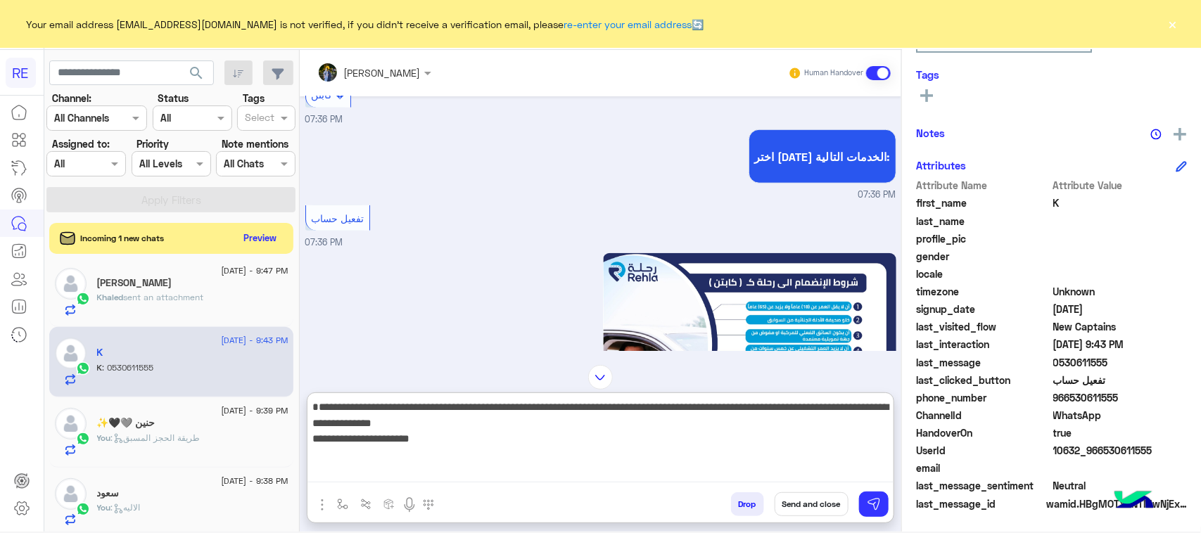
type textarea "**********"
click at [554, 250] on div "تفعيل حساب 07:36 PM" at bounding box center [600, 226] width 591 height 48
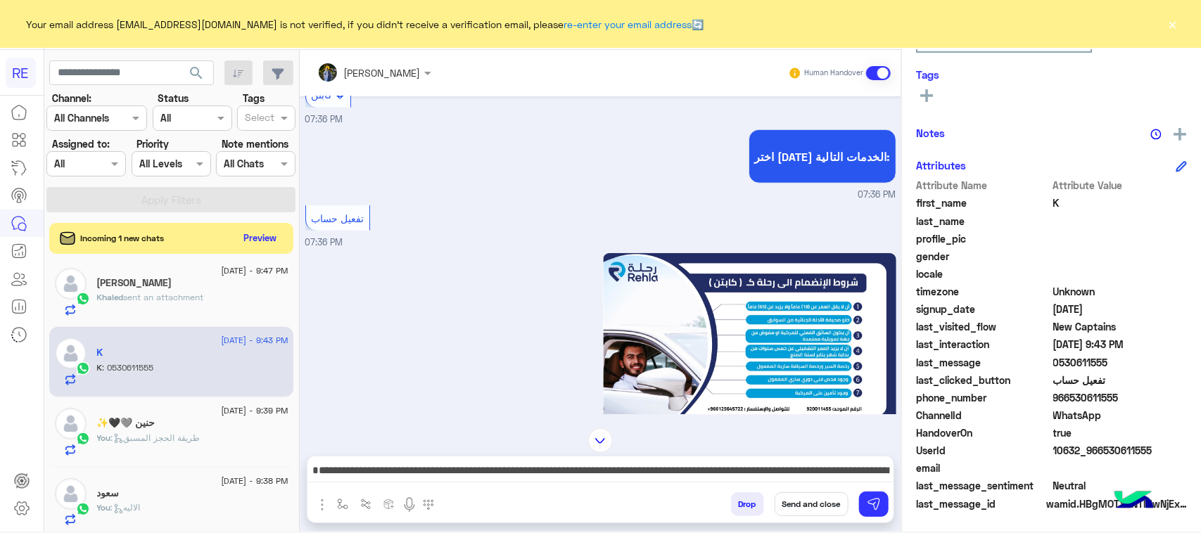
click at [870, 517] on div "Drop Send and close" at bounding box center [669, 507] width 449 height 31
click at [870, 510] on img at bounding box center [874, 504] width 14 height 14
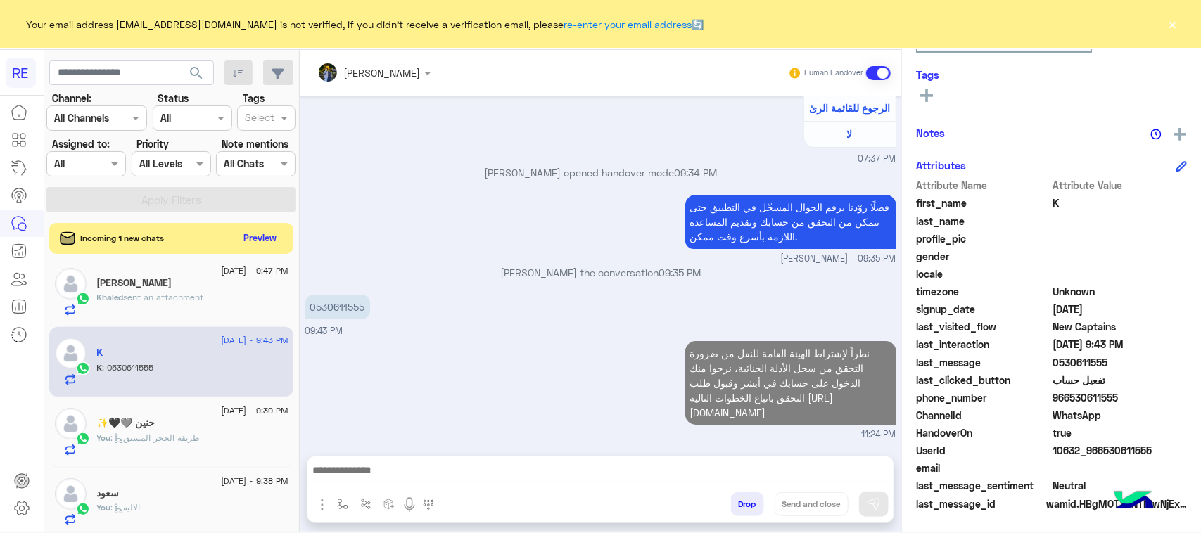
scroll to position [183, 0]
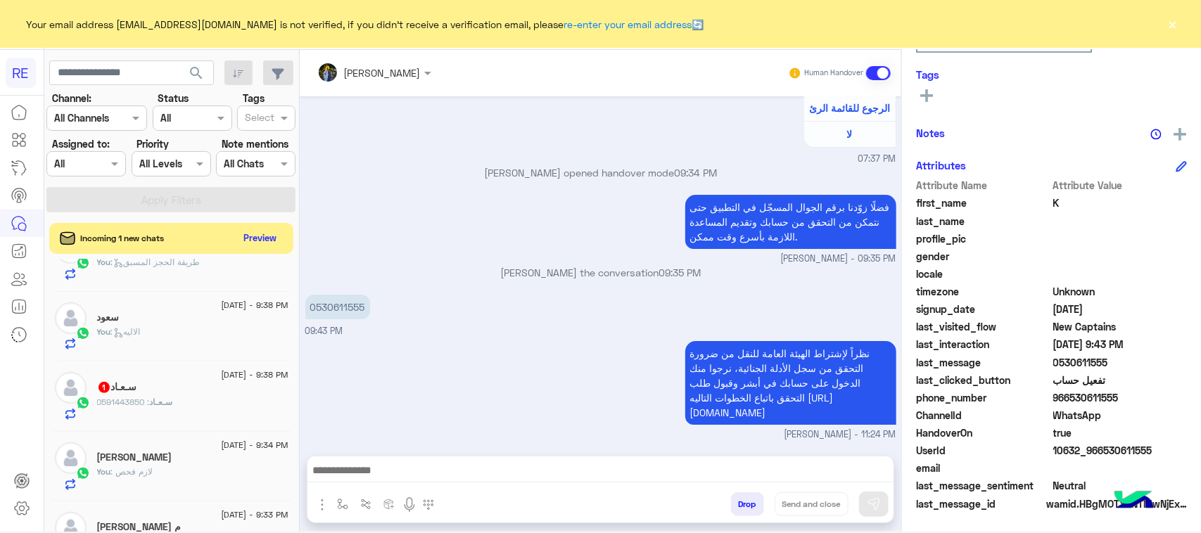
click at [191, 394] on div "سـعـاد 1" at bounding box center [192, 388] width 191 height 15
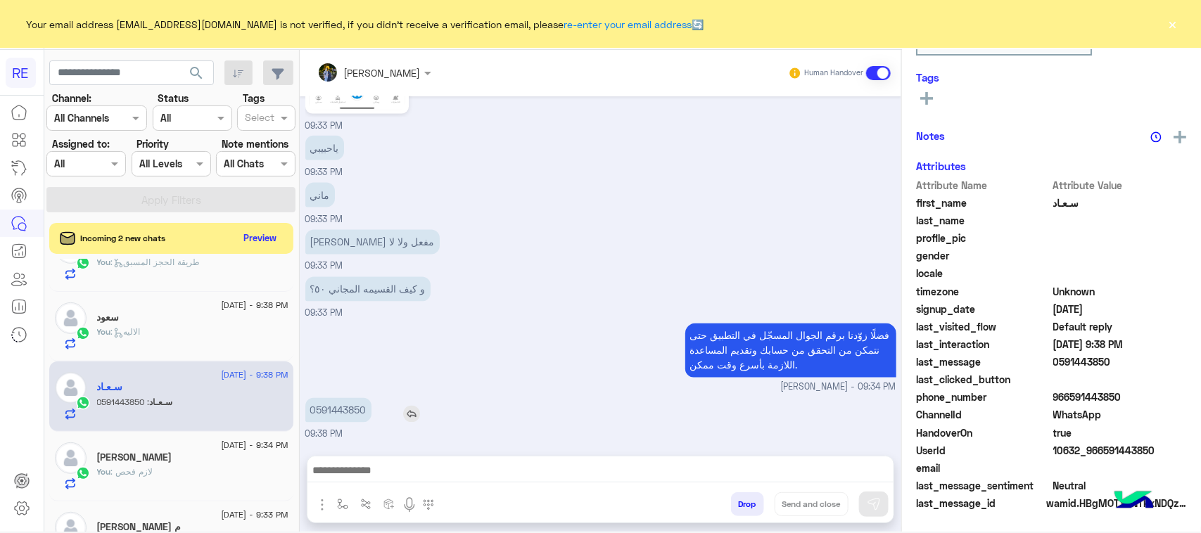
scroll to position [223, 0]
drag, startPoint x: 315, startPoint y: 405, endPoint x: 387, endPoint y: 412, distance: 72.0
click at [387, 412] on div "0591443850" at bounding box center [378, 410] width 146 height 25
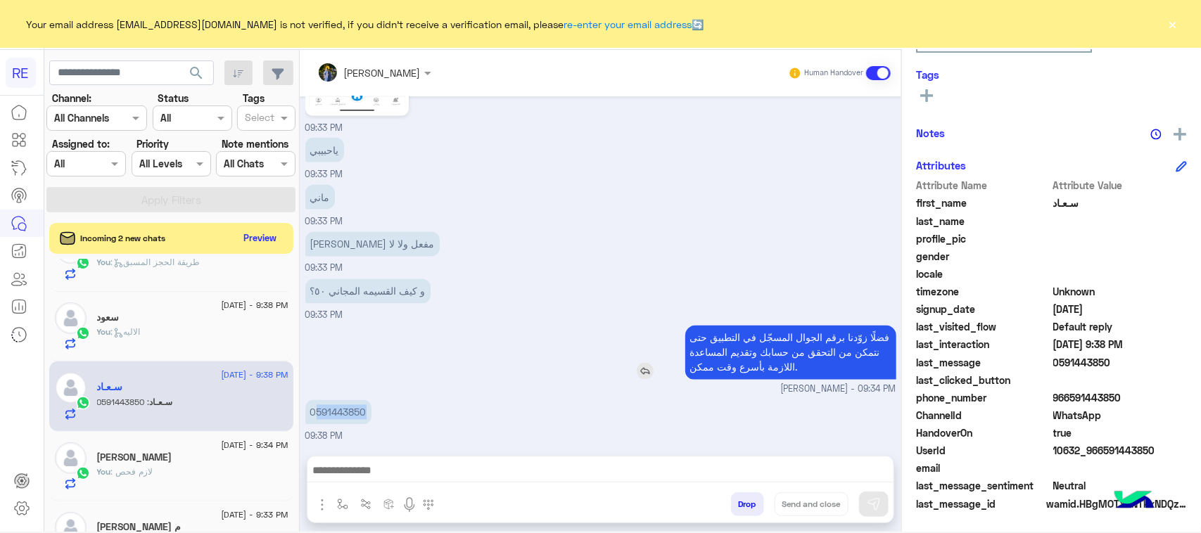
scroll to position [1075, 0]
click at [462, 473] on textarea at bounding box center [600, 472] width 586 height 21
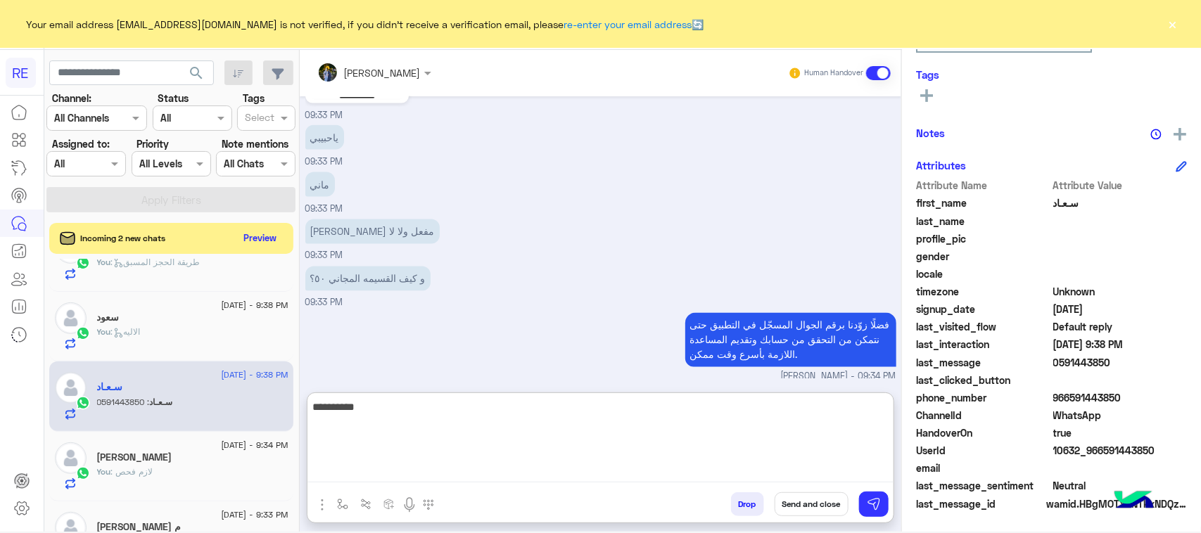
type textarea "**********"
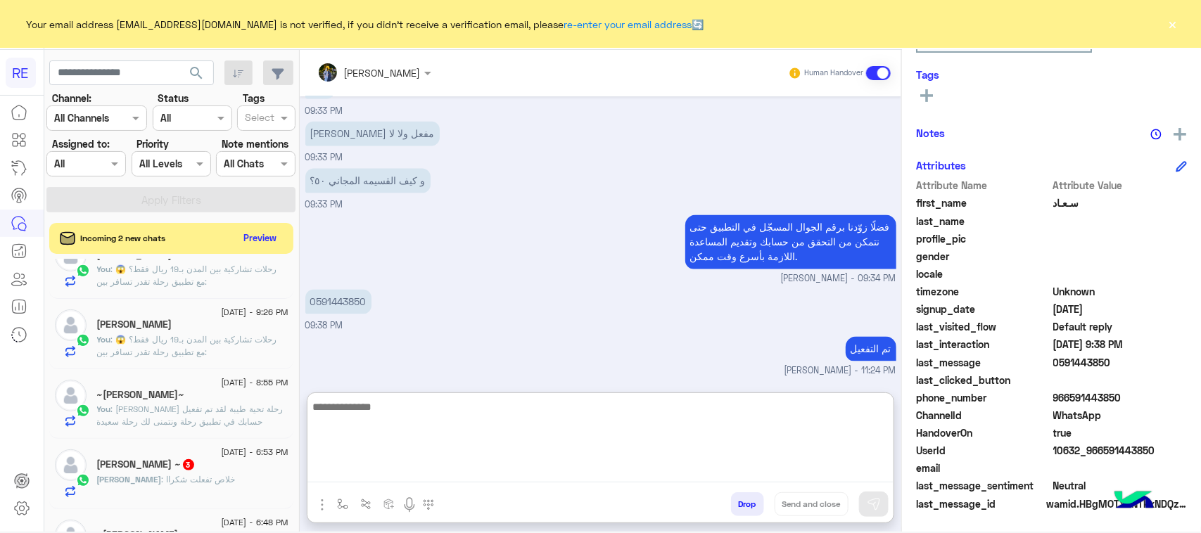
scroll to position [7, 0]
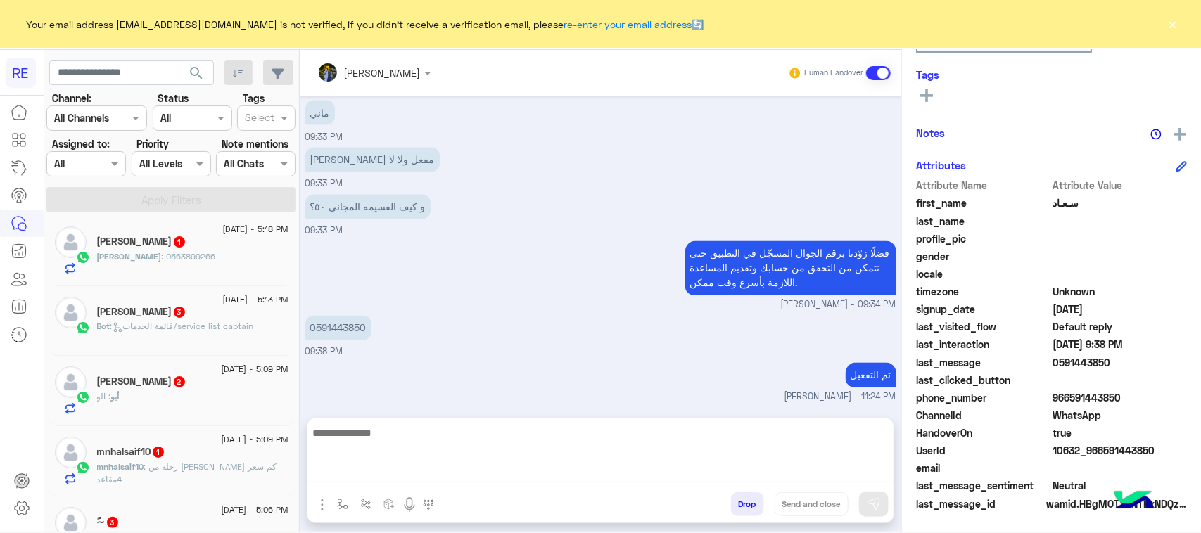
click at [275, 461] on div "mnhalsaif10 1" at bounding box center [192, 453] width 191 height 15
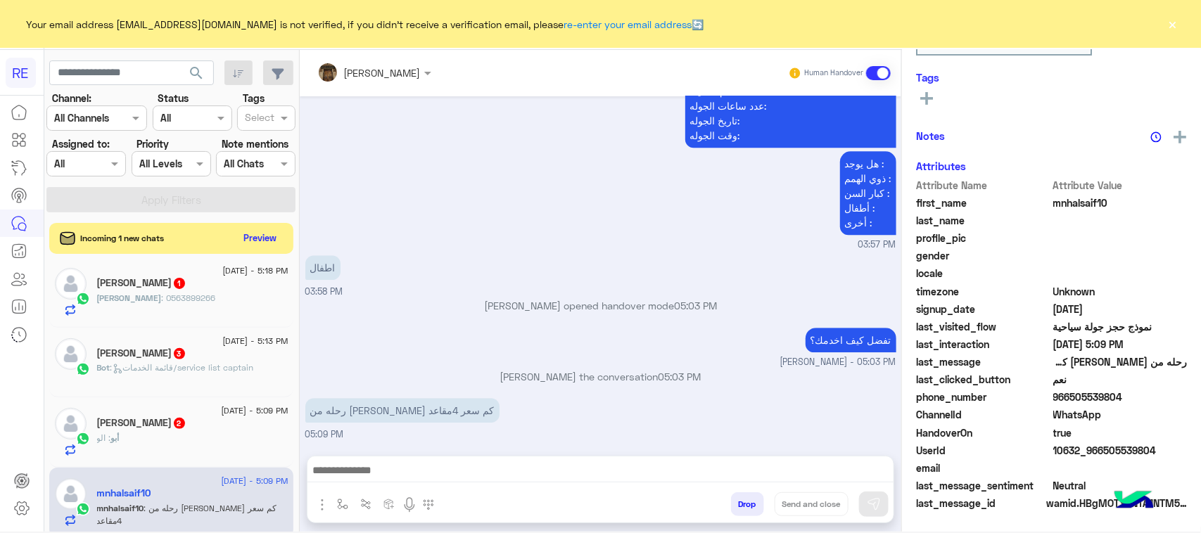
scroll to position [223, 0]
click at [338, 505] on img "button" at bounding box center [342, 504] width 11 height 11
click at [364, 466] on input "text" at bounding box center [368, 474] width 58 height 16
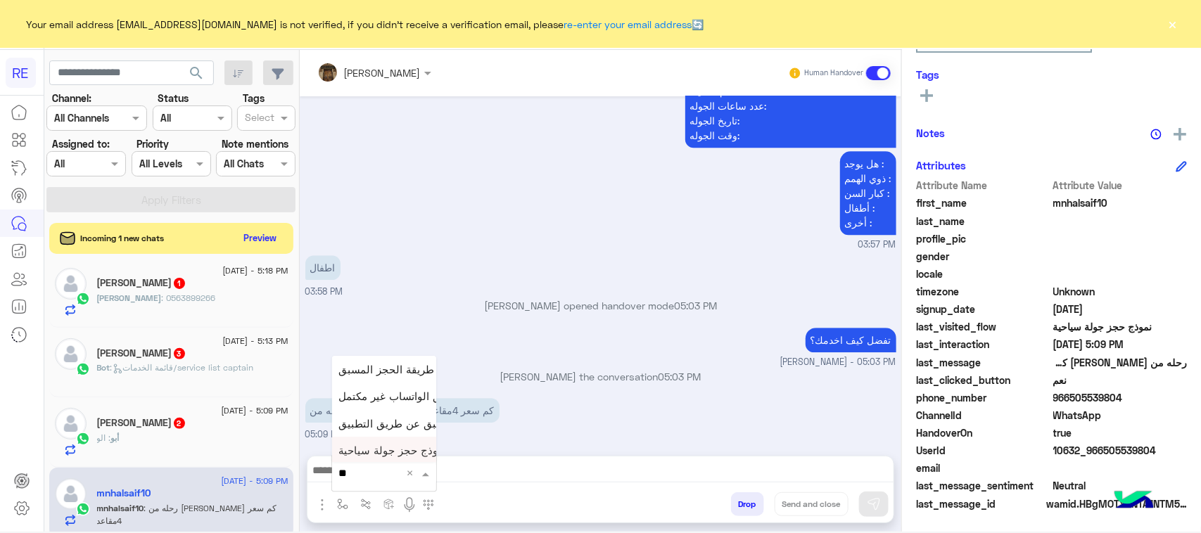
type input "***"
click at [396, 371] on span "طريقة الحجز المسبق" at bounding box center [387, 369] width 96 height 13
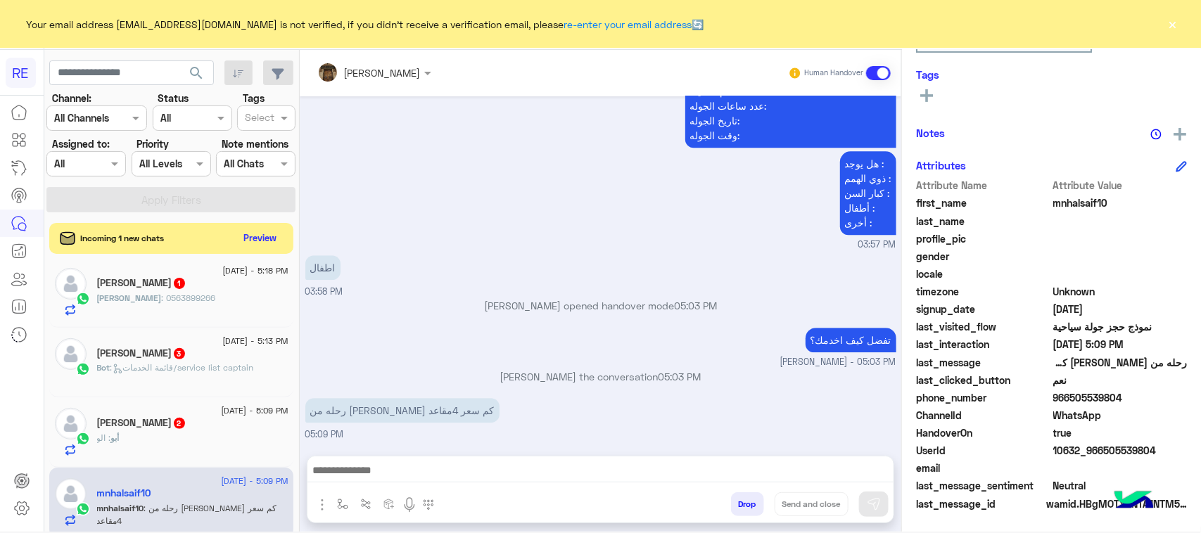
type textarea "**********"
click at [880, 508] on img at bounding box center [874, 504] width 14 height 14
click at [158, 426] on div "أبو سعود 2" at bounding box center [192, 424] width 191 height 15
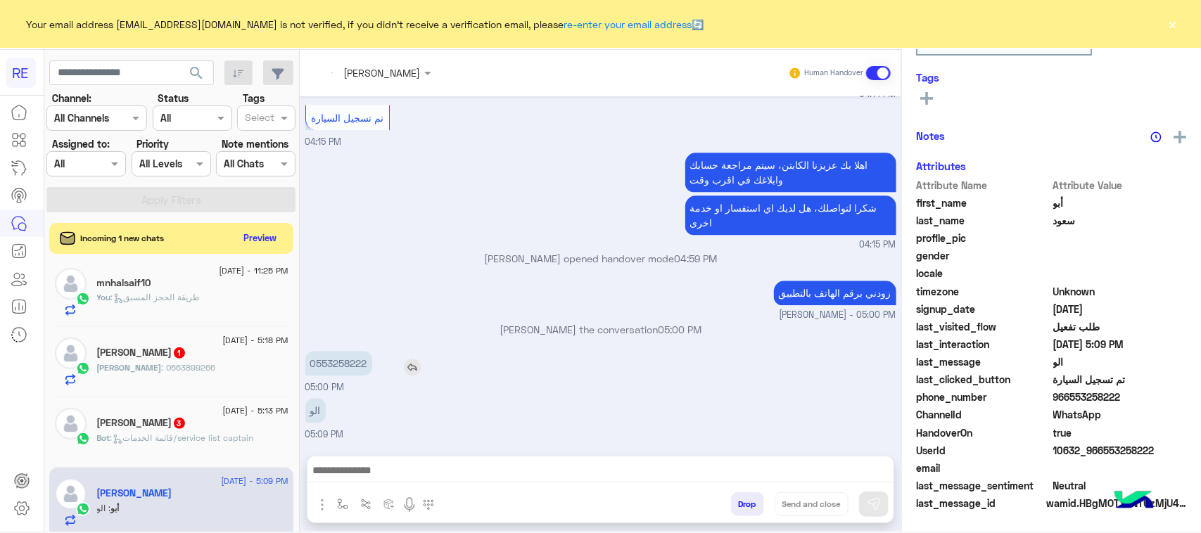
scroll to position [223, 0]
drag, startPoint x: 318, startPoint y: 361, endPoint x: 378, endPoint y: 364, distance: 59.9
click at [378, 364] on div "0553258222" at bounding box center [378, 363] width 147 height 25
click at [538, 473] on textarea at bounding box center [600, 472] width 586 height 21
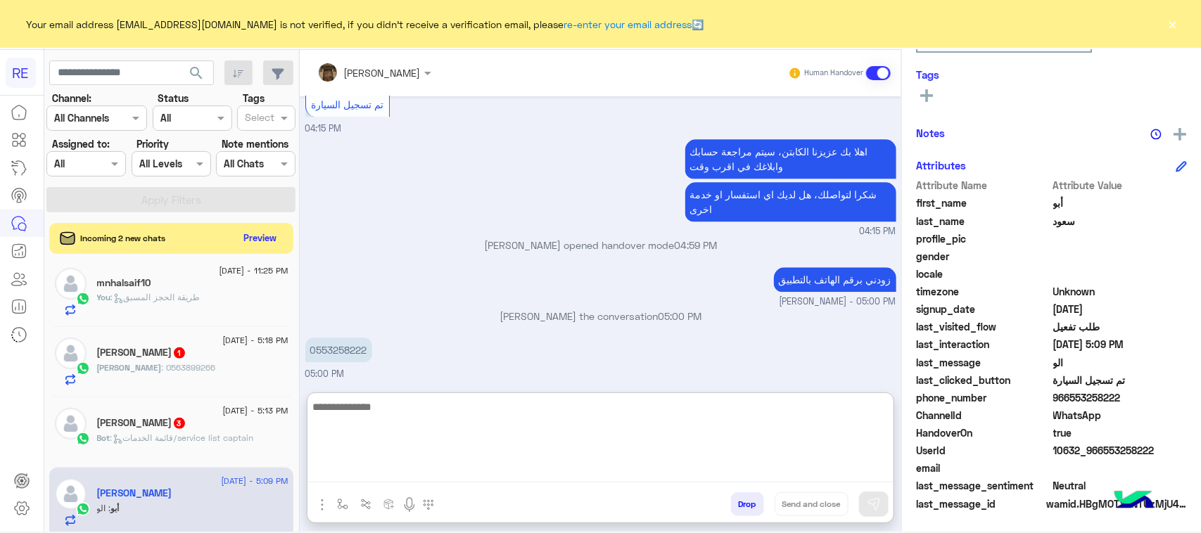
paste textarea "**********"
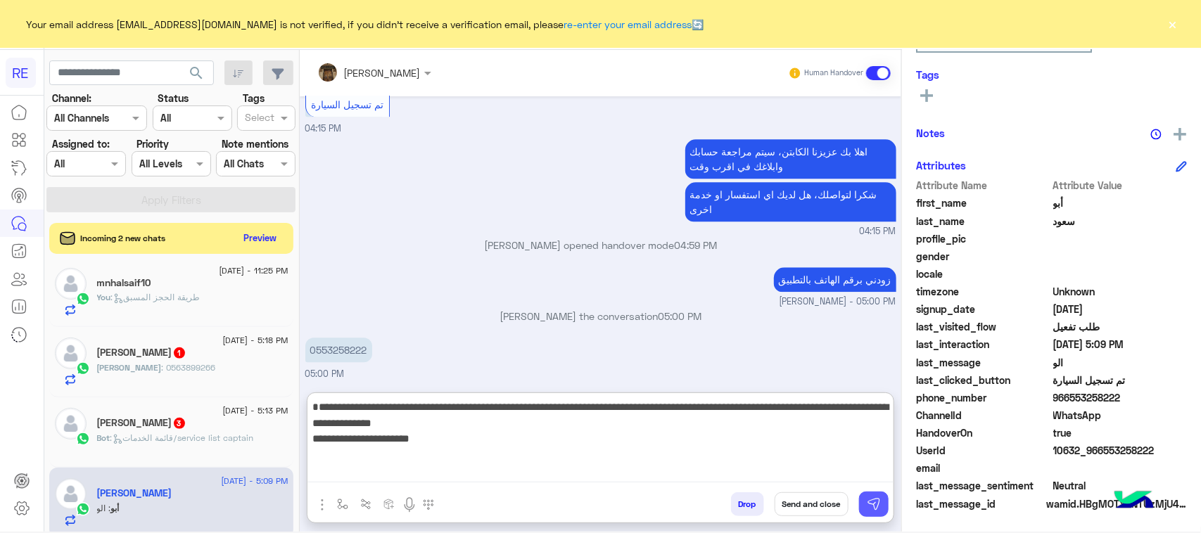
type textarea "**********"
click at [861, 509] on button at bounding box center [874, 504] width 30 height 25
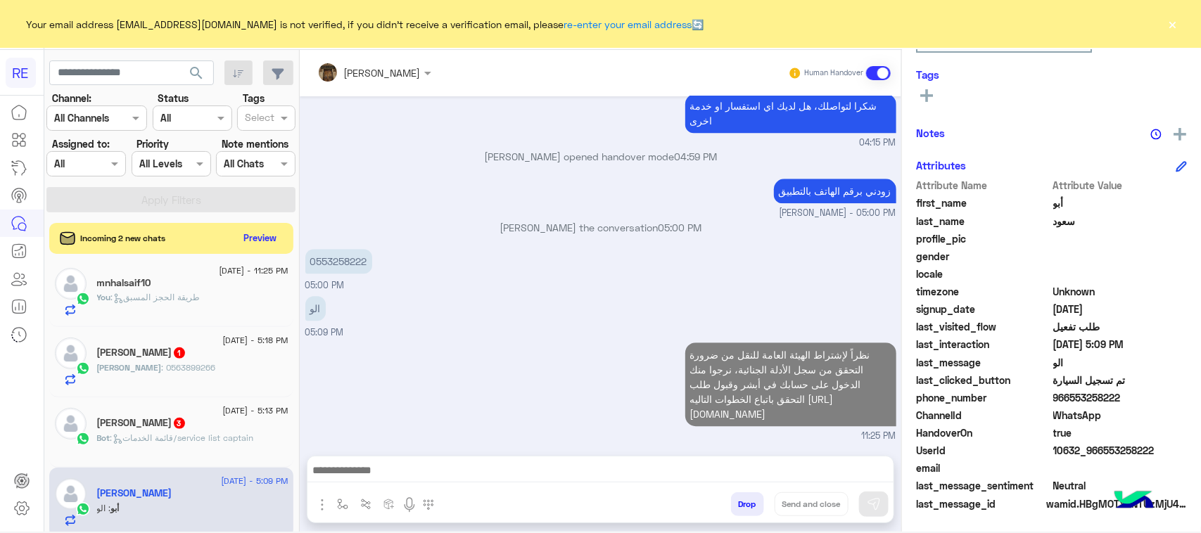
scroll to position [1729, 0]
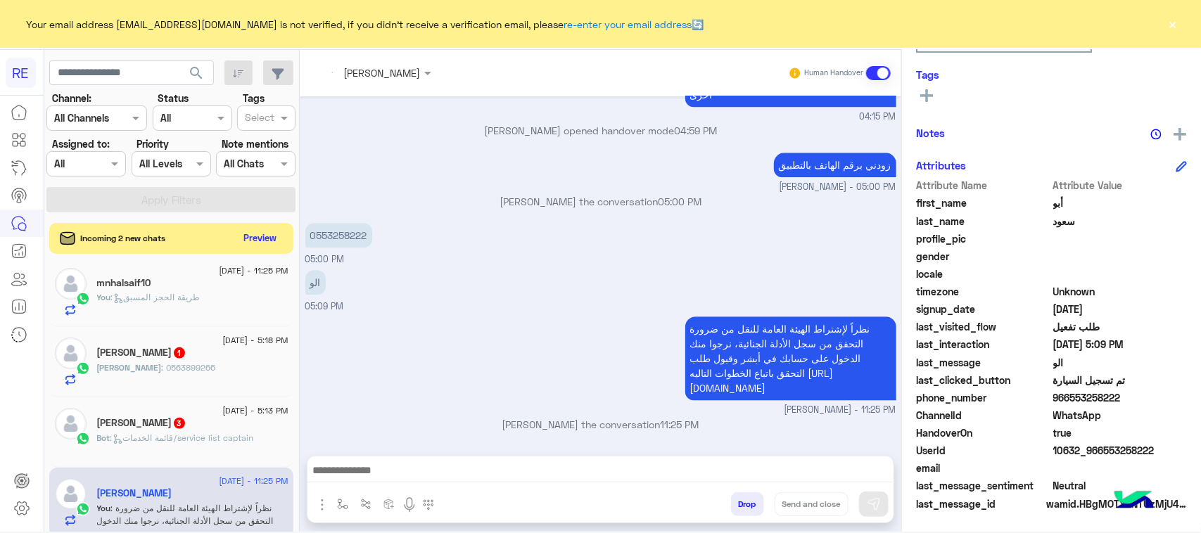
click at [222, 432] on div "Majid Abdullah 3" at bounding box center [192, 424] width 191 height 15
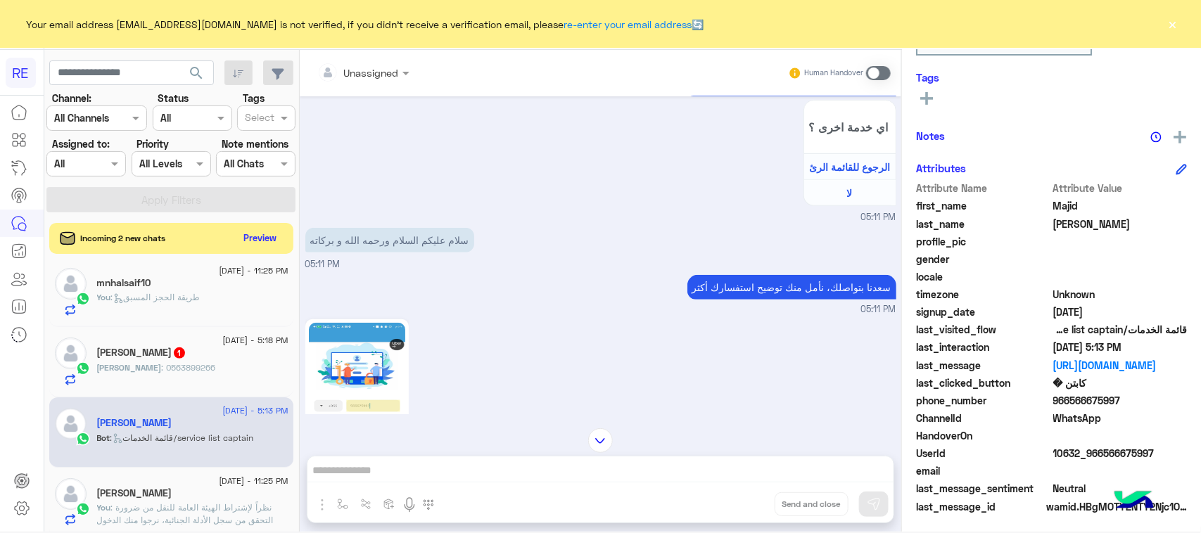
scroll to position [223, 0]
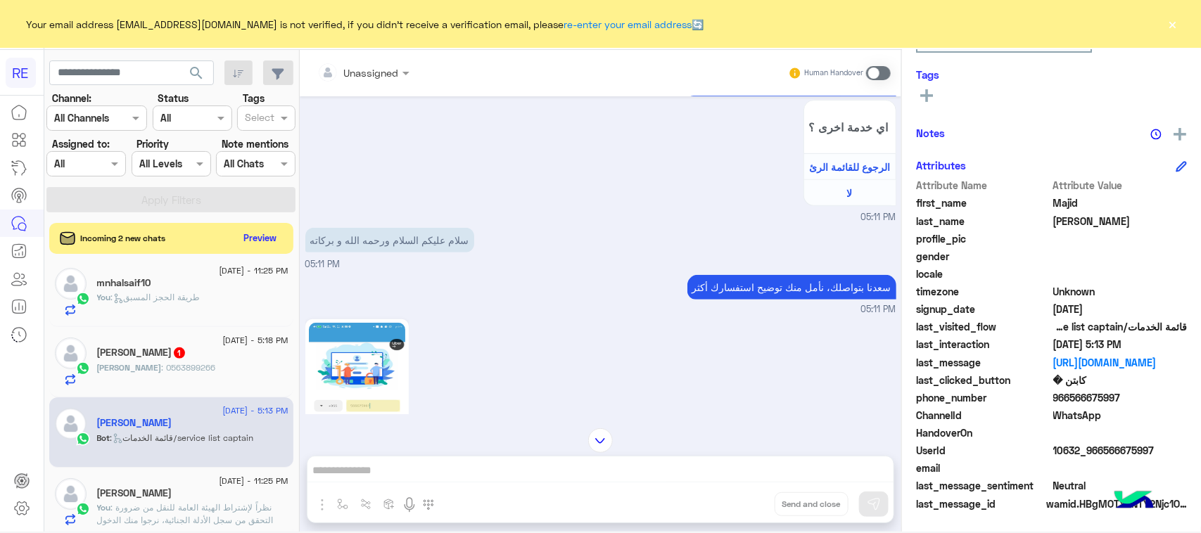
click at [888, 64] on div "Human Handover" at bounding box center [839, 73] width 103 height 25
click at [884, 67] on span at bounding box center [878, 73] width 25 height 14
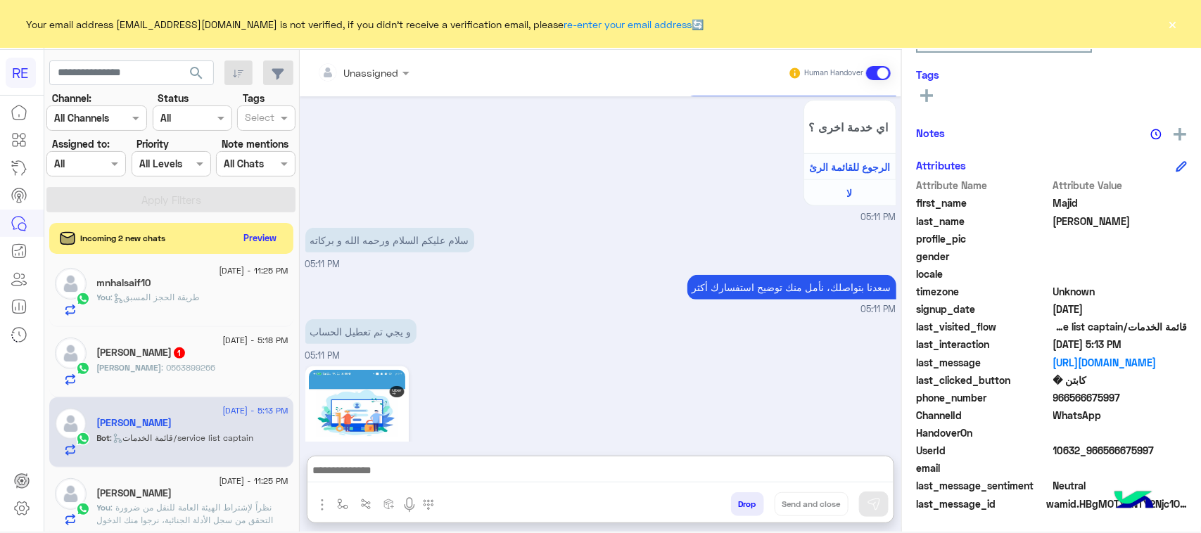
scroll to position [976, 0]
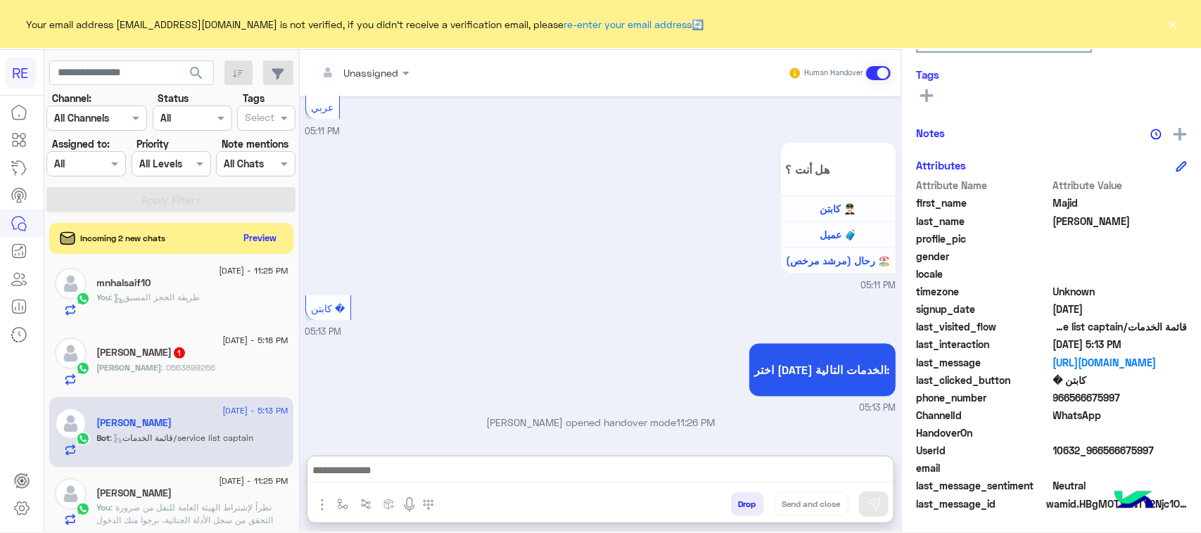
click at [469, 466] on textarea at bounding box center [600, 472] width 586 height 21
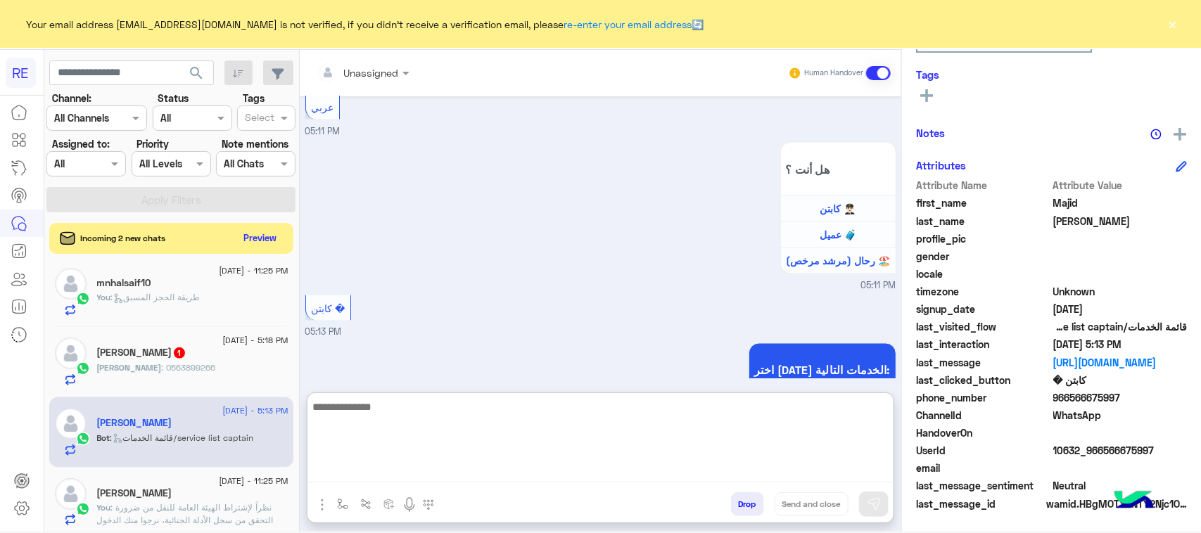
paste textarea "**********"
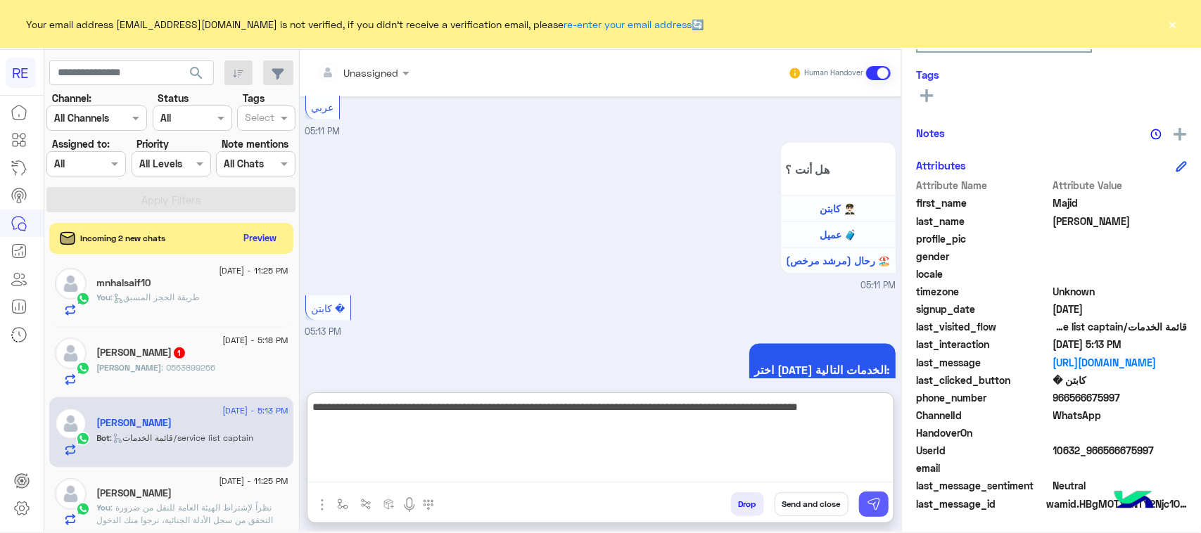
type textarea "**********"
click at [867, 504] on img at bounding box center [874, 504] width 14 height 14
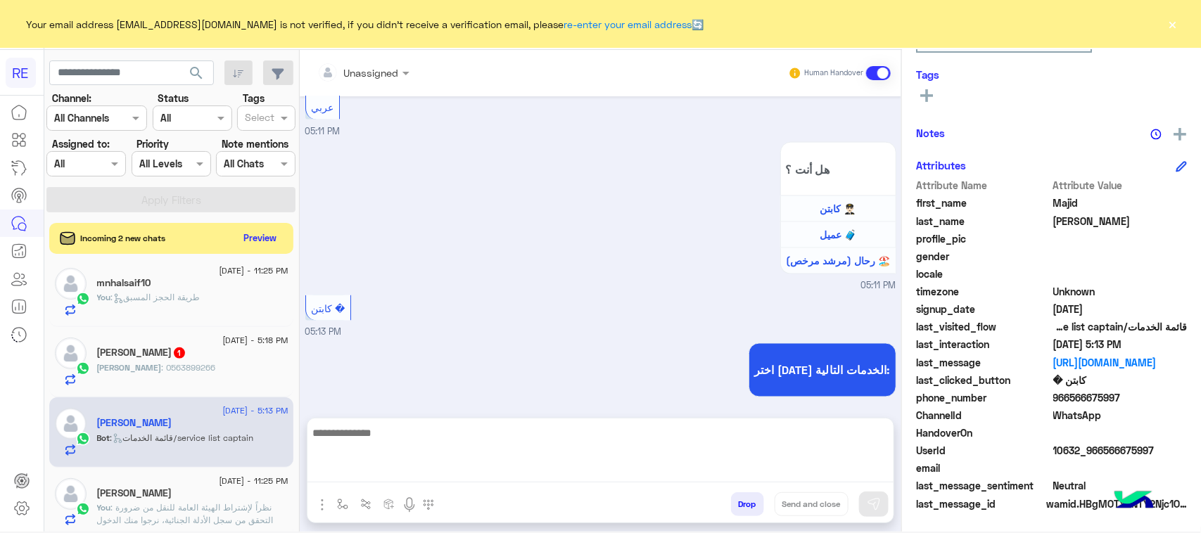
scroll to position [1050, 0]
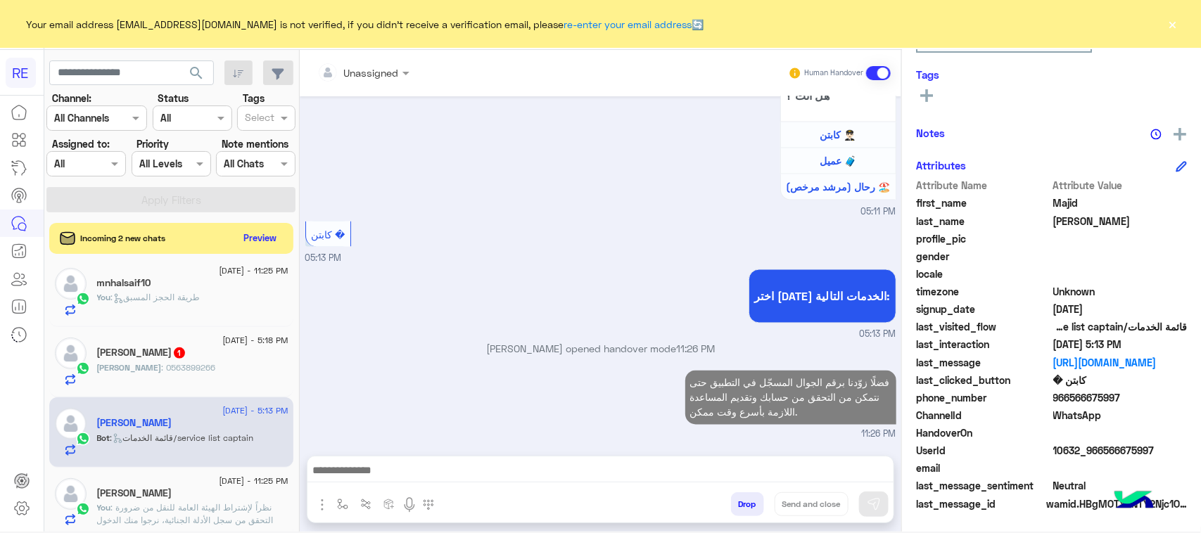
click at [162, 372] on span "[PERSON_NAME]" at bounding box center [129, 367] width 65 height 11
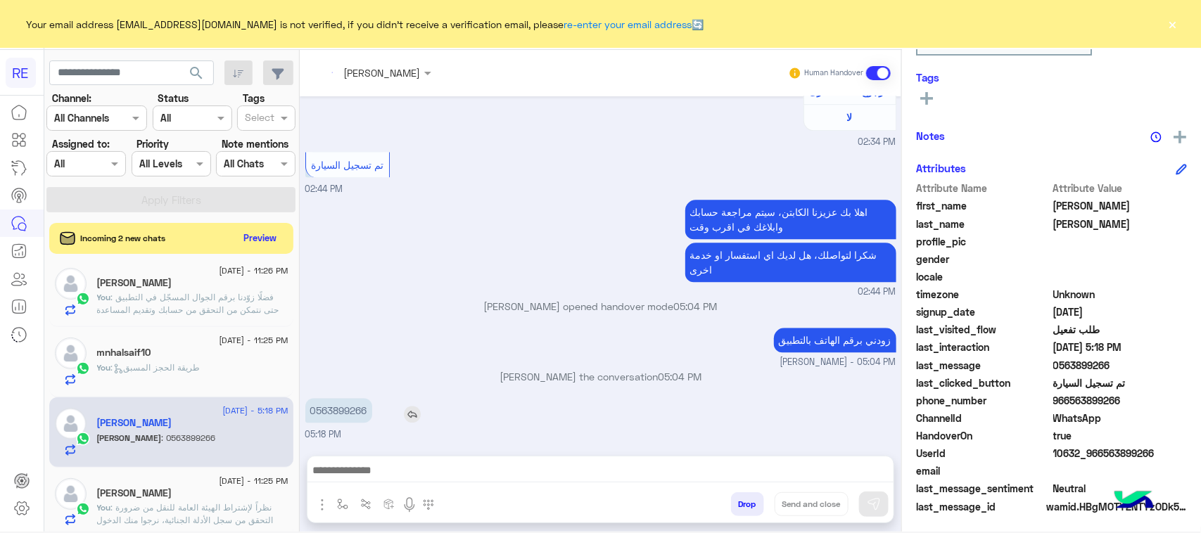
scroll to position [223, 0]
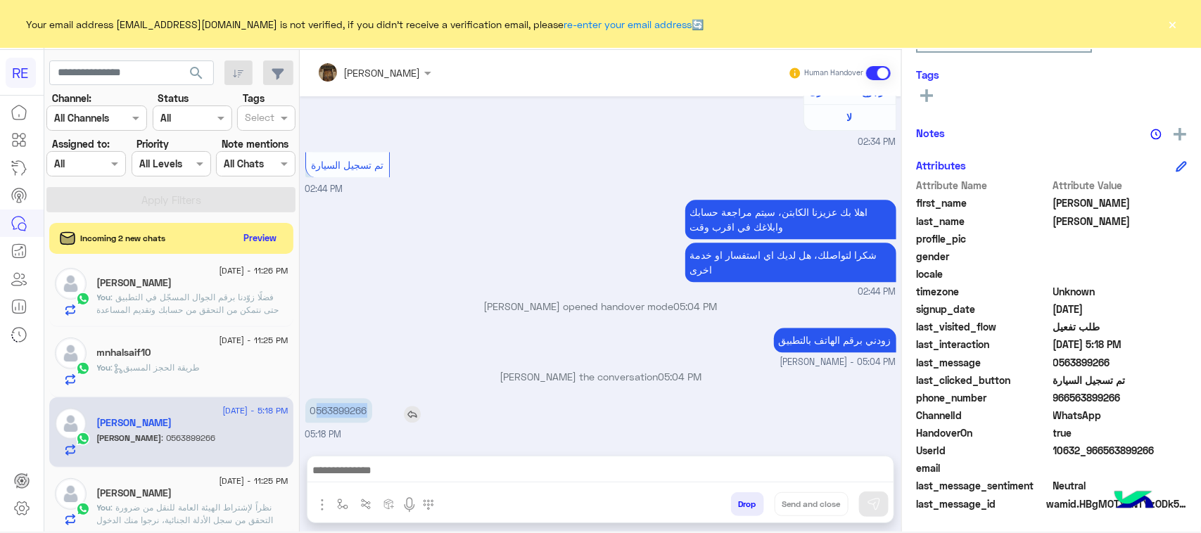
drag, startPoint x: 317, startPoint y: 405, endPoint x: 386, endPoint y: 410, distance: 68.4
click at [386, 410] on div "0563899266" at bounding box center [378, 410] width 147 height 25
click at [393, 474] on textarea at bounding box center [600, 472] width 586 height 21
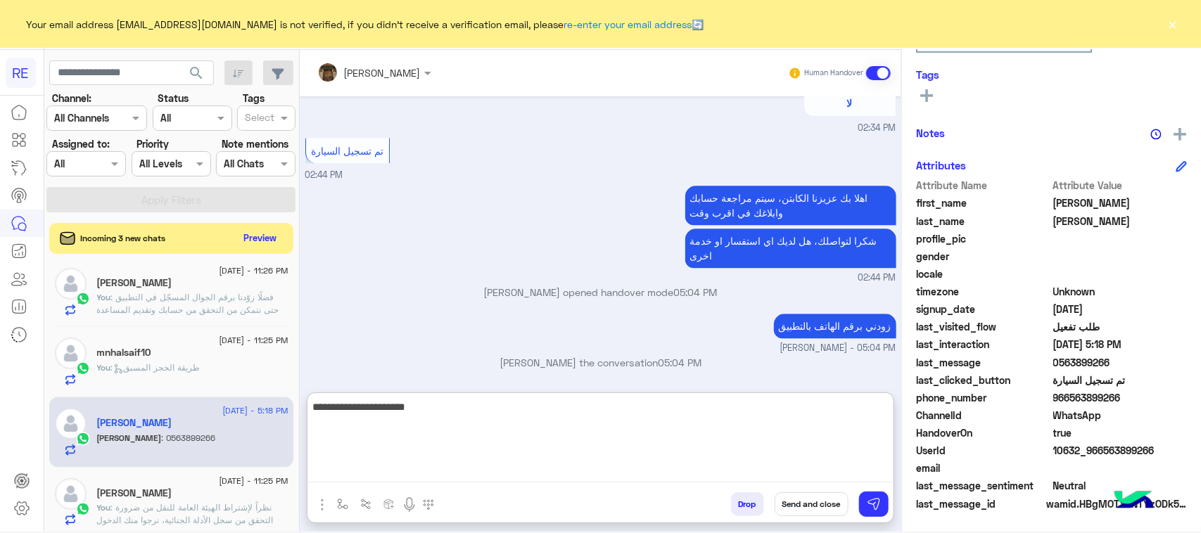
type textarea "**********"
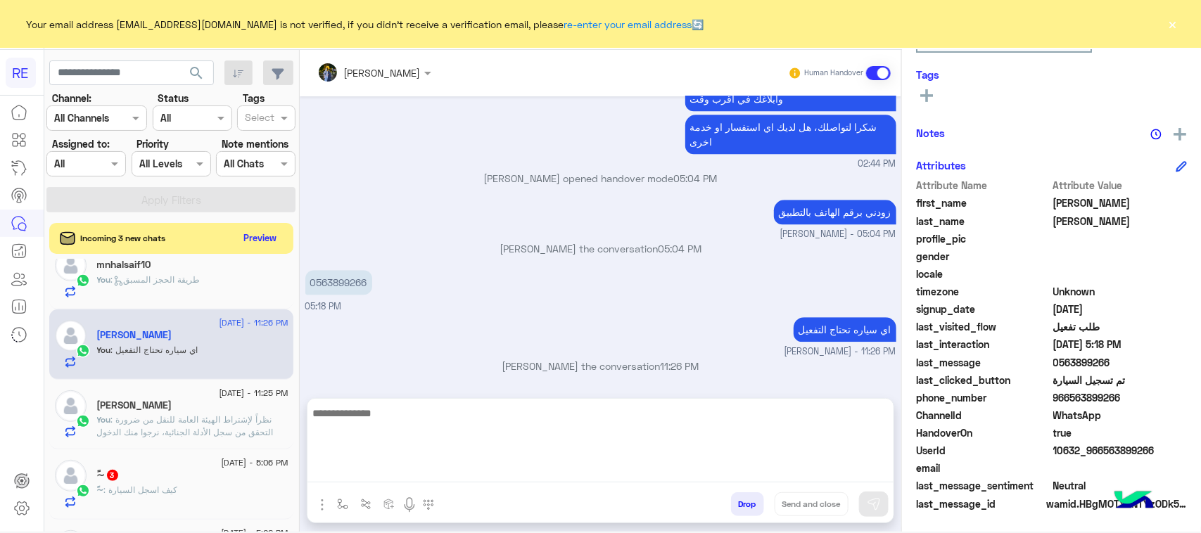
scroll to position [0, 0]
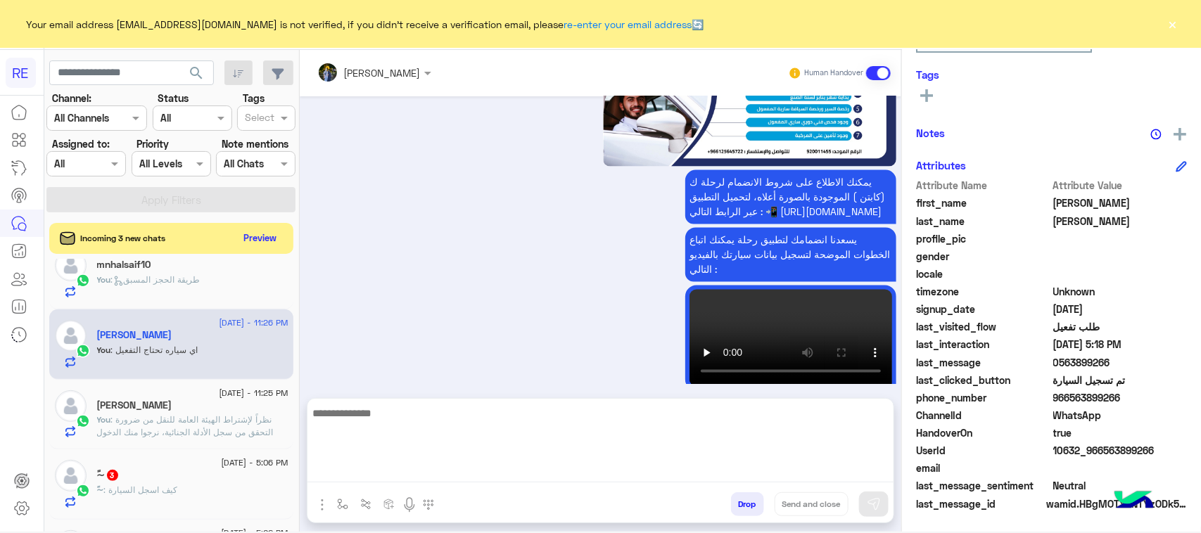
click at [182, 487] on div "~ً : ‏كيف اسجل السيارة" at bounding box center [192, 496] width 191 height 25
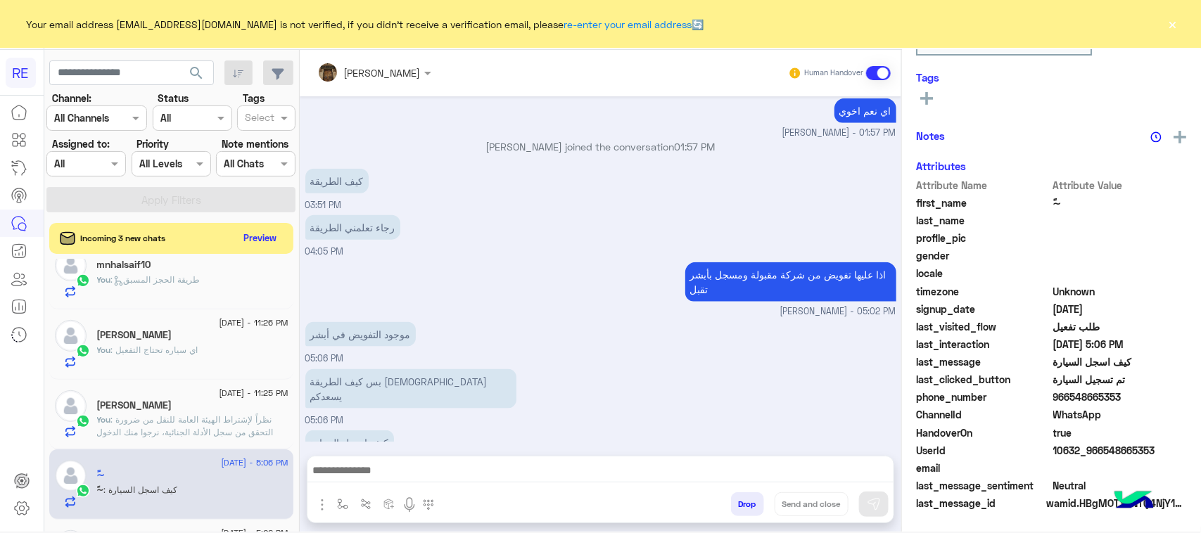
scroll to position [223, 0]
click at [343, 503] on img "button" at bounding box center [342, 504] width 11 height 11
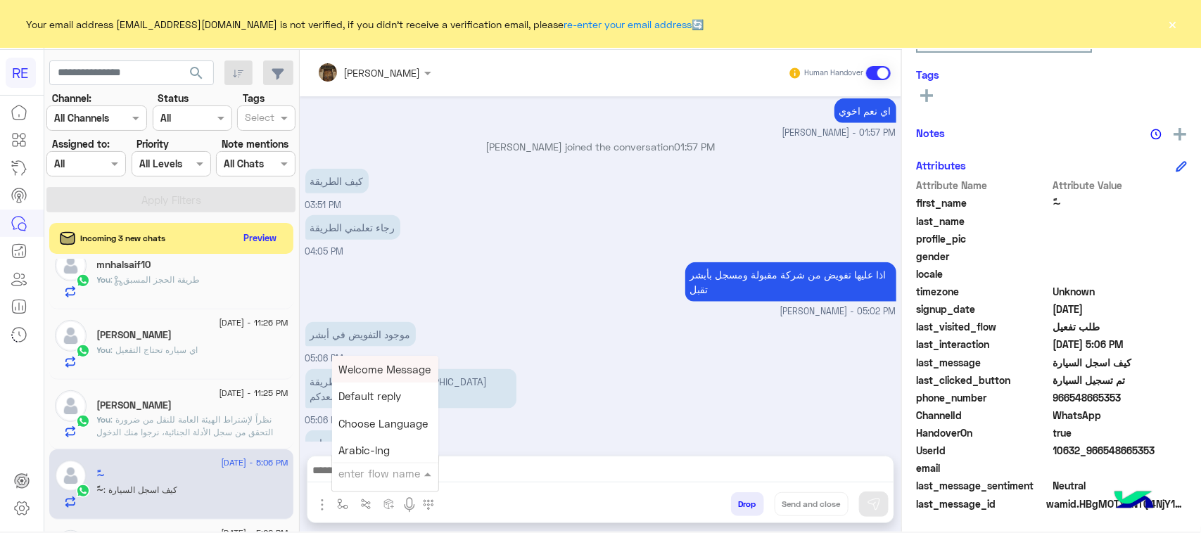
click at [380, 466] on input "text" at bounding box center [368, 474] width 58 height 16
type input "***"
click at [399, 433] on div "فيديو خدمة استقبال الحجوزات المسبقة للكباتن" at bounding box center [384, 421] width 104 height 27
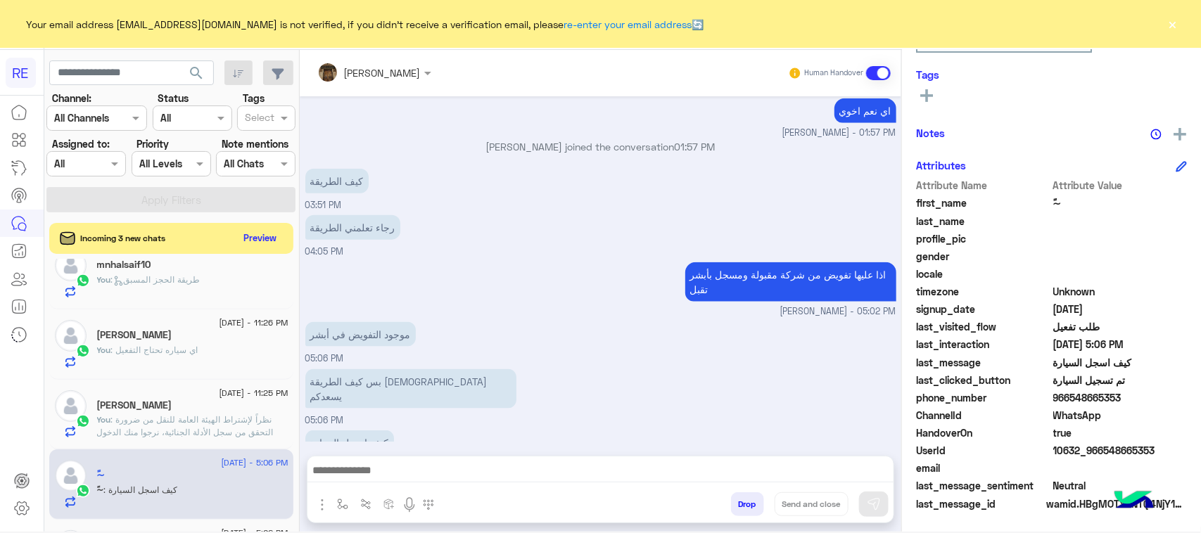
type textarea "**********"
click at [426, 476] on icon at bounding box center [427, 471] width 11 height 11
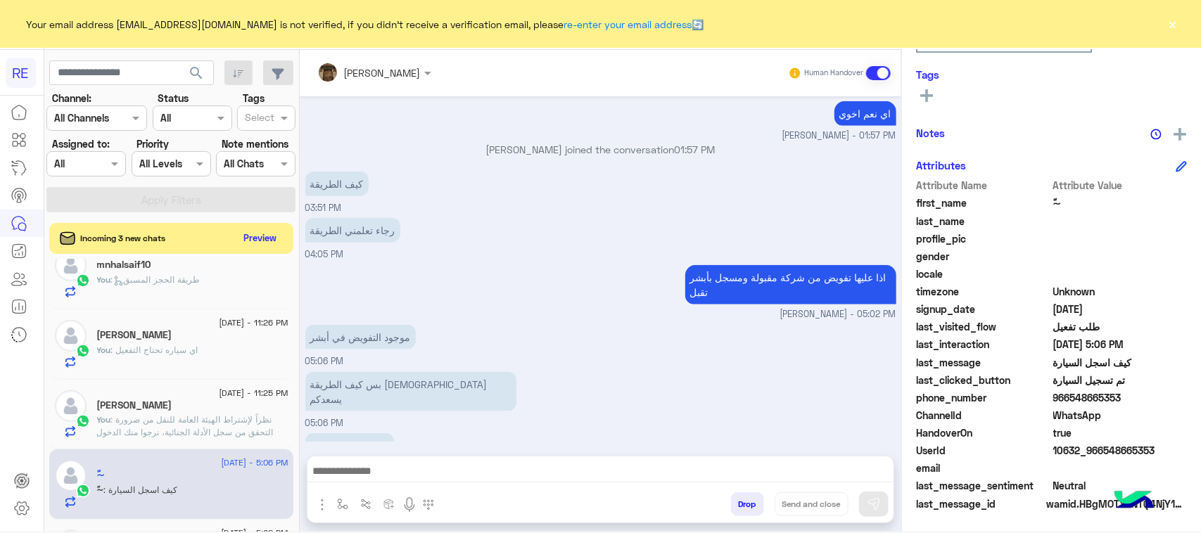
scroll to position [730, 0]
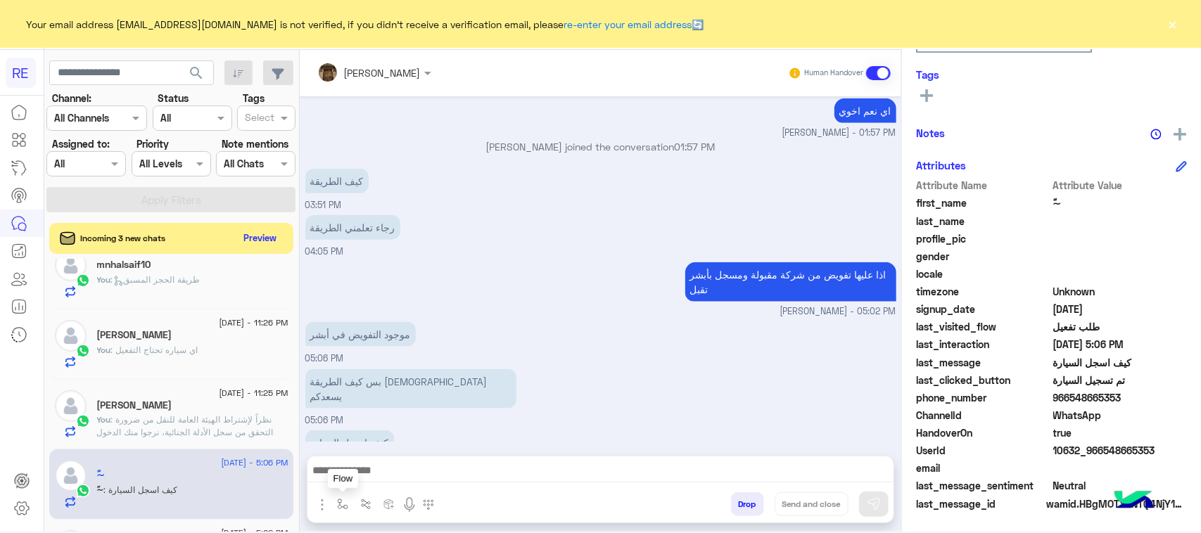
click at [349, 507] on button "button" at bounding box center [342, 504] width 23 height 23
click at [353, 478] on input "text" at bounding box center [368, 474] width 58 height 16
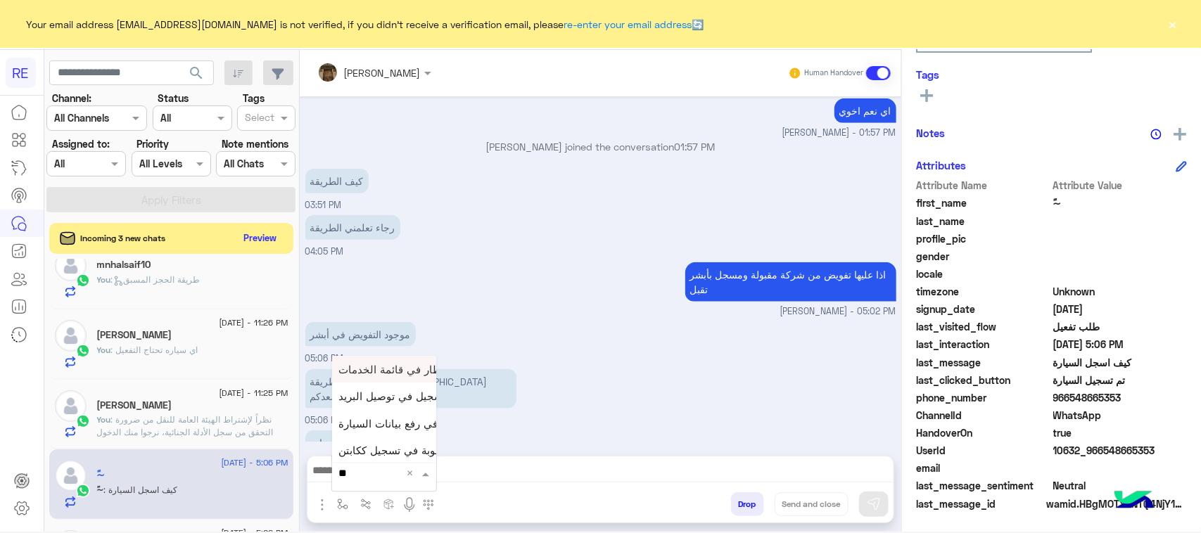
type input "***"
click at [367, 447] on span "فيديو تسجيل سيارة" at bounding box center [382, 449] width 87 height 13
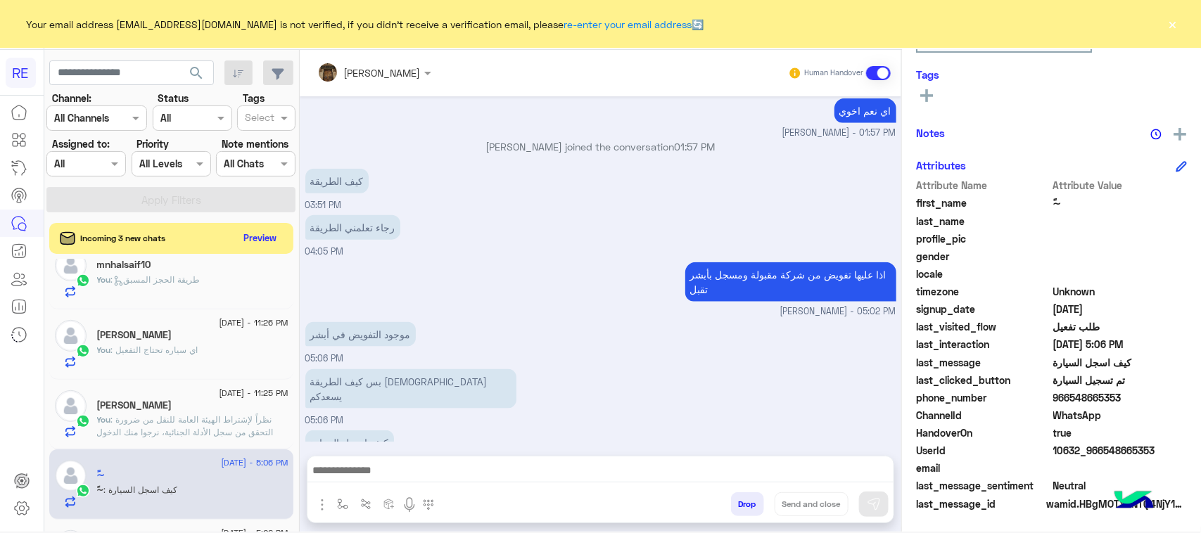
type textarea "**********"
click at [868, 507] on img at bounding box center [874, 504] width 14 height 14
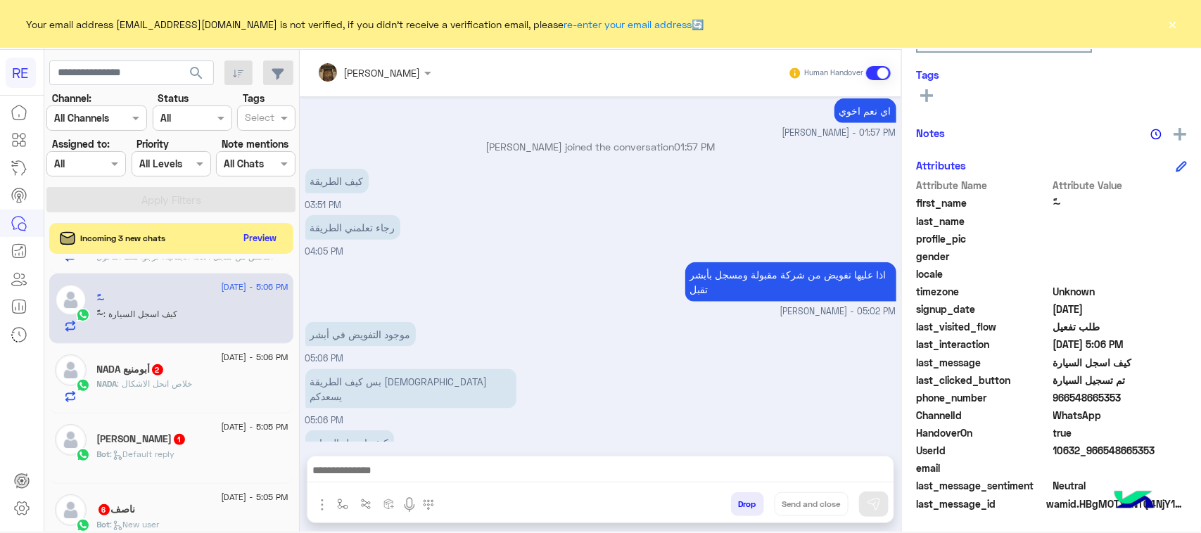
scroll to position [881, 0]
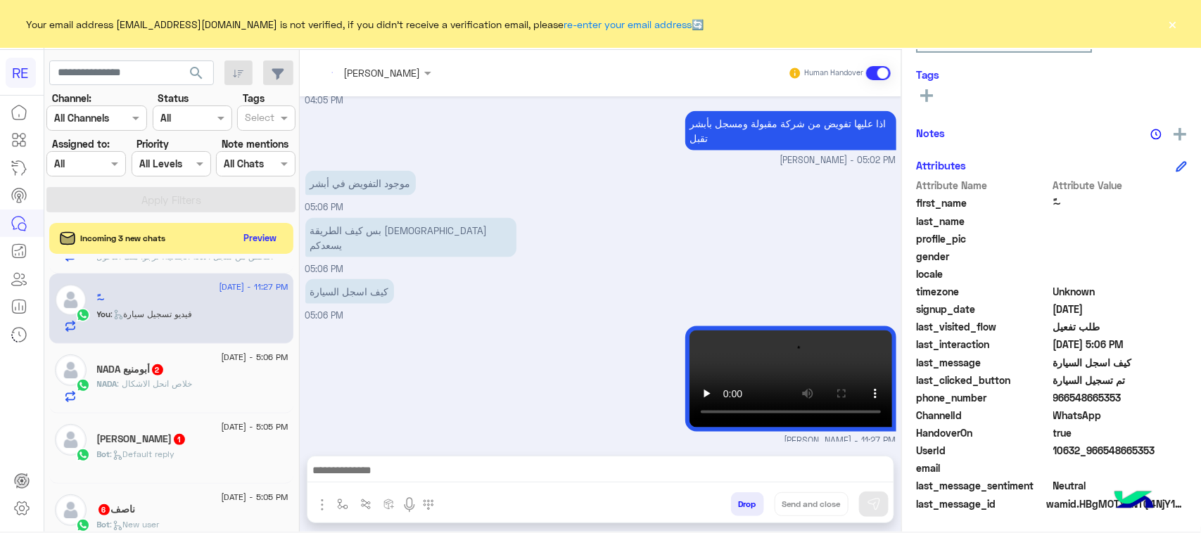
click at [158, 391] on p "NADA : خلاص انحل الاشكال" at bounding box center [145, 384] width 96 height 13
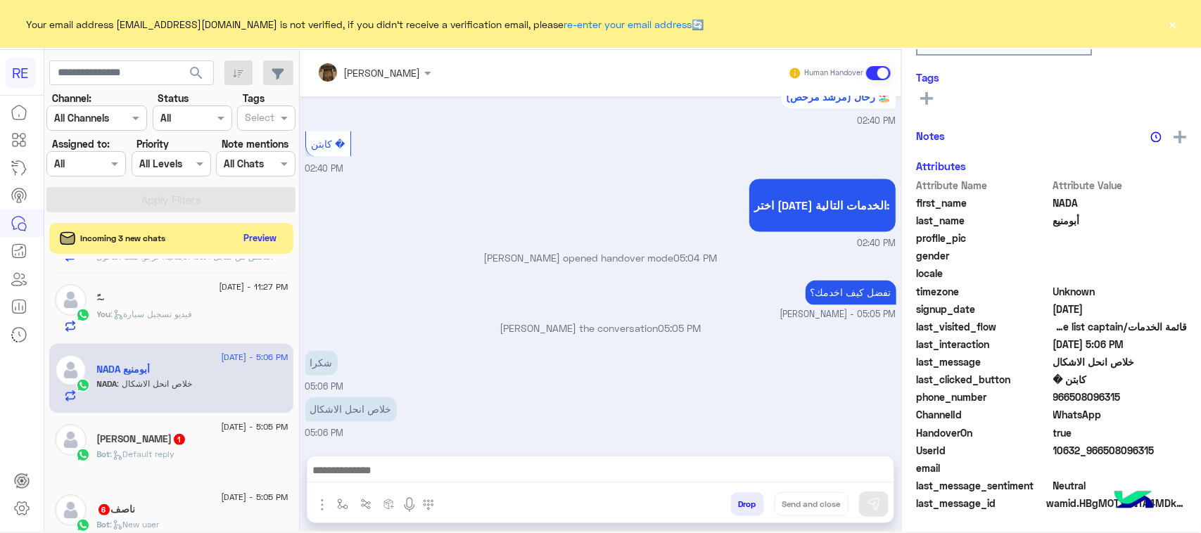
scroll to position [223, 0]
click at [194, 457] on div "Bot : Default reply" at bounding box center [192, 460] width 191 height 25
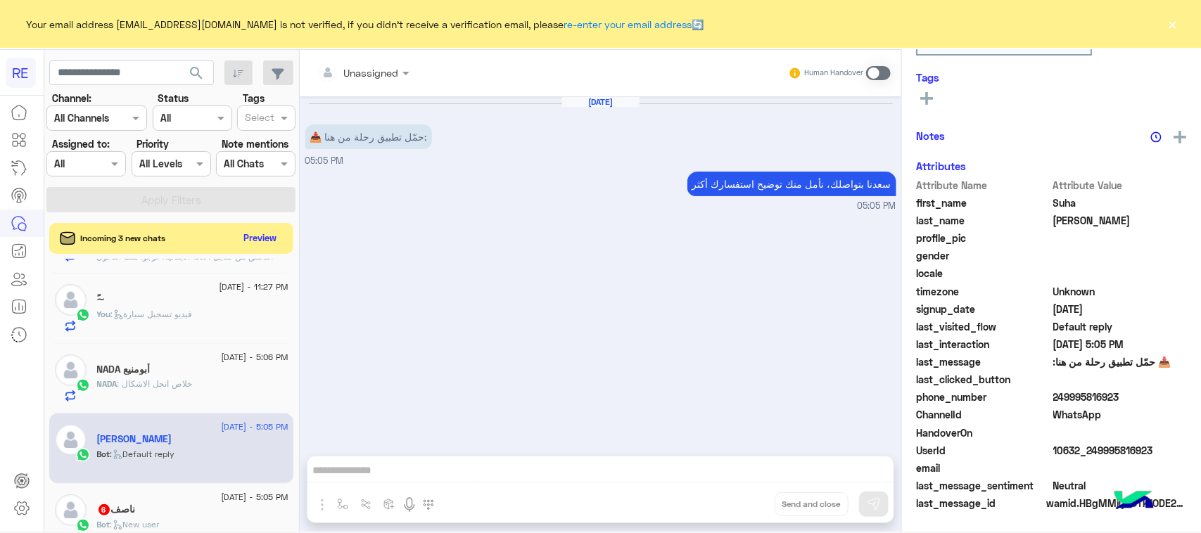
scroll to position [223, 0]
click at [255, 367] on div "NADA أبومنيع" at bounding box center [192, 371] width 191 height 15
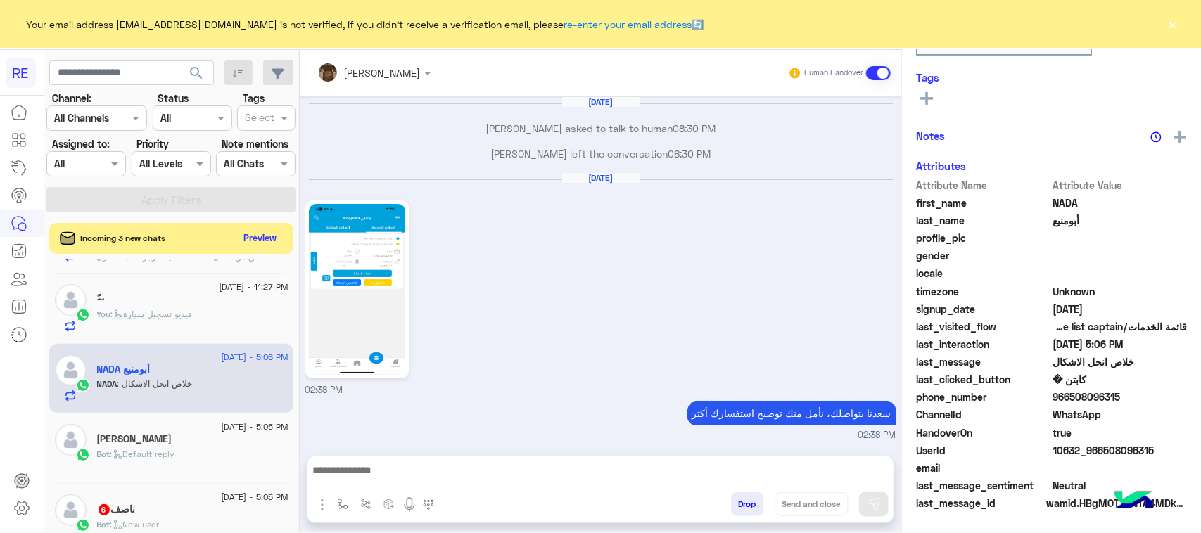
scroll to position [1117, 0]
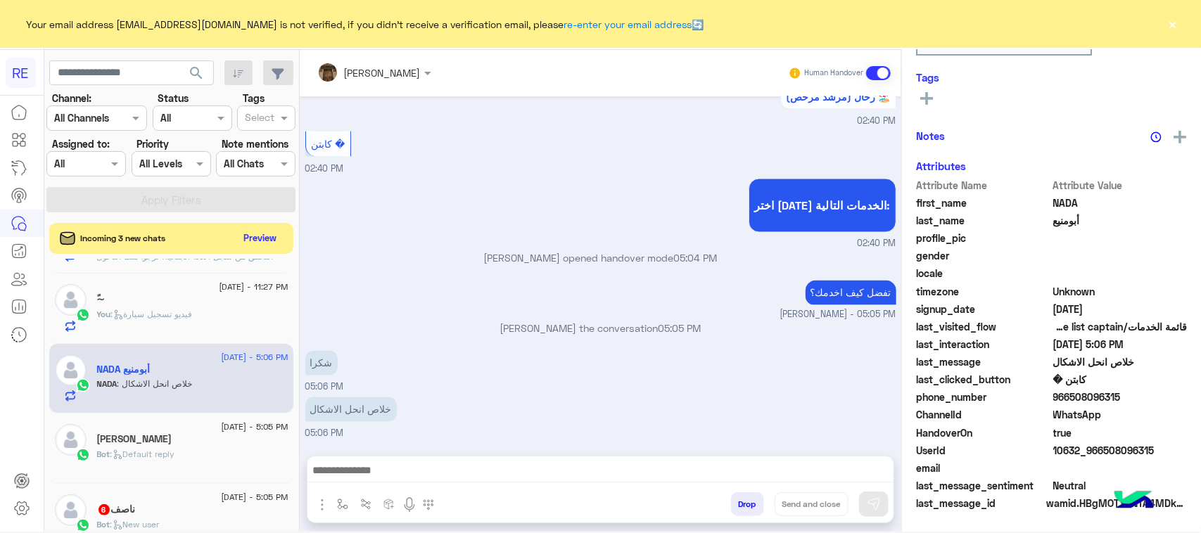
click at [234, 433] on span "[DATE] - 5:05 PM" at bounding box center [254, 427] width 67 height 13
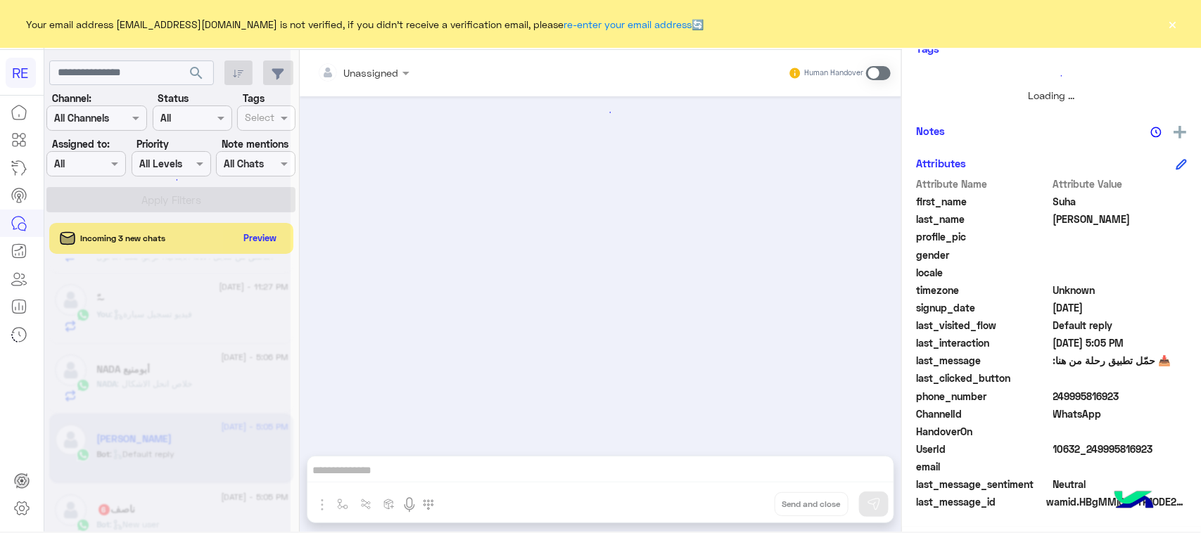
scroll to position [223, 0]
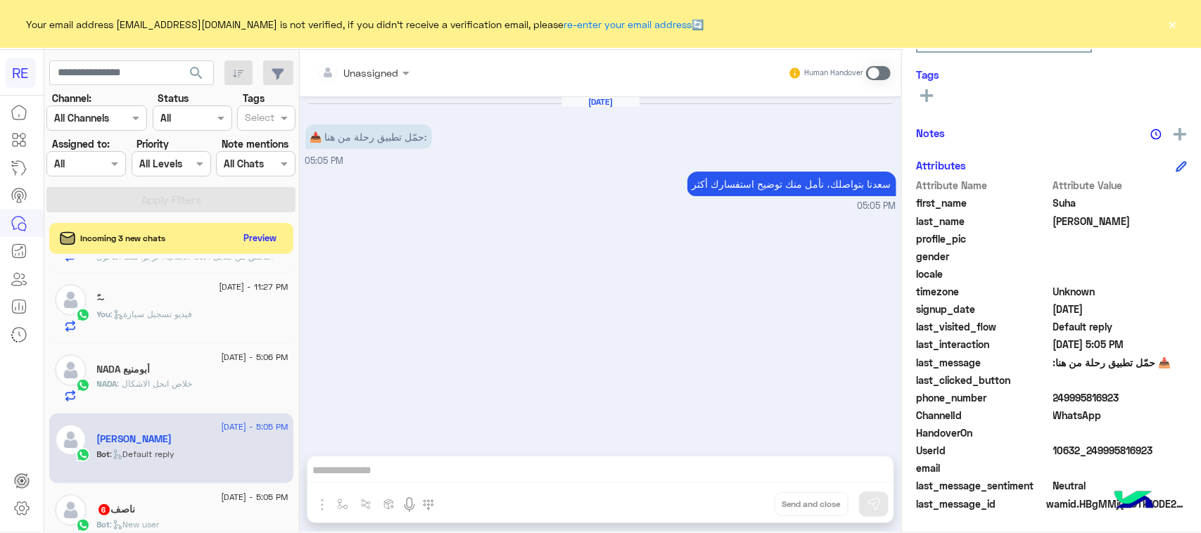
click at [470, 480] on div "Unassigned Human Handover Aug 17, 2025 📥 حمّل تطبيق رحلة من هنا: 05:05 PM سعدنا…" at bounding box center [601, 294] width 602 height 488
click at [876, 71] on span at bounding box center [878, 73] width 25 height 14
click at [517, 462] on textarea at bounding box center [600, 472] width 586 height 21
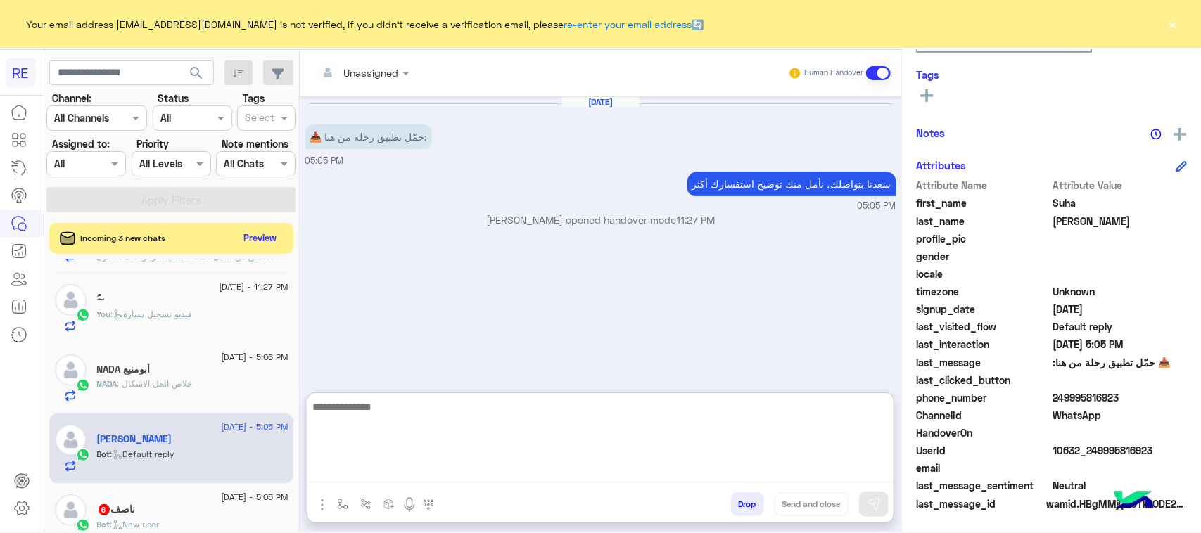
paste textarea "**********"
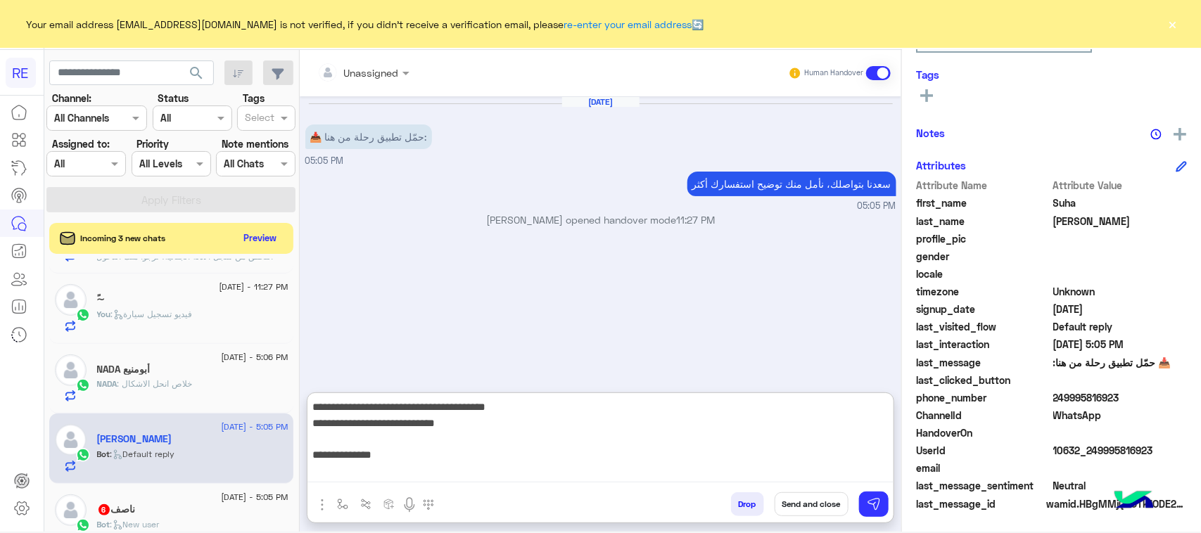
scroll to position [217, 0]
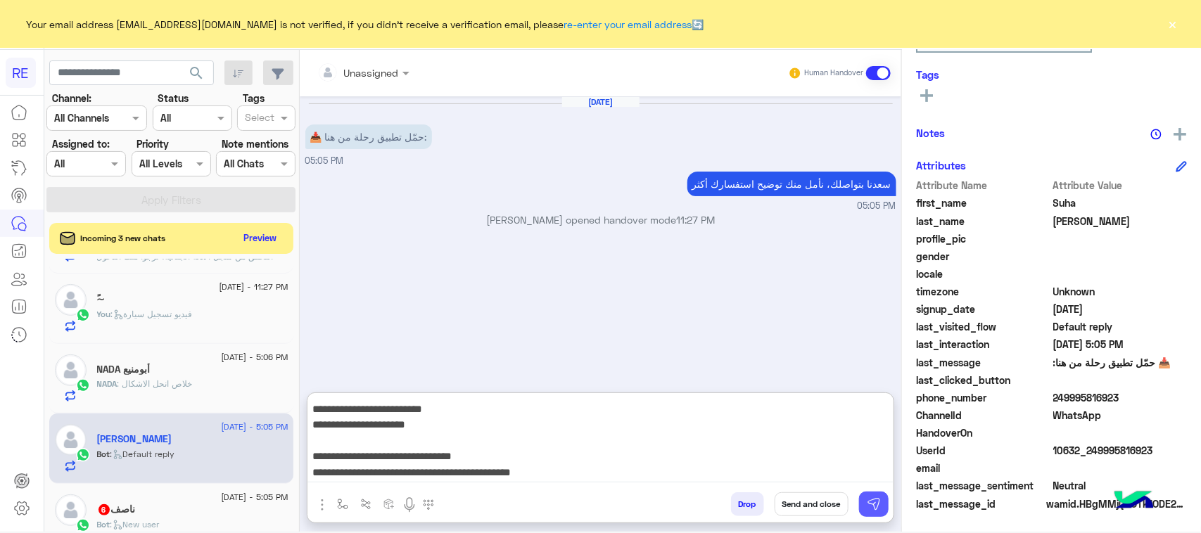
type textarea "**********"
click at [863, 503] on button at bounding box center [874, 504] width 30 height 25
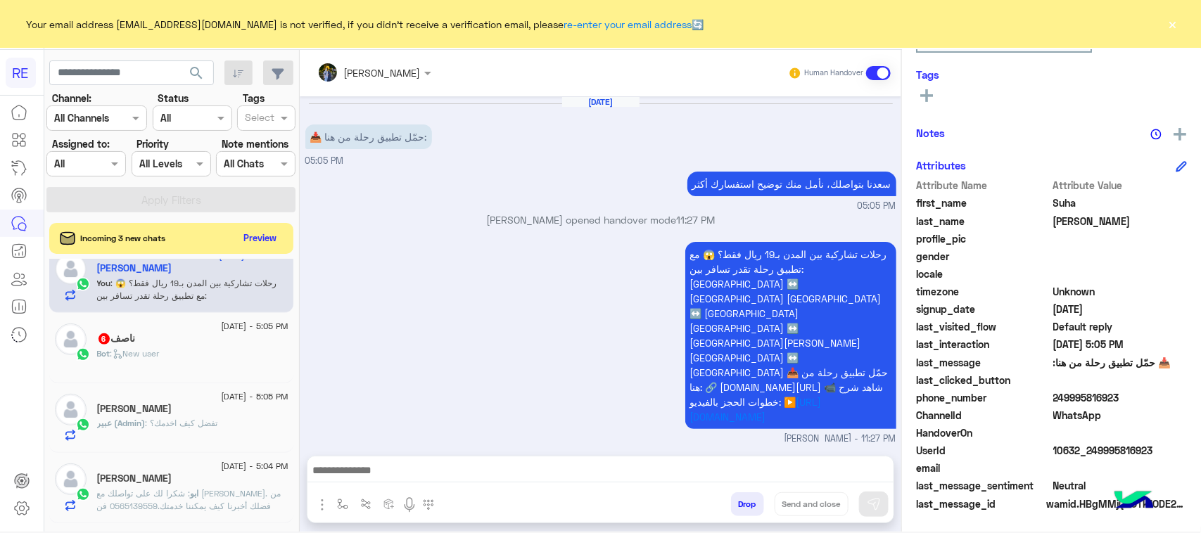
scroll to position [447, 0]
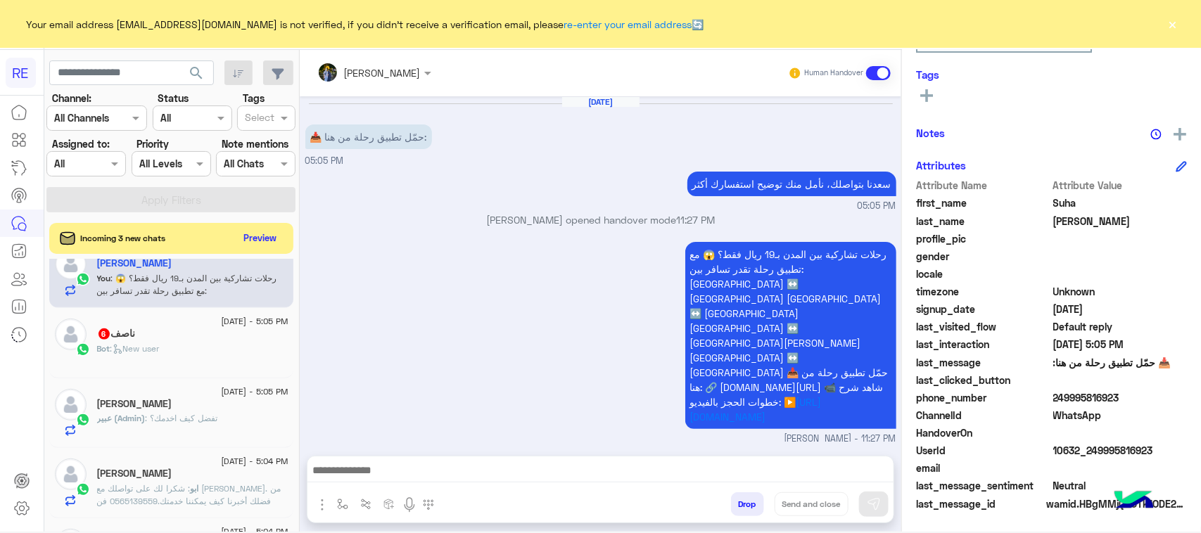
click at [172, 355] on div "Bot : New user" at bounding box center [192, 355] width 191 height 25
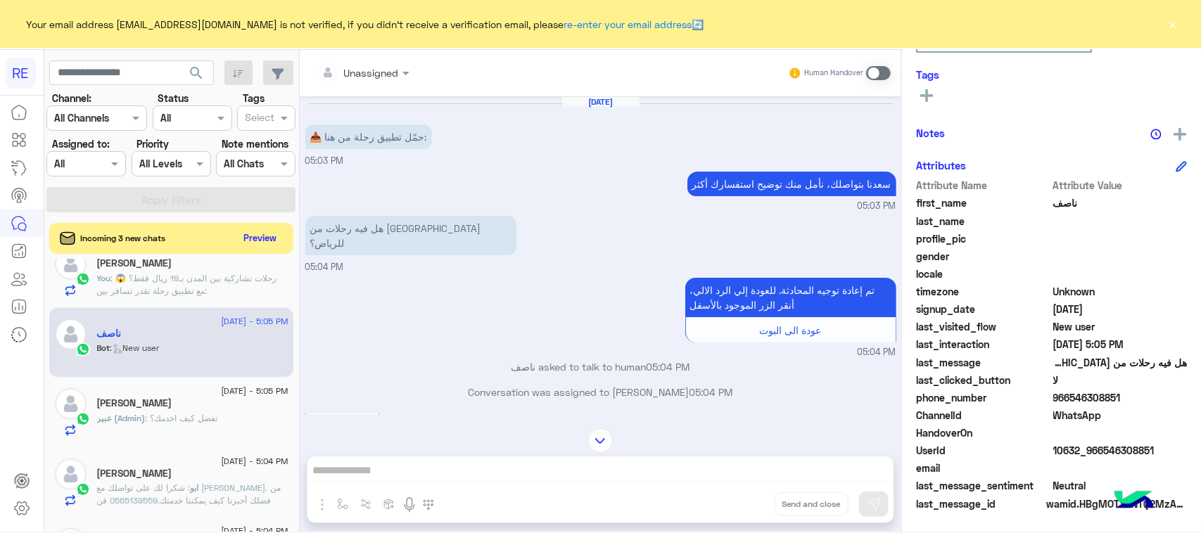
click at [881, 66] on span at bounding box center [878, 73] width 25 height 14
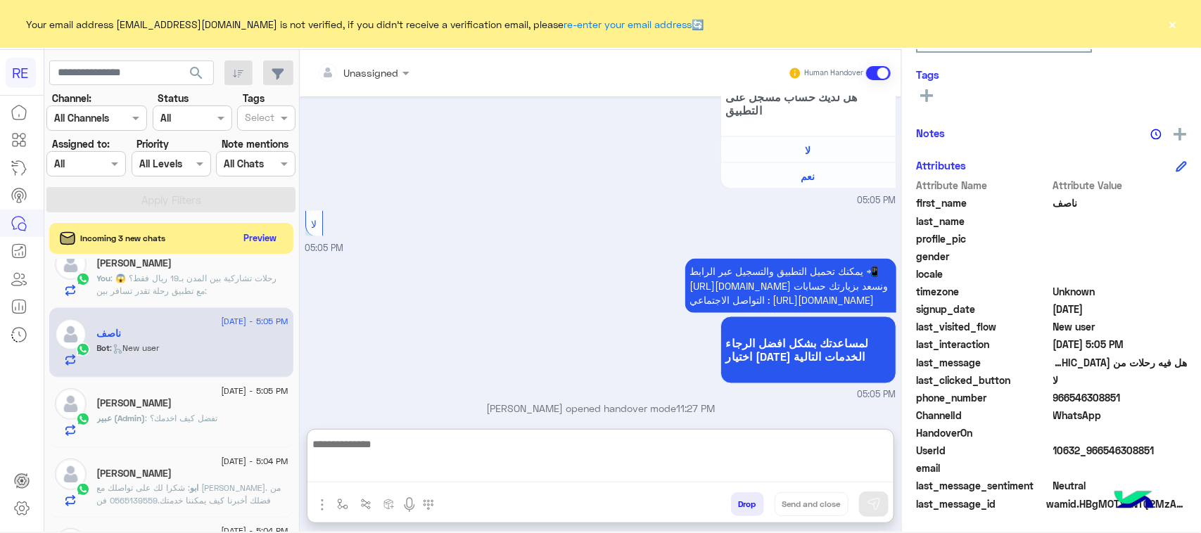
click at [403, 478] on textarea at bounding box center [600, 459] width 586 height 47
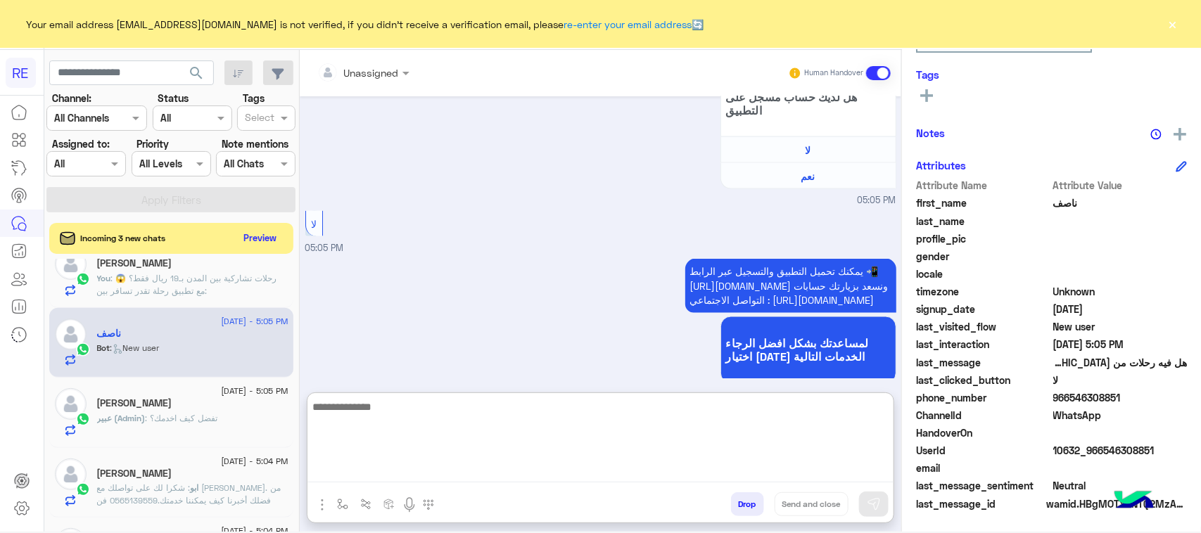
paste textarea "**********"
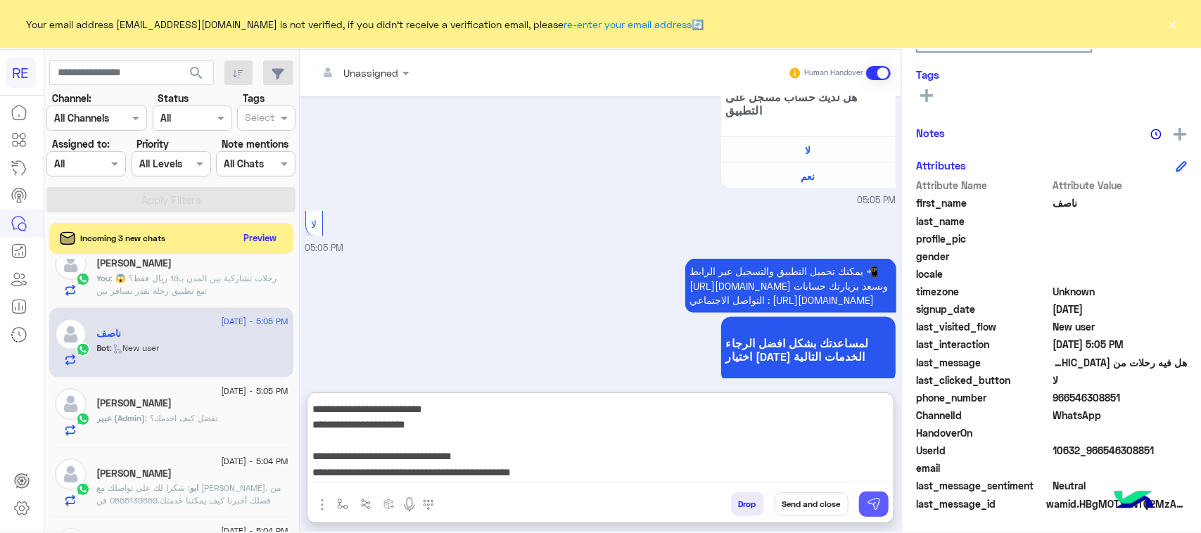
type textarea "**********"
click at [872, 507] on img at bounding box center [874, 504] width 14 height 14
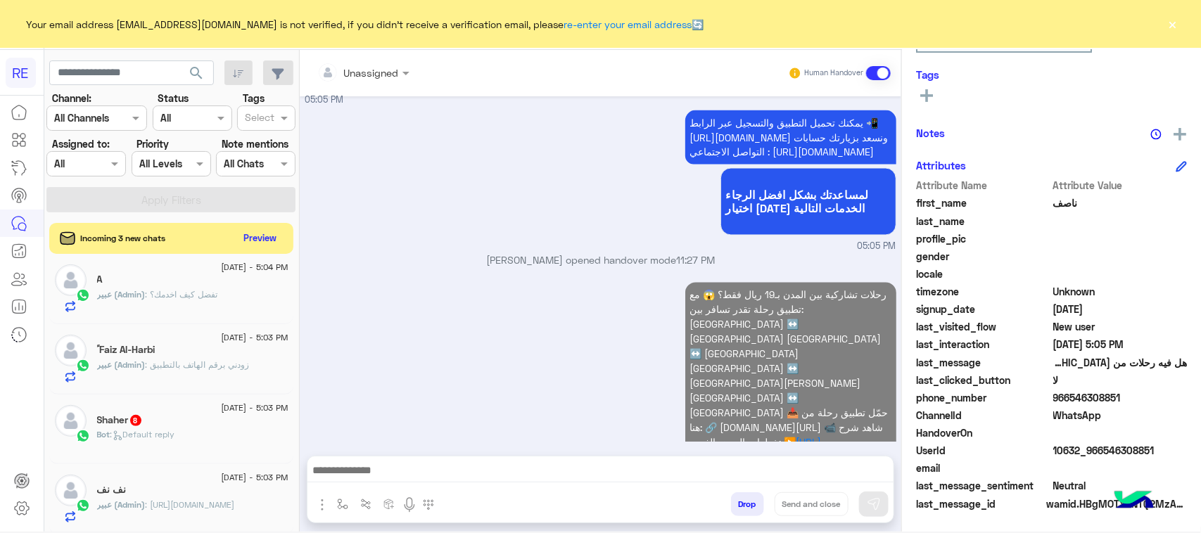
click at [183, 443] on div "Bot : Default reply" at bounding box center [192, 440] width 191 height 25
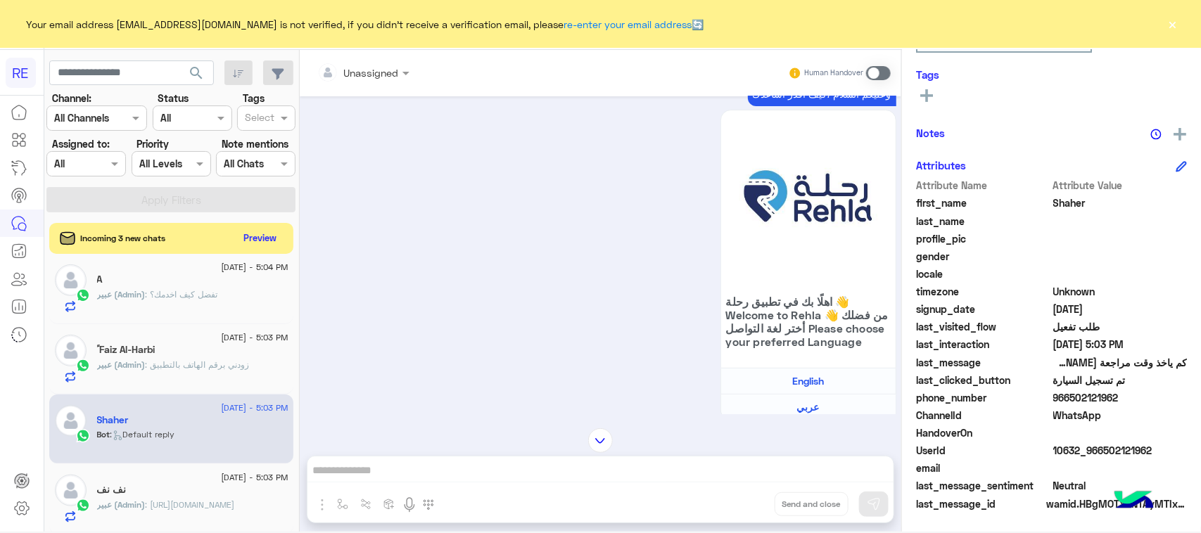
click at [887, 68] on span at bounding box center [878, 73] width 25 height 14
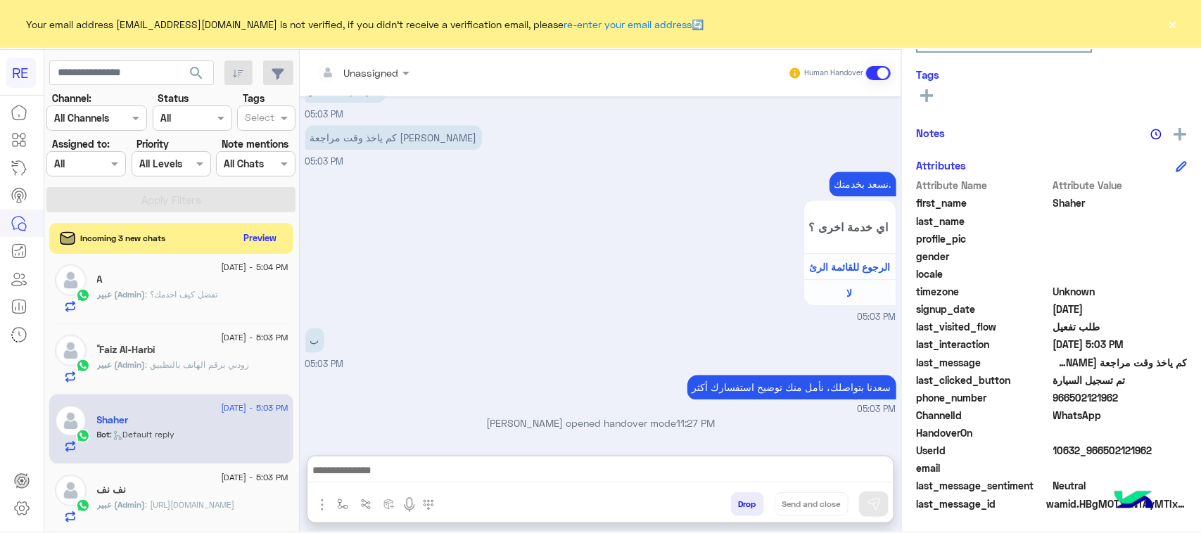
click at [423, 476] on textarea at bounding box center [600, 472] width 586 height 21
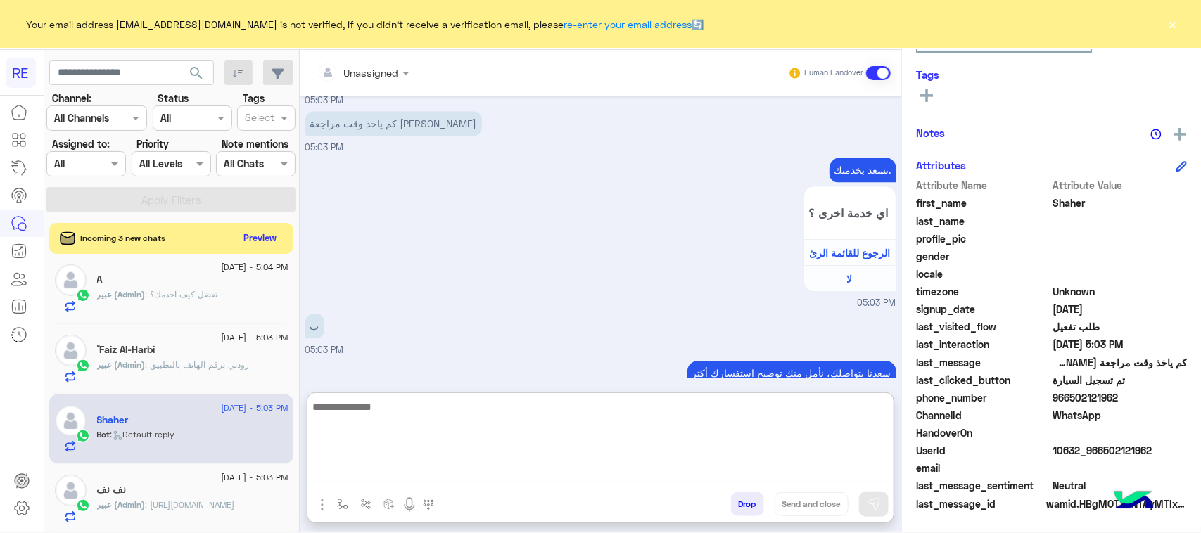
paste textarea "**********"
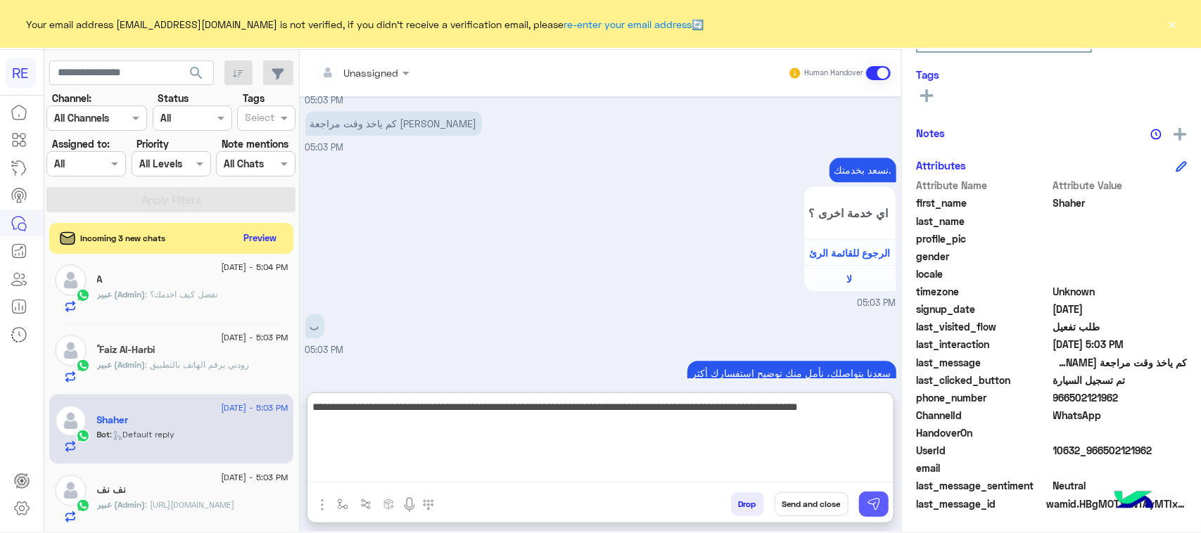
type textarea "**********"
click at [864, 511] on button at bounding box center [874, 504] width 30 height 25
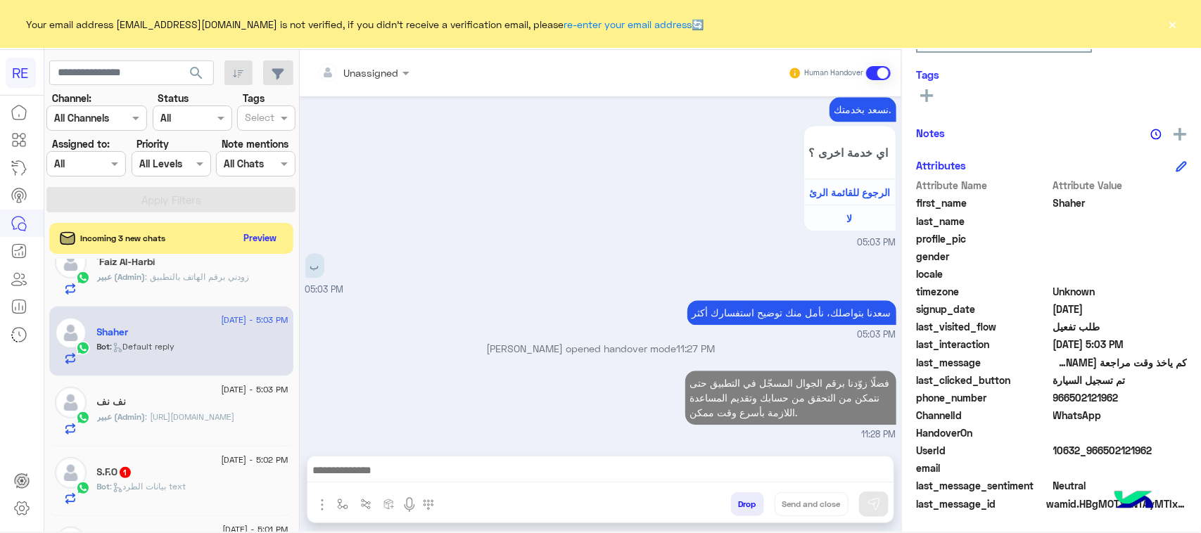
click at [218, 498] on div "Bot : بيانات الطرد text" at bounding box center [192, 493] width 191 height 25
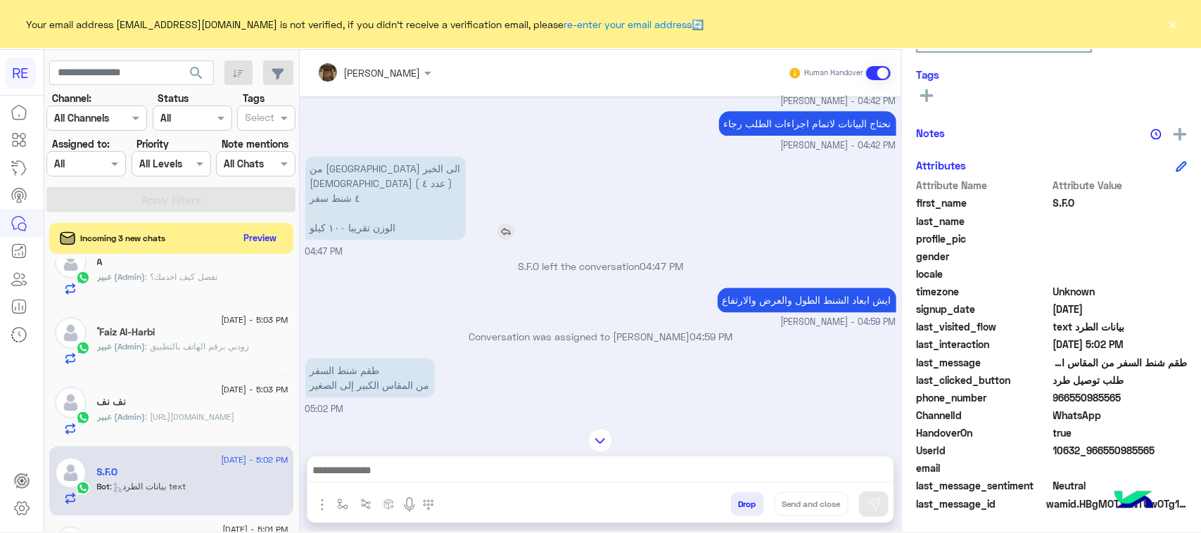
click at [364, 240] on p "من مكة الى الخبر كرتون ( عدد ٤ ) ٤ شنط سفر الوزن تقريبا ١٠٠ كيلو" at bounding box center [385, 198] width 160 height 84
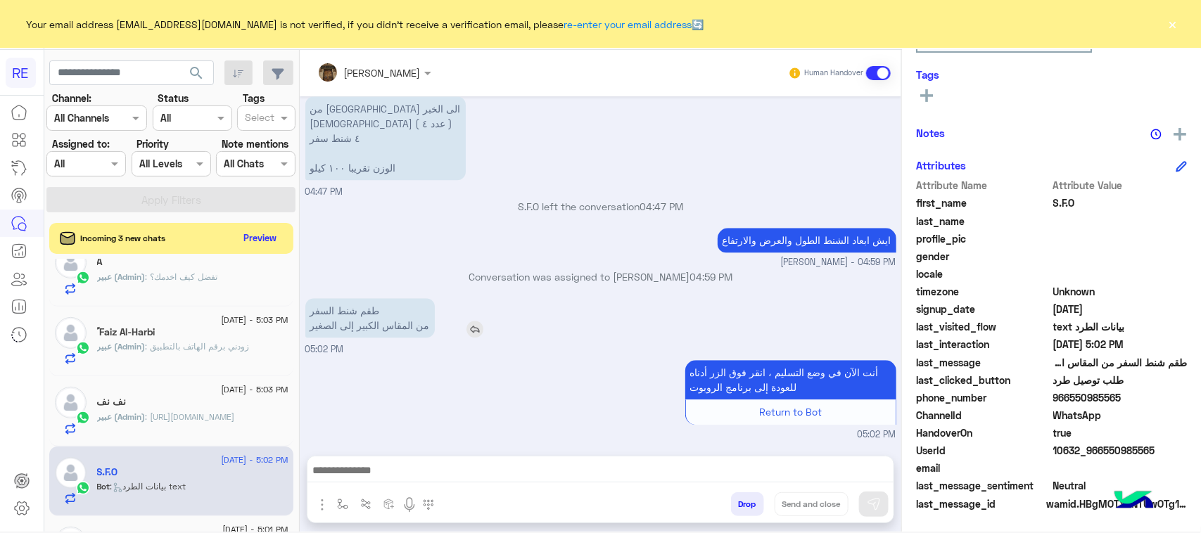
click at [366, 320] on p "طقم شنط السفر من المقاس الكبير إلى الصغير" at bounding box center [369, 317] width 129 height 39
click at [372, 355] on div "طقم شنط السفر من المقاس الكبير إلى الصغير 05:02 PM" at bounding box center [600, 326] width 591 height 62
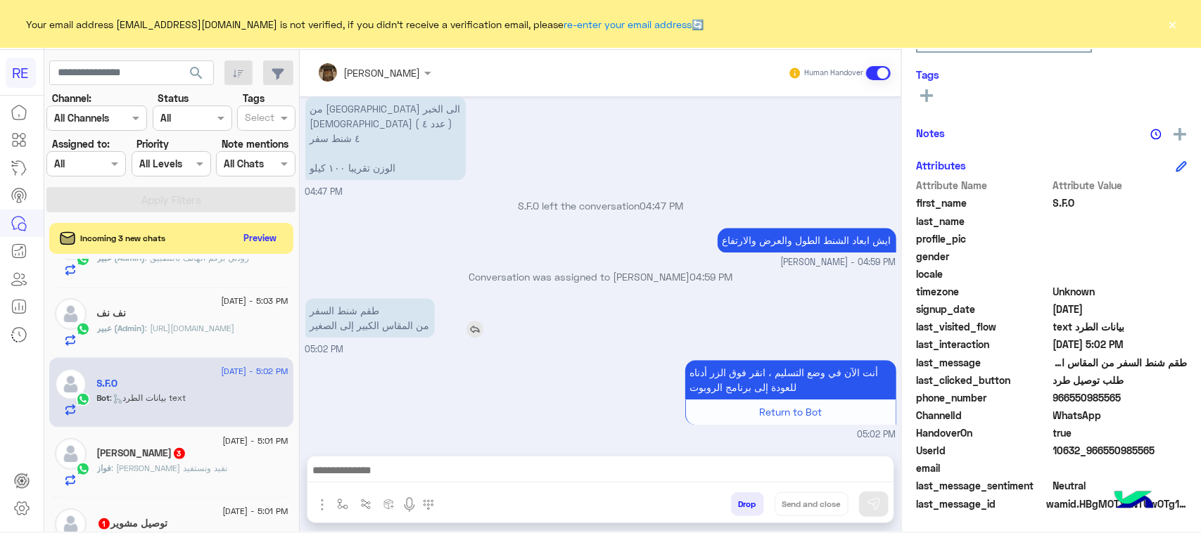
click at [338, 317] on p "طقم شنط السفر من المقاس الكبير إلى الصغير" at bounding box center [369, 317] width 129 height 39
click at [338, 329] on p "طقم شنط السفر من المقاس الكبير إلى الصغير" at bounding box center [369, 317] width 129 height 39
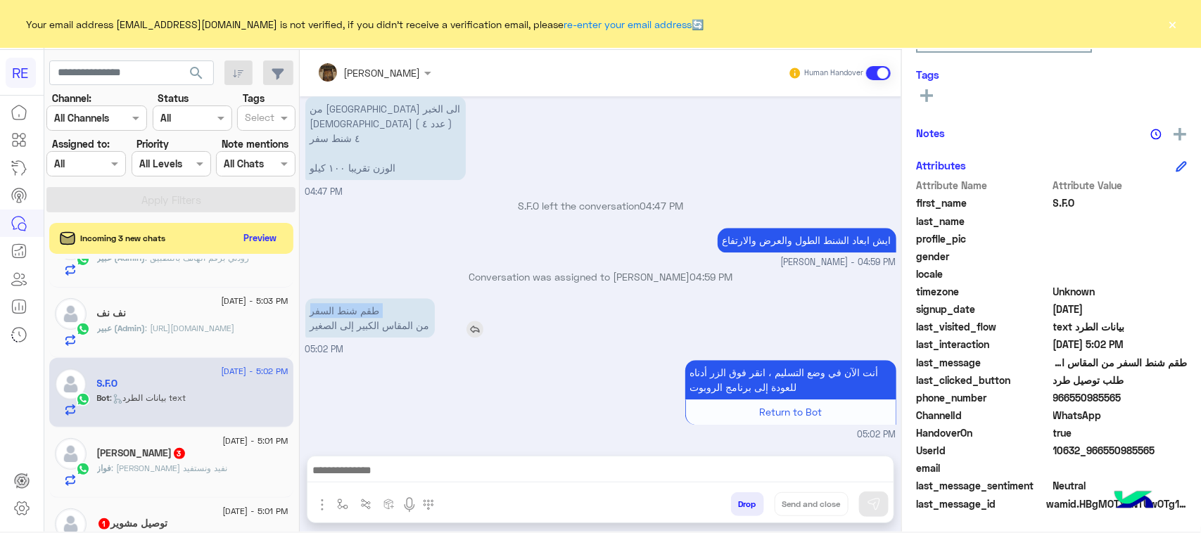
click at [338, 329] on p "طقم شنط السفر من المقاس الكبير إلى الصغير" at bounding box center [369, 317] width 129 height 39
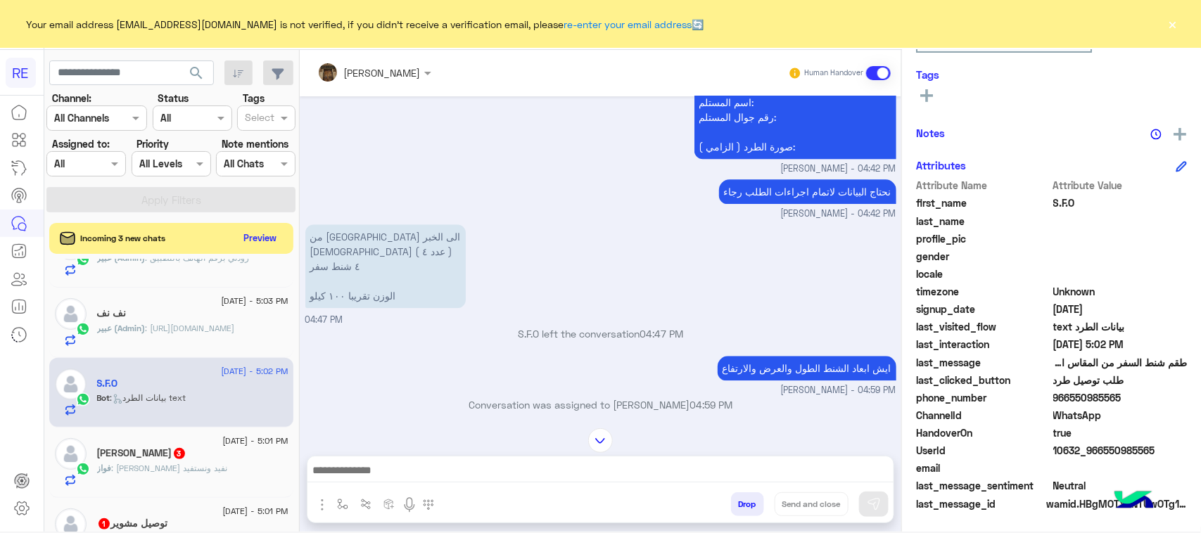
scroll to position [1473, 0]
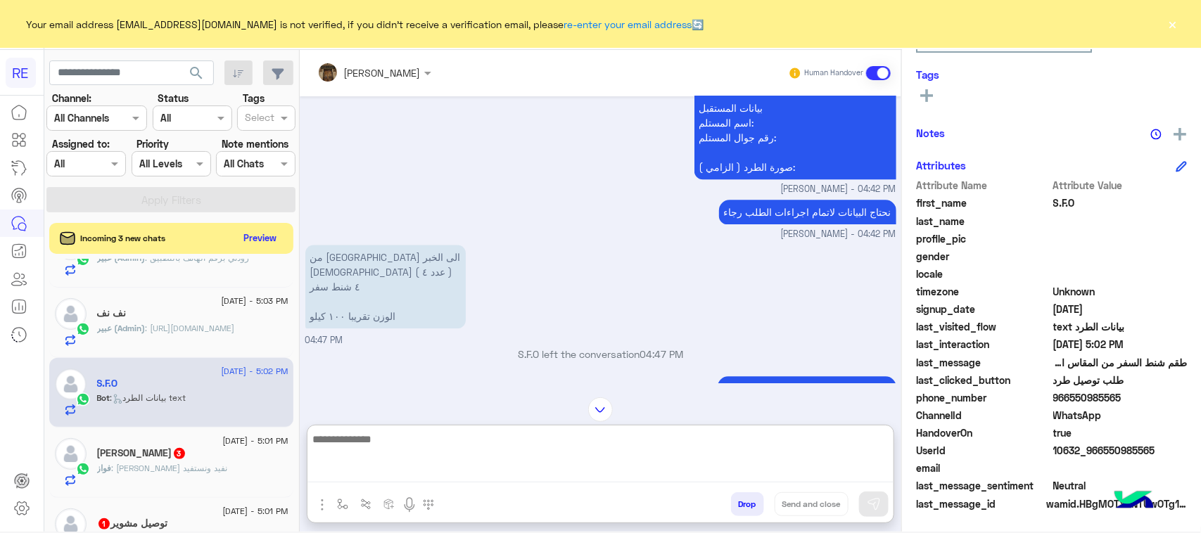
click at [423, 469] on textarea at bounding box center [600, 457] width 586 height 52
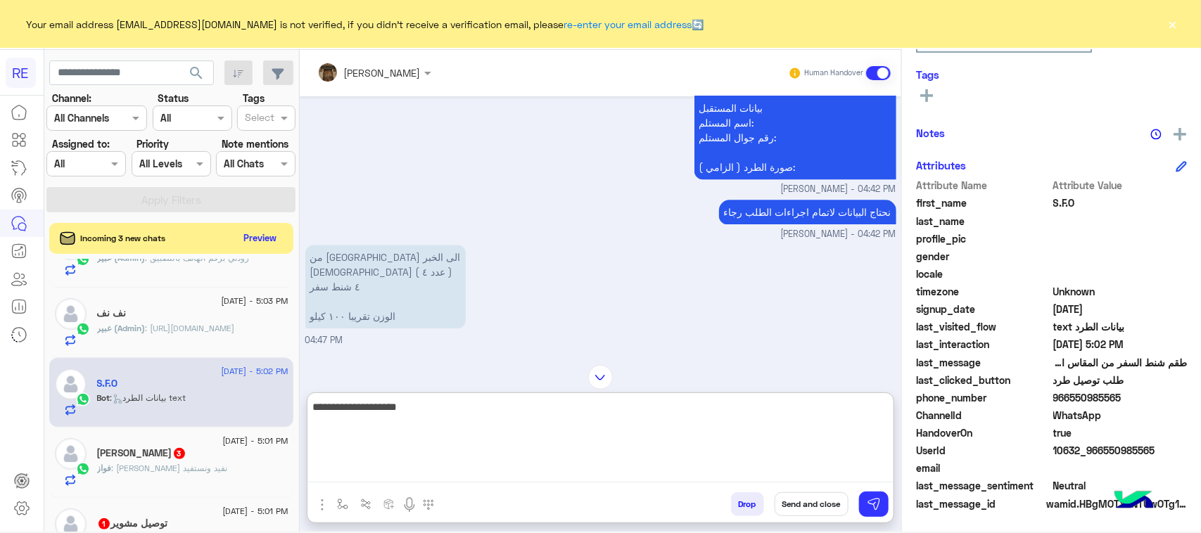
type textarea "**********"
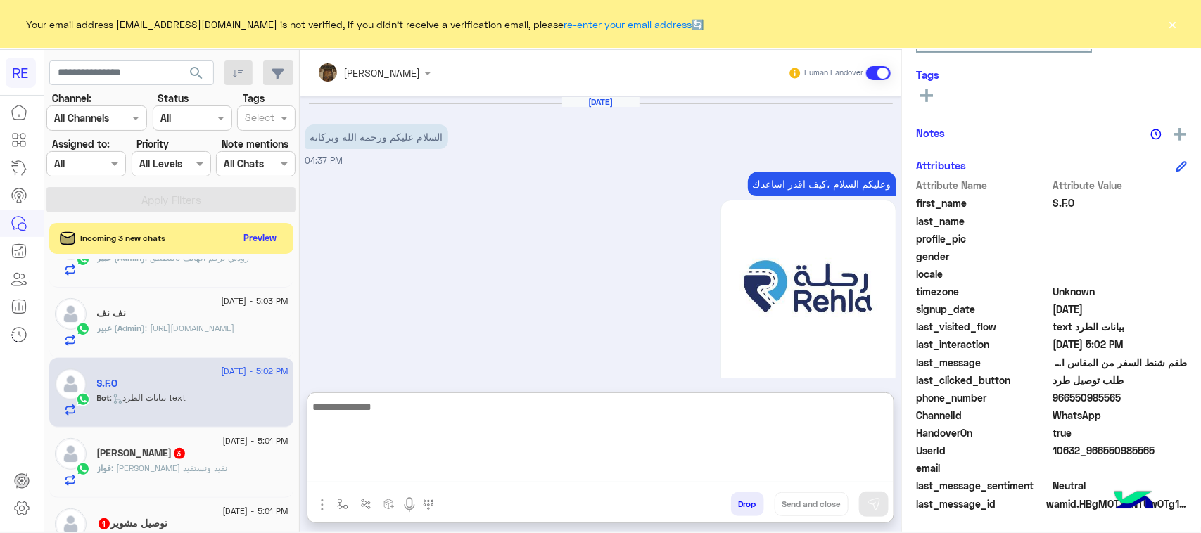
scroll to position [0, 0]
click at [165, 468] on p "فواز : حنا نبي نفيد ونستفيد" at bounding box center [162, 468] width 131 height 13
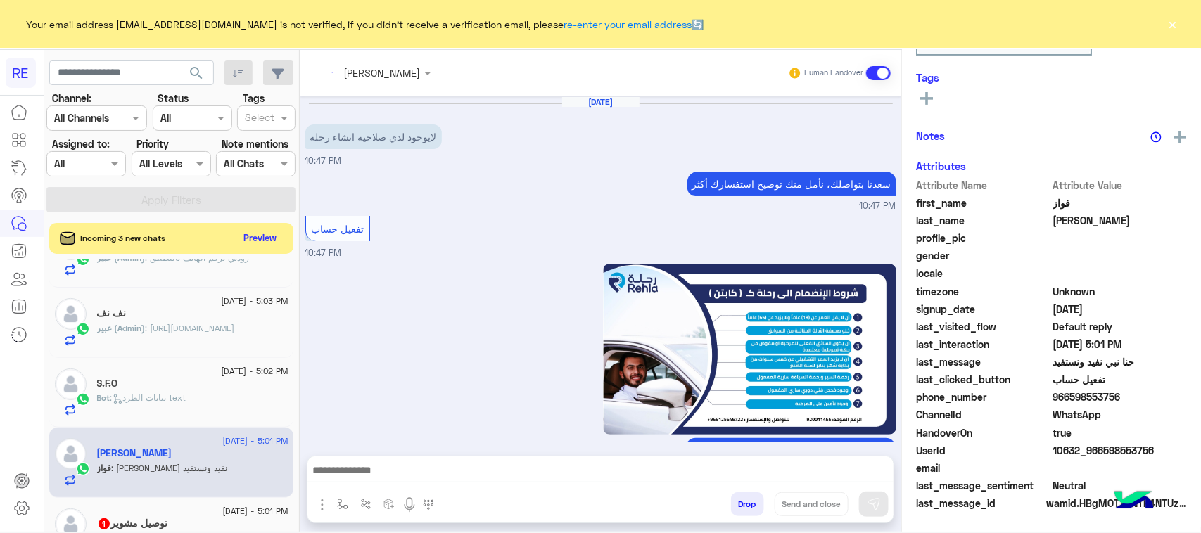
scroll to position [1256, 0]
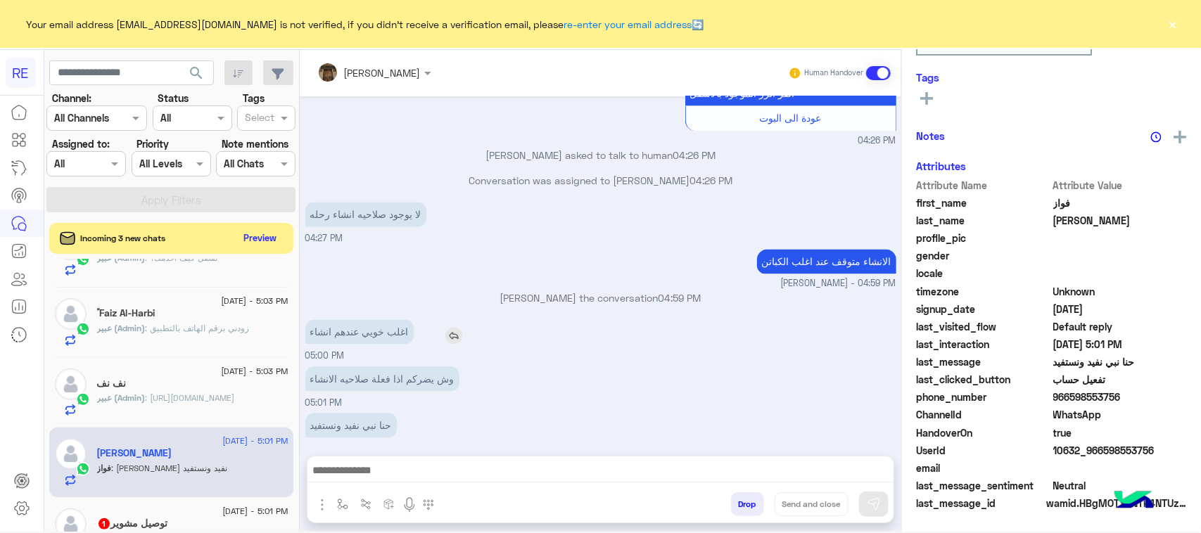
click at [393, 322] on p "اغلب خويي عندهم انشاء" at bounding box center [359, 332] width 108 height 25
click at [612, 468] on textarea at bounding box center [600, 472] width 586 height 21
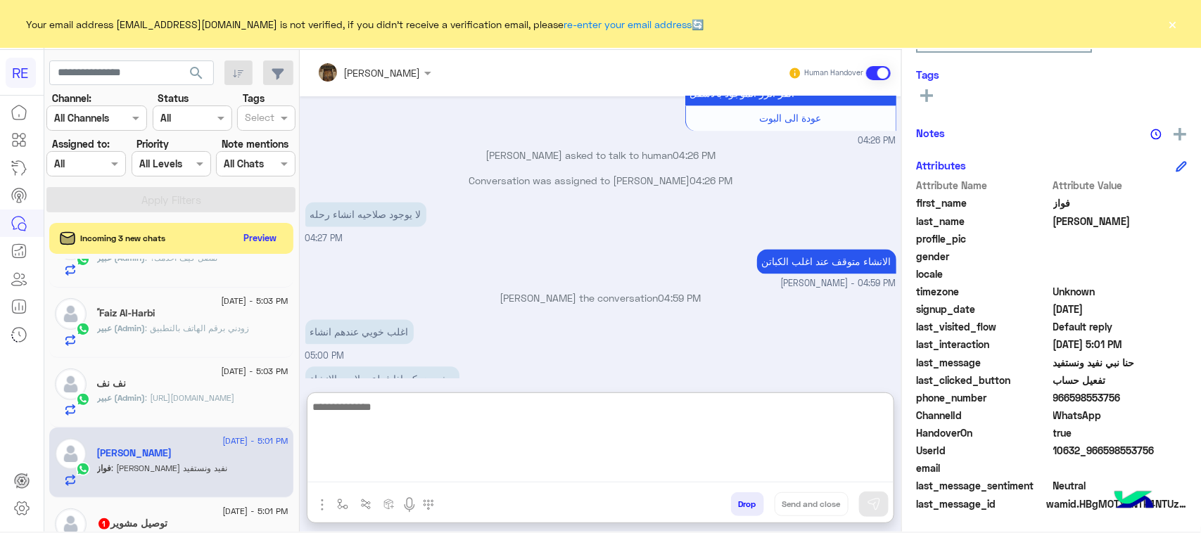
paste textarea "**********"
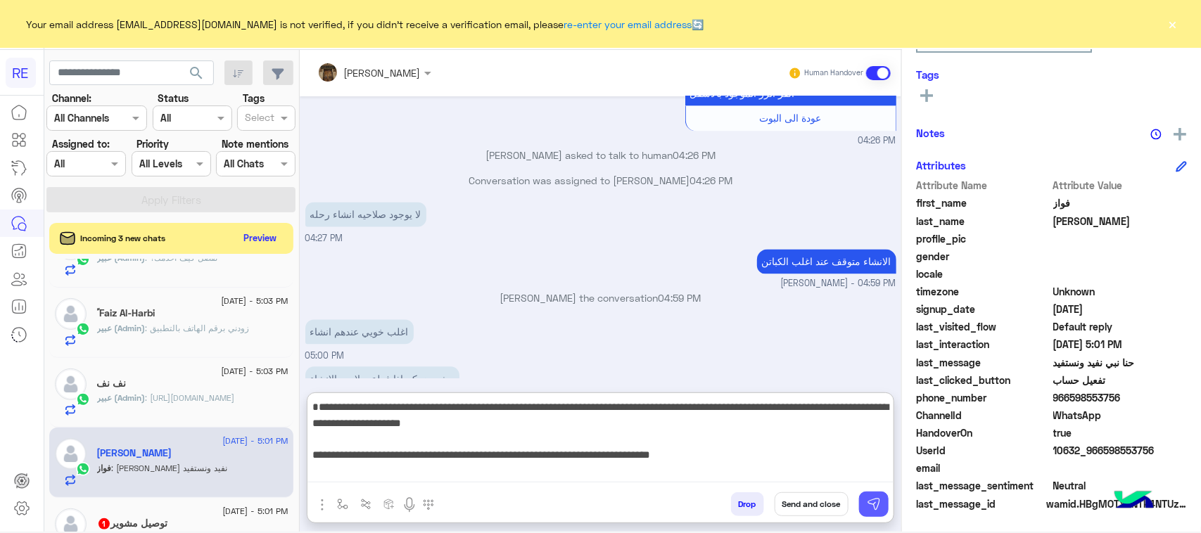
type textarea "**********"
click at [874, 510] on img at bounding box center [874, 504] width 14 height 14
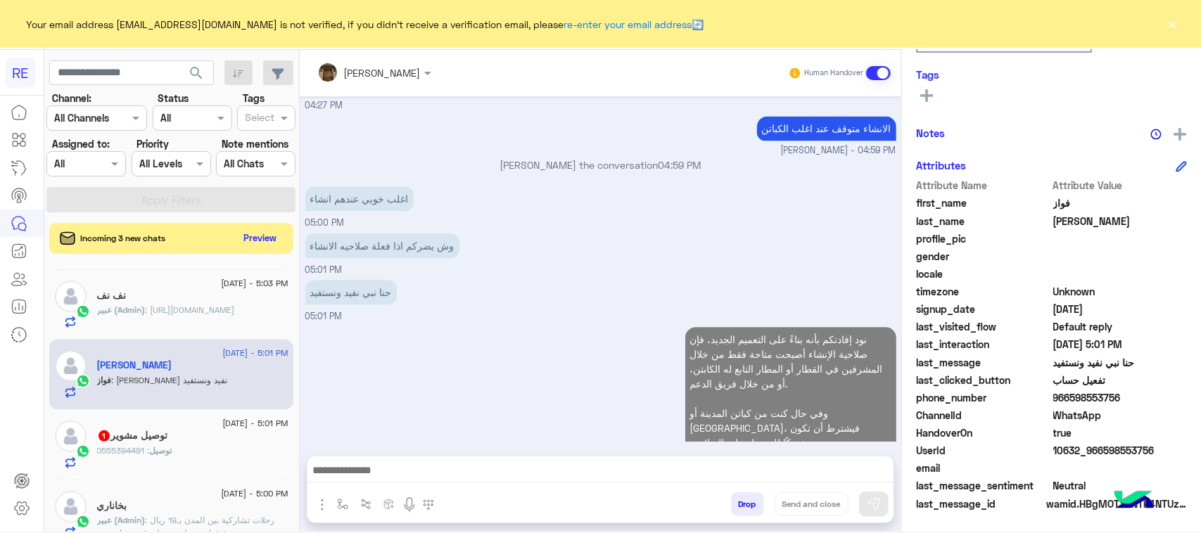
scroll to position [1415, 0]
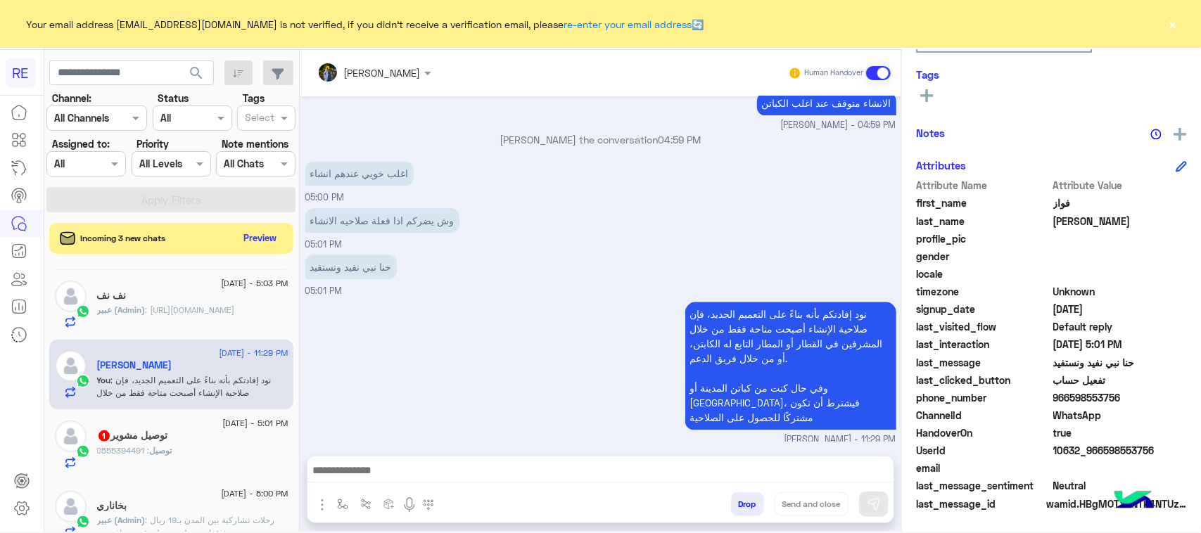
click at [152, 442] on h5 "توصيل مشوير 1" at bounding box center [132, 436] width 71 height 12
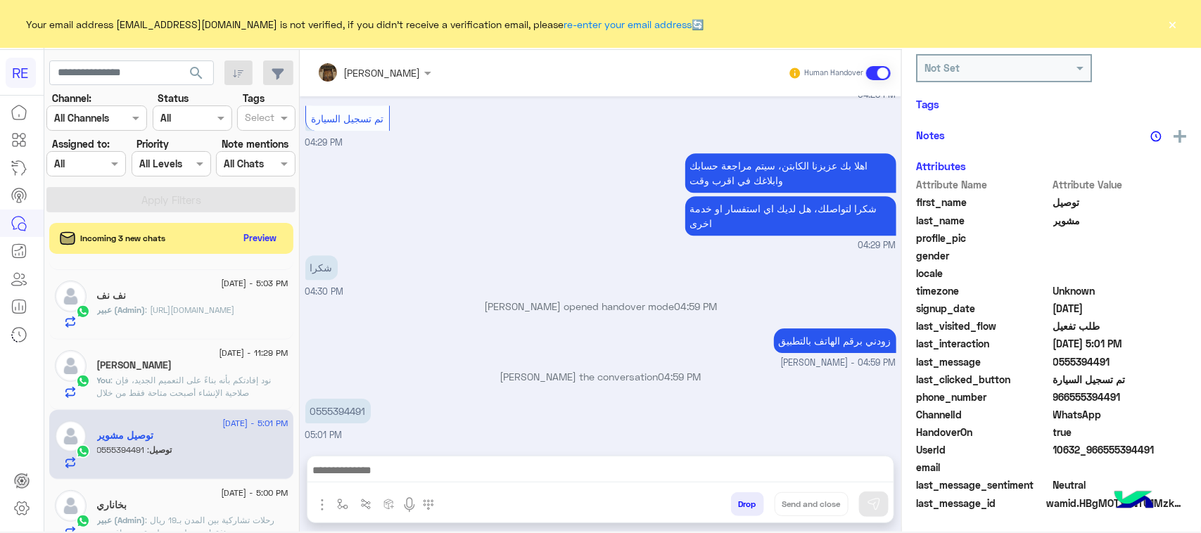
scroll to position [220, 0]
drag, startPoint x: 313, startPoint y: 420, endPoint x: 349, endPoint y: 416, distance: 36.1
click at [349, 416] on p "0555394491" at bounding box center [337, 411] width 65 height 25
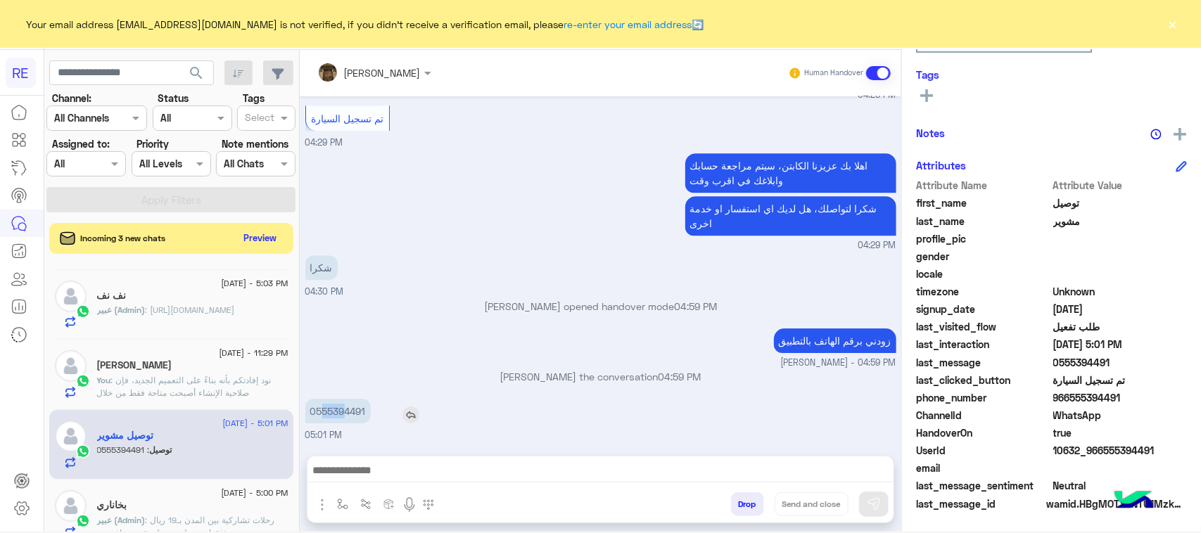
drag, startPoint x: 324, startPoint y: 413, endPoint x: 345, endPoint y: 408, distance: 22.4
click at [349, 408] on p "0555394491" at bounding box center [337, 411] width 65 height 25
click at [338, 409] on p "0555394491" at bounding box center [337, 411] width 65 height 25
drag, startPoint x: 318, startPoint y: 410, endPoint x: 381, endPoint y: 405, distance: 62.8
click at [381, 405] on div "0555394491" at bounding box center [378, 411] width 146 height 25
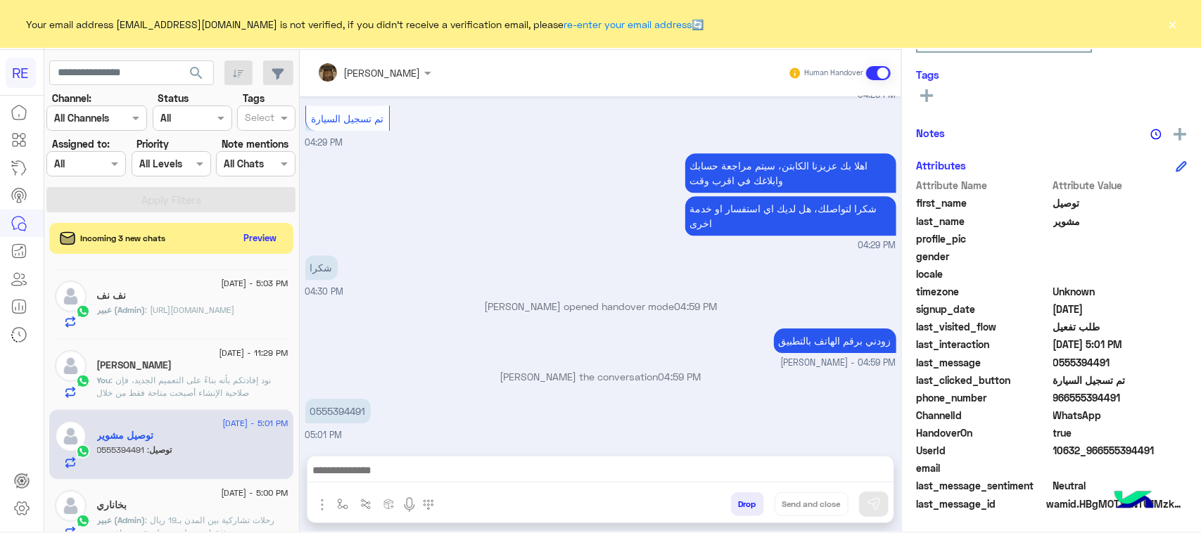
click at [455, 470] on textarea at bounding box center [600, 472] width 586 height 21
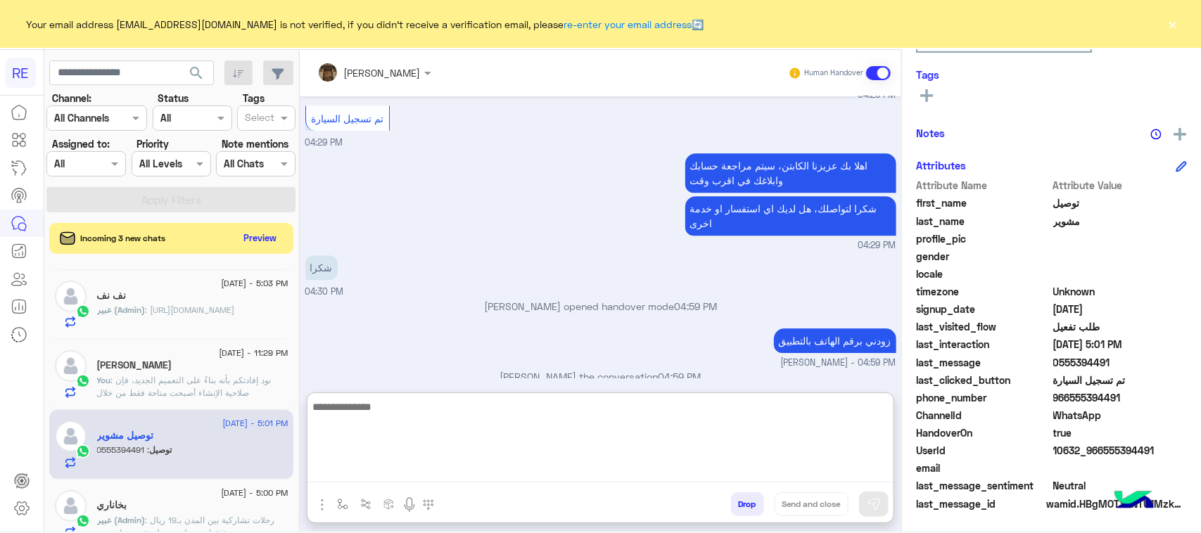
paste textarea "**********"
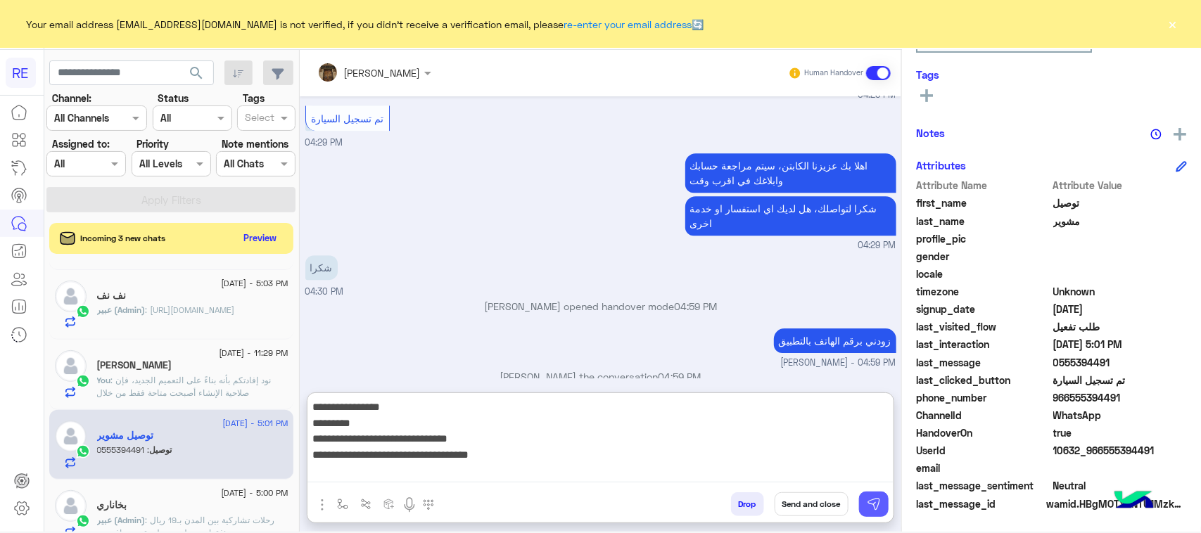
type textarea "**********"
click at [882, 502] on button at bounding box center [874, 504] width 30 height 25
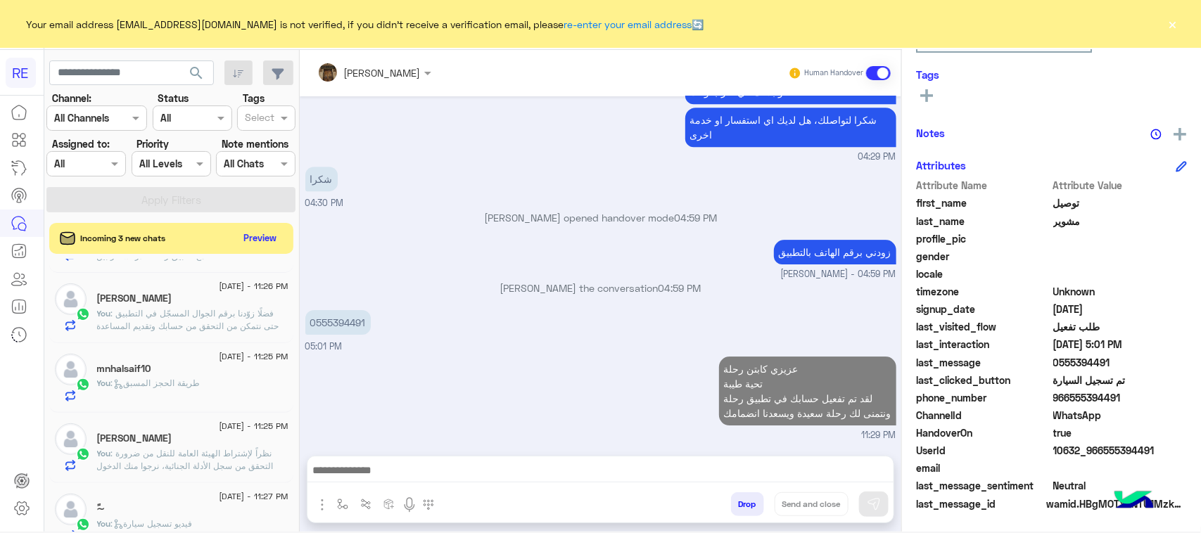
scroll to position [2005, 0]
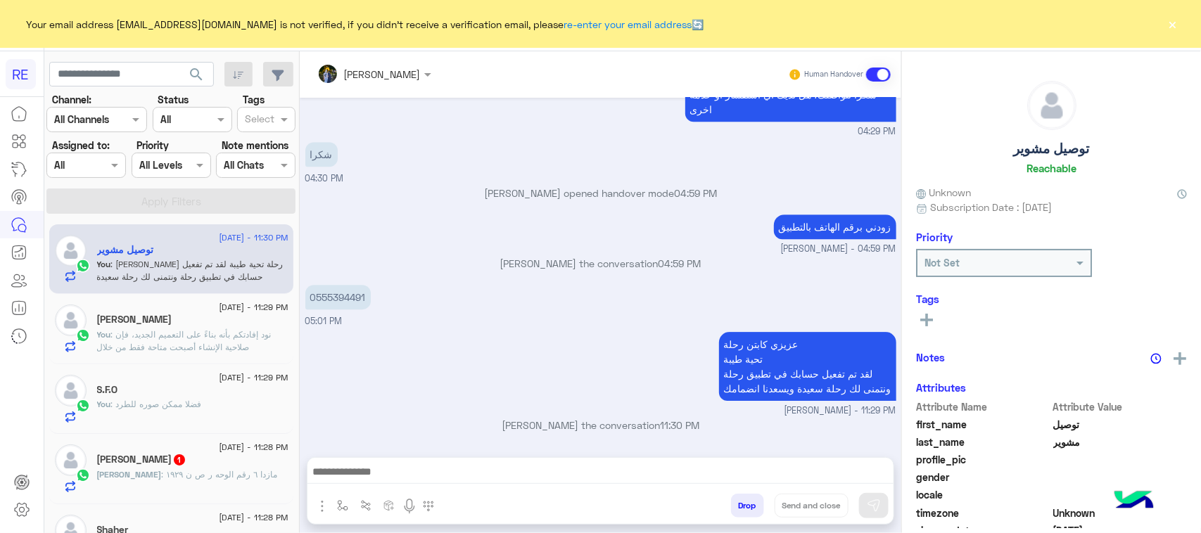
scroll to position [88, 0]
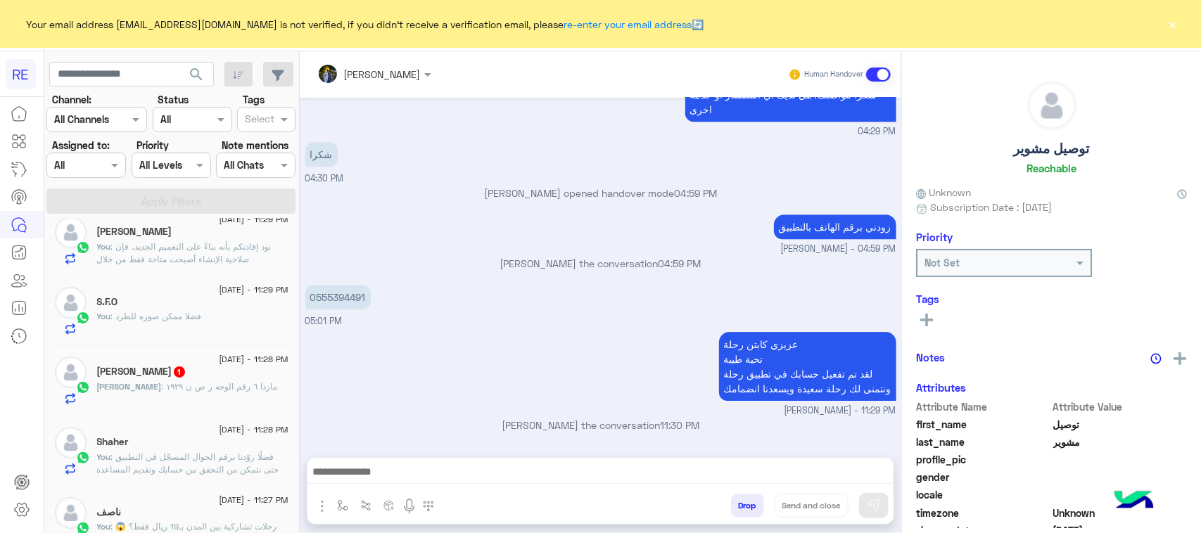
click at [193, 382] on p "[PERSON_NAME] : مازدا ٦ رقم الوحه ر ص ن ١٩٢٩" at bounding box center [187, 387] width 181 height 13
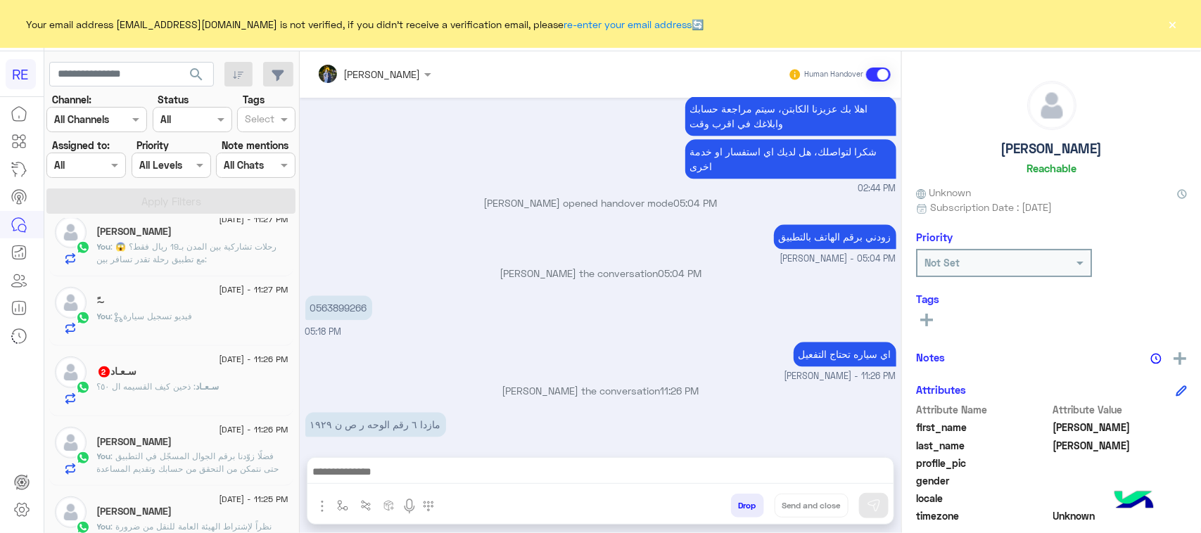
scroll to position [440, 0]
click at [184, 395] on div "سـعـاد : ذحين كيف القسيمه ال ٥٠؟" at bounding box center [192, 391] width 191 height 25
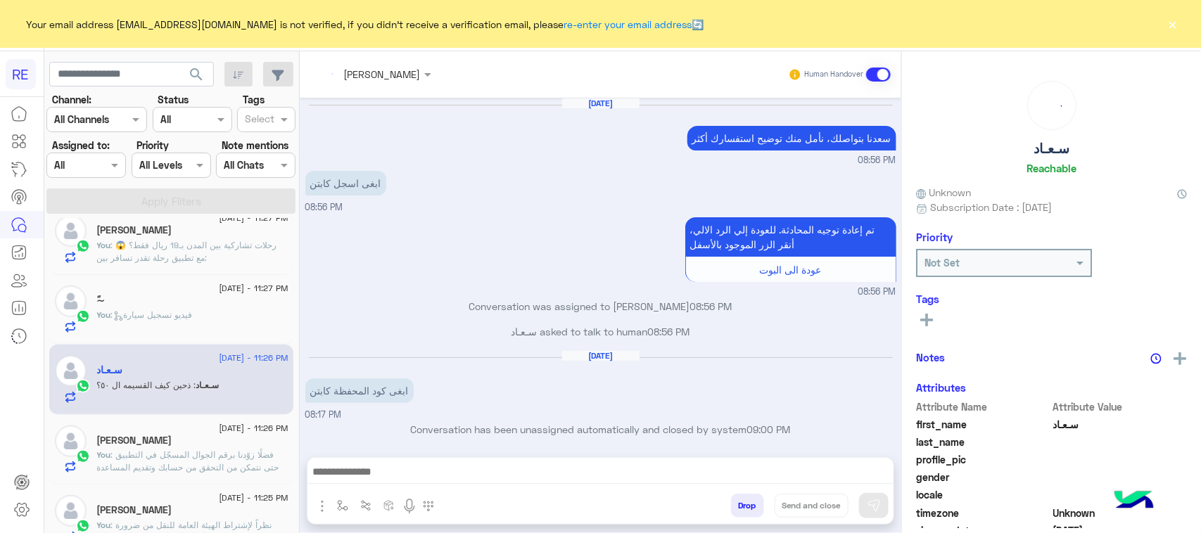
scroll to position [747, 0]
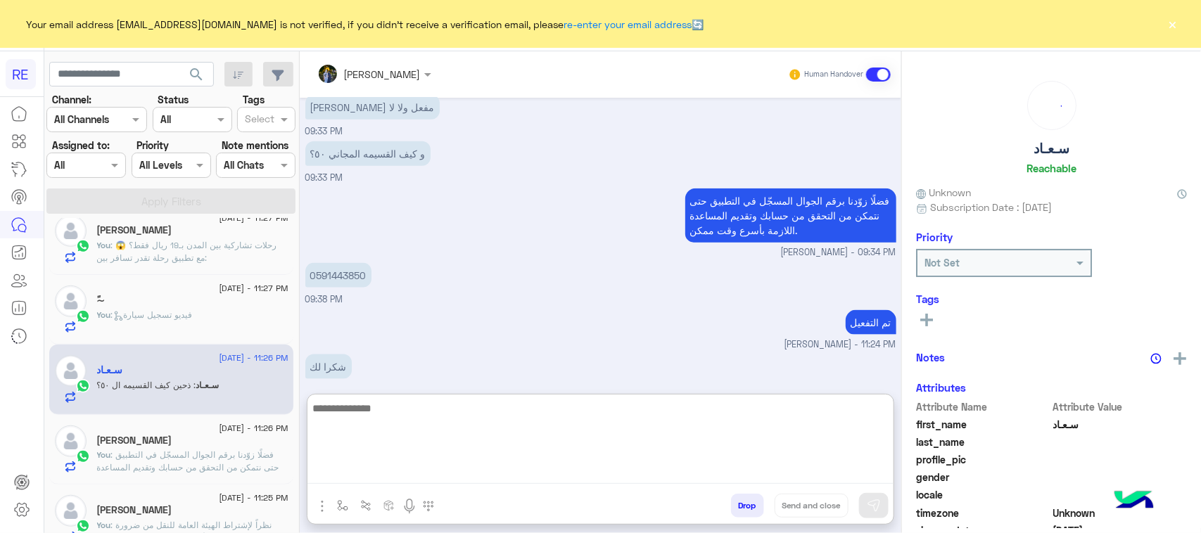
click at [440, 472] on textarea at bounding box center [600, 442] width 586 height 84
type textarea "*"
type textarea "**********"
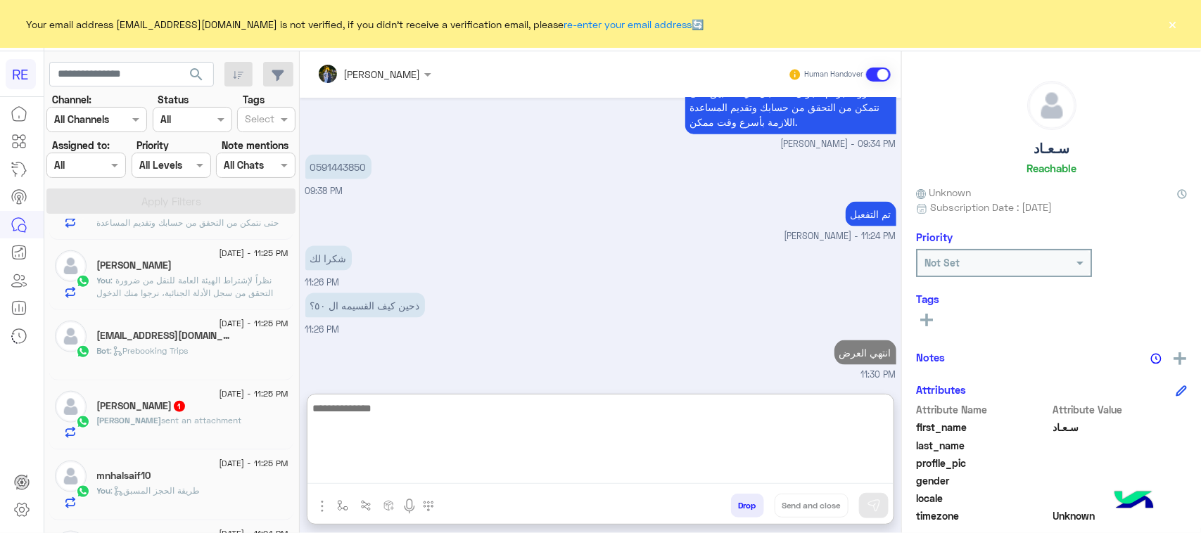
scroll to position [704, 0]
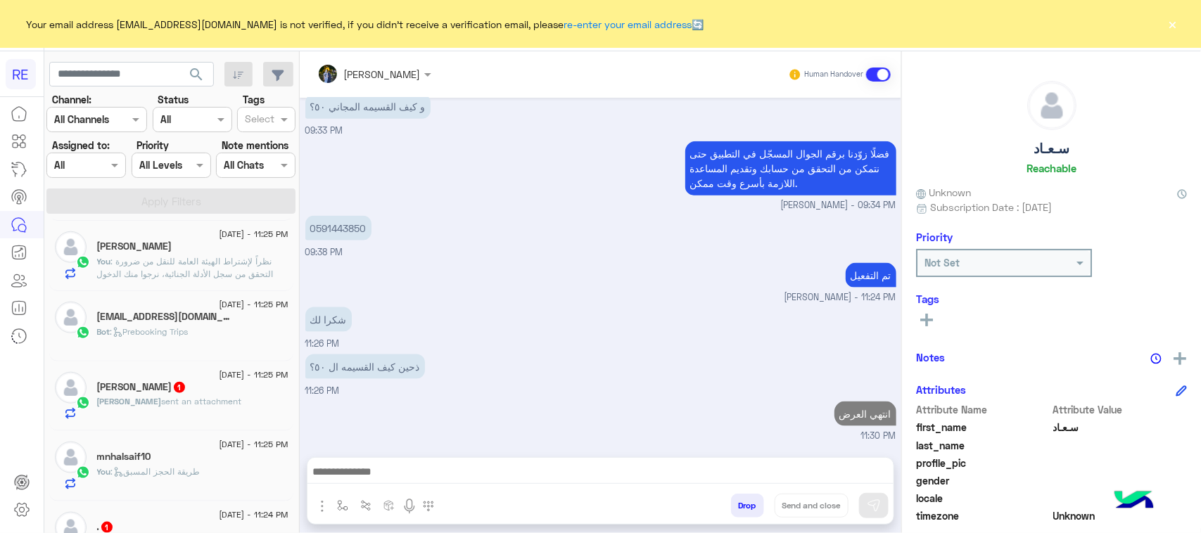
click at [164, 416] on div "[PERSON_NAME] sent an attachment" at bounding box center [192, 407] width 191 height 25
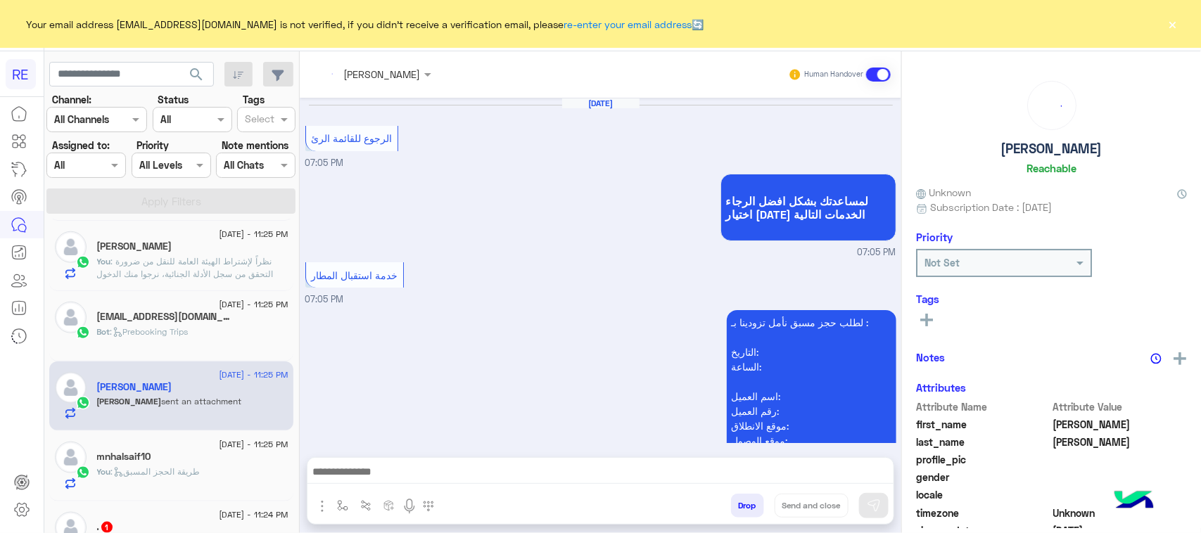
scroll to position [1930, 0]
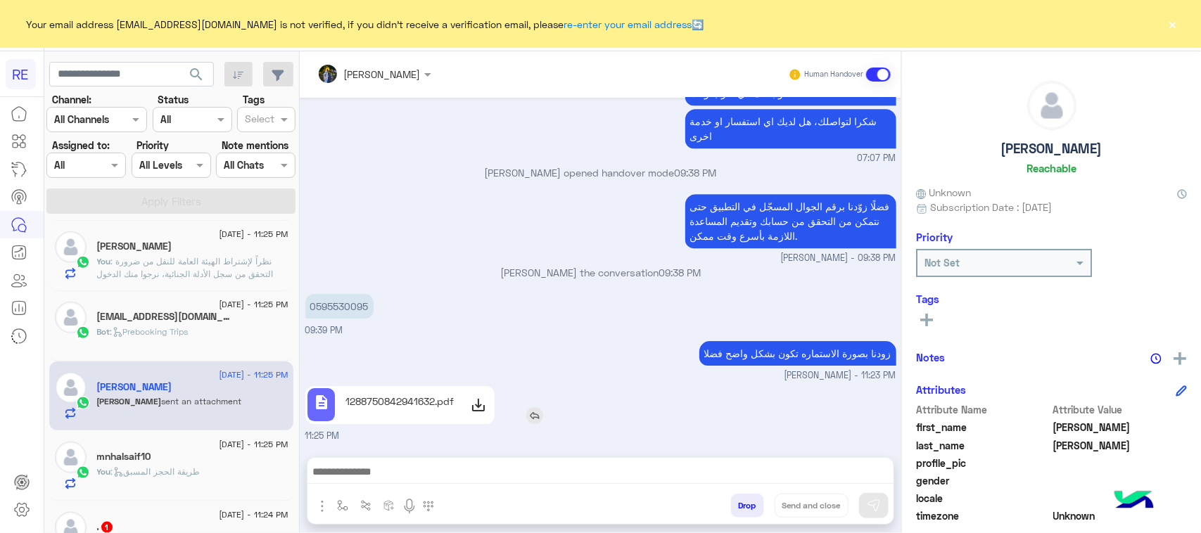
click at [469, 398] on div at bounding box center [477, 405] width 27 height 28
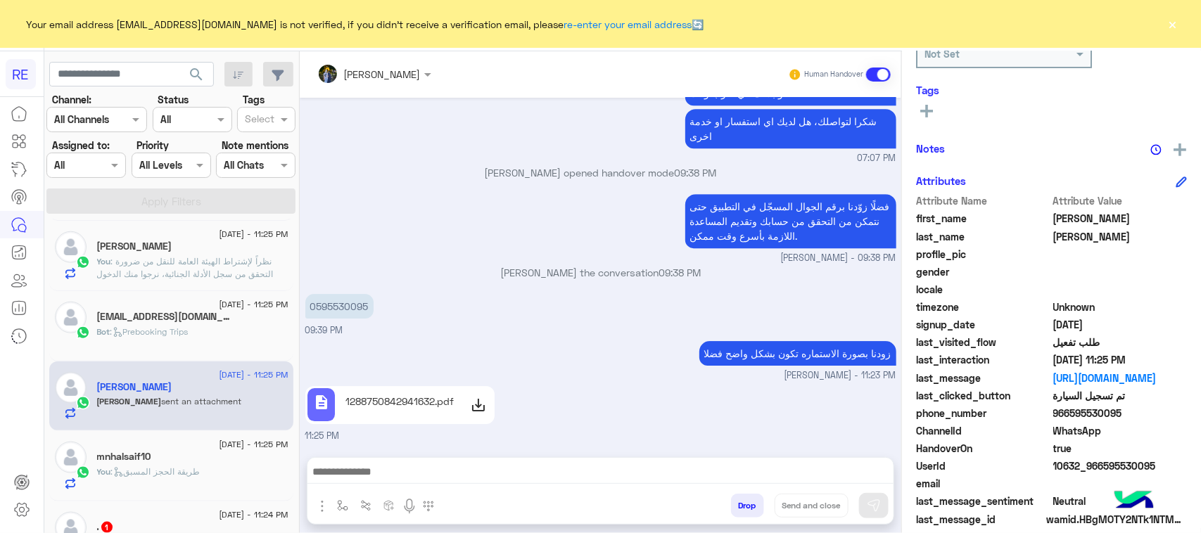
scroll to position [223, 0]
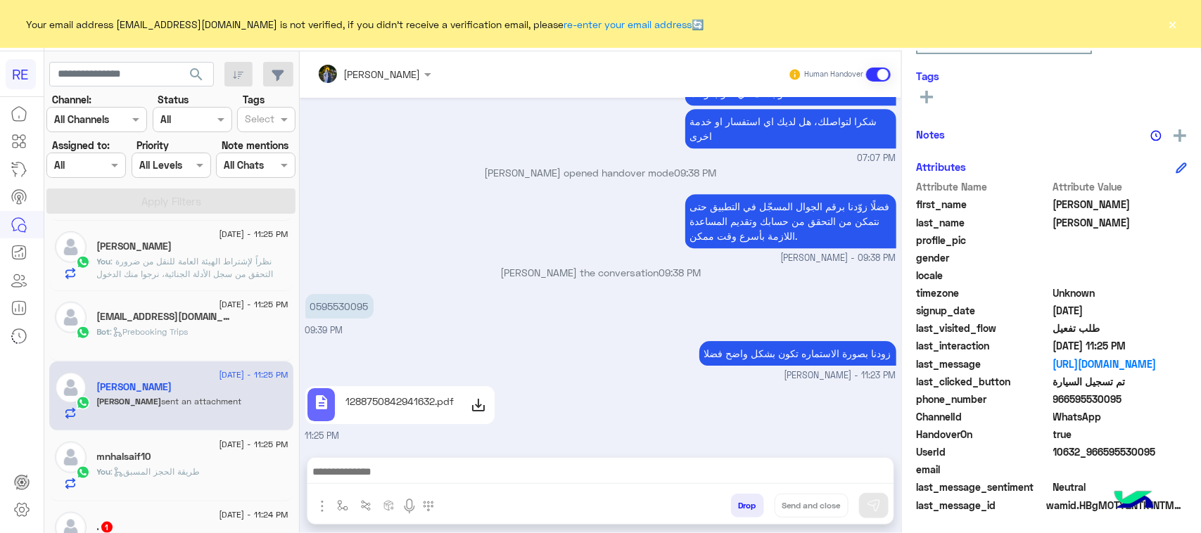
drag, startPoint x: 1161, startPoint y: 450, endPoint x: 1105, endPoint y: 445, distance: 56.6
click at [1105, 445] on span "10632_966595530095" at bounding box center [1120, 452] width 134 height 15
click at [1116, 455] on span "10632_966595530095" at bounding box center [1120, 452] width 134 height 15
drag, startPoint x: 1102, startPoint y: 450, endPoint x: 1176, endPoint y: 462, distance: 75.4
click at [1176, 462] on div "Attribute Name Attribute Value first_name [PERSON_NAME] last_name [PERSON_NAME]…" at bounding box center [1051, 347] width 271 height 336
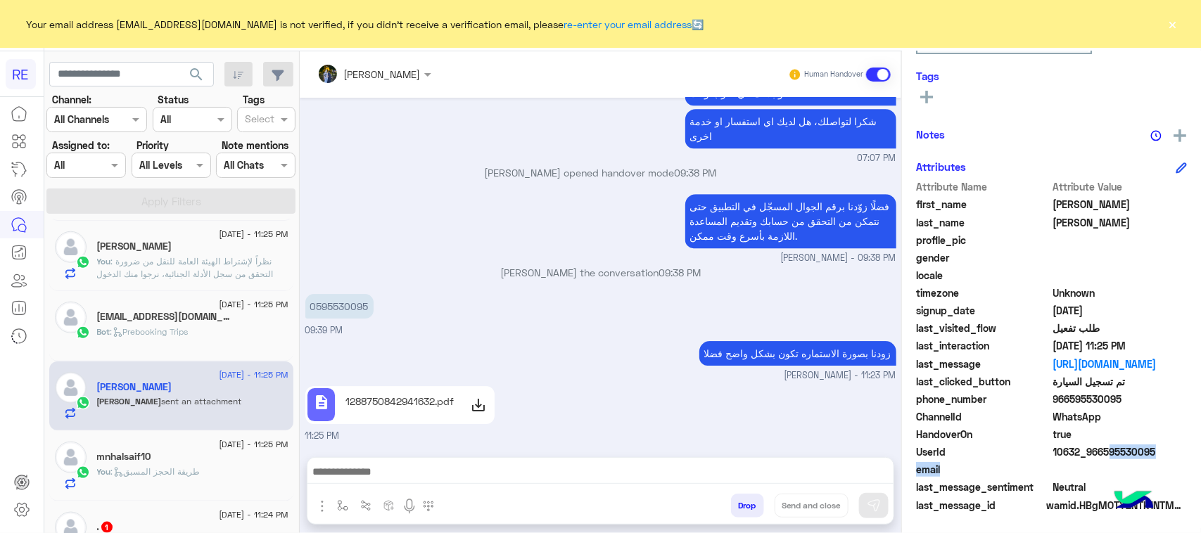
click at [1127, 447] on span "10632_966595530095" at bounding box center [1120, 452] width 134 height 15
drag, startPoint x: 1103, startPoint y: 449, endPoint x: 1166, endPoint y: 455, distance: 62.9
click at [1166, 455] on span "10632_966595530095" at bounding box center [1120, 452] width 134 height 15
copy span "595530095"
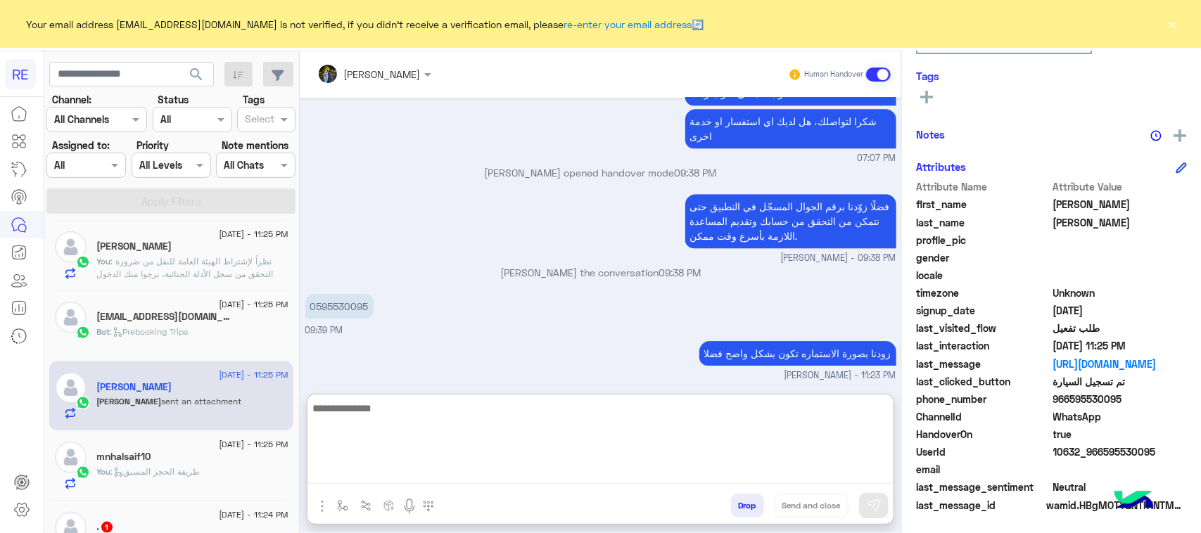
click at [561, 466] on textarea at bounding box center [600, 442] width 586 height 84
paste textarea "**********"
type textarea "**********"
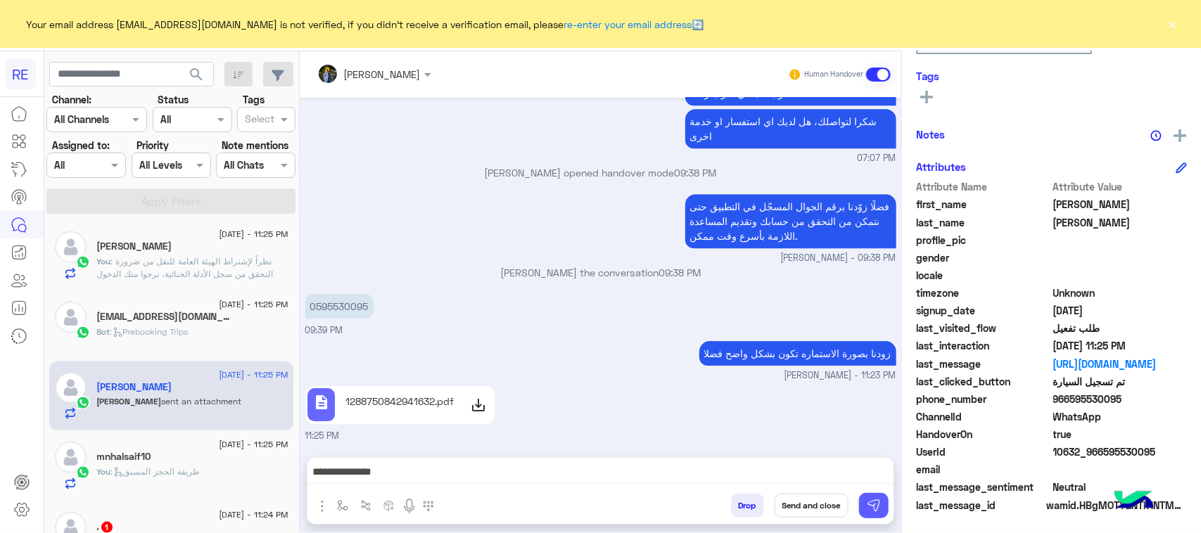
click at [876, 509] on img at bounding box center [874, 506] width 14 height 14
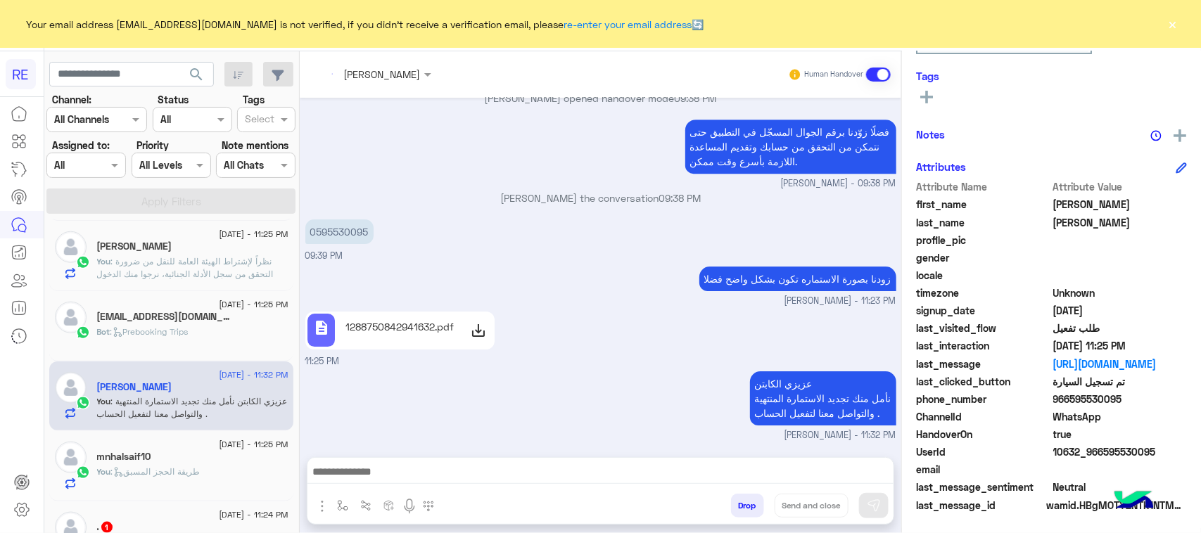
scroll to position [880, 0]
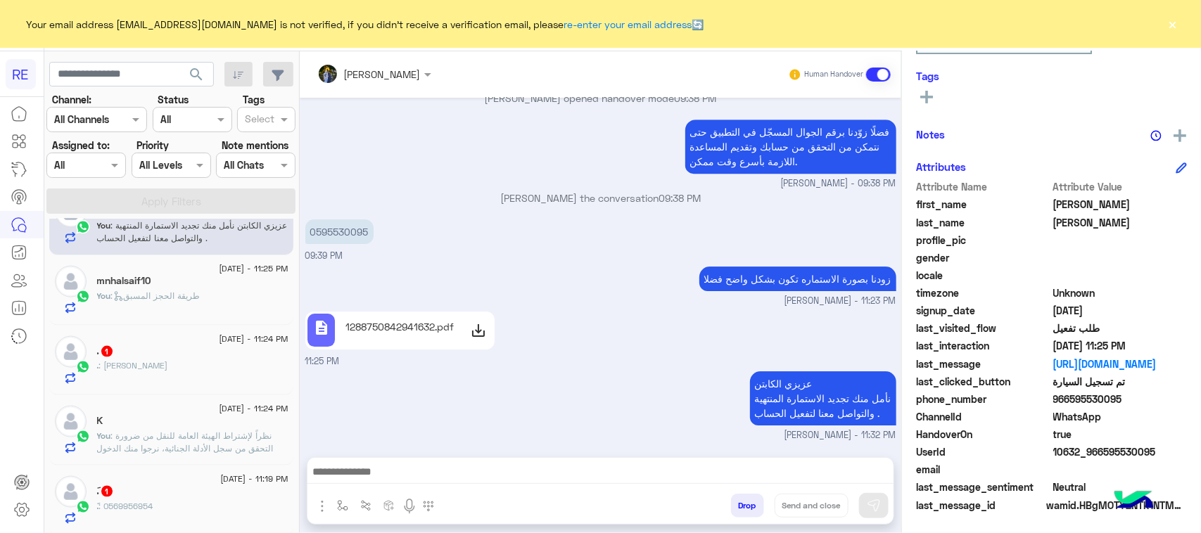
click at [148, 364] on span ": [PERSON_NAME]" at bounding box center [133, 365] width 69 height 11
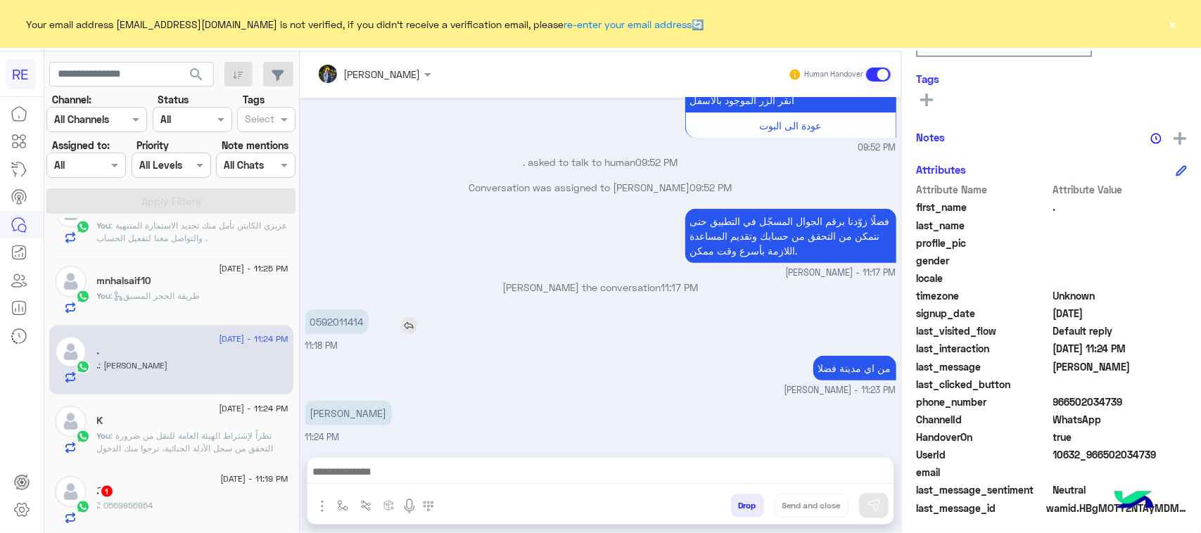
scroll to position [223, 0]
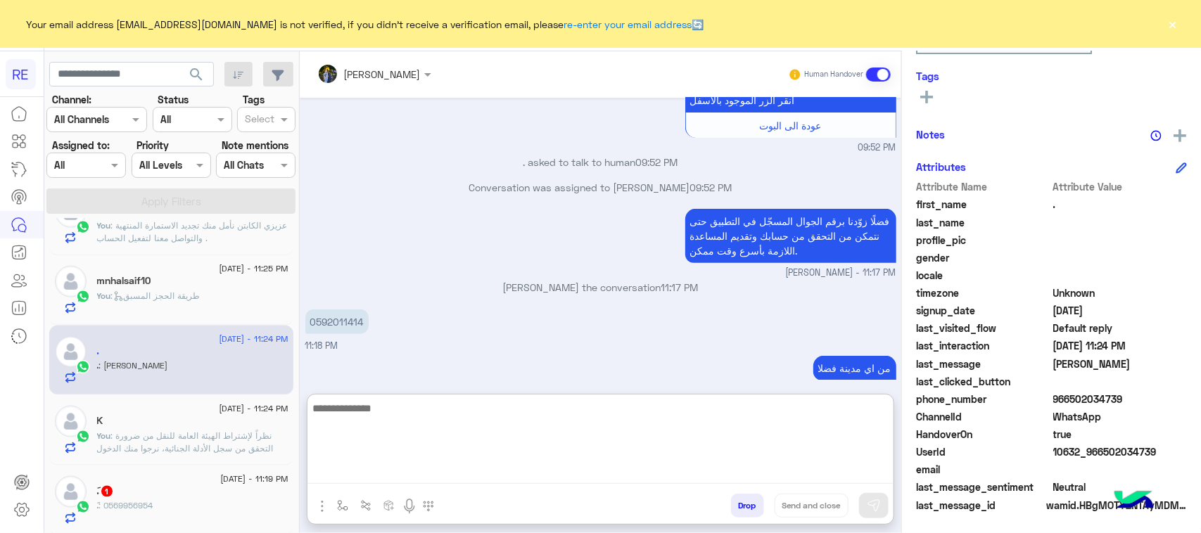
click at [655, 462] on textarea at bounding box center [600, 442] width 586 height 84
paste textarea "**********"
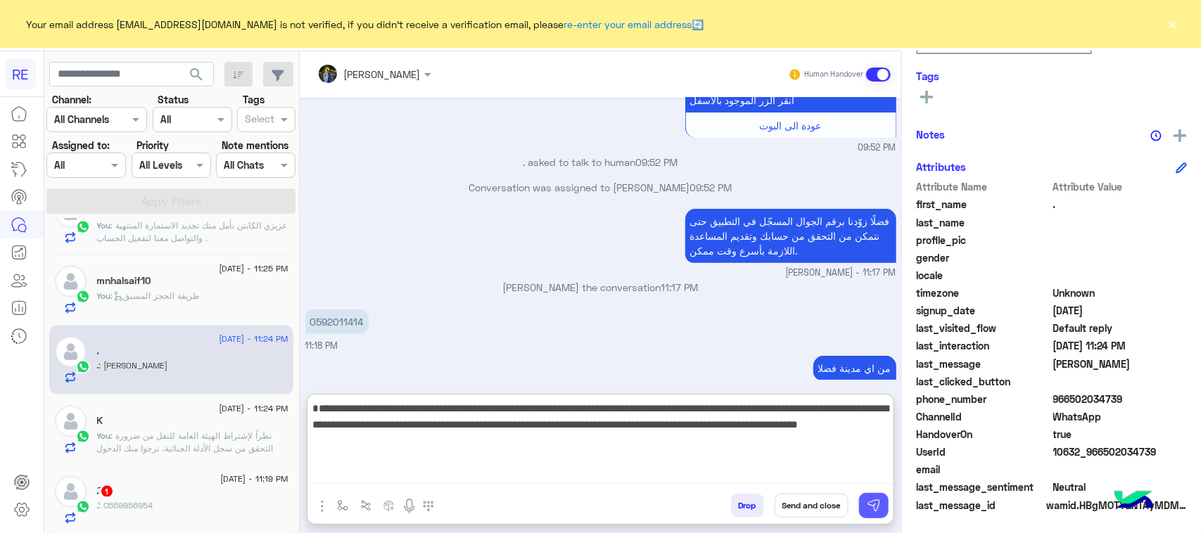
type textarea "**********"
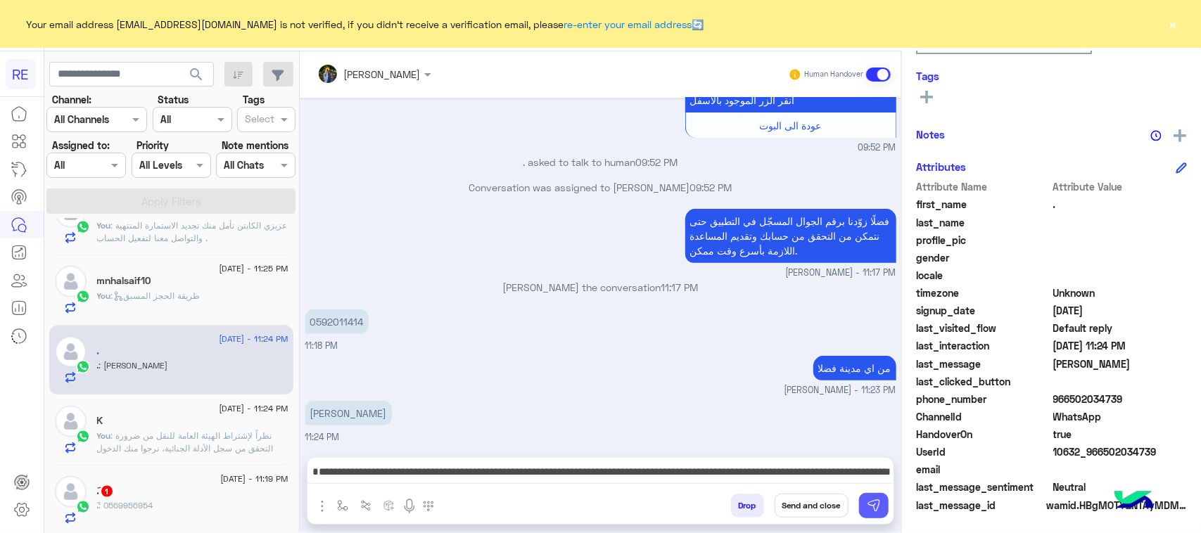
click at [865, 502] on button at bounding box center [874, 505] width 30 height 25
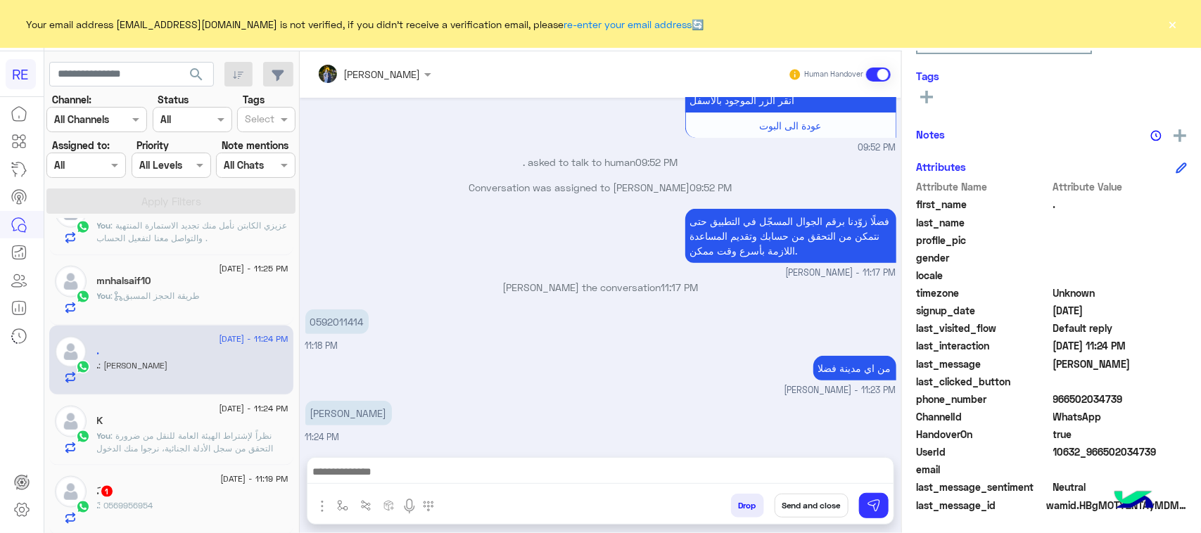
scroll to position [310, 0]
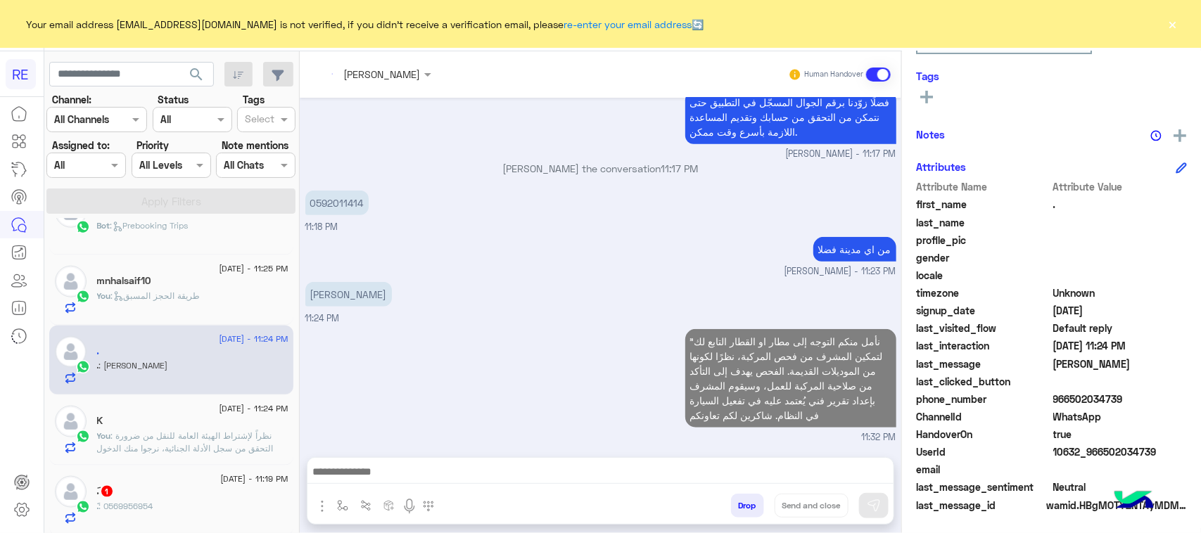
click at [237, 493] on div "َ. 1" at bounding box center [192, 492] width 191 height 15
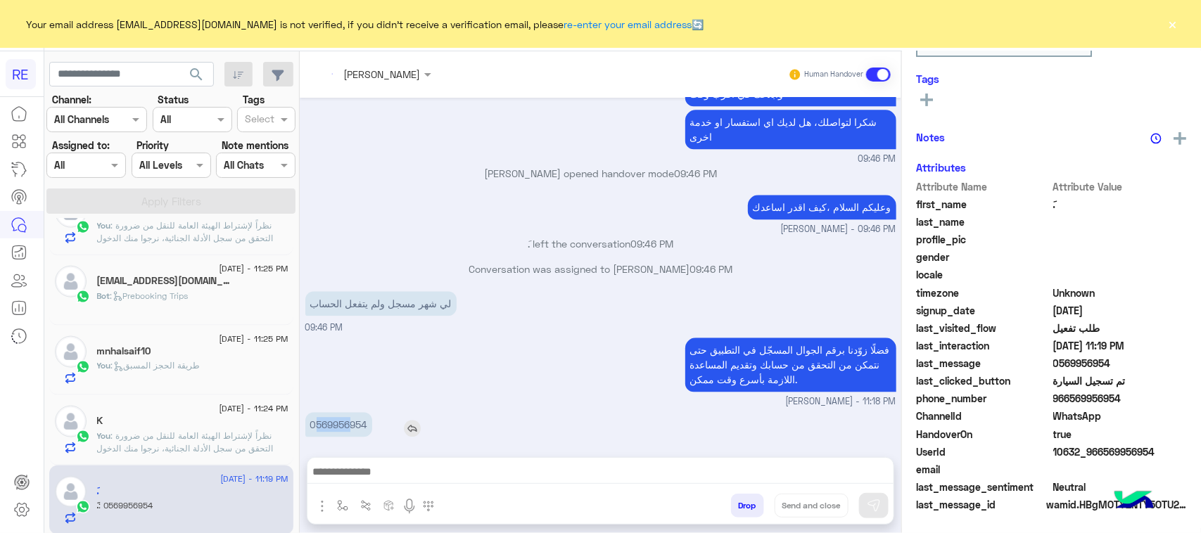
scroll to position [223, 0]
drag, startPoint x: 318, startPoint y: 417, endPoint x: 382, endPoint y: 419, distance: 64.1
click at [382, 419] on div "0569956954" at bounding box center [378, 424] width 147 height 25
copy p "569956954"
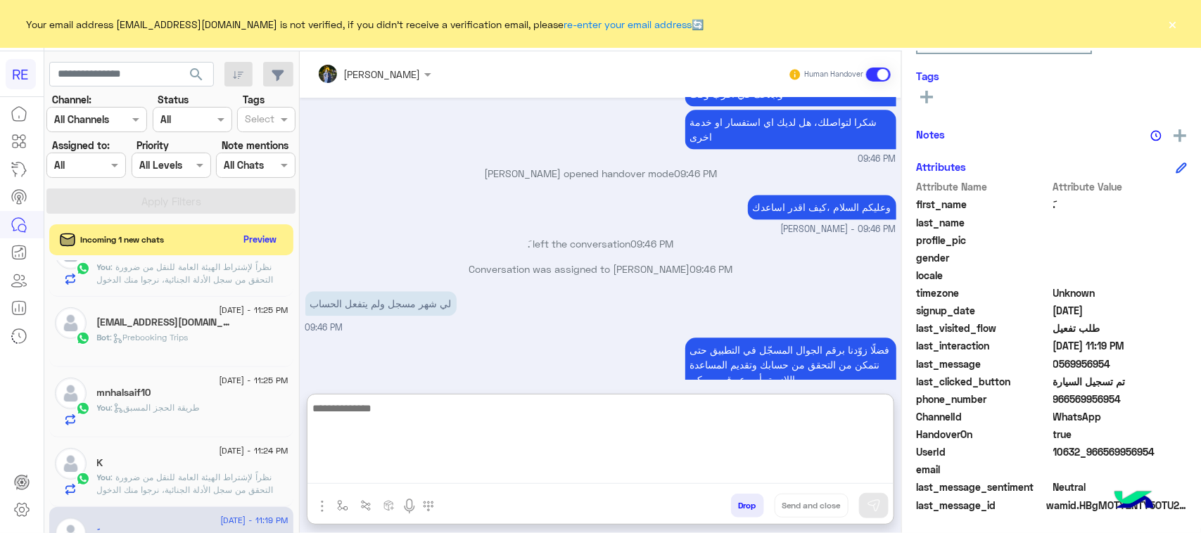
click at [521, 472] on textarea at bounding box center [600, 442] width 586 height 84
paste textarea "**********"
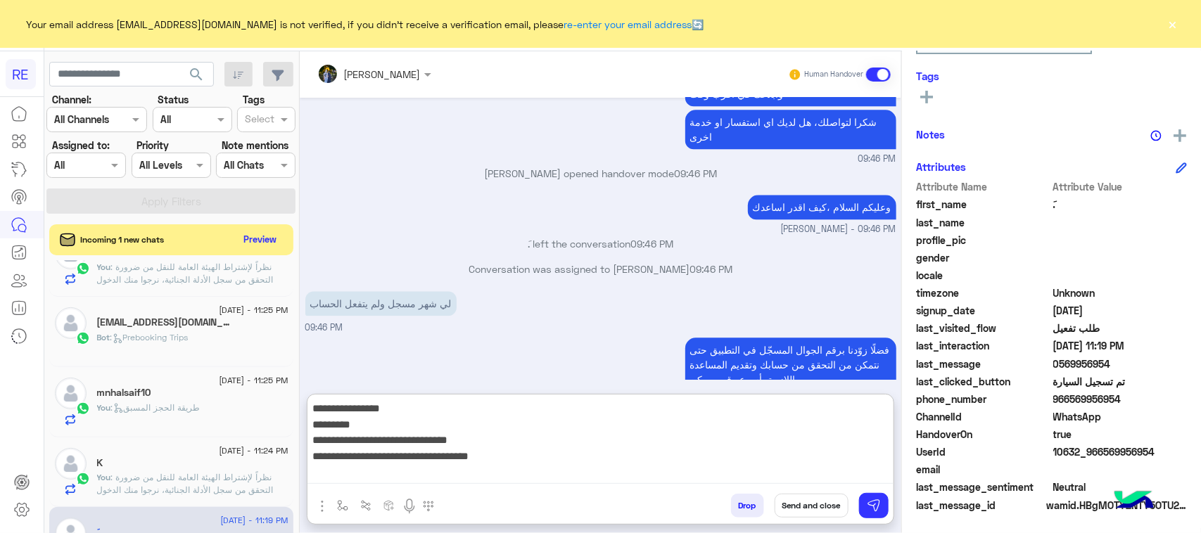
type textarea "**********"
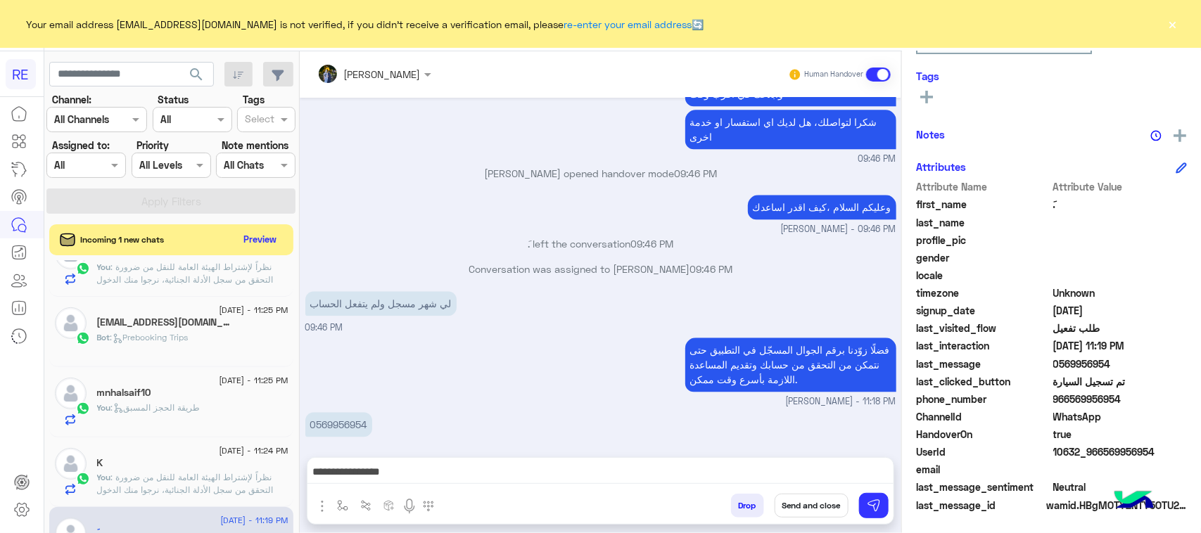
click at [889, 501] on div "Drop Send and close" at bounding box center [669, 508] width 449 height 31
click at [877, 500] on img at bounding box center [874, 506] width 14 height 14
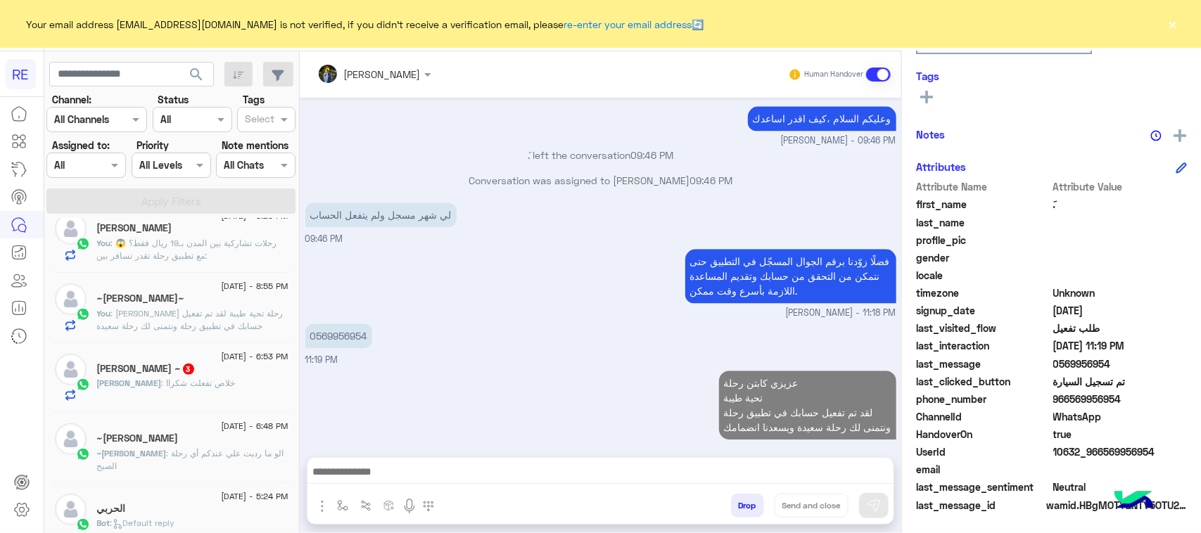
scroll to position [359, 0]
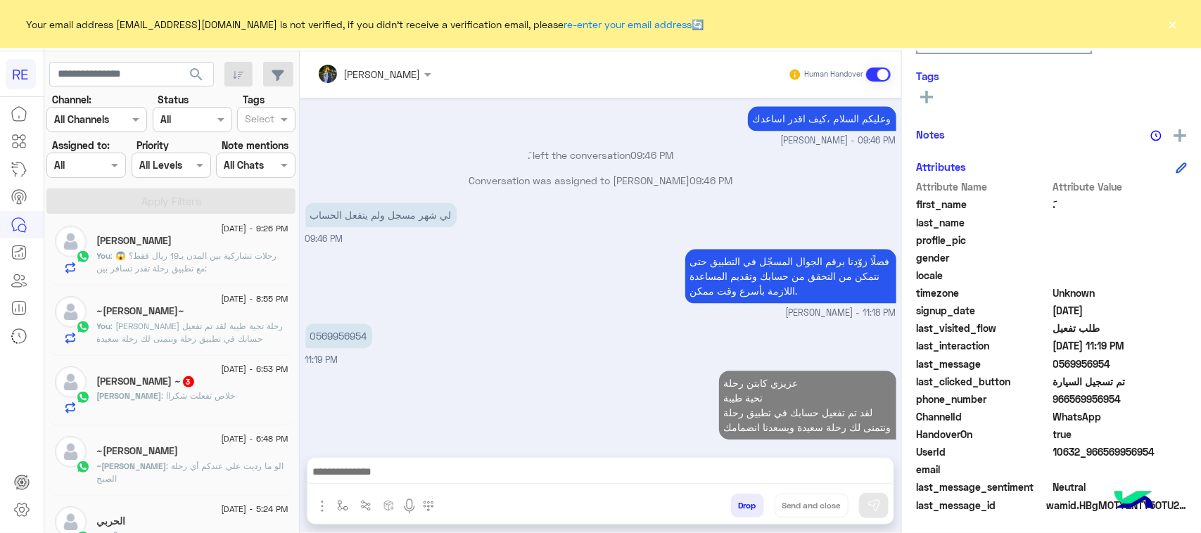
click at [178, 388] on div "[PERSON_NAME] ~ 3" at bounding box center [192, 383] width 191 height 15
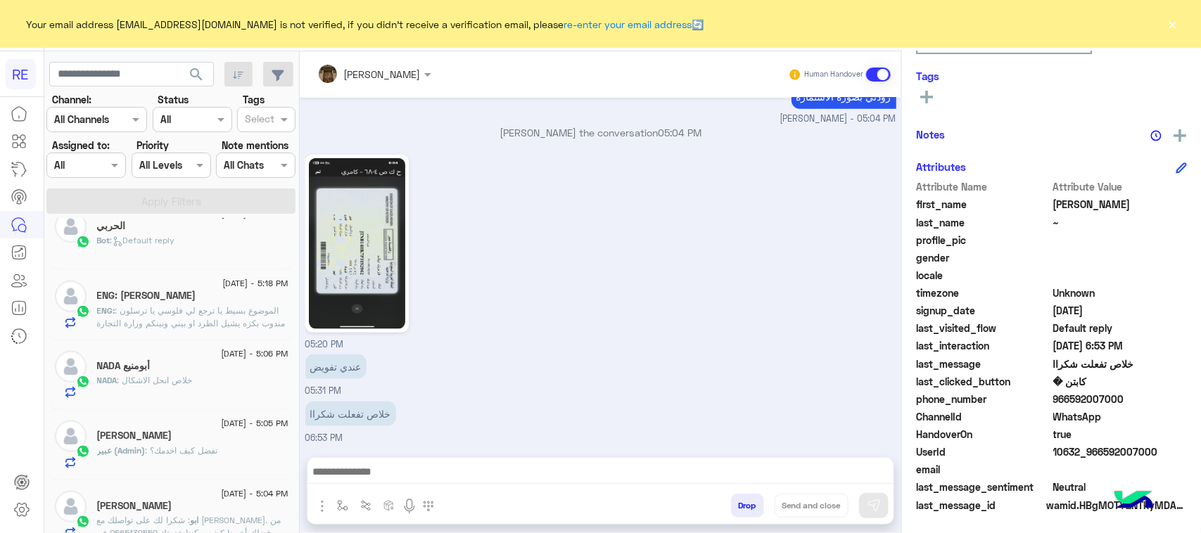
scroll to position [711, 0]
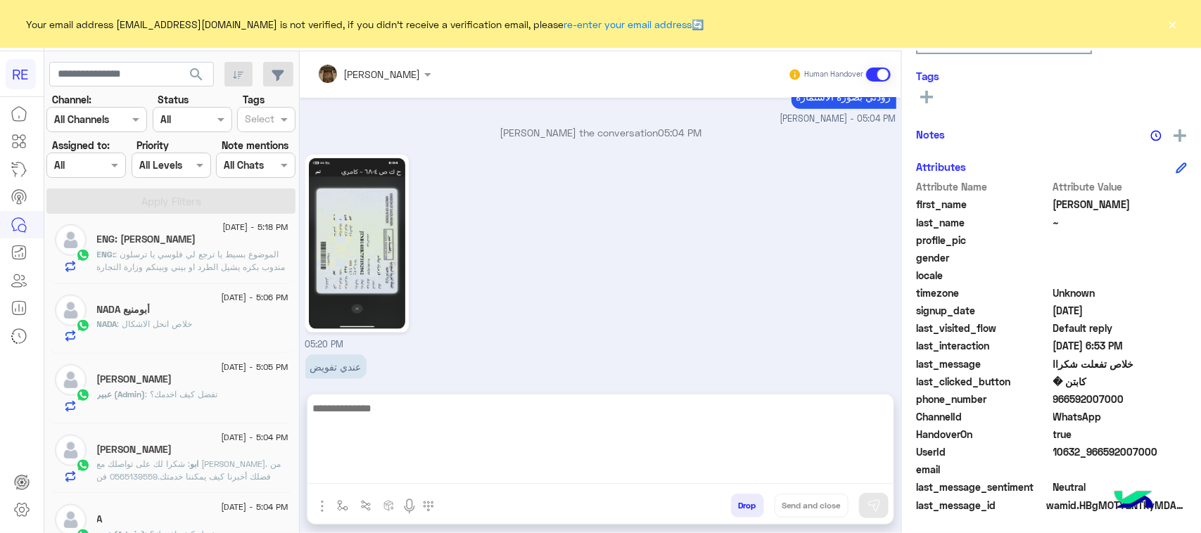
click at [496, 483] on textarea at bounding box center [600, 442] width 586 height 84
type textarea "**********"
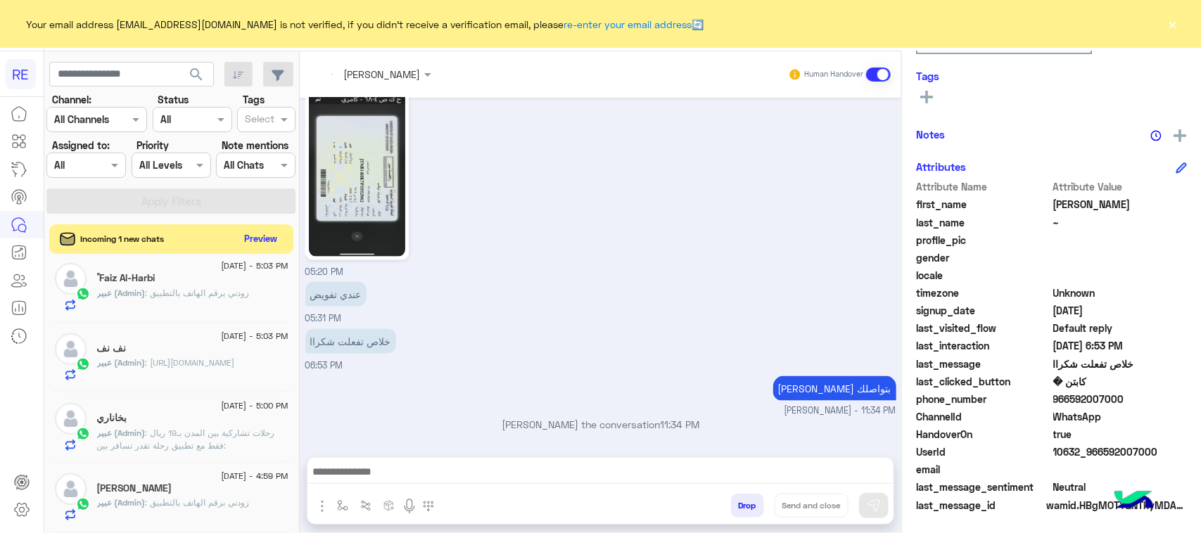
scroll to position [848, 0]
click at [258, 240] on button "Preview" at bounding box center [261, 238] width 44 height 19
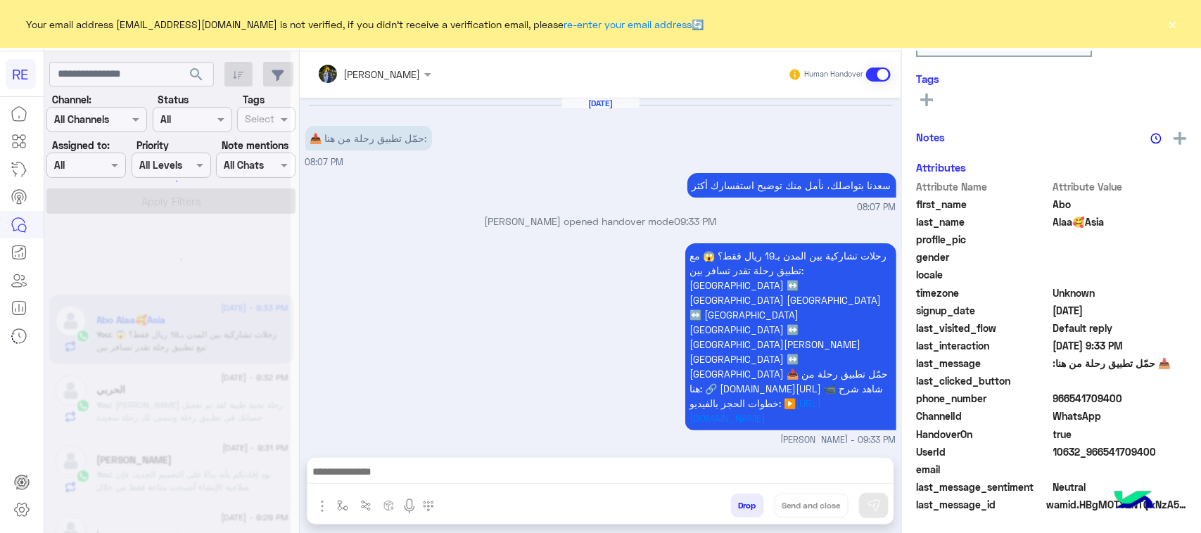
scroll to position [223, 0]
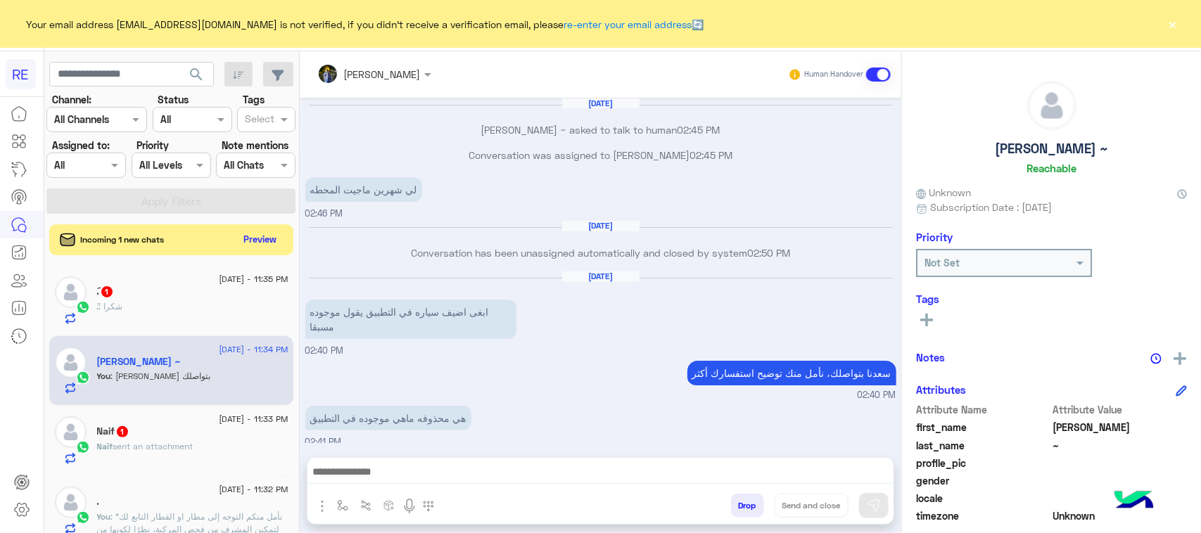
scroll to position [716, 0]
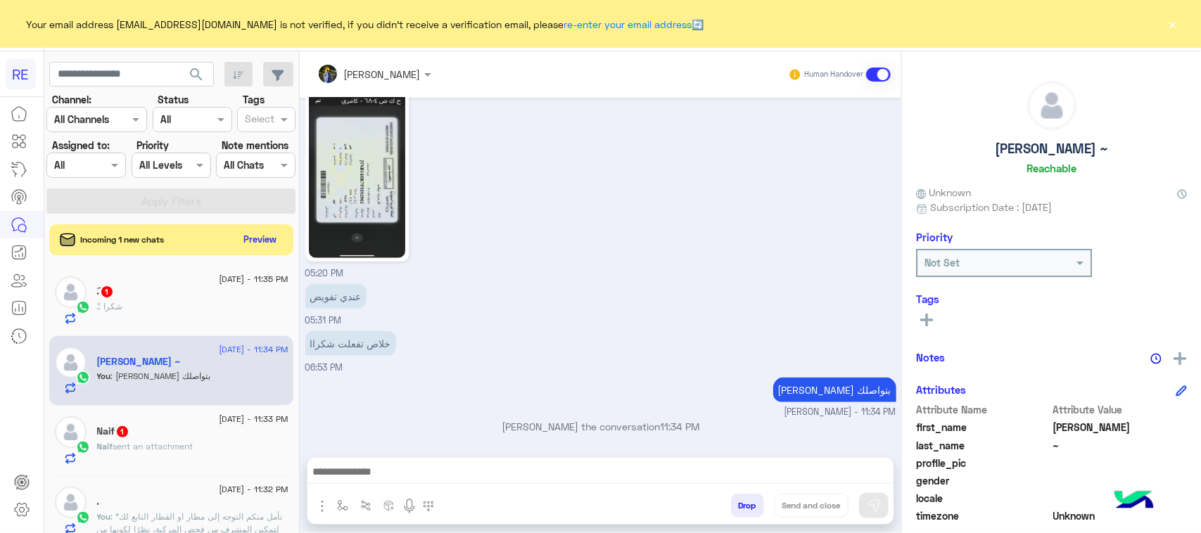
click at [190, 296] on div "َ. 1" at bounding box center [192, 293] width 191 height 15
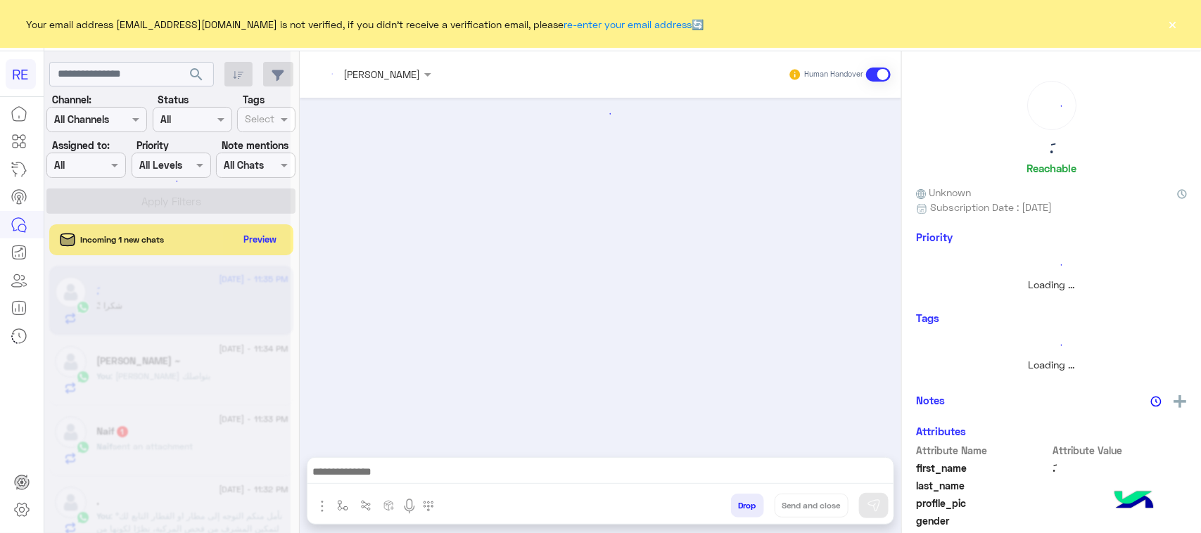
scroll to position [1669, 0]
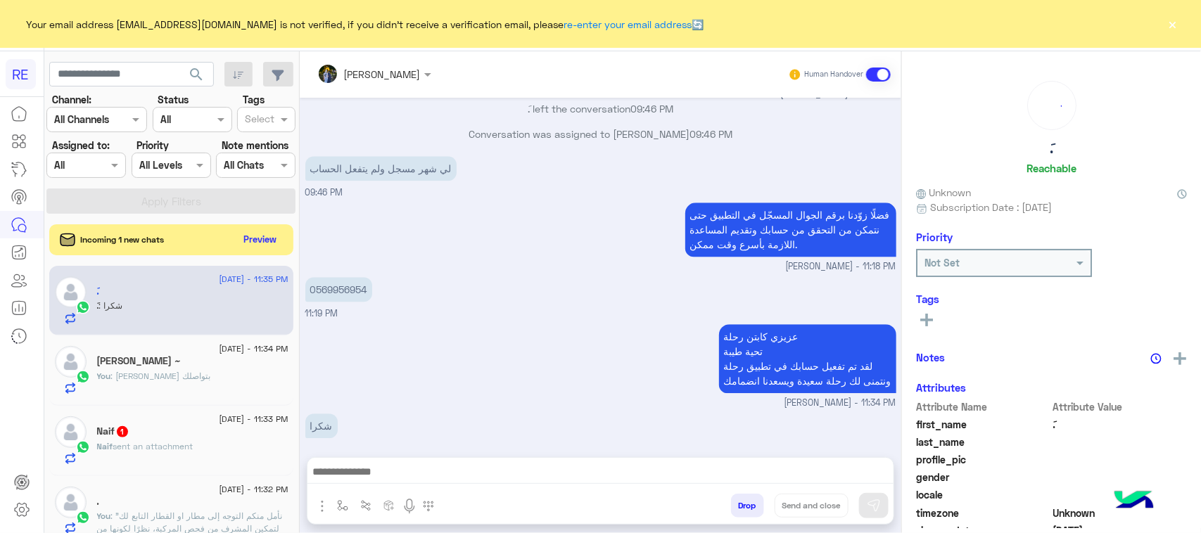
click at [213, 434] on div "Naif 1" at bounding box center [192, 433] width 191 height 15
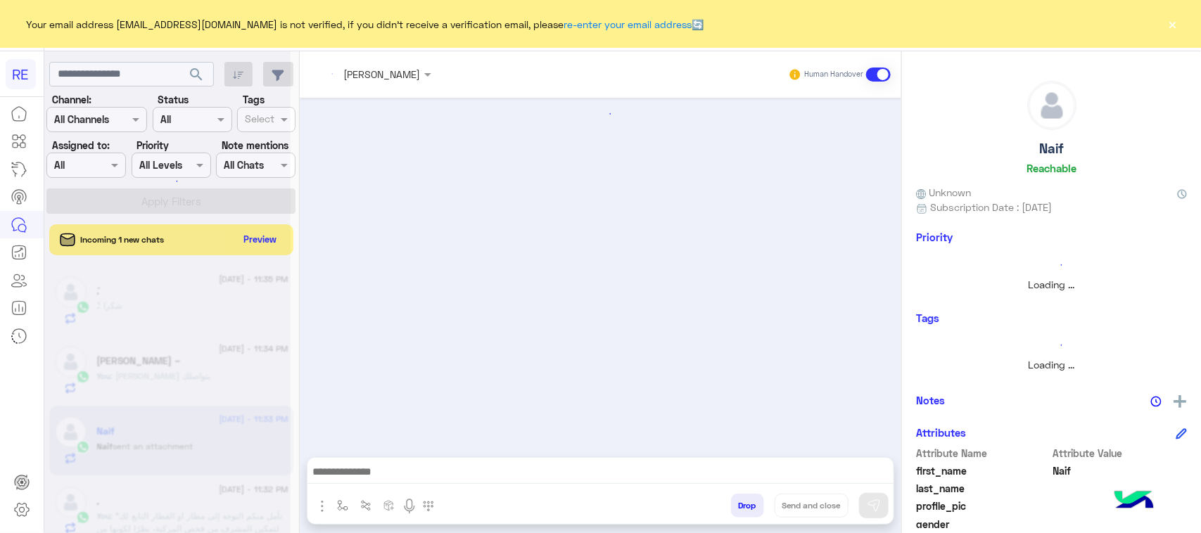
scroll to position [1729, 0]
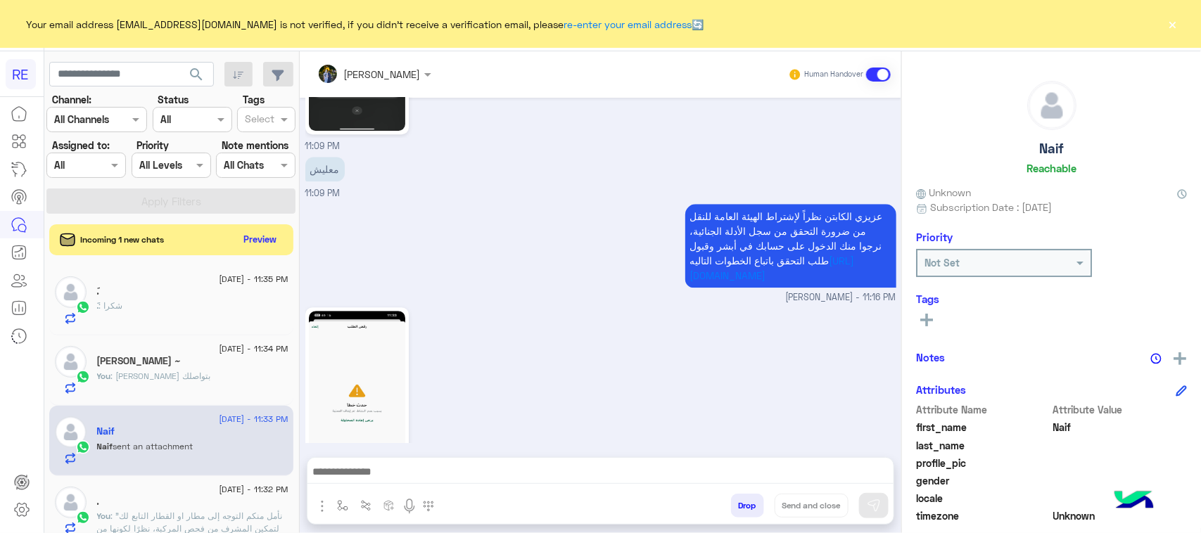
click at [259, 226] on div "Incoming 1 new chats Preview" at bounding box center [171, 239] width 244 height 31
click at [259, 239] on button "Preview" at bounding box center [261, 238] width 44 height 19
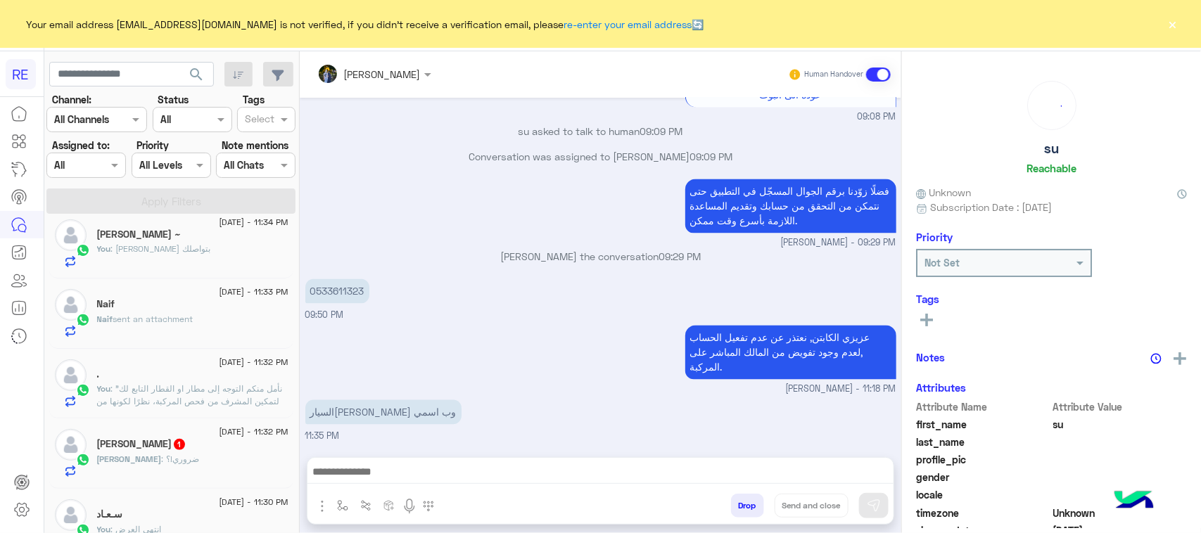
scroll to position [176, 0]
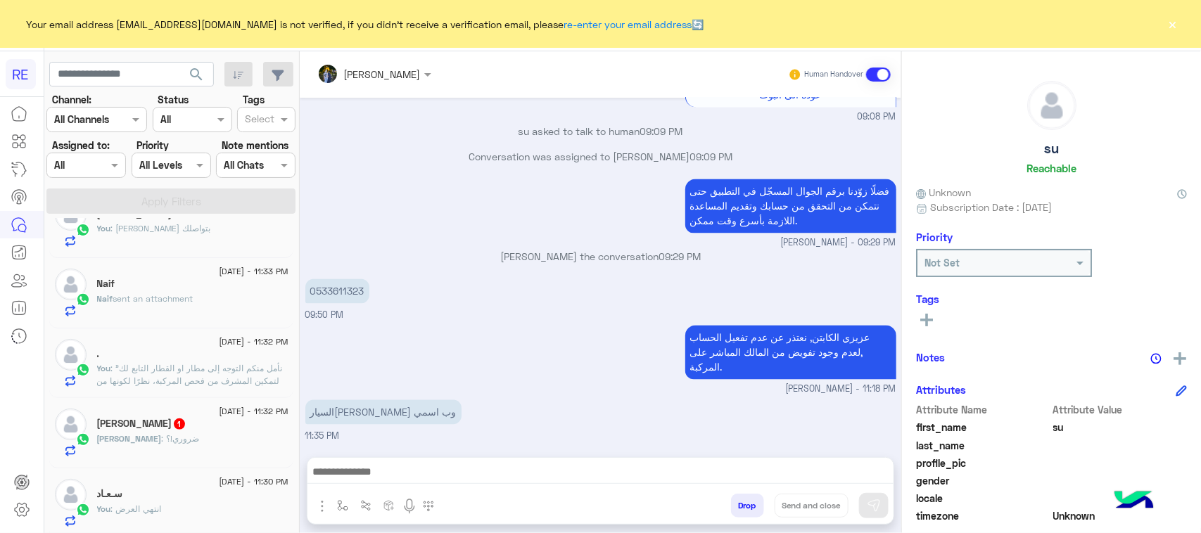
click at [146, 445] on p "عبدالله : ضروري!؟" at bounding box center [148, 439] width 103 height 13
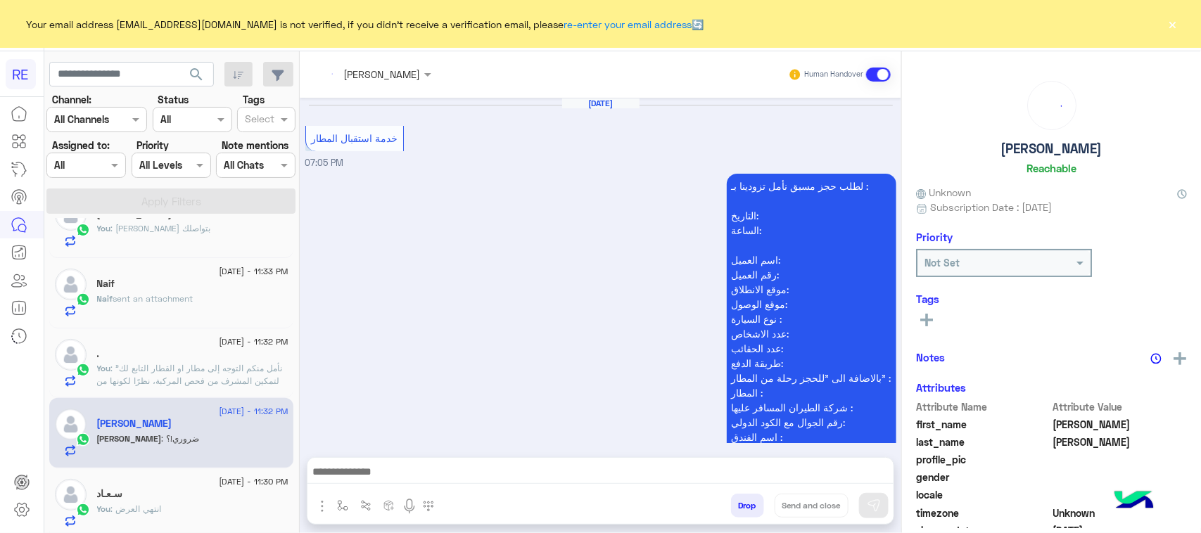
scroll to position [1915, 0]
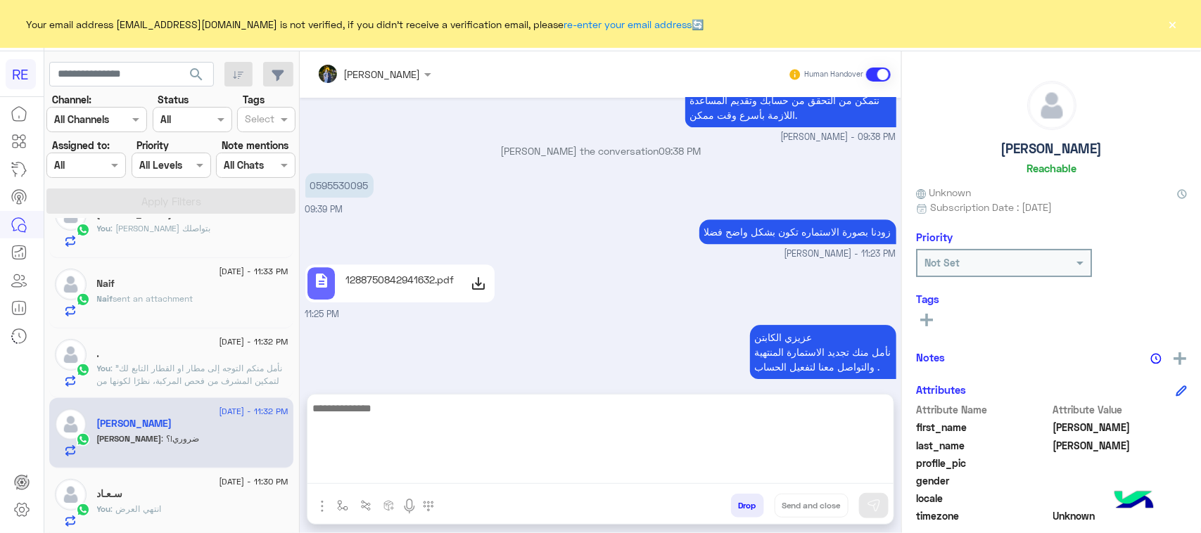
click at [420, 472] on textarea at bounding box center [600, 442] width 586 height 84
type textarea "****"
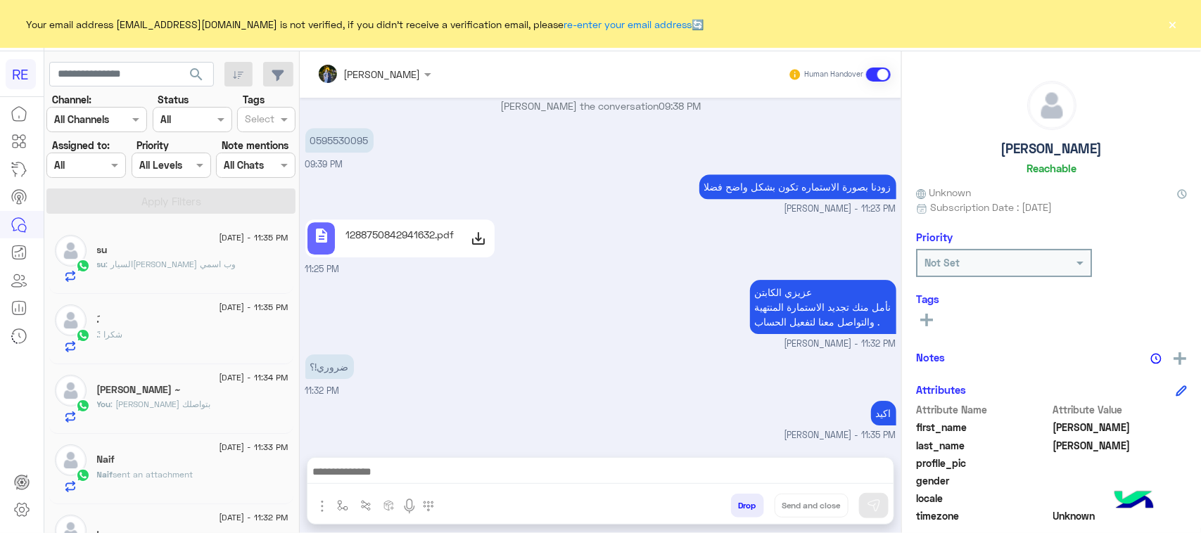
scroll to position [1997, 0]
click at [179, 274] on div "su : السياره سيارتي وب اسمي" at bounding box center [192, 270] width 191 height 25
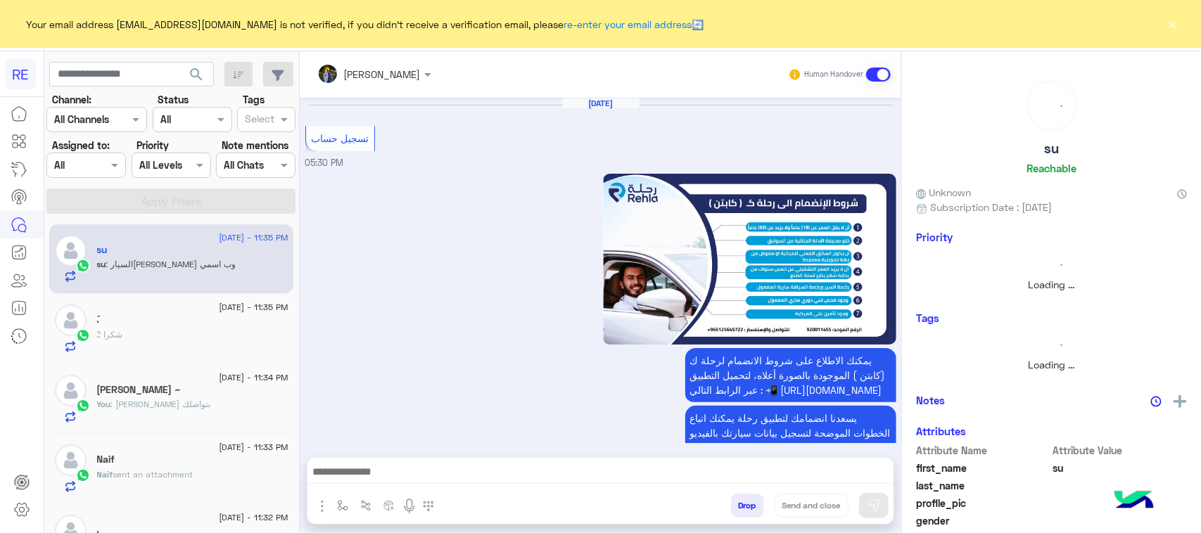
scroll to position [1243, 0]
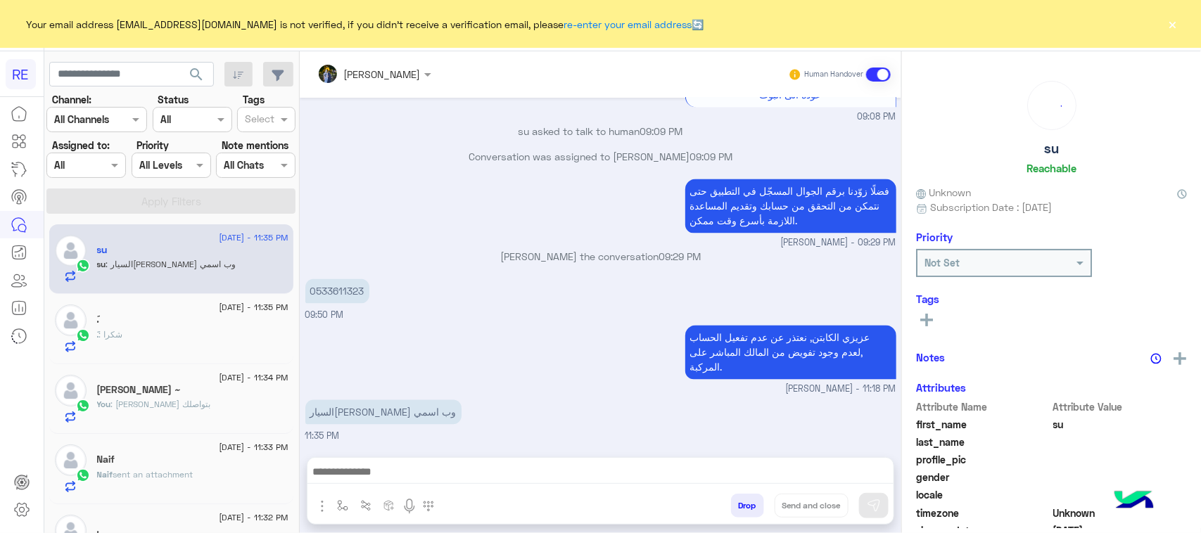
click at [189, 343] on div "َ. : شكرا" at bounding box center [192, 341] width 191 height 25
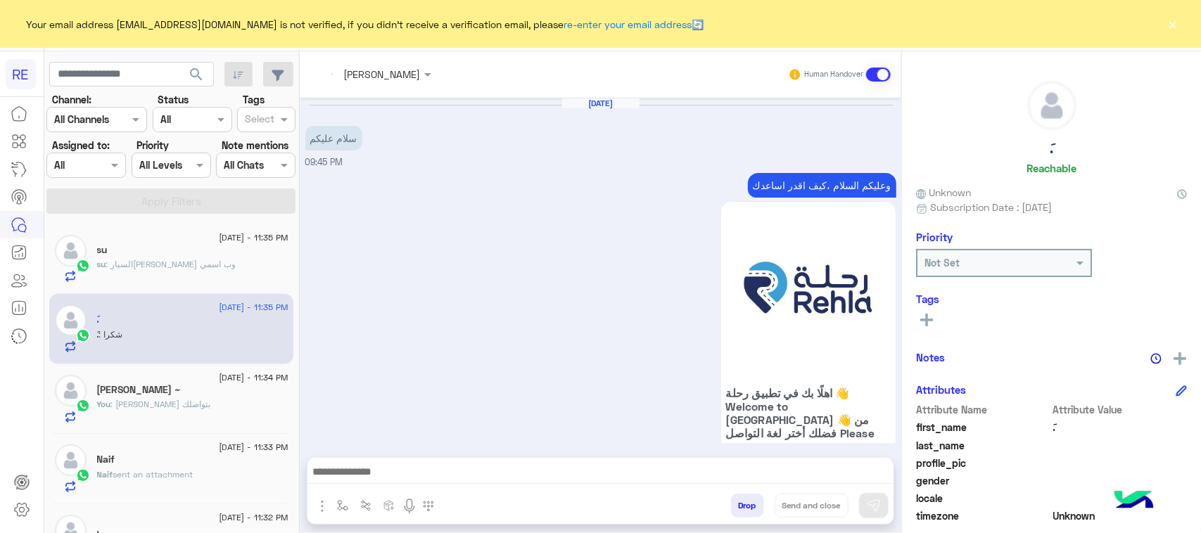
scroll to position [1669, 0]
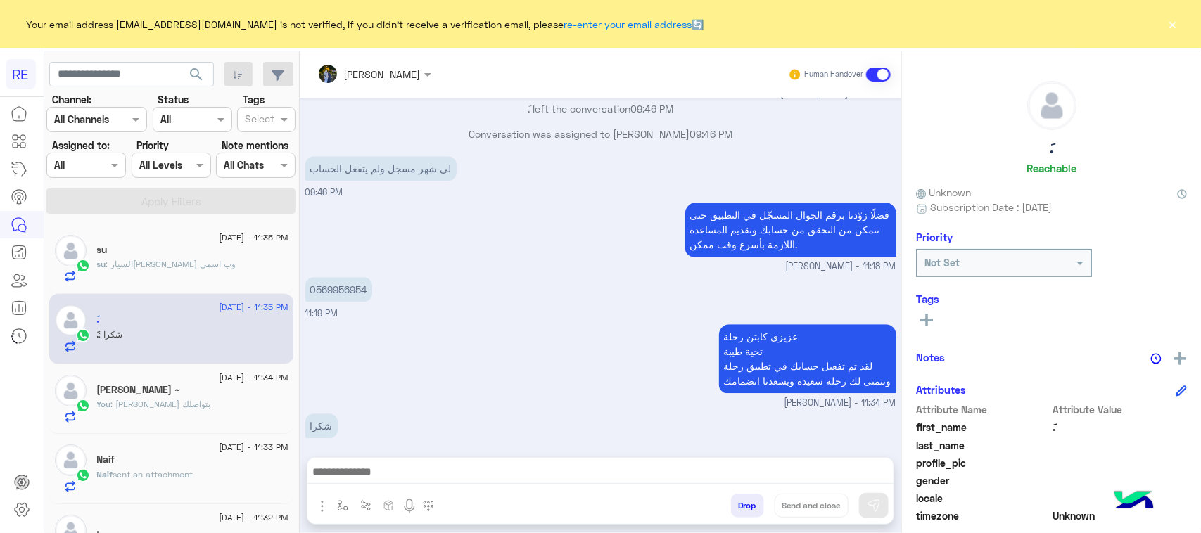
click at [199, 412] on div "You : سعدنا بتواصلك" at bounding box center [192, 410] width 191 height 25
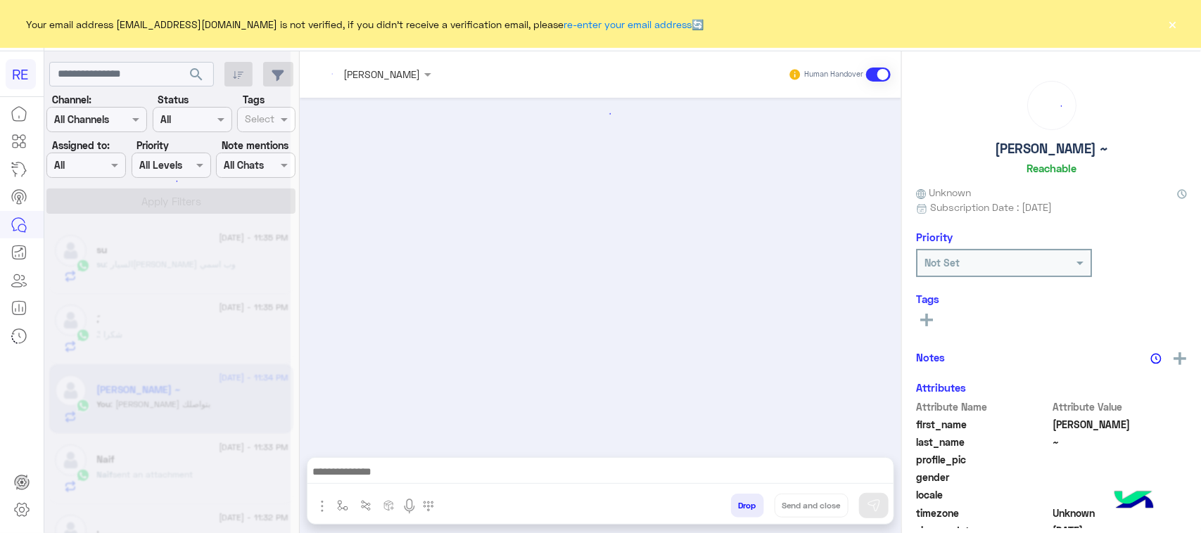
scroll to position [716, 0]
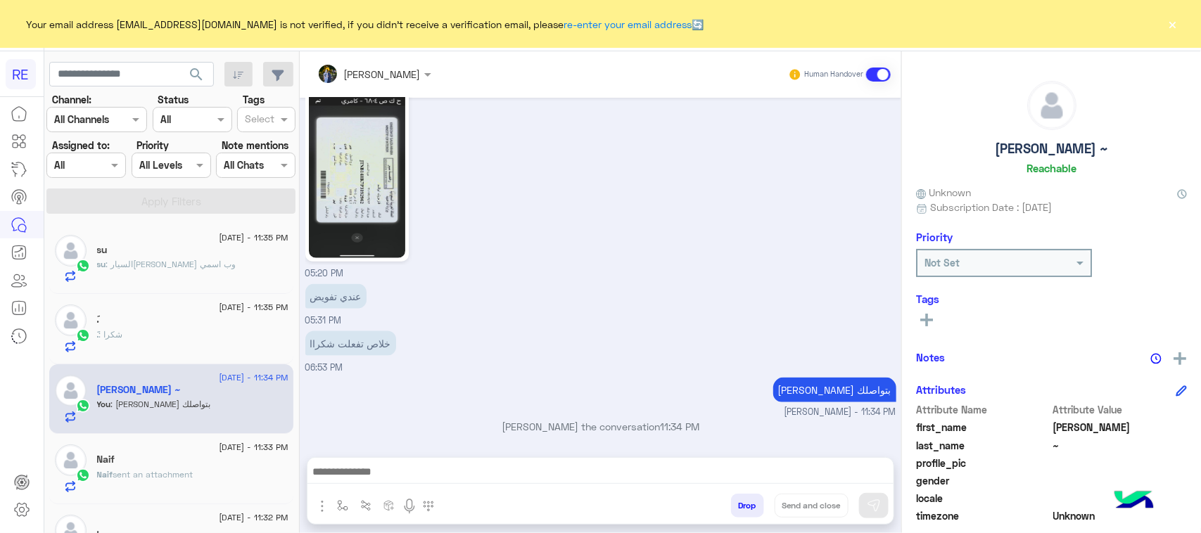
click at [199, 461] on div "Naif" at bounding box center [192, 461] width 191 height 15
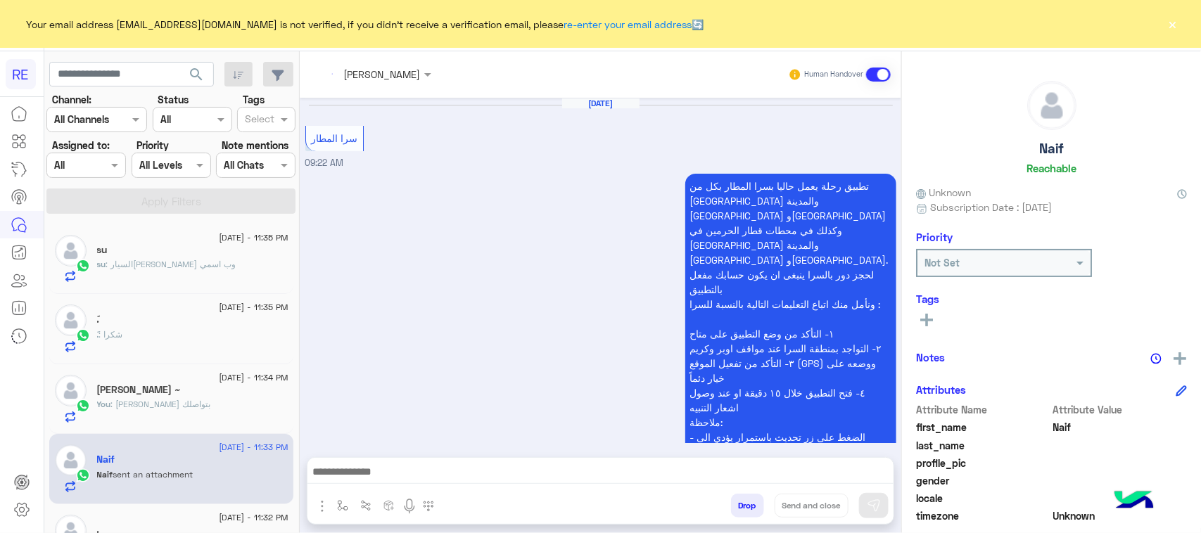
scroll to position [1729, 0]
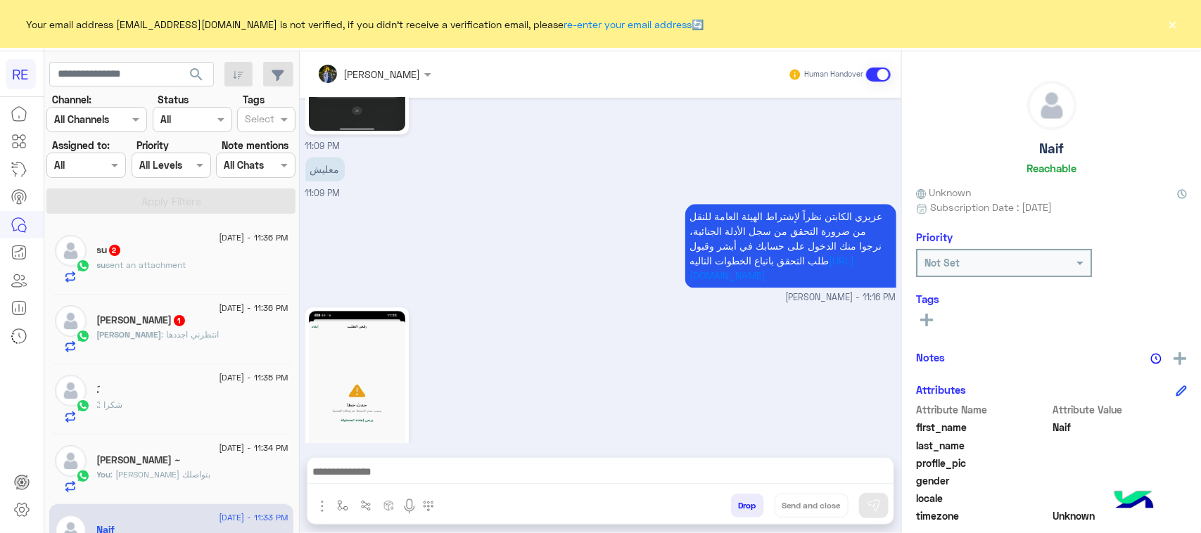
click at [220, 336] on div "عبدالله : انتظرني اجددها" at bounding box center [192, 341] width 191 height 25
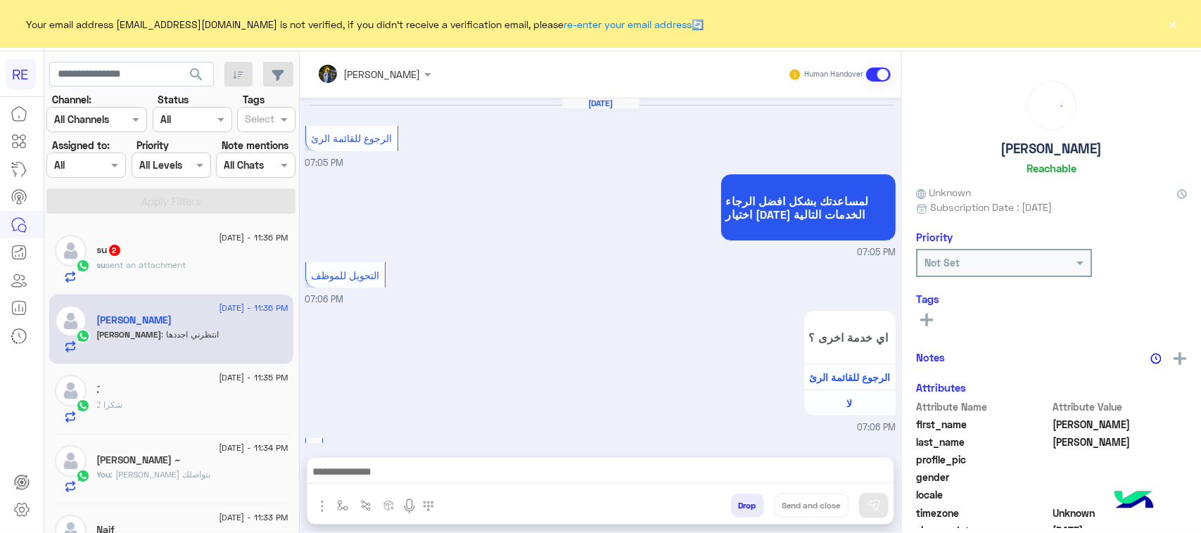
scroll to position [1452, 0]
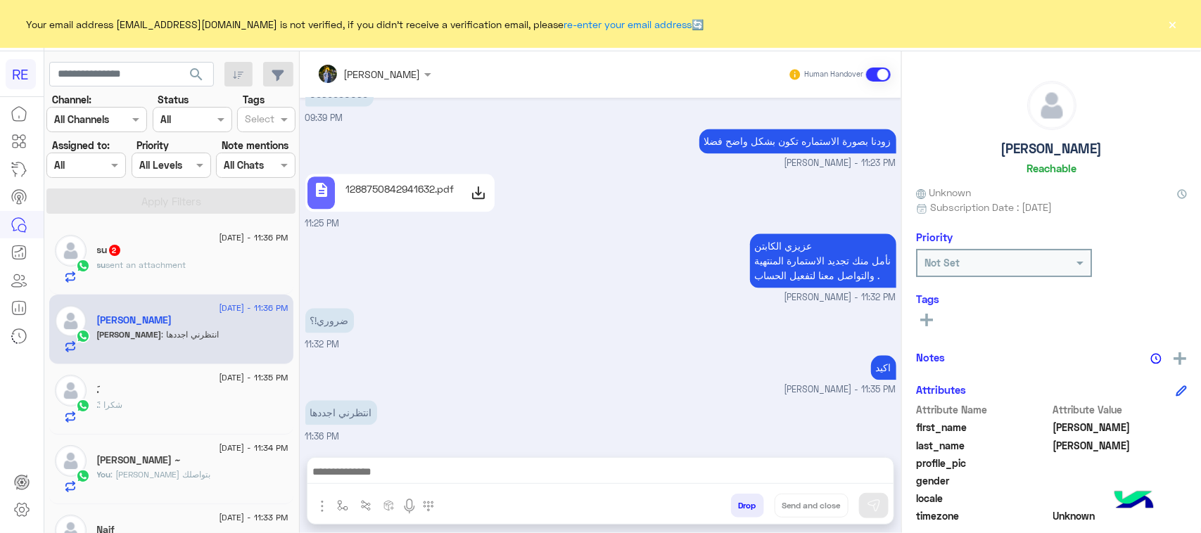
click at [210, 251] on div "su 2" at bounding box center [192, 251] width 191 height 15
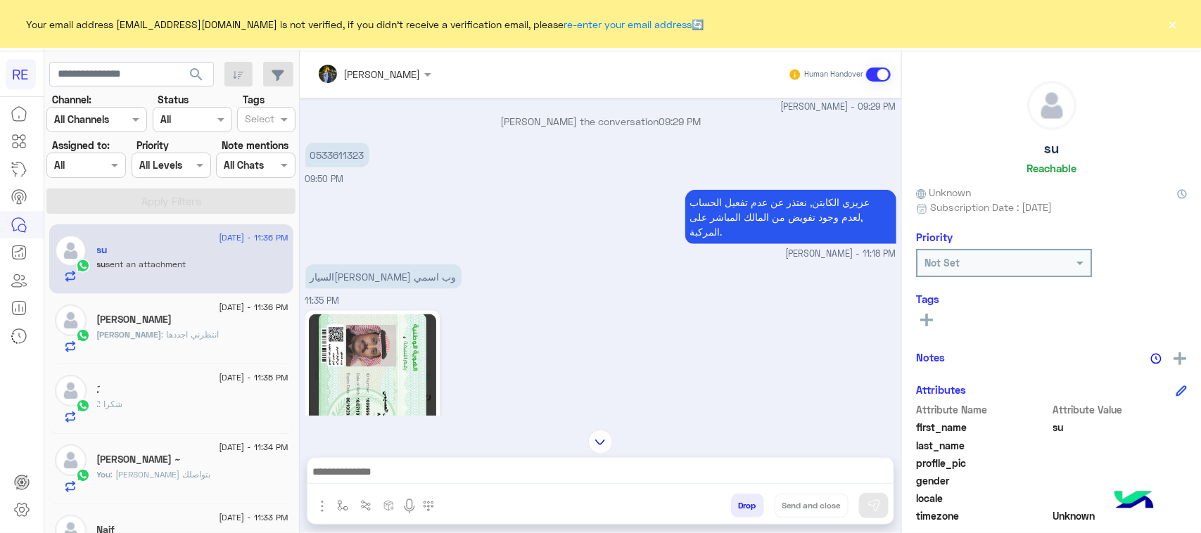
scroll to position [975, 0]
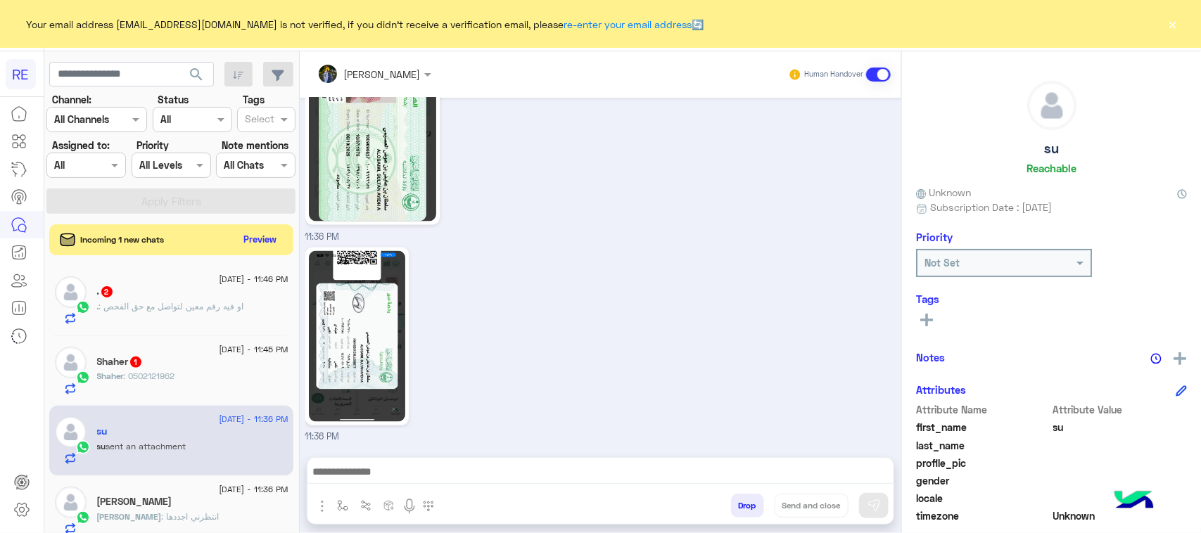
click at [110, 88] on app-inbox-users-filters "search Channel: Channel All Channels Status Channel All Tags Select Assigned to…" at bounding box center [171, 135] width 255 height 168
drag, startPoint x: 110, startPoint y: 88, endPoint x: 71, endPoint y: 68, distance: 44.4
click at [71, 68] on input "text" at bounding box center [131, 74] width 165 height 25
paste input "*********"
type input "*********"
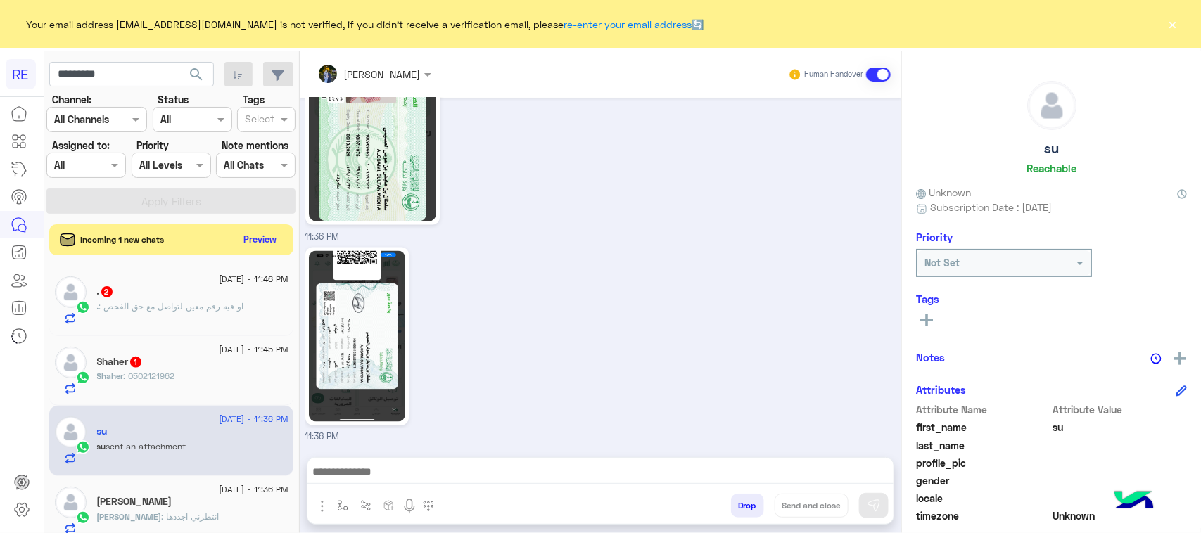
click at [197, 72] on span "search" at bounding box center [196, 74] width 17 height 17
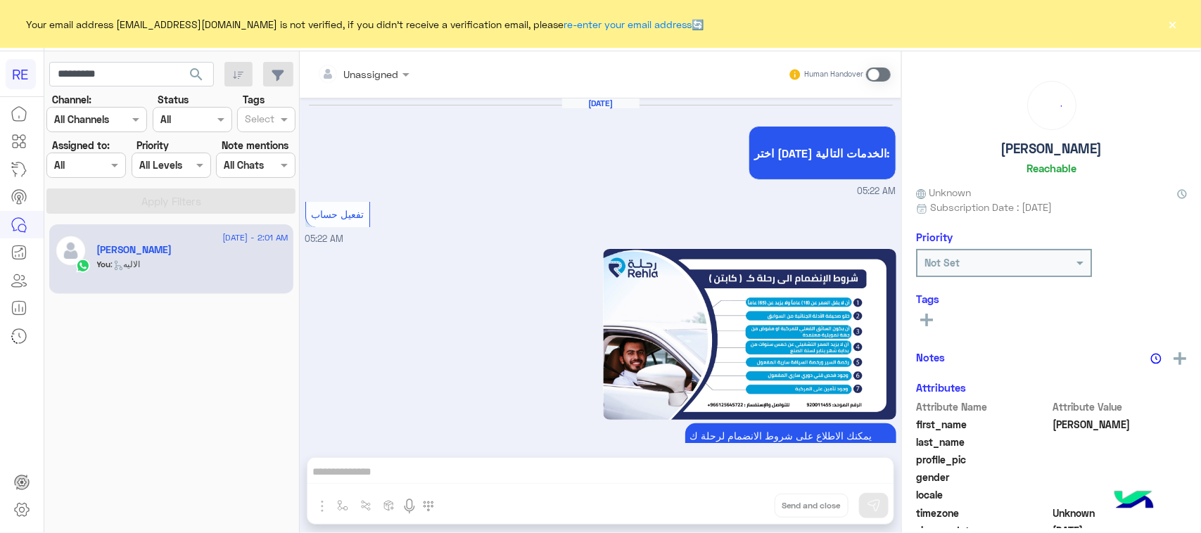
scroll to position [2303, 0]
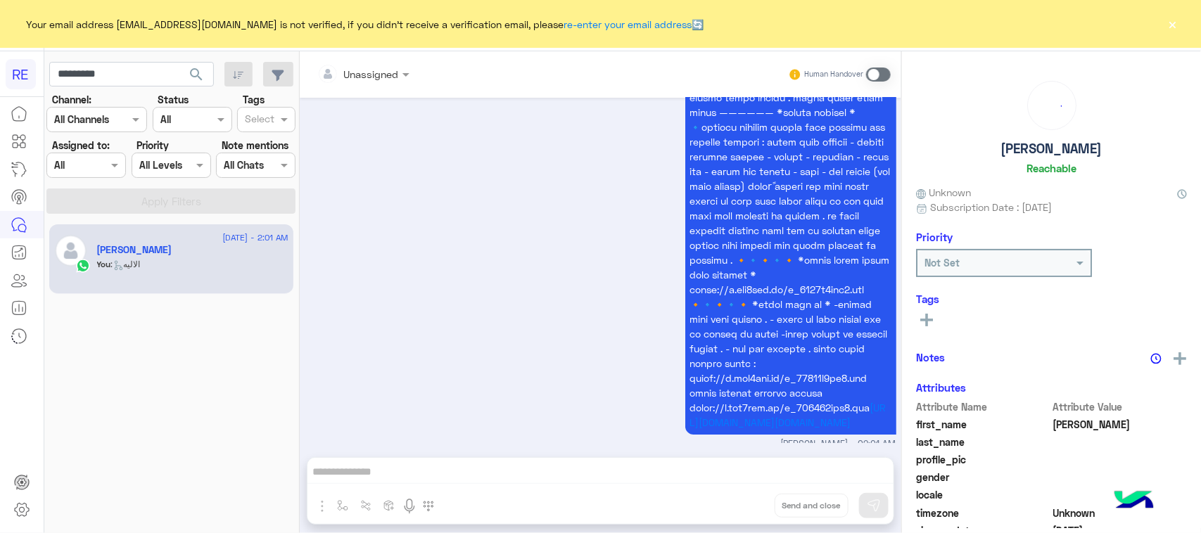
click at [882, 72] on span at bounding box center [878, 75] width 25 height 14
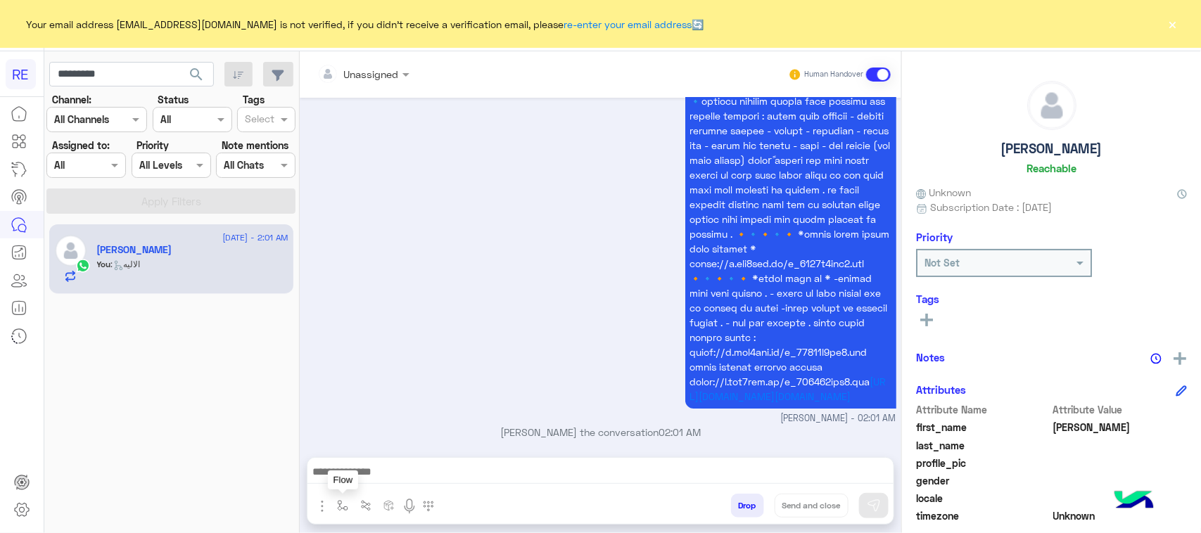
click at [336, 503] on button "button" at bounding box center [342, 505] width 23 height 23
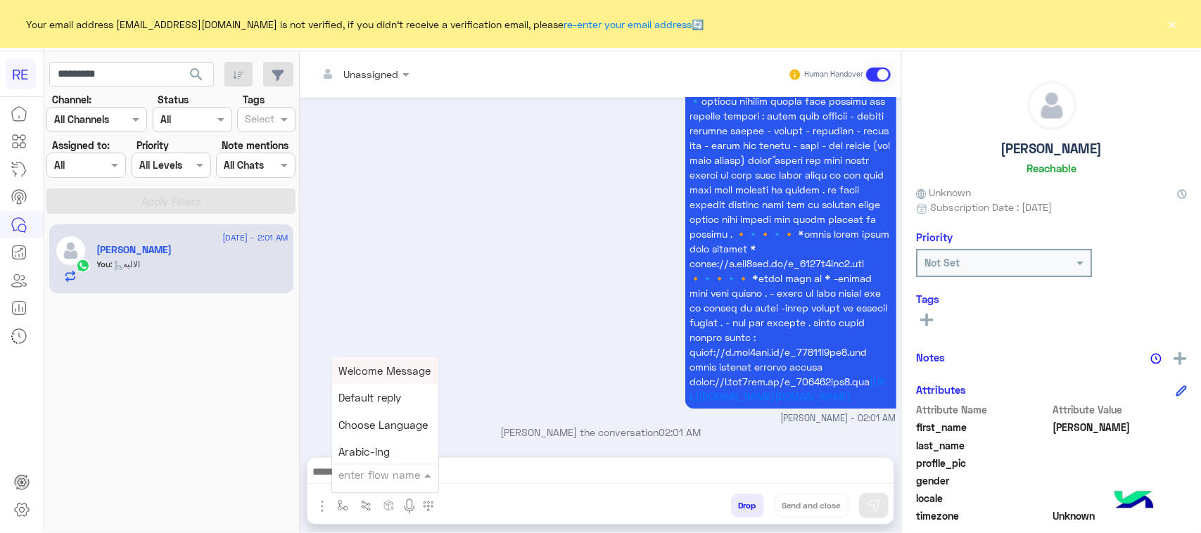
click at [359, 472] on input "text" at bounding box center [368, 475] width 58 height 16
type input "****"
click at [384, 424] on div "الاليه" at bounding box center [384, 422] width 104 height 27
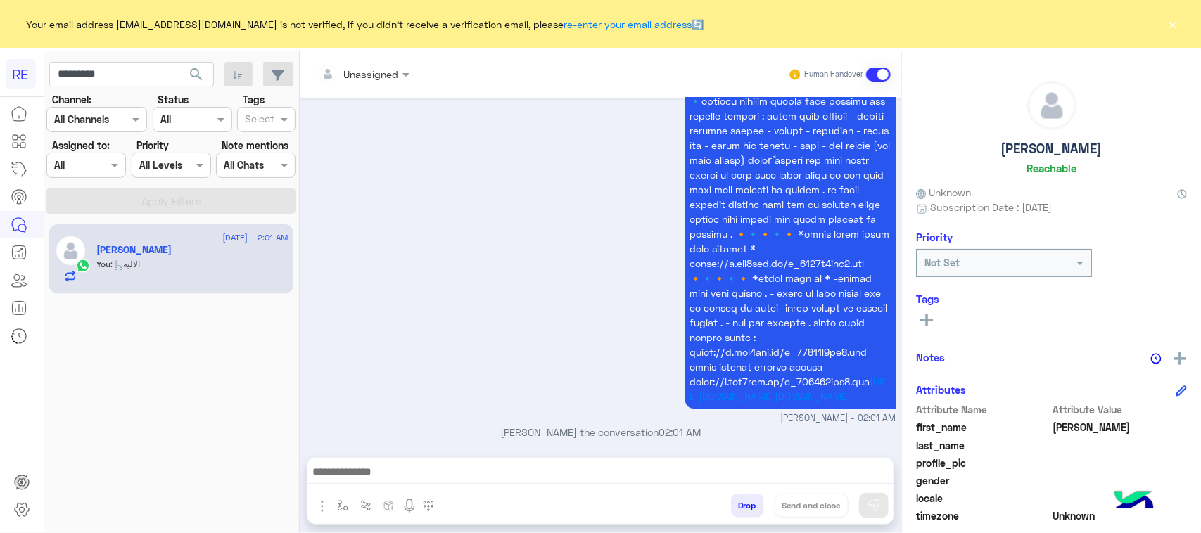
type textarea "**********"
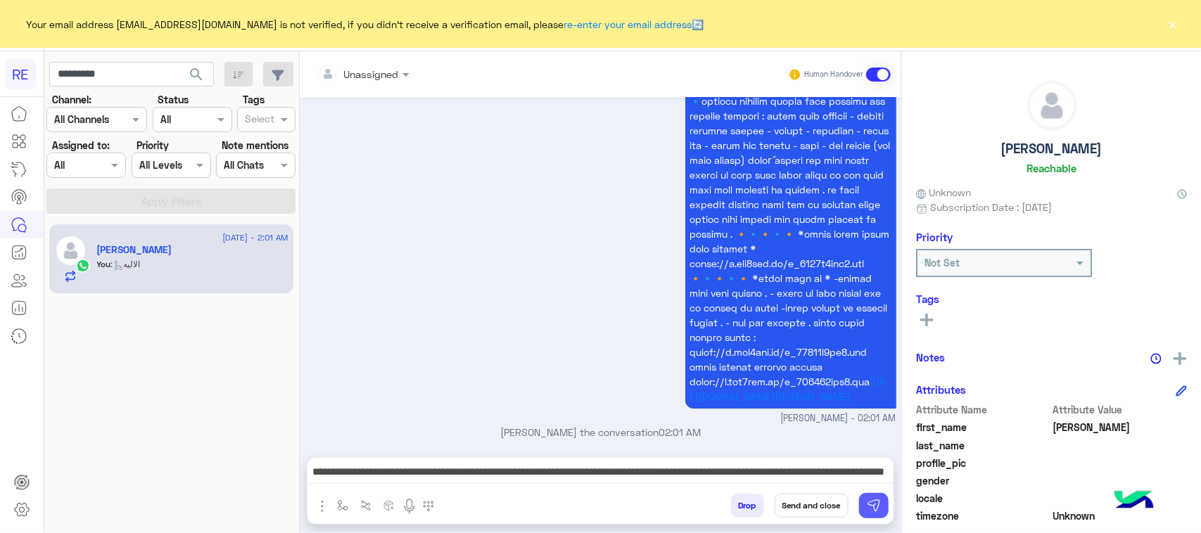
click at [883, 504] on button at bounding box center [874, 505] width 30 height 25
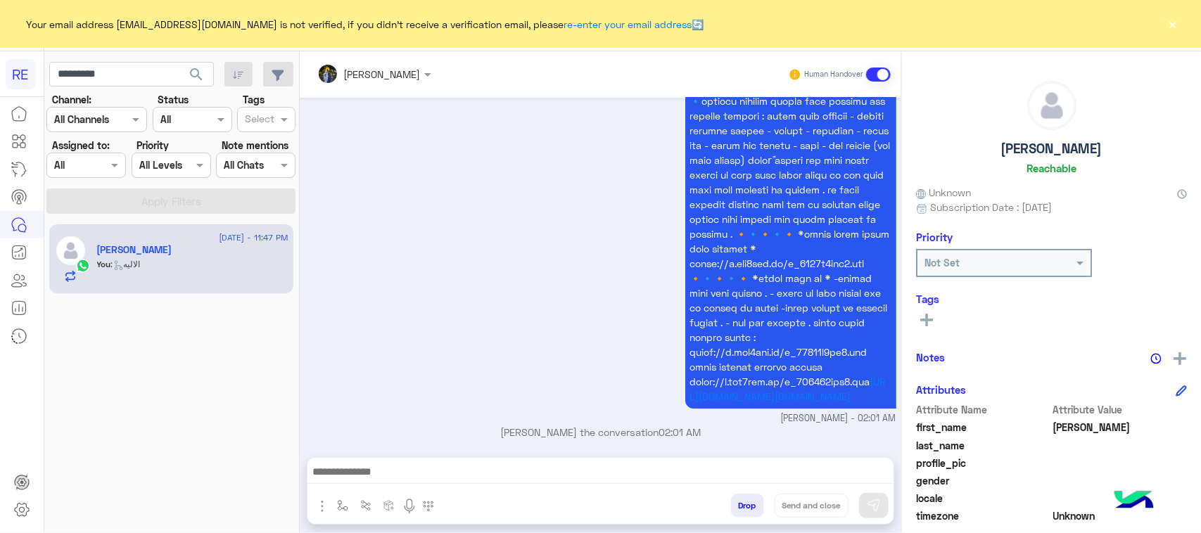
scroll to position [2872, 0]
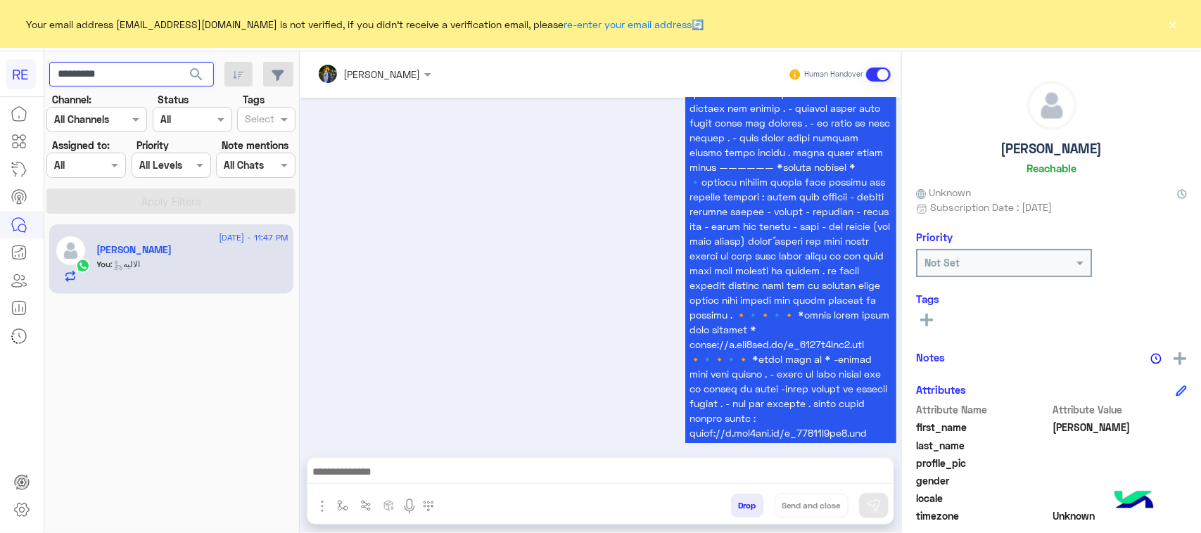
click at [134, 75] on input "*********" at bounding box center [131, 74] width 165 height 25
paste input "text"
type input "*********"
click at [193, 80] on span "search" at bounding box center [196, 74] width 17 height 17
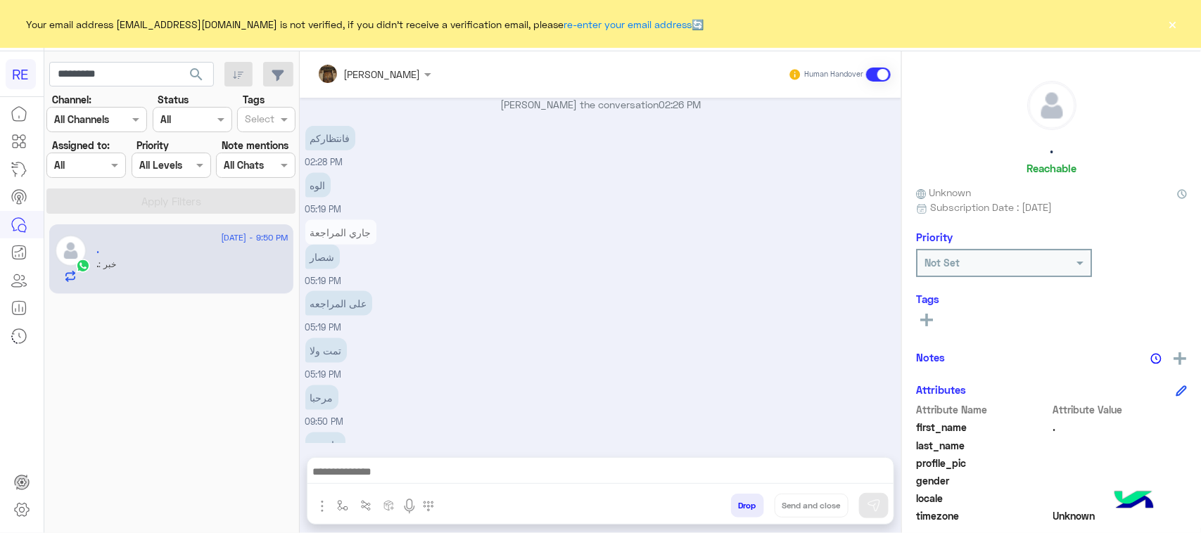
scroll to position [908, 0]
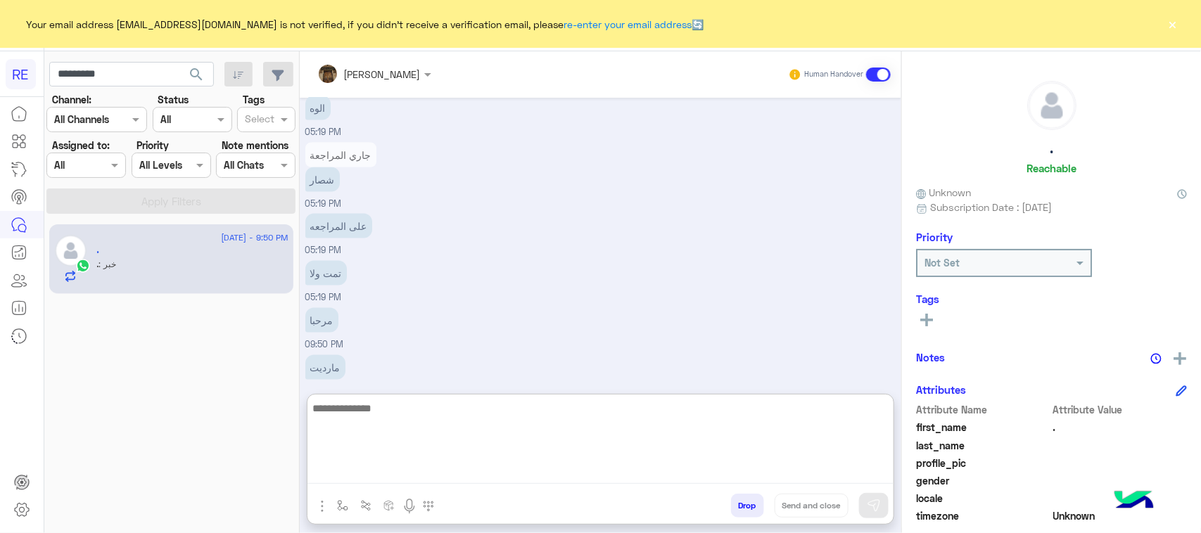
click at [583, 466] on textarea at bounding box center [600, 442] width 586 height 84
paste textarea "**********"
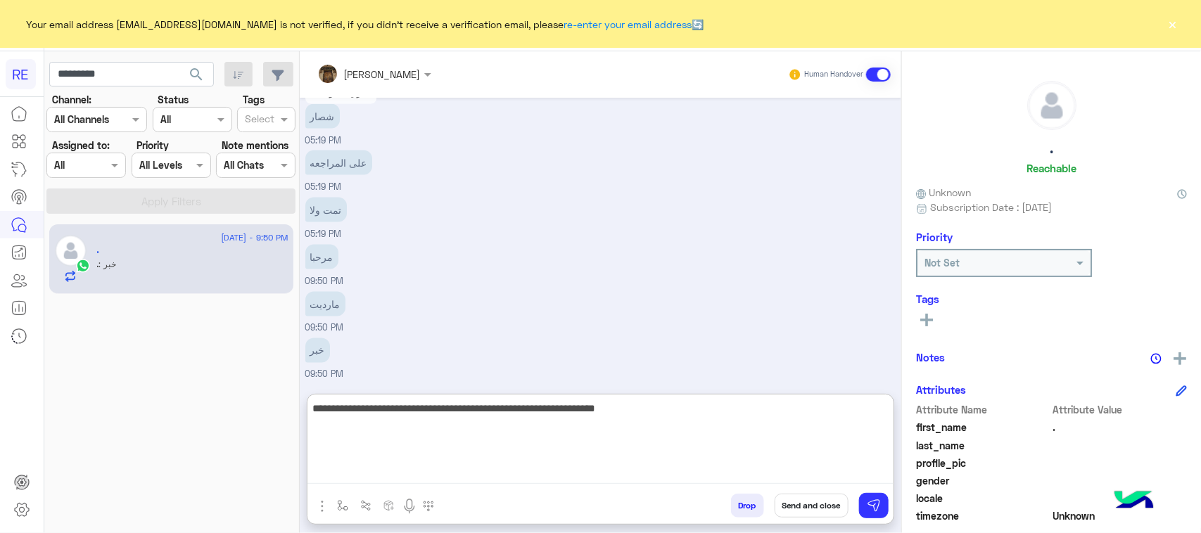
type textarea "**********"
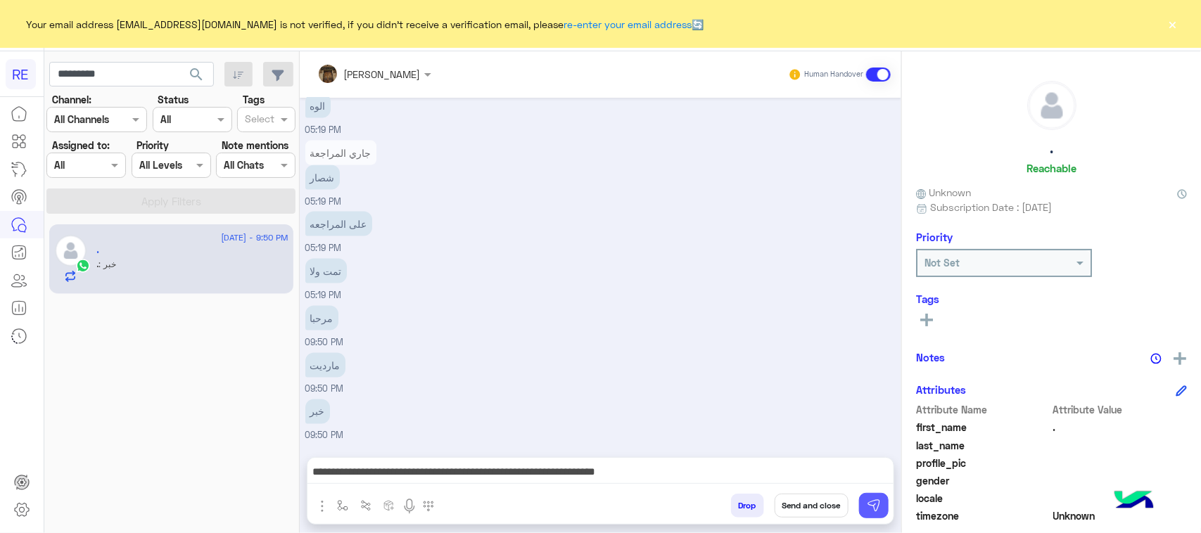
click at [863, 509] on button at bounding box center [874, 505] width 30 height 25
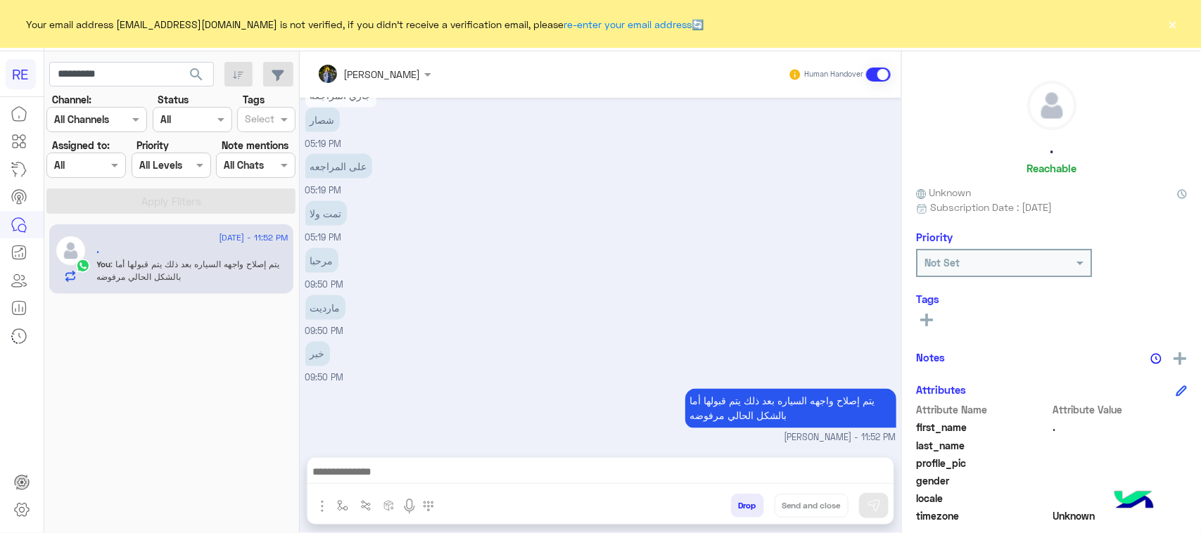
scroll to position [993, 0]
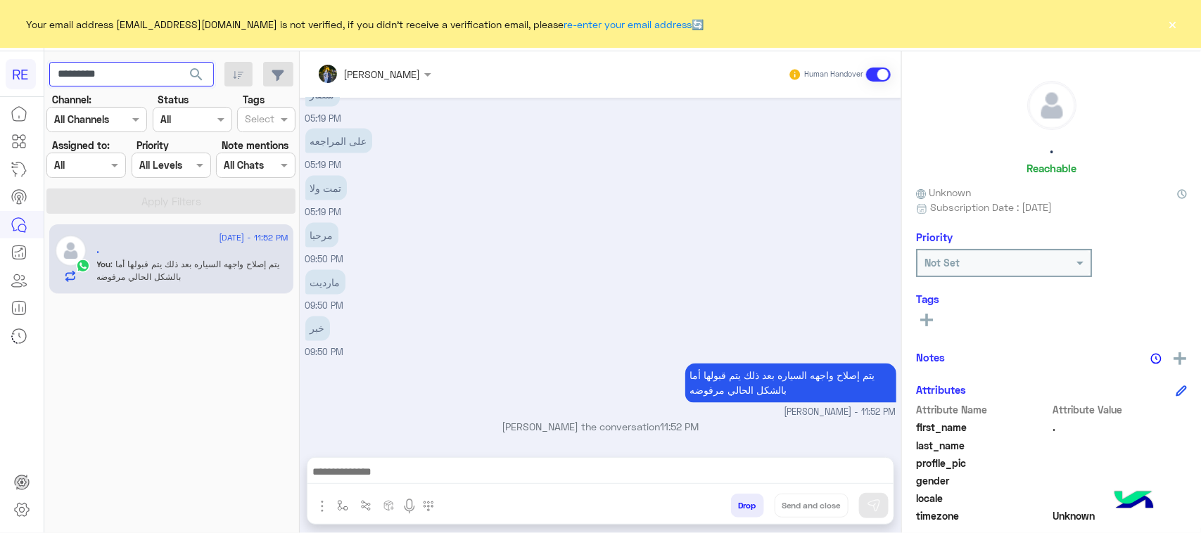
click at [156, 65] on input "*********" at bounding box center [131, 74] width 165 height 25
click at [155, 69] on input "*********" at bounding box center [131, 74] width 165 height 25
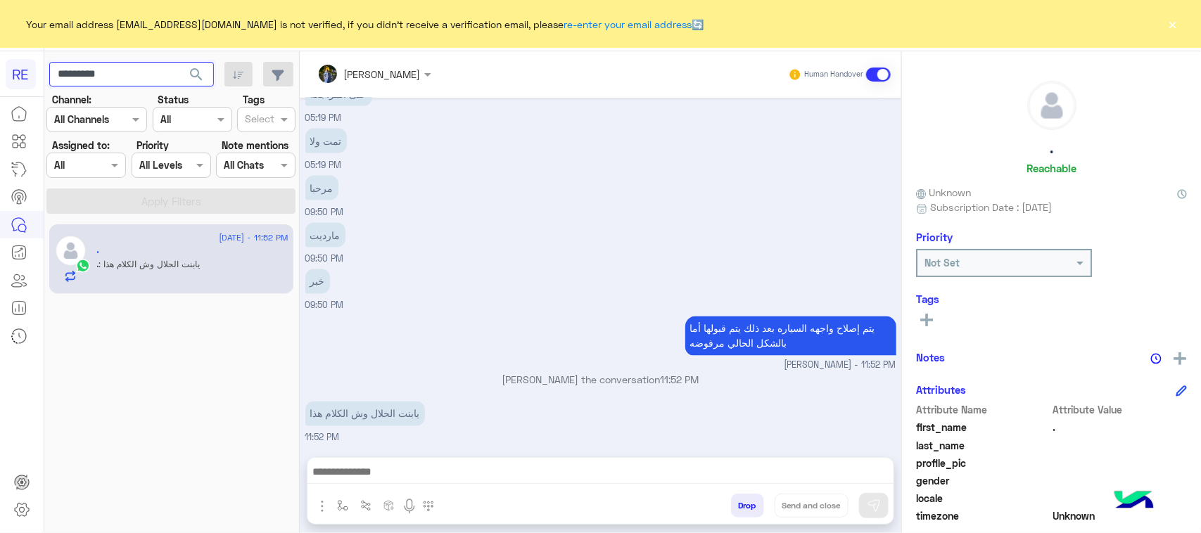
drag, startPoint x: 155, startPoint y: 69, endPoint x: 143, endPoint y: 70, distance: 12.0
click at [143, 70] on input "*********" at bounding box center [131, 74] width 165 height 25
paste input "text"
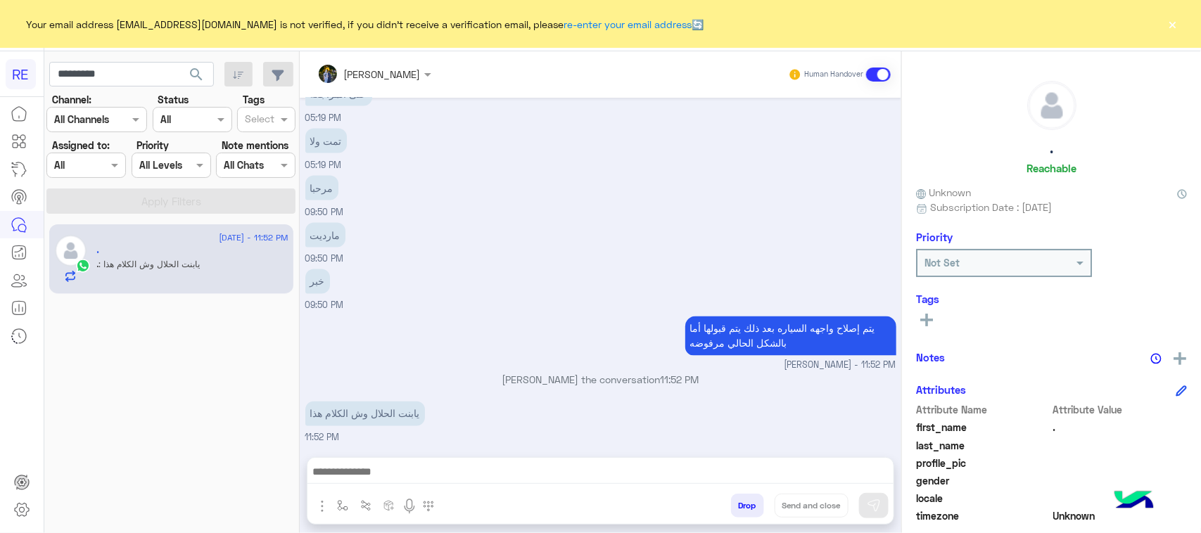
click at [193, 75] on span "search" at bounding box center [196, 74] width 17 height 17
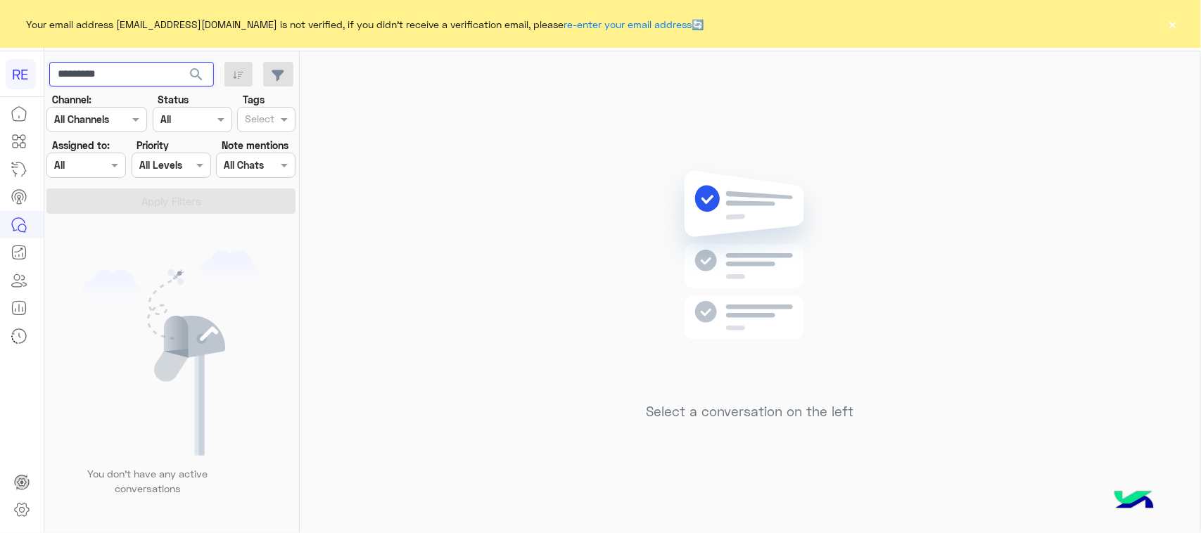
click at [109, 78] on input "*********" at bounding box center [131, 74] width 165 height 25
paste input "text"
type input "*********"
click at [198, 75] on span "search" at bounding box center [196, 74] width 17 height 17
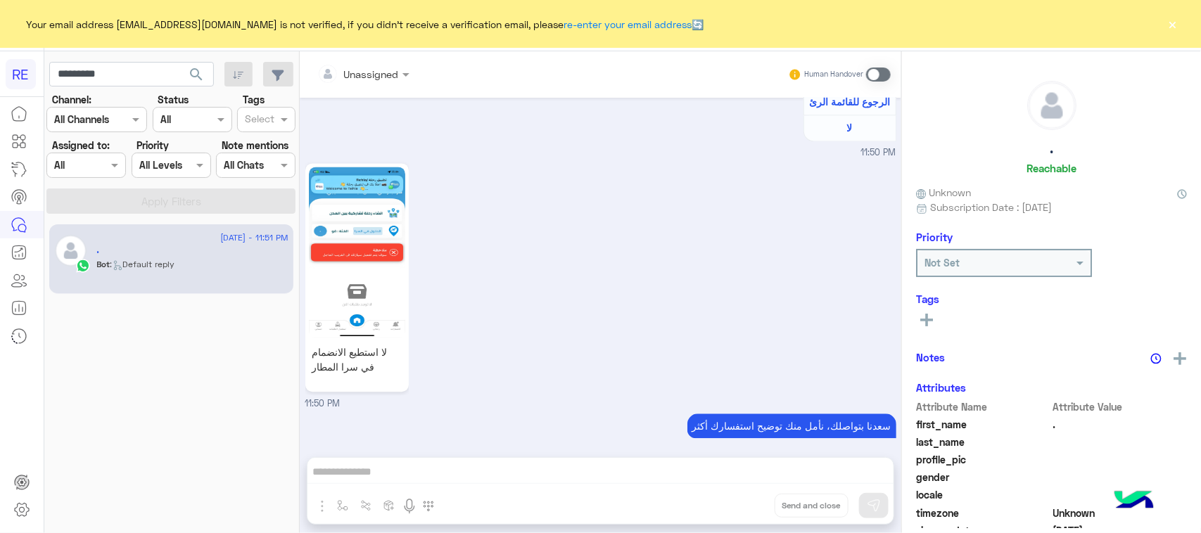
scroll to position [1390, 0]
click at [678, 466] on div "Unassigned Human Handover Aug 17, 2025 سلام عليكم 11:49 PM وعليكم السلام ،كيف ا…" at bounding box center [601, 295] width 602 height 488
click at [880, 72] on span at bounding box center [878, 75] width 25 height 14
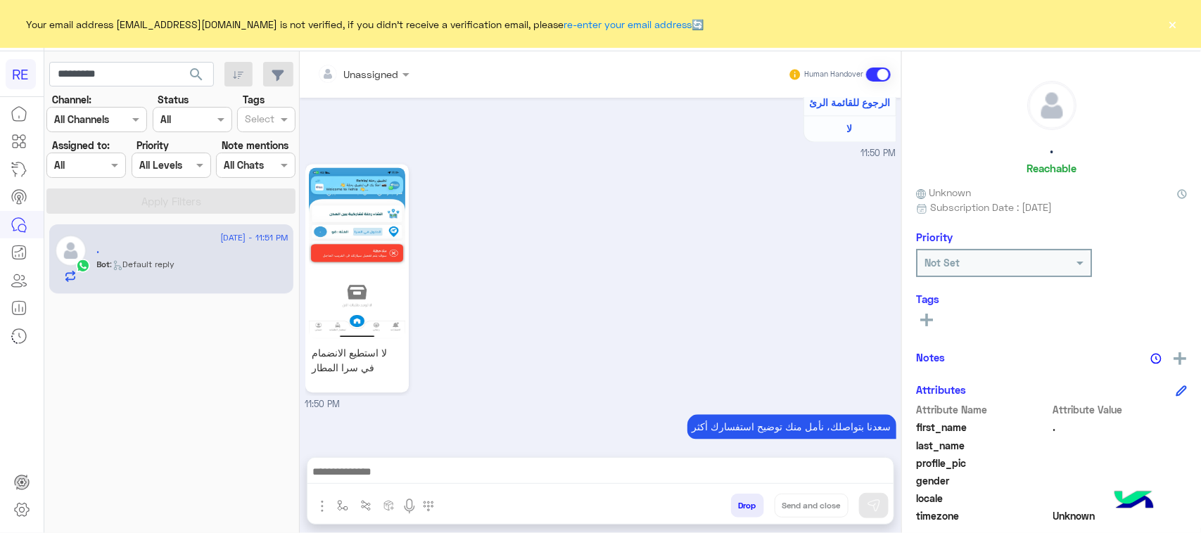
scroll to position [1416, 0]
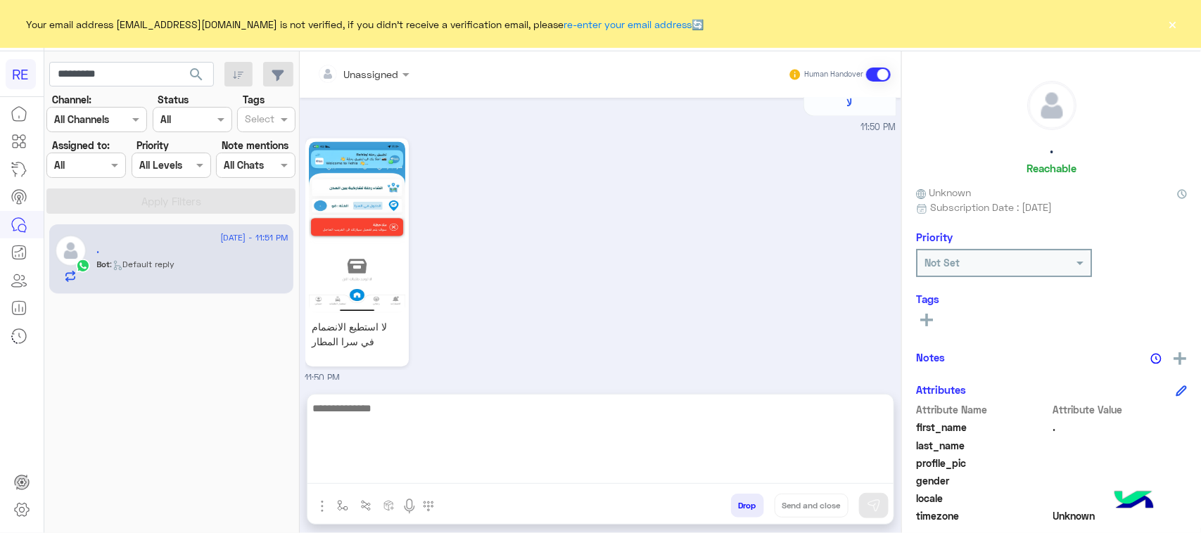
click at [669, 469] on textarea at bounding box center [600, 442] width 586 height 84
paste textarea "**********"
type textarea "**********"
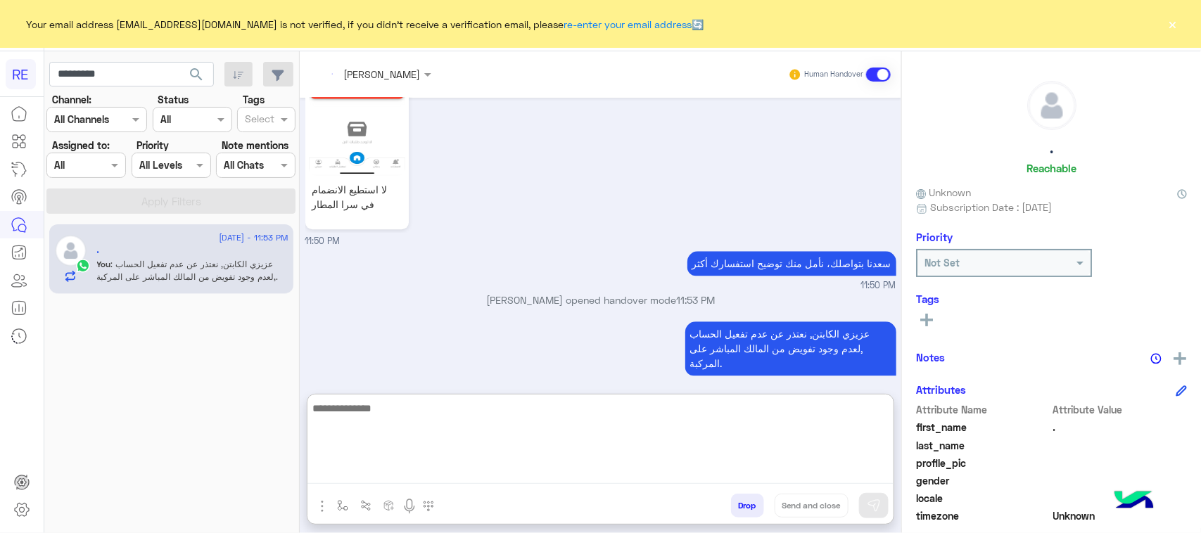
scroll to position [1578, 0]
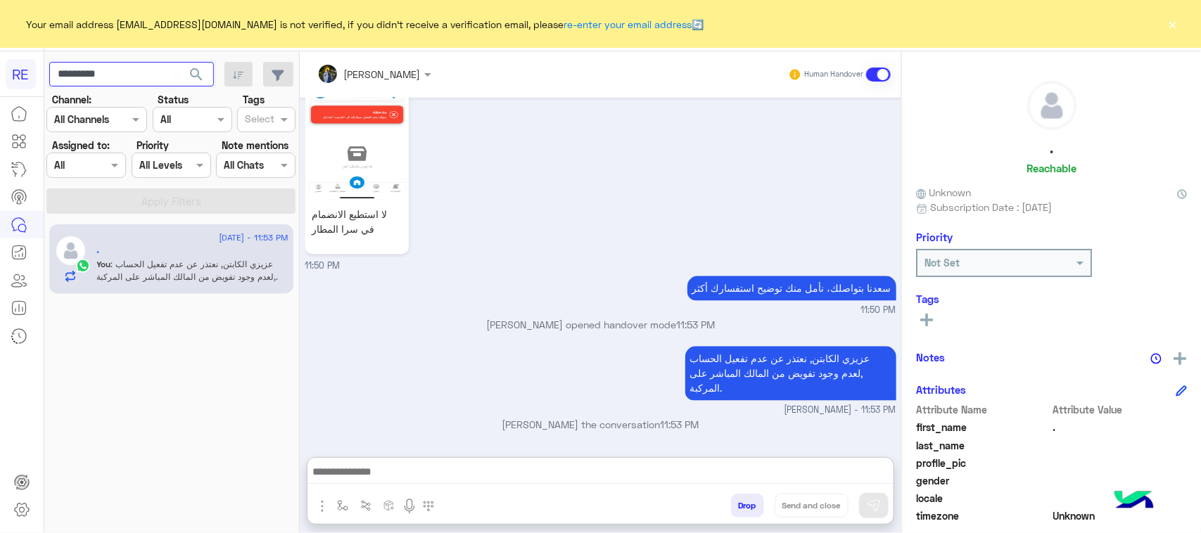
click at [118, 70] on input "*********" at bounding box center [131, 74] width 165 height 25
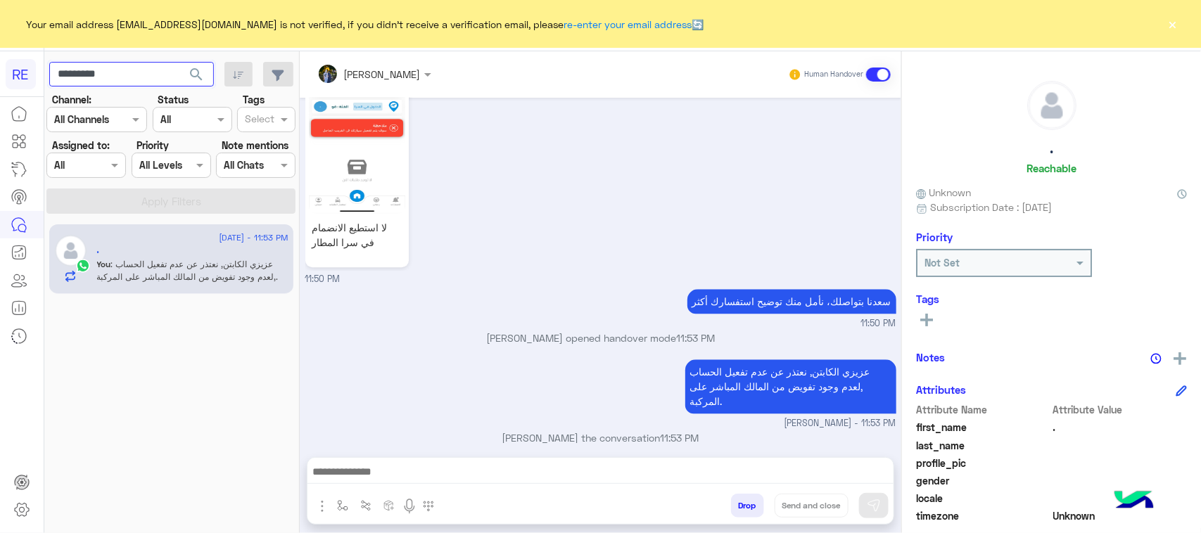
click at [118, 70] on input "*********" at bounding box center [131, 74] width 165 height 25
click at [201, 76] on span "search" at bounding box center [196, 74] width 17 height 17
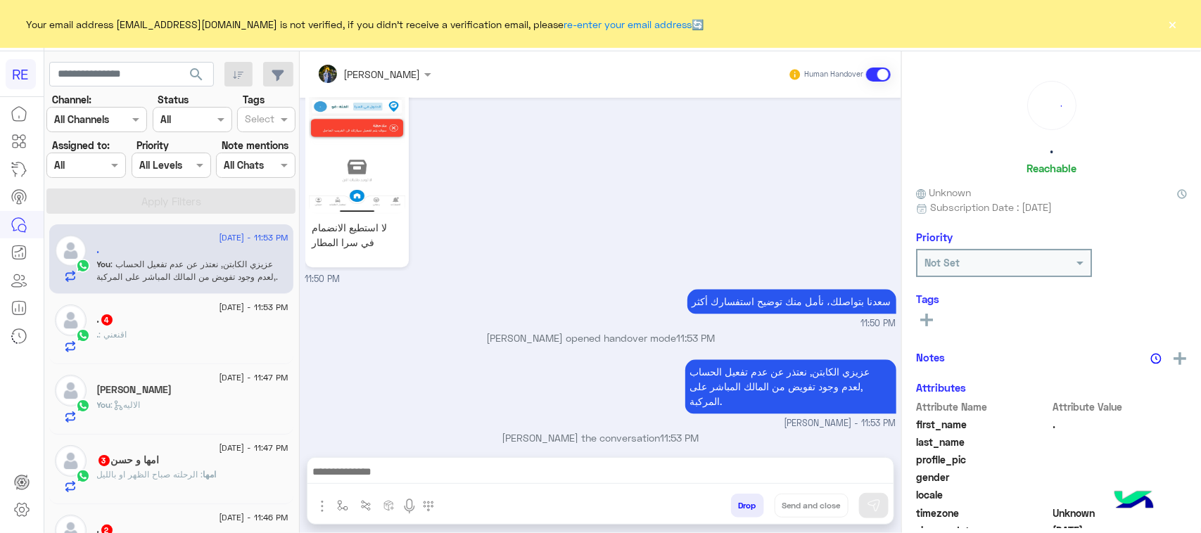
click at [184, 336] on div ". : اقنعني" at bounding box center [192, 341] width 191 height 25
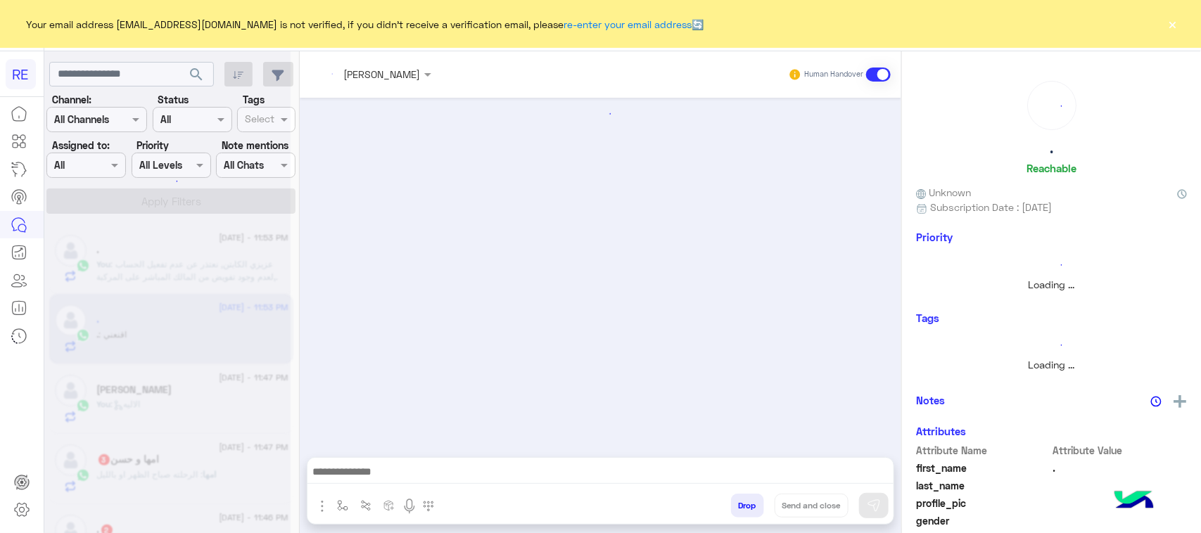
scroll to position [656, 0]
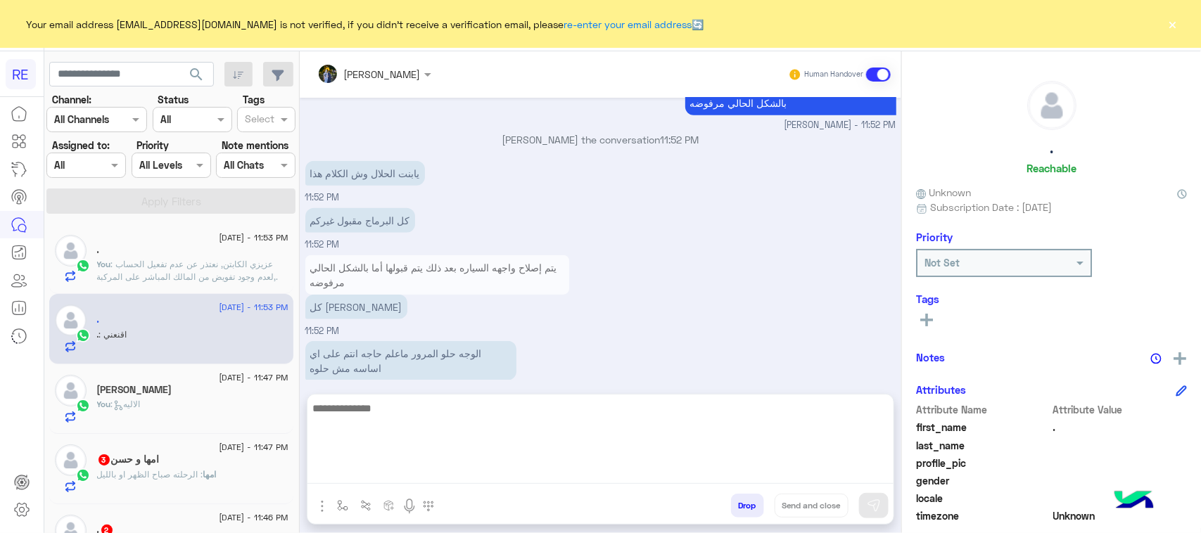
click at [352, 481] on textarea at bounding box center [600, 442] width 586 height 84
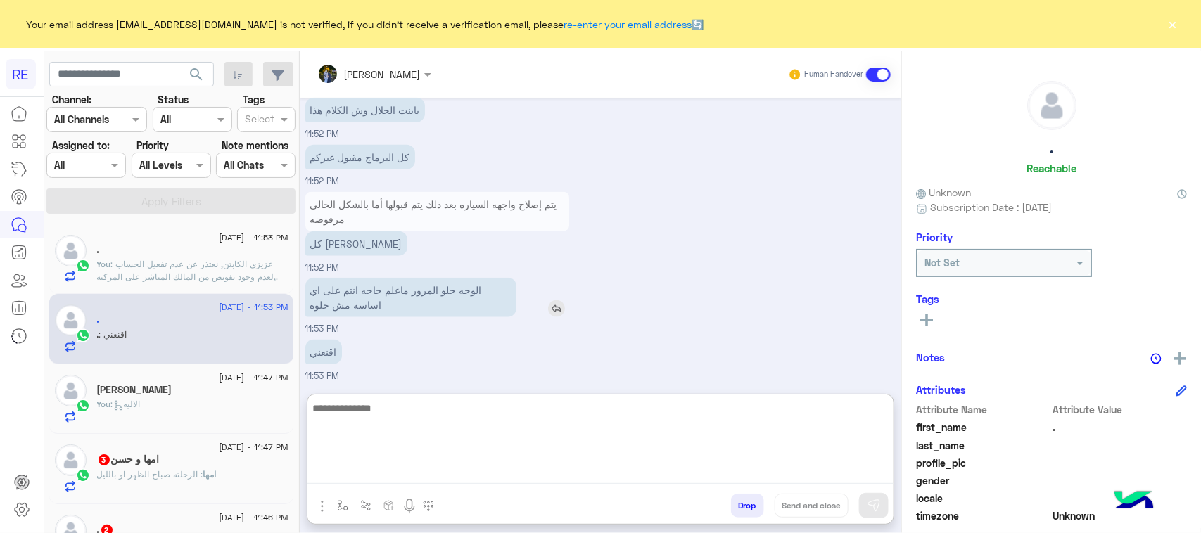
scroll to position [720, 0]
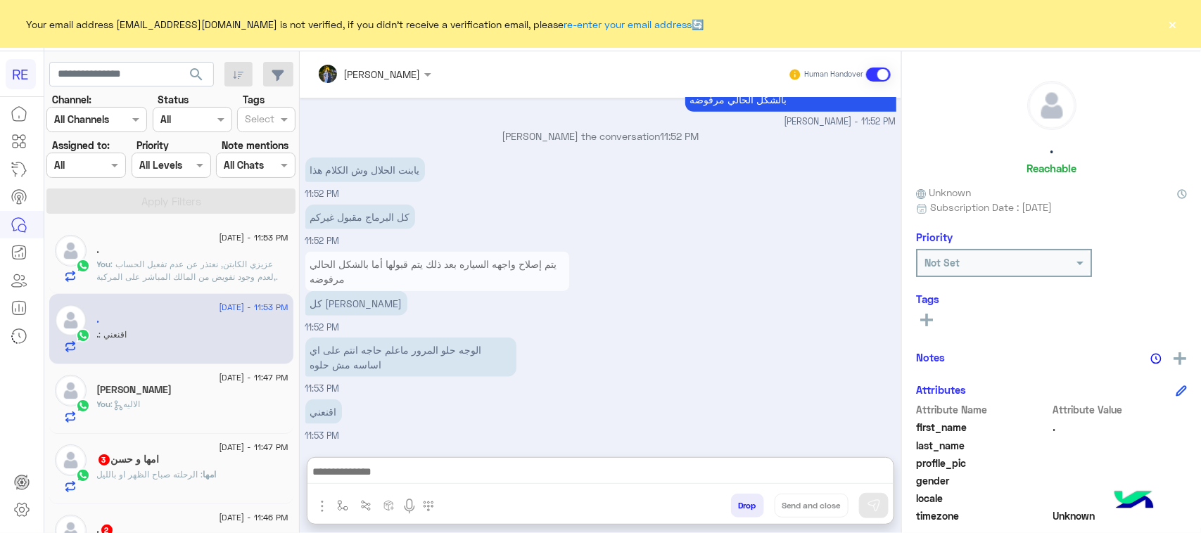
click at [322, 512] on img "button" at bounding box center [322, 506] width 17 height 17
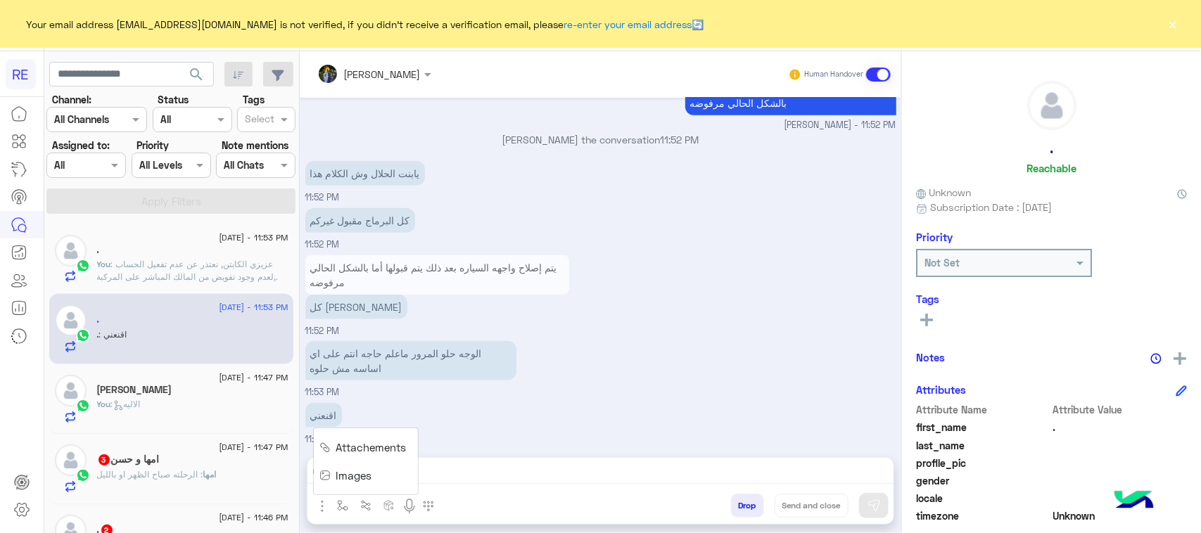
click at [338, 468] on span "Images" at bounding box center [354, 476] width 36 height 16
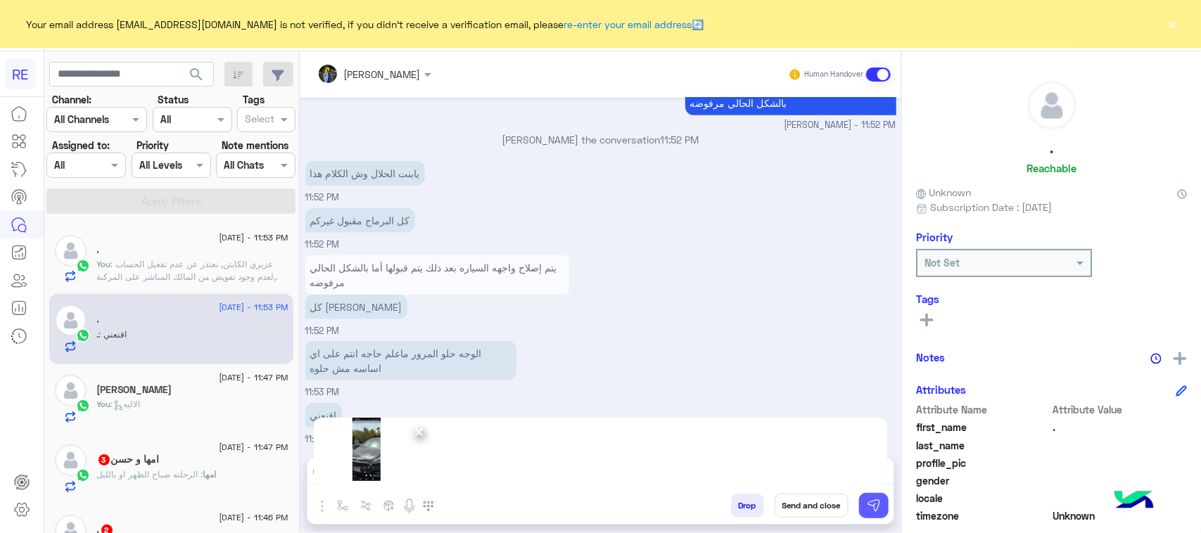
click at [872, 507] on img at bounding box center [874, 506] width 14 height 14
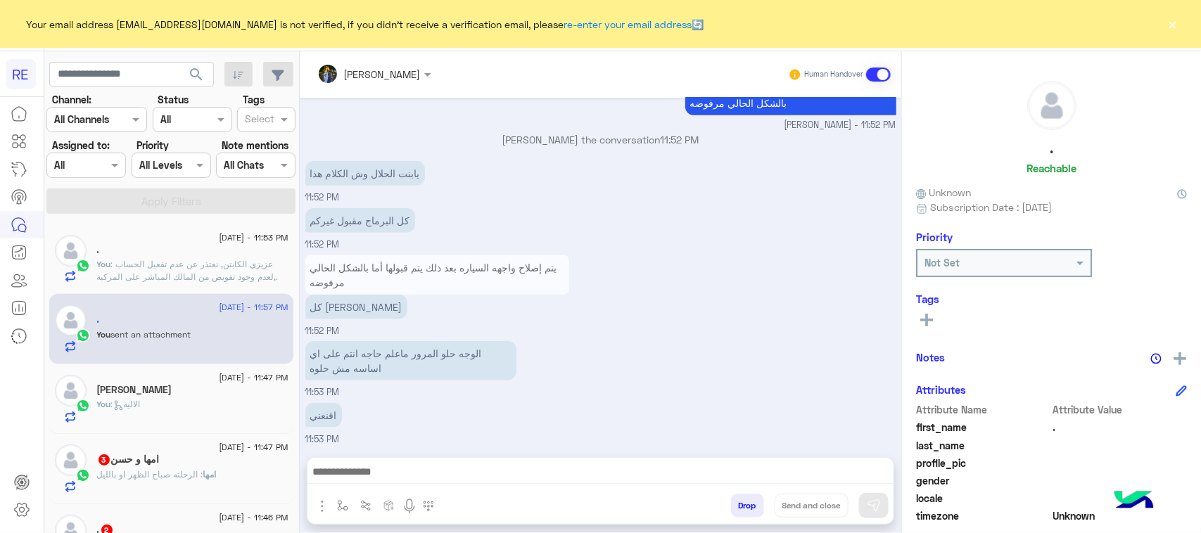
scroll to position [848, 0]
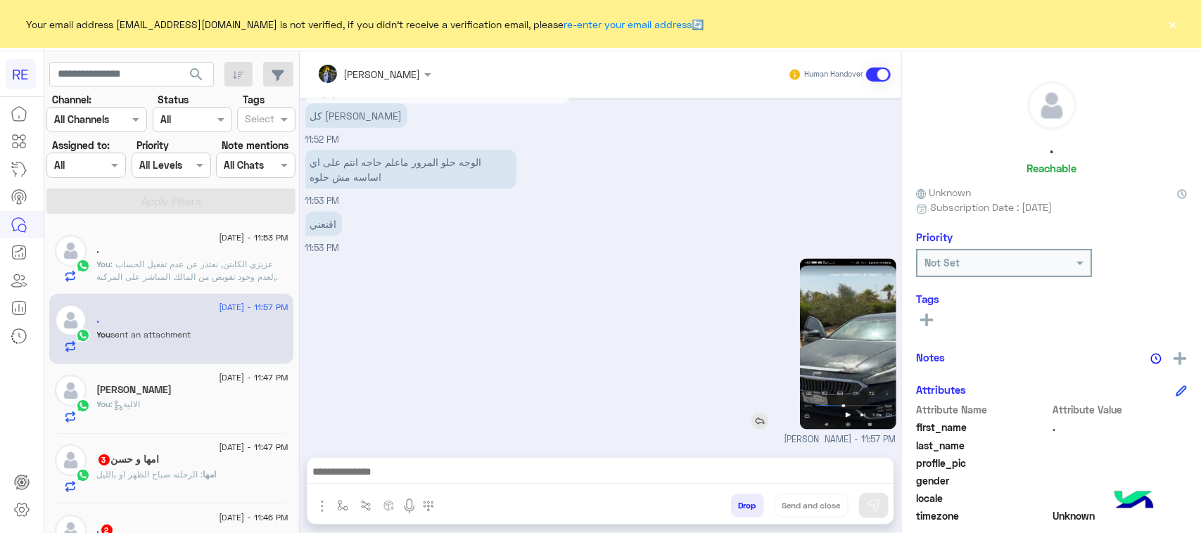
click at [821, 384] on img at bounding box center [848, 344] width 96 height 171
click at [215, 408] on div "You : الاليه" at bounding box center [192, 410] width 191 height 25
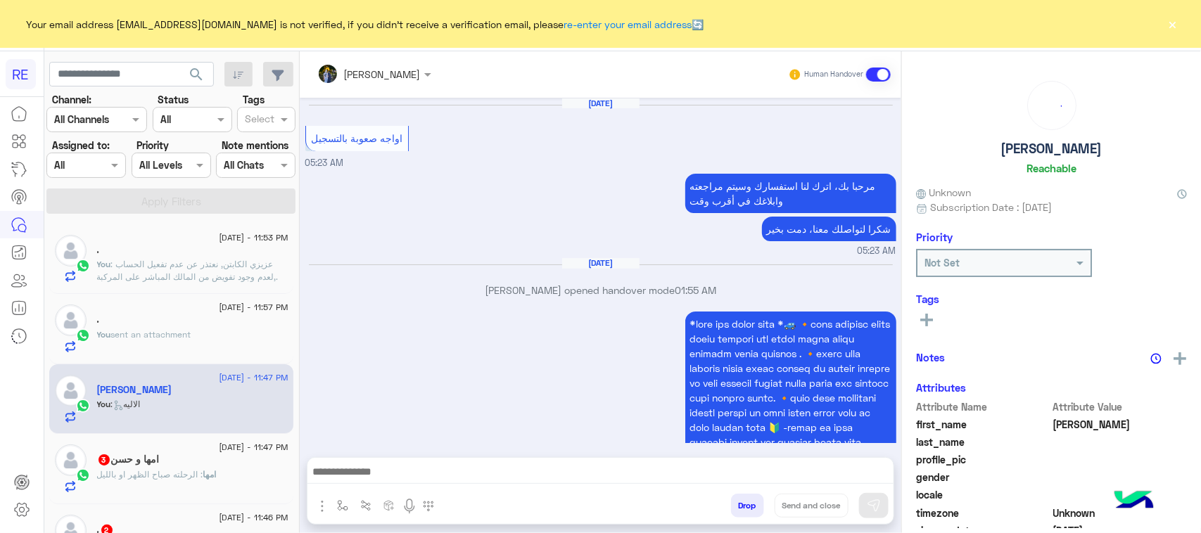
scroll to position [2127, 0]
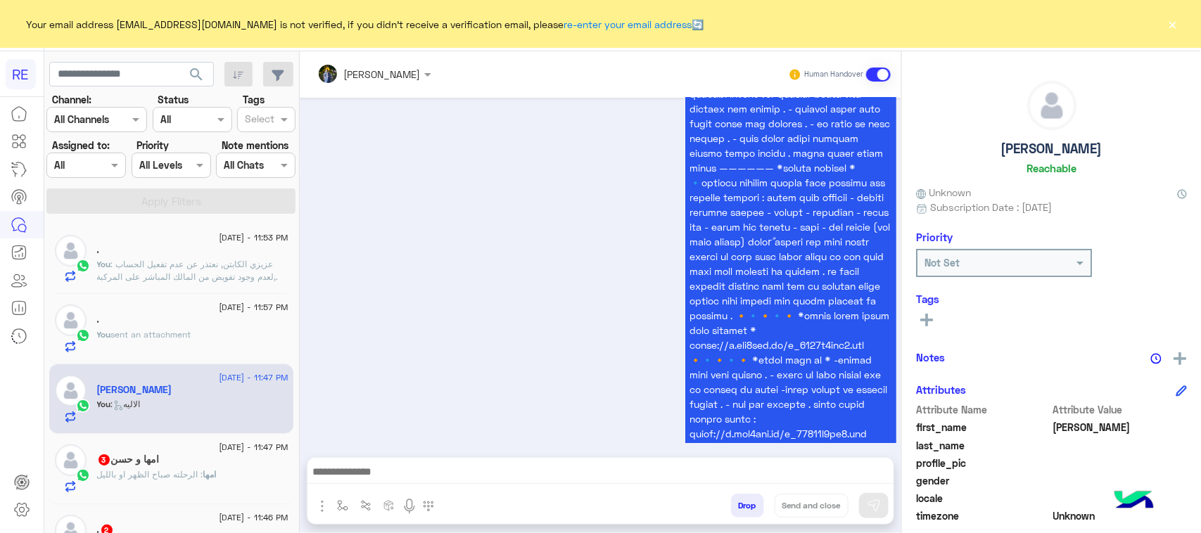
click at [209, 457] on div "امها و حسن 3" at bounding box center [192, 461] width 191 height 15
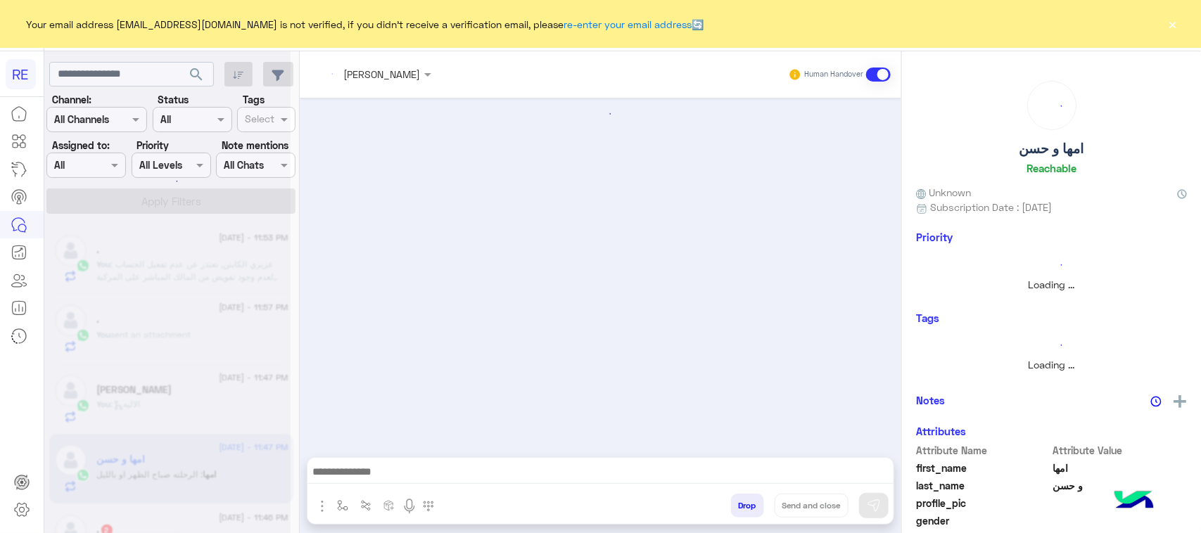
scroll to position [1876, 0]
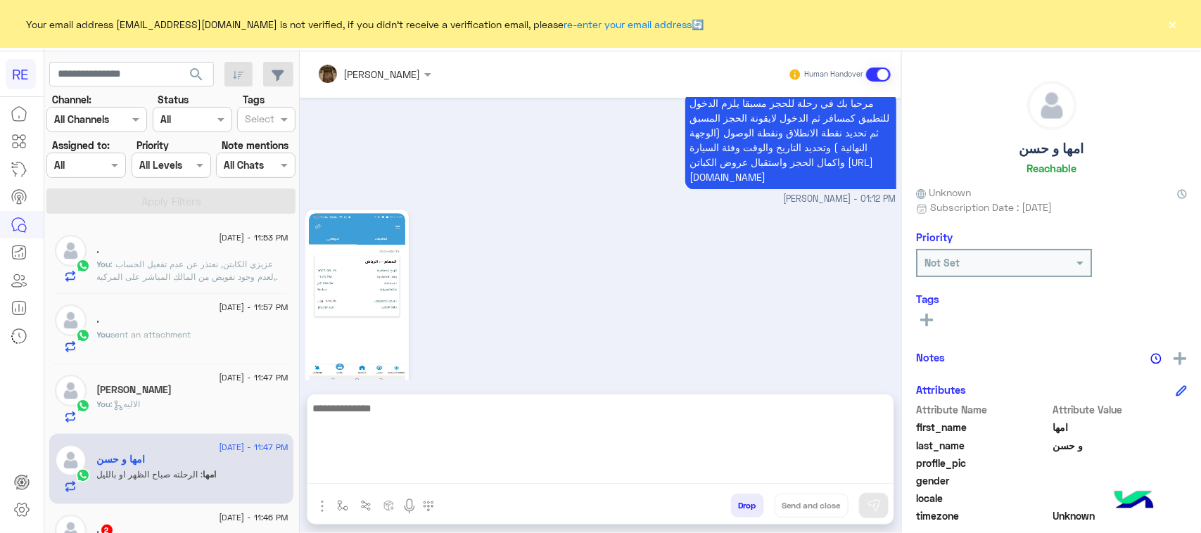
click at [526, 477] on textarea at bounding box center [600, 442] width 586 height 84
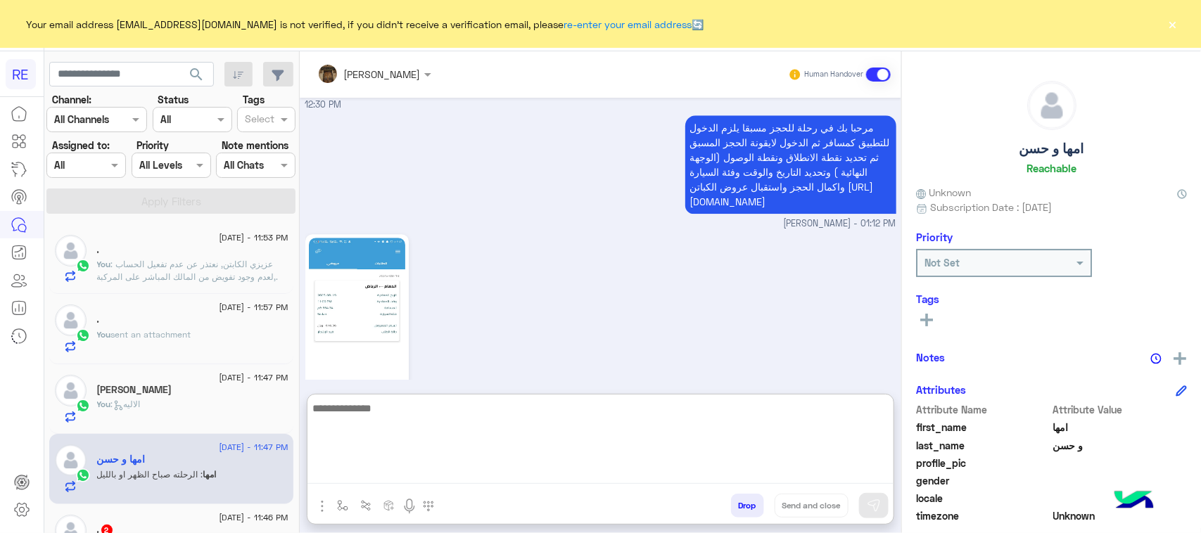
scroll to position [1939, 0]
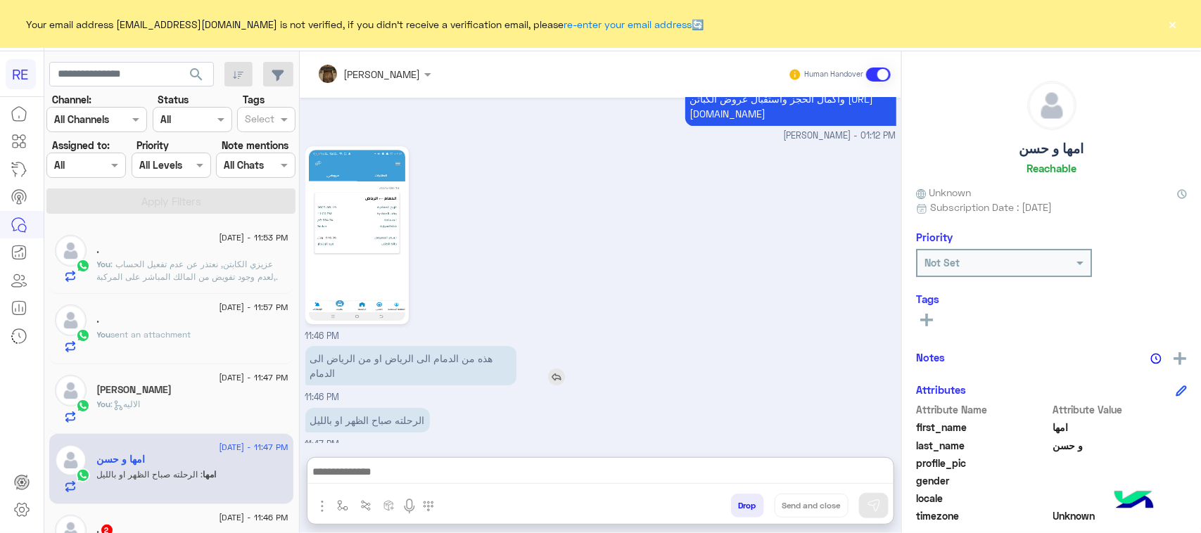
click at [452, 346] on p "هذه من الدمام الى الرياض او من الرياض الى الدمام" at bounding box center [410, 365] width 211 height 39
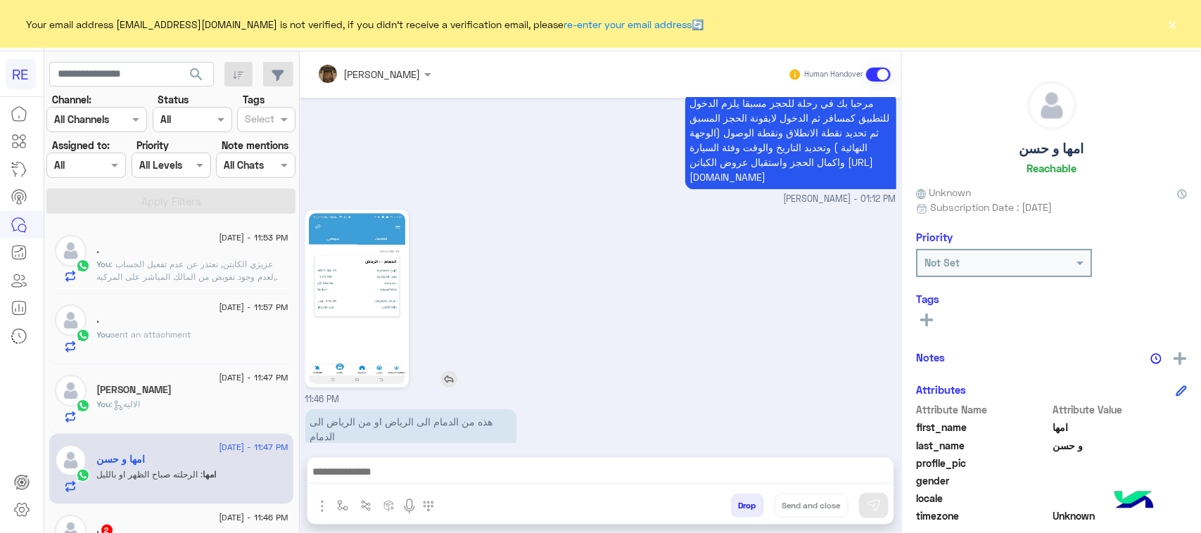
click at [451, 307] on div "11:46 PM" at bounding box center [600, 306] width 591 height 201
click at [434, 410] on p "هذه من الدمام الى الرياض او من الرياض الى الدمام" at bounding box center [410, 429] width 211 height 39
click at [431, 471] on div "الرحلته صباح الظهر او بالليل" at bounding box center [407, 483] width 205 height 25
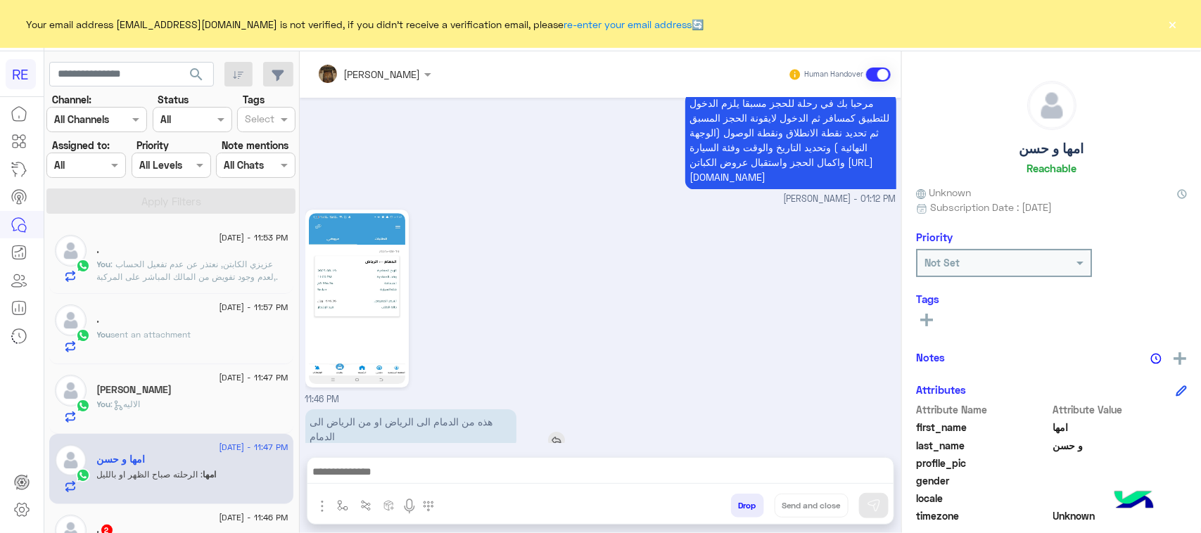
click at [440, 410] on p "هذه من الدمام الى الرياض او من الرياض الى الدمام" at bounding box center [410, 429] width 211 height 39
click at [329, 231] on img at bounding box center [357, 298] width 96 height 171
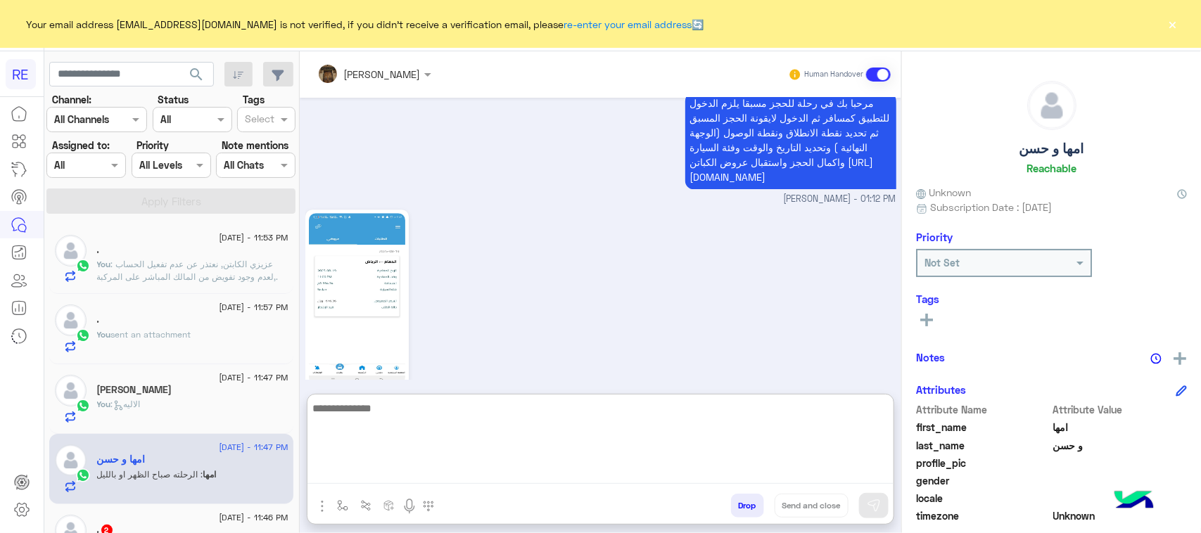
click at [476, 469] on textarea at bounding box center [600, 442] width 586 height 84
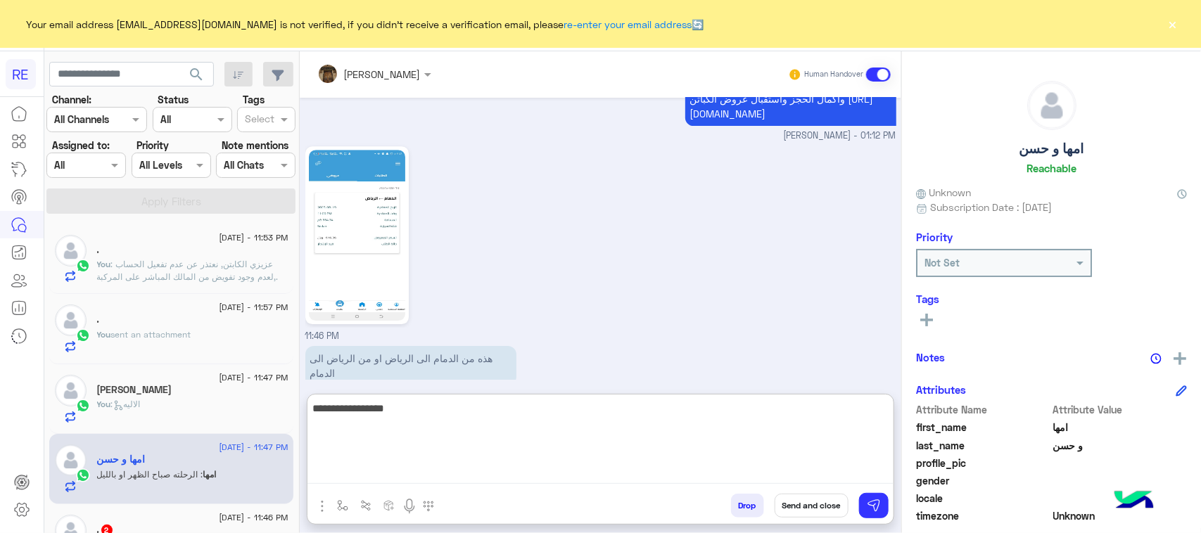
type textarea "**********"
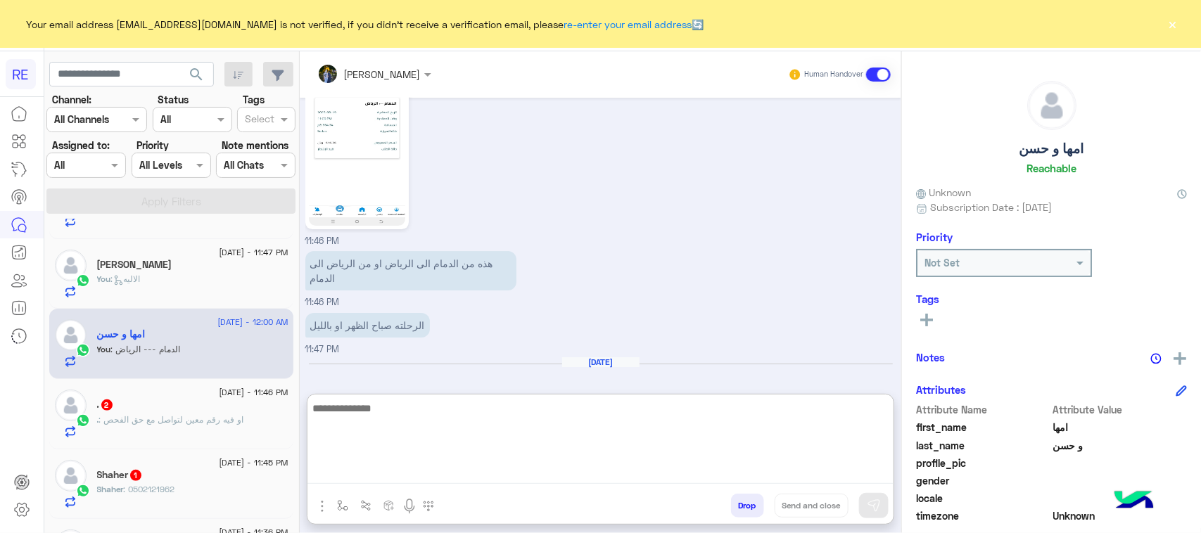
scroll to position [176, 0]
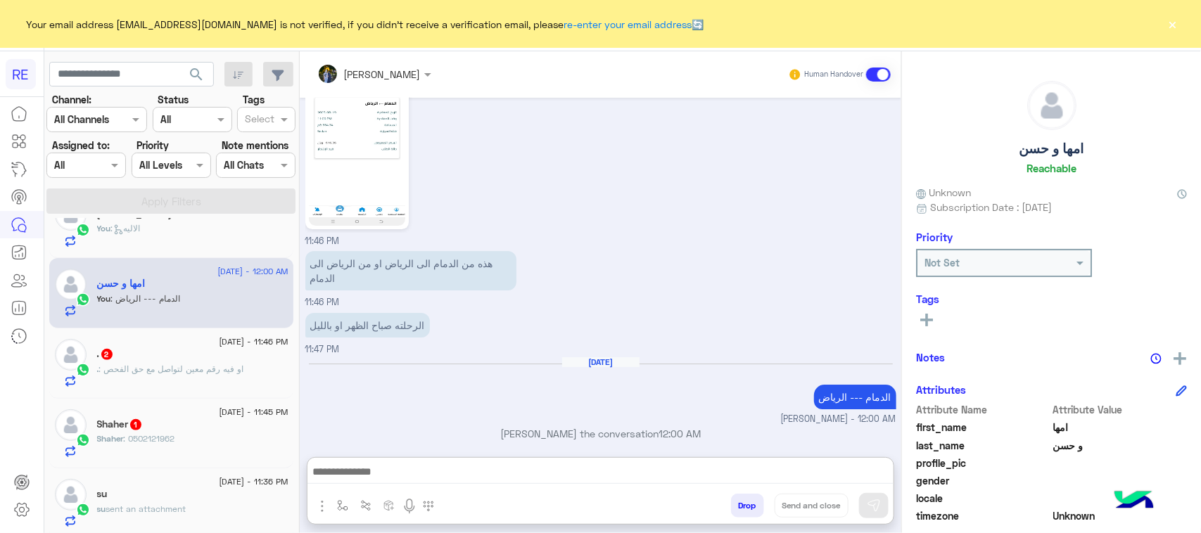
click at [191, 357] on div ". 2" at bounding box center [192, 355] width 191 height 15
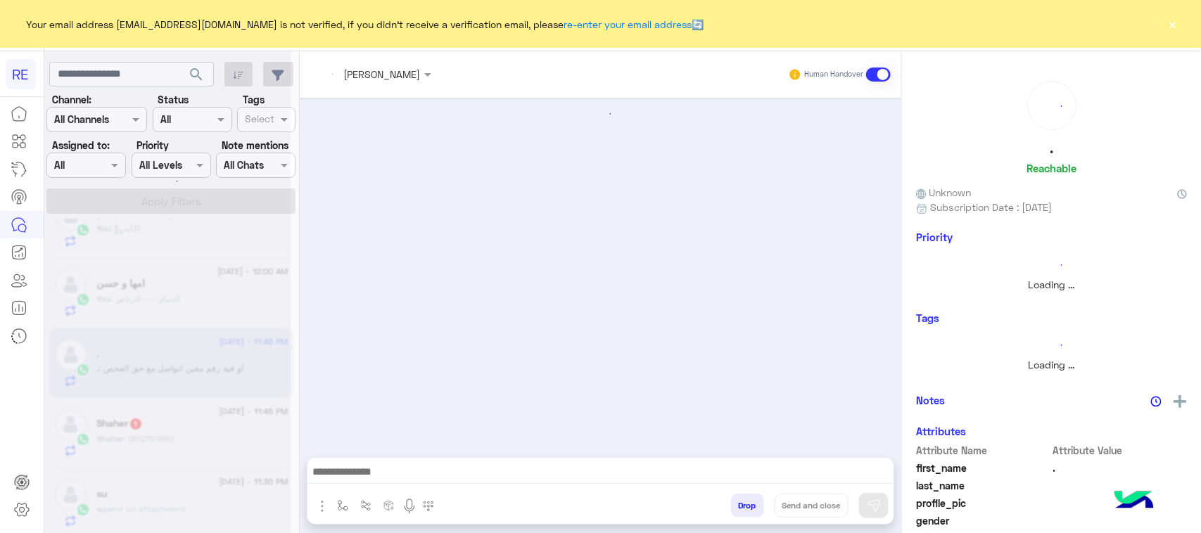
scroll to position [403, 0]
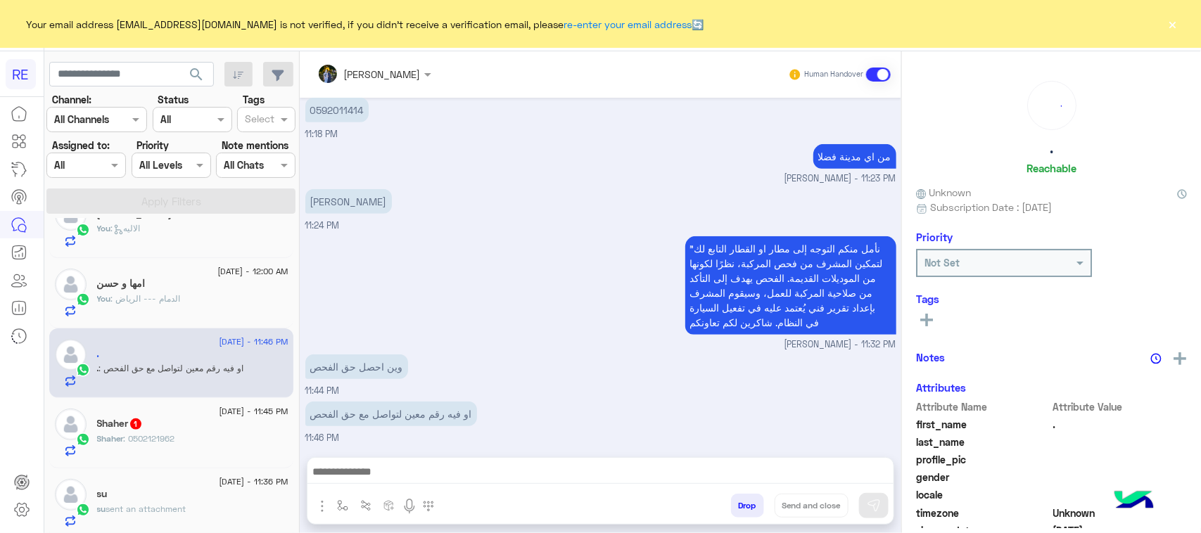
click at [377, 428] on div "او فيه رقم معين لتواصل مع حق الفحص 11:46 PM" at bounding box center [600, 421] width 591 height 47
click at [373, 414] on p "او فيه رقم معين لتواصل مع حق الفحص" at bounding box center [391, 414] width 172 height 25
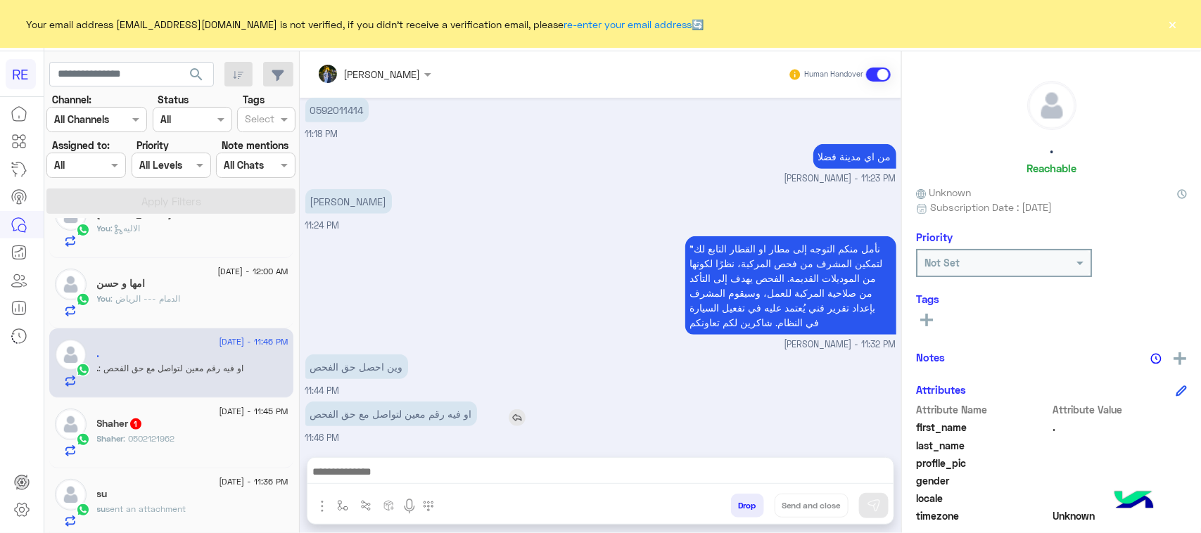
click at [373, 414] on p "او فيه رقم معين لتواصل مع حق الفحص" at bounding box center [391, 414] width 172 height 25
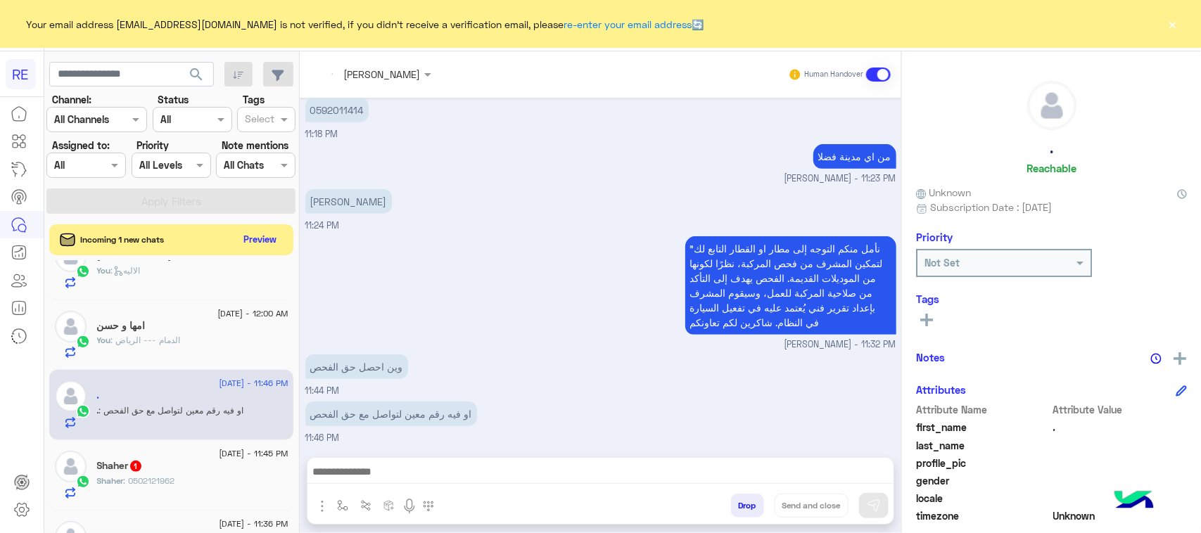
scroll to position [177, 0]
click at [414, 311] on div ""نأمل منكم التوجه إلى مطار او القطار التابع لك لتمكين المشرف من فحص المركبة، نظ…" at bounding box center [600, 292] width 591 height 119
click at [462, 412] on p "او فيه رقم معين لتواصل مع حق الفحص" at bounding box center [391, 414] width 172 height 25
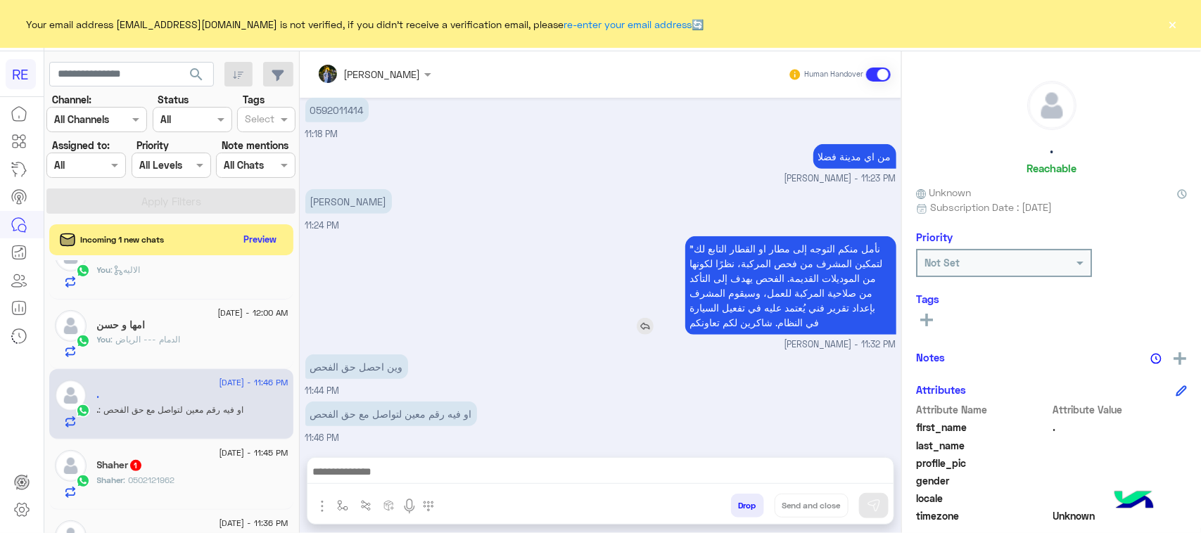
click at [739, 282] on p ""نأمل منكم التوجه إلى مطار او القطار التابع لك لتمكين المشرف من فحص المركبة، نظ…" at bounding box center [790, 285] width 211 height 99
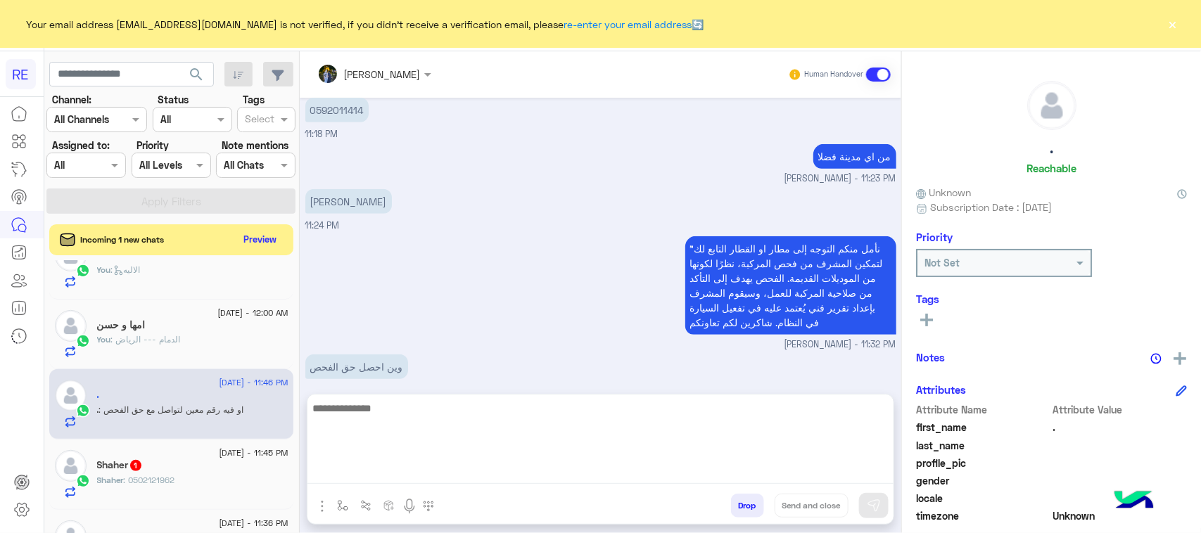
click at [641, 468] on textarea at bounding box center [600, 442] width 586 height 84
paste textarea "**********"
type textarea "**********"
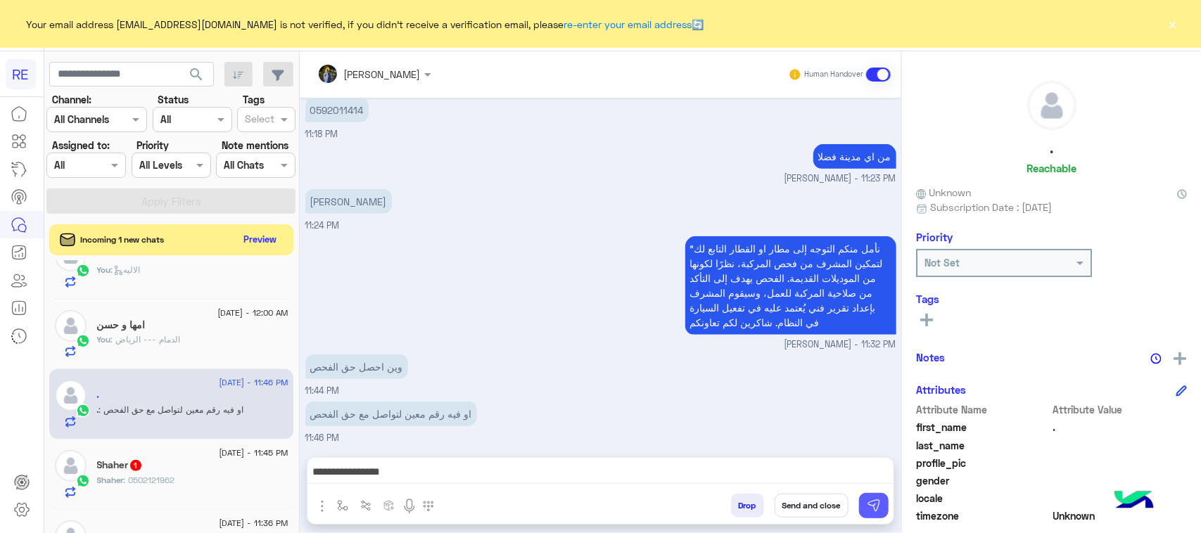
click at [874, 505] on img at bounding box center [874, 506] width 14 height 14
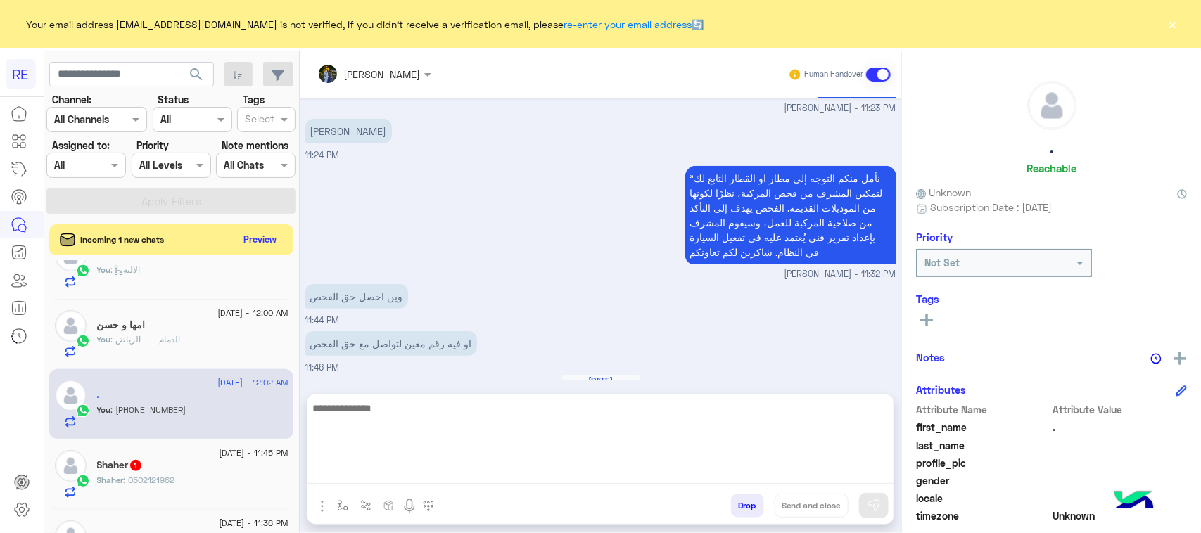
click at [620, 483] on textarea at bounding box center [600, 442] width 586 height 84
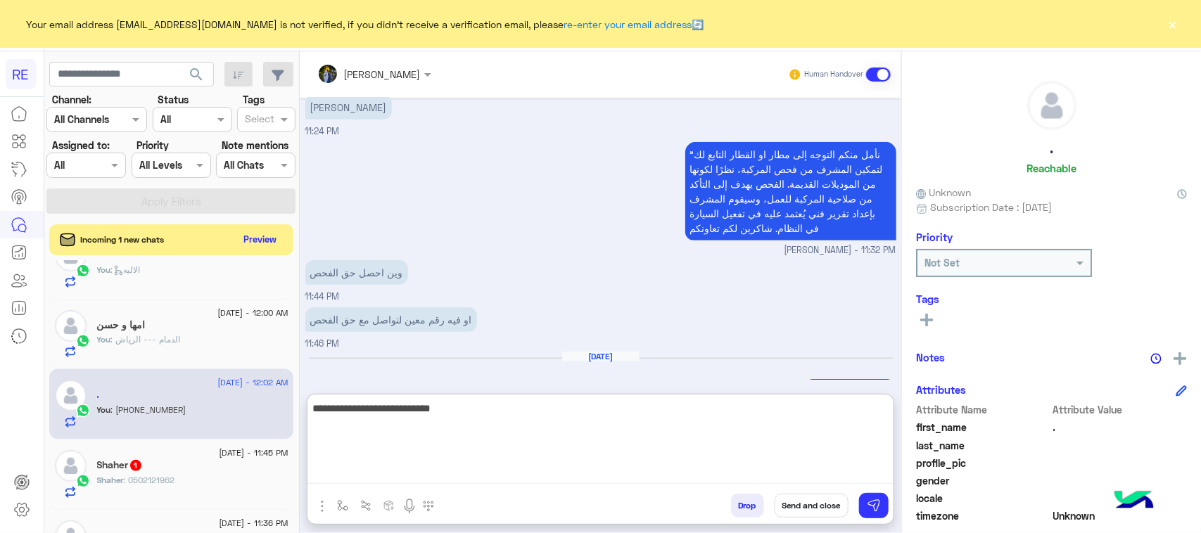
type textarea "**********"
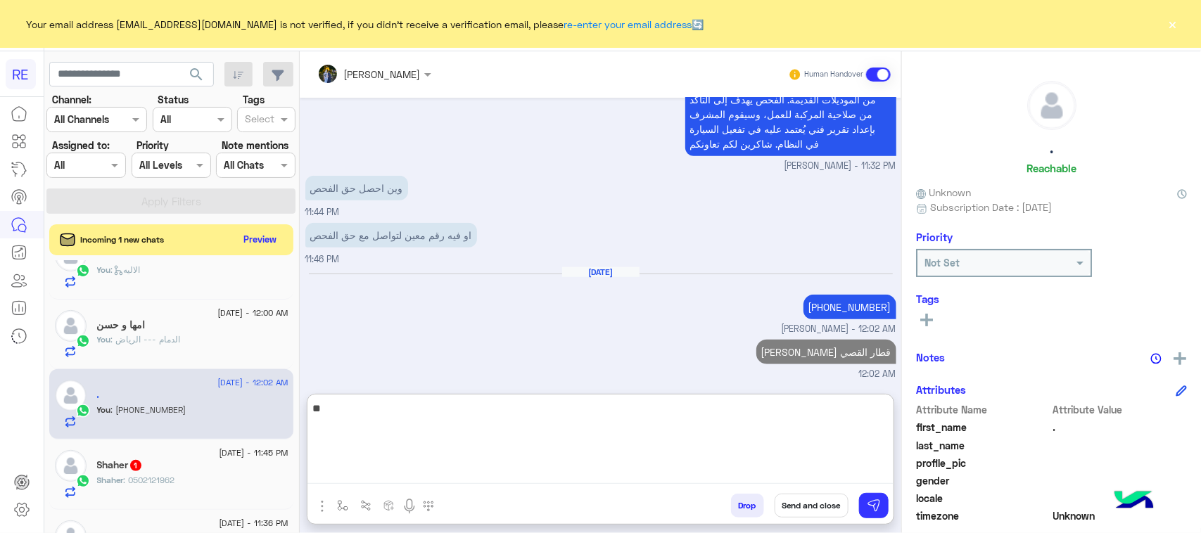
type textarea "*"
type textarea "**********"
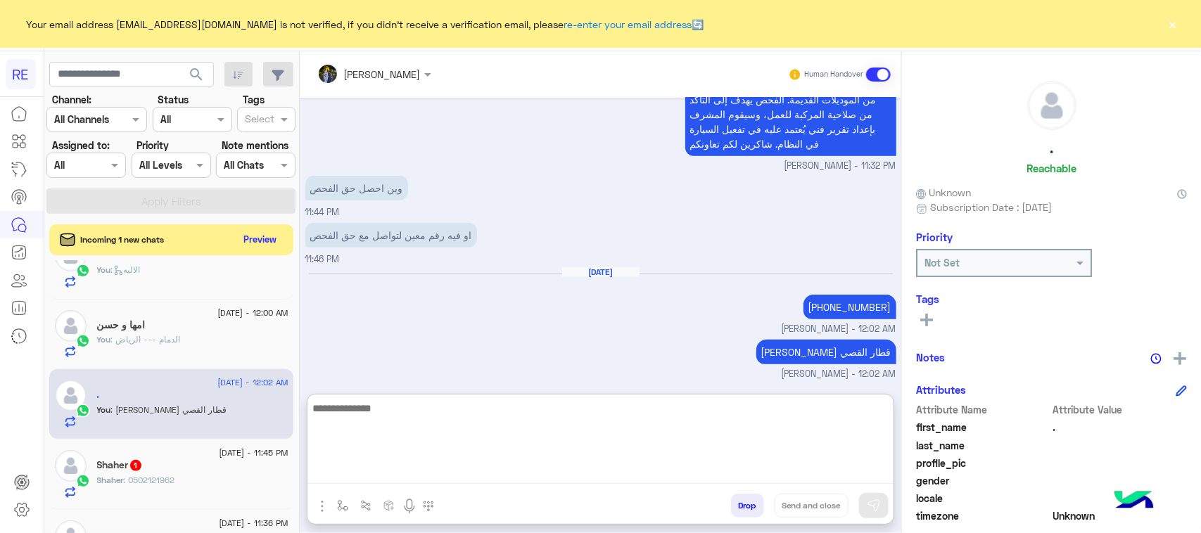
scroll to position [627, 0]
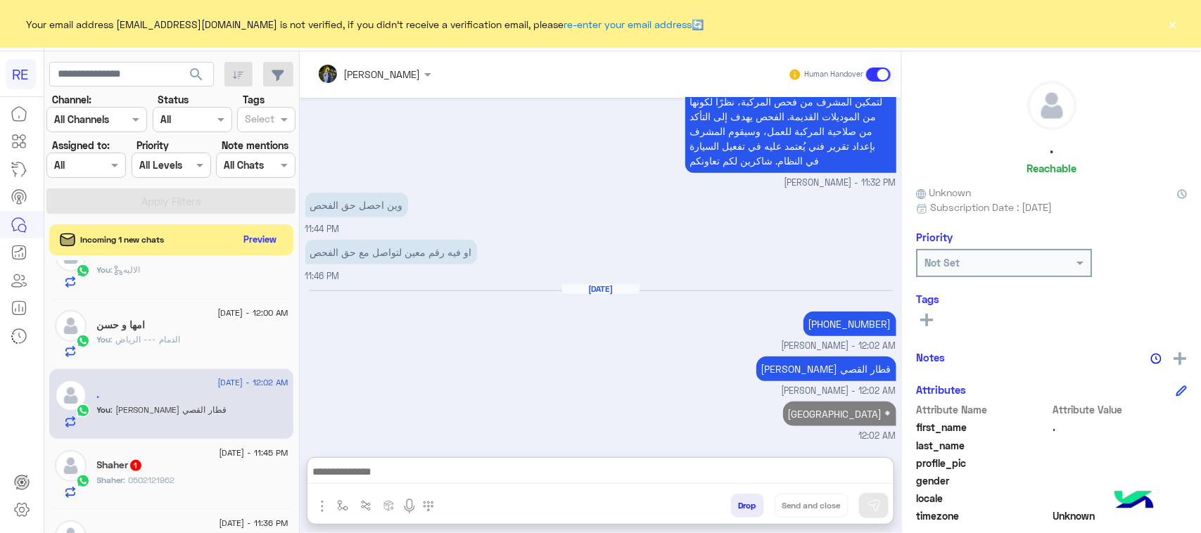
click at [160, 472] on div "Shaher 1" at bounding box center [192, 466] width 191 height 15
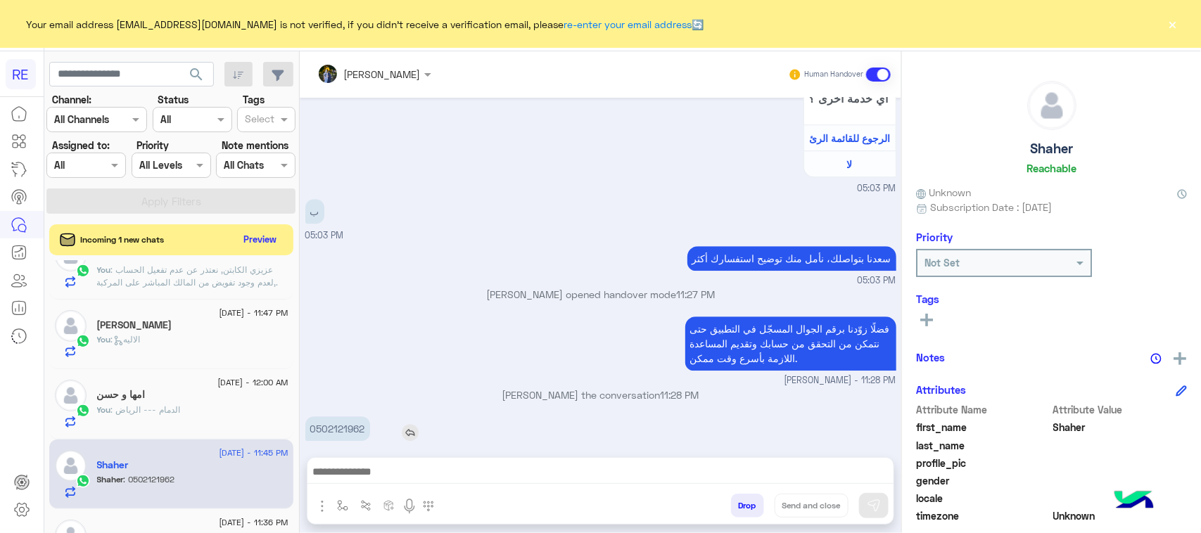
scroll to position [1758, 0]
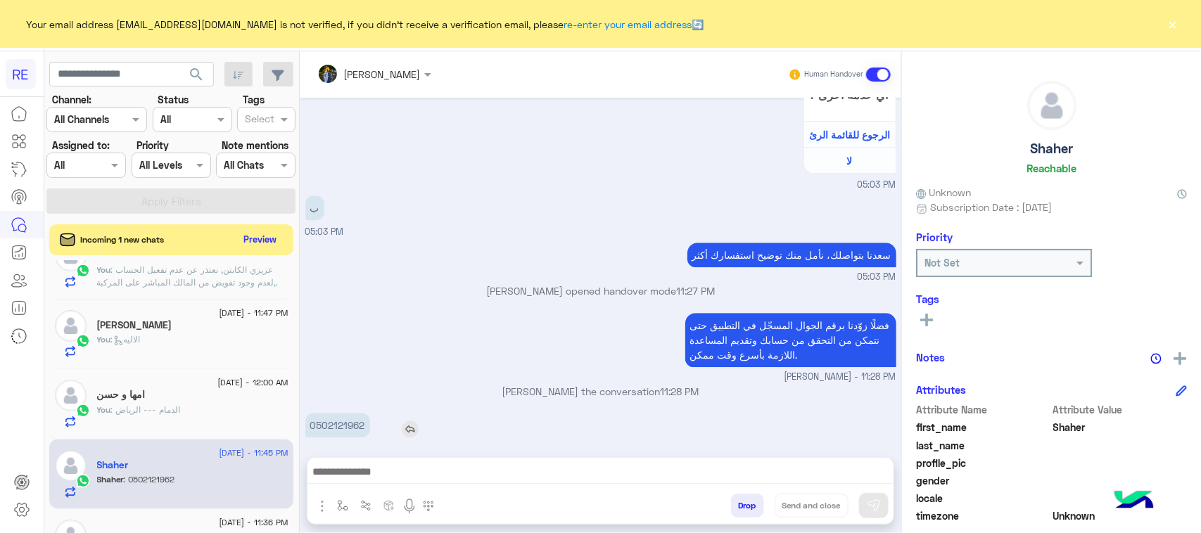
drag, startPoint x: 317, startPoint y: 417, endPoint x: 387, endPoint y: 419, distance: 70.4
click at [387, 419] on div "0502121962" at bounding box center [377, 425] width 145 height 25
copy app-msgs-text "0"
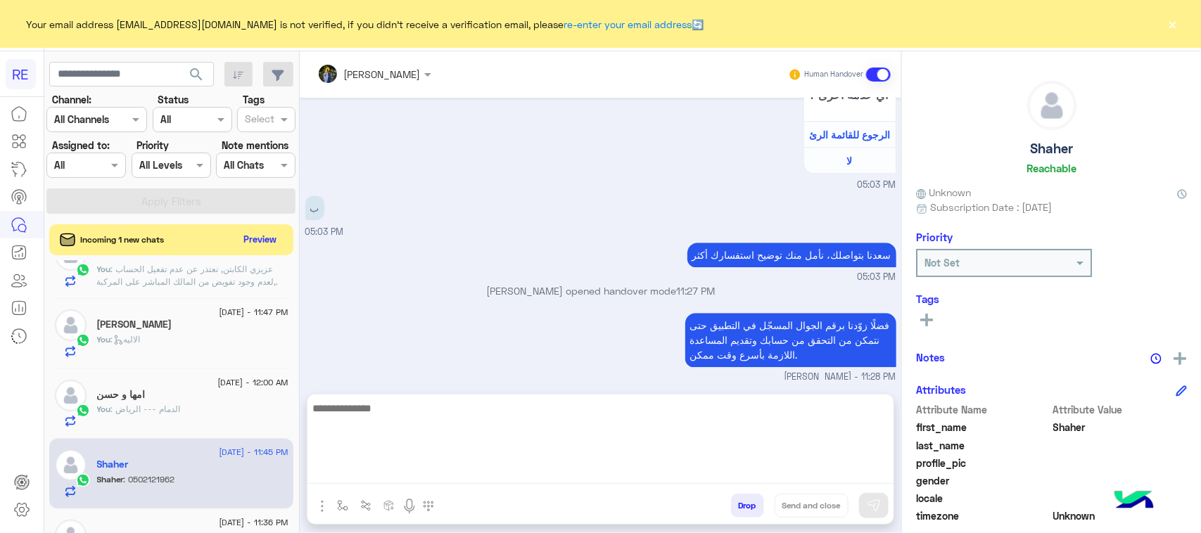
click at [595, 466] on textarea at bounding box center [600, 442] width 586 height 84
paste textarea "**********"
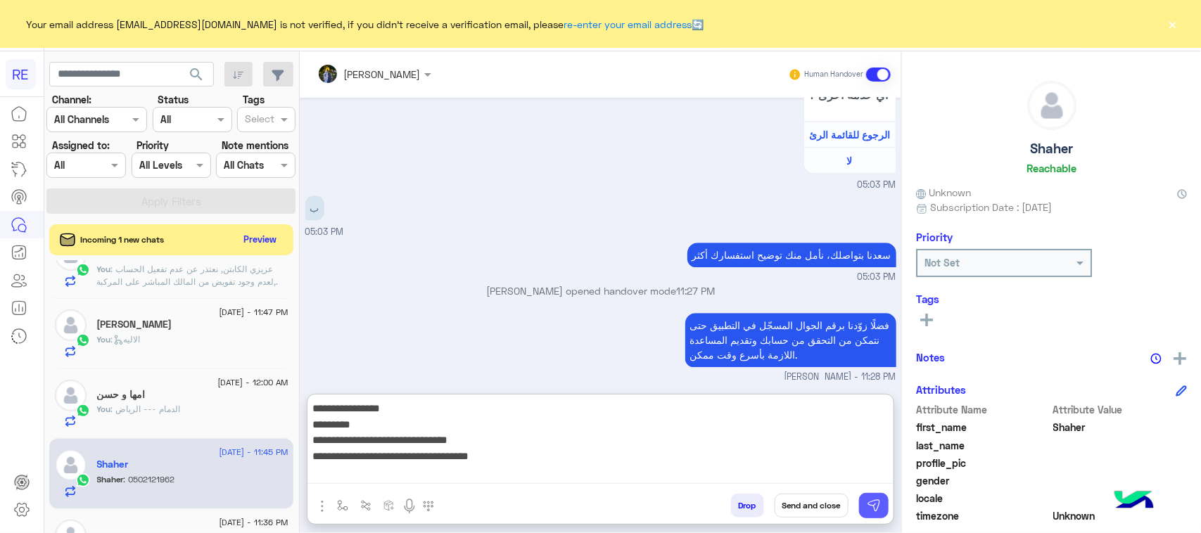
type textarea "**********"
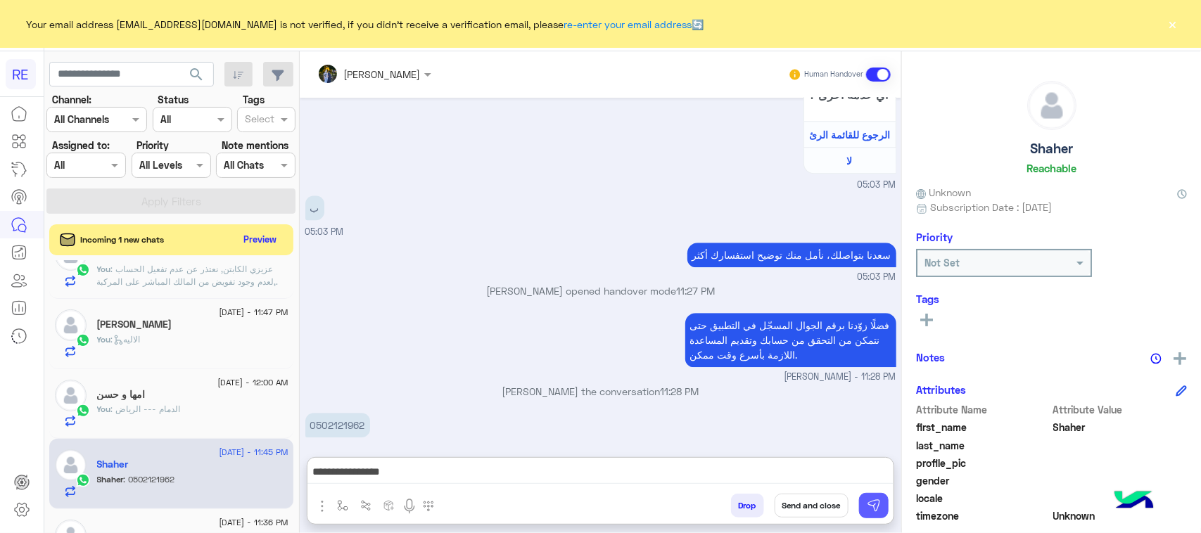
click at [869, 508] on img at bounding box center [874, 506] width 14 height 14
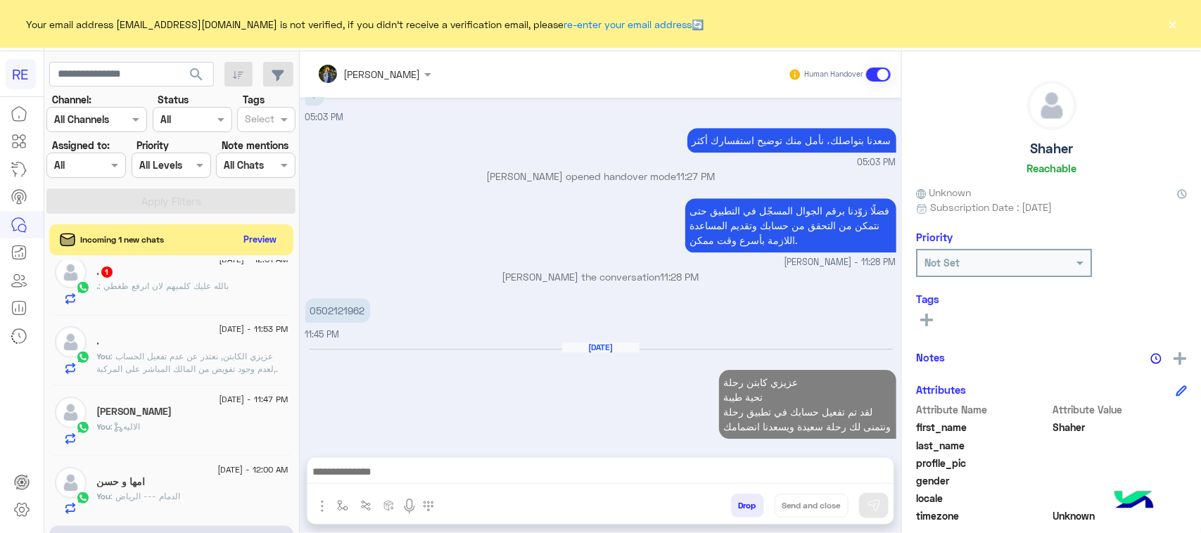
scroll to position [0, 0]
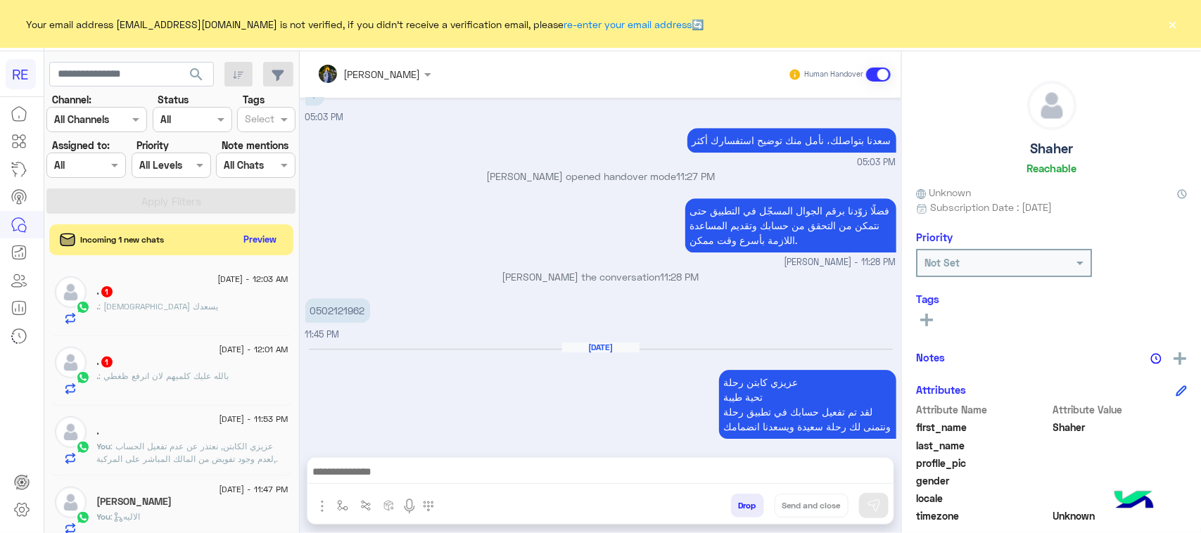
click at [210, 394] on div ". : بالله عليك كلميهم لان انرفع ظغطي" at bounding box center [192, 382] width 191 height 25
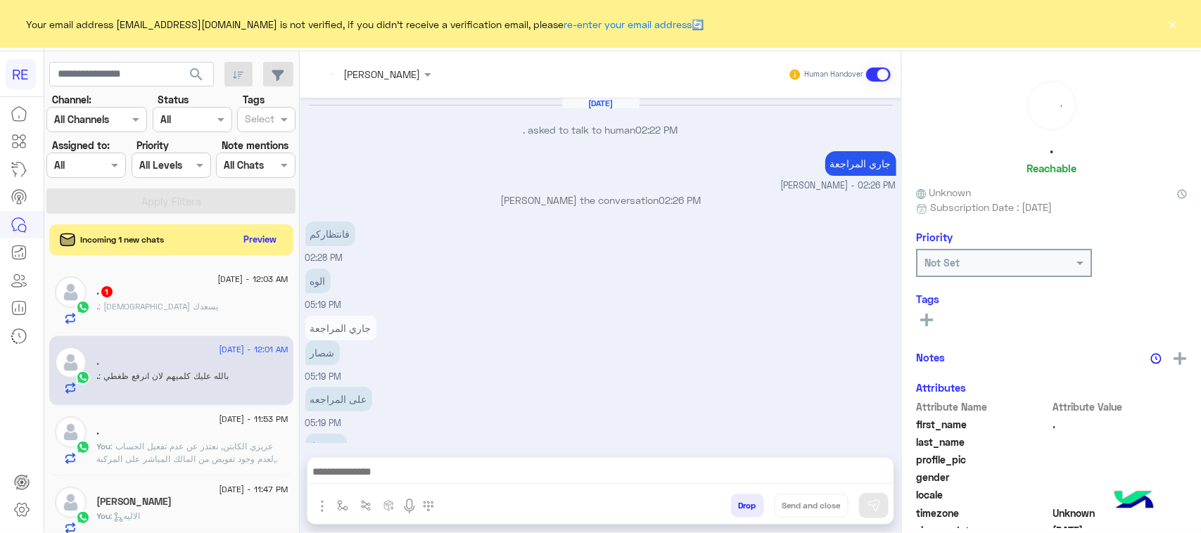
scroll to position [809, 0]
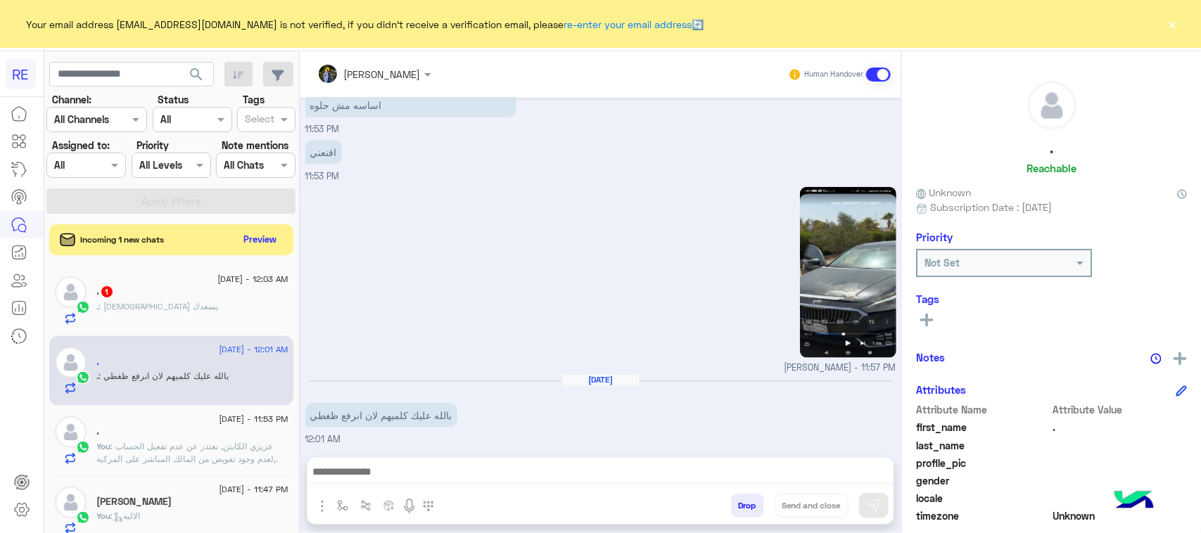
click at [395, 459] on div at bounding box center [600, 475] width 586 height 35
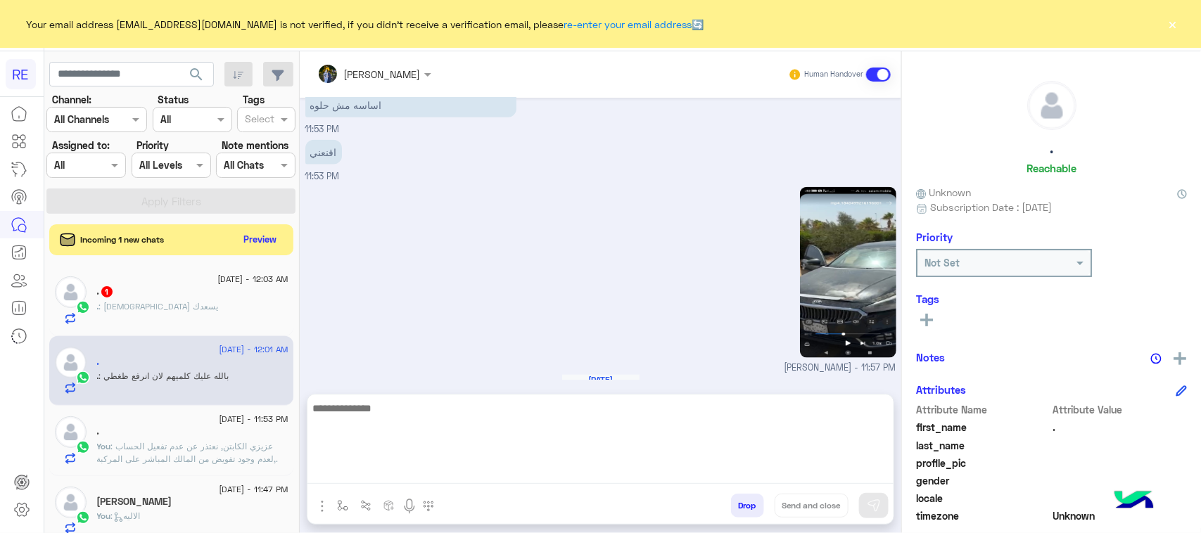
click at [395, 480] on textarea at bounding box center [600, 442] width 586 height 84
type textarea "*********"
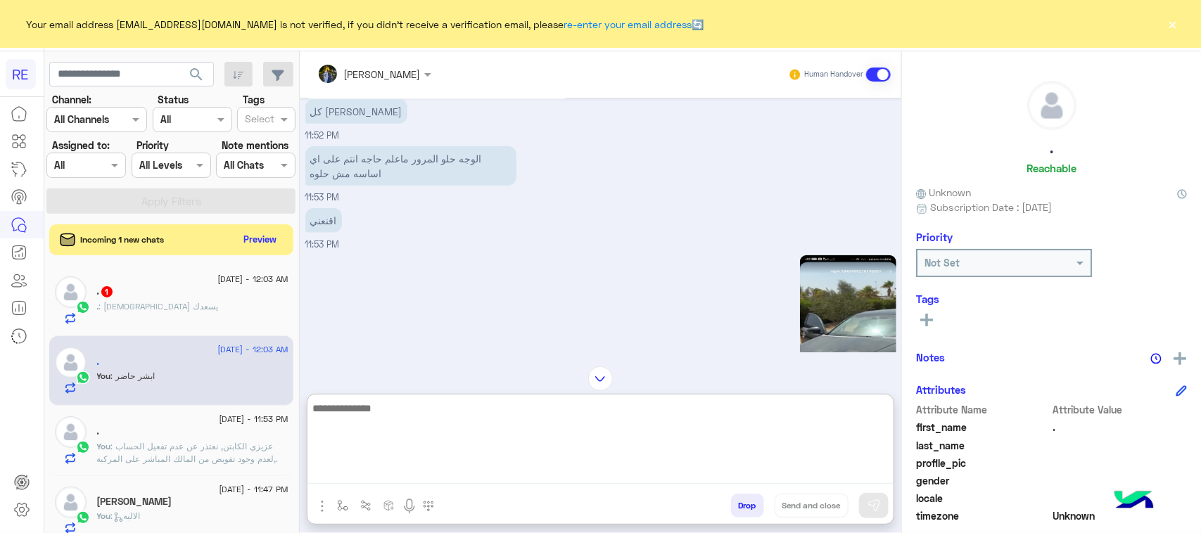
scroll to position [653, 0]
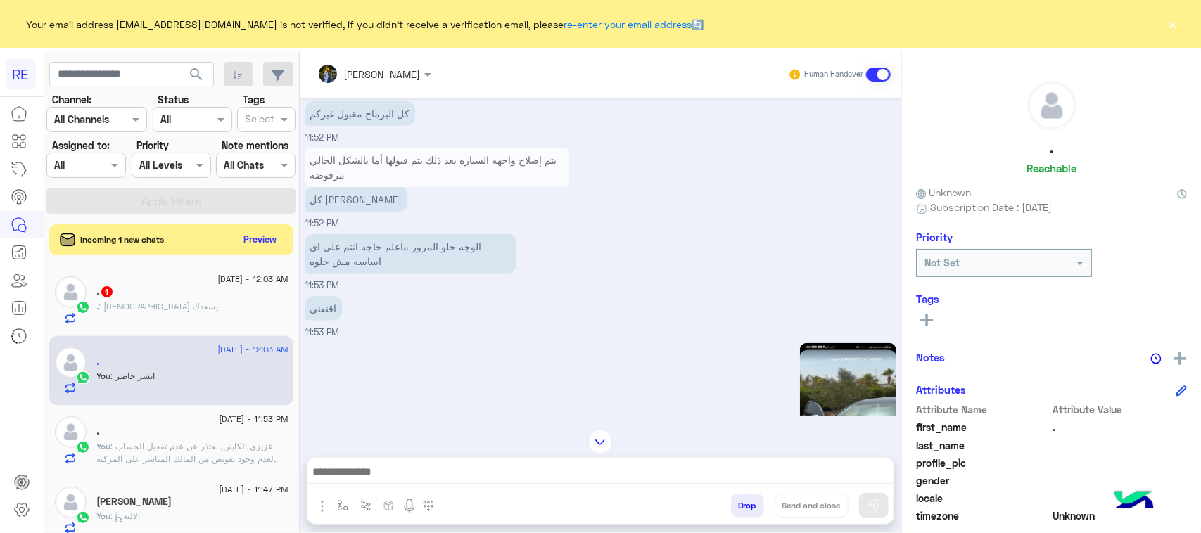
click at [199, 311] on div ". : الله يسعدك" at bounding box center [192, 312] width 191 height 25
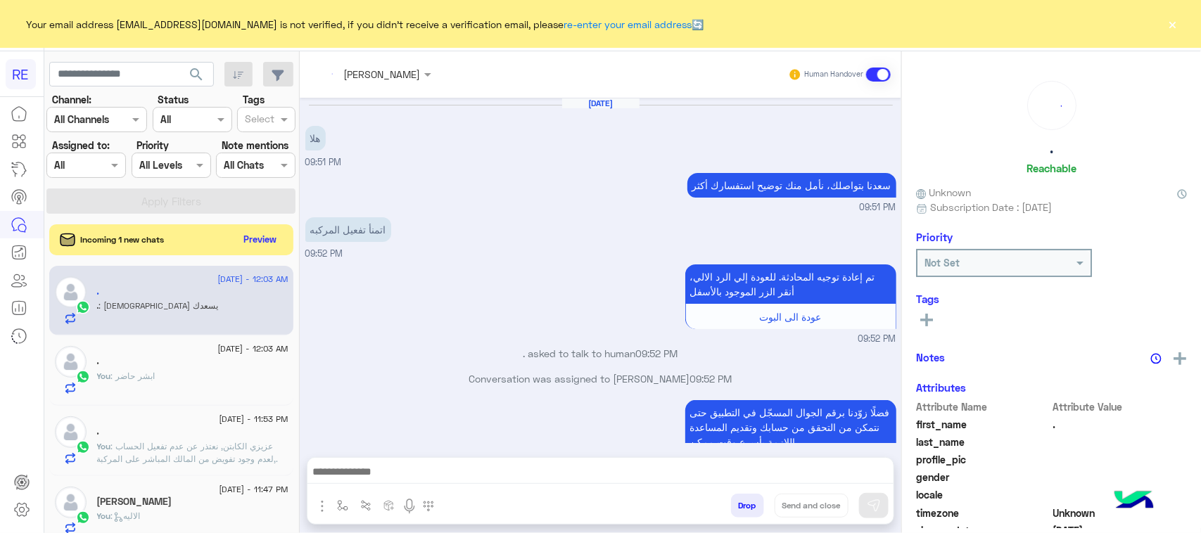
scroll to position [610, 0]
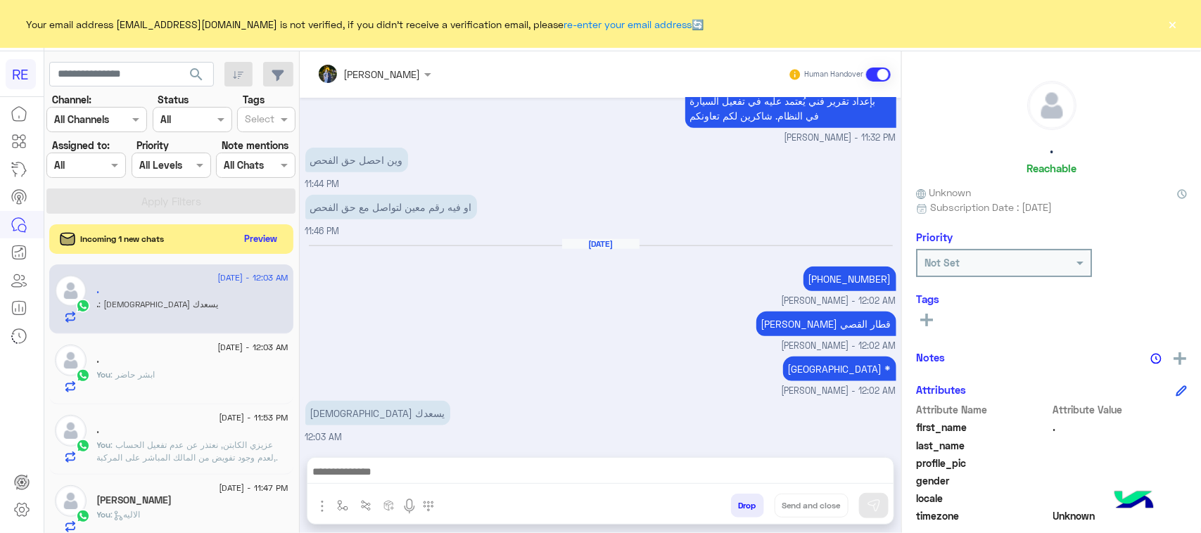
click at [254, 246] on button "Preview" at bounding box center [261, 238] width 44 height 19
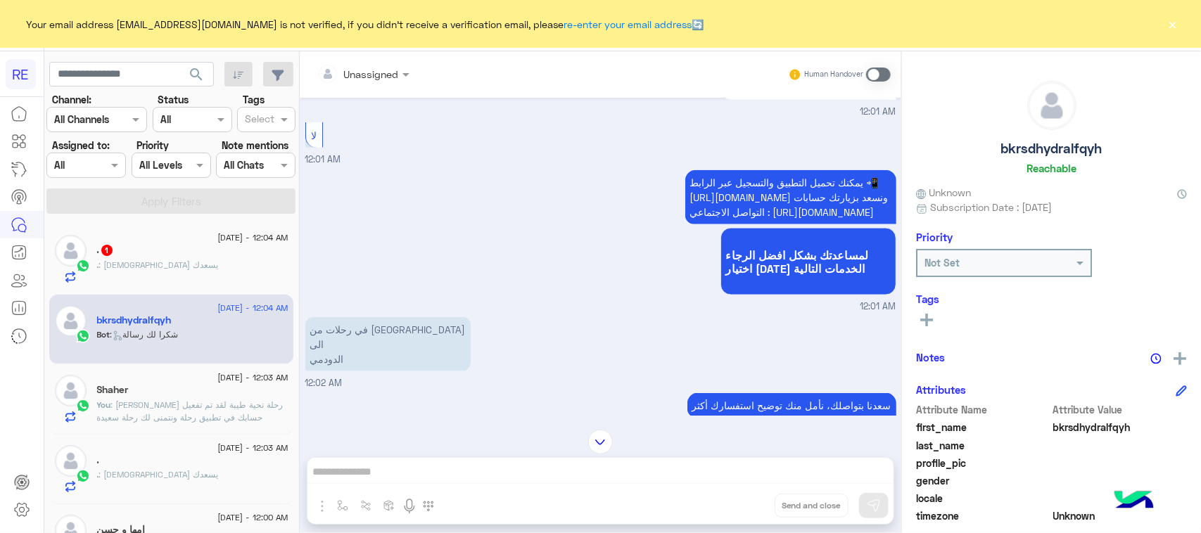
click at [592, 471] on div "Unassigned Human Handover Aug 18, 2025 السلام عليكم 12:01 AM وعليكم السلام ،كيف…" at bounding box center [601, 295] width 602 height 488
click at [870, 78] on span at bounding box center [878, 75] width 25 height 14
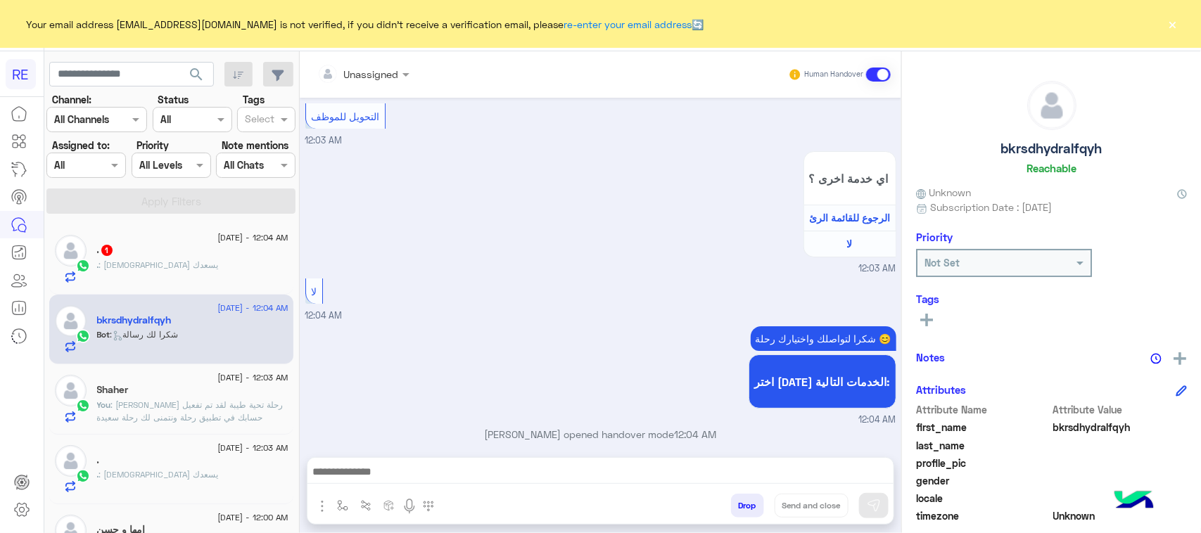
click at [496, 486] on div at bounding box center [600, 475] width 586 height 35
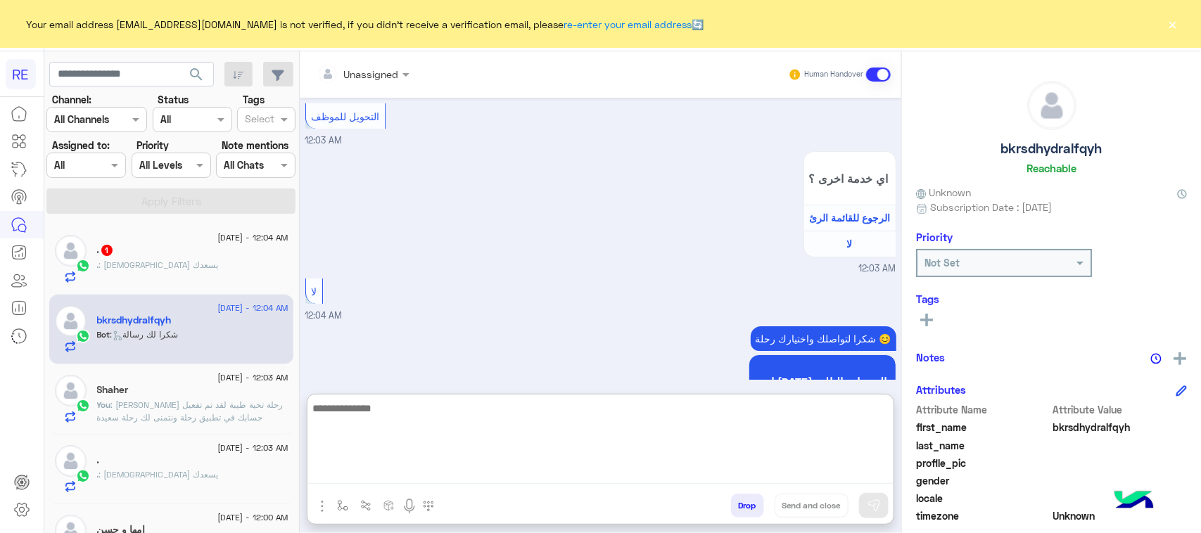
click at [494, 477] on textarea at bounding box center [600, 442] width 586 height 84
paste textarea "**********"
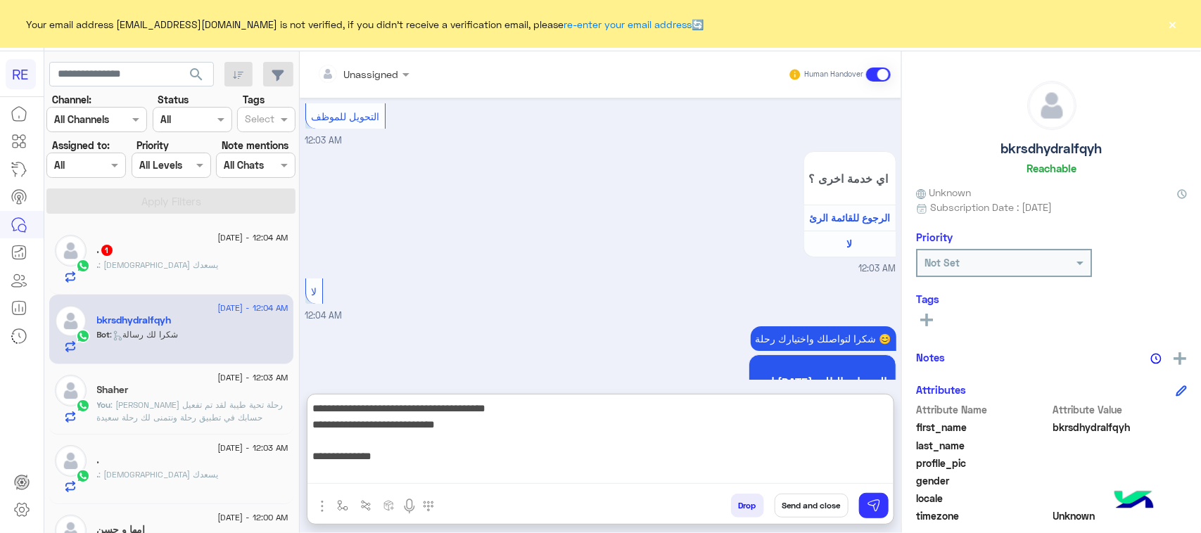
scroll to position [217, 0]
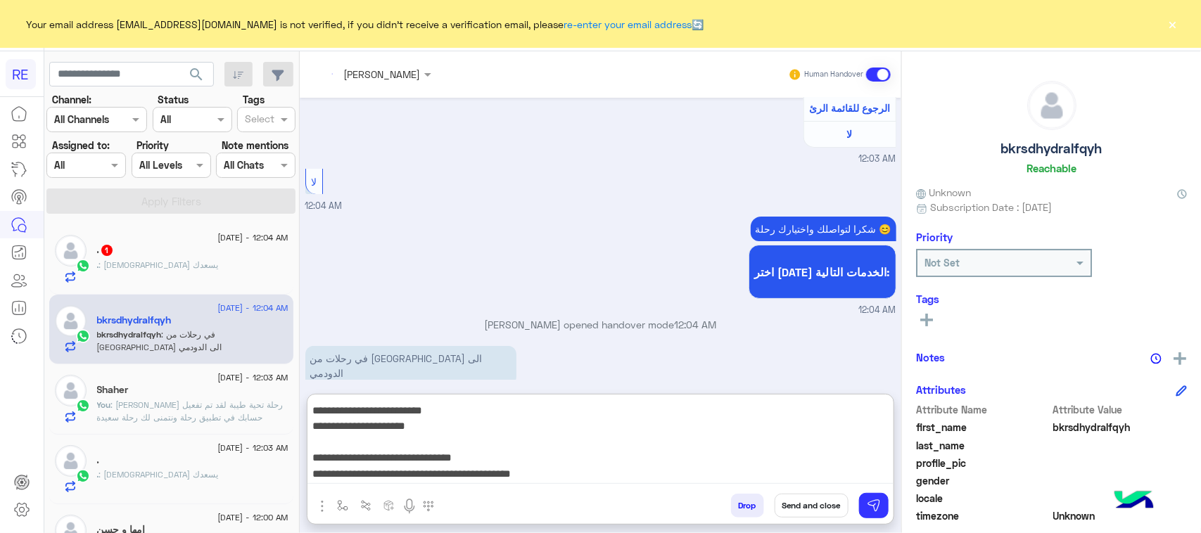
type textarea "**********"
click at [857, 507] on div "Drop Send and close" at bounding box center [669, 508] width 449 height 31
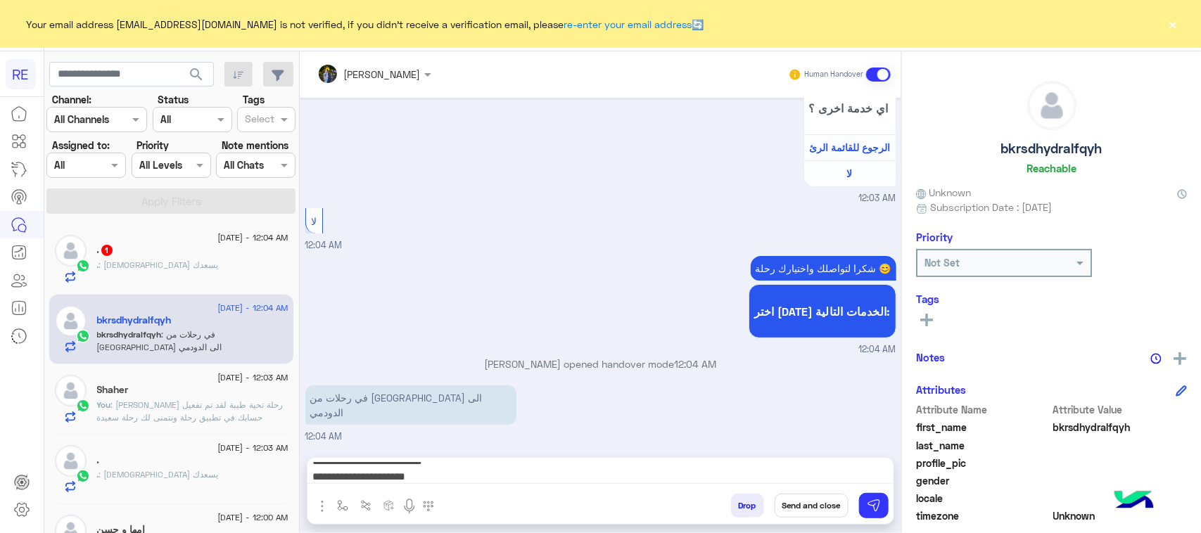
scroll to position [2425, 0]
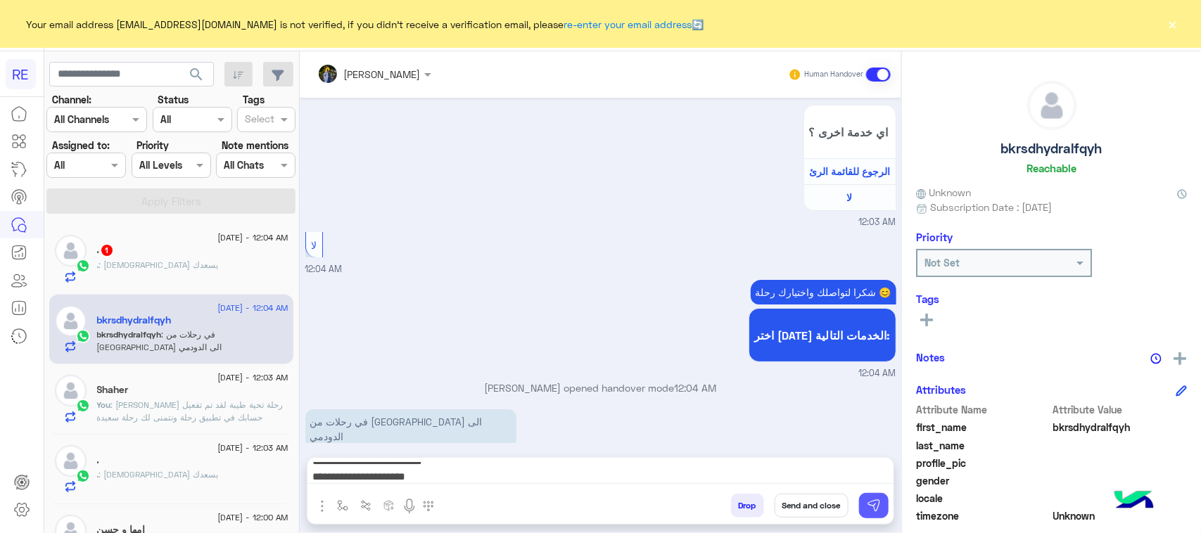
click at [867, 504] on img at bounding box center [874, 506] width 14 height 14
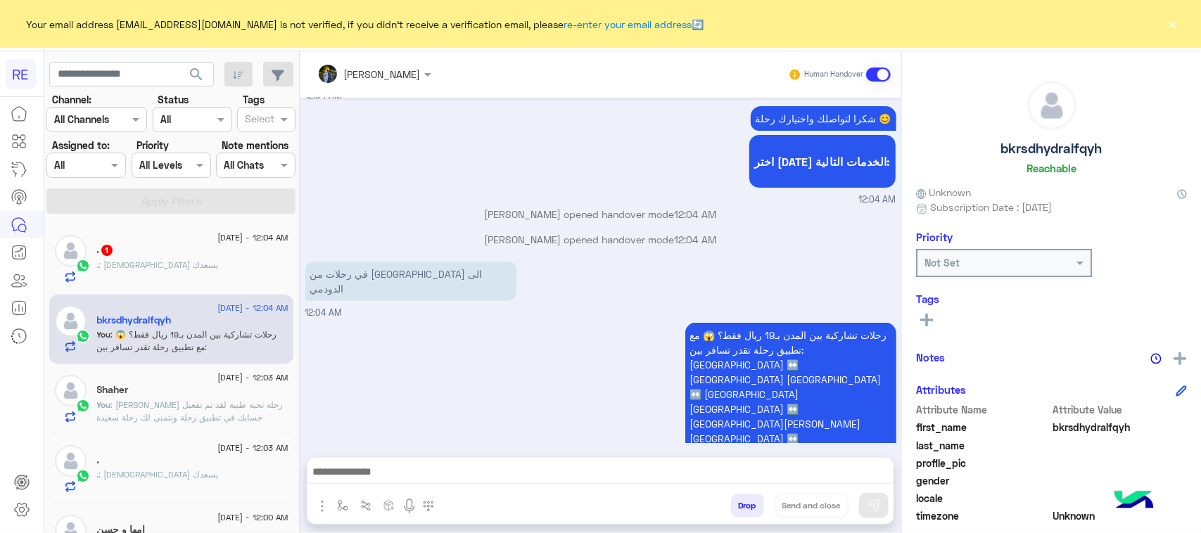
scroll to position [2624, 0]
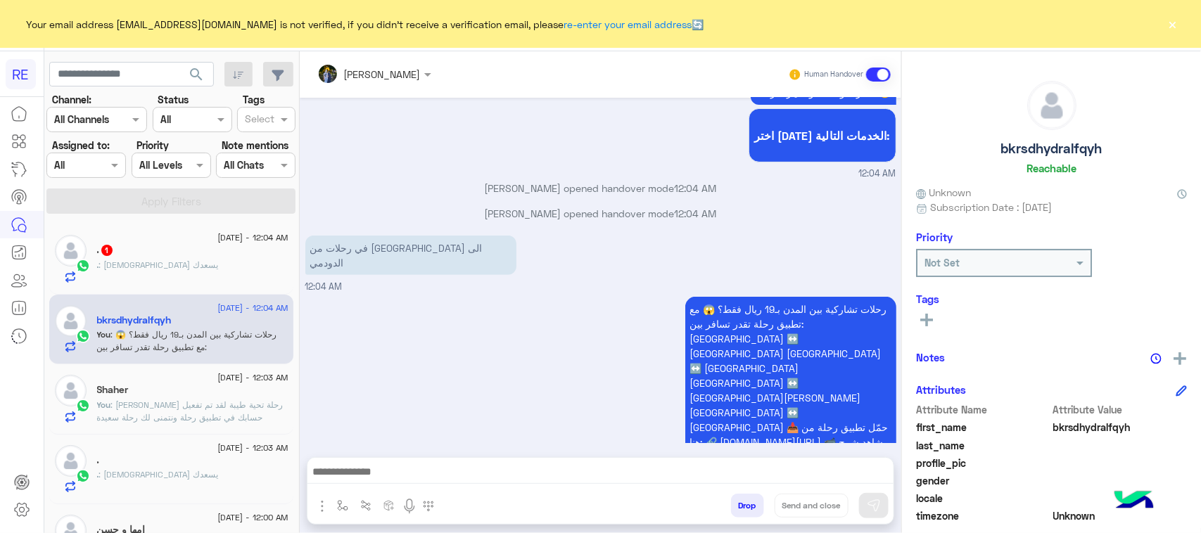
click at [188, 255] on div ". 1" at bounding box center [192, 251] width 191 height 15
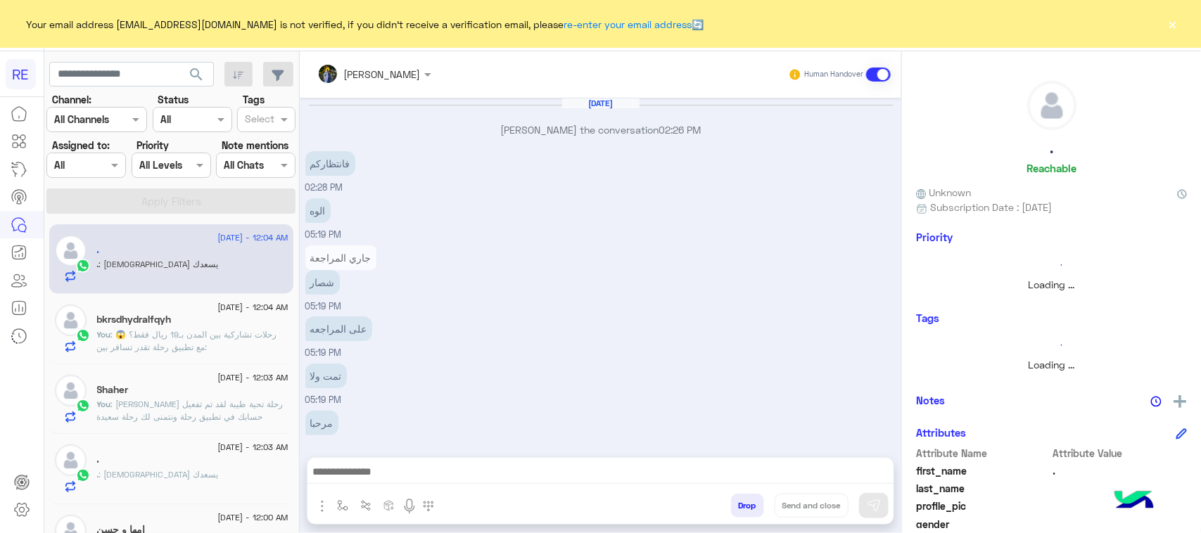
scroll to position [830, 0]
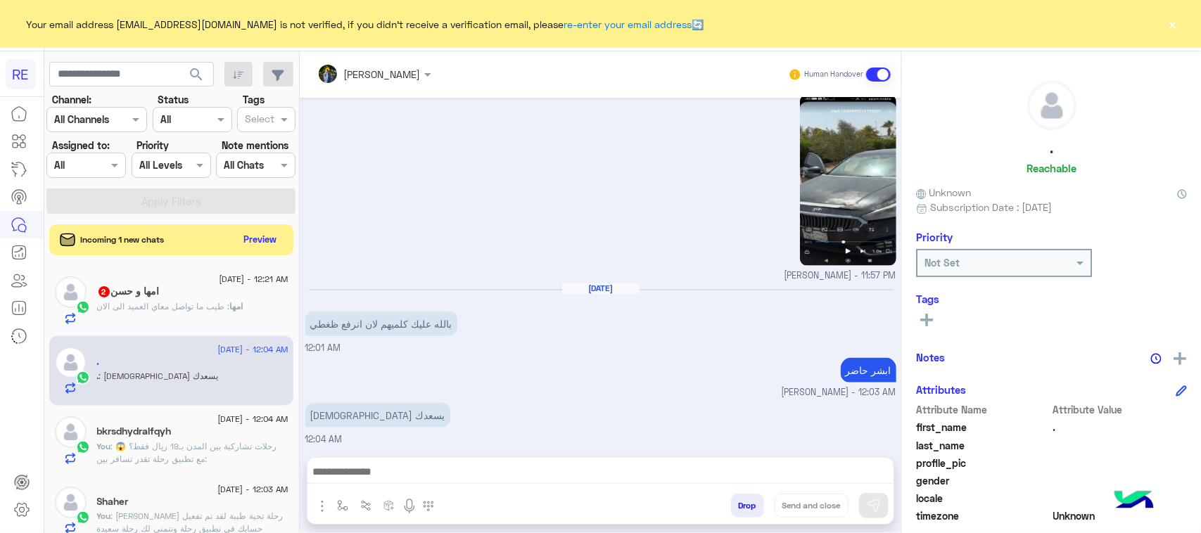
click at [219, 304] on span ": طيب ما تواصل معاي العميد الى الان" at bounding box center [163, 306] width 133 height 11
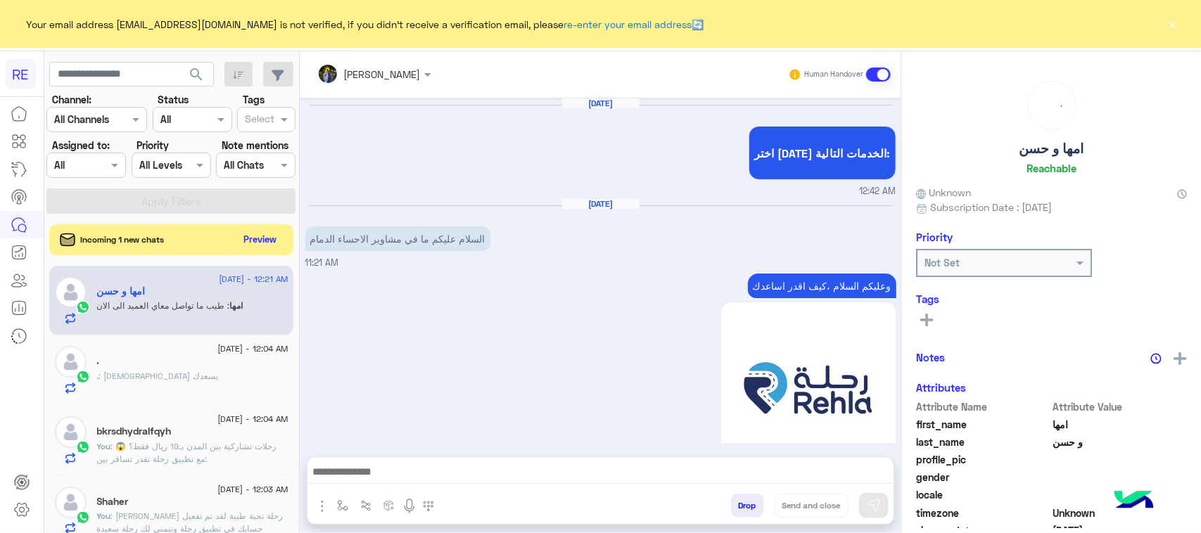
scroll to position [1362, 0]
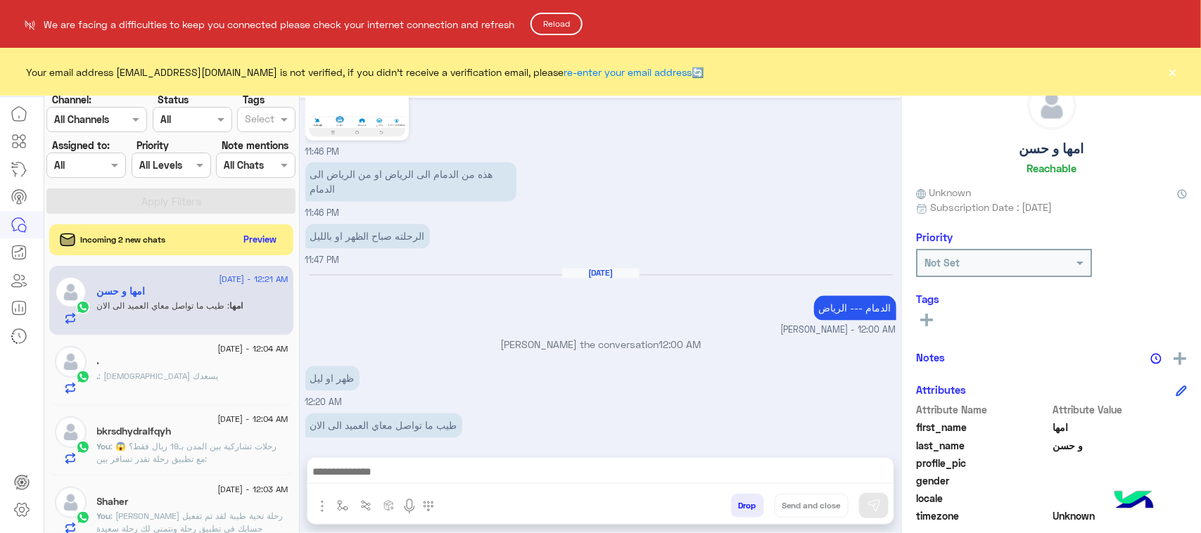
click at [572, 18] on button "Reload" at bounding box center [557, 24] width 52 height 23
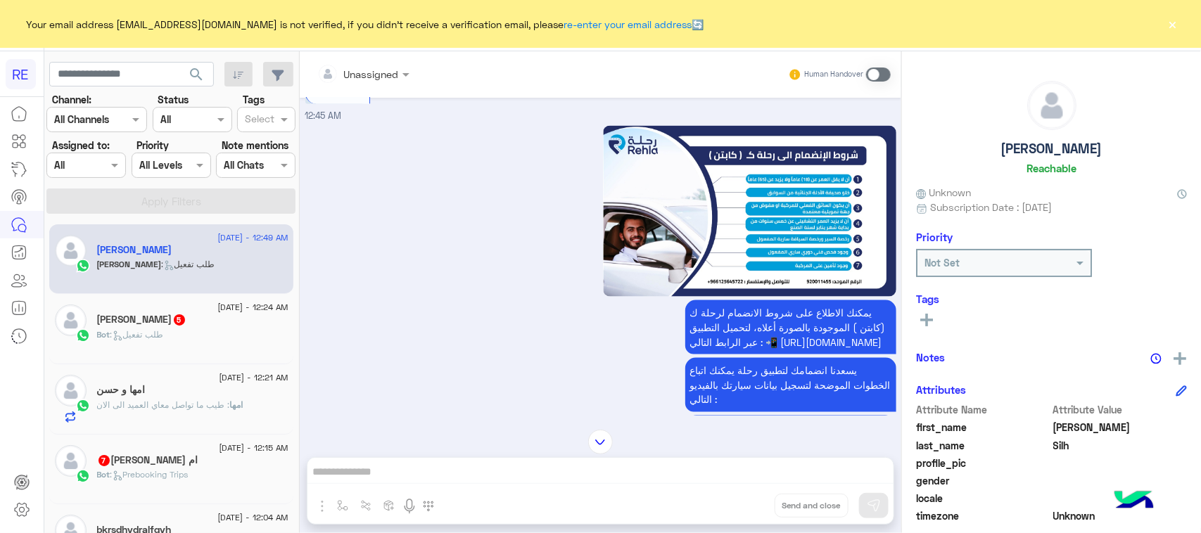
scroll to position [855, 0]
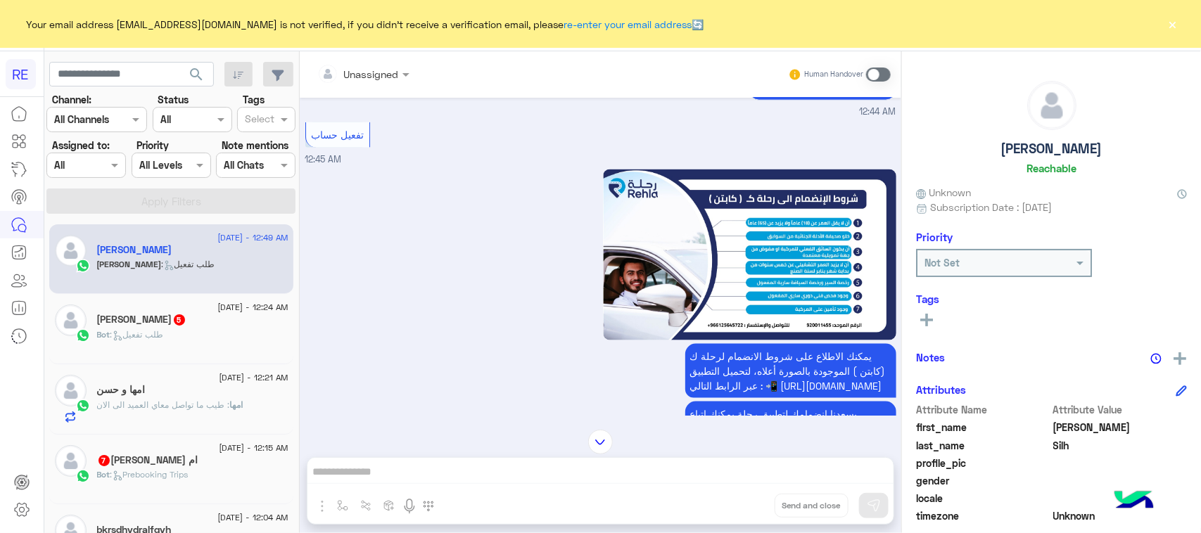
click at [876, 75] on span at bounding box center [878, 75] width 25 height 14
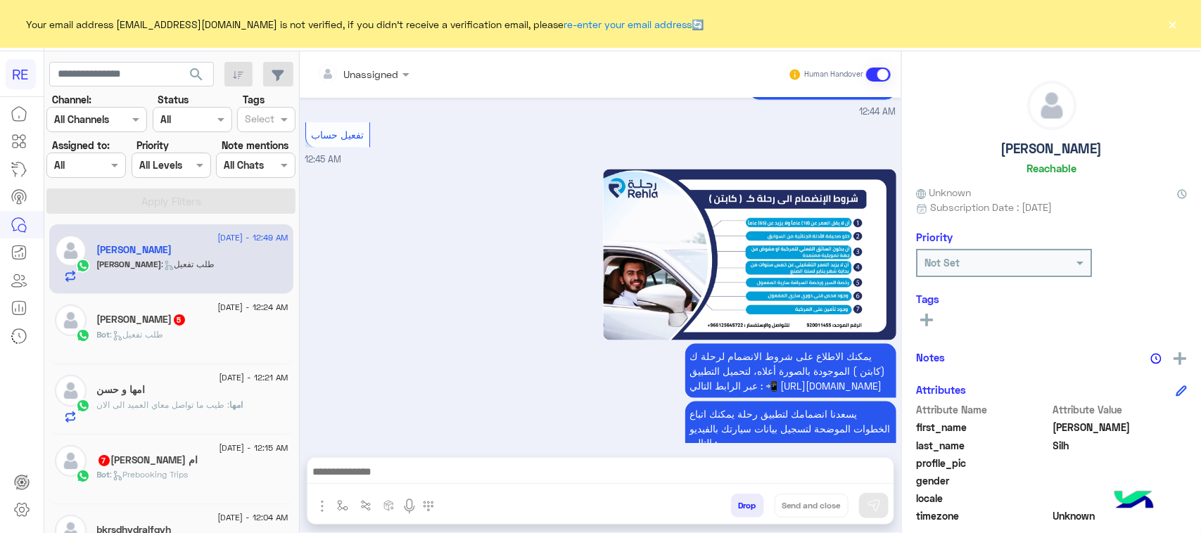
scroll to position [2200, 0]
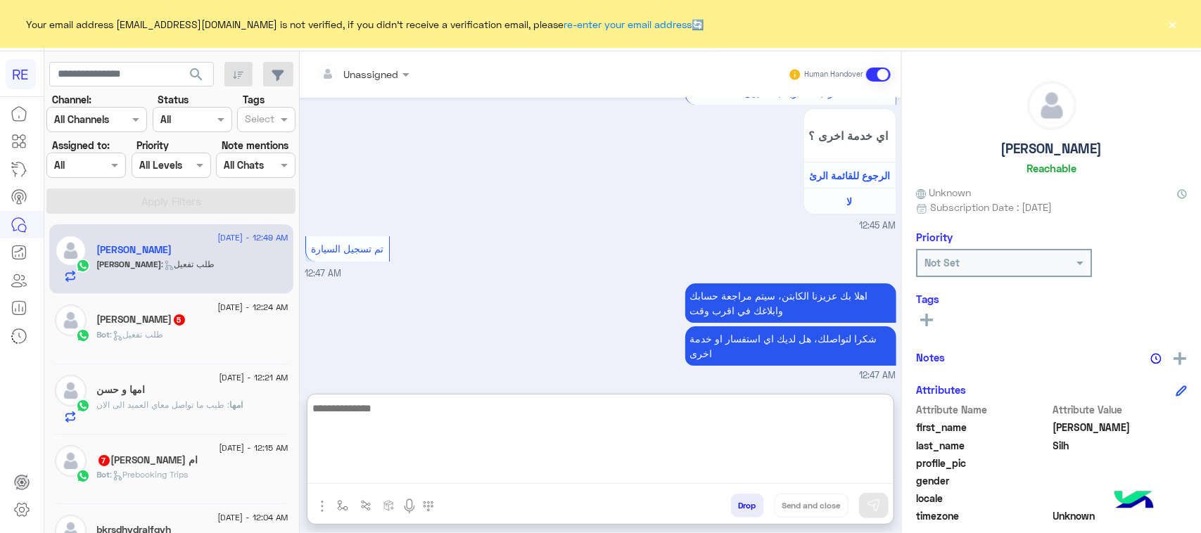
click at [371, 476] on textarea at bounding box center [600, 442] width 586 height 84
paste textarea "**********"
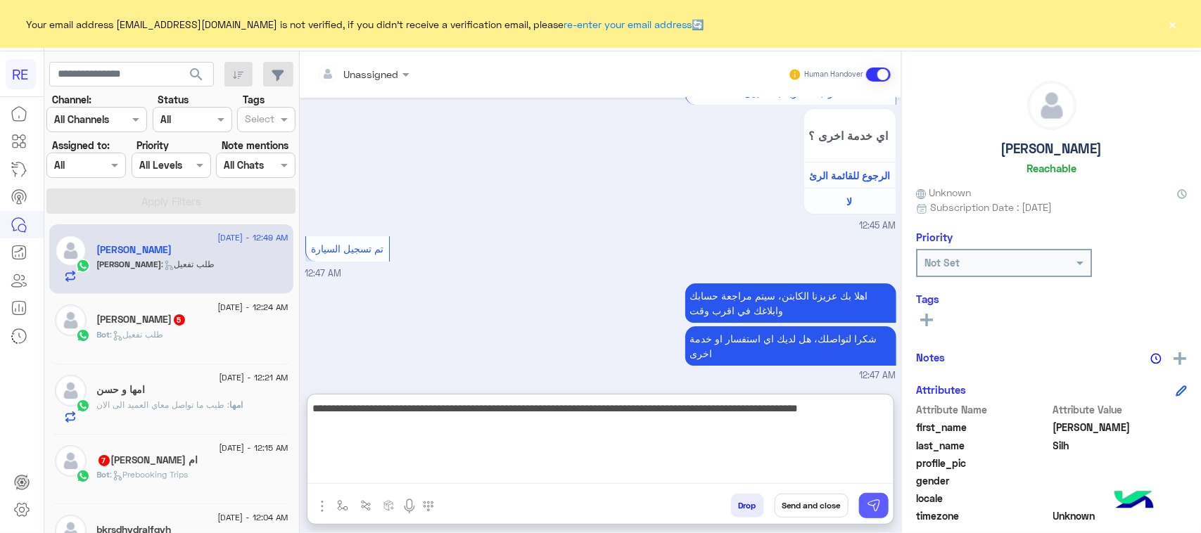
type textarea "**********"
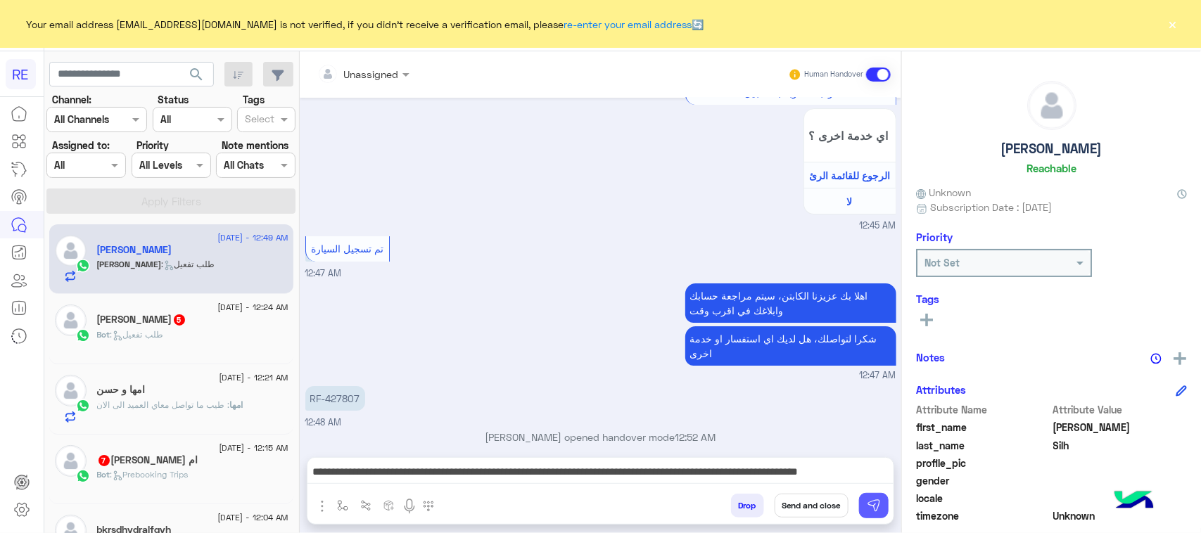
click at [870, 504] on img at bounding box center [874, 506] width 14 height 14
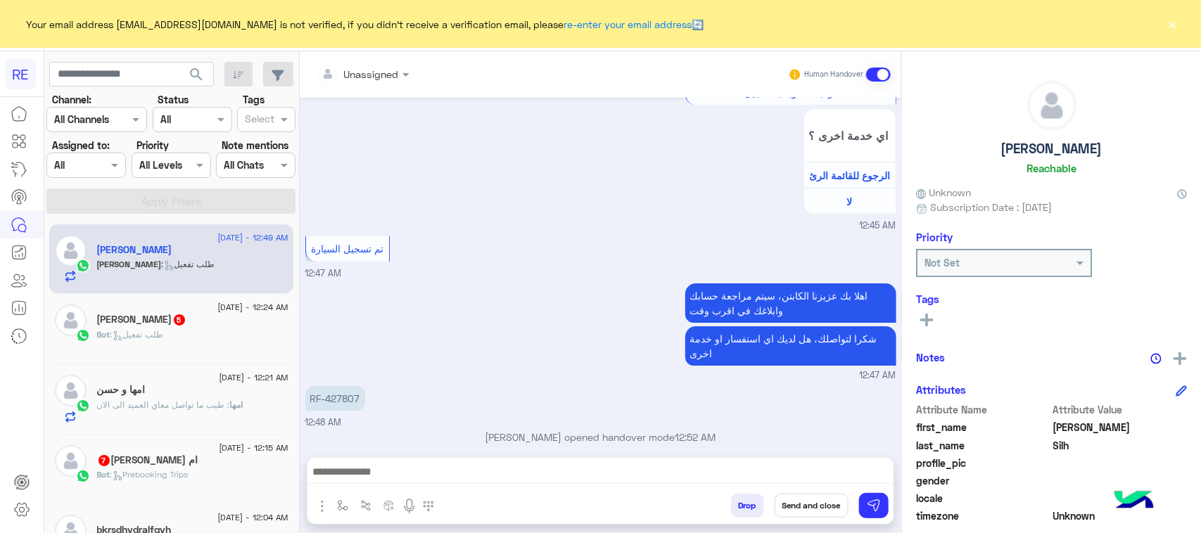
scroll to position [2274, 0]
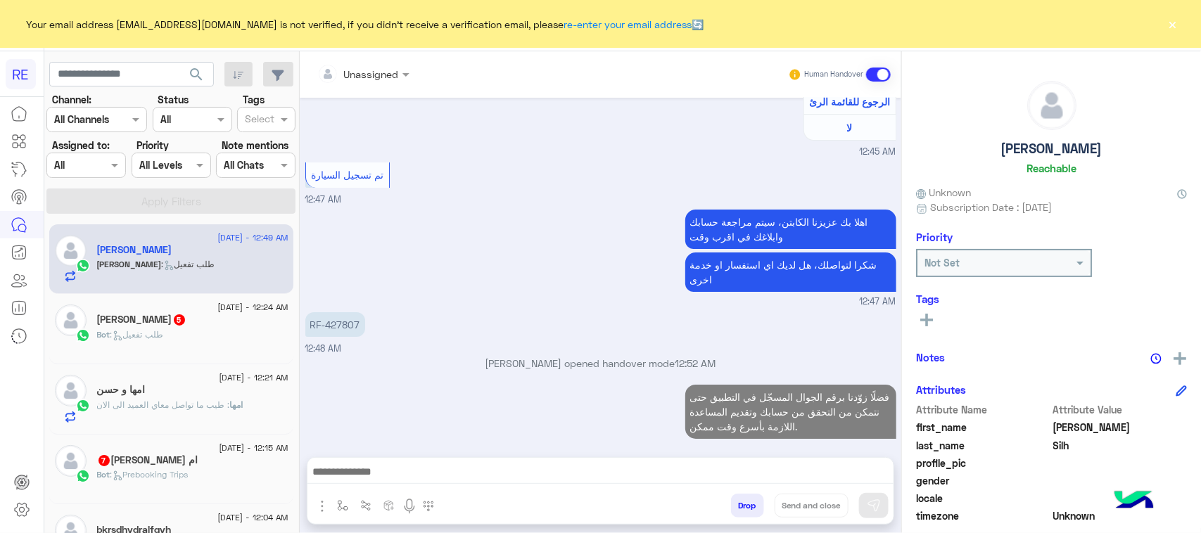
click at [183, 315] on div "أبو يزيد 5" at bounding box center [192, 321] width 191 height 15
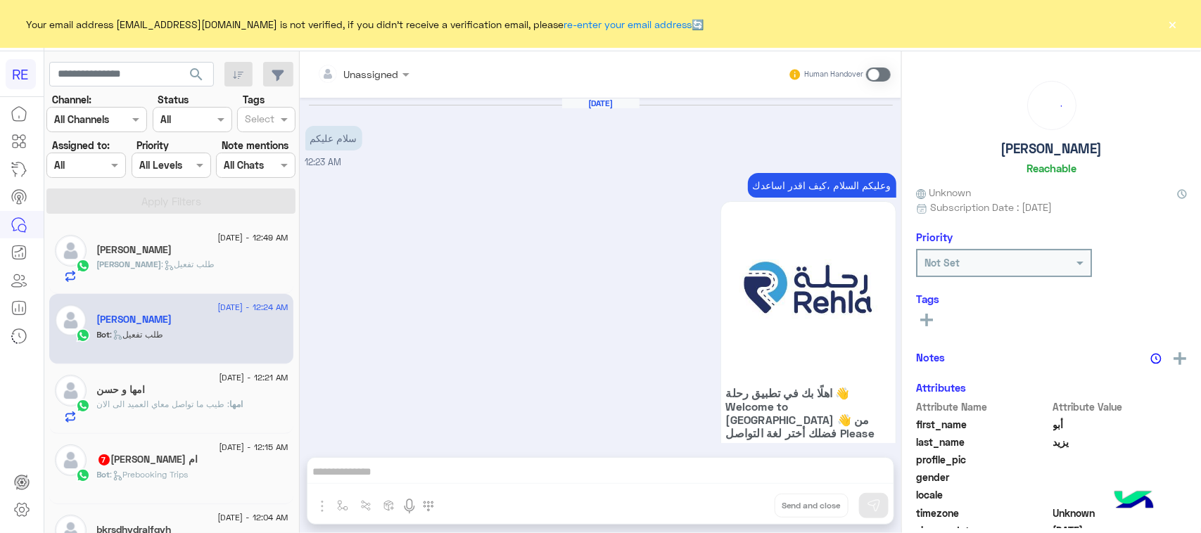
scroll to position [1244, 0]
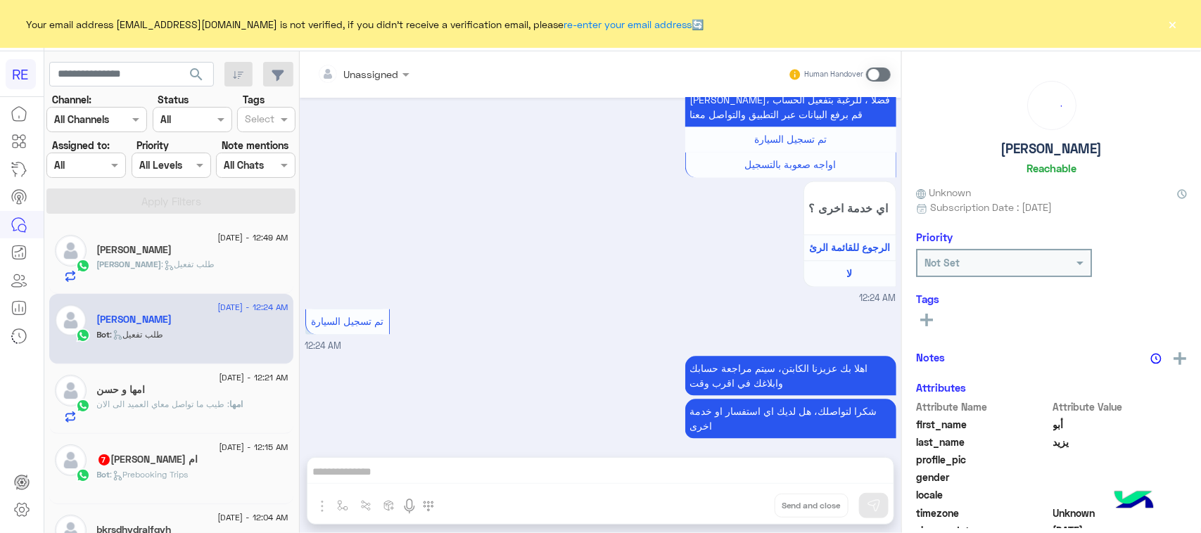
click at [884, 78] on span at bounding box center [878, 75] width 25 height 14
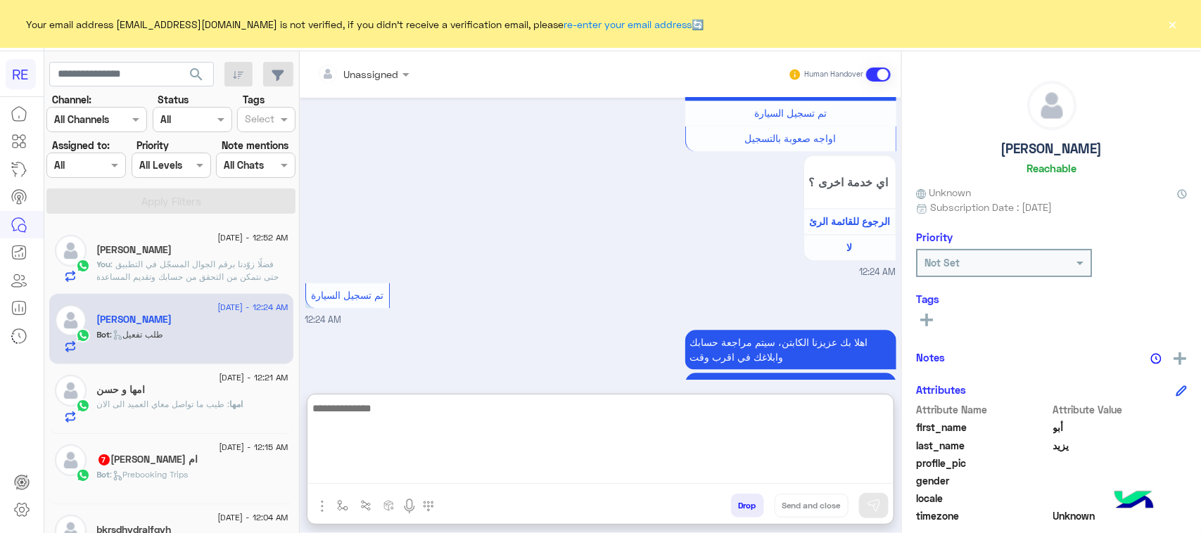
click at [484, 466] on textarea at bounding box center [600, 442] width 586 height 84
paste textarea "**********"
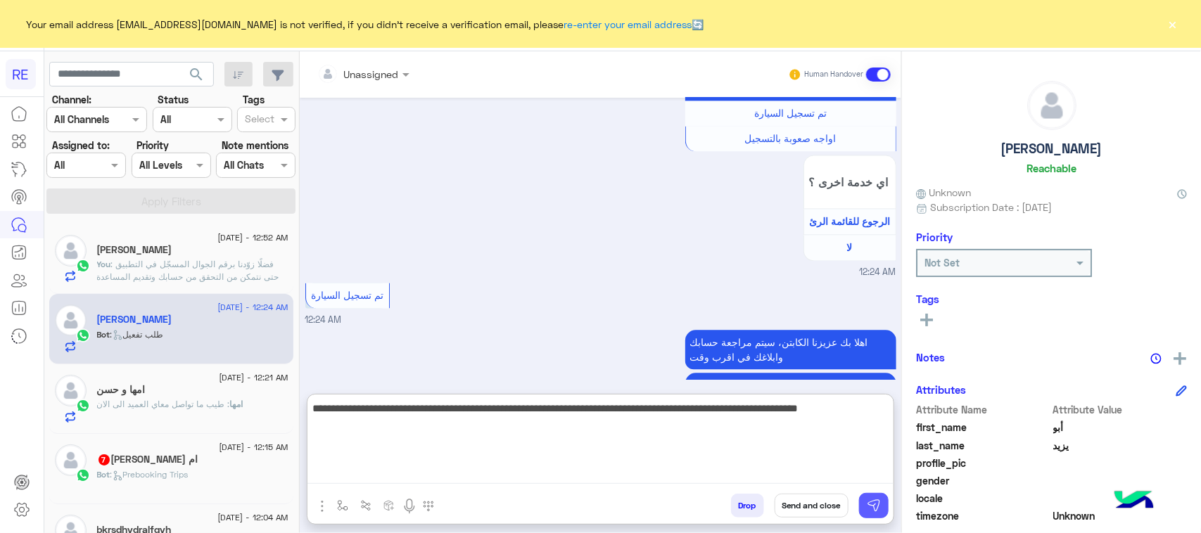
type textarea "**********"
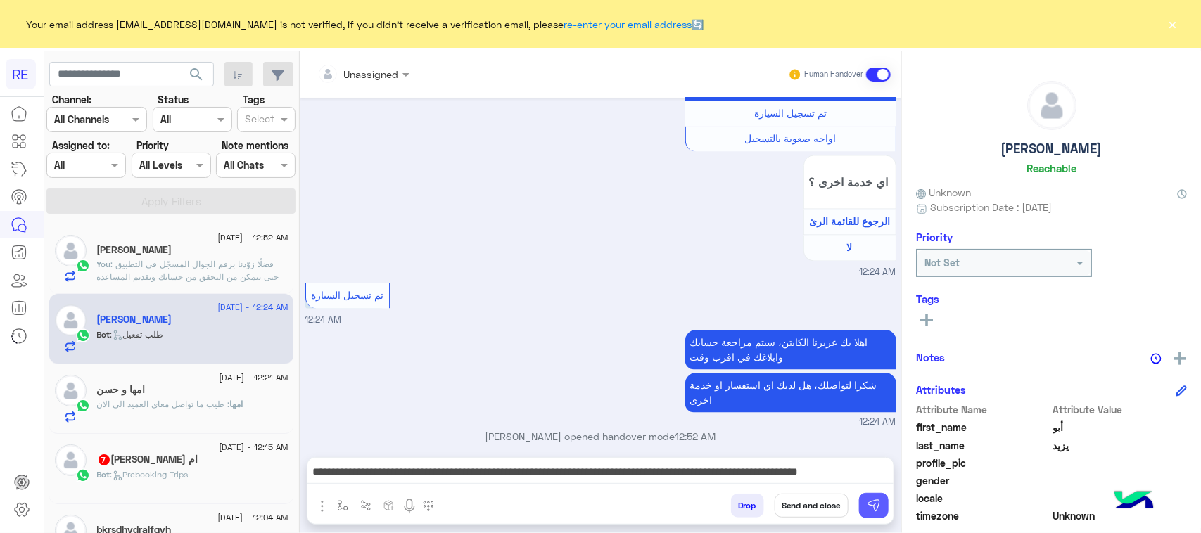
click at [875, 507] on img at bounding box center [874, 506] width 14 height 14
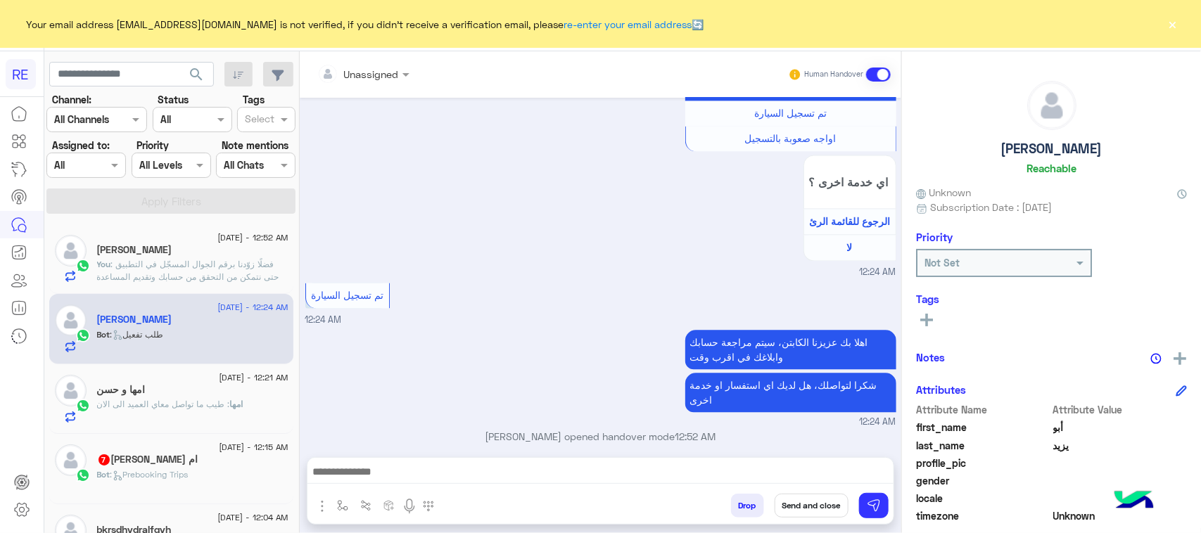
scroll to position [1345, 0]
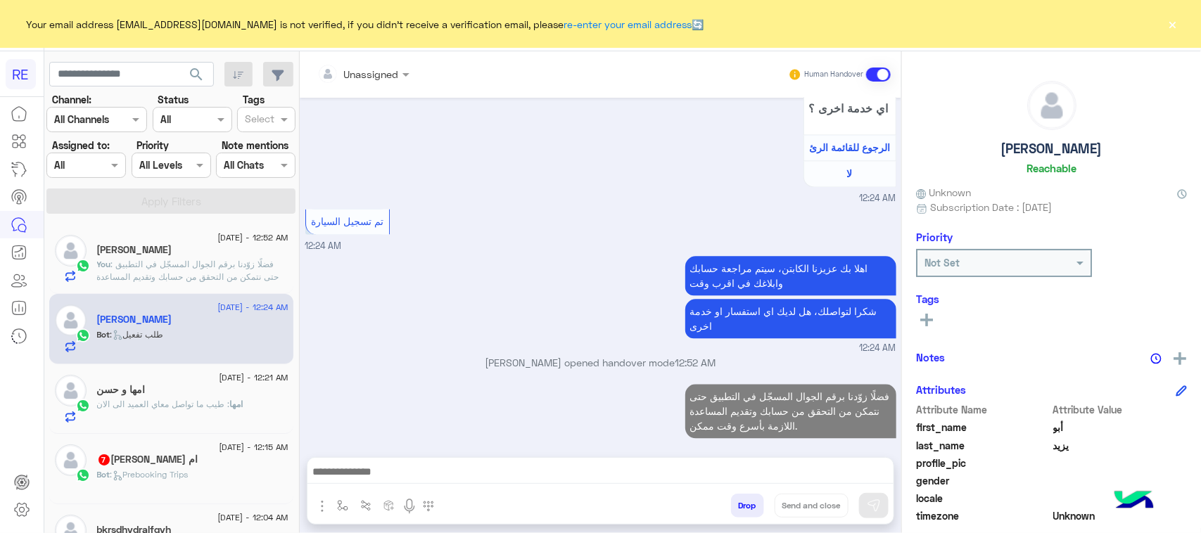
click at [153, 421] on div "امها : طيب ما تواصل معاي العميد الى الان" at bounding box center [192, 410] width 191 height 25
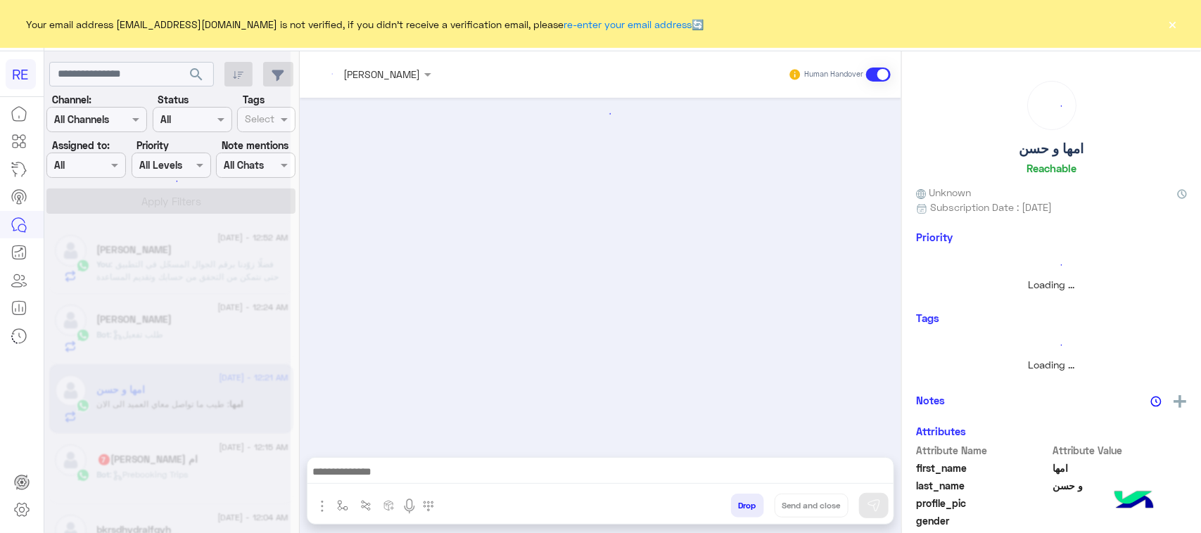
scroll to position [1362, 0]
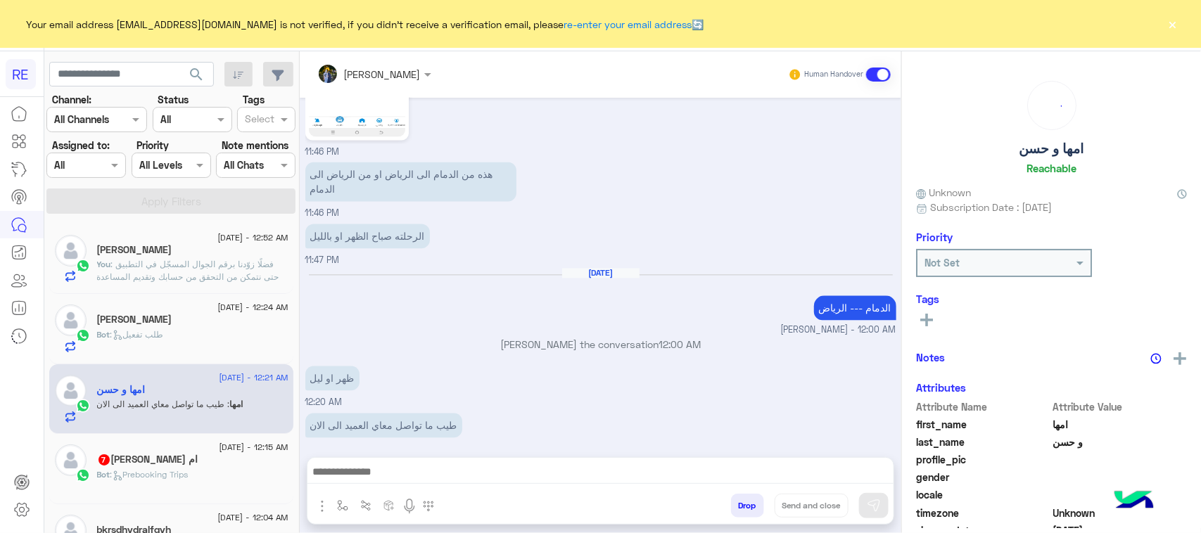
click at [166, 462] on div "ام عبدالله 7" at bounding box center [192, 461] width 191 height 15
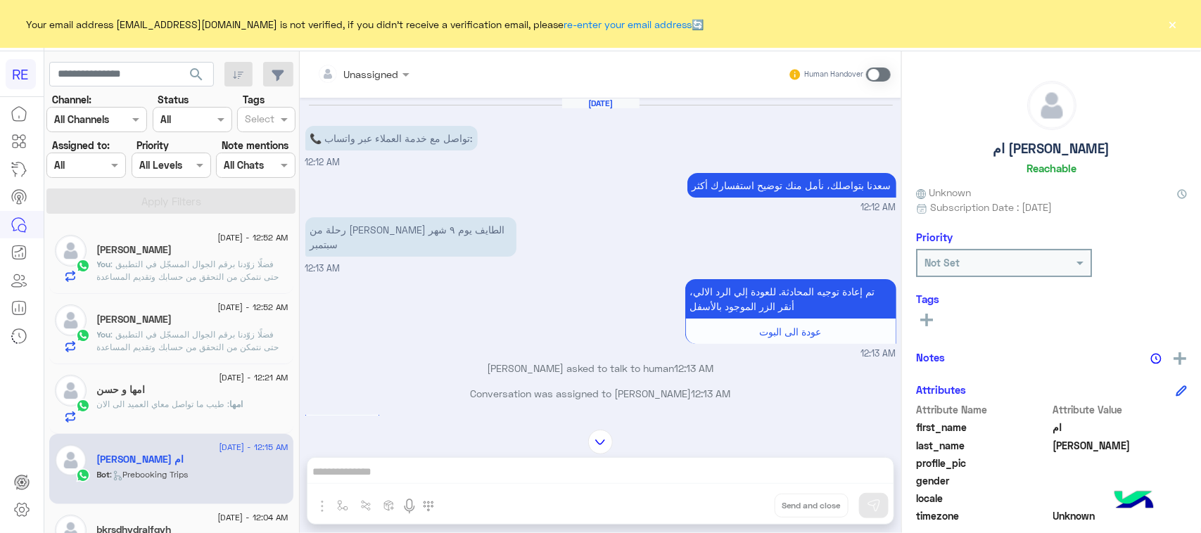
click at [490, 478] on div "Unassigned Human Handover Aug 18, 2025 📞 تواصل مع خدمة العملاء عبر واتساب: 12:1…" at bounding box center [601, 295] width 602 height 488
drag, startPoint x: 877, startPoint y: 74, endPoint x: 863, endPoint y: 101, distance: 30.2
click at [876, 76] on span at bounding box center [878, 75] width 25 height 14
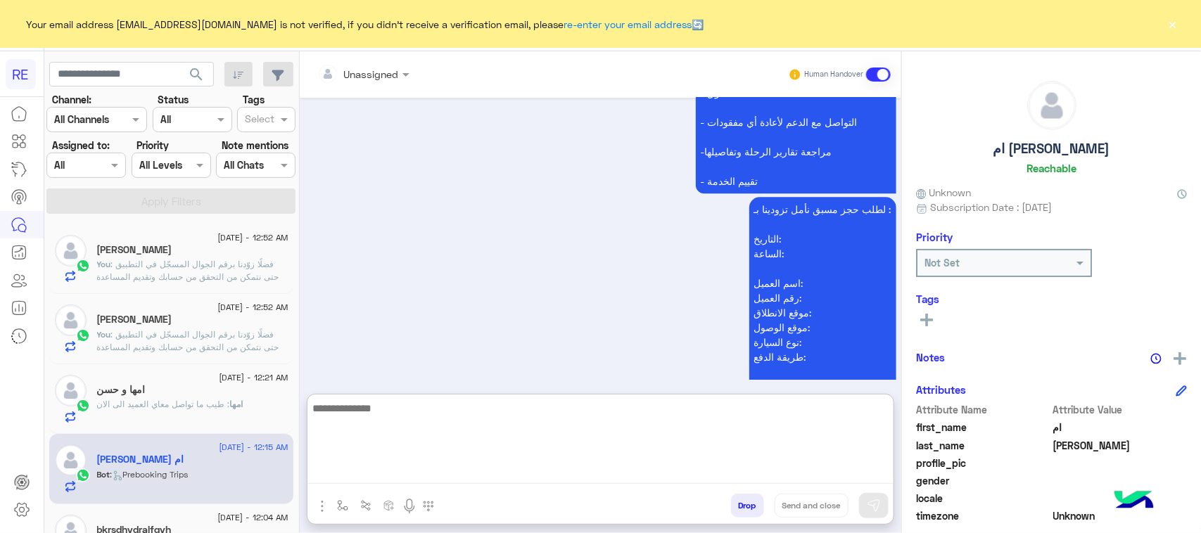
click at [500, 465] on textarea at bounding box center [600, 442] width 586 height 84
paste textarea "**********"
type textarea "**********"
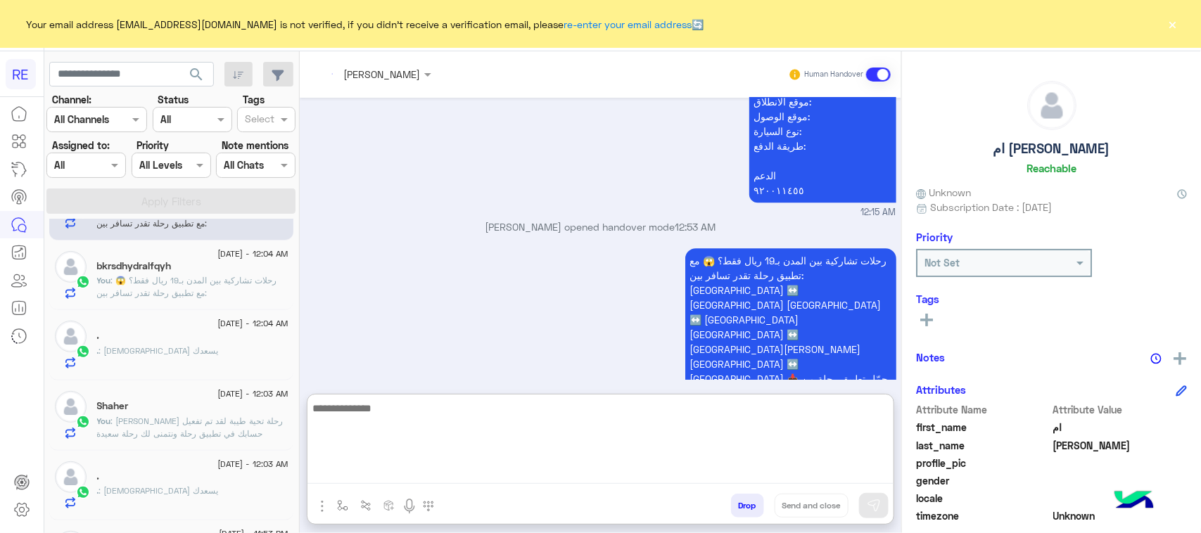
scroll to position [1756, 0]
